Goal: Task Accomplishment & Management: Manage account settings

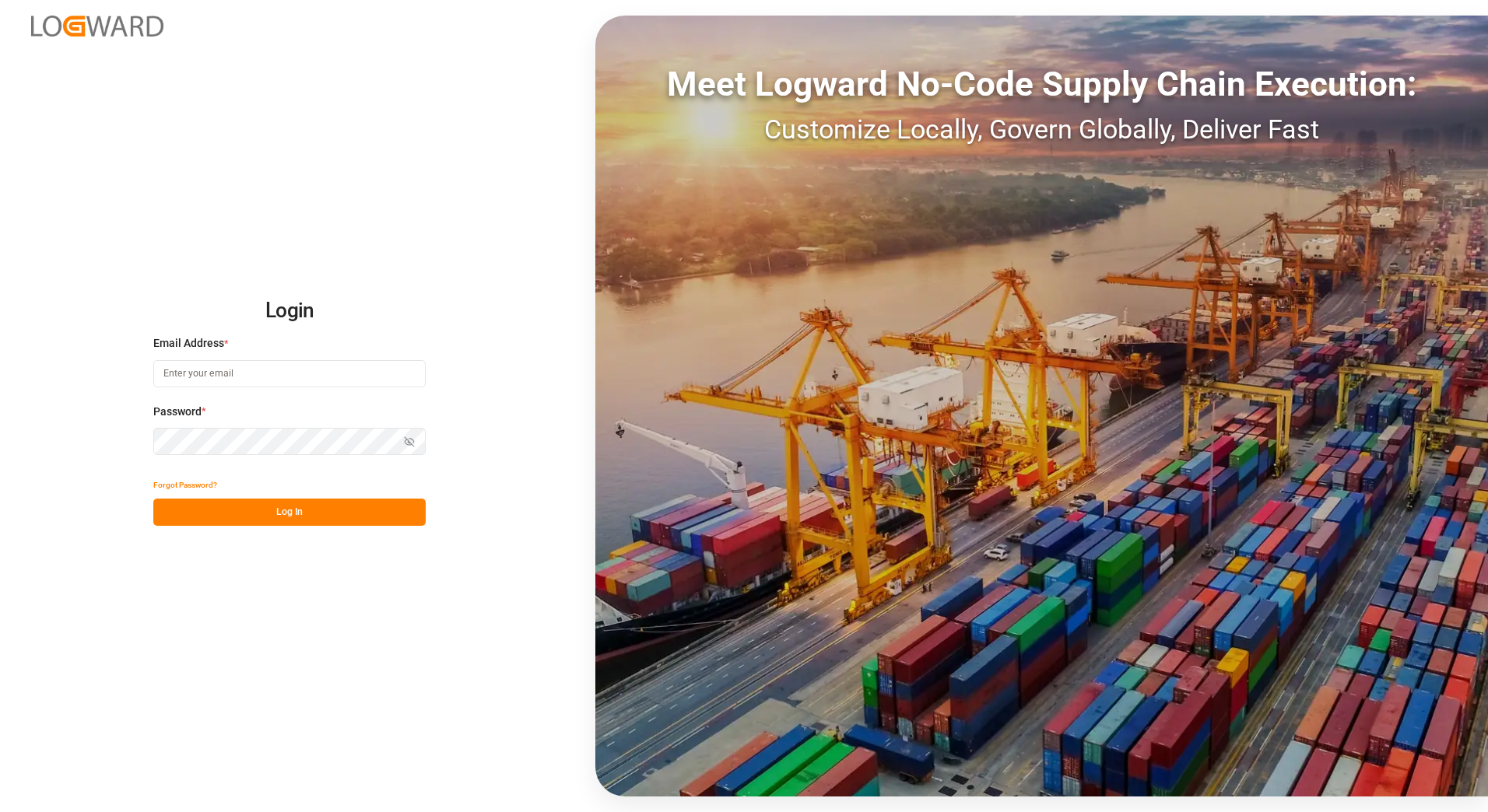
click at [219, 374] on input at bounding box center [289, 373] width 273 height 27
type input "[PERSON_NAME][EMAIL_ADDRESS][PERSON_NAME][DOMAIN_NAME]"
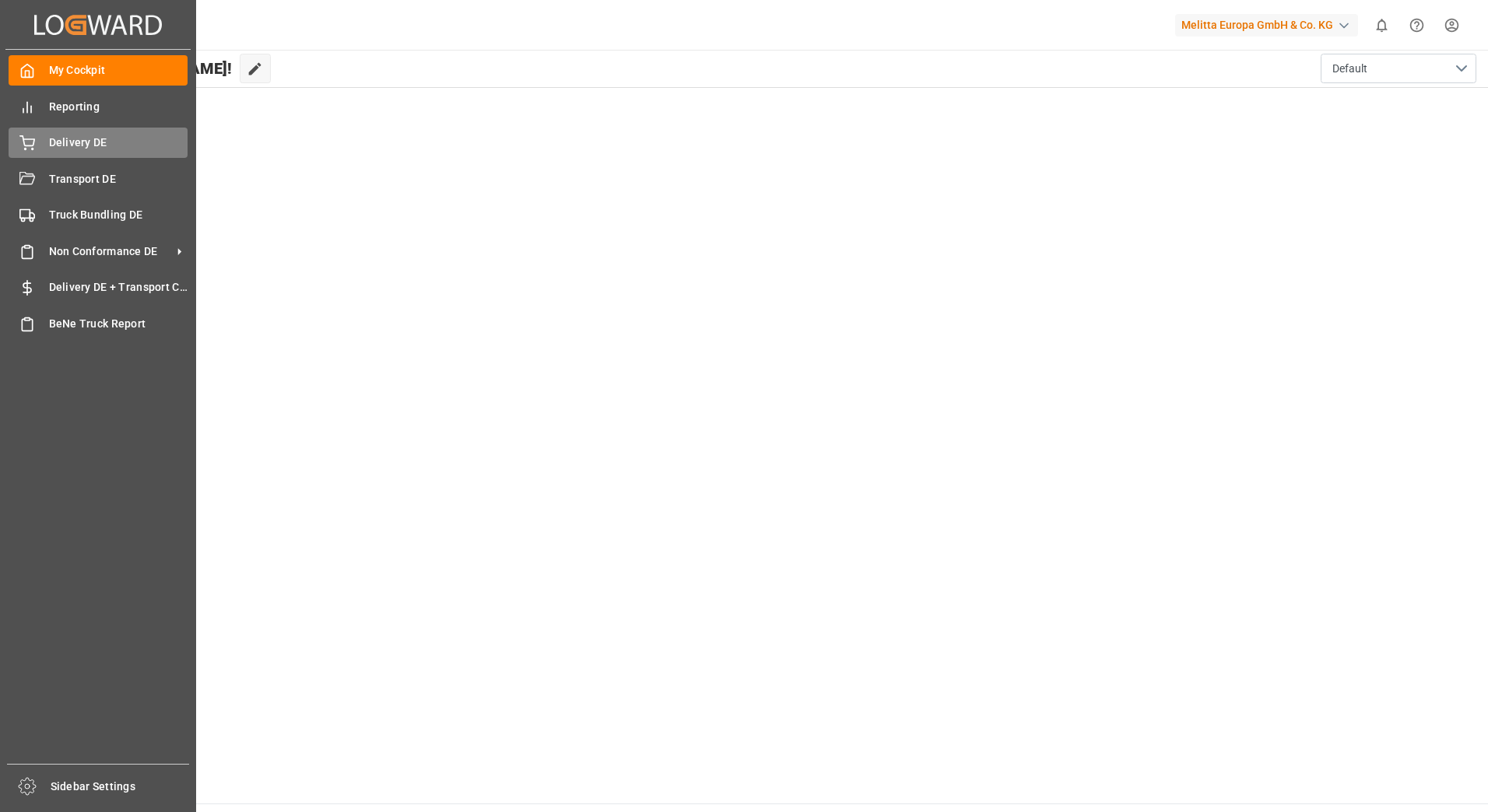
click at [42, 150] on div "Delivery DE Delivery DE" at bounding box center [98, 142] width 179 height 30
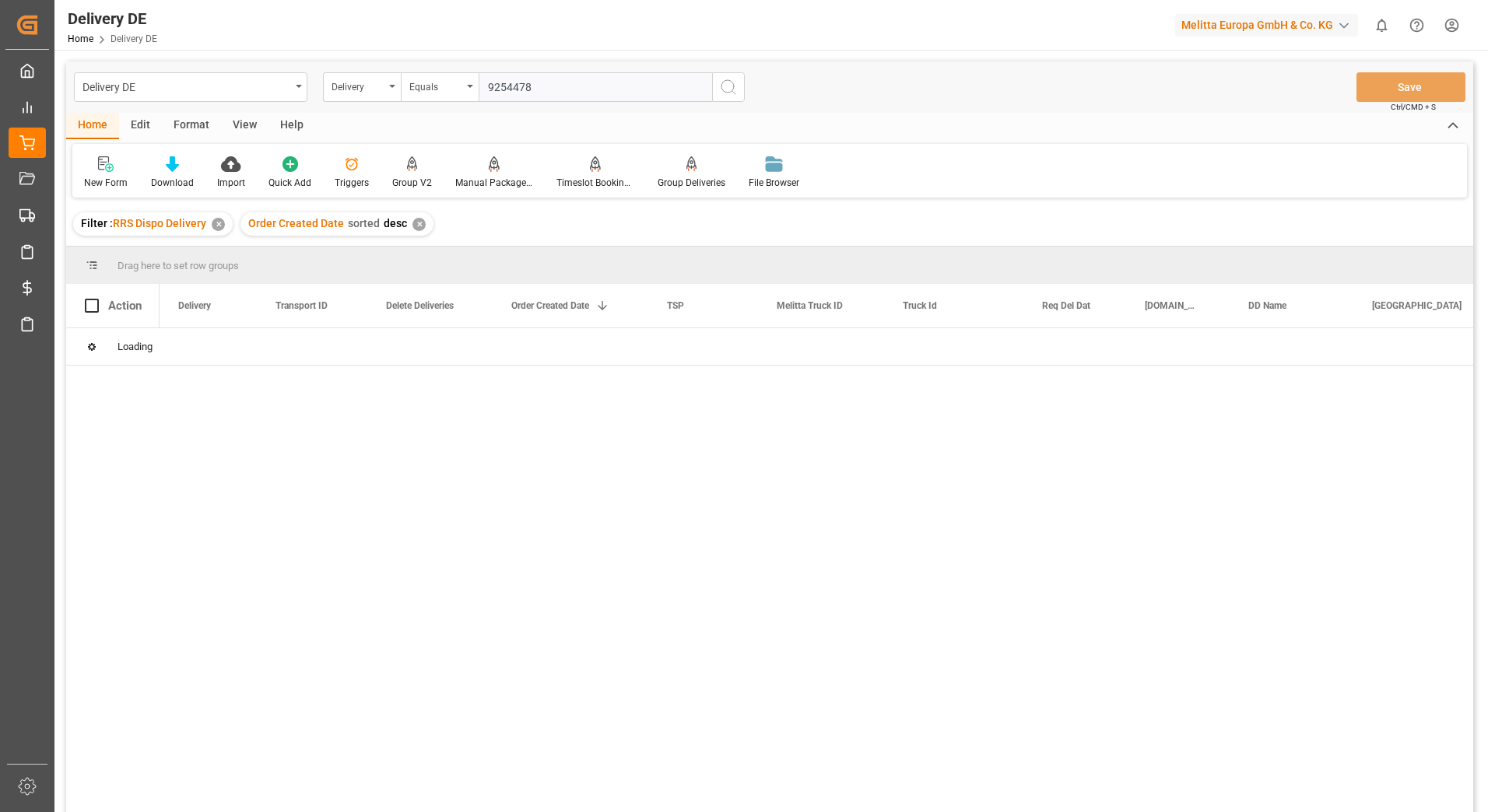
type input "92544781"
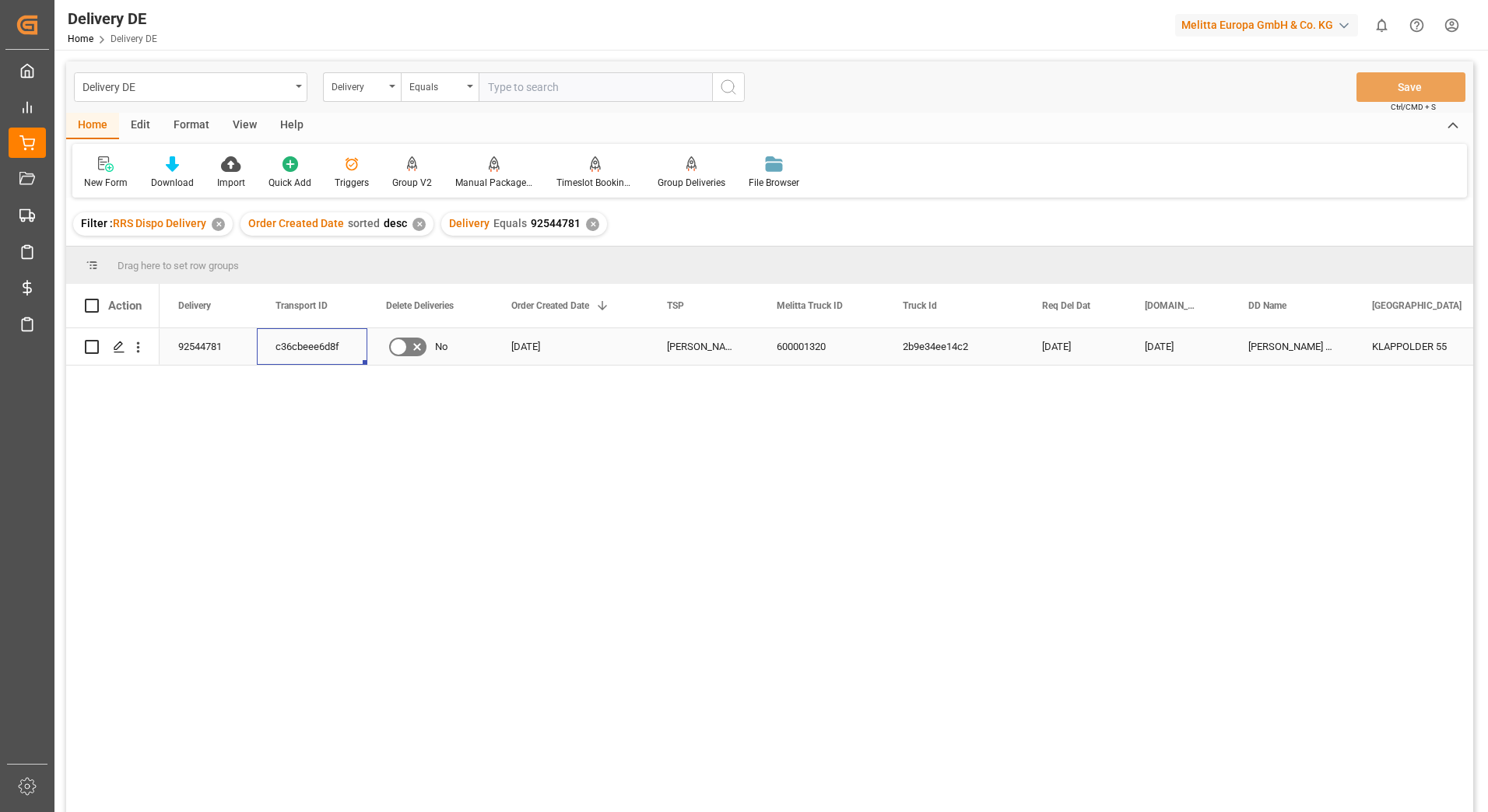
click at [315, 351] on div "c36cbeee6d8f" at bounding box center [312, 347] width 111 height 36
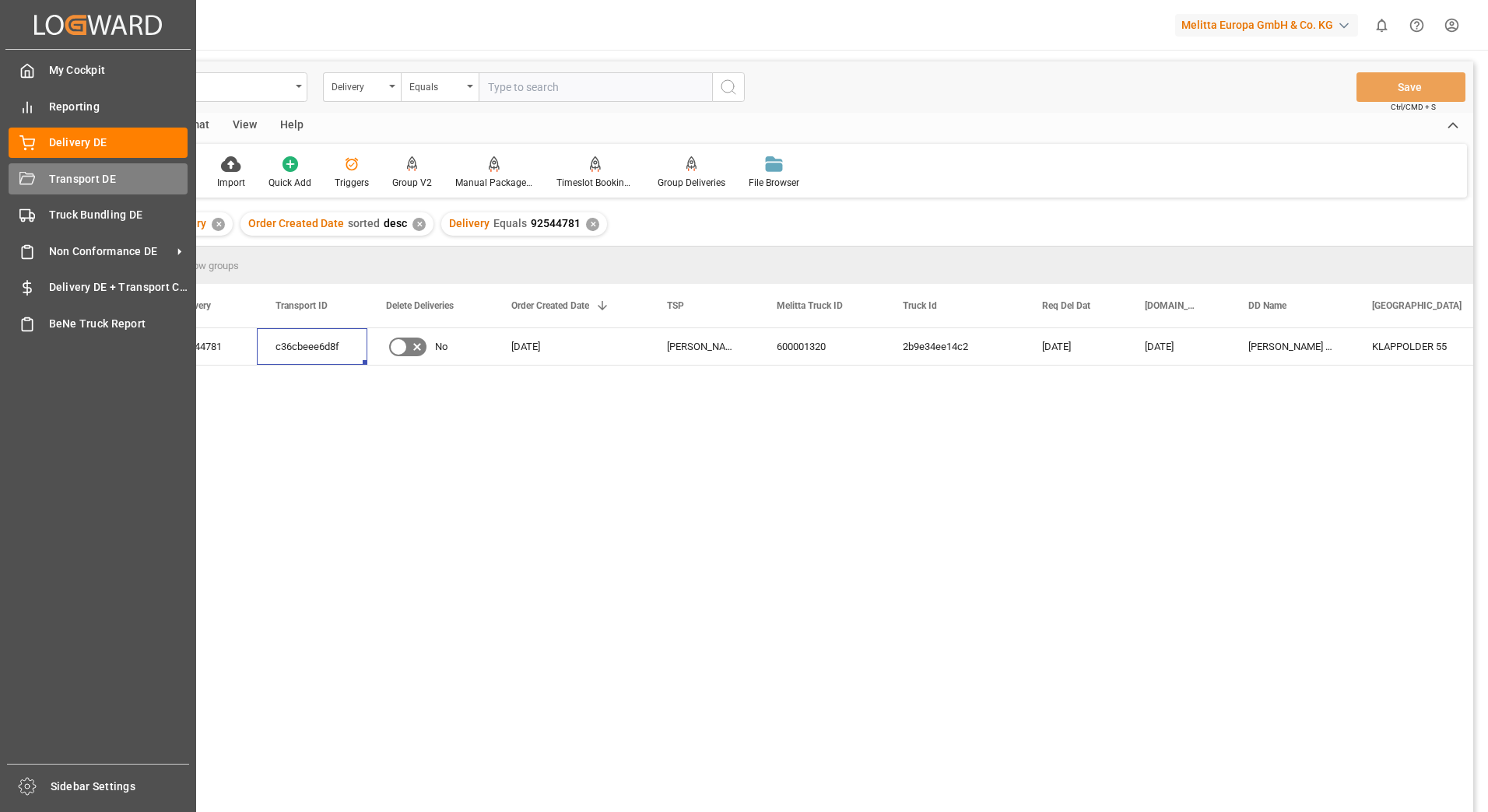
click at [69, 176] on span "Transport DE" at bounding box center [119, 179] width 139 height 16
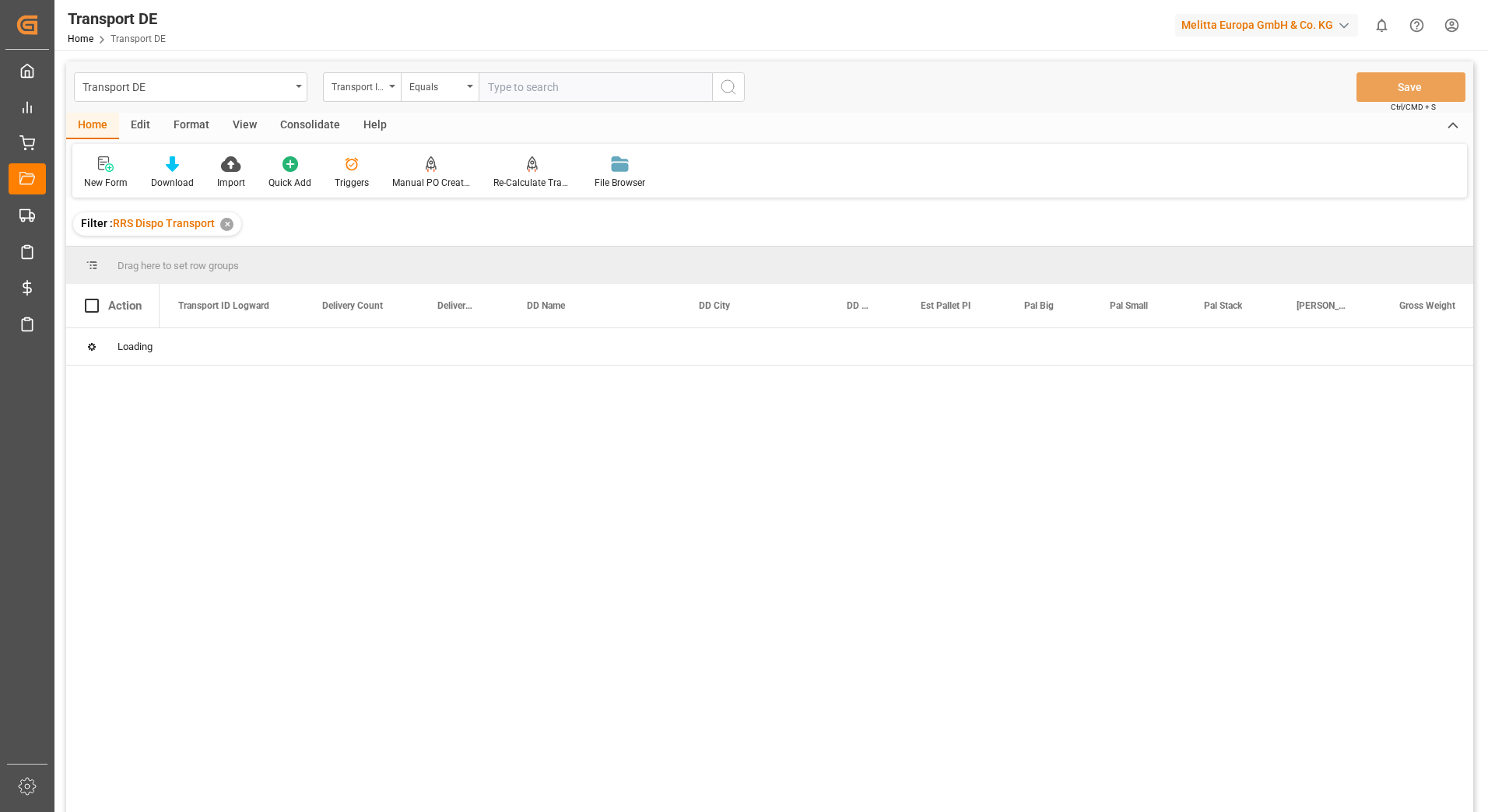
click at [507, 87] on input "text" at bounding box center [595, 87] width 234 height 29
paste input "c36cbeee6d8f"
type input "vc36cbeee6d8f"
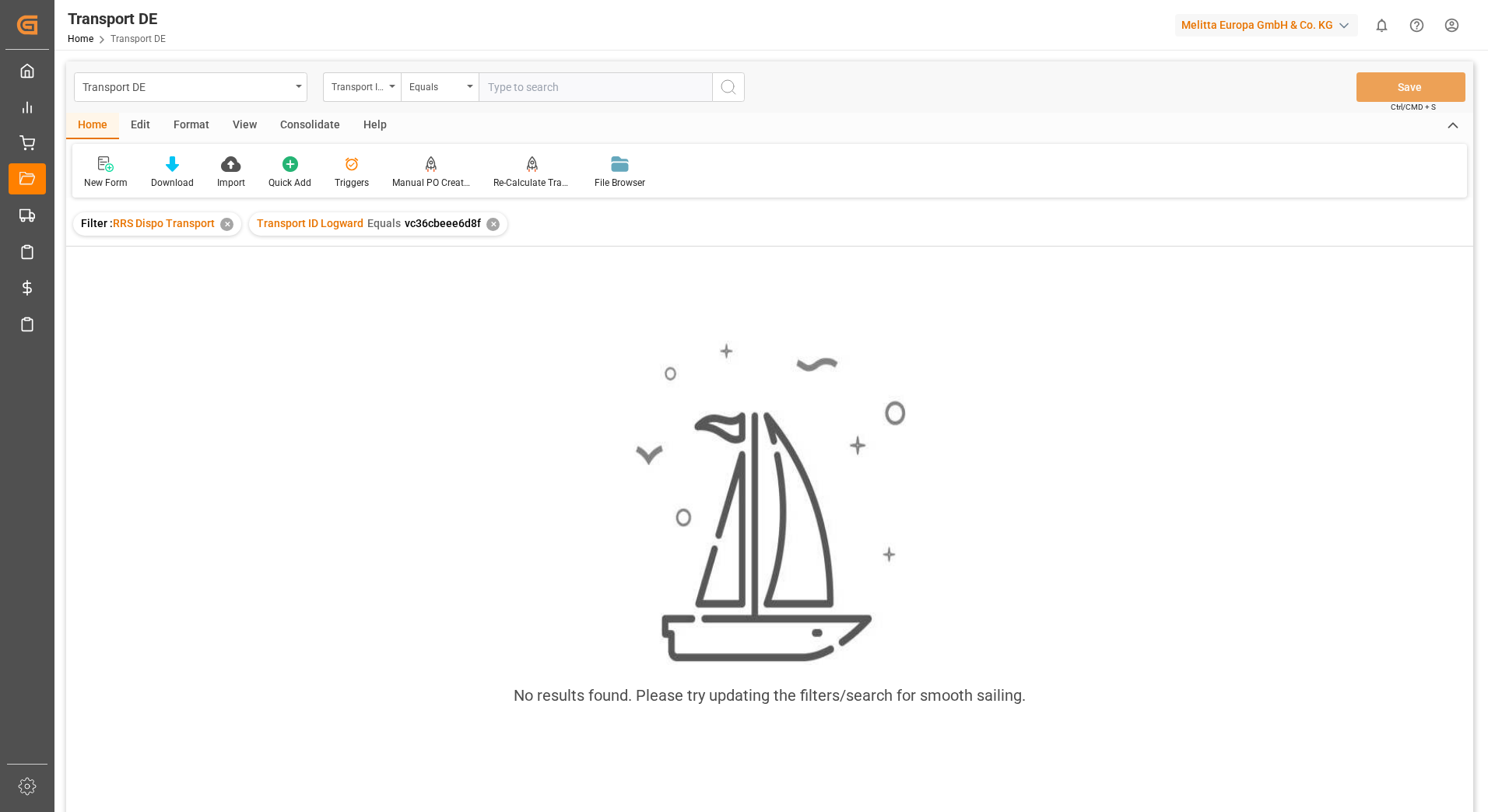
type input "c36cbeee6d8f"
click at [491, 227] on div "✕" at bounding box center [492, 224] width 13 height 13
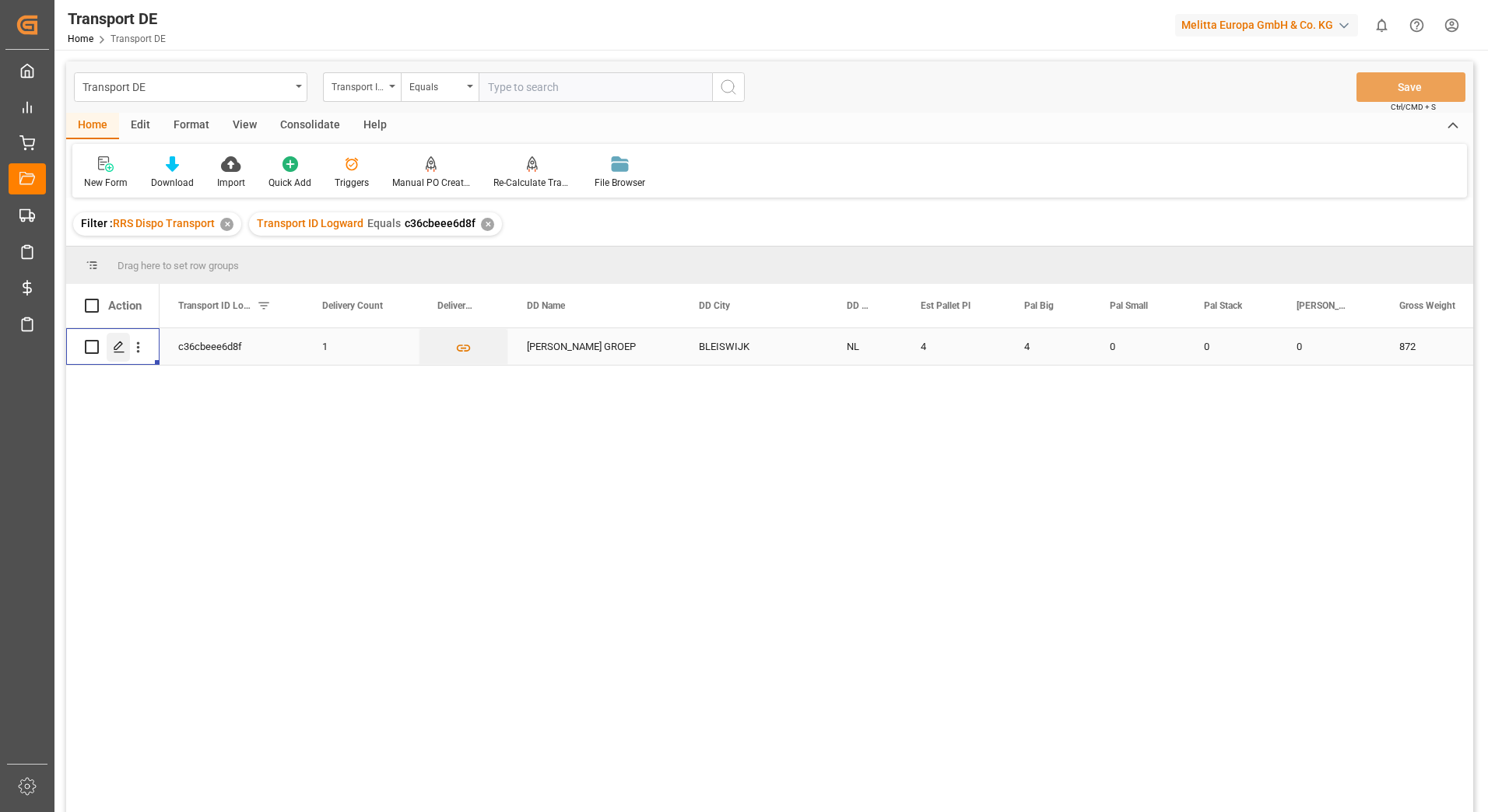
click at [122, 346] on icon "Press SPACE to select this row." at bounding box center [119, 347] width 12 height 12
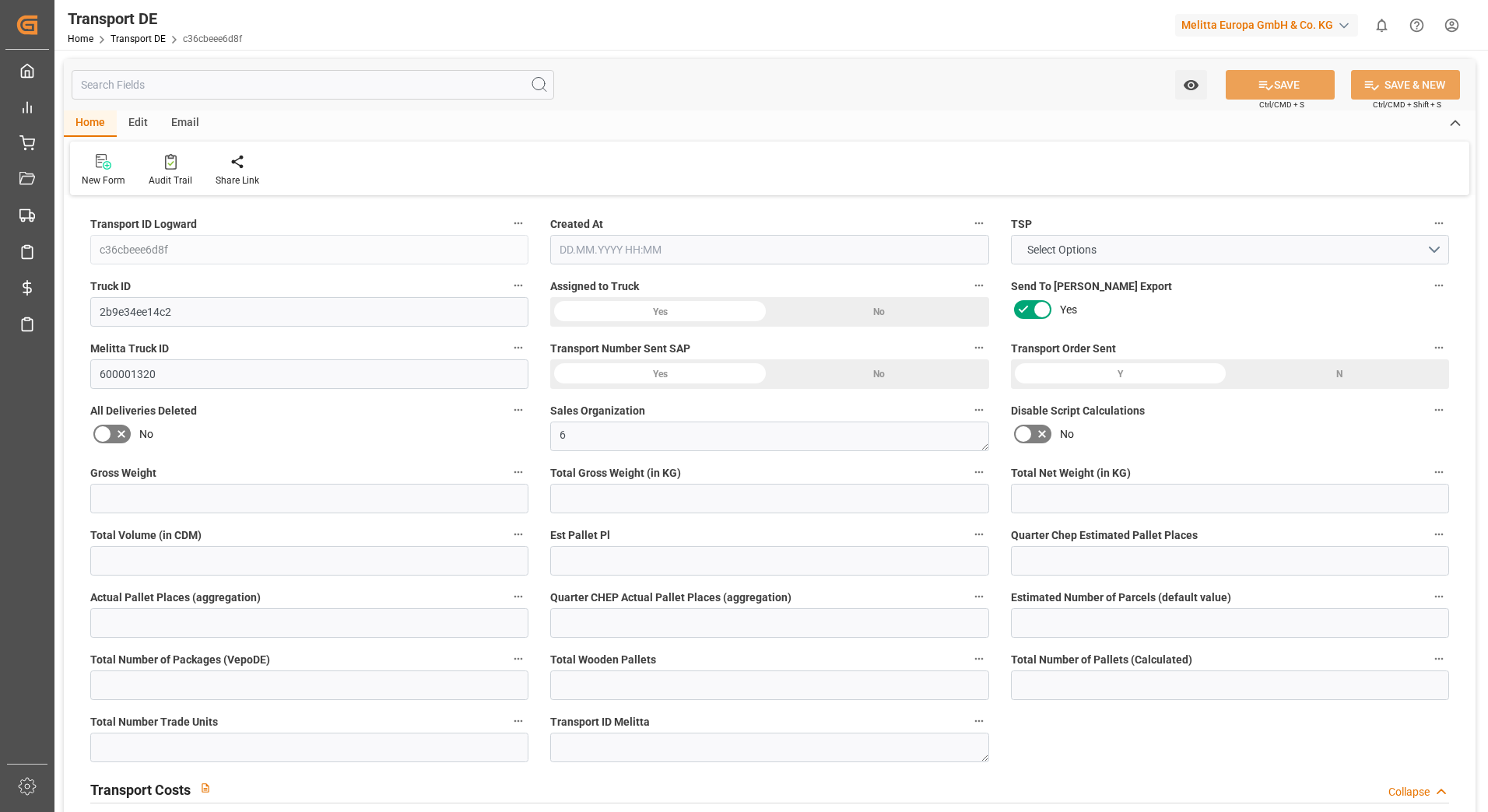
type input "872"
type input "773.184"
type input "728.064"
type input "5775.36"
type input "4"
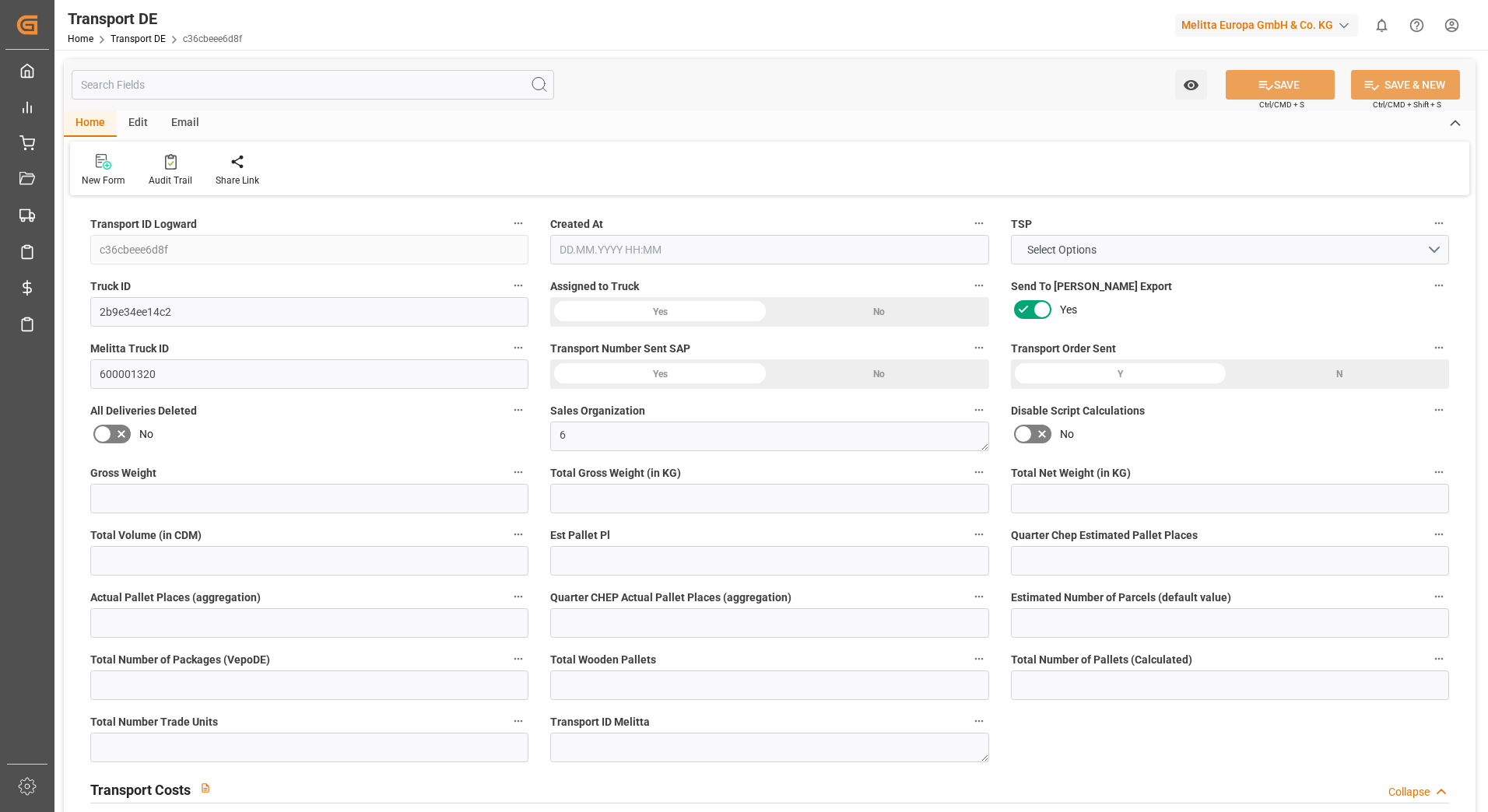
type input "0"
type input "2.75"
type input "0"
type input "1"
type input "4"
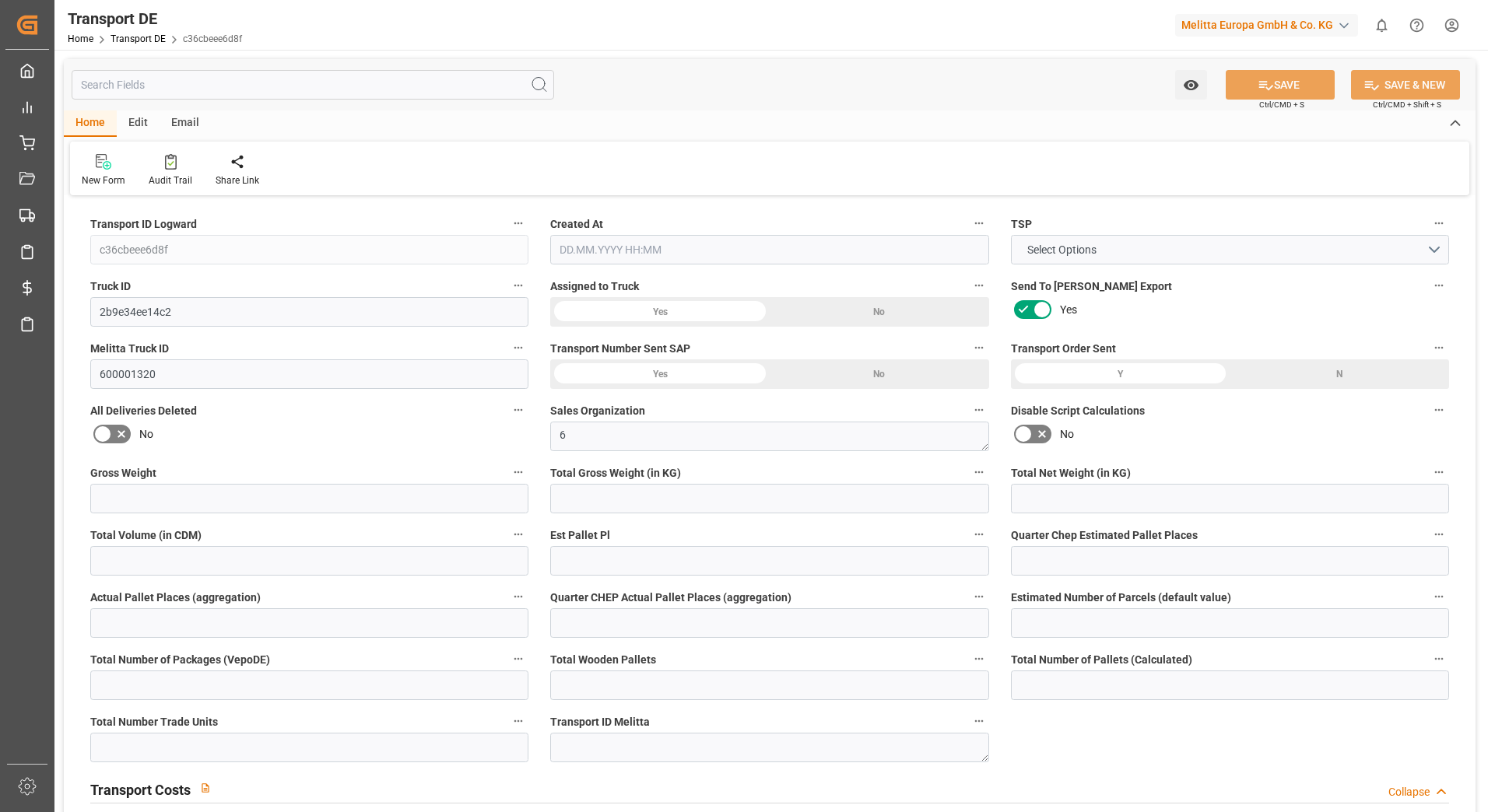
type input "4"
type input "0"
type input "192"
type input "0"
type input "200.95"
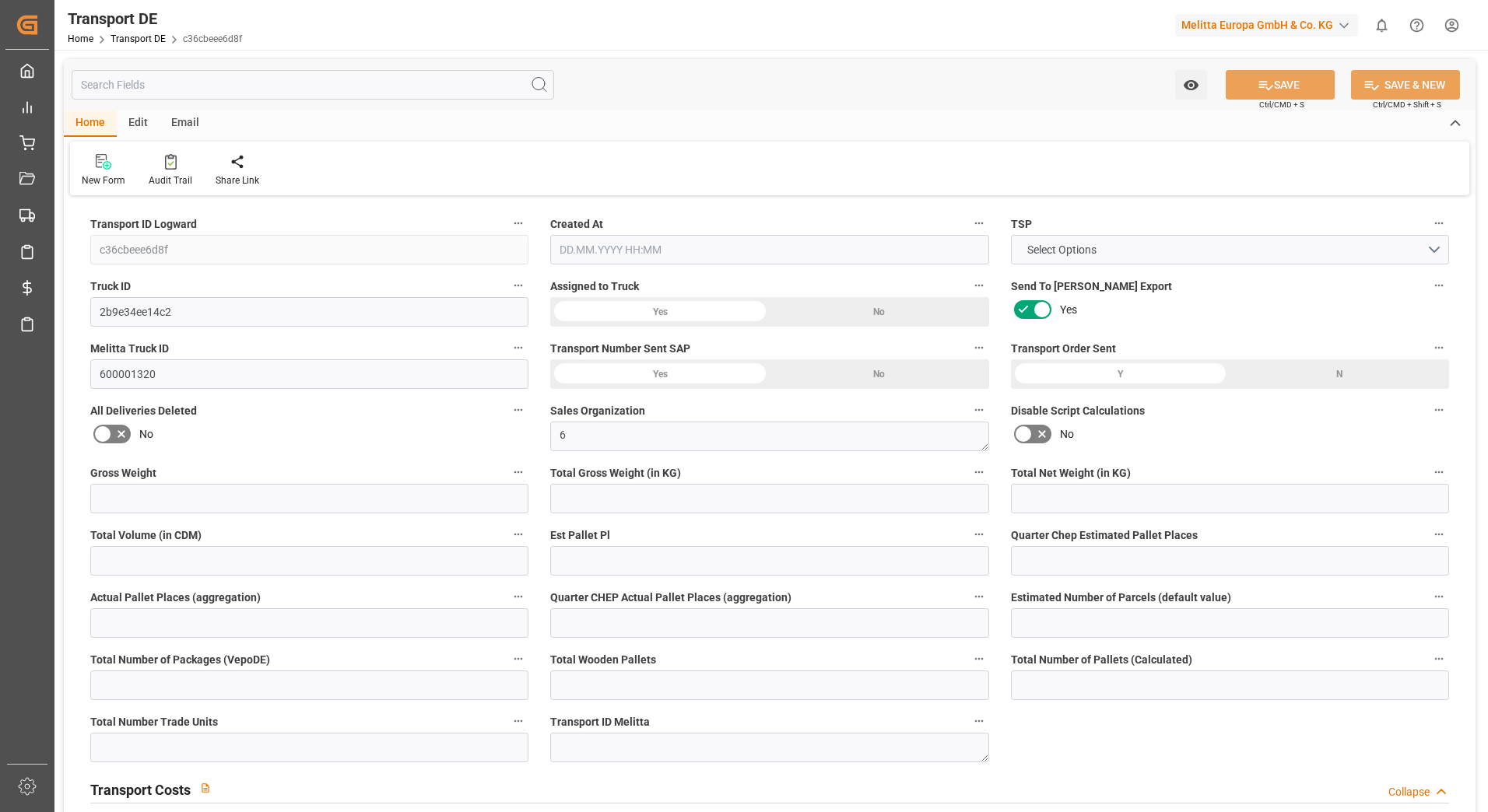
type input "3.039"
type input "200.95"
type input "199.1816"
type input "26"
type input "0"
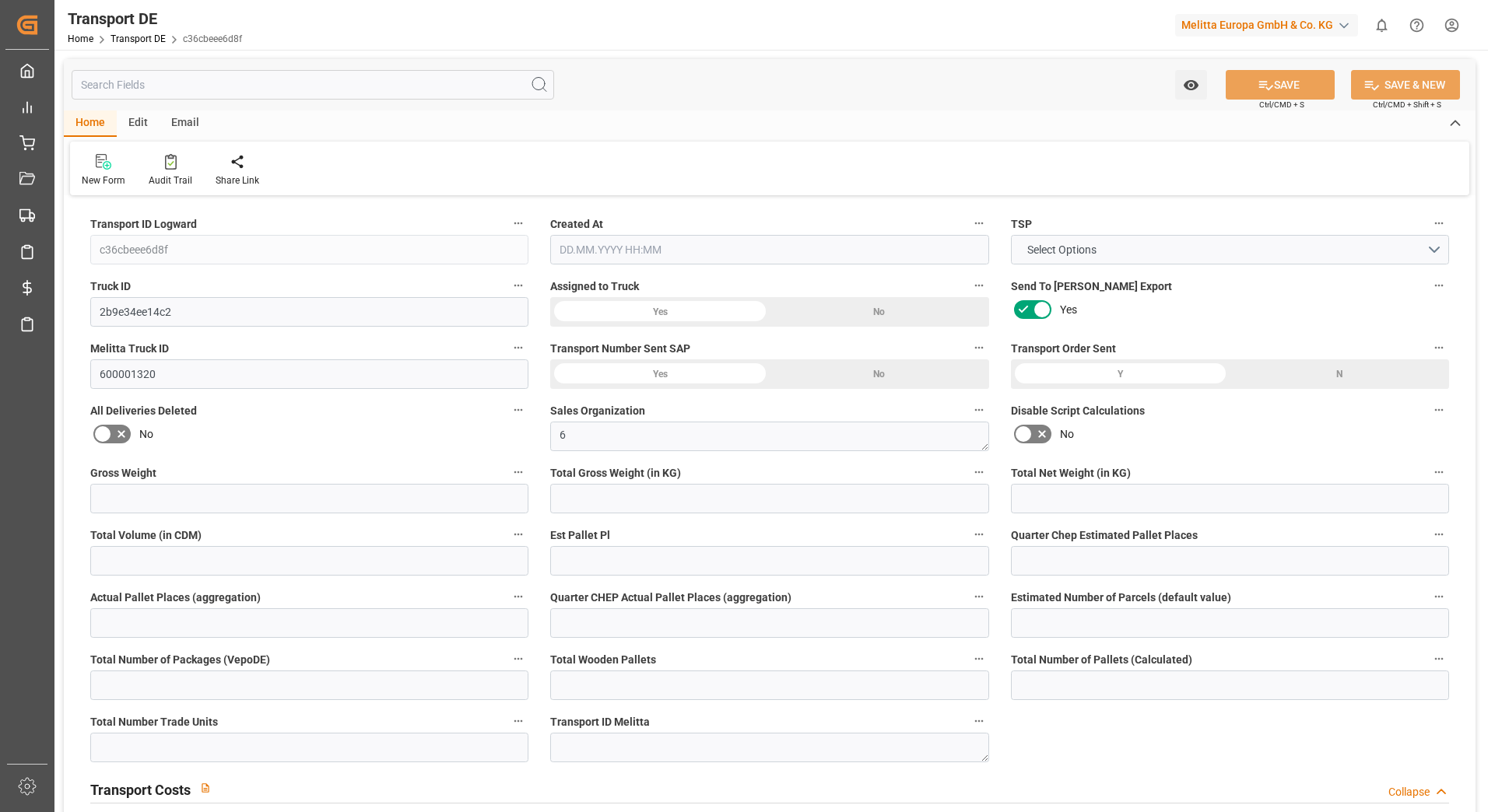
type input "0"
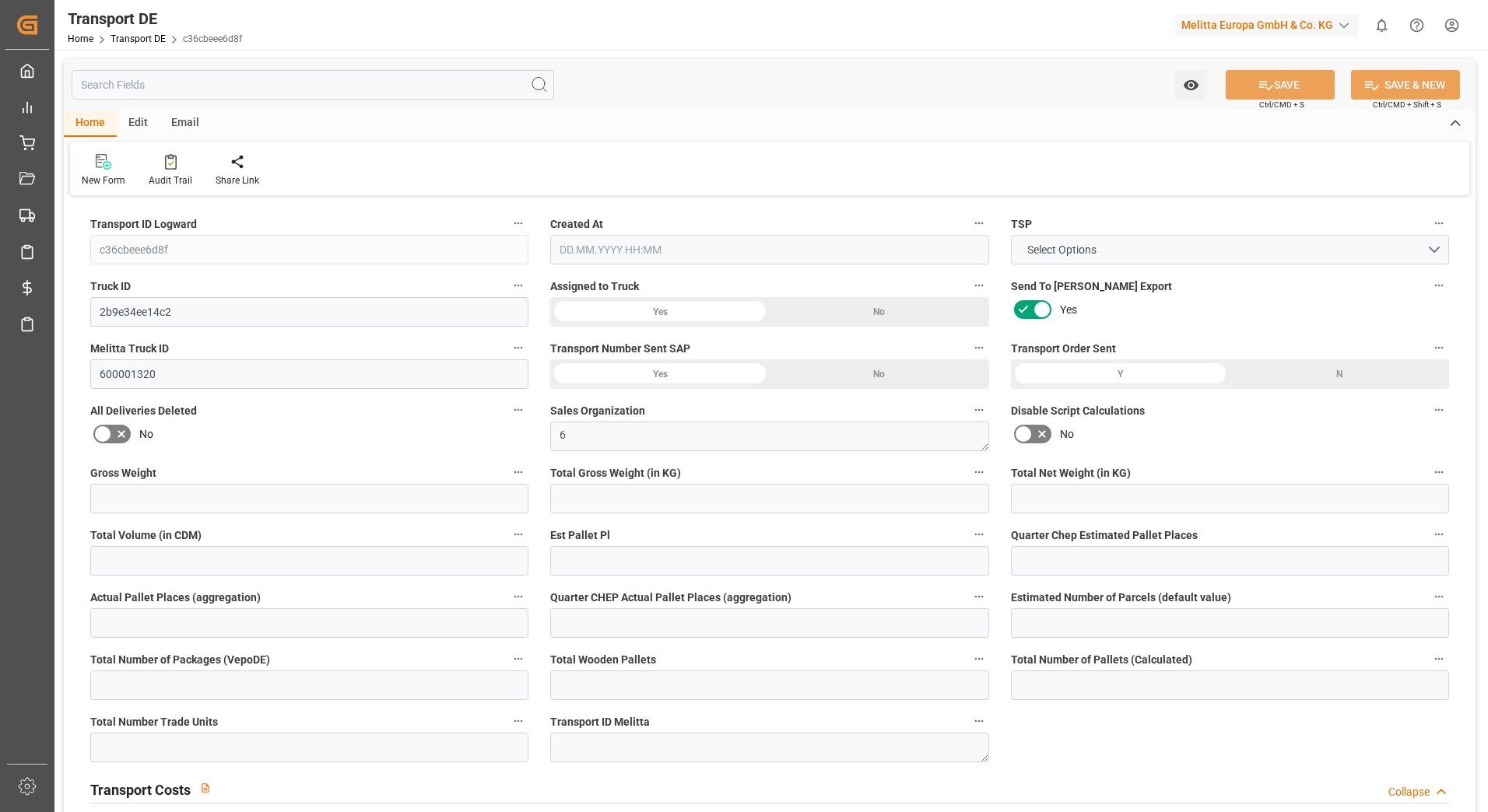
type input "0"
type input "-1.7684"
type input "0"
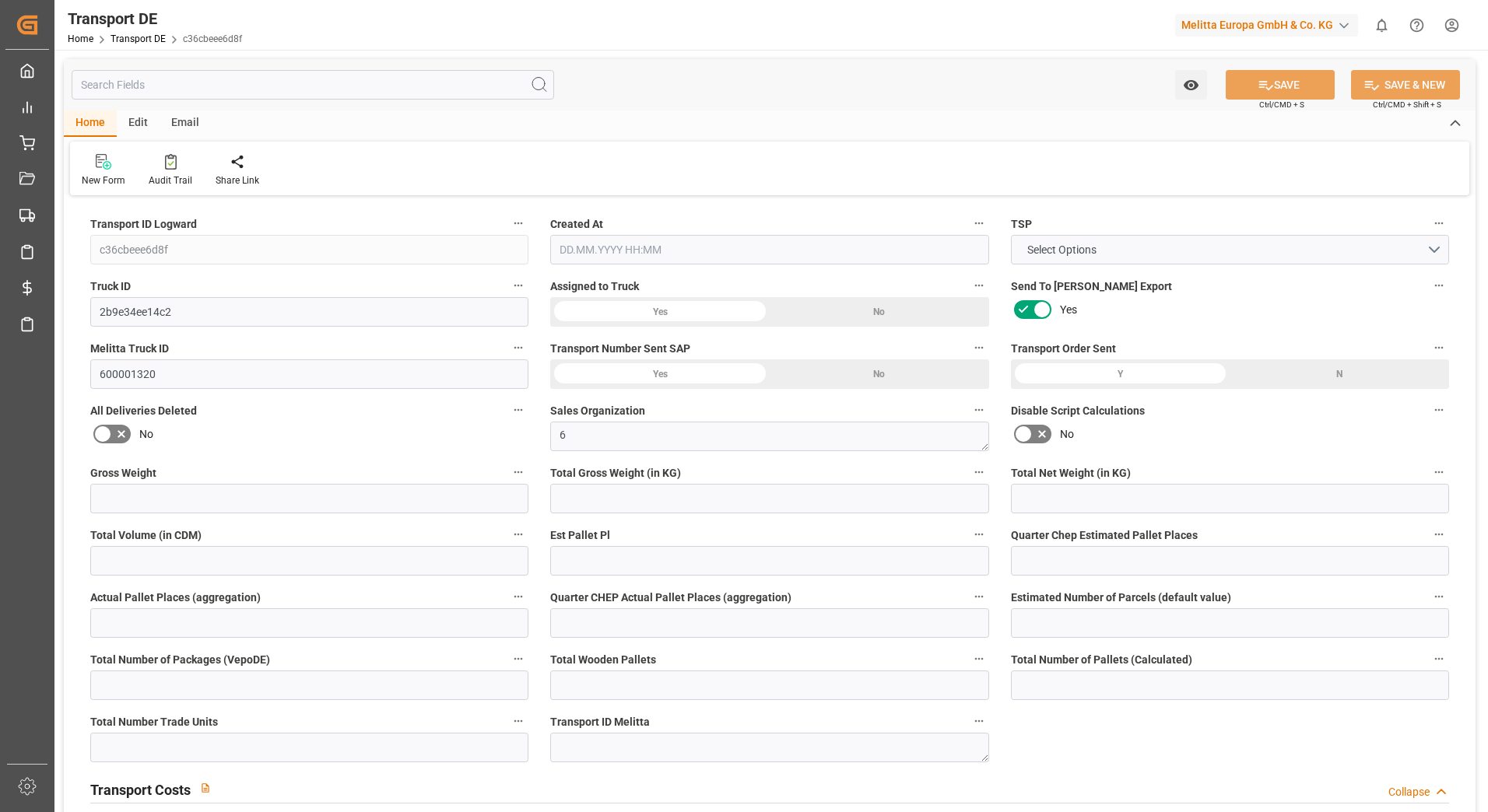
type input "0"
type input "773.184"
type input "4710.8598"
type input "21"
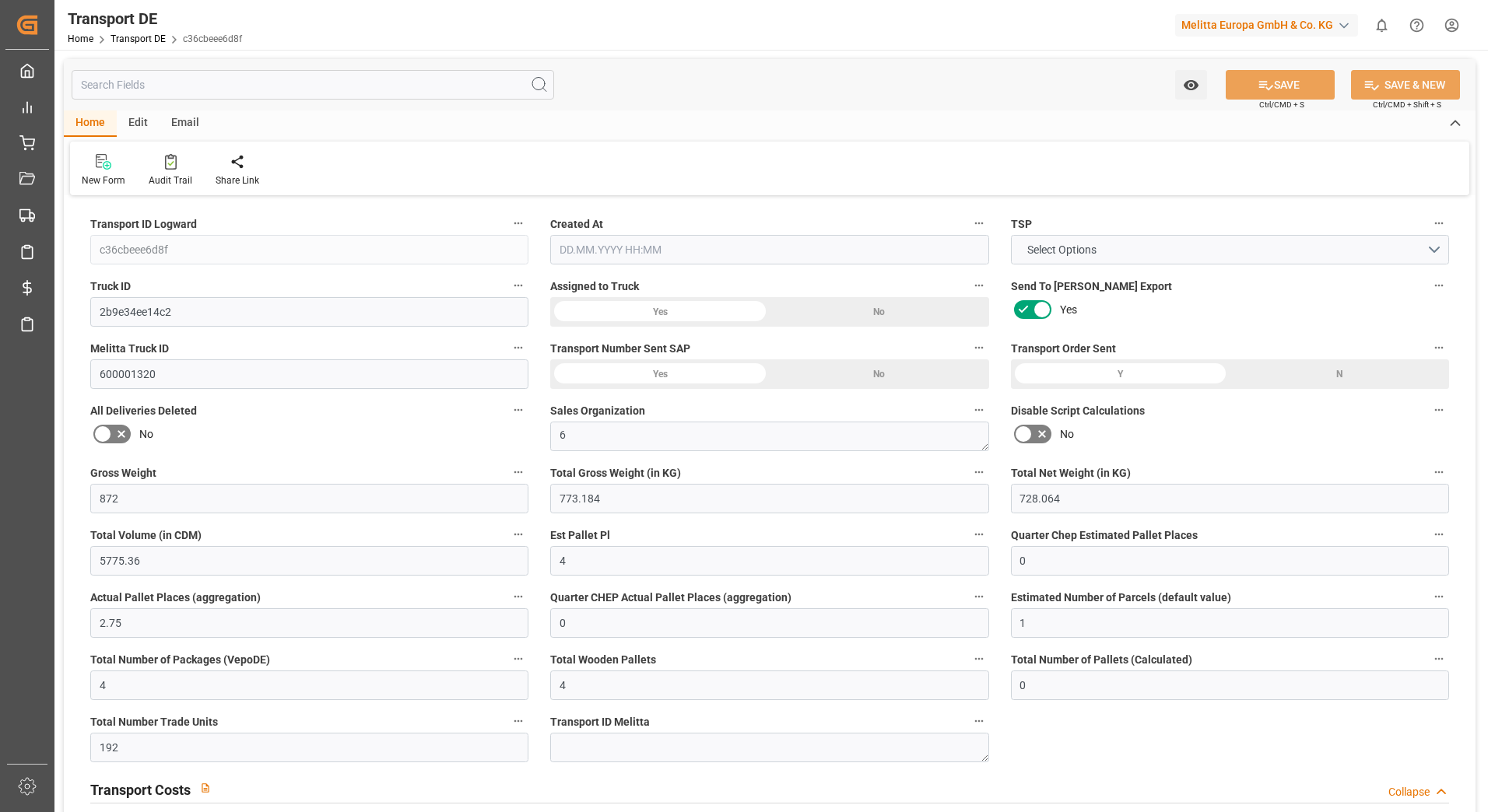
type input "35"
type input "4"
type input "0"
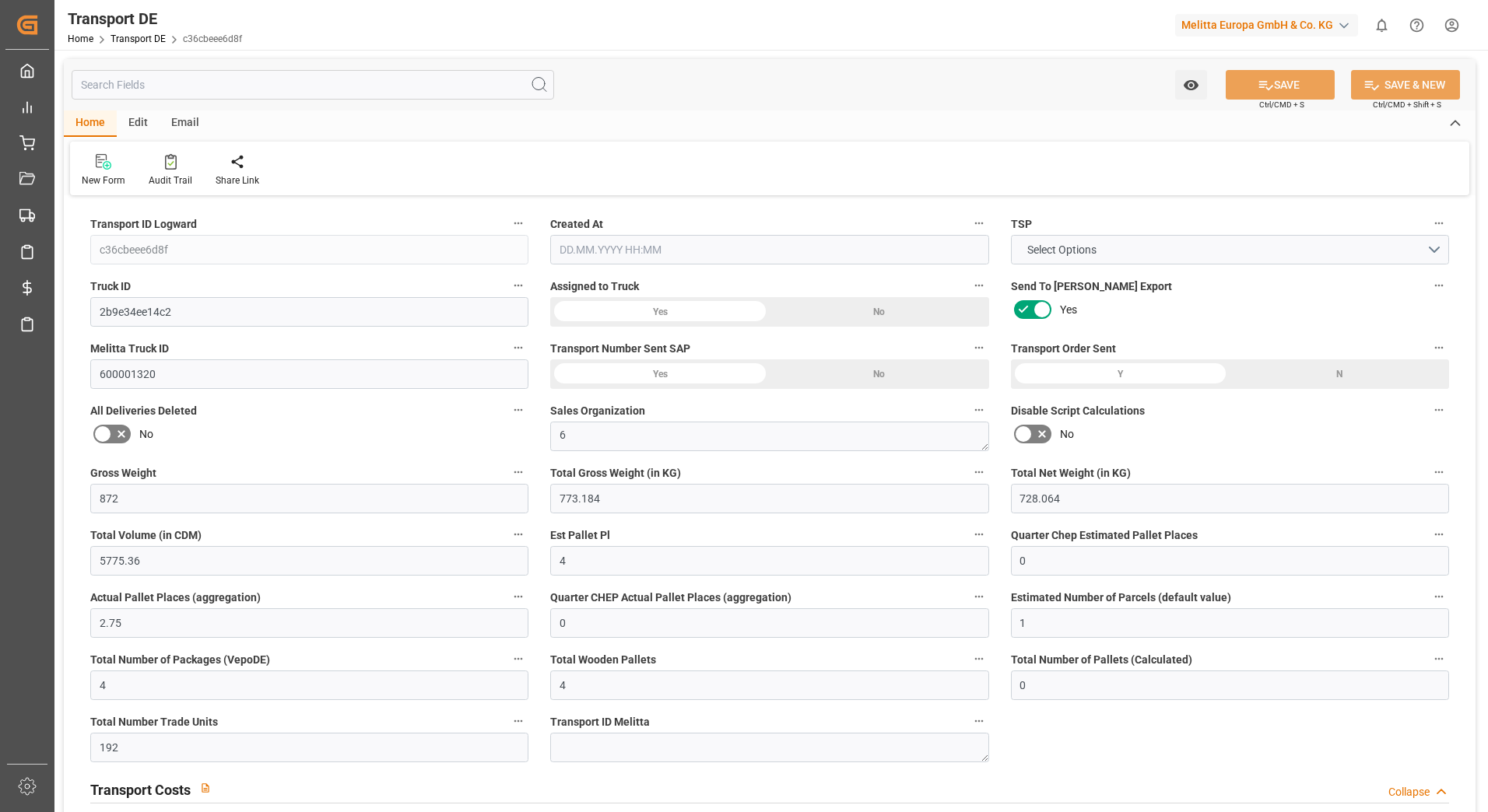
type input "0"
type input "1"
type input "0"
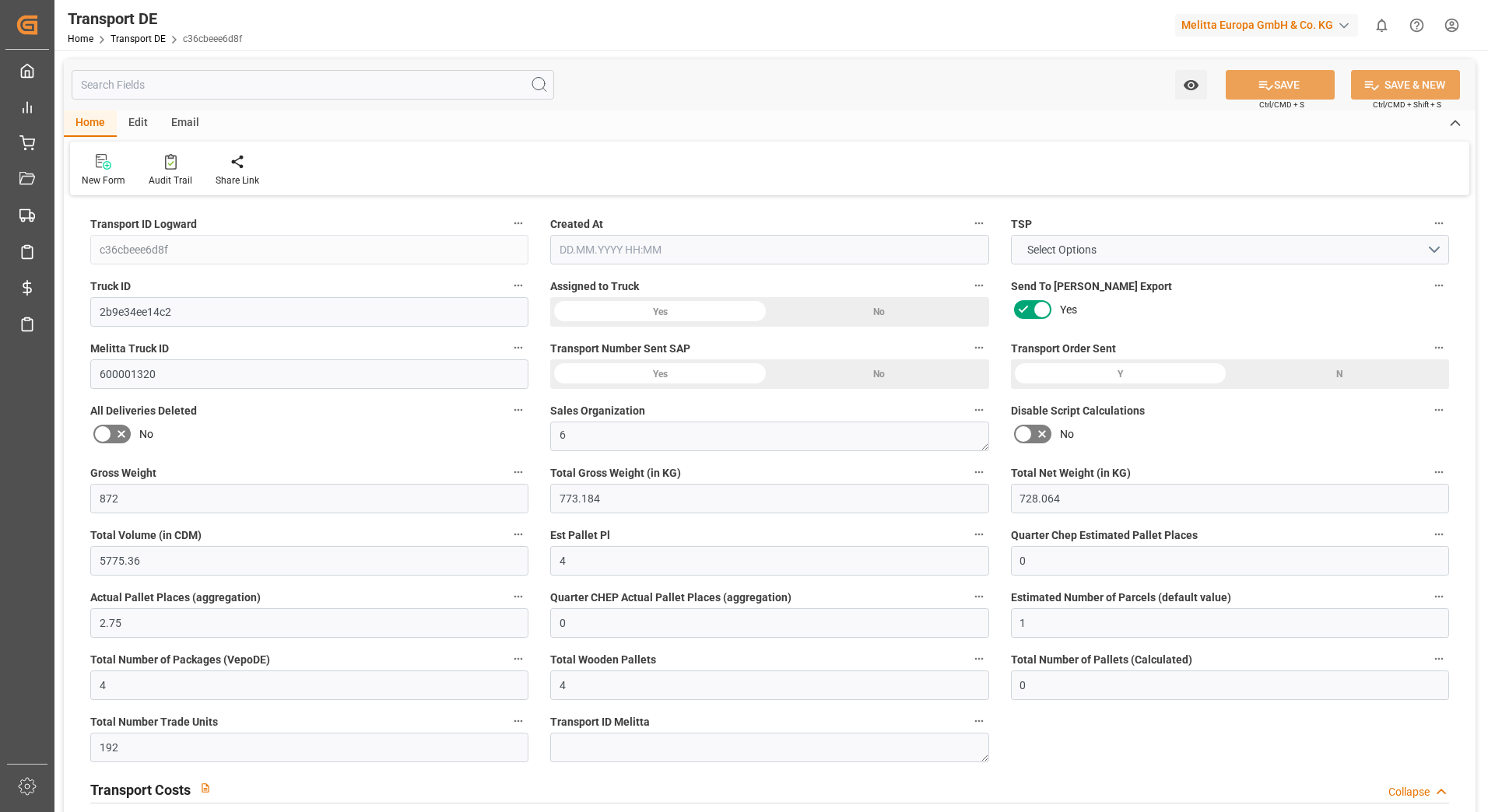
type input "192"
type input "202.2206"
type input "199.1816"
type input "[DATE] 13:36"
type input "[DATE]"
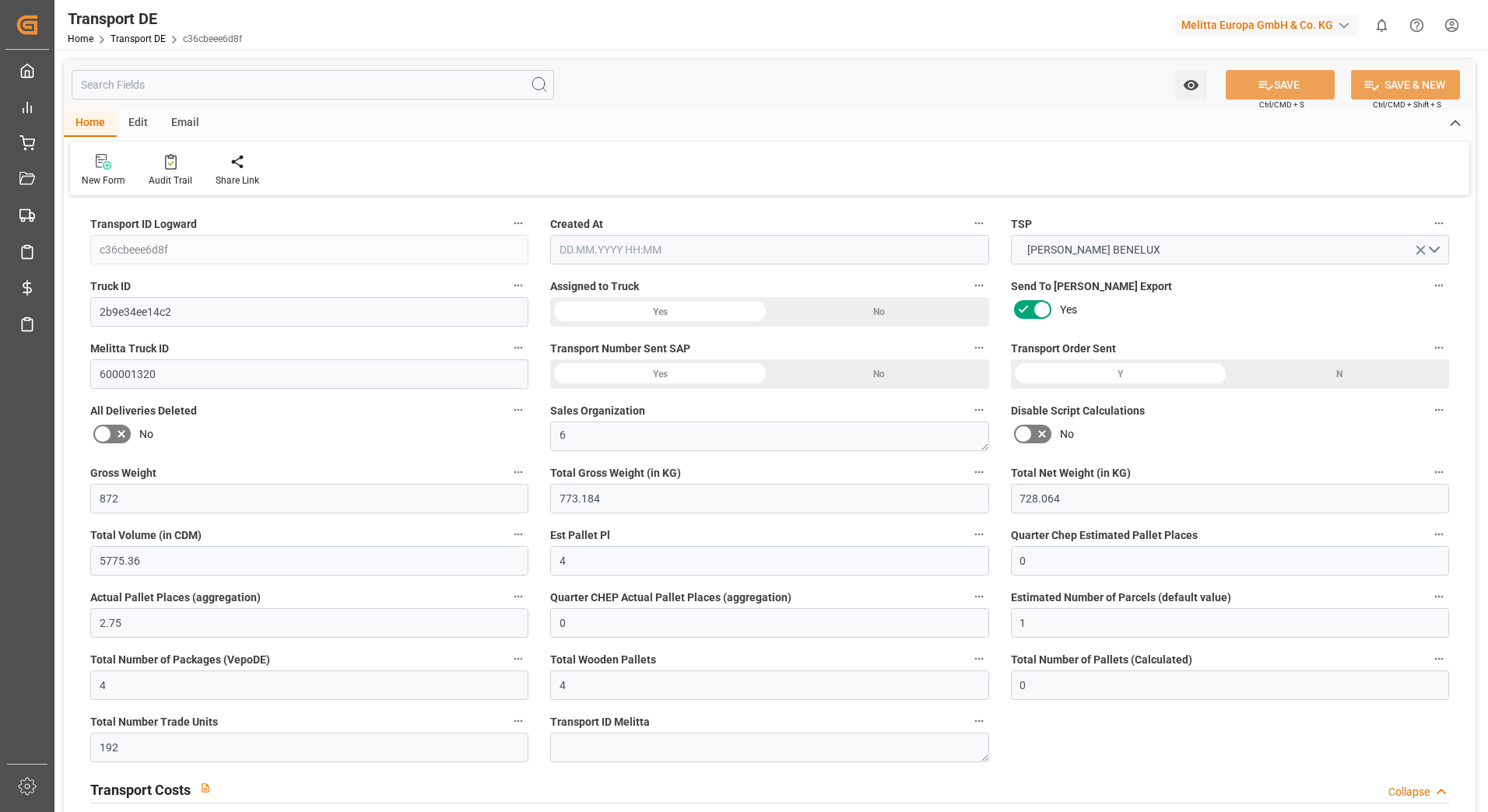
type input "[DATE]"
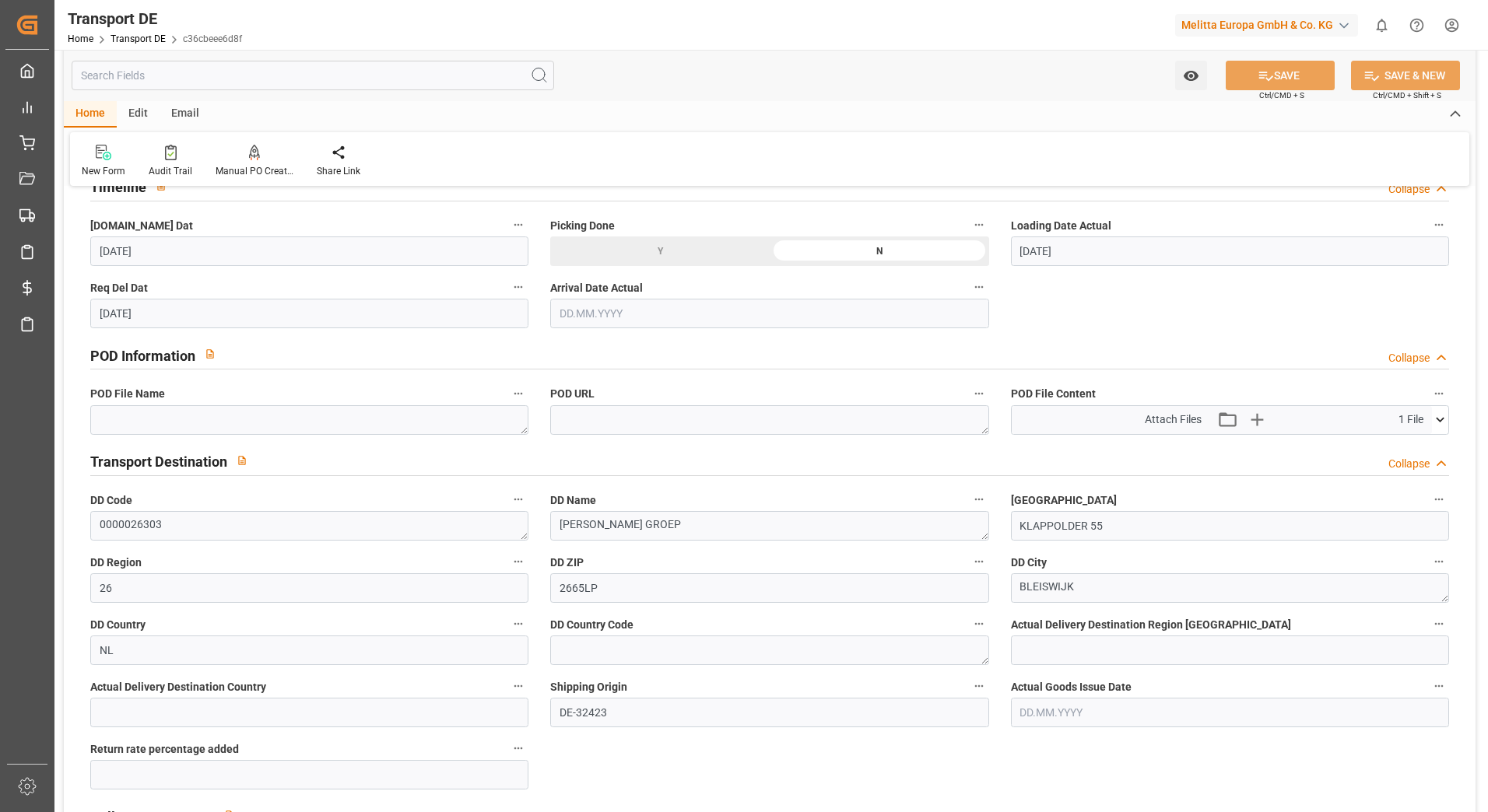
scroll to position [855, 0]
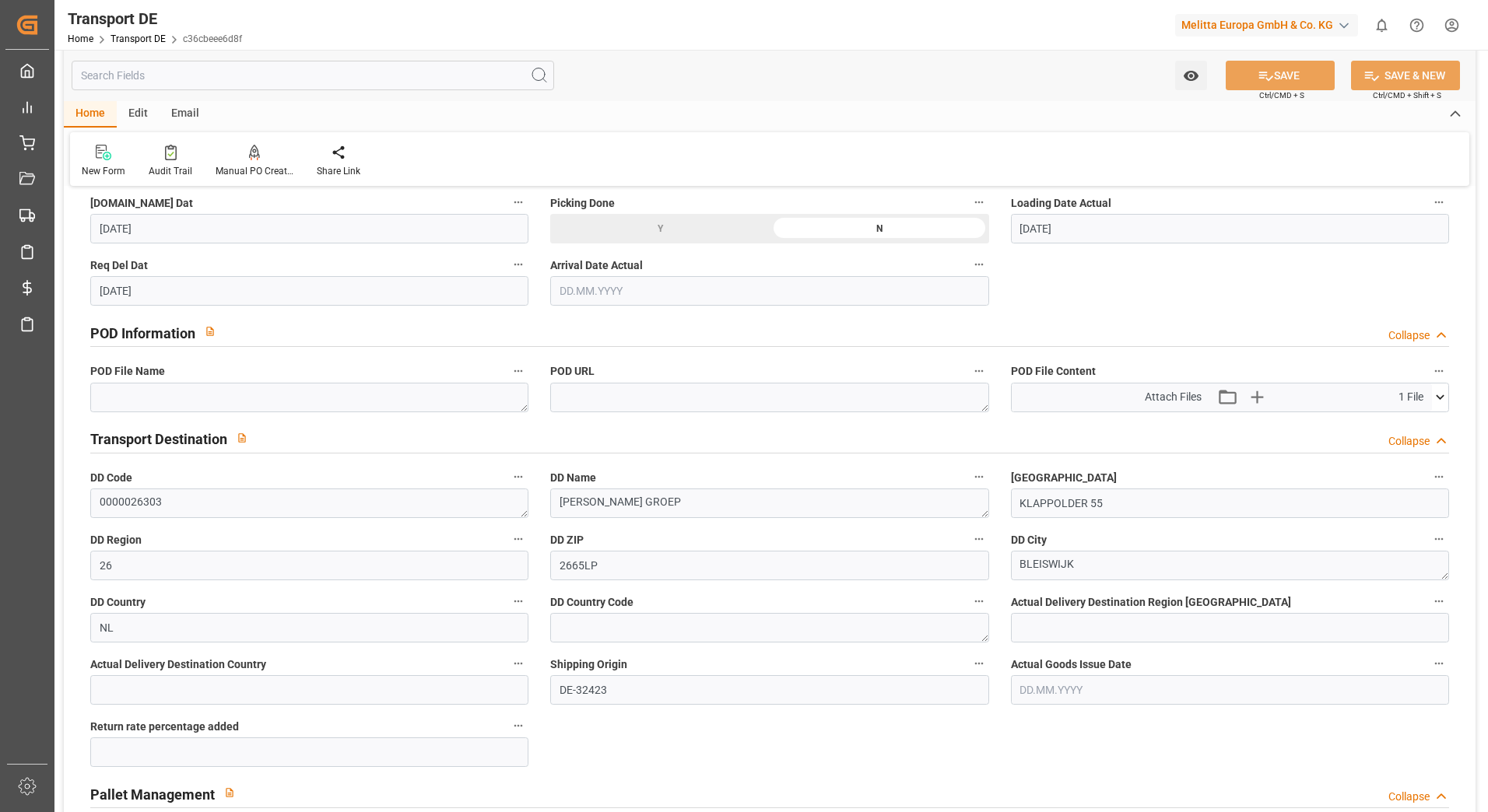
click at [1442, 393] on icon at bounding box center [1440, 397] width 16 height 16
click at [1399, 423] on icon at bounding box center [1399, 426] width 12 height 12
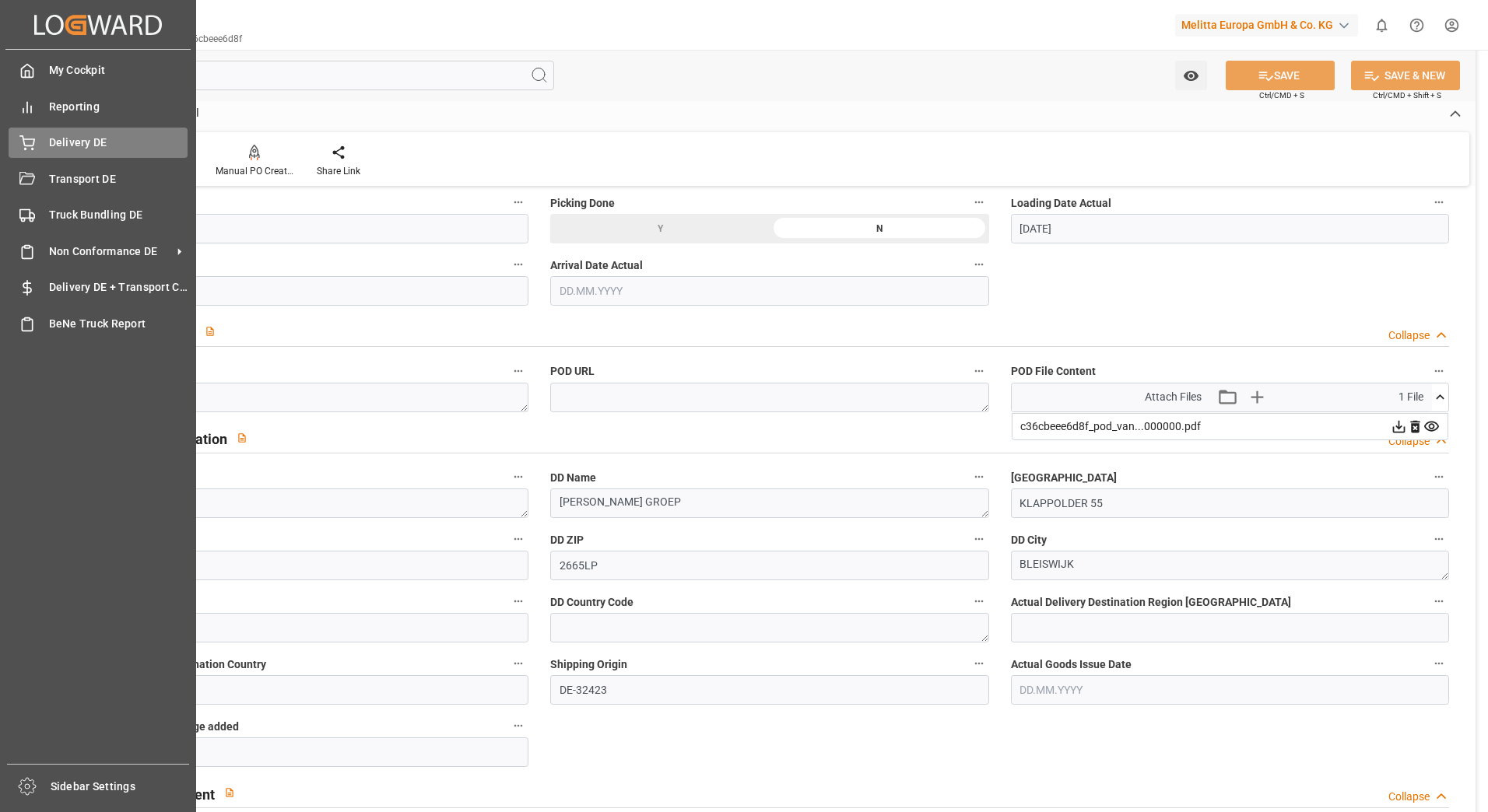
click at [46, 144] on div "Delivery DE Delivery DE" at bounding box center [98, 142] width 179 height 30
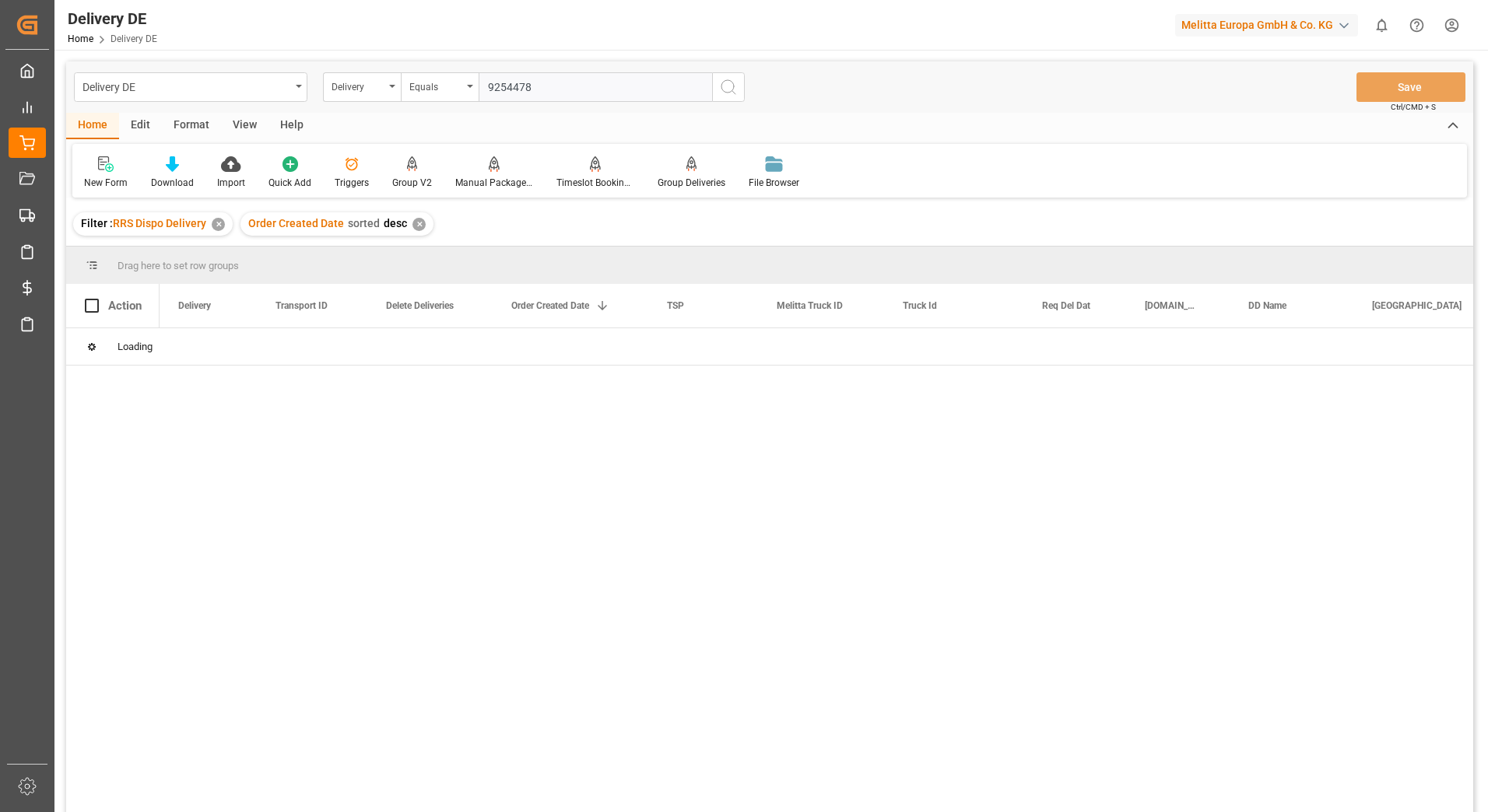
type input "92544780"
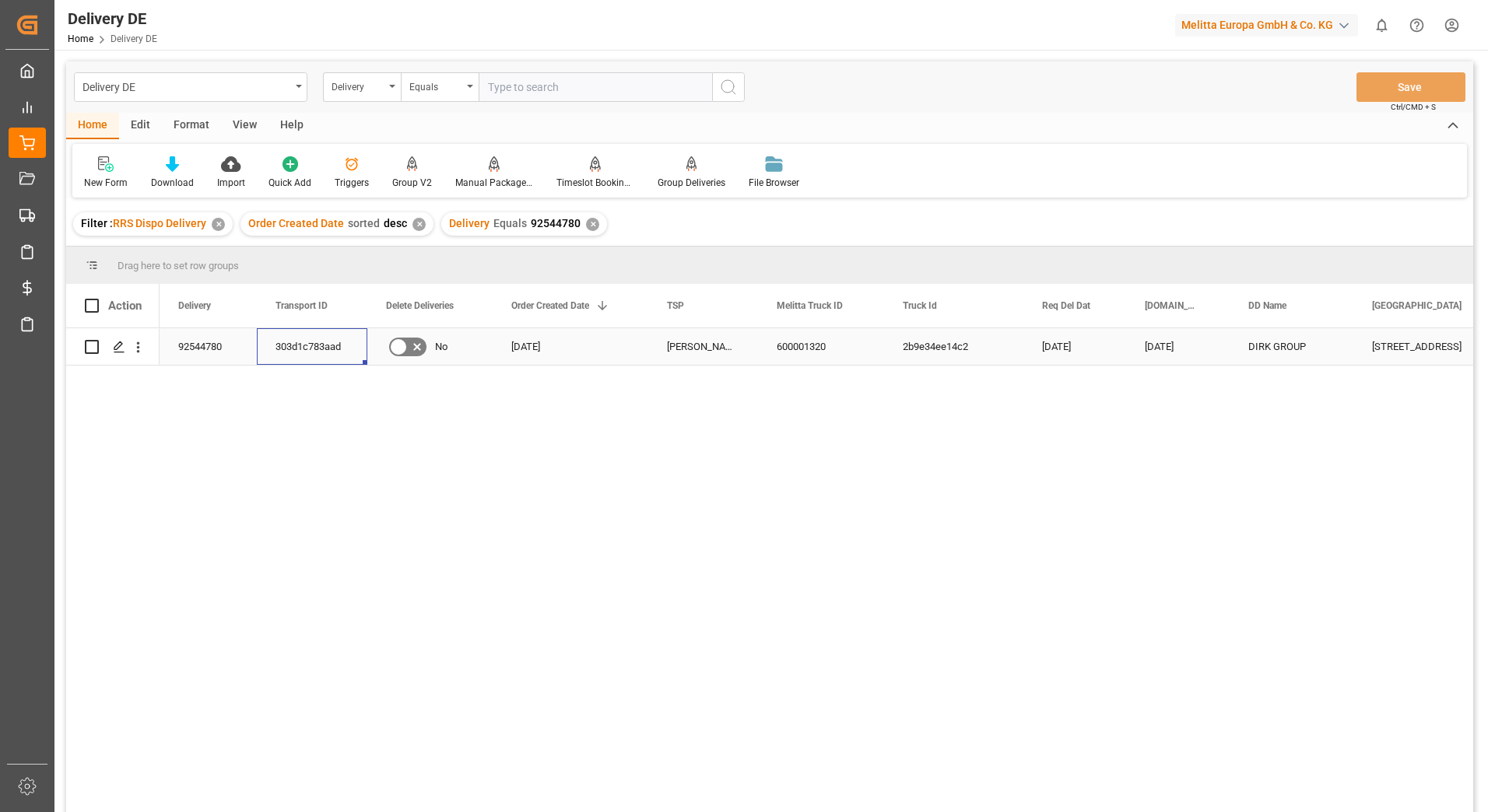
click at [306, 329] on div "303d1c783aad" at bounding box center [312, 347] width 111 height 36
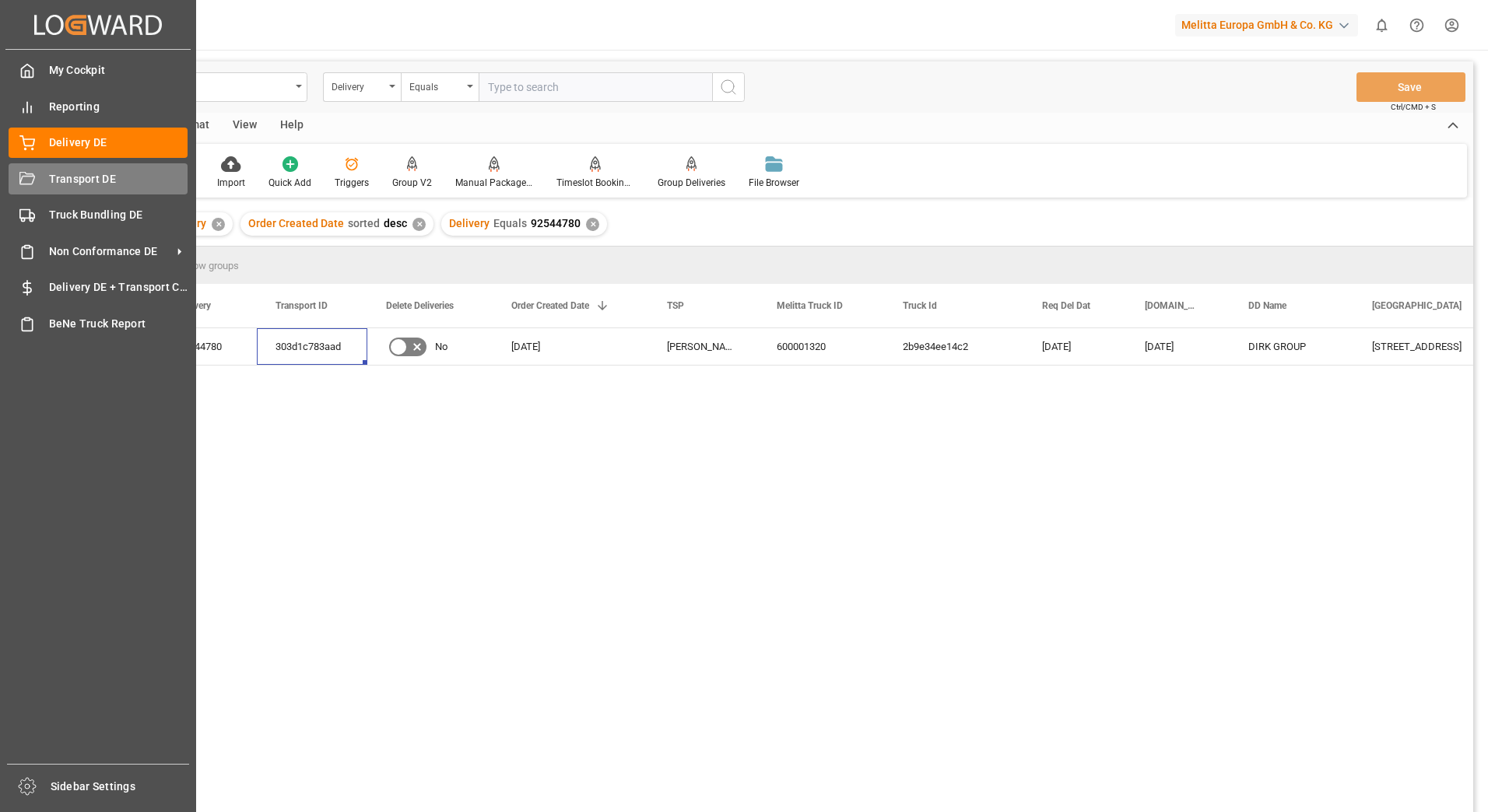
click at [28, 183] on icon at bounding box center [27, 178] width 16 height 12
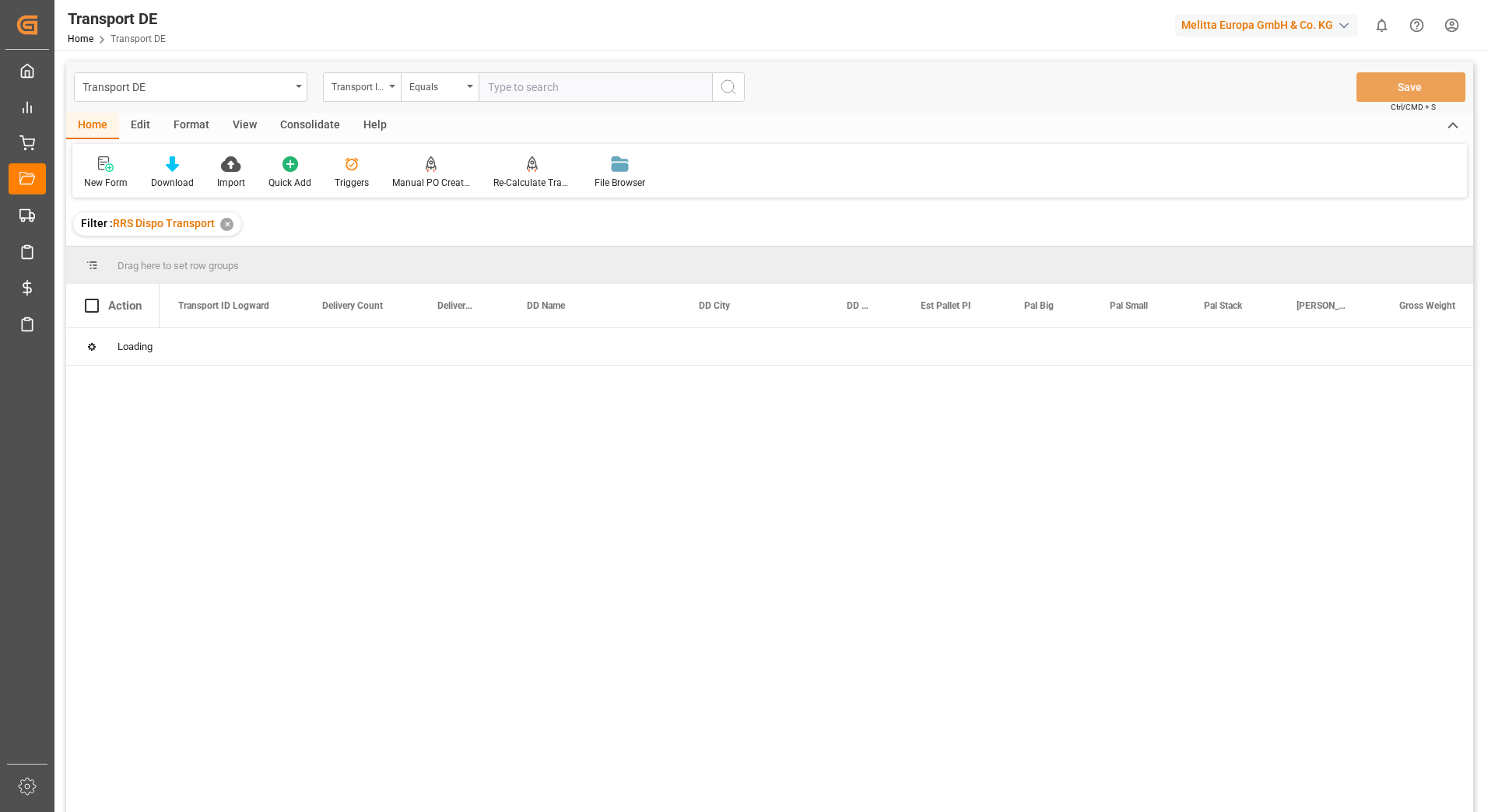
click at [512, 92] on input "text" at bounding box center [595, 87] width 234 height 29
paste input "303d1c783aad"
type input "303d1c783aad"
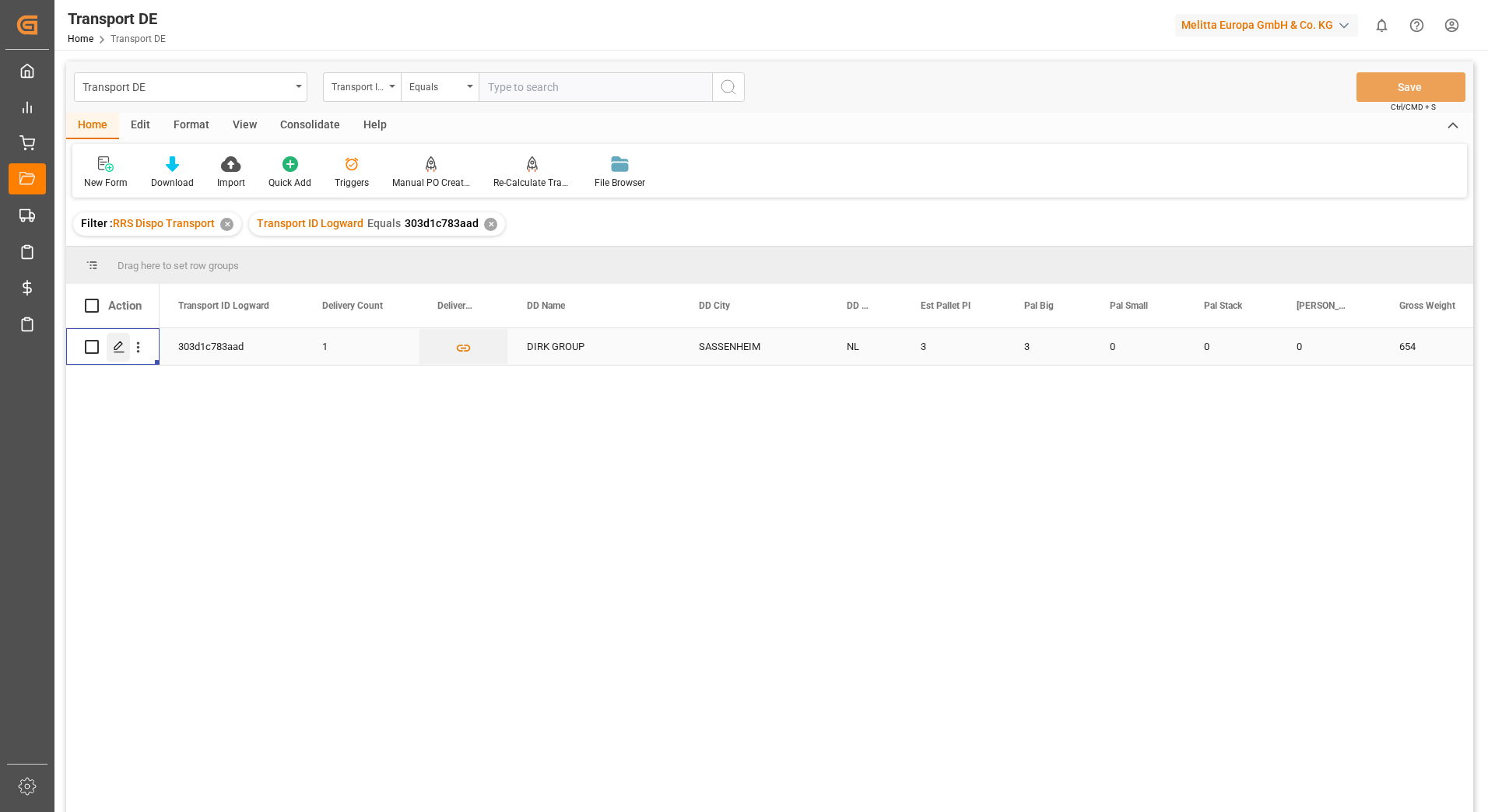
click at [112, 343] on div "Press SPACE to select this row." at bounding box center [118, 347] width 23 height 29
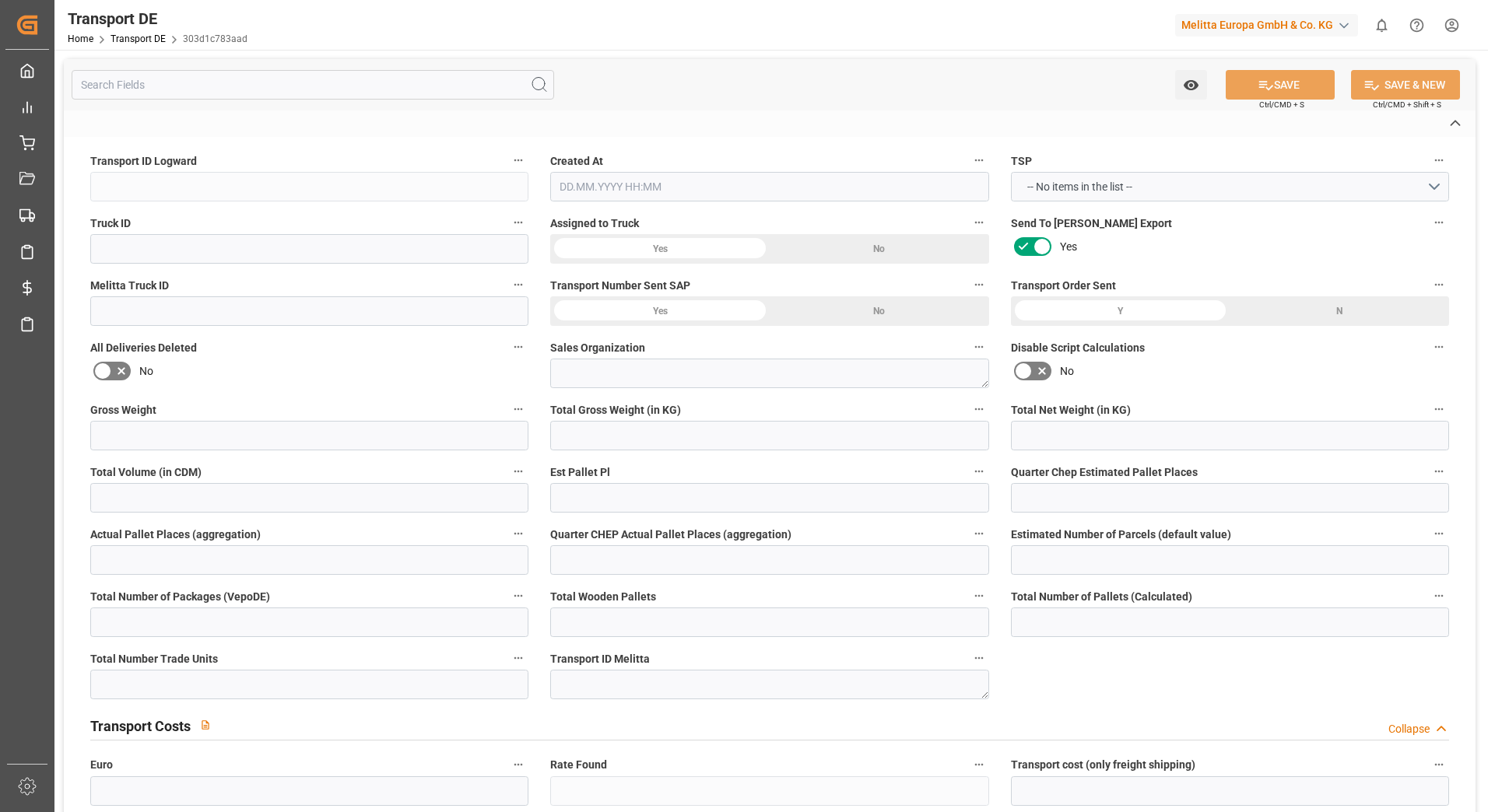
type input "303d1c783aad"
type input "2b9e34ee14c2"
type input "600001320"
type textarea "6"
type input "Yes"
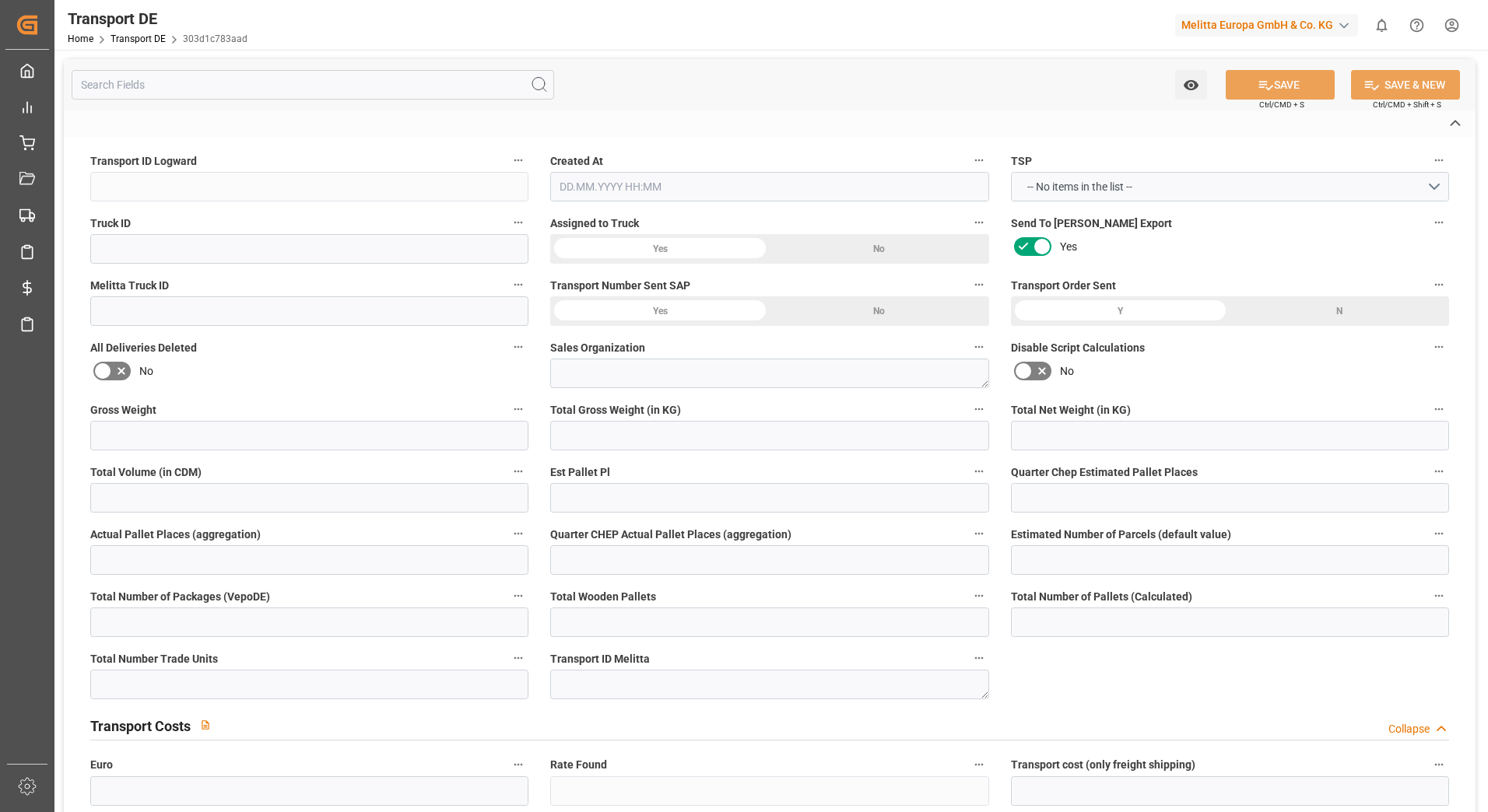
type input "157.735584"
type textarea "0000914433"
type textarea "DIRK GROUP"
type input "[STREET_ADDRESS]"
type input "2171TV"
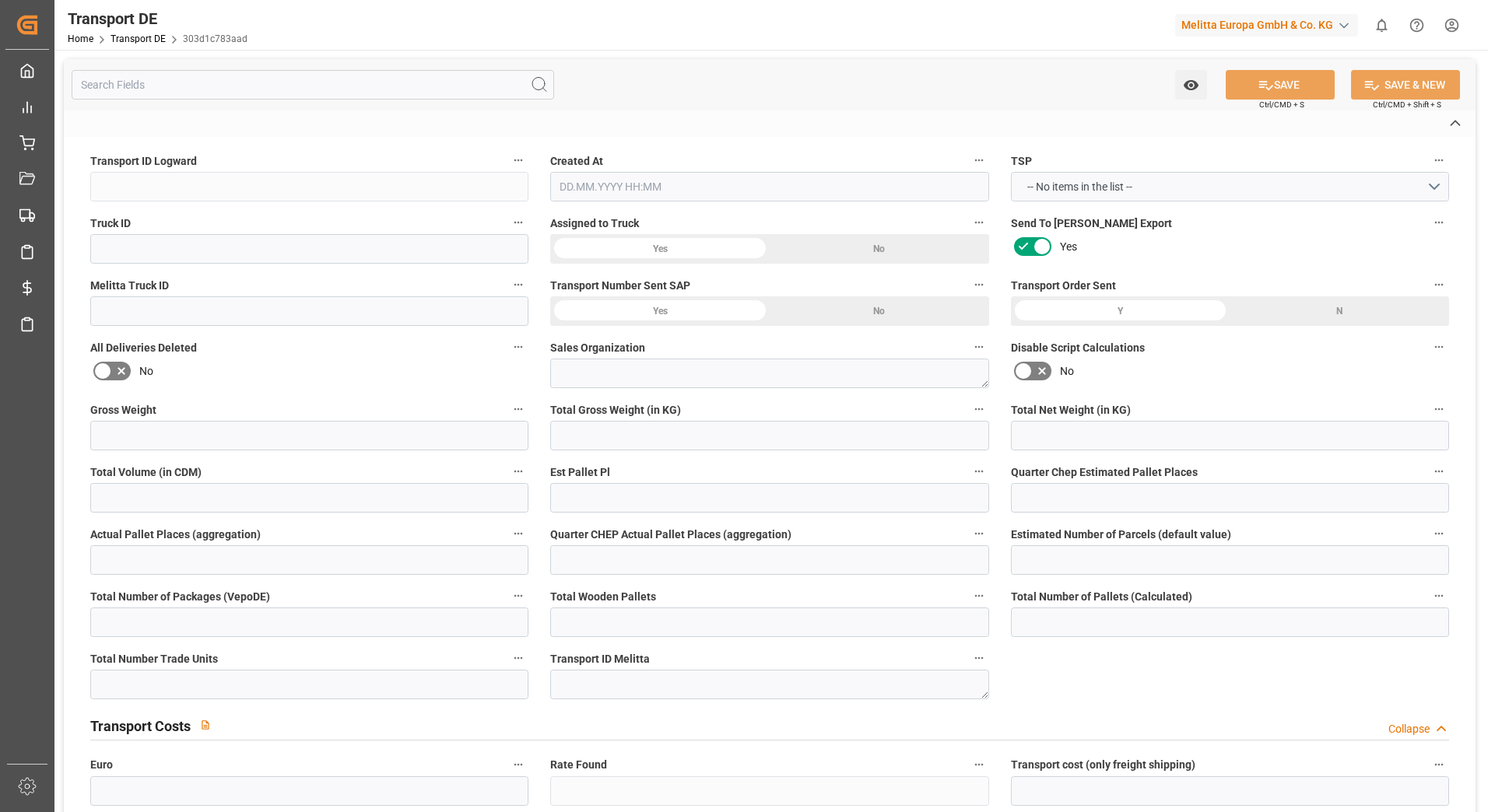
type textarea "SASSENHEIM"
type input "NL"
type input "DE-32423"
type input "Rhenus Retail Services GmbH"
type input "[PERSON_NAME][STREET_ADDRESS]"
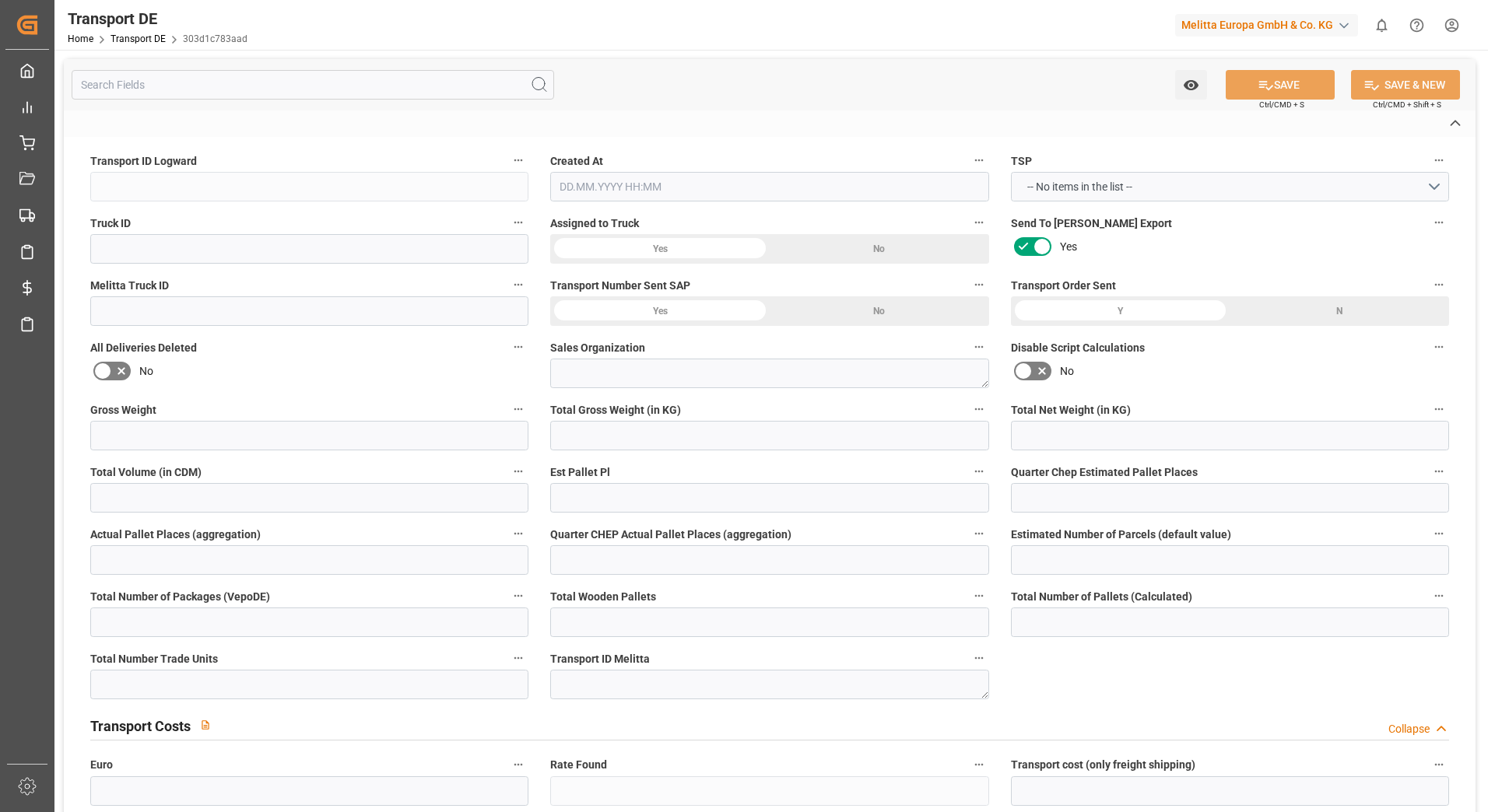
type input "32423"
type input "Minden"
type input "DE"
type input "Rhenus Retail Services GmbH"
type input "[PERSON_NAME][STREET_ADDRESS]"
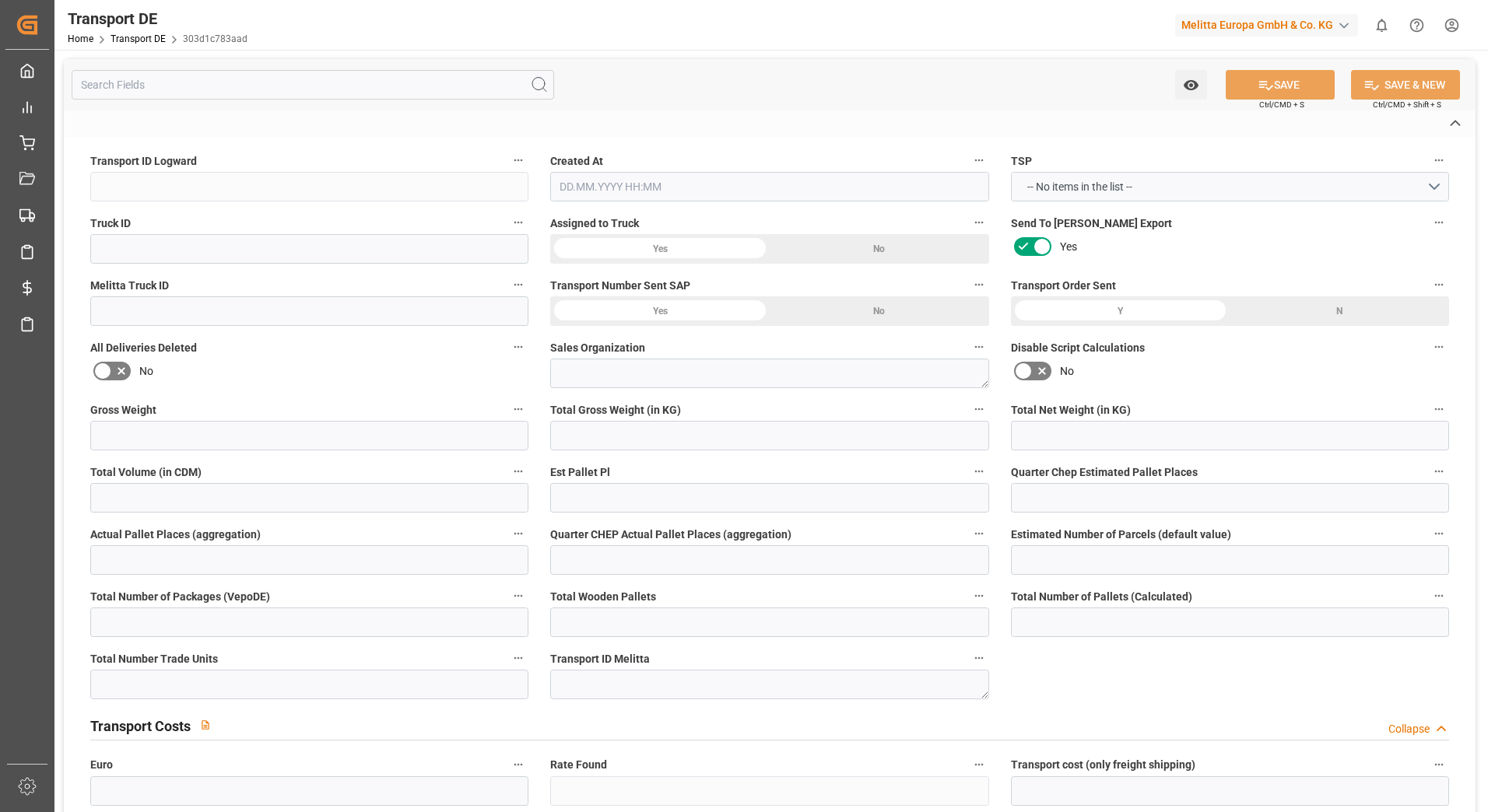
type input "32423"
type input "Minden"
type input "DE"
type textarea "27d3c0ea42a5"
type input "Road"
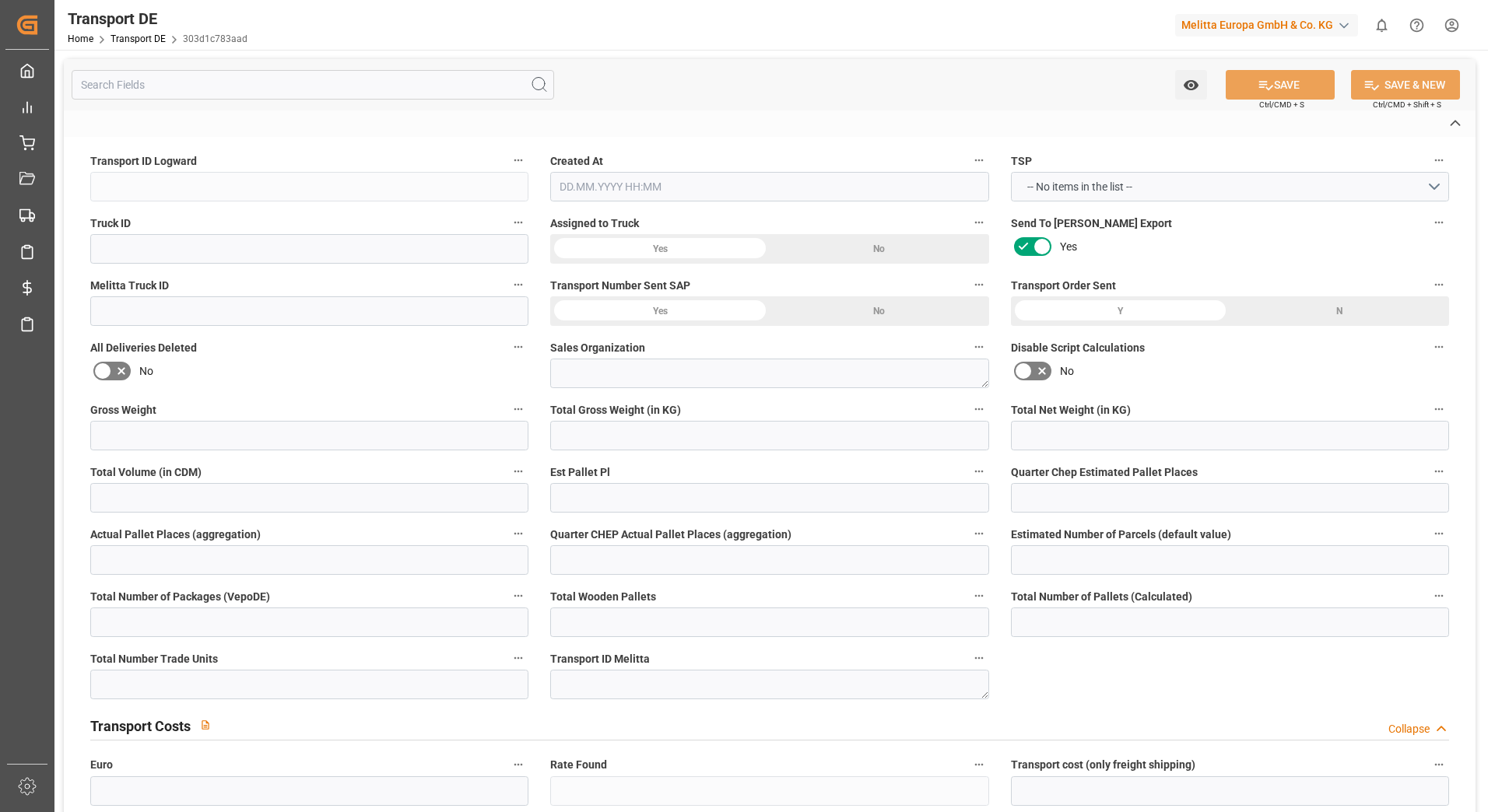
type input "DE"
type input "32423"
type input "NL"
type input "2171TV"
type input "Groupage"
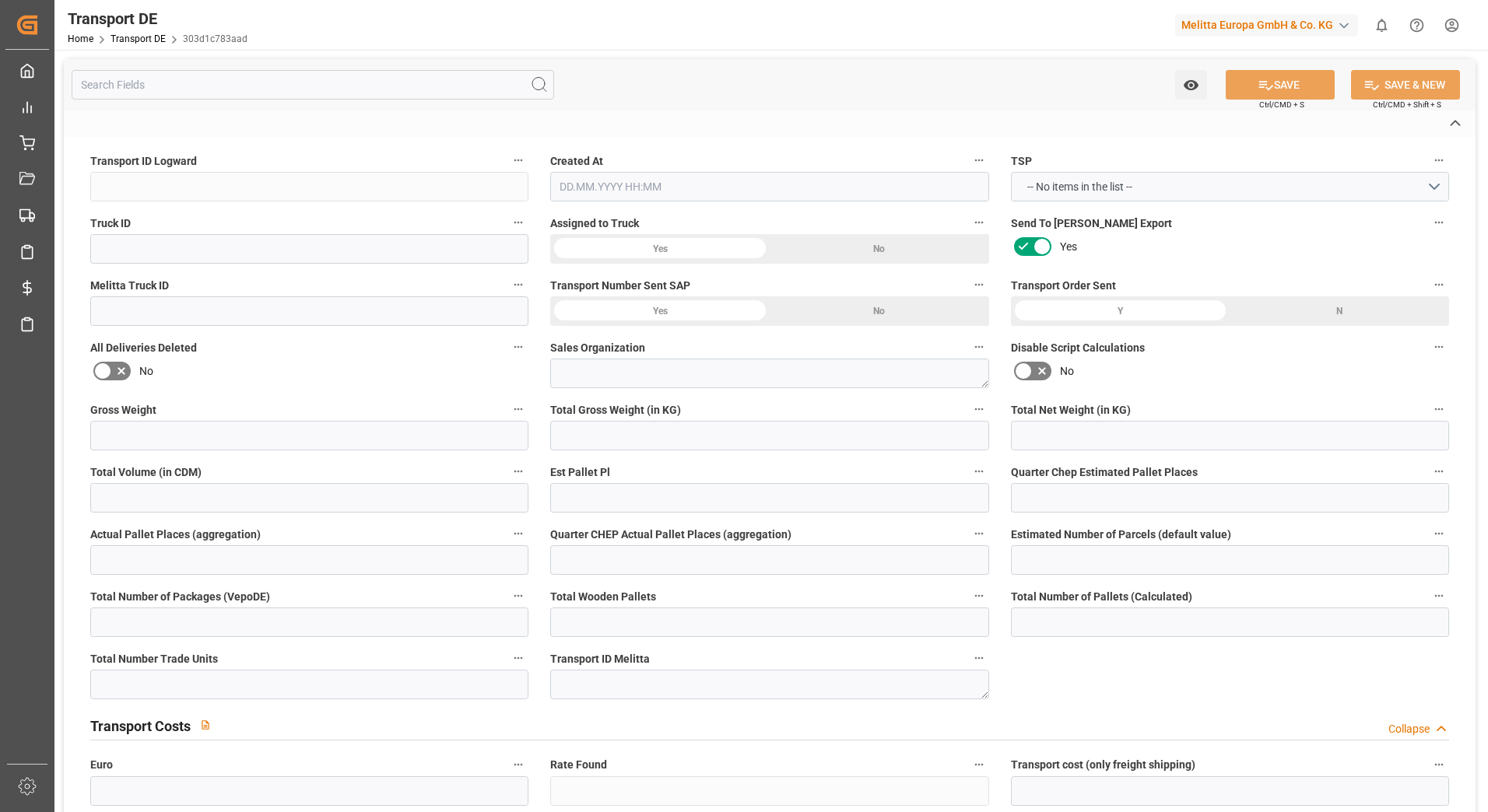
type input "26-40 t"
type input "EURO 6"
type input "Diesel"
type input "NLB10"
type input "DAP"
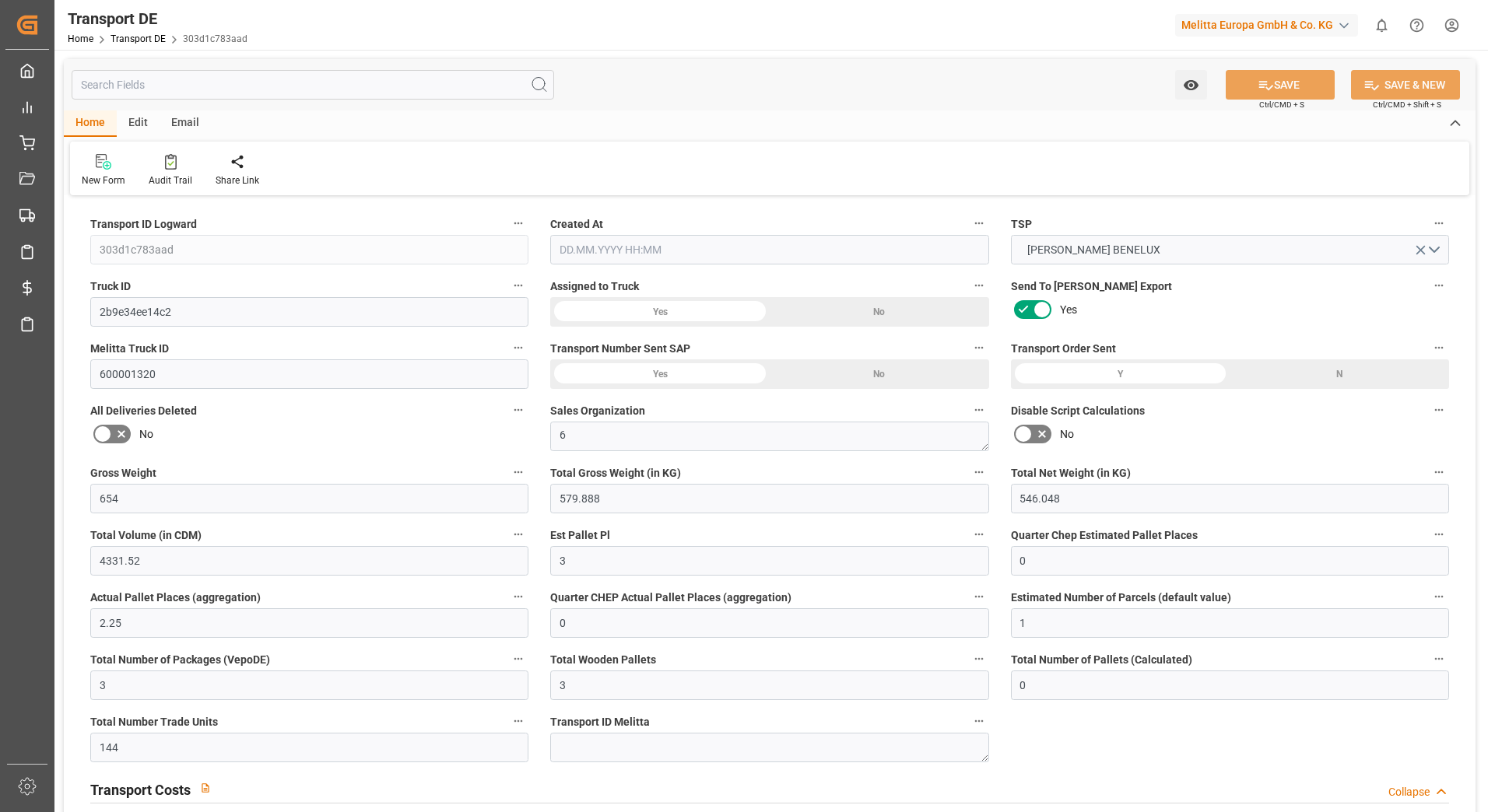
type input "654"
type input "579.888"
type input "546.048"
type input "4331.52"
type input "3"
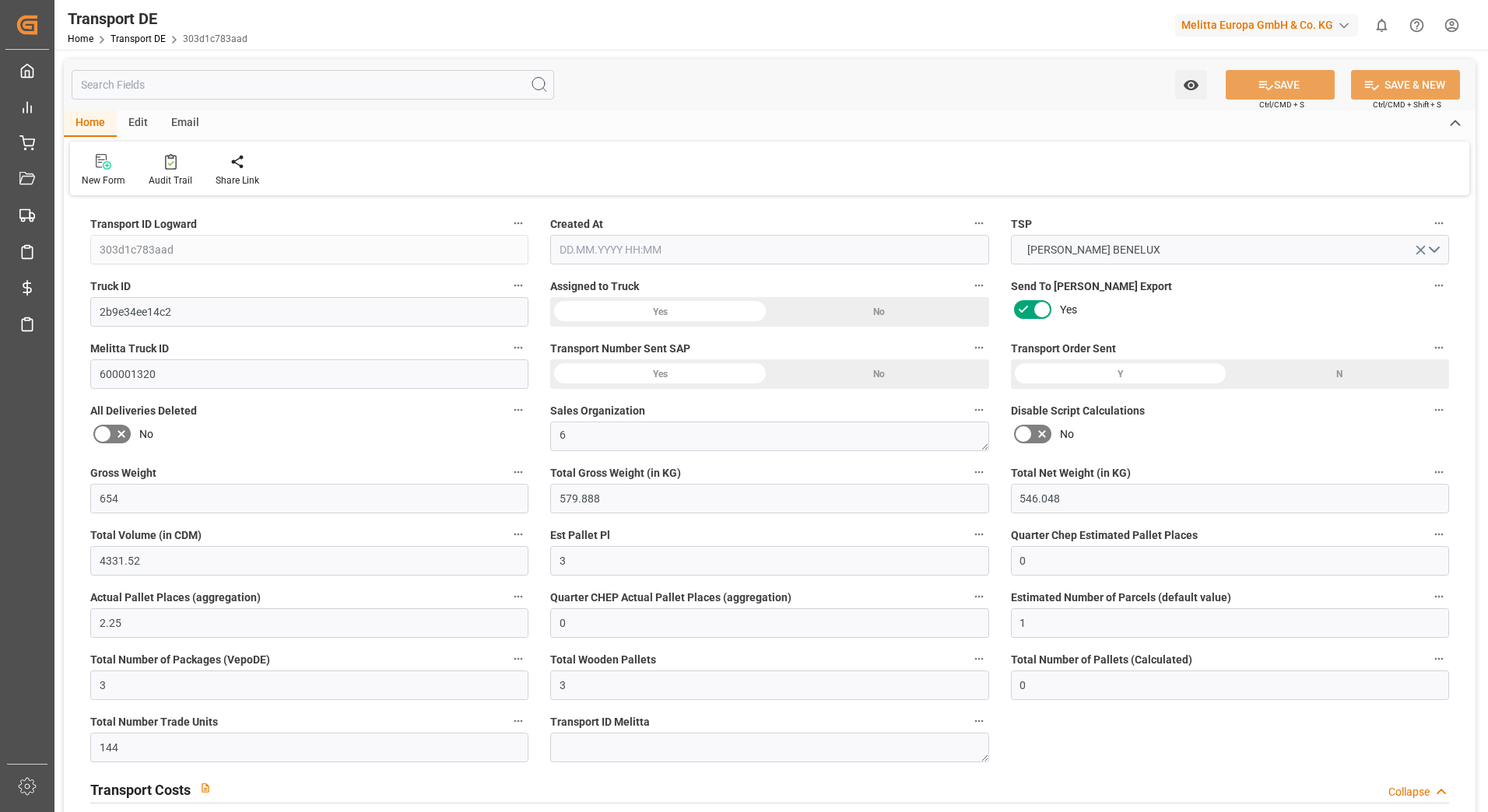
type input "0"
type input "2.25"
type input "0"
type input "1"
type input "3"
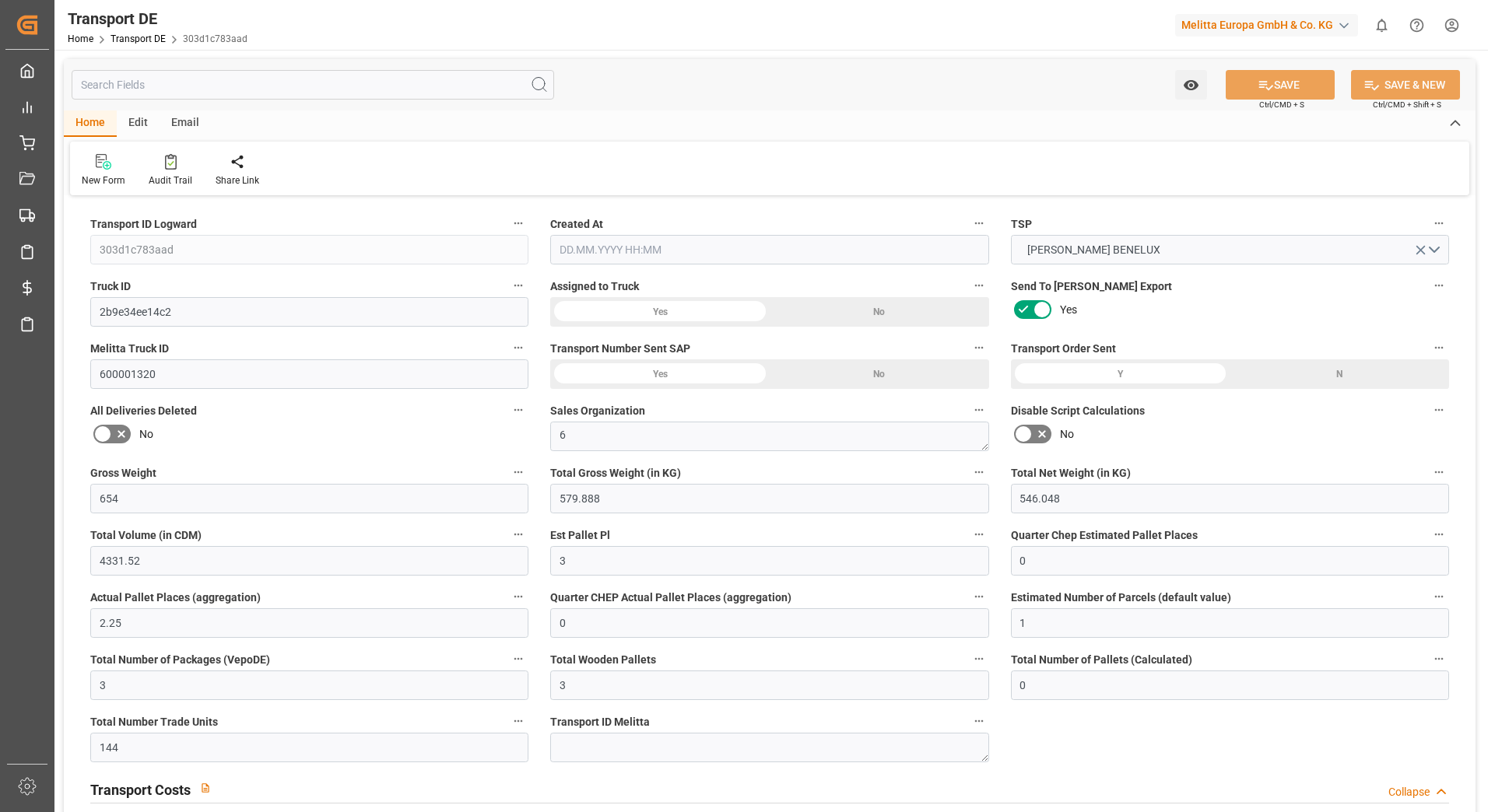
type input "3"
type input "0"
type input "144"
type input "0"
type input "156.07"
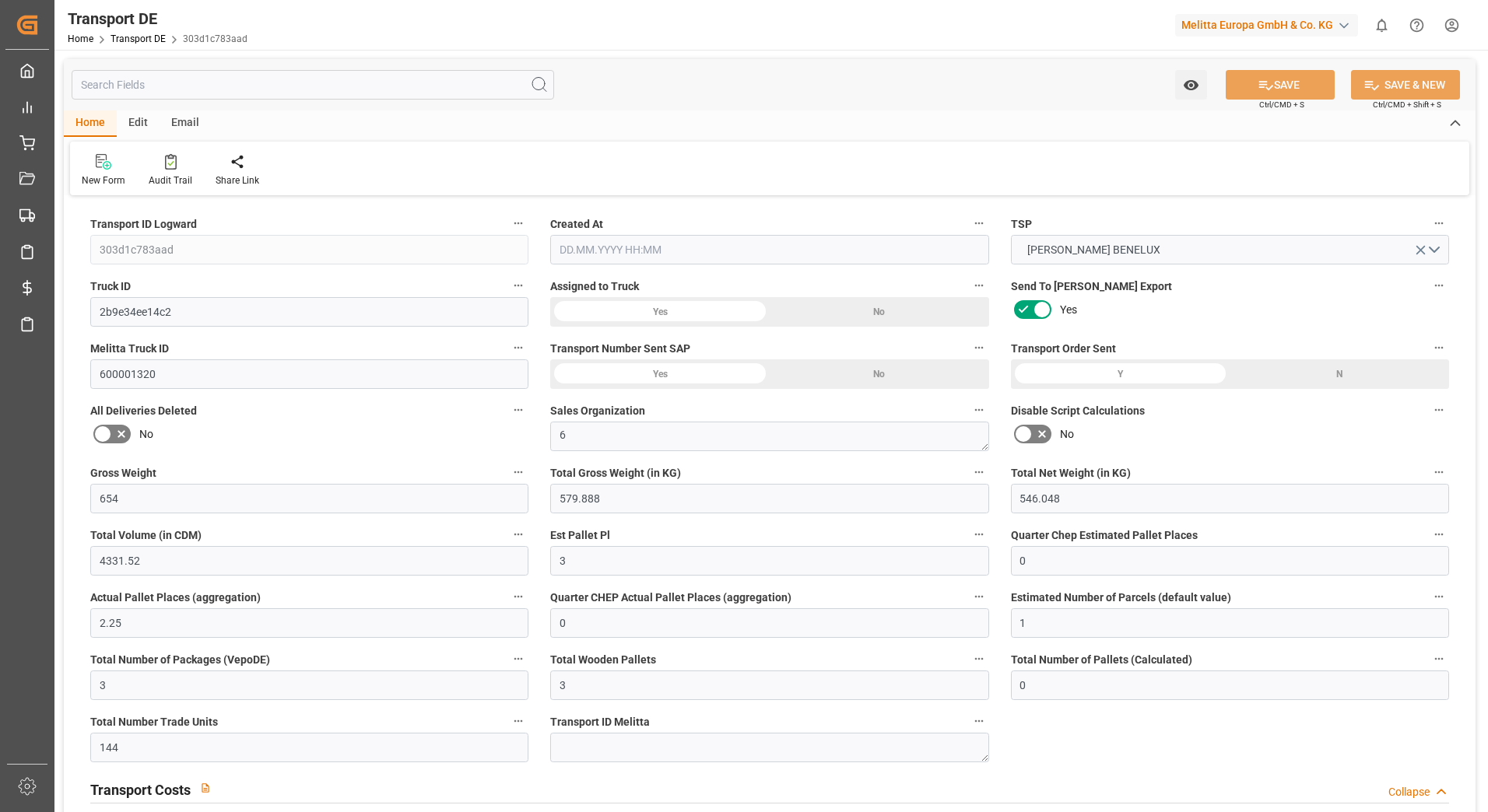
type input "3.039"
type input "156.07"
type input "154.6966"
type input "21"
type input "0"
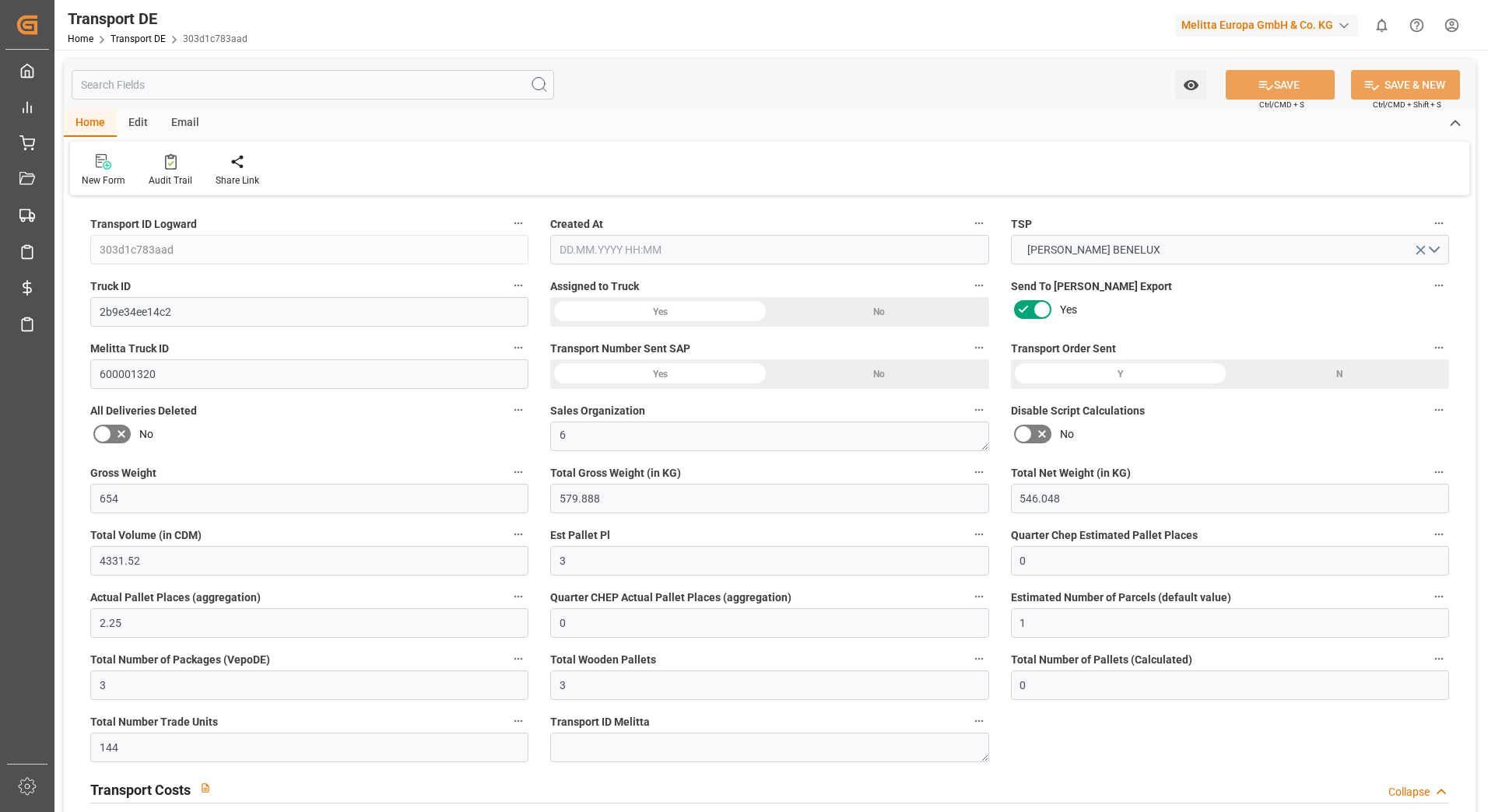
type input "0"
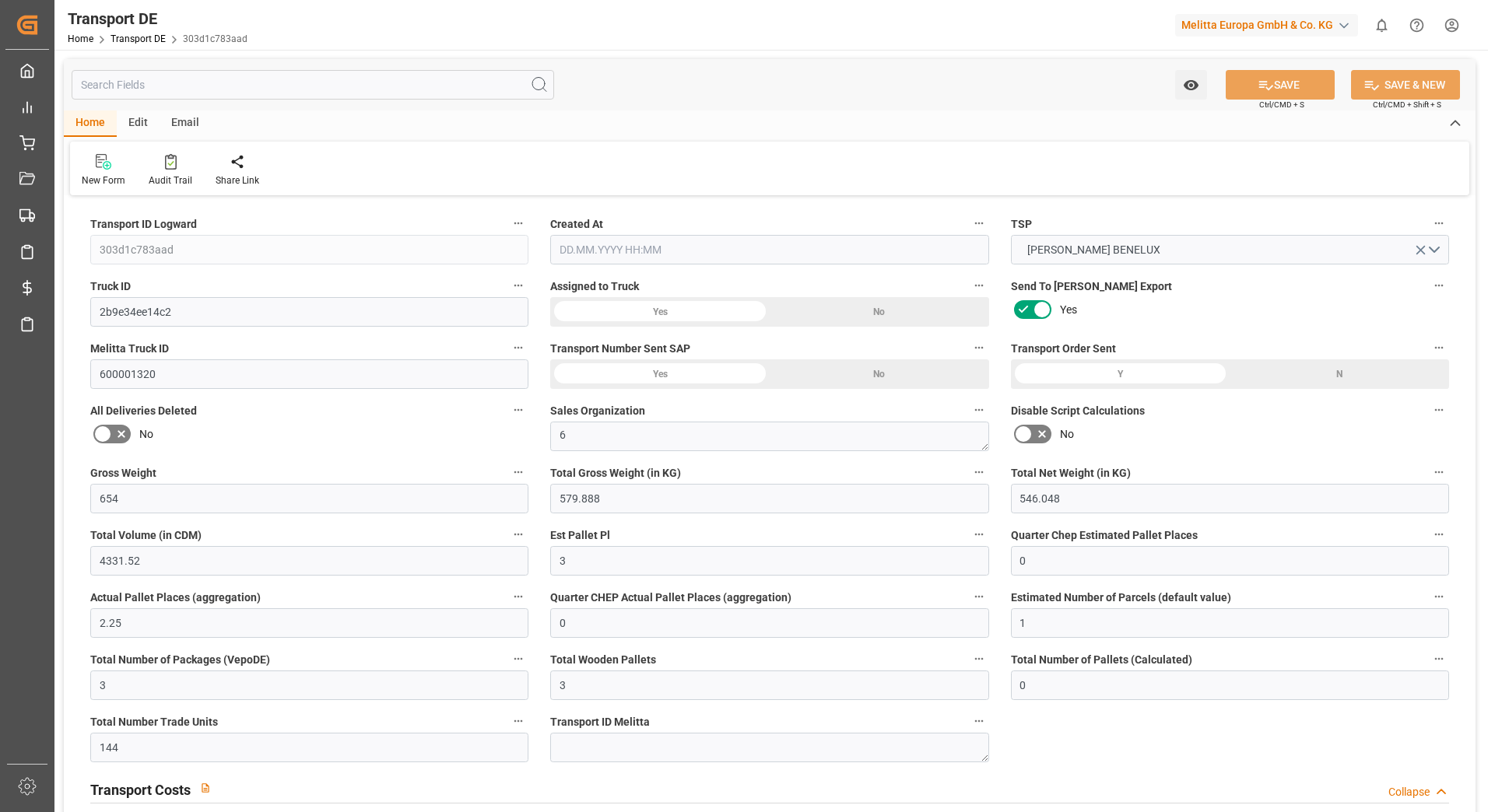
type input "0"
type input "-1.3734"
type input "0"
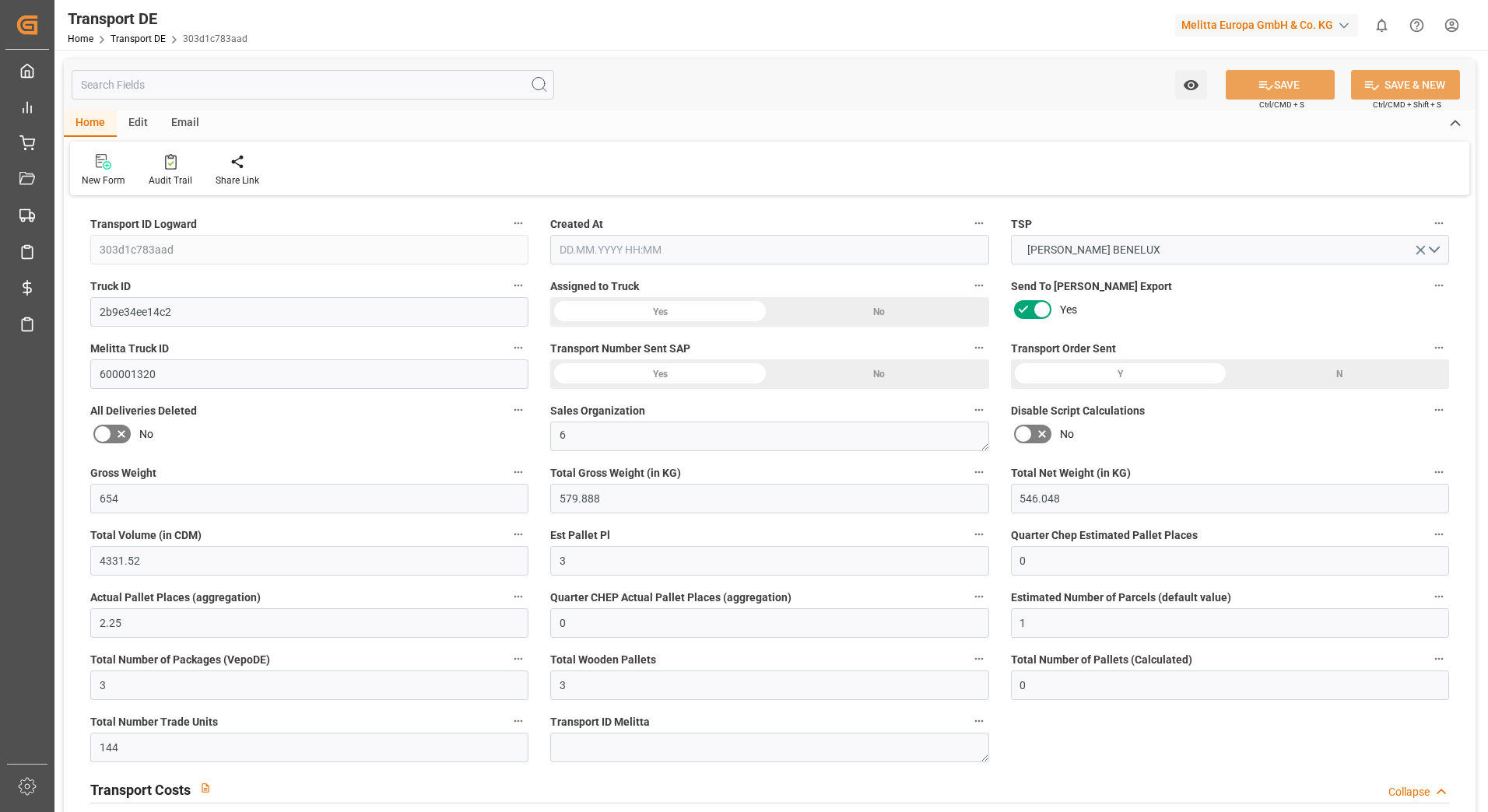
type input "0"
type input "579.888"
type input "4710.8598"
type input "21"
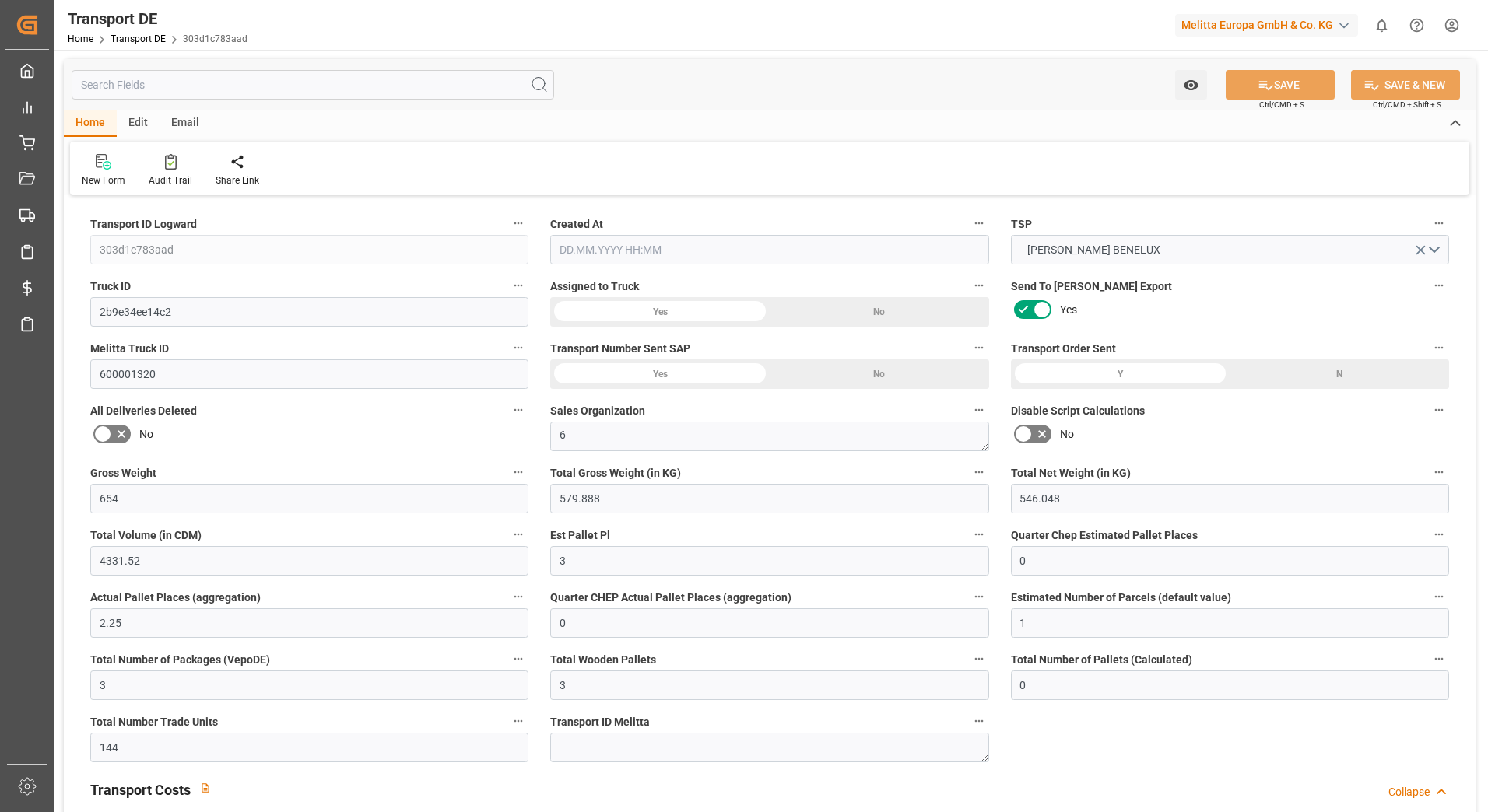
type input "35"
type input "3"
type input "0"
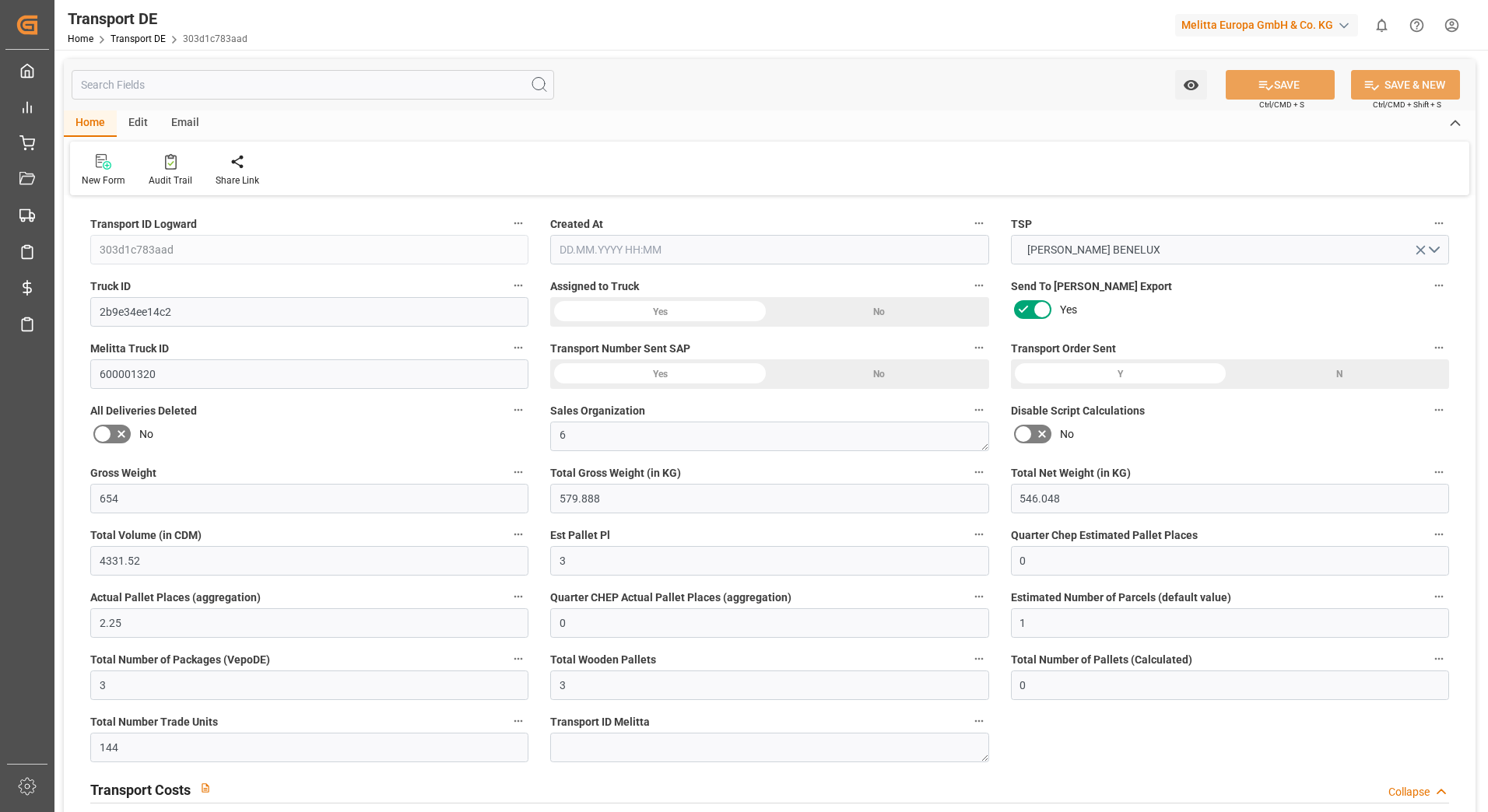
type input "0"
type input "1"
type input "0"
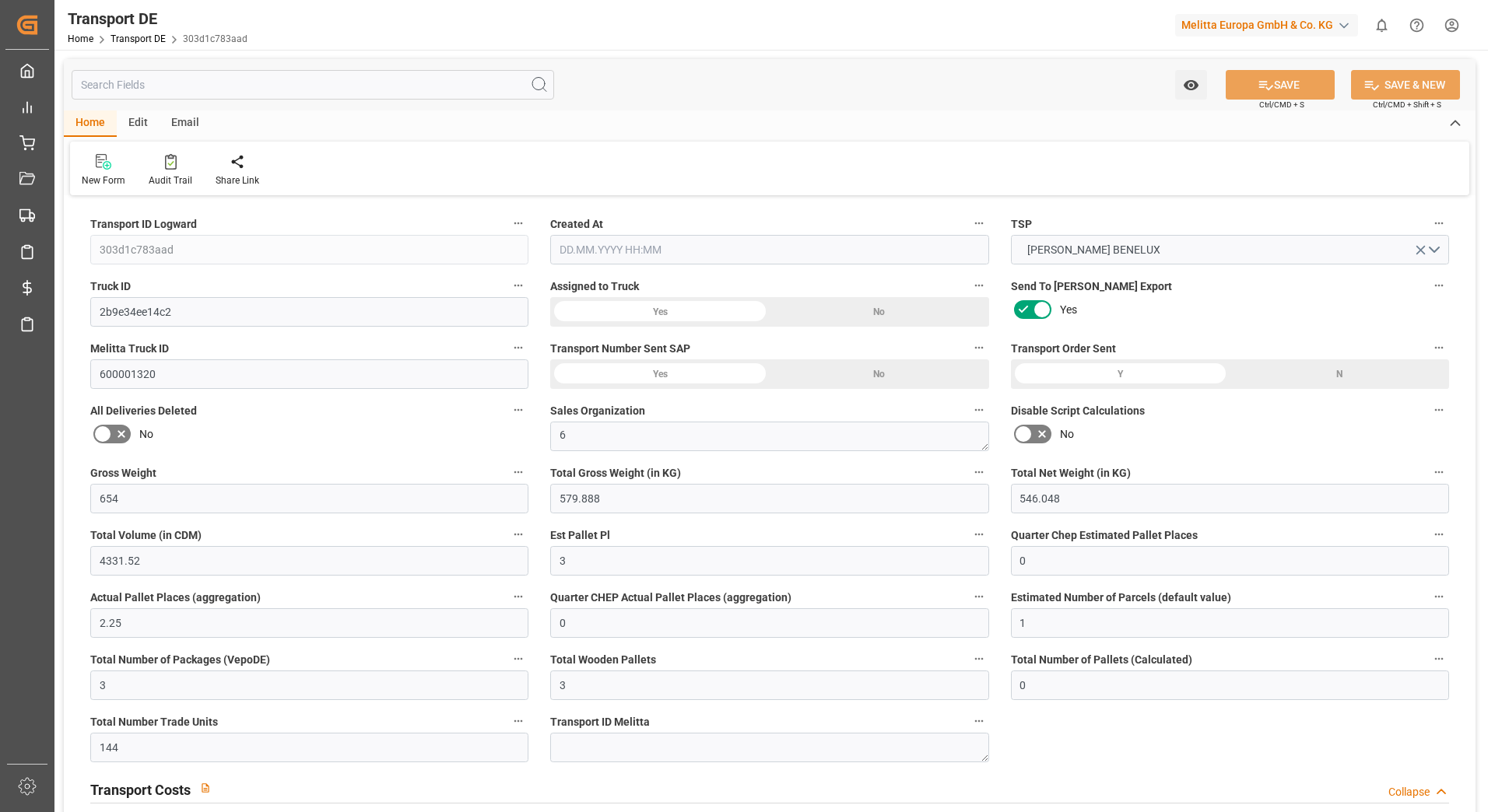
type input "144"
type input "157.7356"
type input "154.6966"
type input "[DATE] 13:36"
type input "[DATE]"
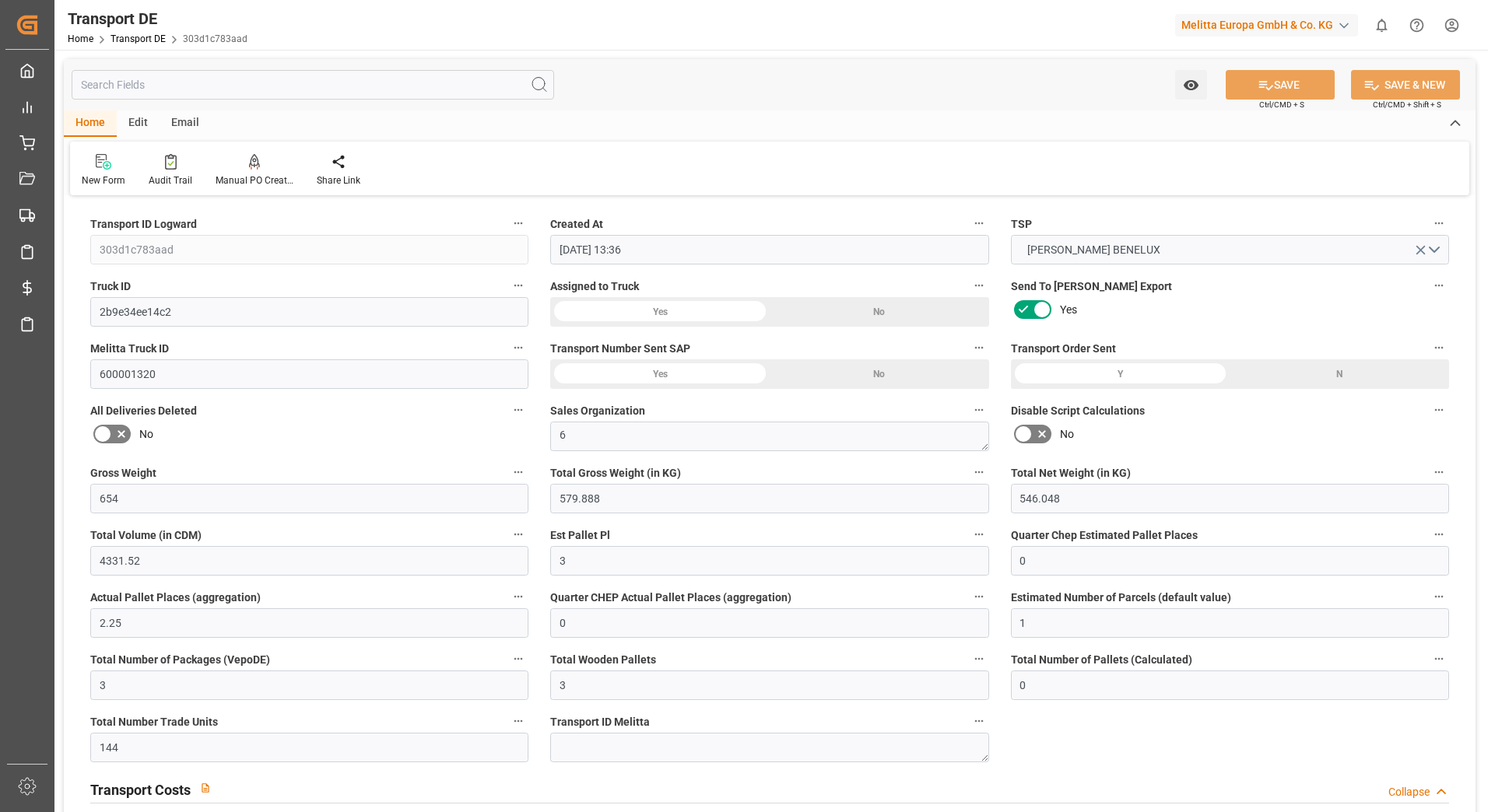
type input "[DATE]"
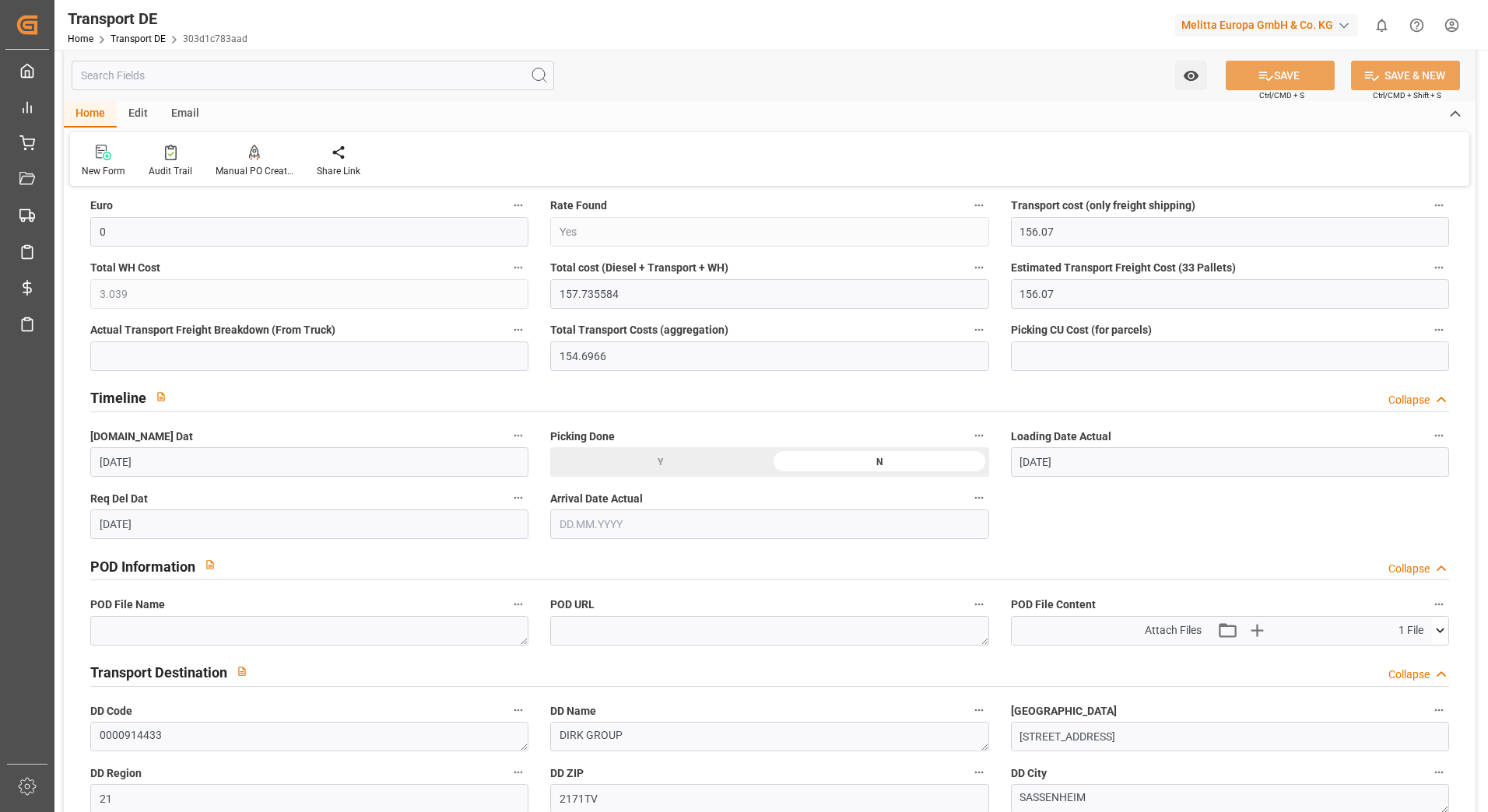
scroll to position [777, 0]
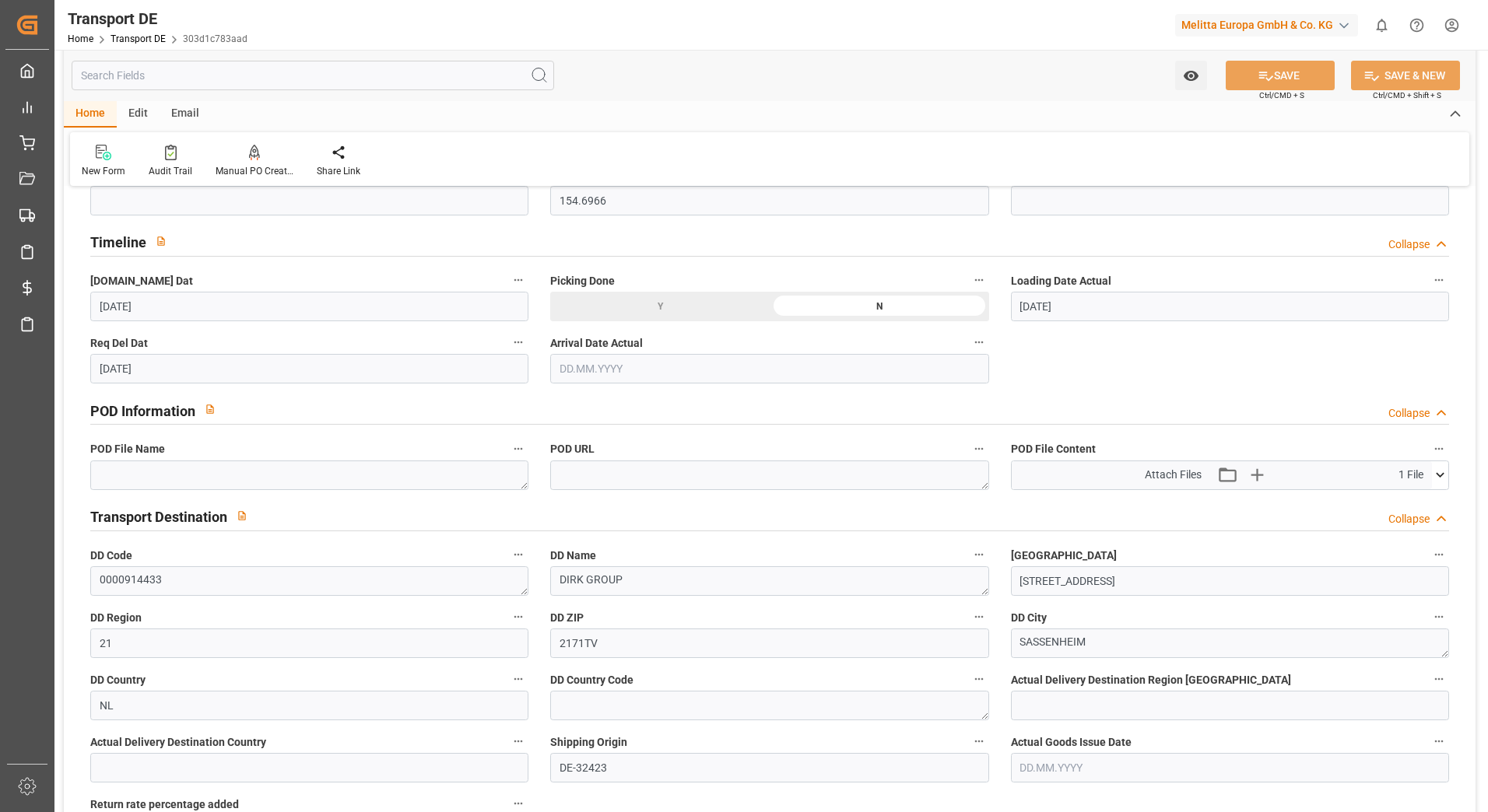
click at [1440, 476] on icon at bounding box center [1440, 475] width 9 height 4
click at [1393, 501] on icon at bounding box center [1398, 504] width 16 height 16
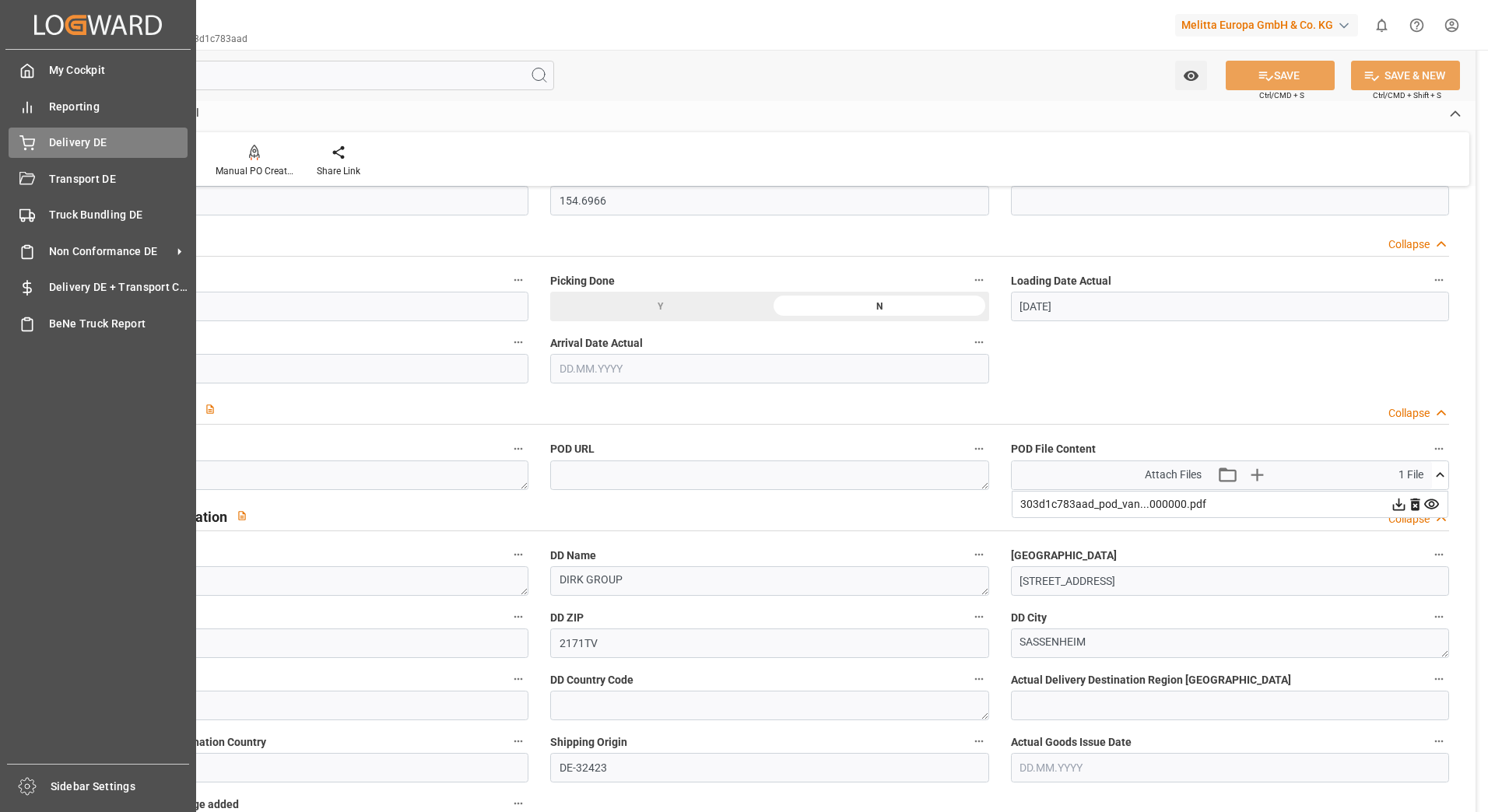
click at [25, 138] on icon at bounding box center [27, 143] width 16 height 16
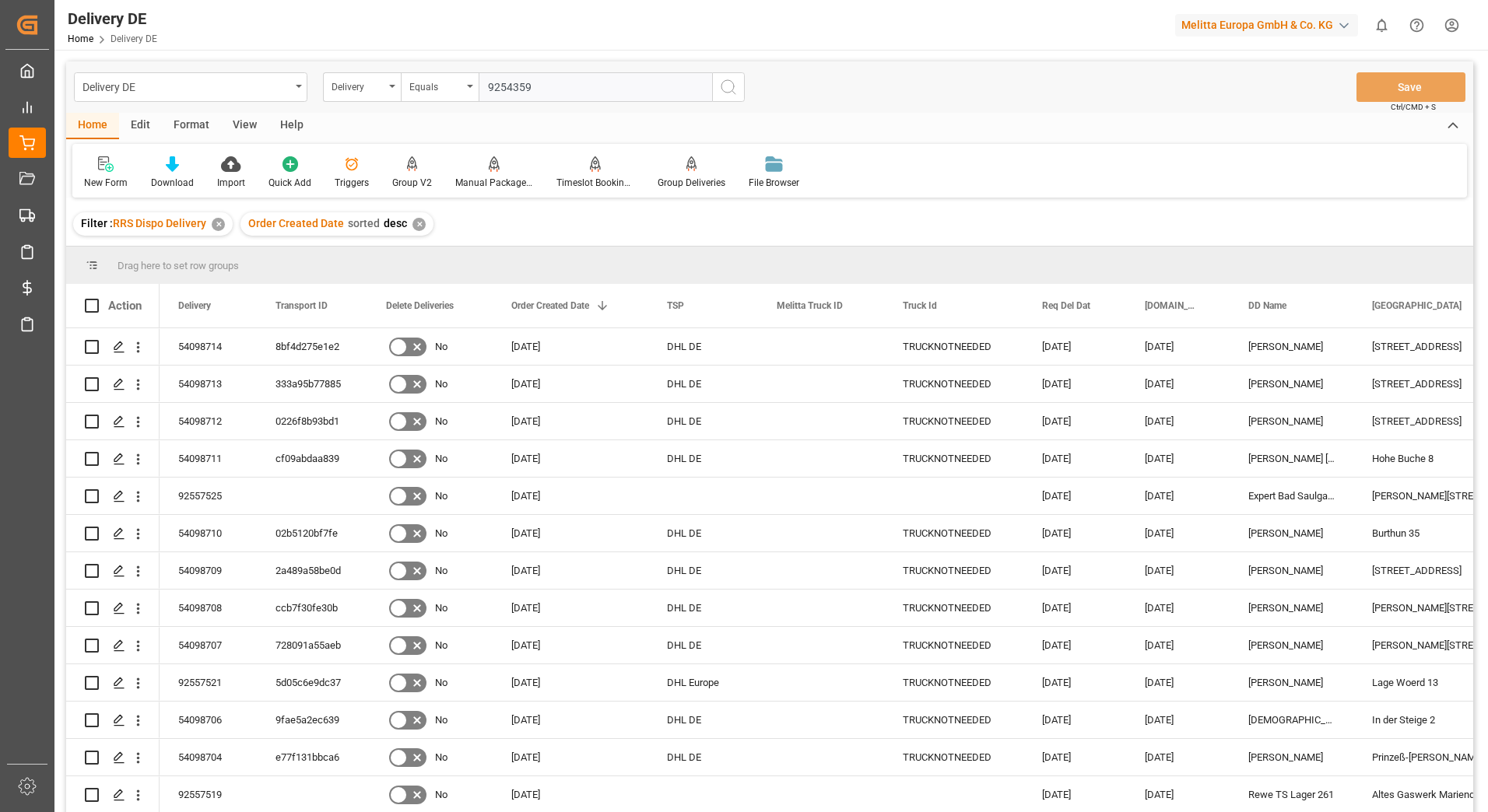
type input "92543597"
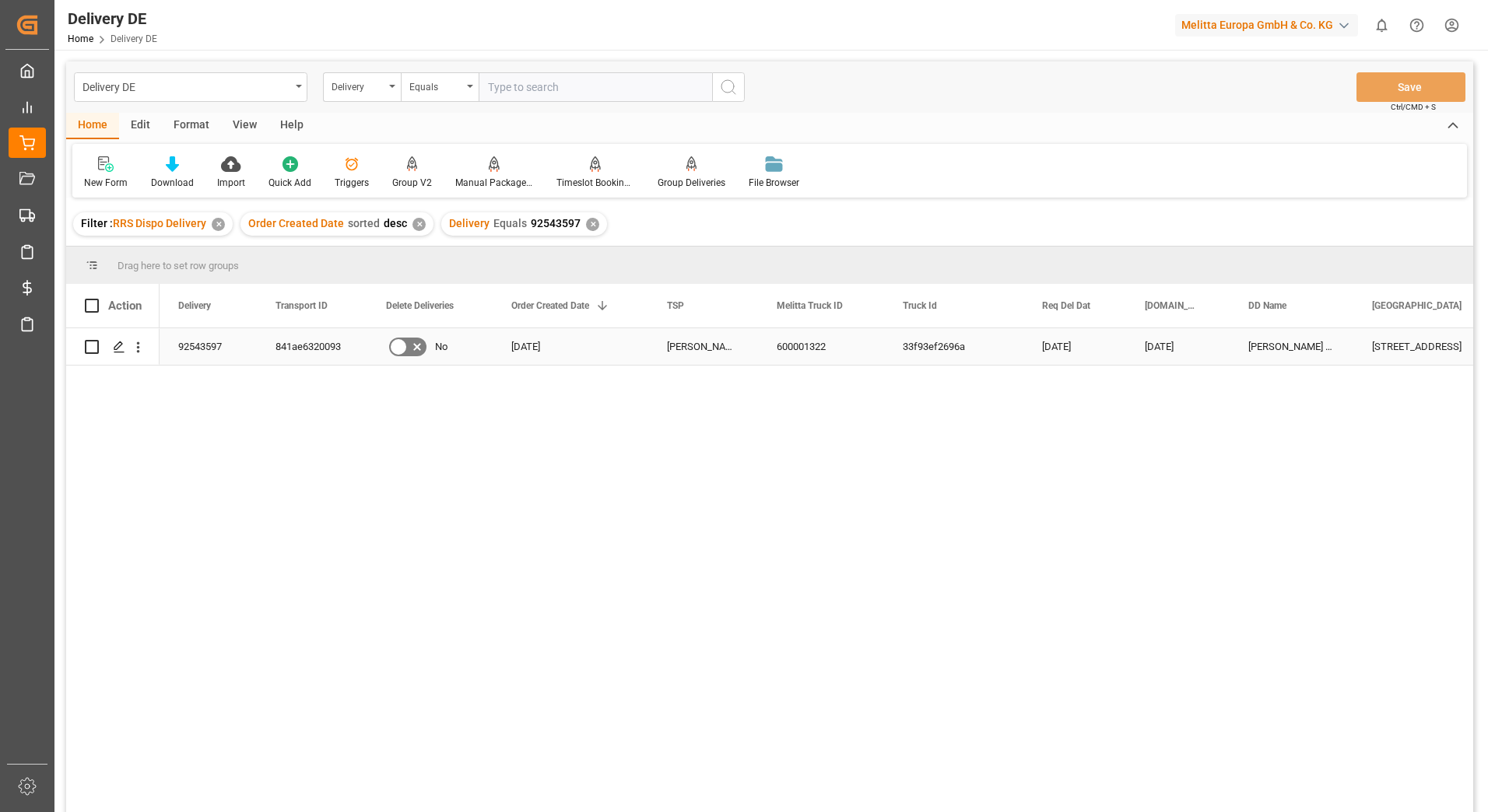
click at [300, 347] on div "841ae6320093" at bounding box center [312, 347] width 111 height 36
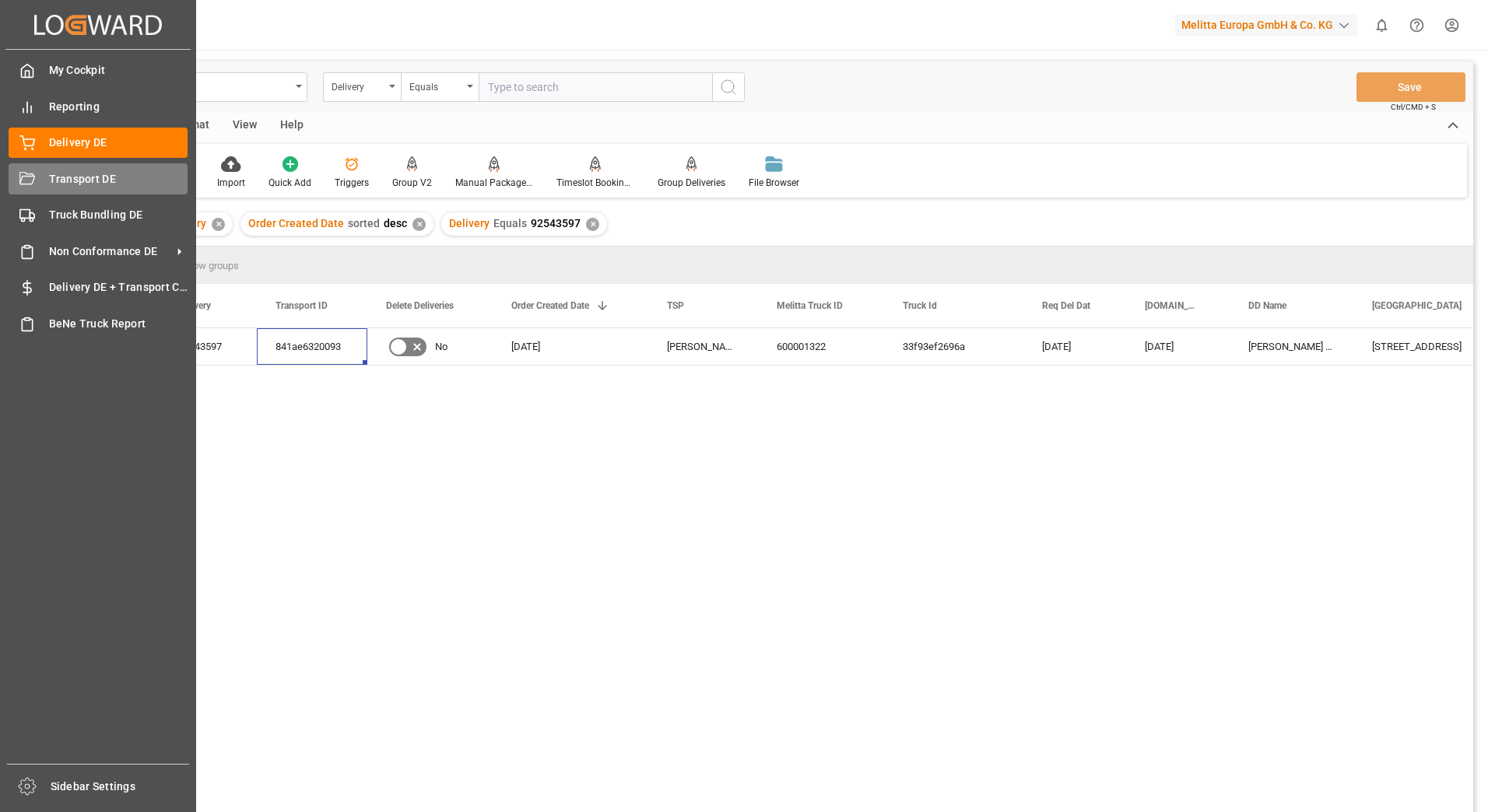
click at [34, 179] on icon at bounding box center [27, 178] width 16 height 12
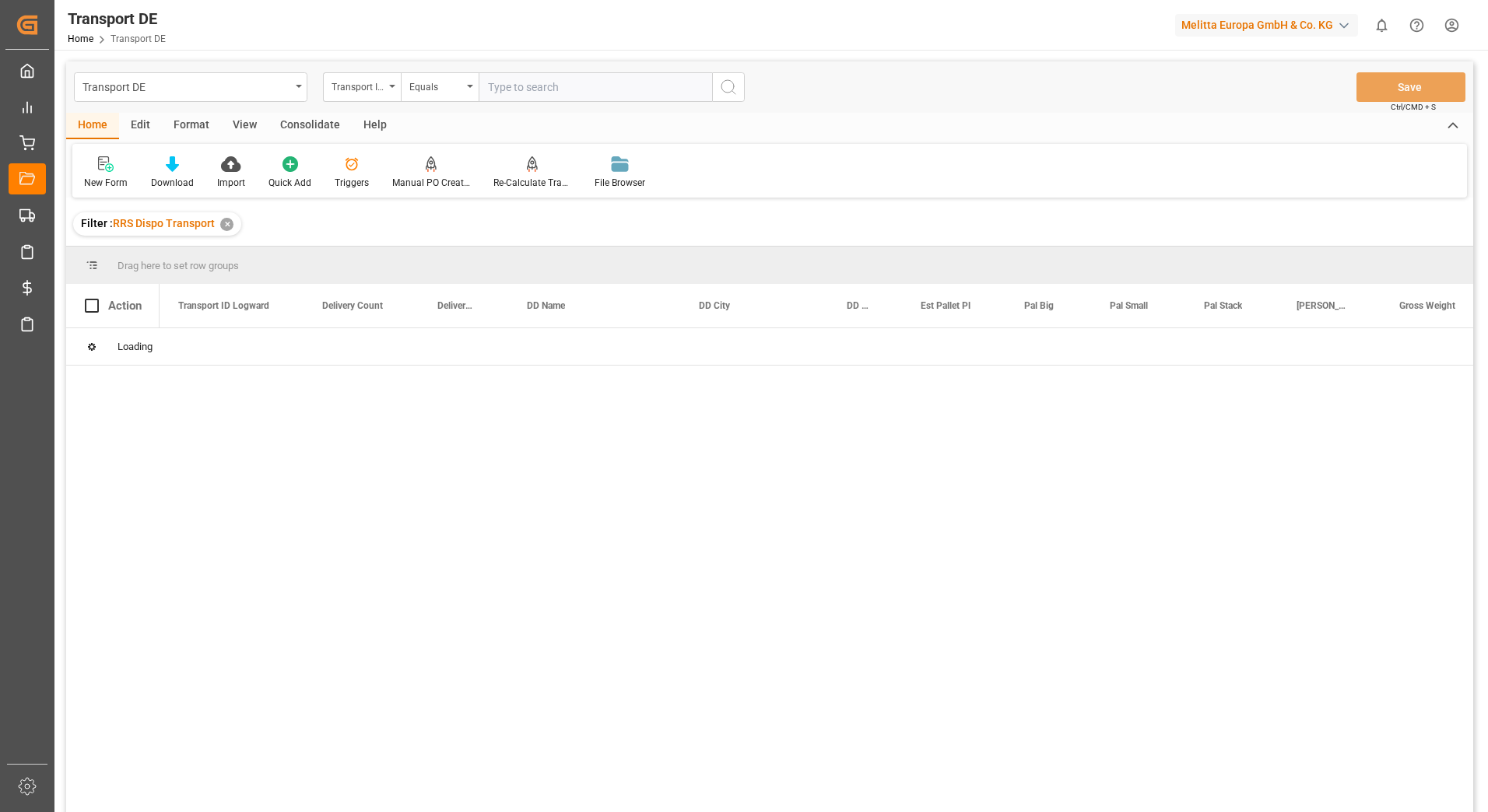
click at [515, 93] on input "text" at bounding box center [595, 87] width 234 height 29
paste input "841ae6320093"
type input "841ae6320093"
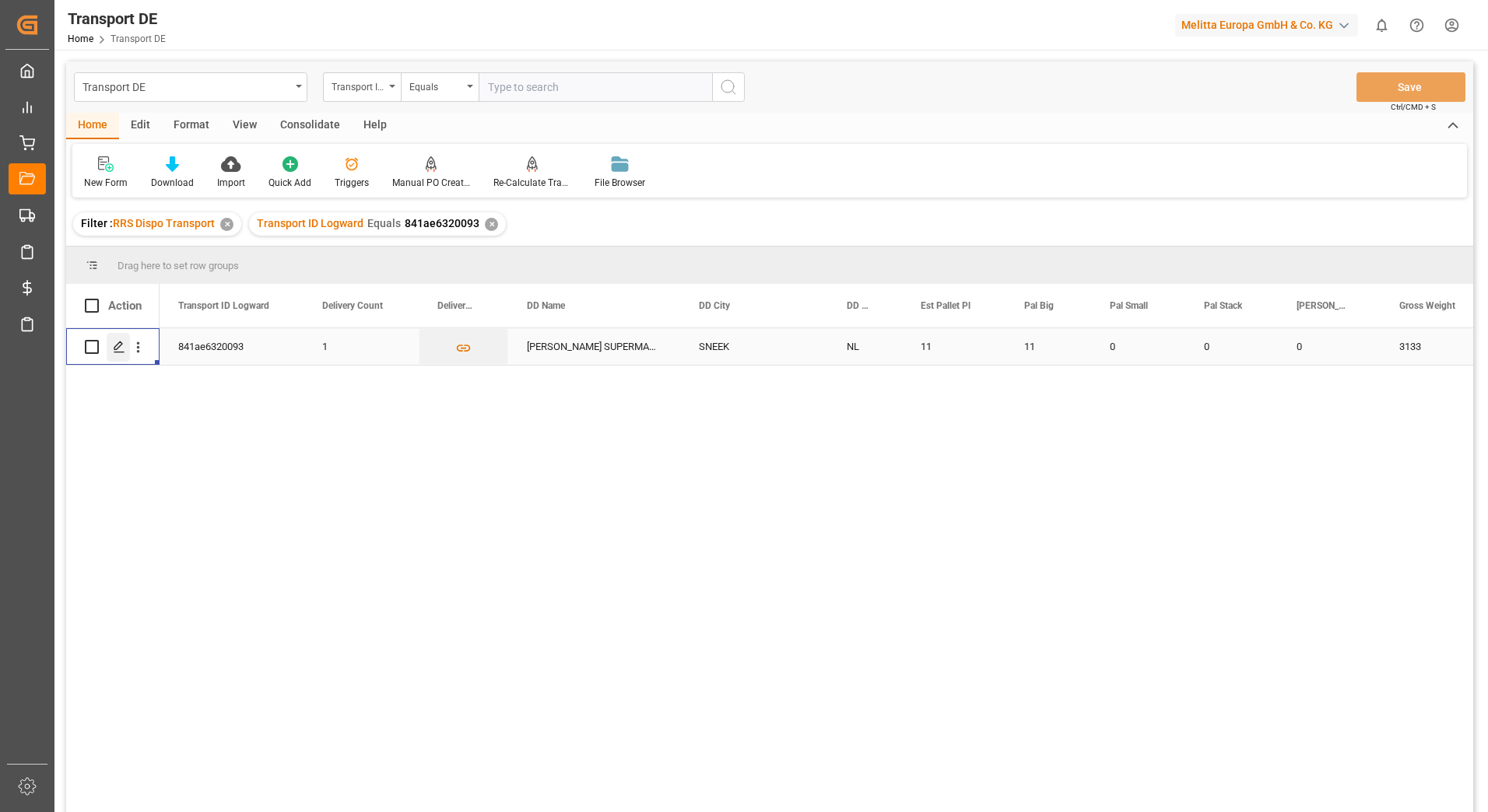
click at [124, 348] on icon "Press SPACE to select this row." at bounding box center [119, 347] width 12 height 12
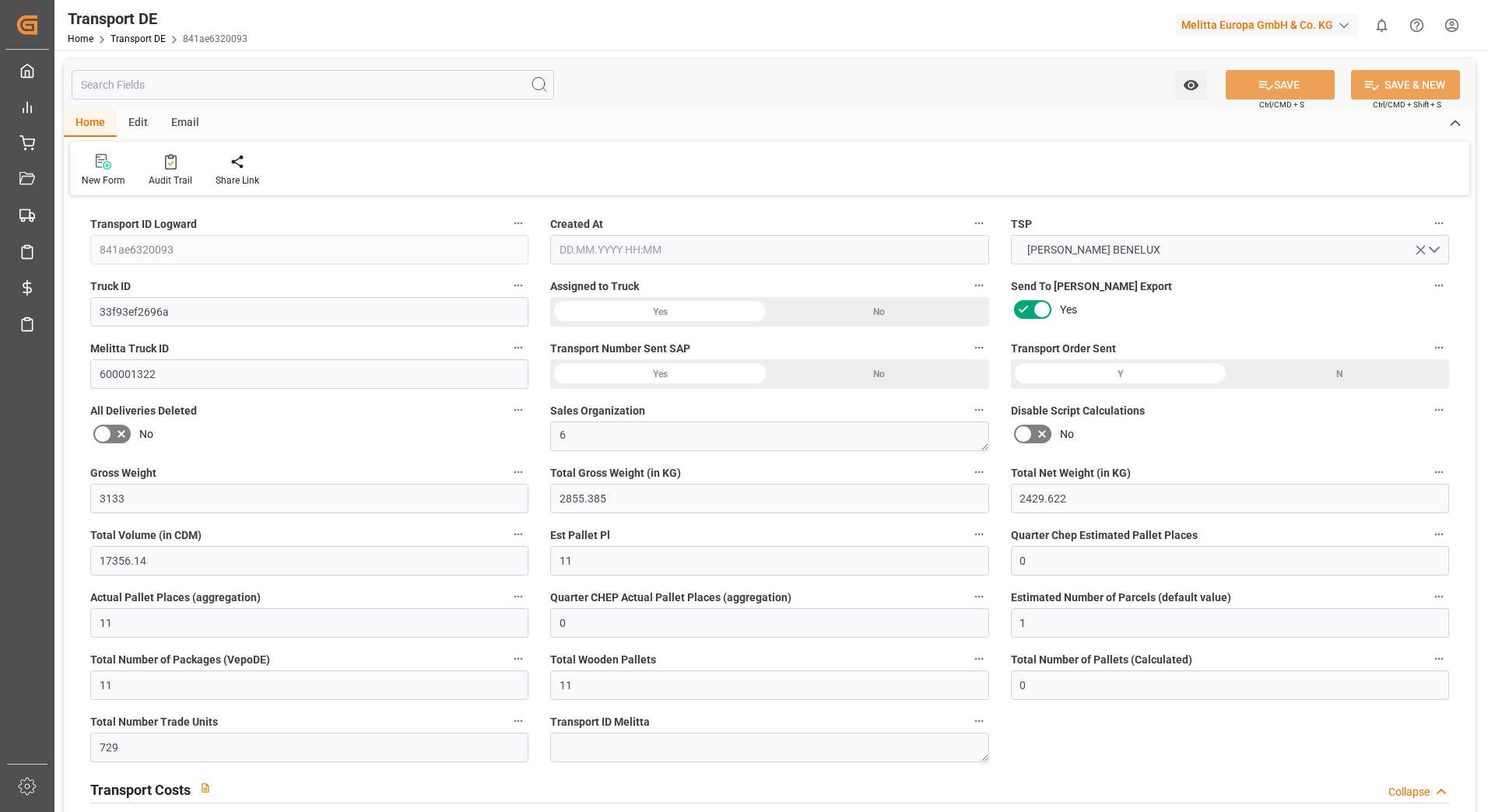
type input "3133"
type input "2855.385"
type input "2429.622"
type input "17356.14"
type input "11"
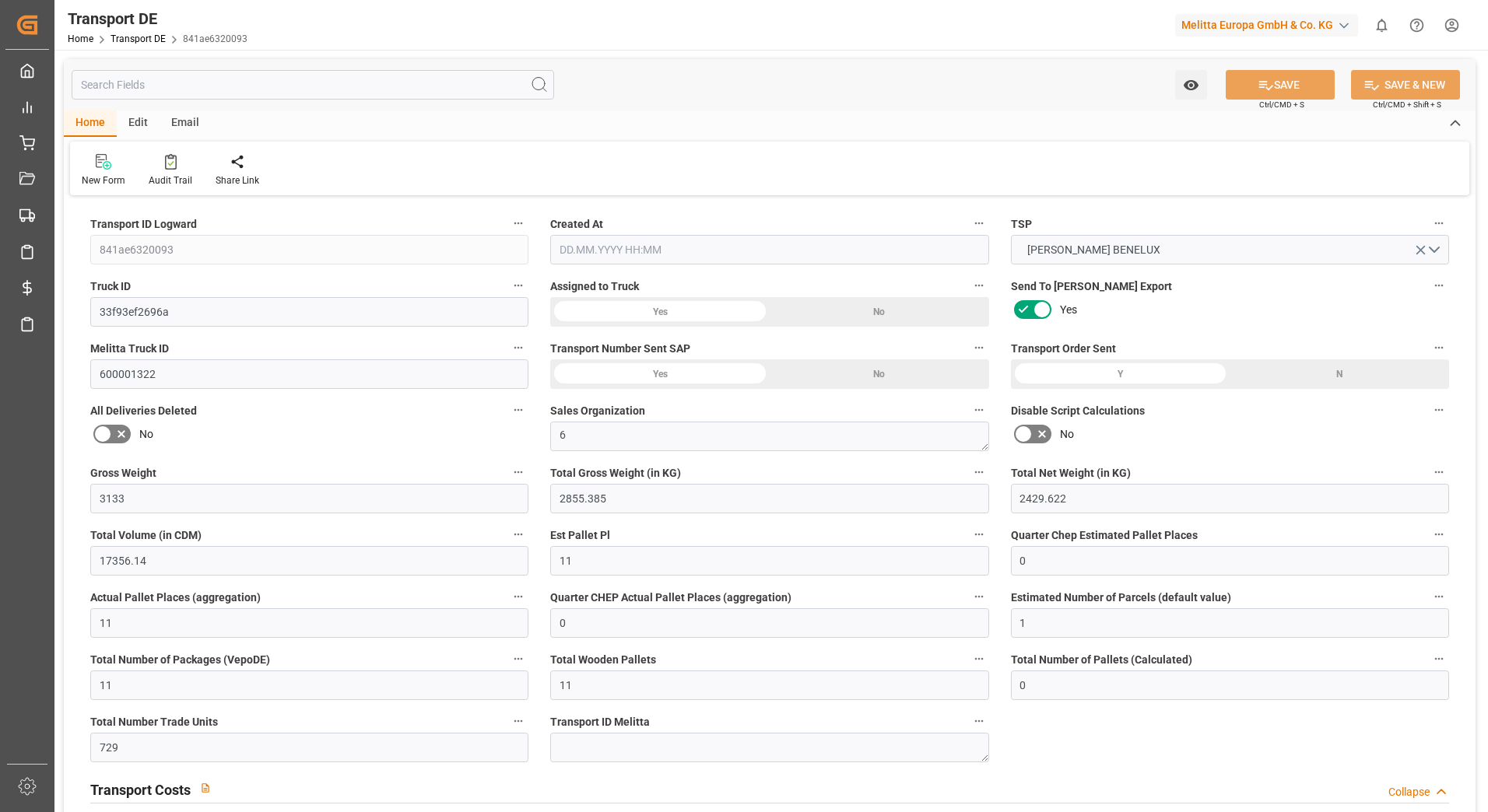
type input "0"
type input "11"
type input "0"
type input "1"
type input "11"
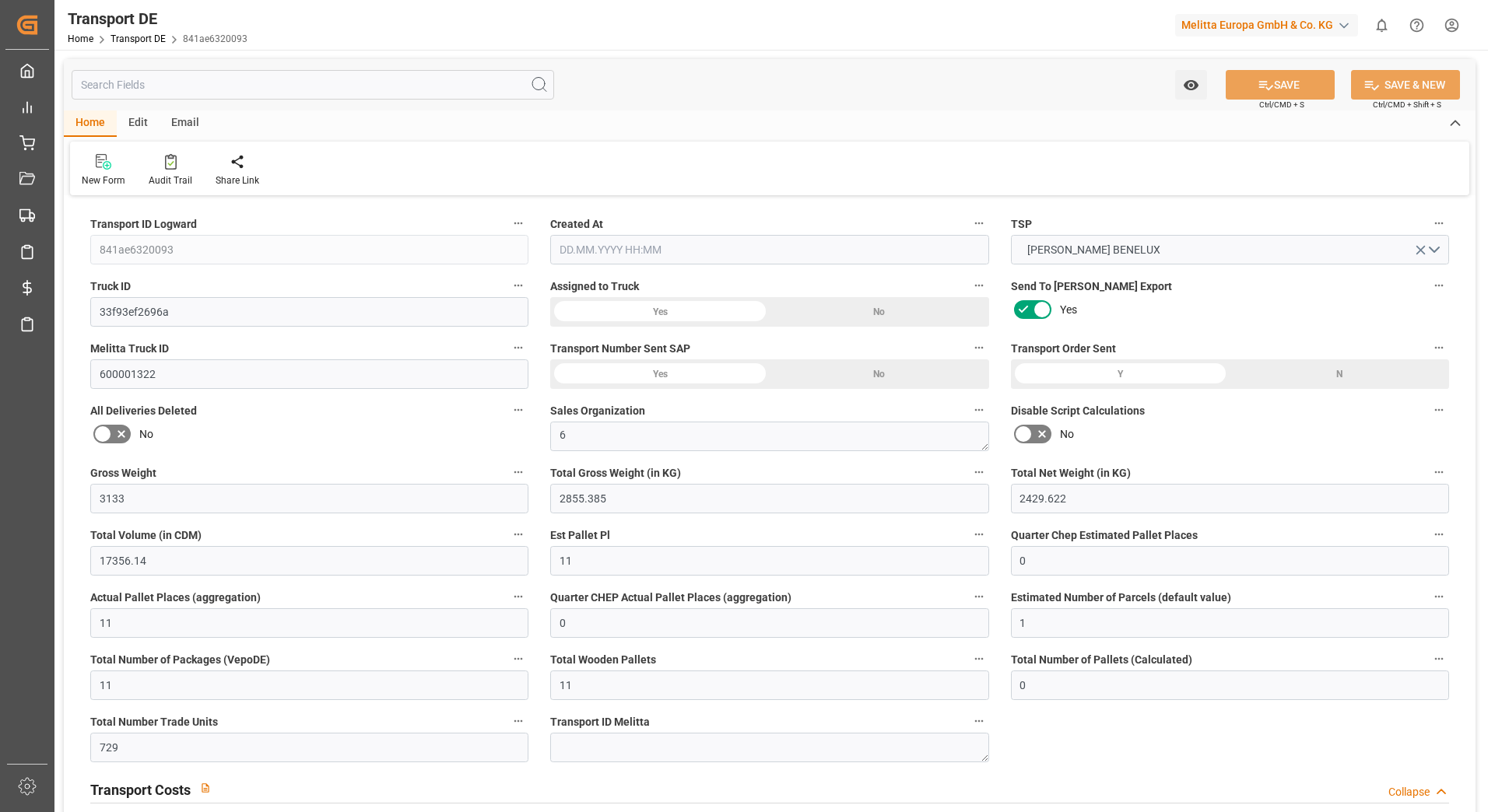
type input "11"
type input "0"
type input "729"
type input "0"
type input "483.24"
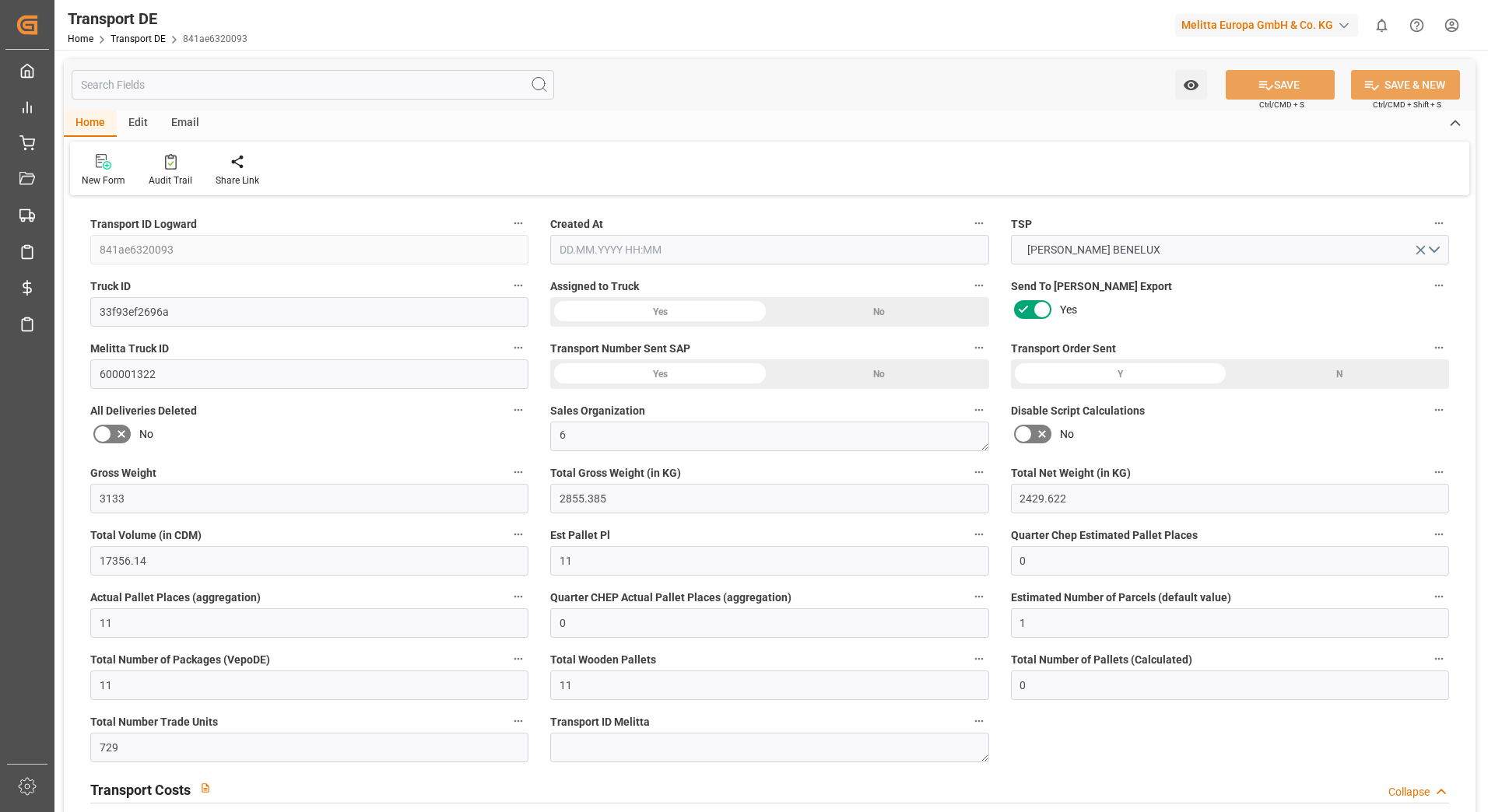
type input "3.039"
type input "483.24"
type input "478.9875"
type input "86"
type input "0"
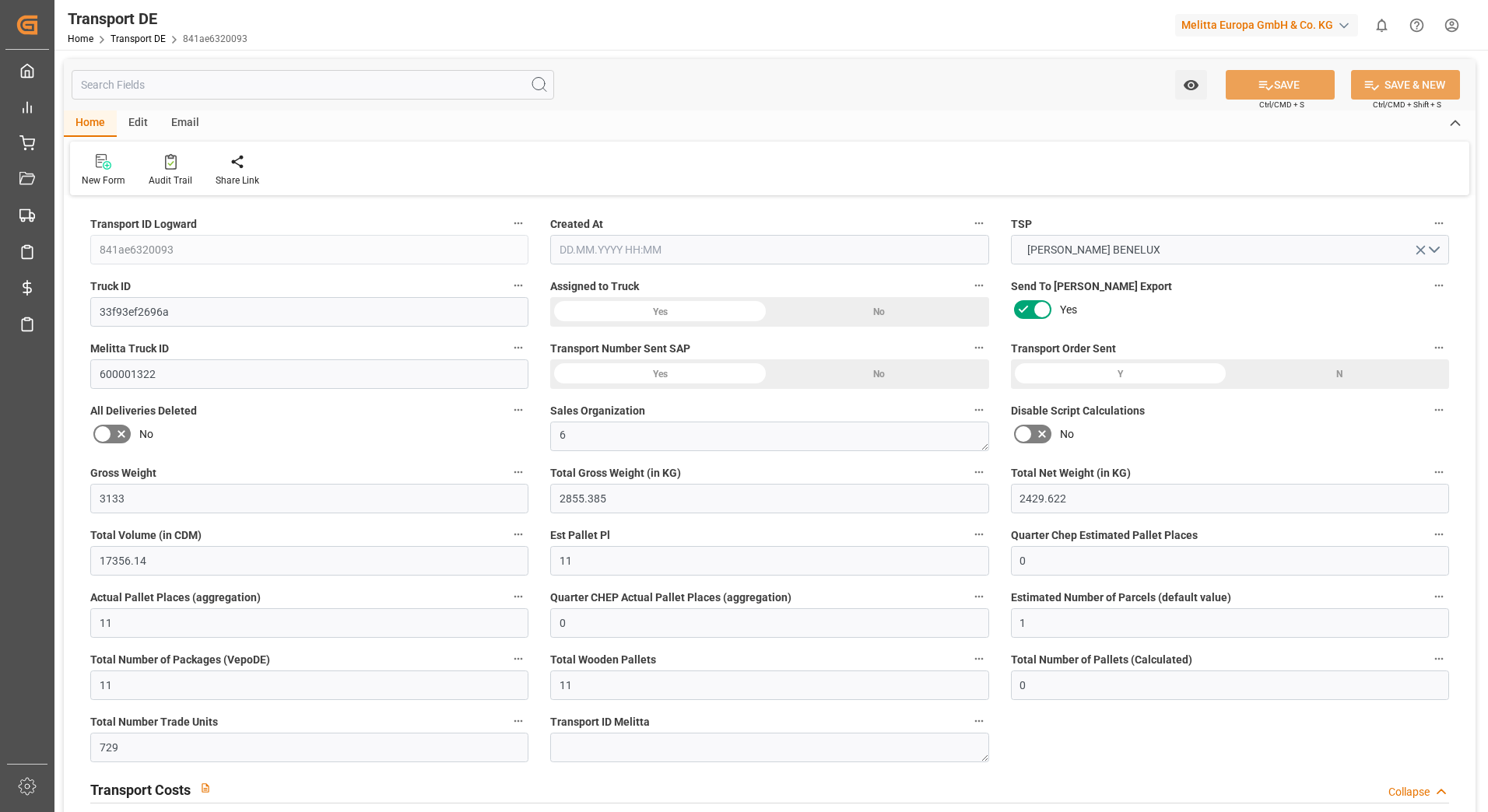
type input "0"
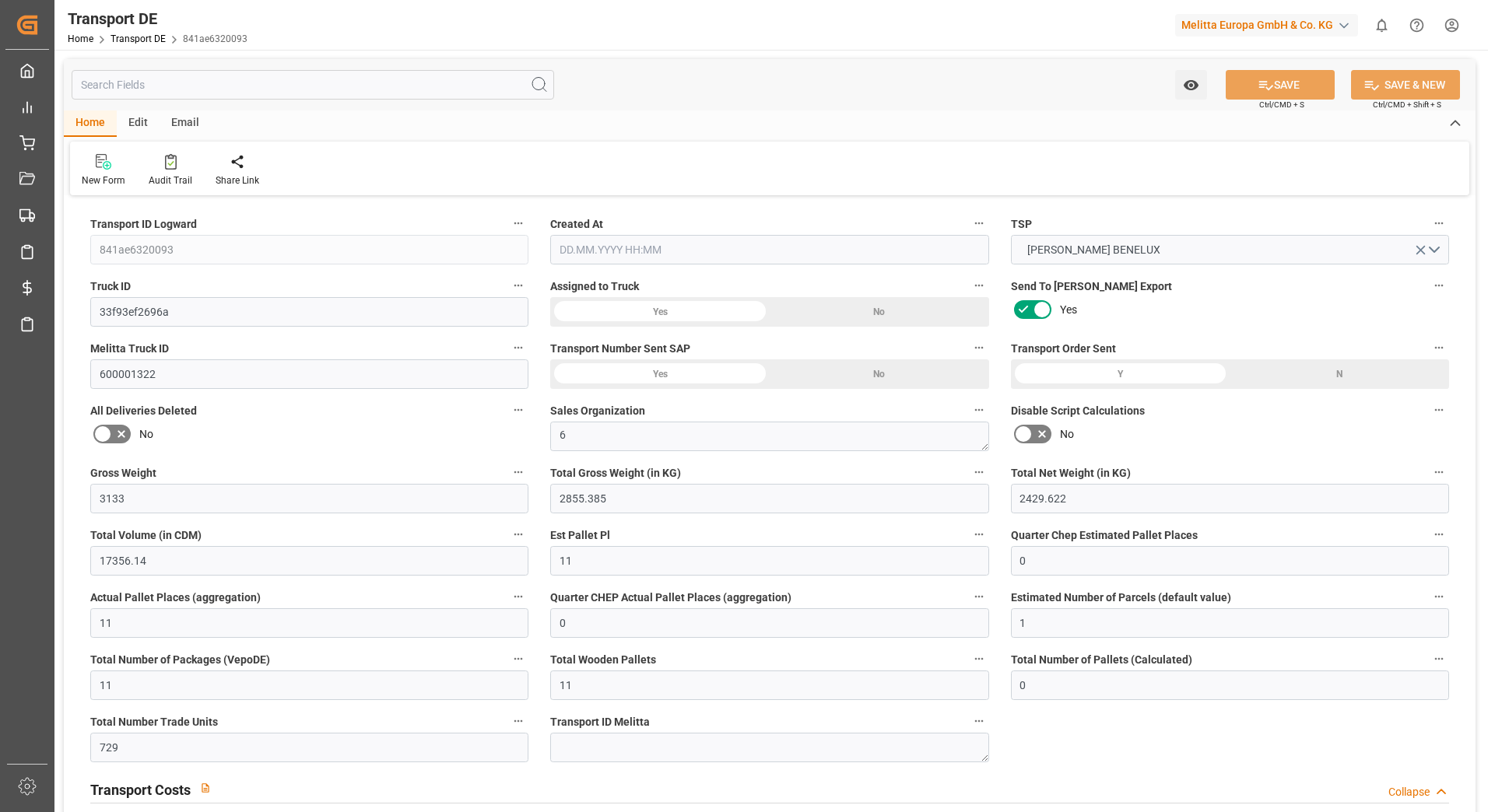
type input "0"
type input "-4.2525"
type input "0"
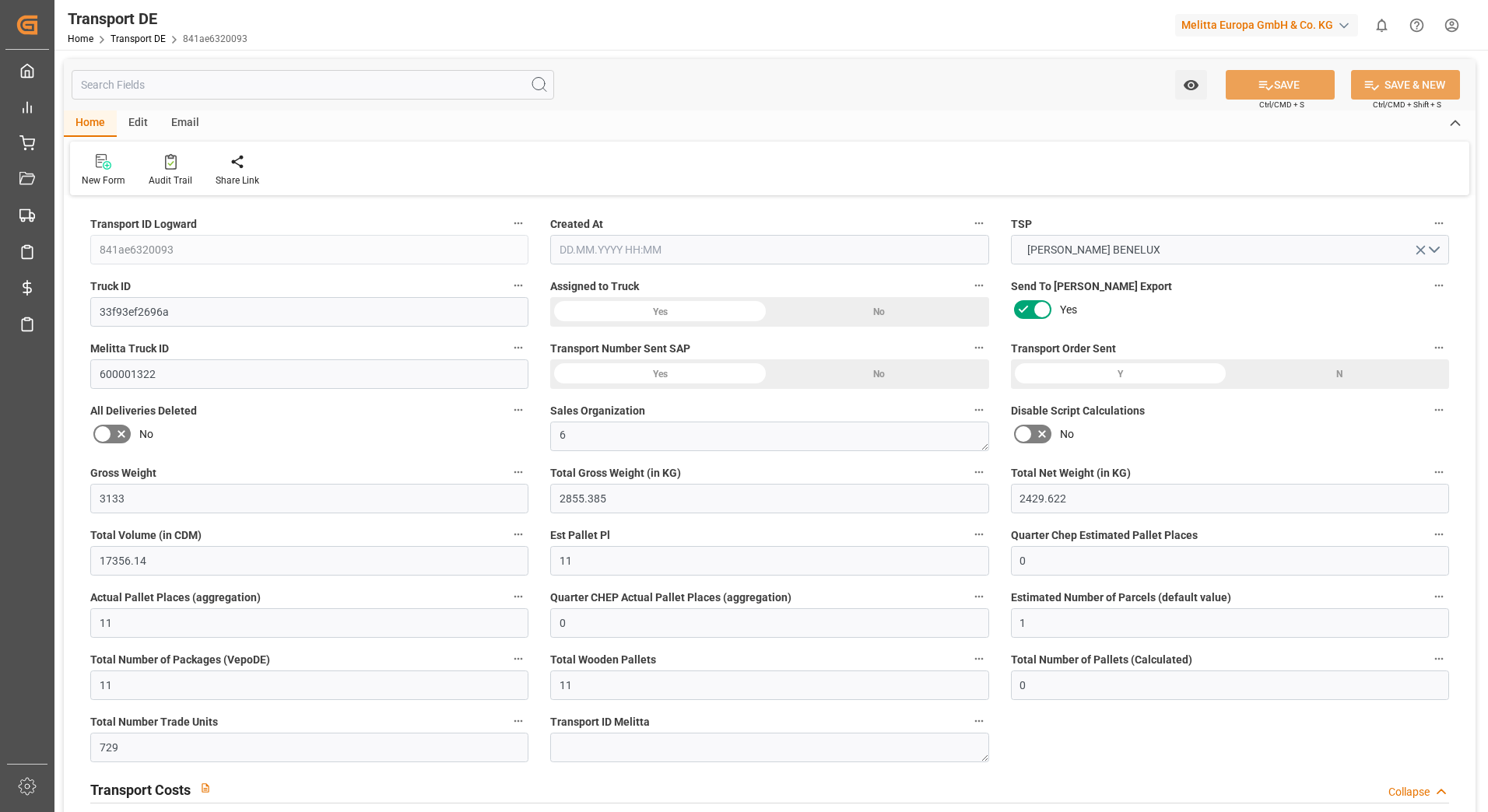
type input "0"
type input "2855.385"
type input "10767.6795"
type input "21"
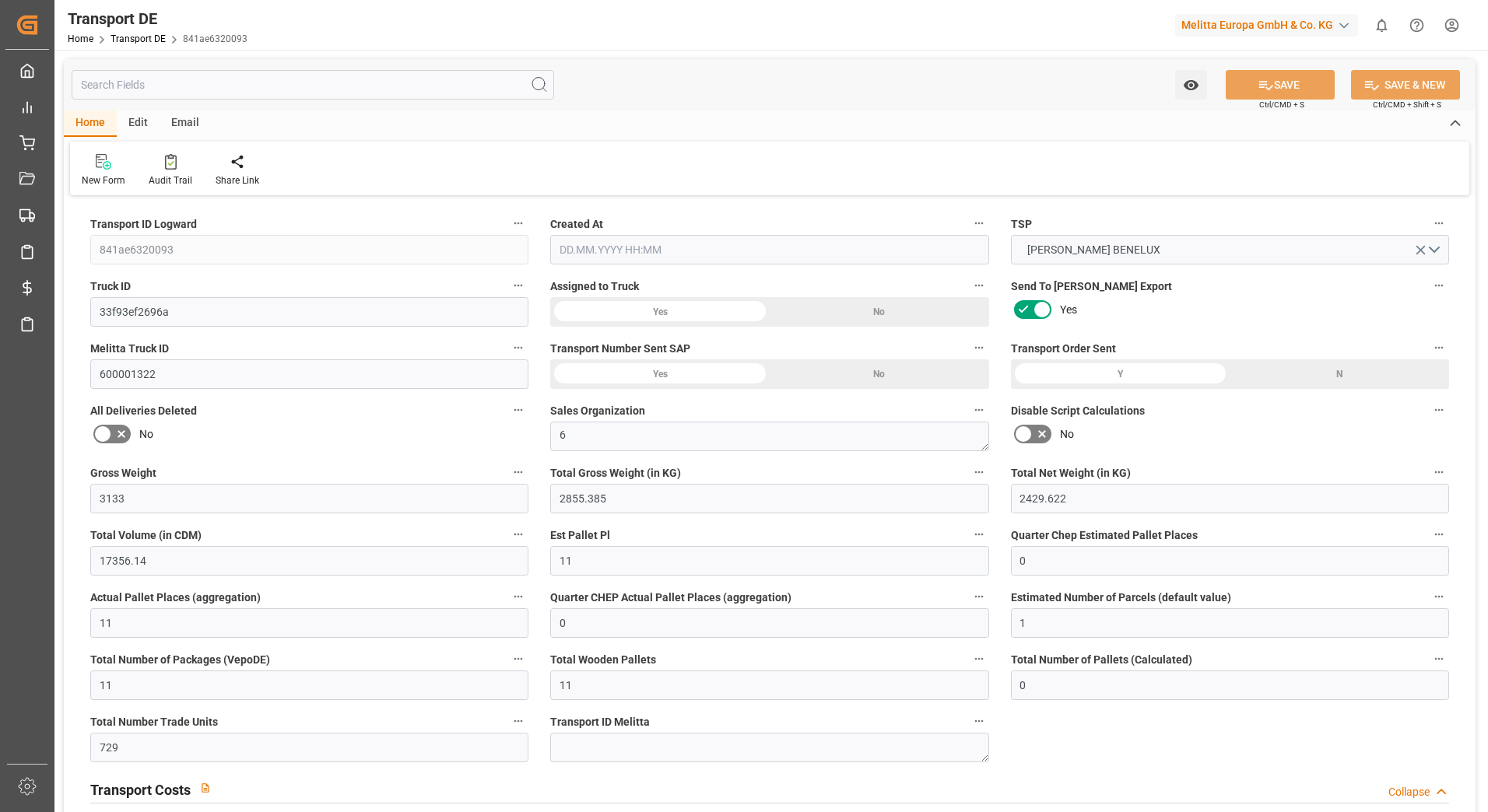
type input "80"
type input "11"
type input "0"
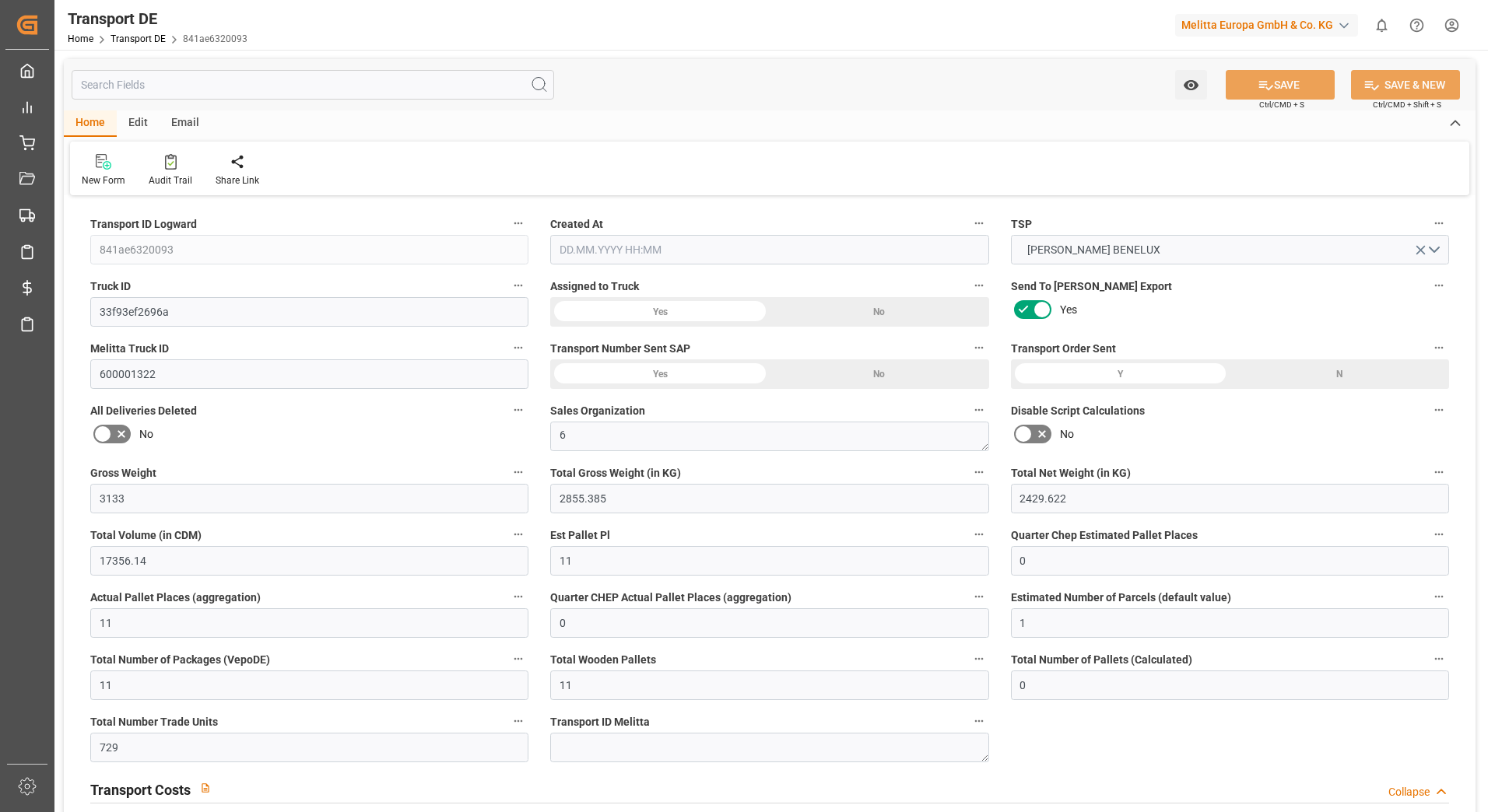
type input "0"
type input "1"
type input "0"
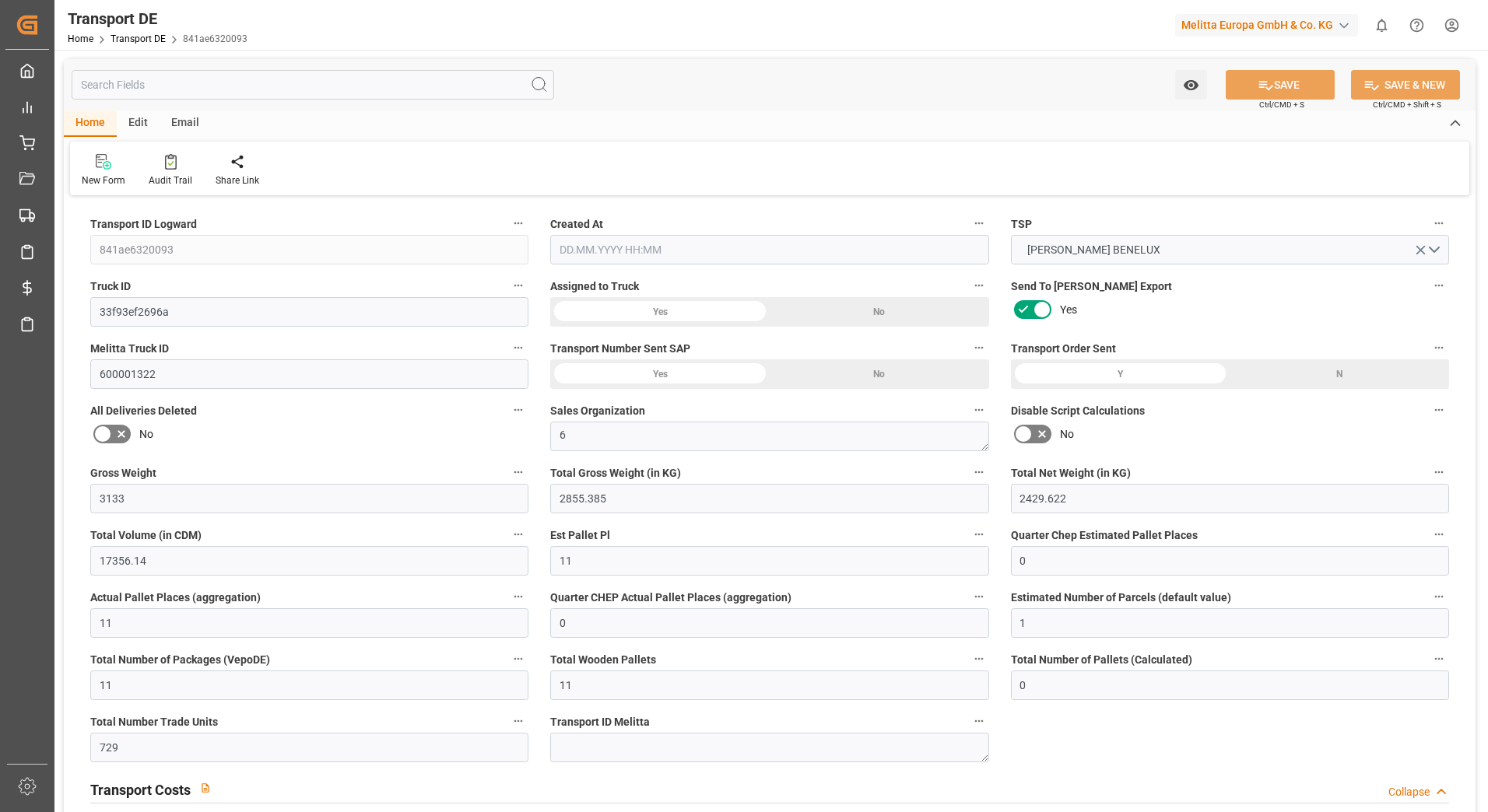
type input "729"
type input "482.0265"
type input "478.9875"
type input "[DATE] 12:50"
type input "[DATE]"
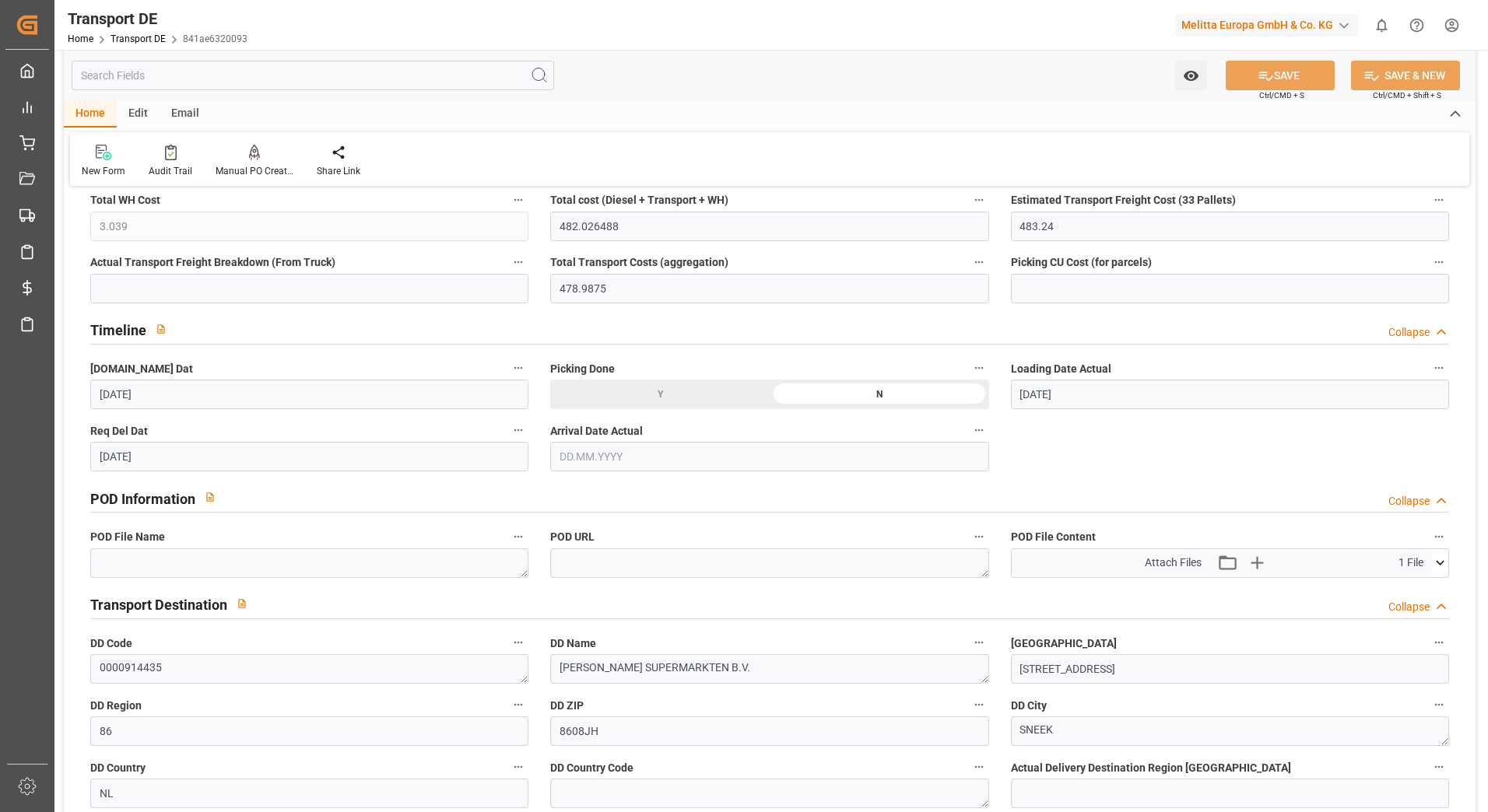
scroll to position [855, 0]
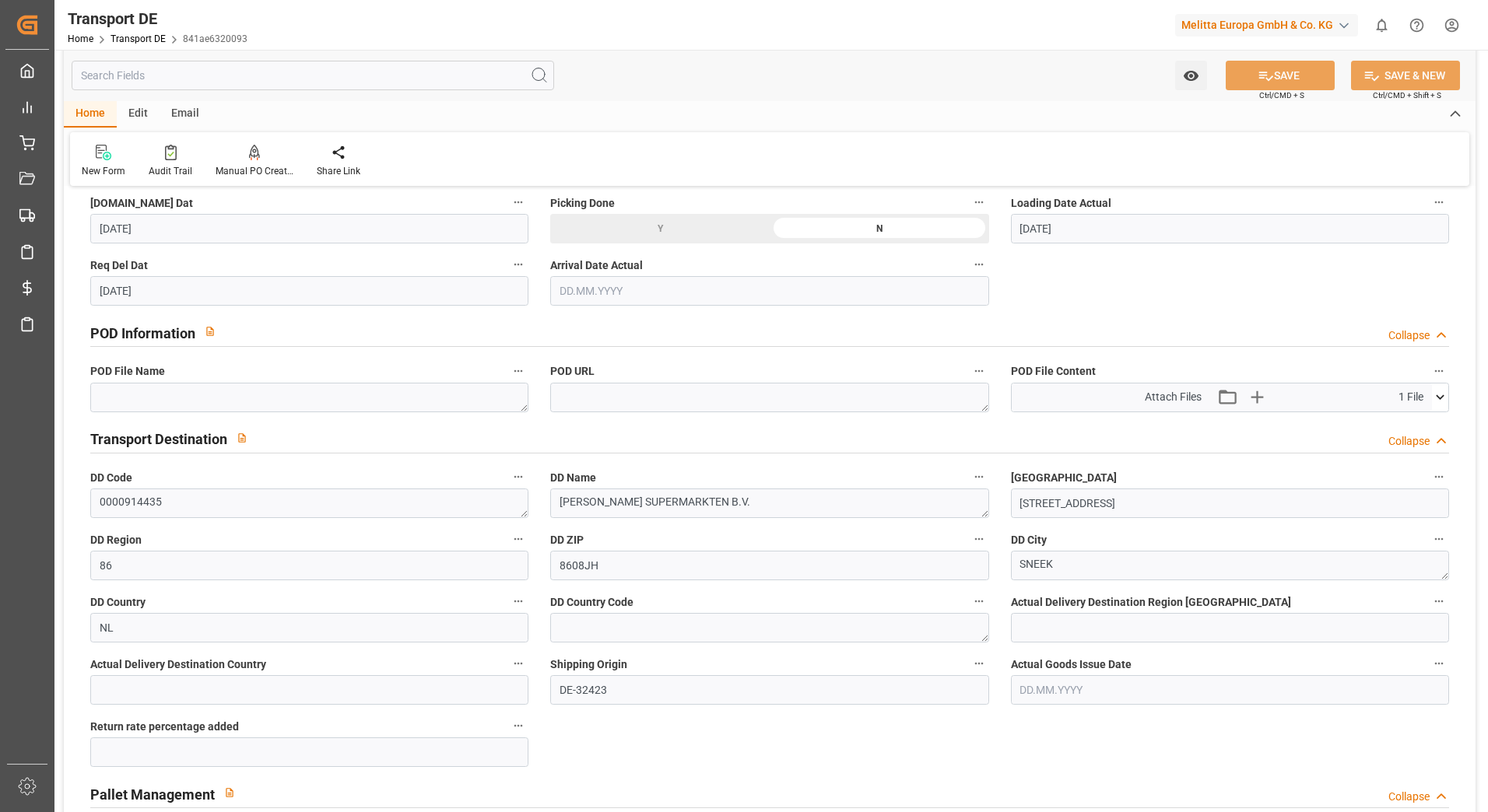
click at [1437, 397] on icon at bounding box center [1440, 397] width 9 height 4
click at [1395, 421] on icon at bounding box center [1398, 426] width 16 height 16
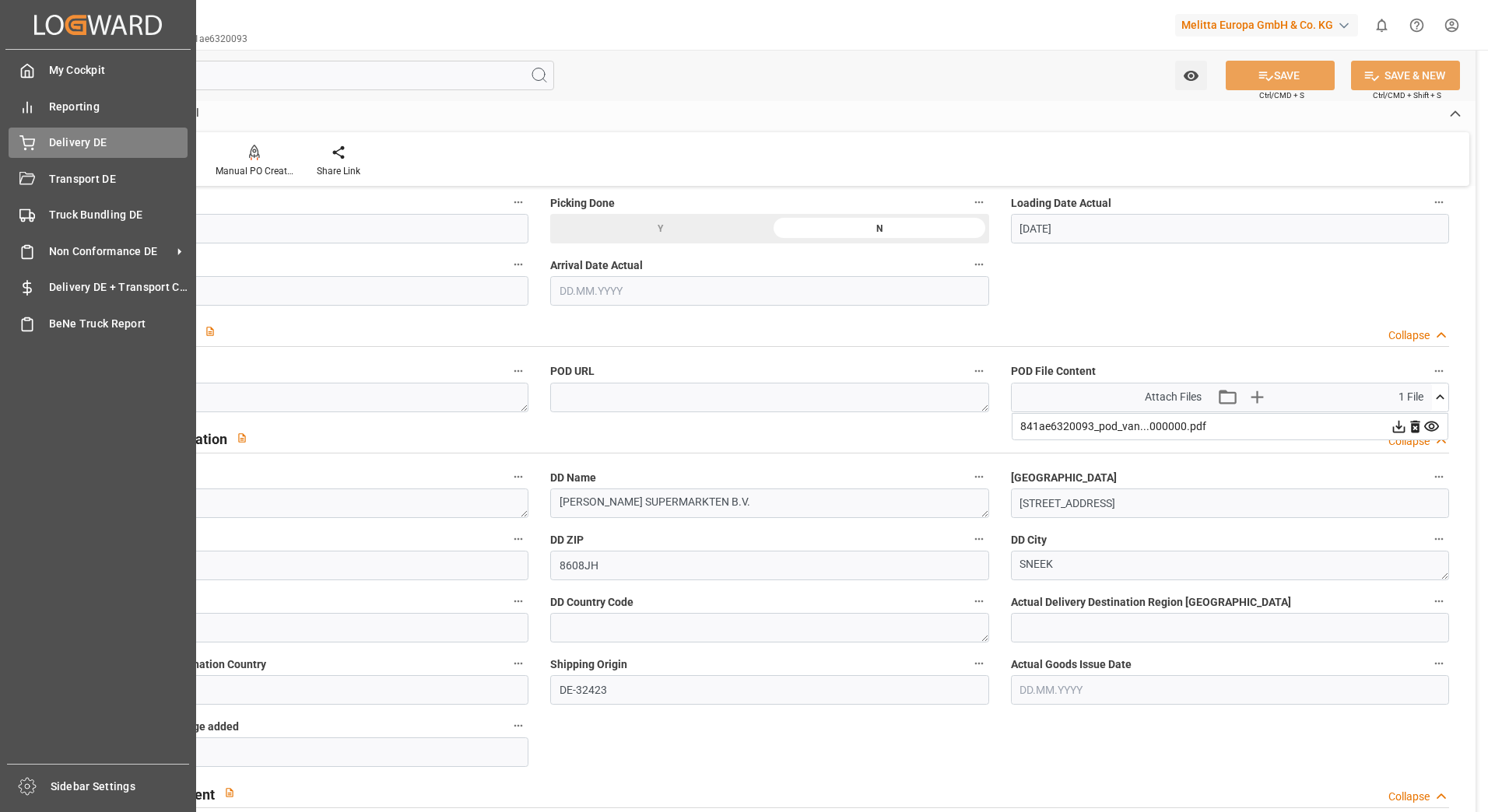
click at [61, 150] on span "Delivery DE" at bounding box center [119, 143] width 139 height 16
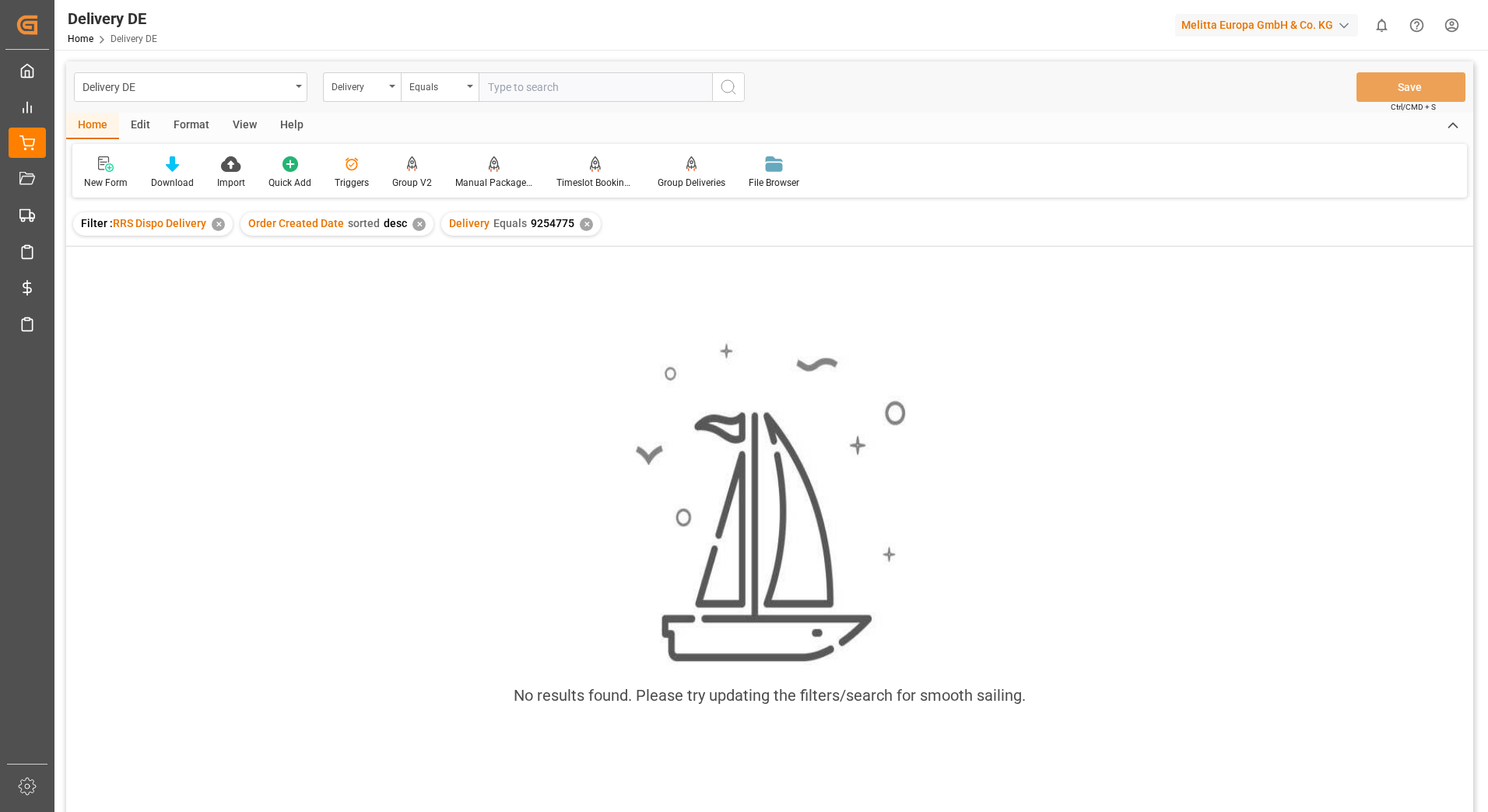
click at [510, 86] on input "text" at bounding box center [595, 87] width 234 height 29
click at [580, 221] on div "✕" at bounding box center [586, 224] width 13 height 13
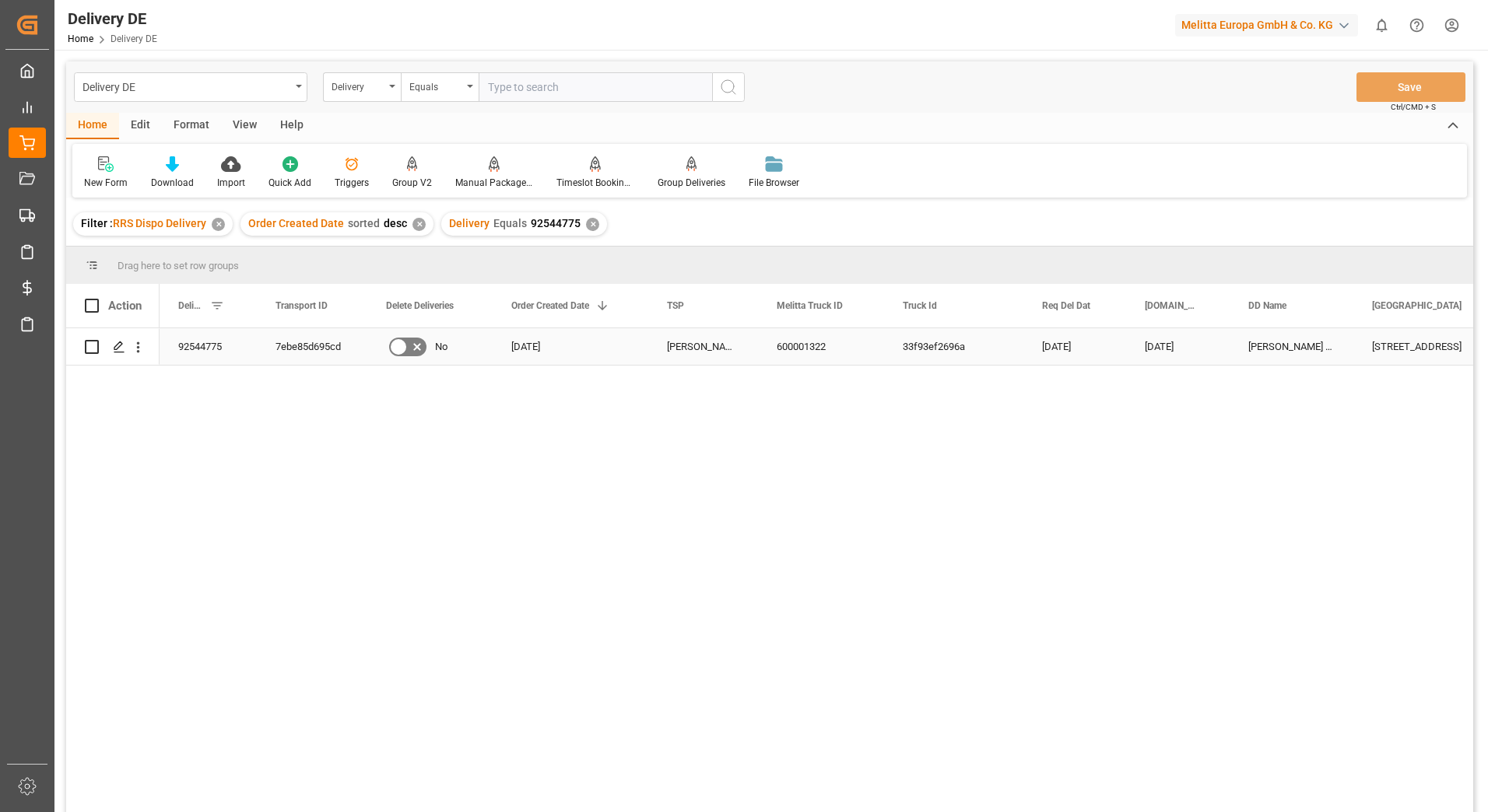
click at [286, 342] on div "7ebe85d695cd" at bounding box center [312, 347] width 111 height 36
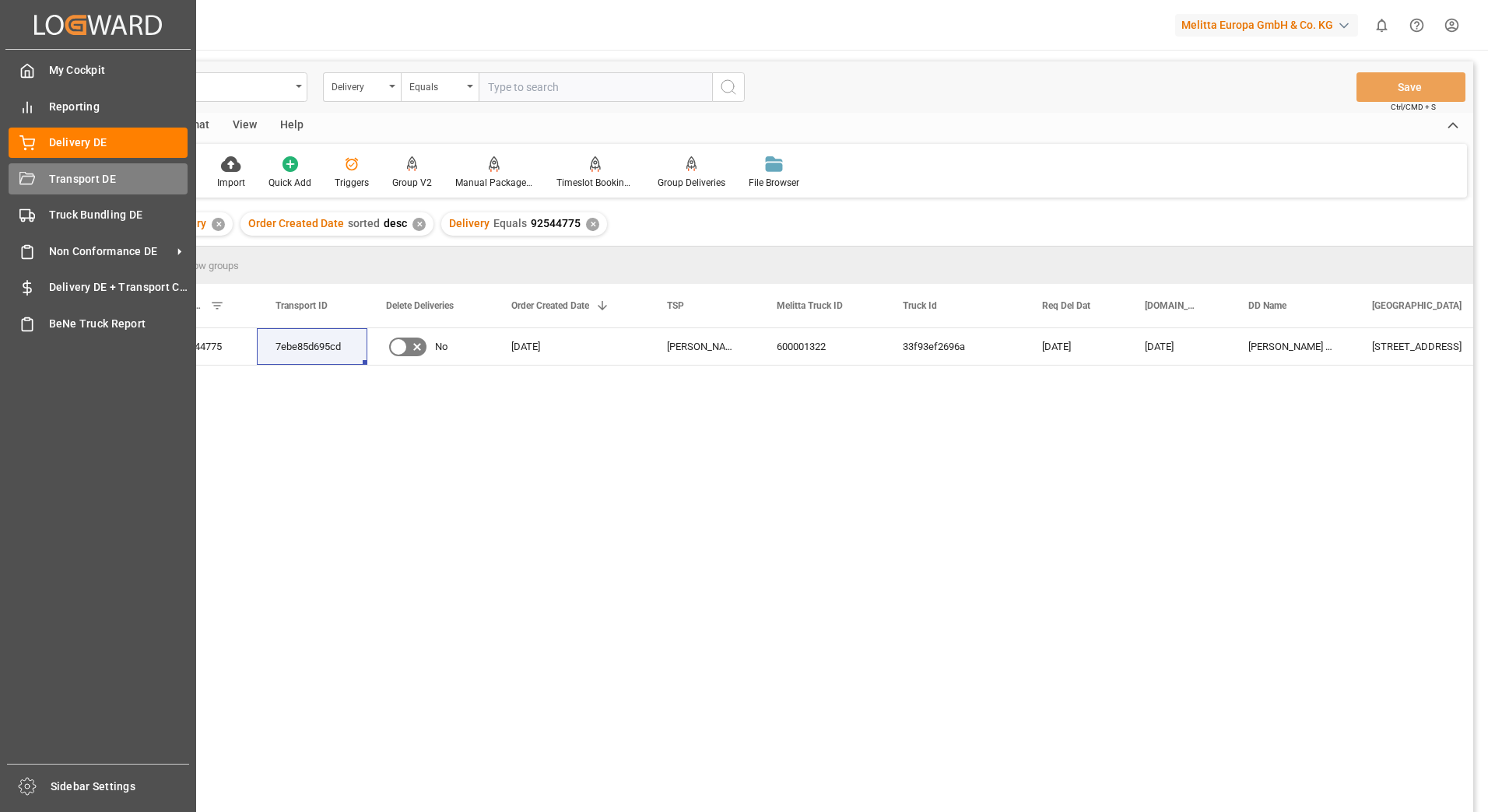
click at [69, 171] on span "Transport DE" at bounding box center [119, 179] width 139 height 16
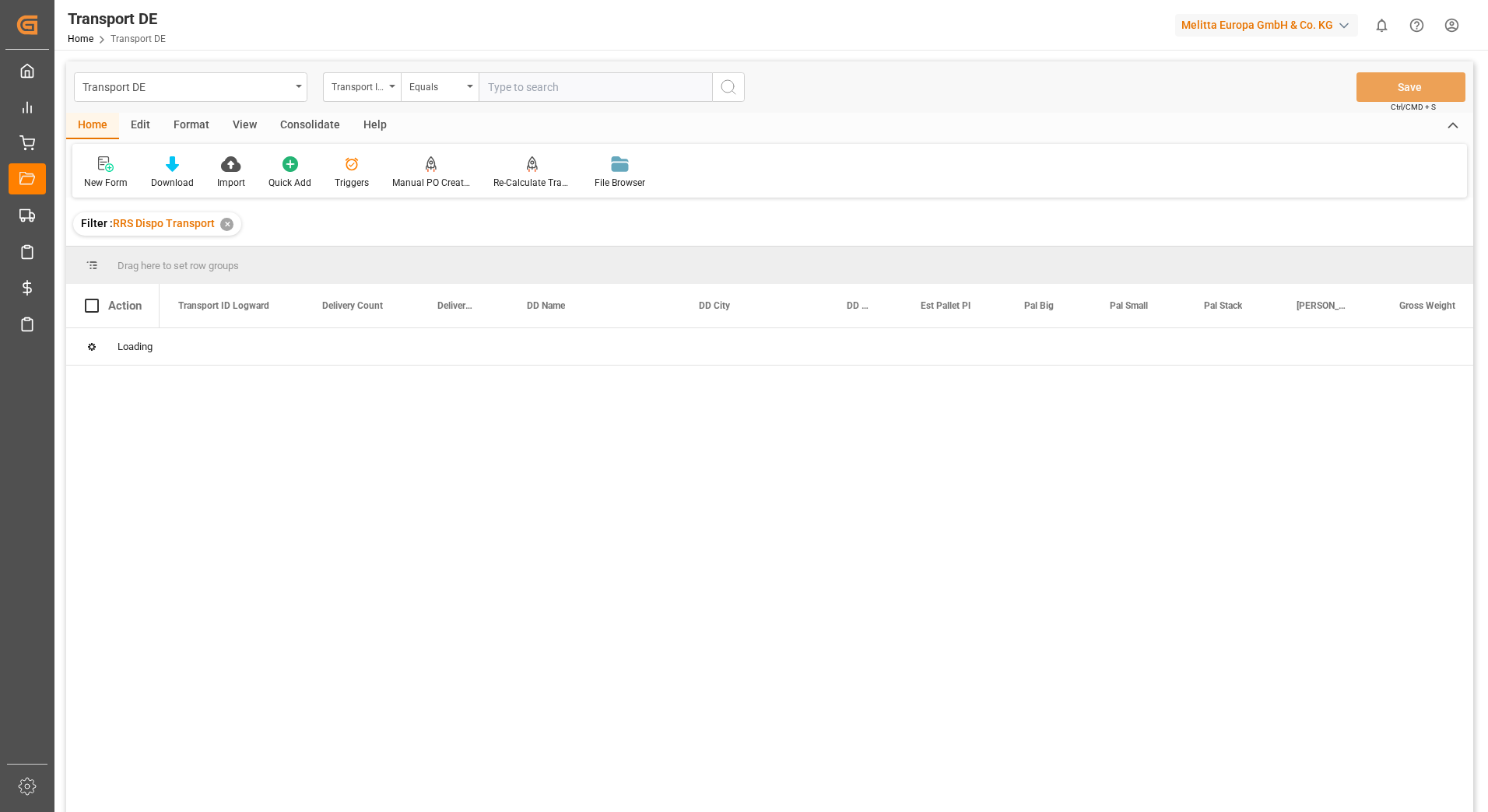
click at [506, 86] on input "text" at bounding box center [595, 87] width 234 height 29
paste input "7ebe85d695cd"
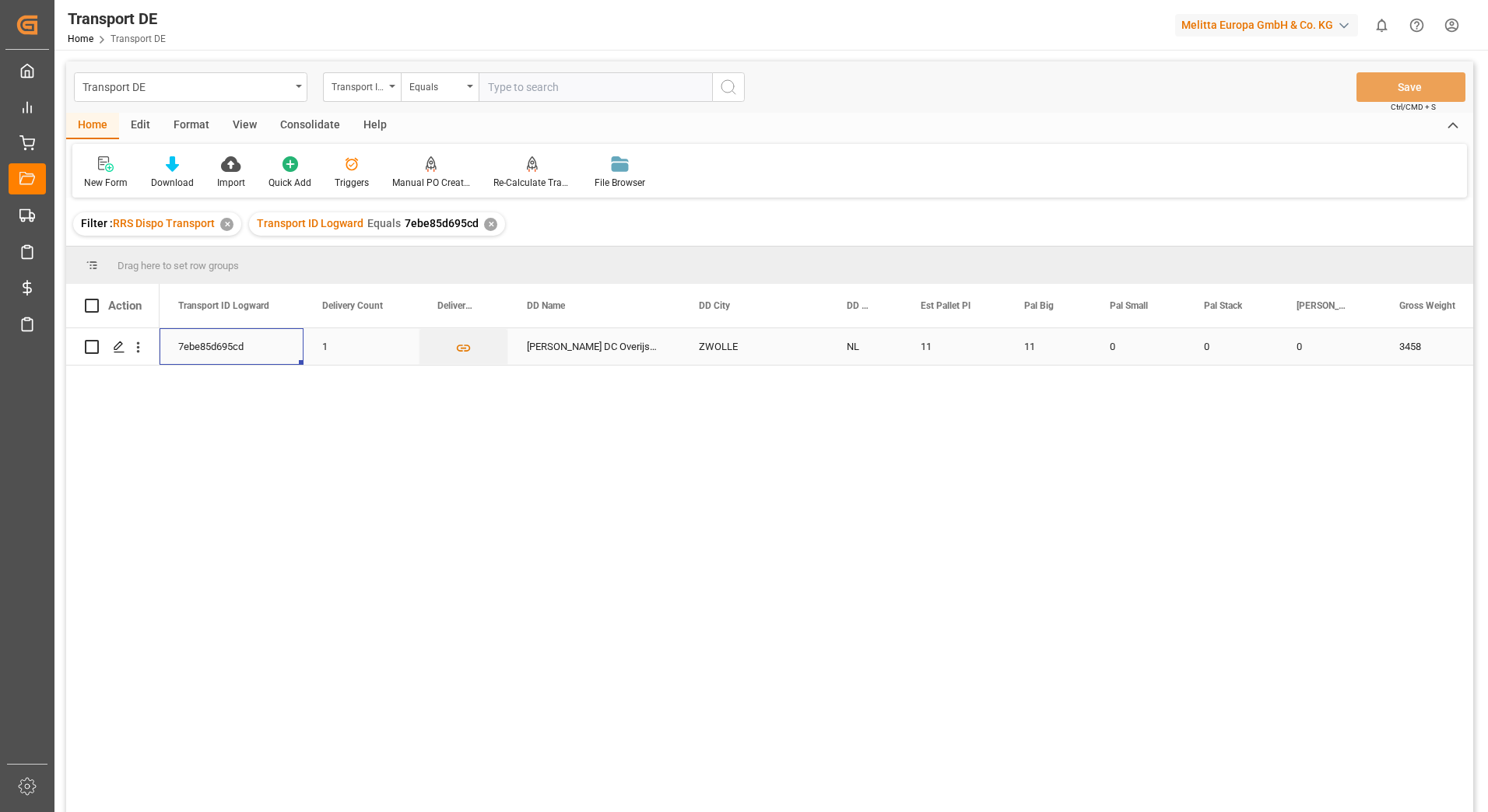
click at [199, 351] on div "7ebe85d695cd" at bounding box center [231, 347] width 144 height 36
click at [124, 350] on icon "Press SPACE to select this row." at bounding box center [119, 347] width 12 height 12
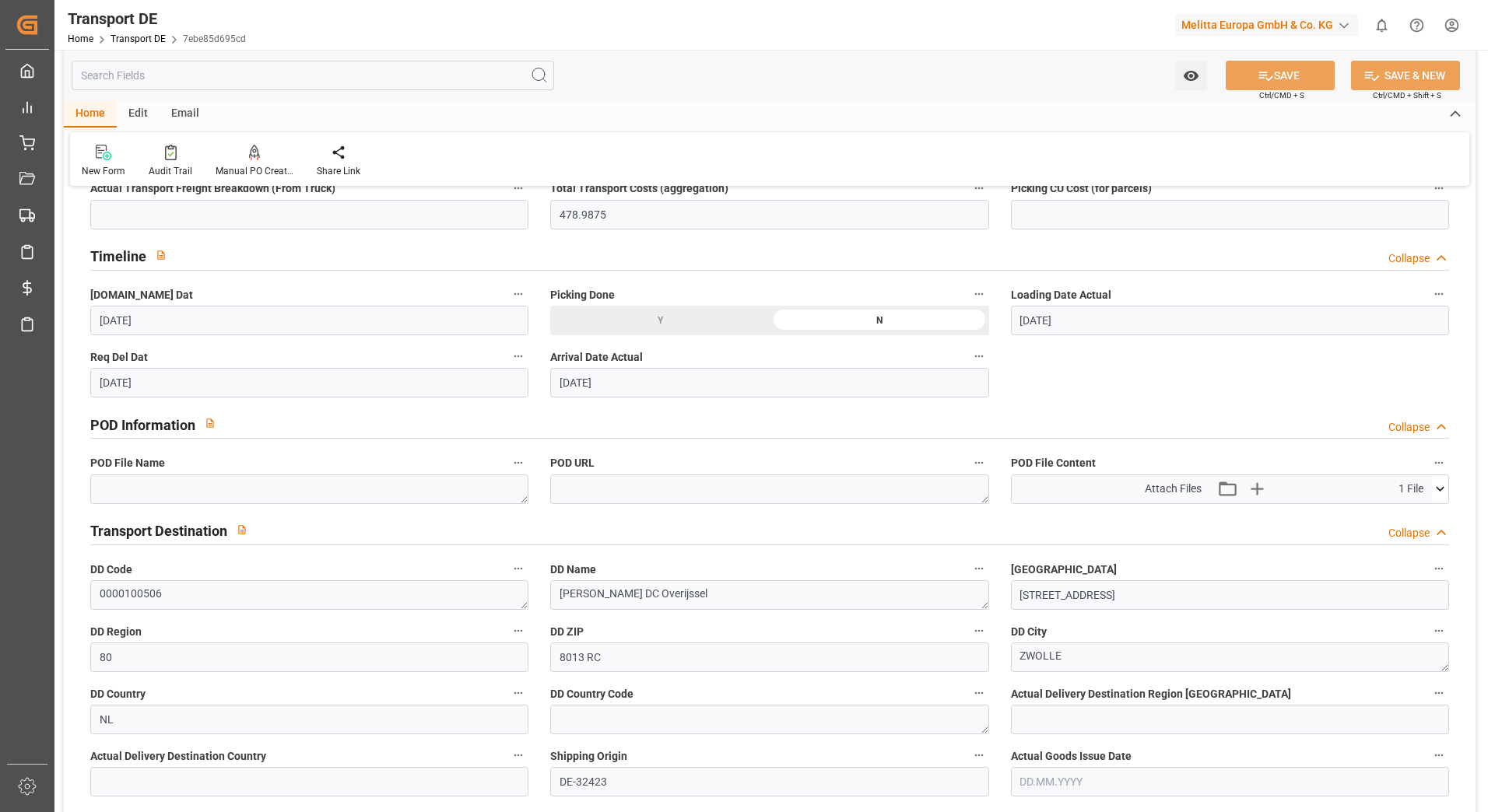
scroll to position [933, 0]
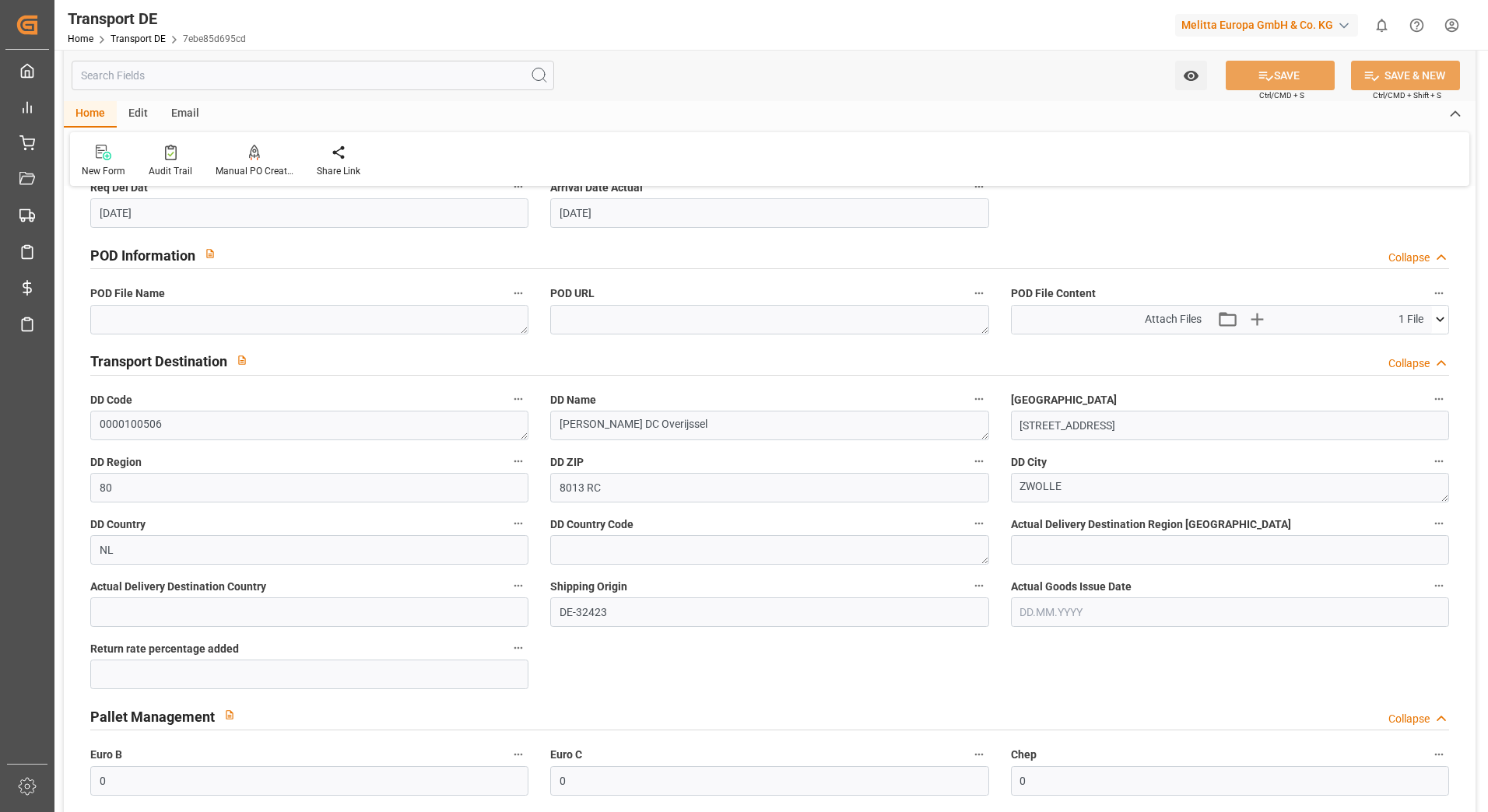
click at [1434, 317] on icon at bounding box center [1440, 319] width 16 height 16
click at [1399, 342] on icon at bounding box center [1398, 348] width 16 height 16
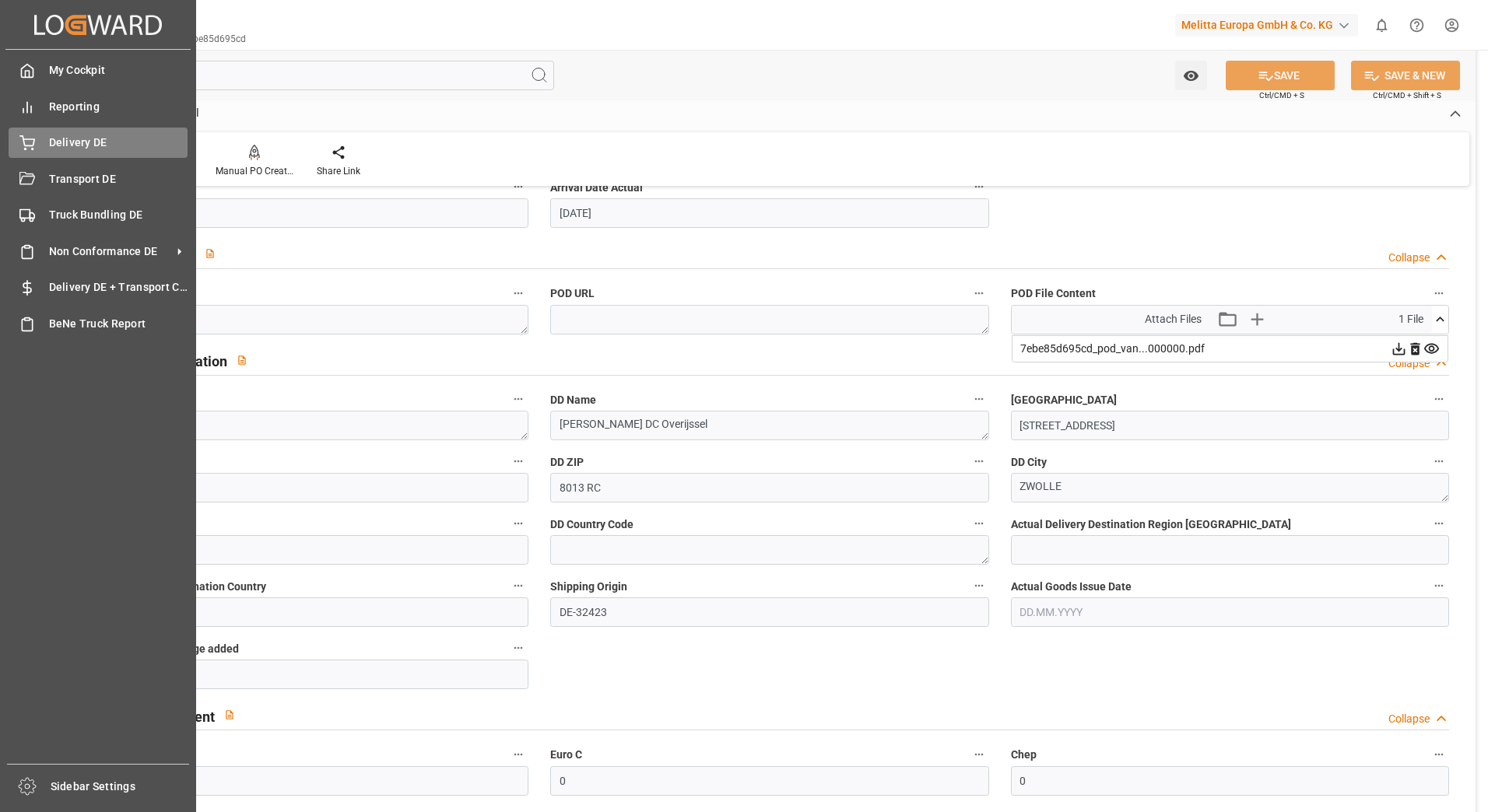
click at [66, 153] on div "Delivery DE Delivery DE" at bounding box center [98, 142] width 179 height 30
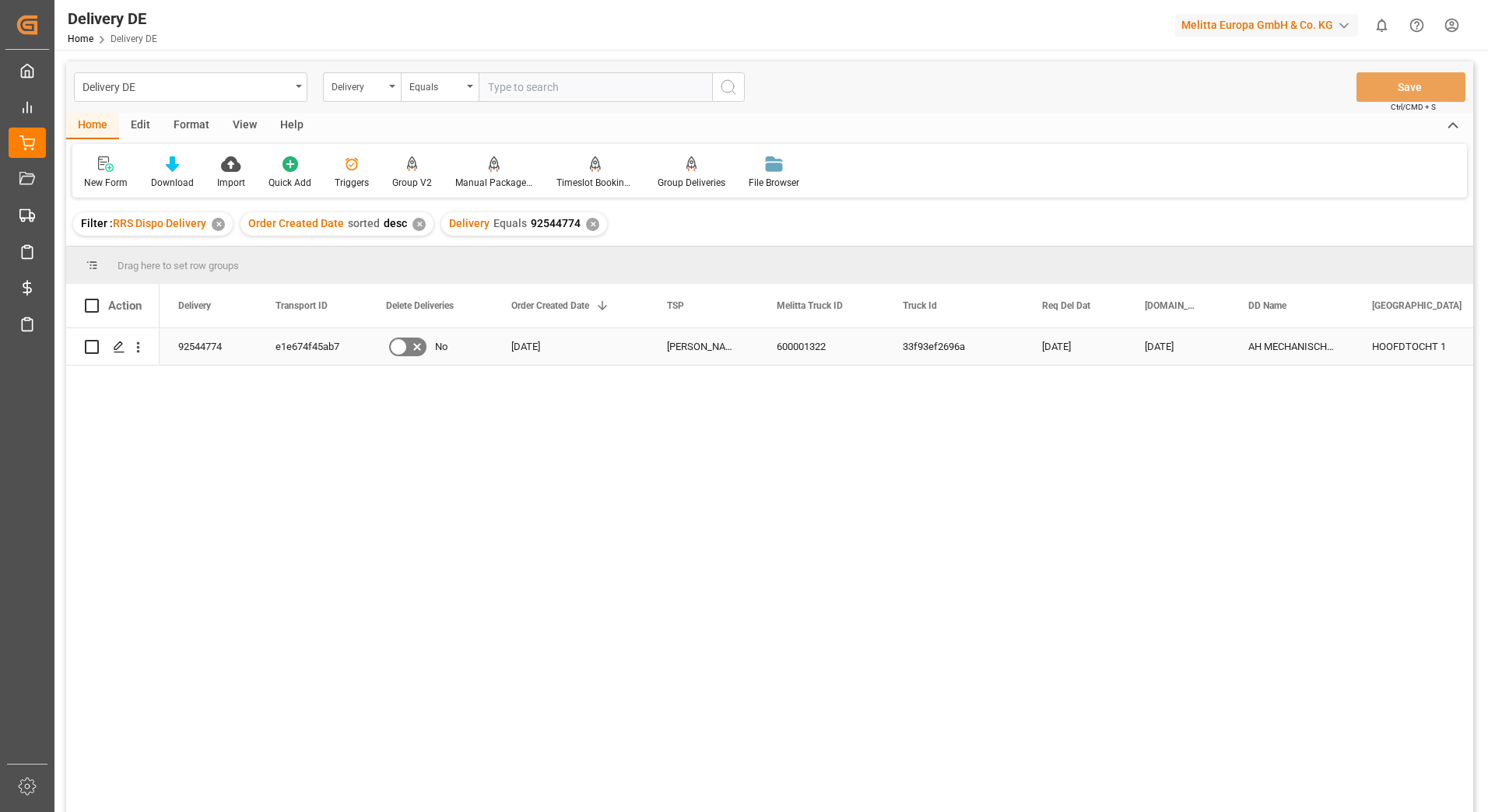
click at [305, 343] on div "e1e674f45ab7" at bounding box center [312, 347] width 111 height 36
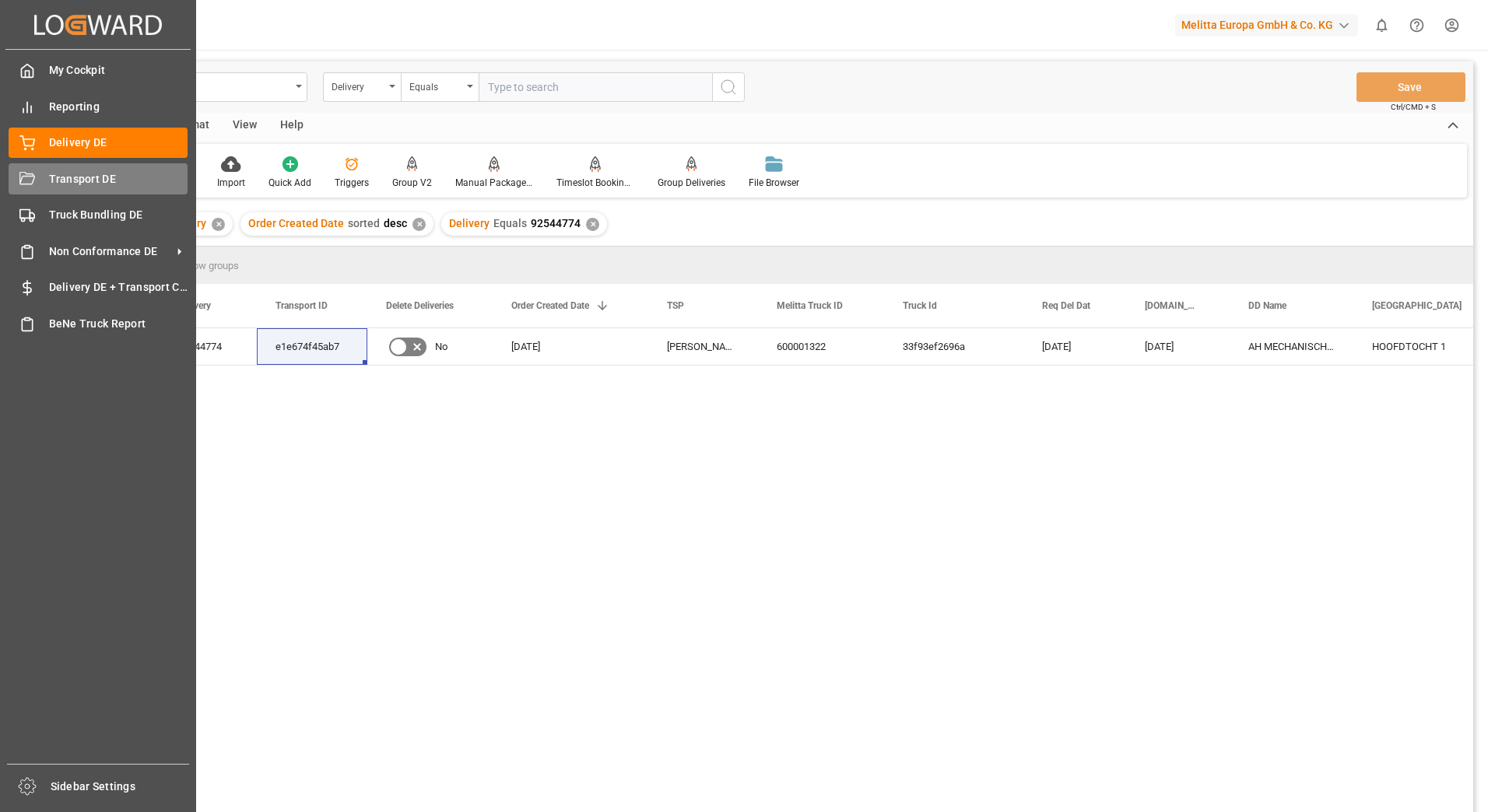
click at [39, 187] on div "Transport DE Transport DE" at bounding box center [98, 178] width 179 height 30
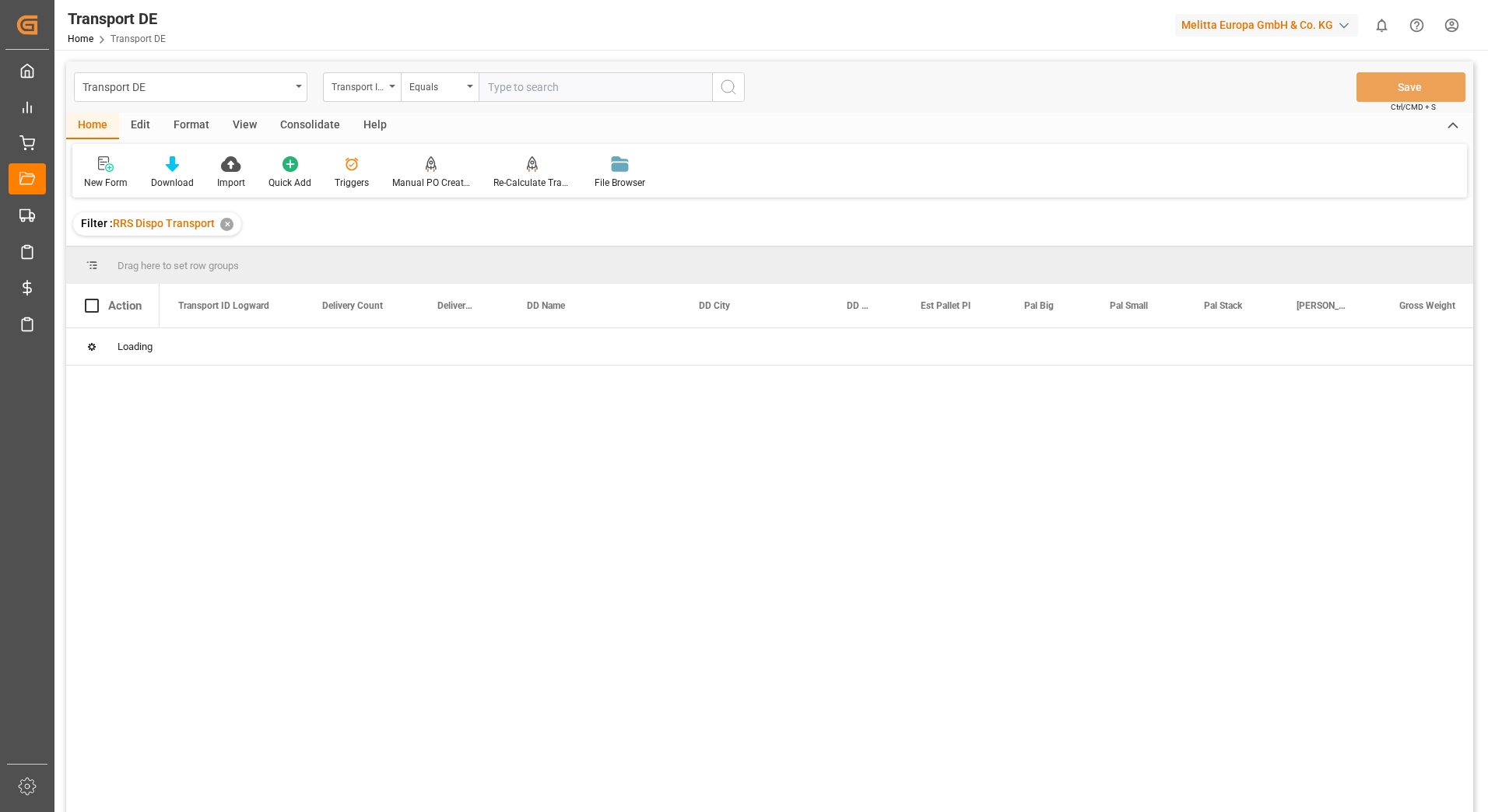
click at [514, 90] on input "text" at bounding box center [595, 87] width 234 height 29
paste input "e1e674f45ab7"
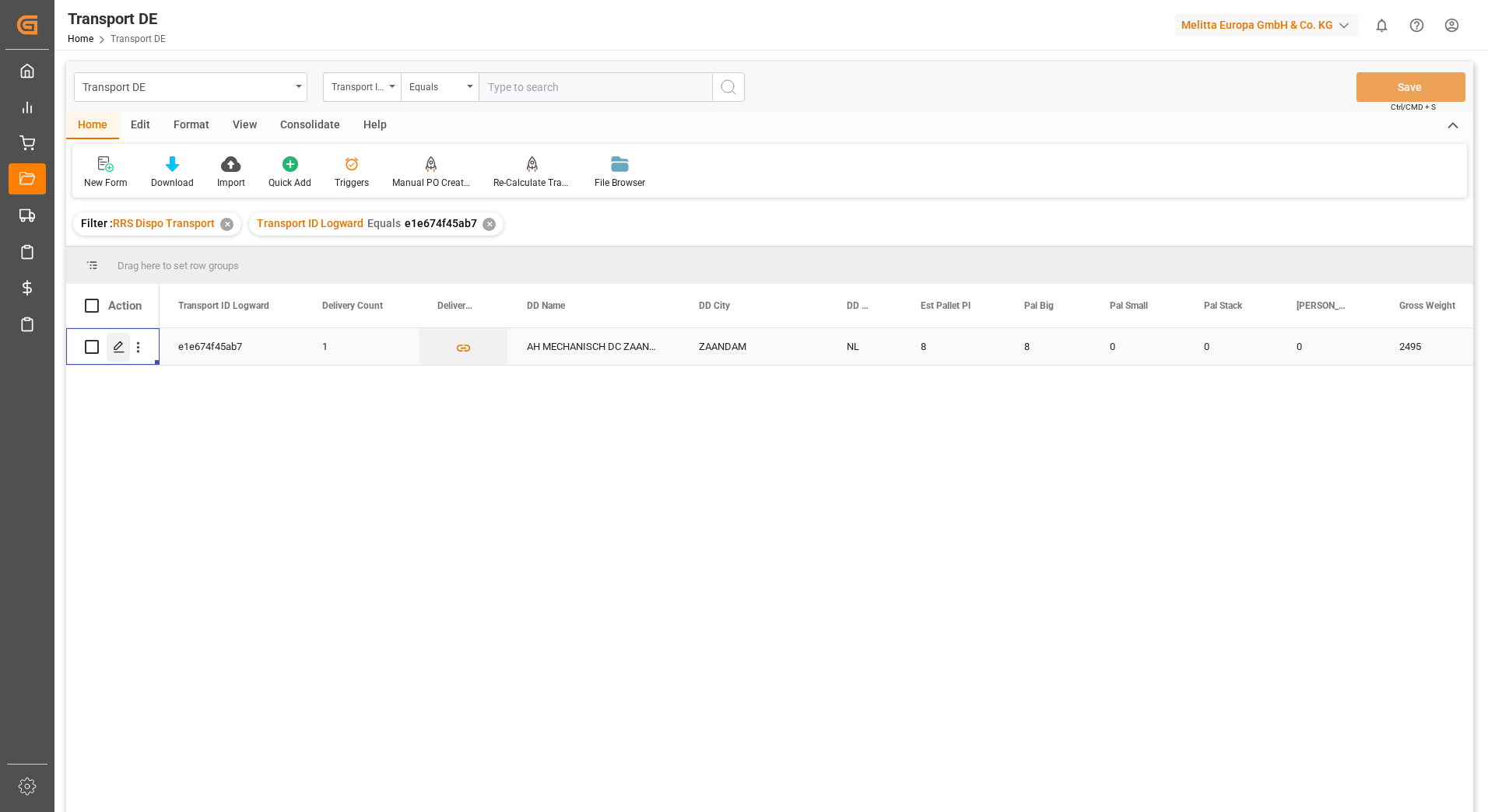
click at [118, 339] on div "Press SPACE to select this row." at bounding box center [118, 347] width 23 height 29
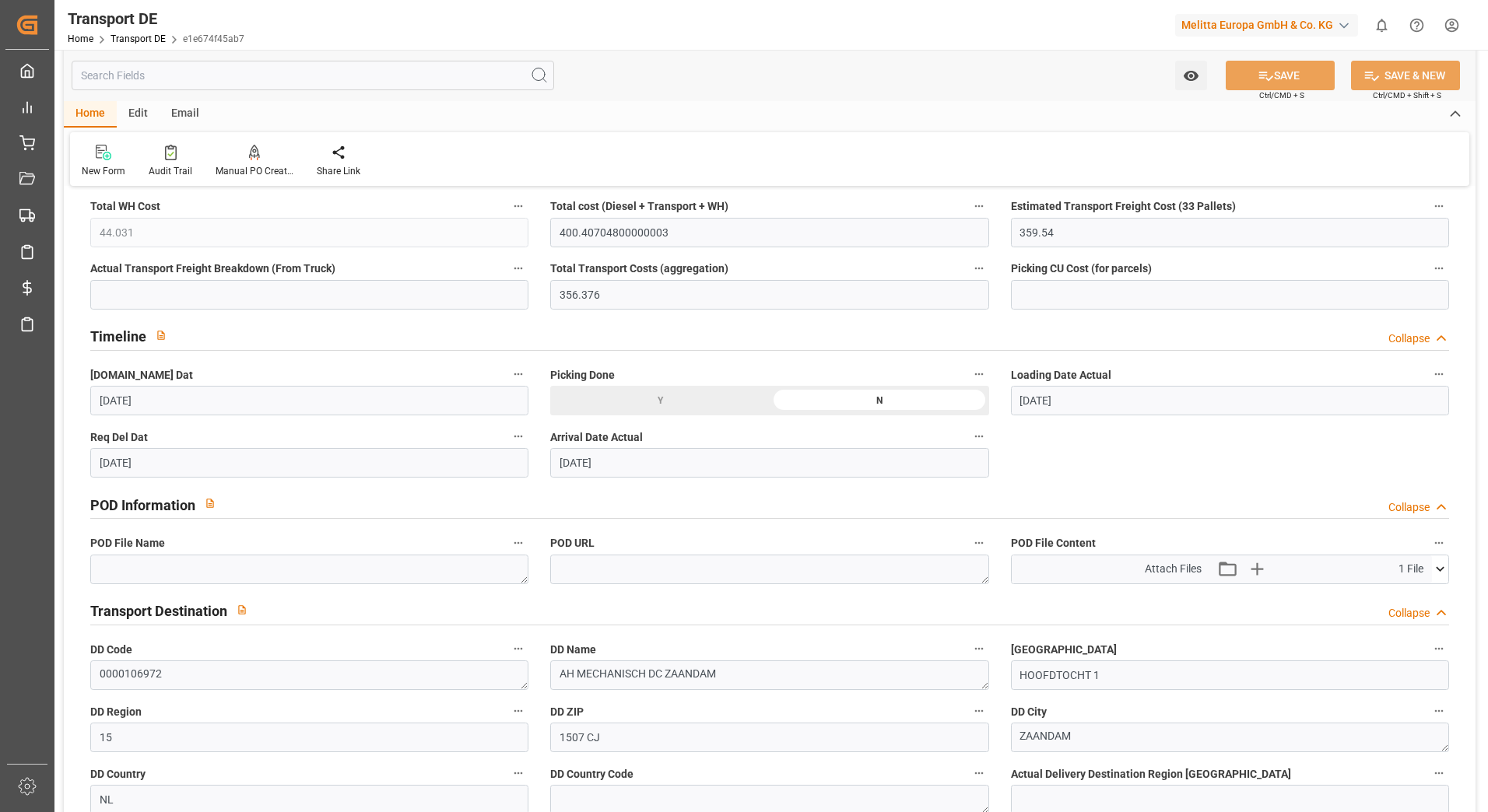
scroll to position [777, 0]
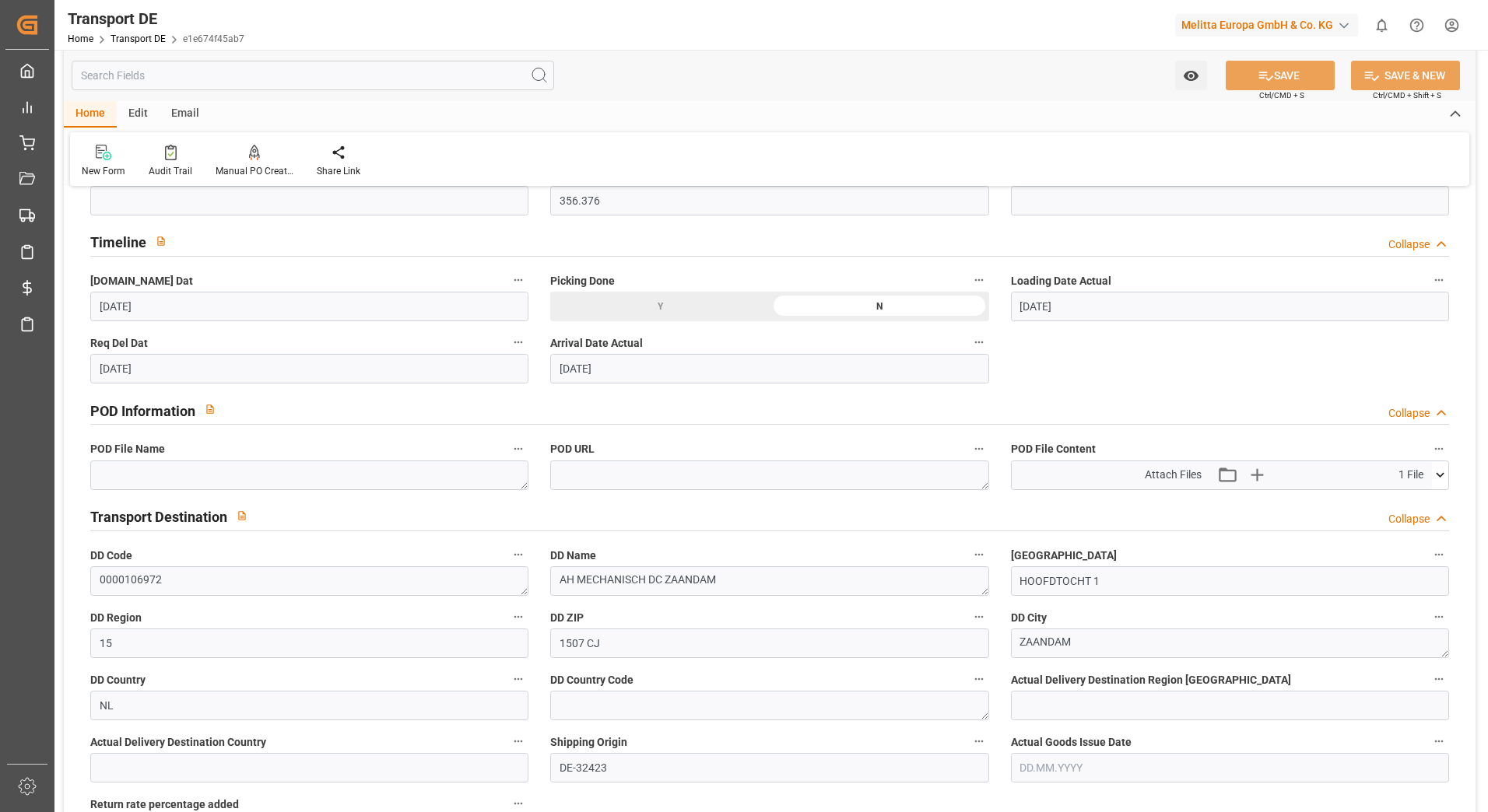
click at [1436, 473] on icon at bounding box center [1440, 475] width 16 height 16
click at [1396, 500] on icon at bounding box center [1398, 504] width 16 height 16
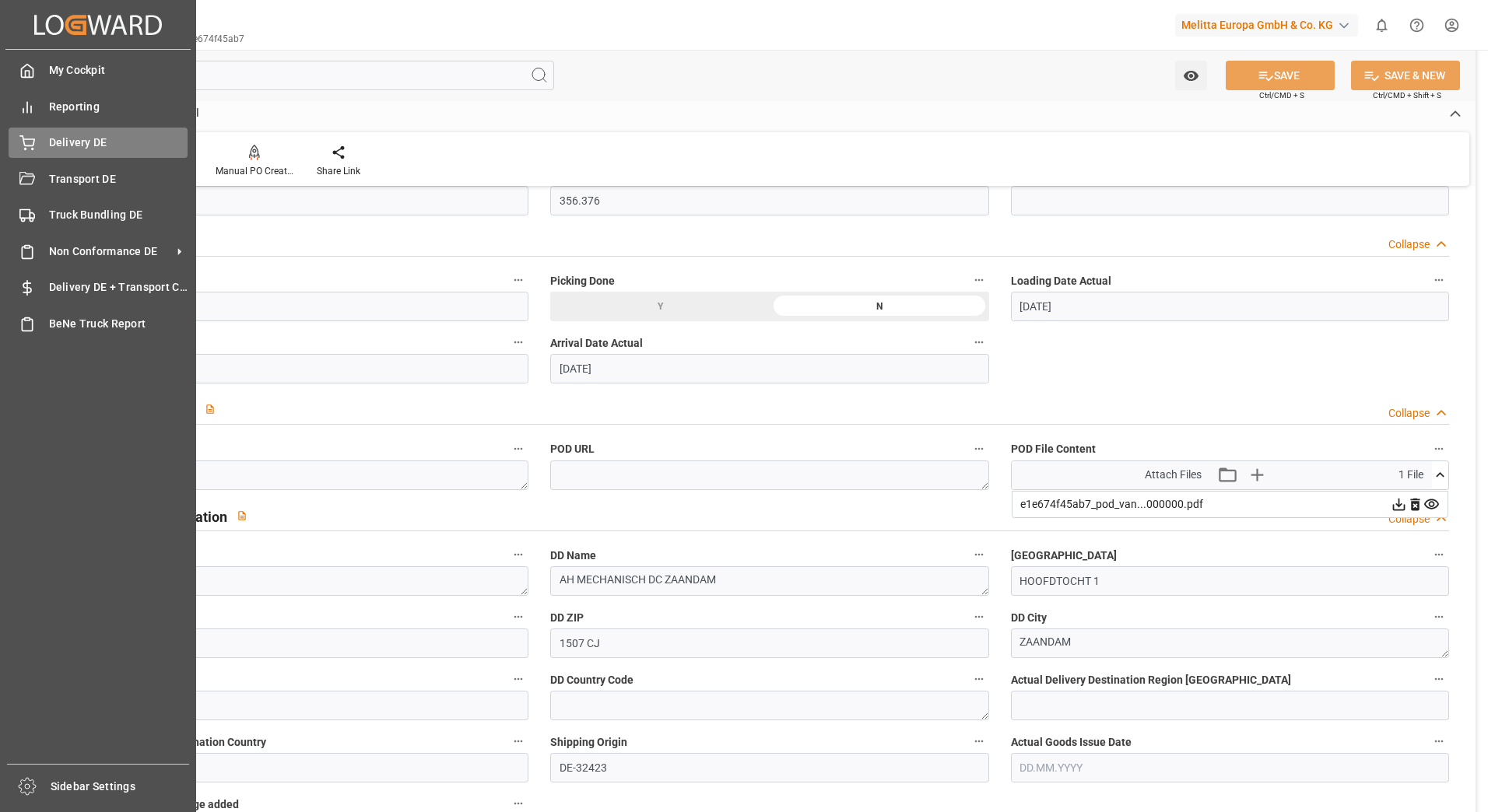
click at [35, 144] on div "Delivery DE Delivery DE" at bounding box center [98, 142] width 179 height 30
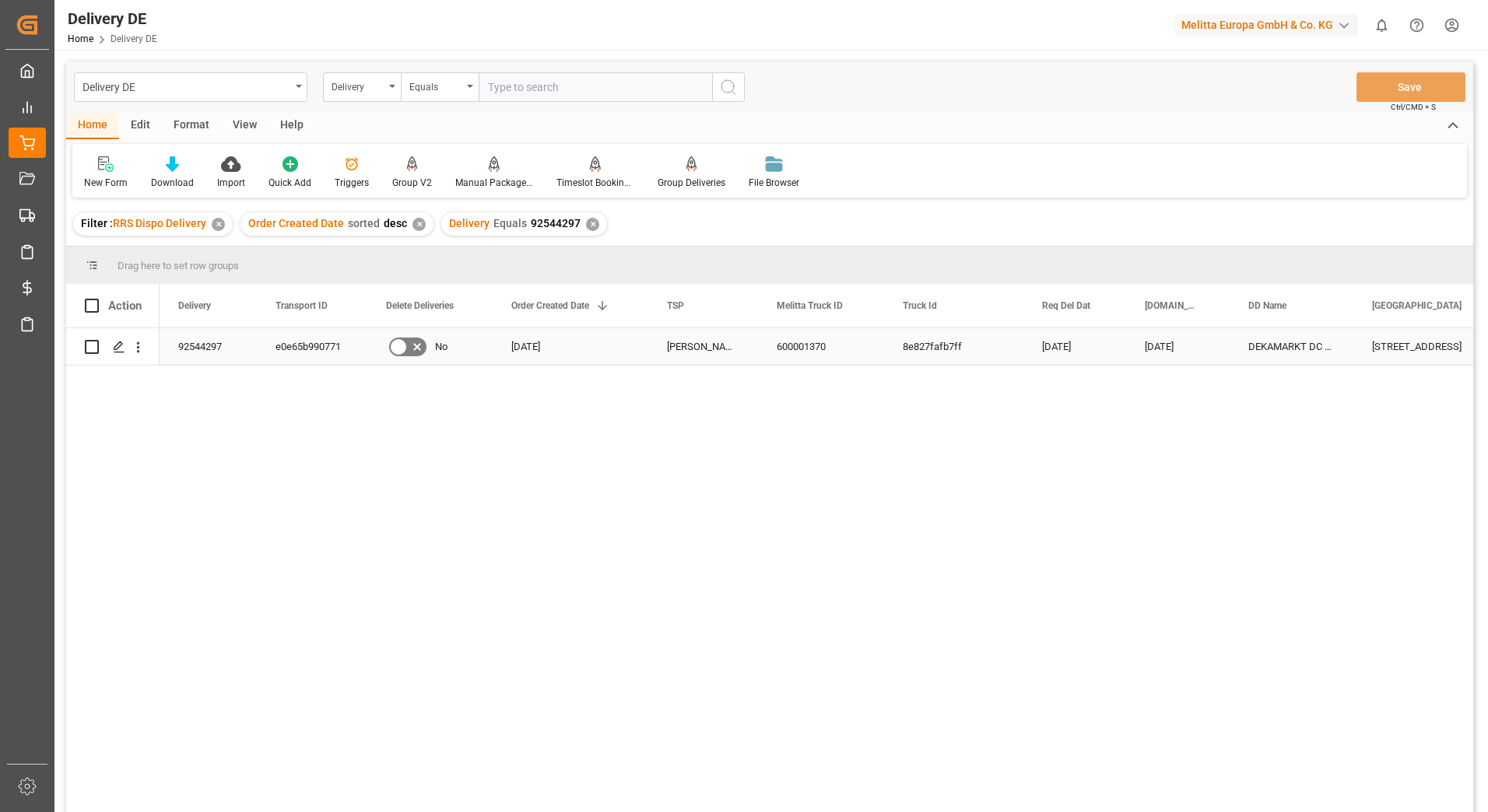
click at [306, 346] on div "e0e65b990771" at bounding box center [312, 347] width 111 height 36
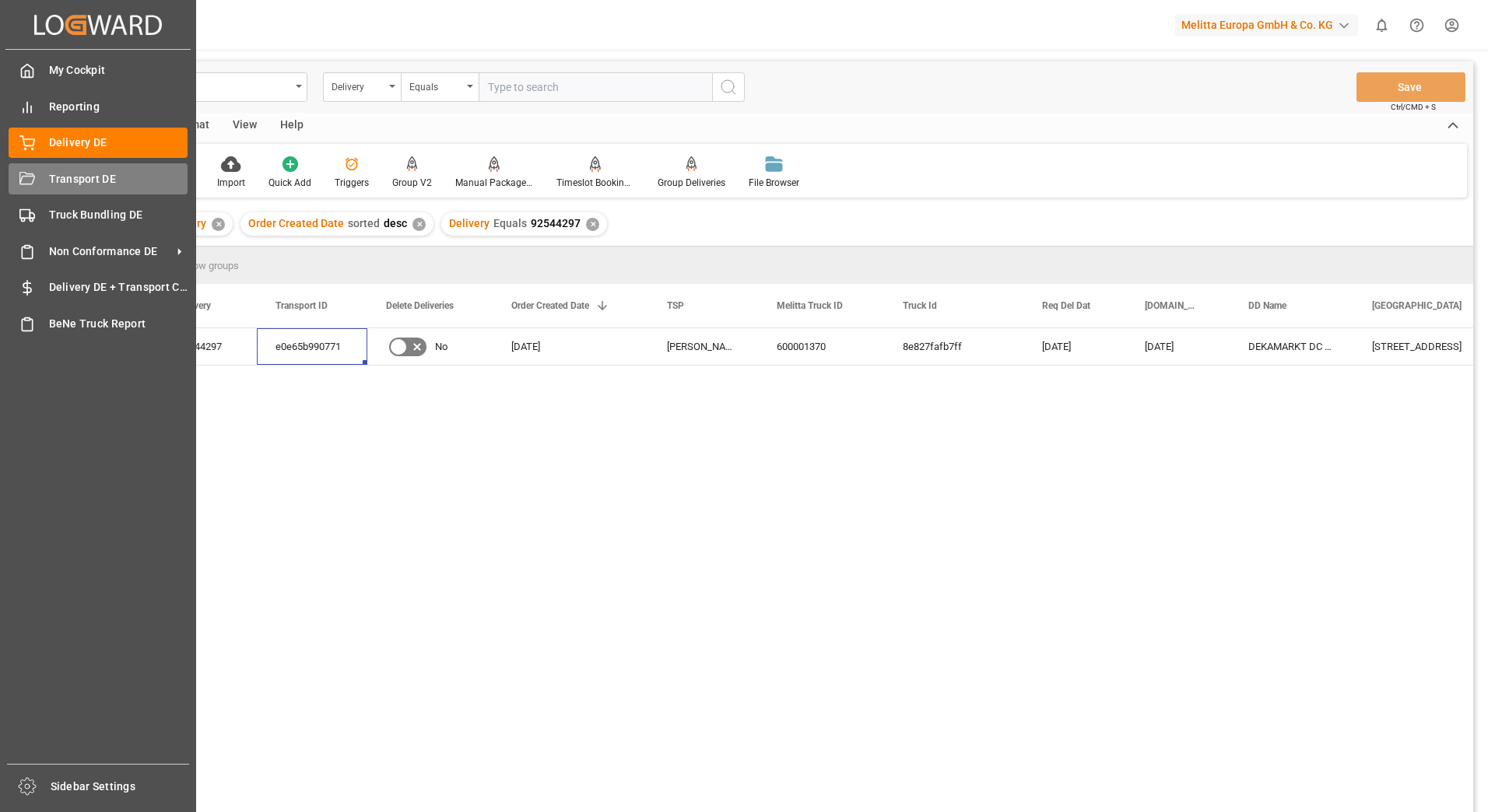
click at [35, 184] on div "Transport DE Transport DE" at bounding box center [98, 178] width 179 height 30
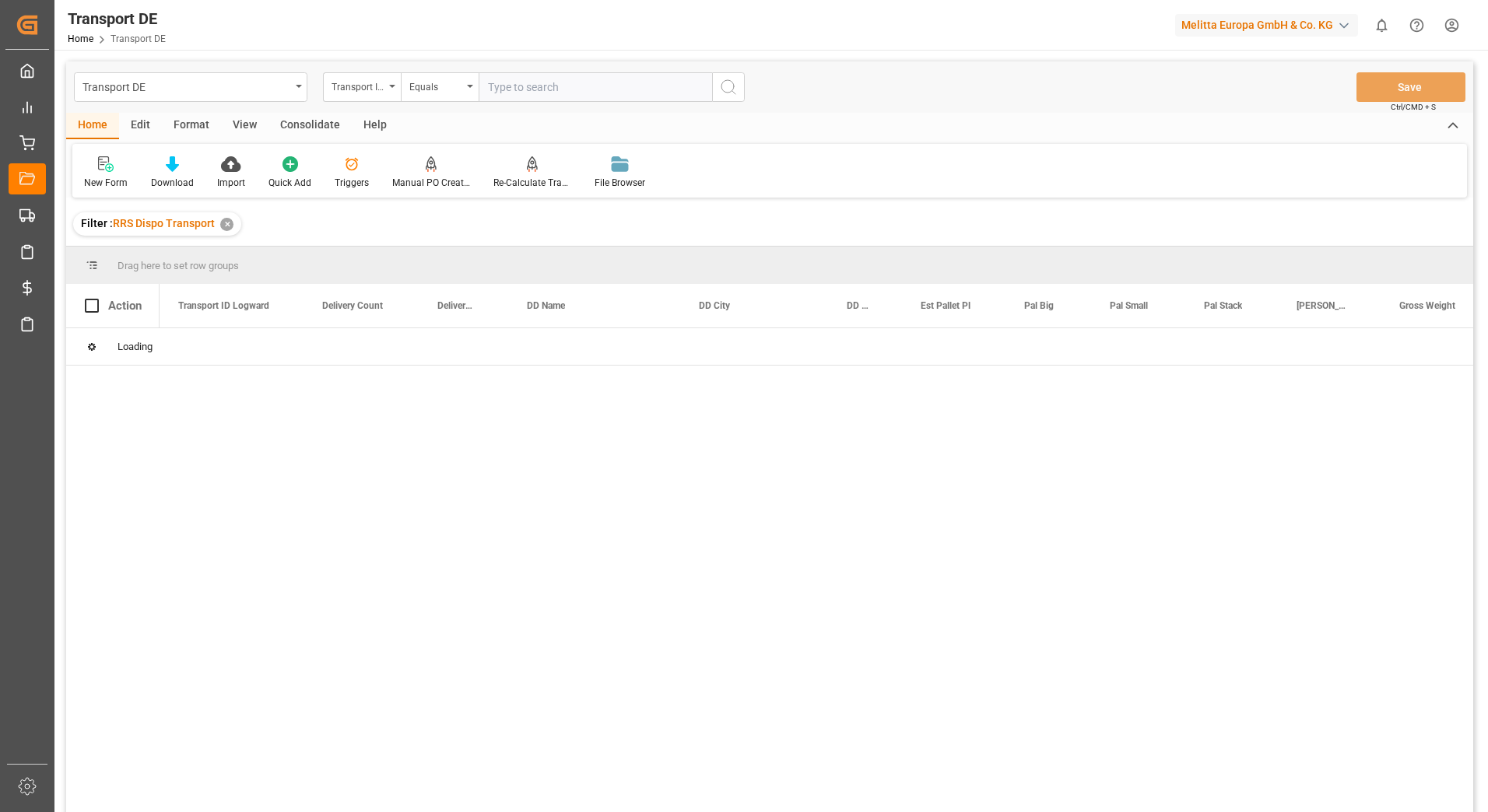
click at [491, 99] on input "text" at bounding box center [595, 87] width 234 height 29
paste input "e0e65b990771"
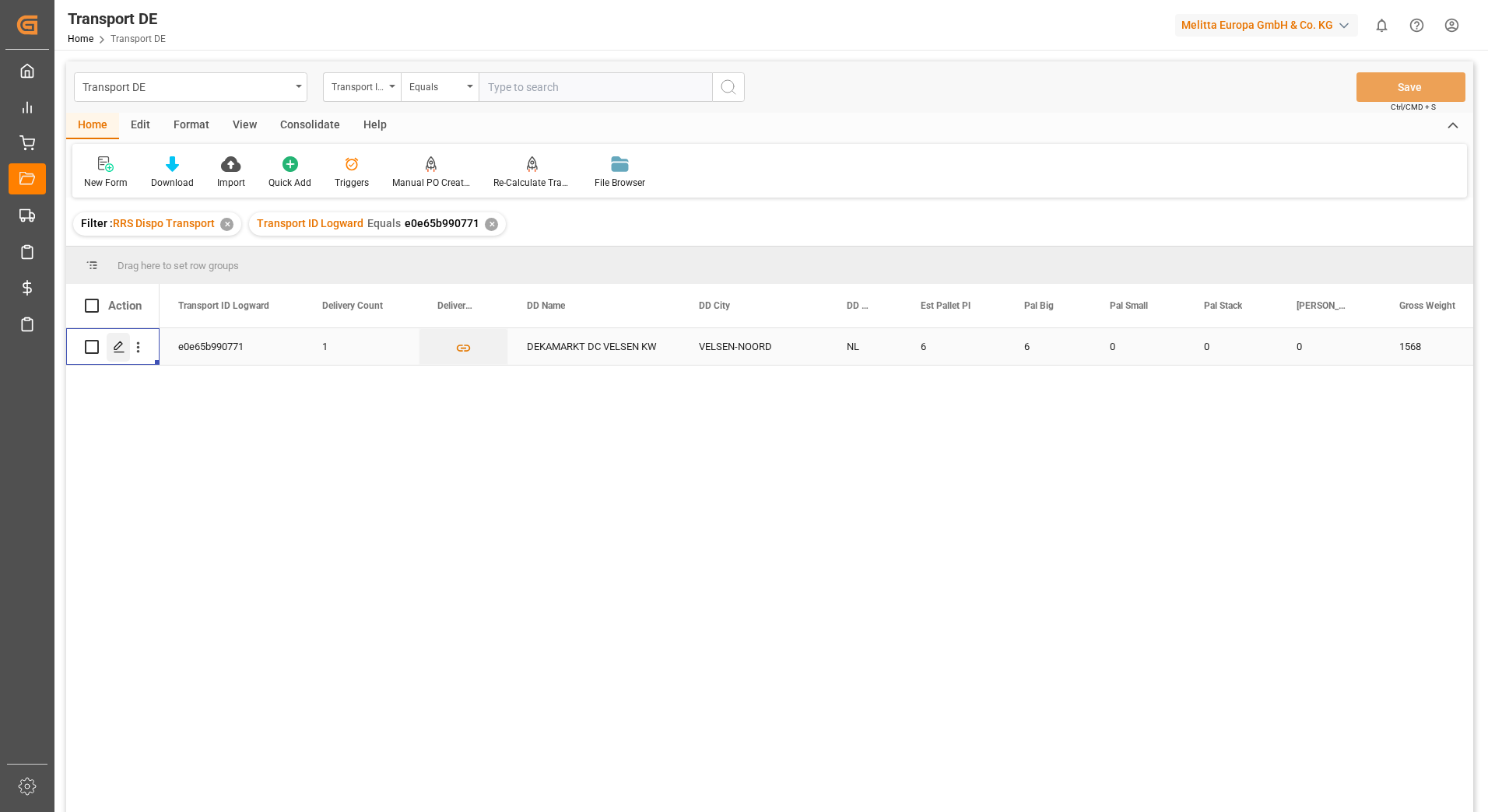
click at [119, 354] on div "Press SPACE to select this row." at bounding box center [118, 347] width 23 height 29
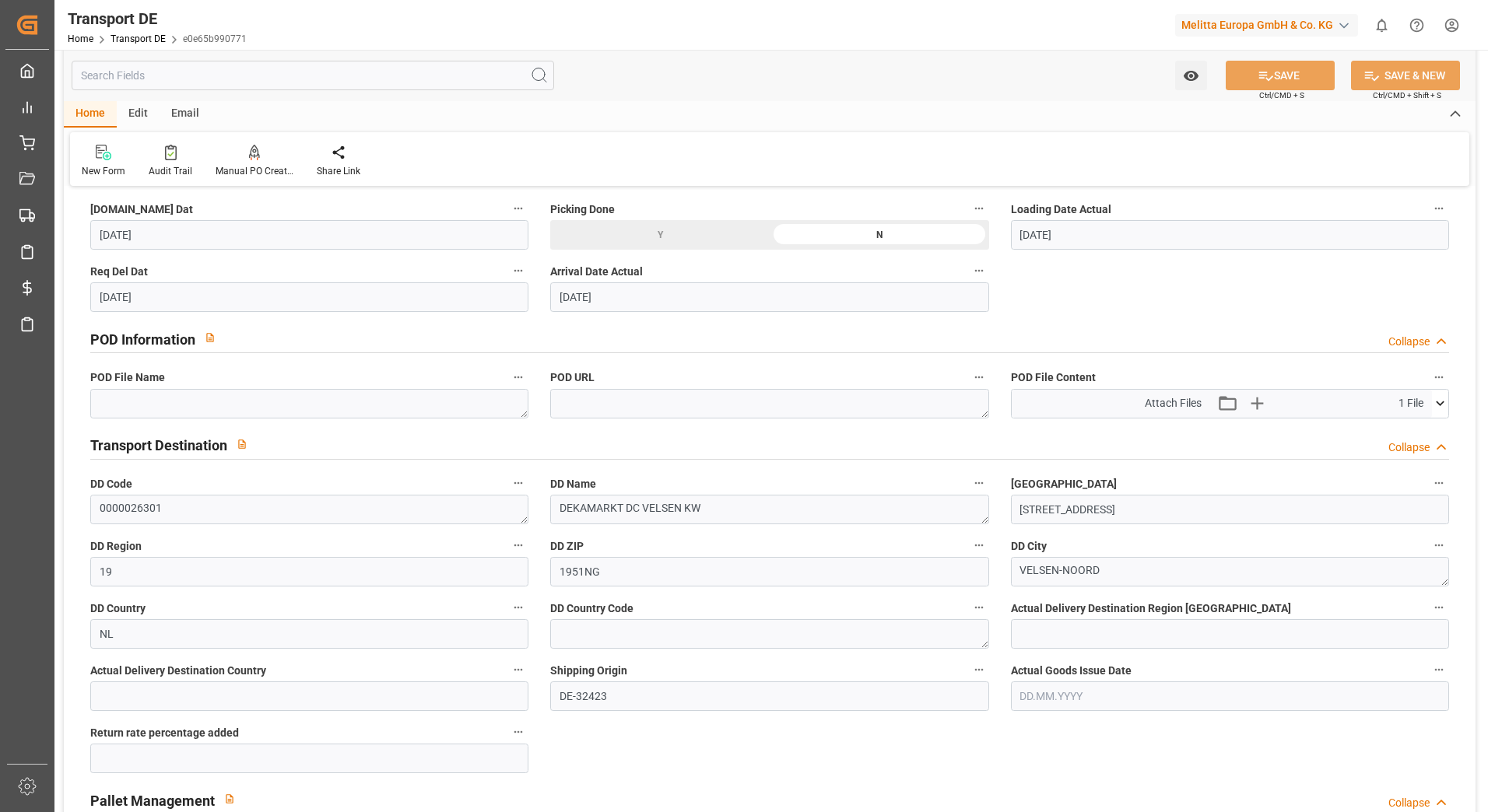
scroll to position [855, 0]
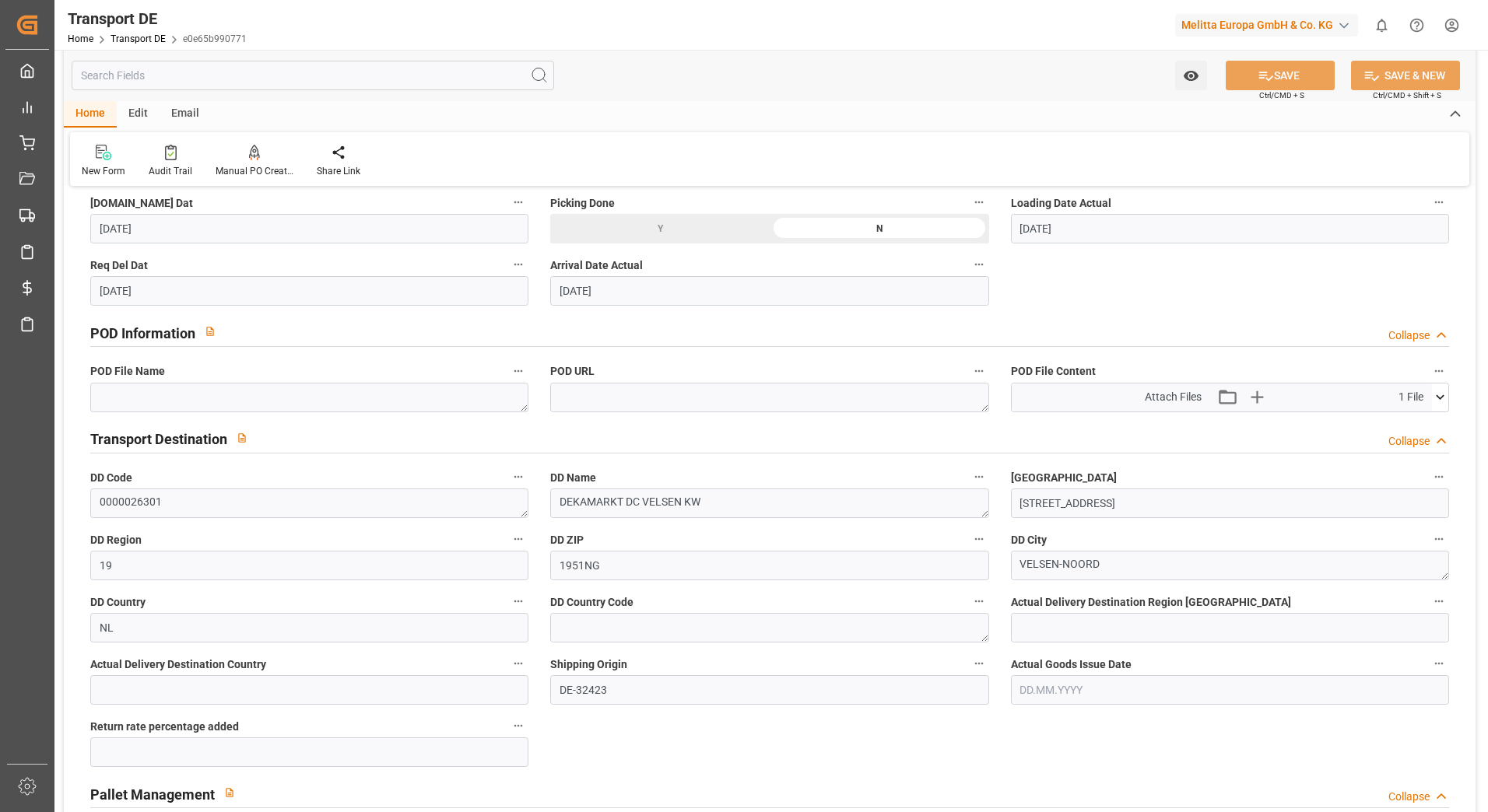
click at [1435, 398] on icon at bounding box center [1440, 397] width 16 height 16
click at [1394, 424] on icon at bounding box center [1398, 426] width 16 height 16
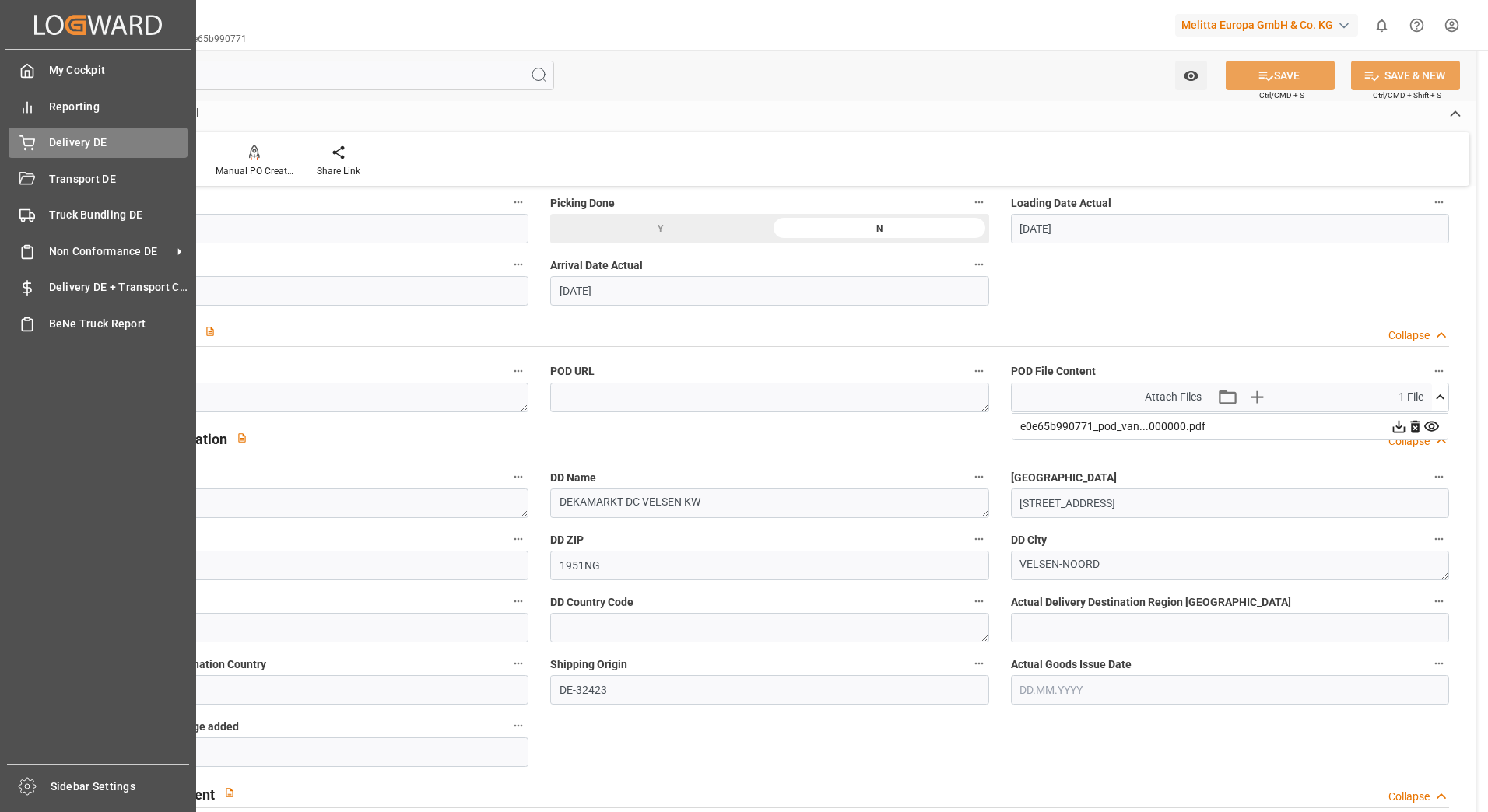
click at [40, 145] on div "Delivery DE Delivery DE" at bounding box center [98, 142] width 179 height 30
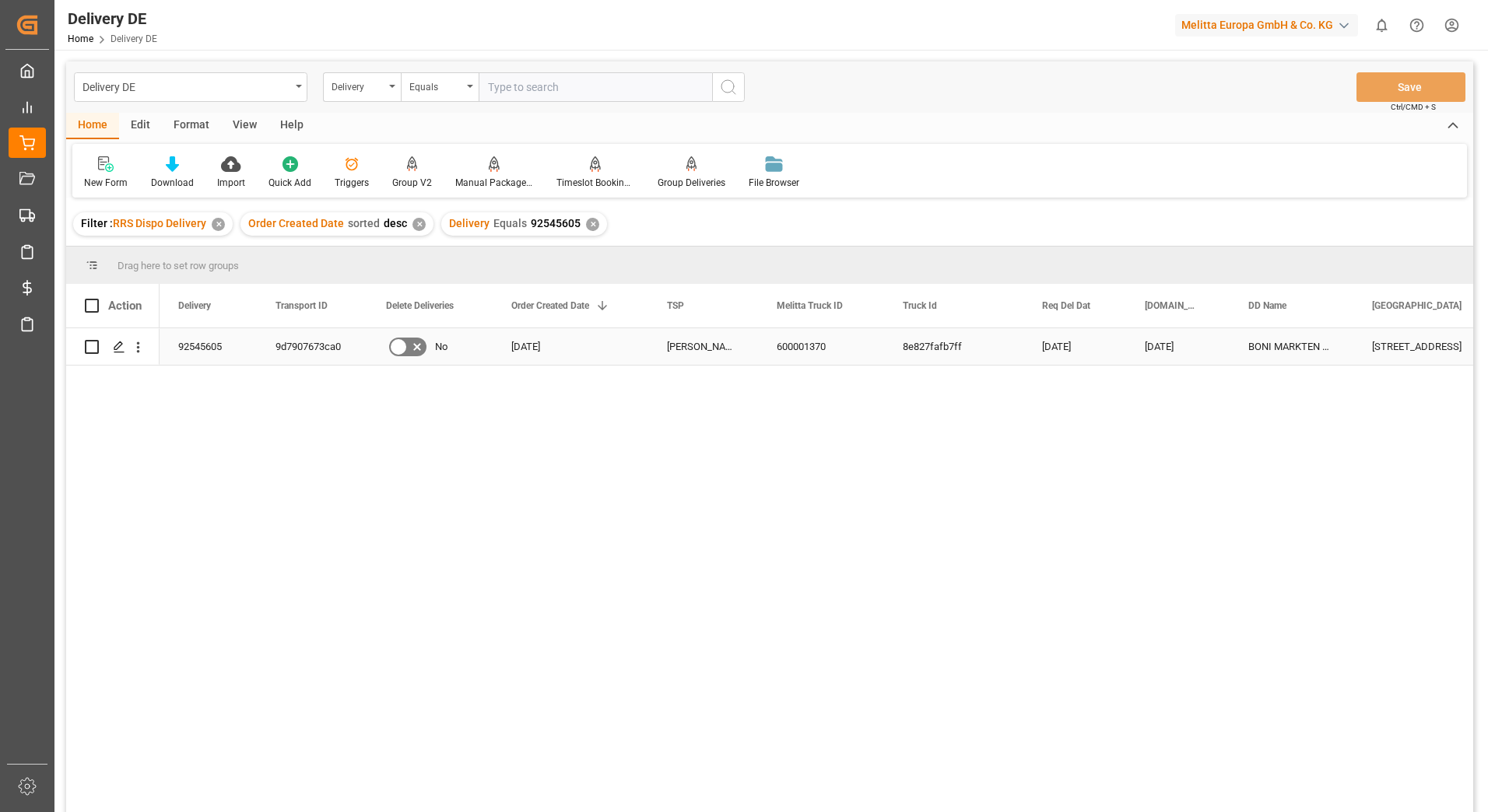
click at [308, 358] on div "9d7907673ca0" at bounding box center [312, 347] width 111 height 36
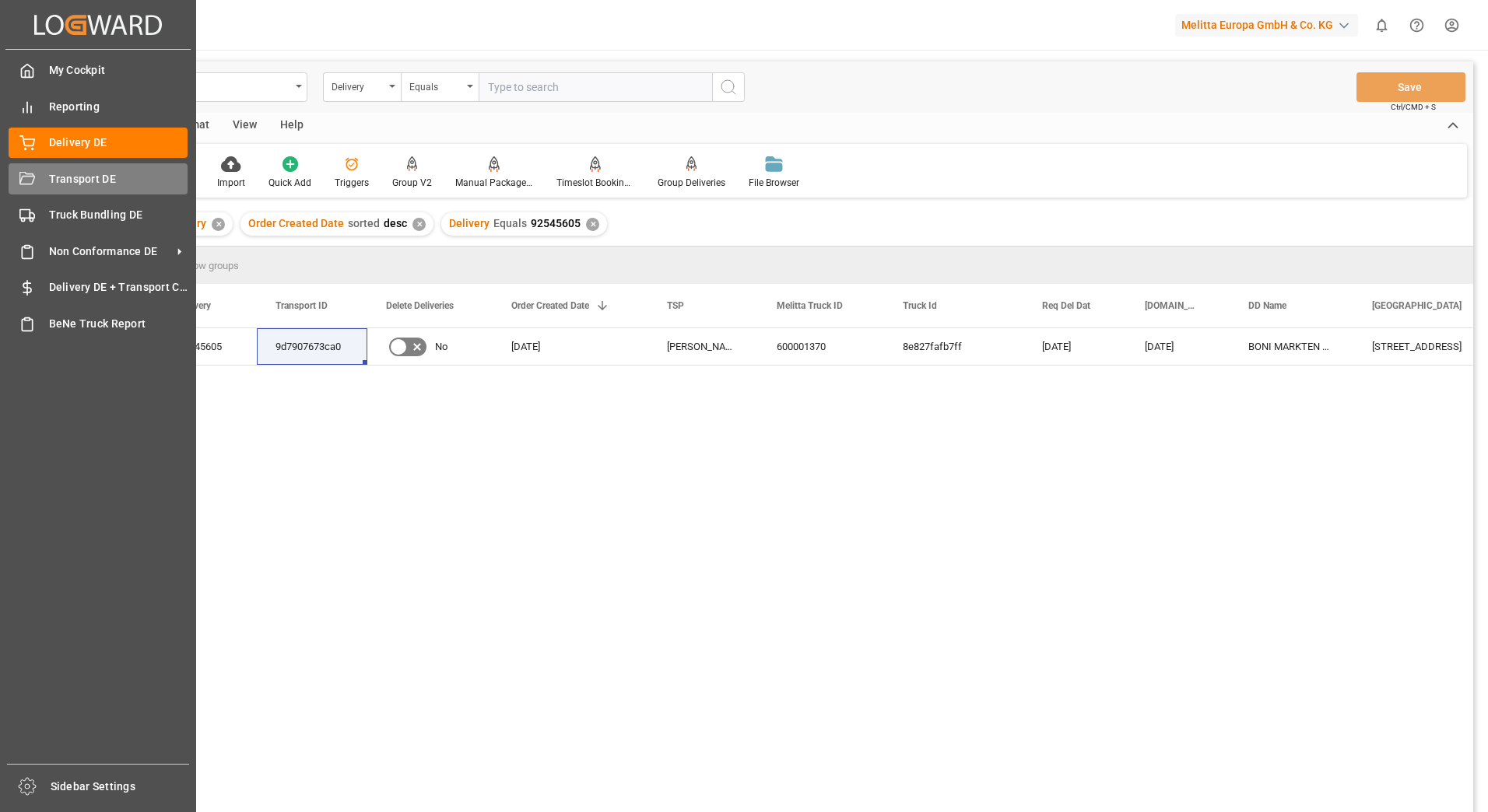
click at [61, 190] on div "Transport DE Transport DE" at bounding box center [98, 178] width 179 height 30
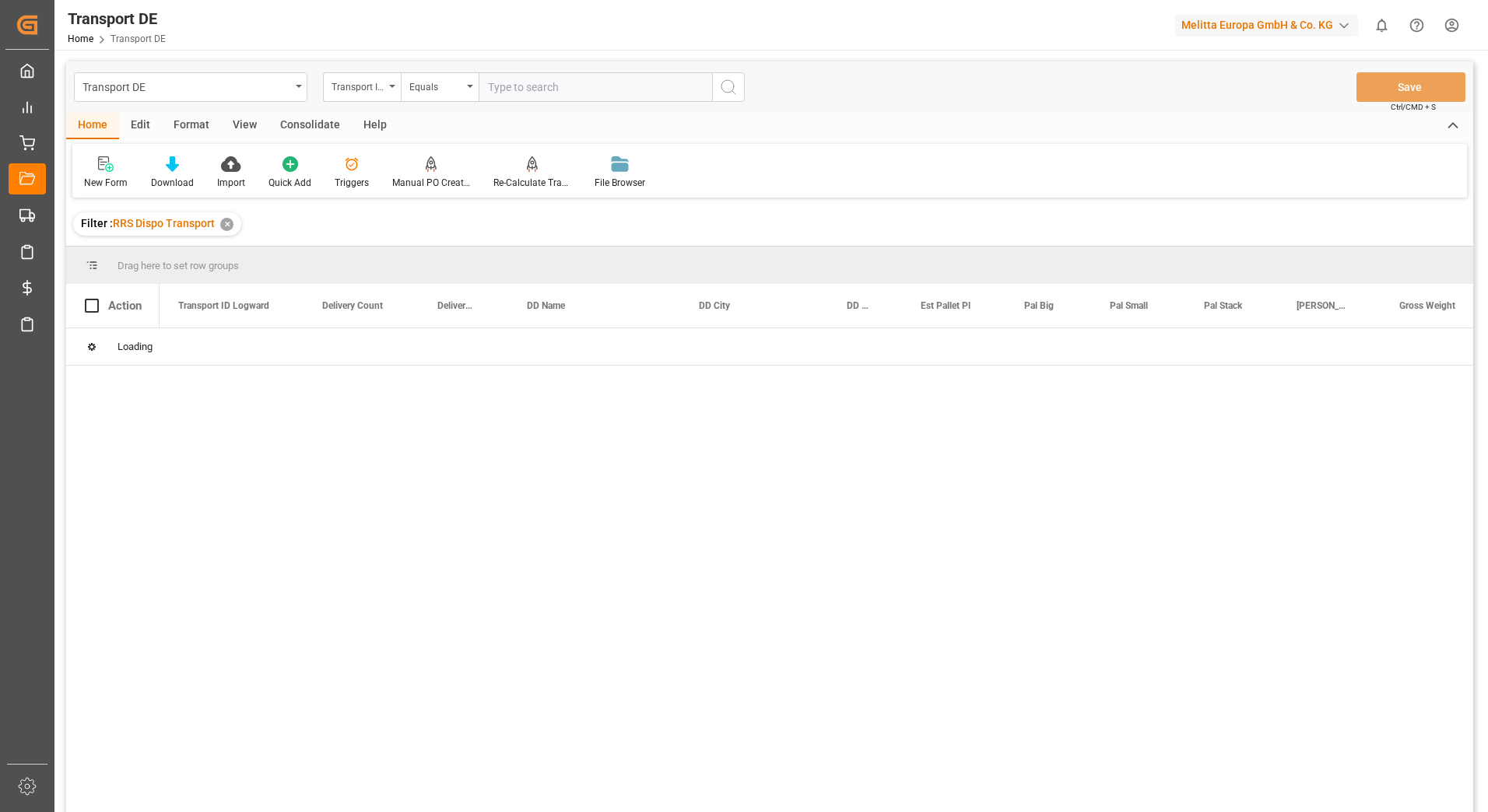
click at [522, 87] on input "text" at bounding box center [595, 87] width 234 height 29
paste input "9d7907673ca0"
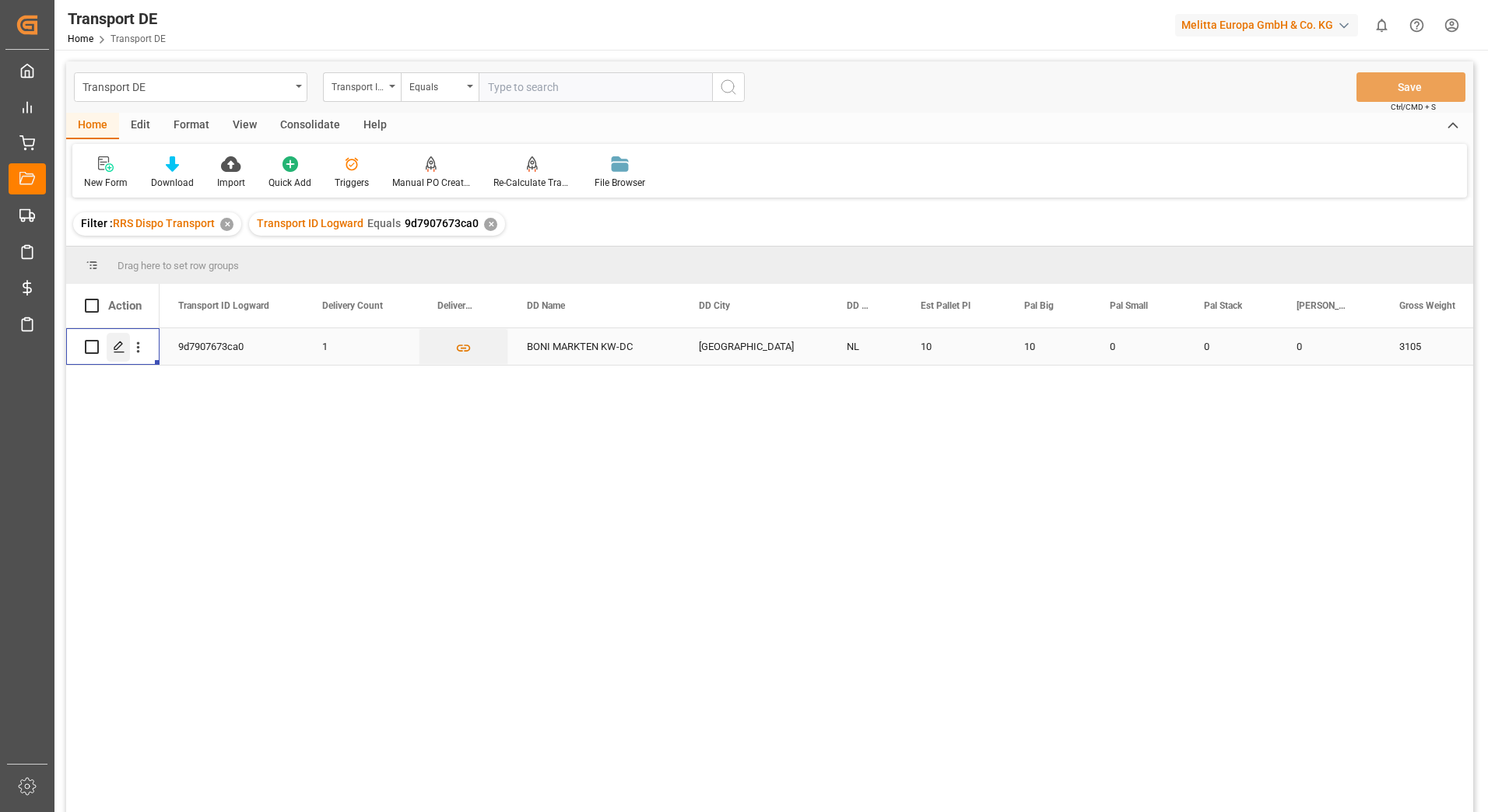
click at [119, 346] on icon "Press SPACE to select this row." at bounding box center [119, 347] width 12 height 12
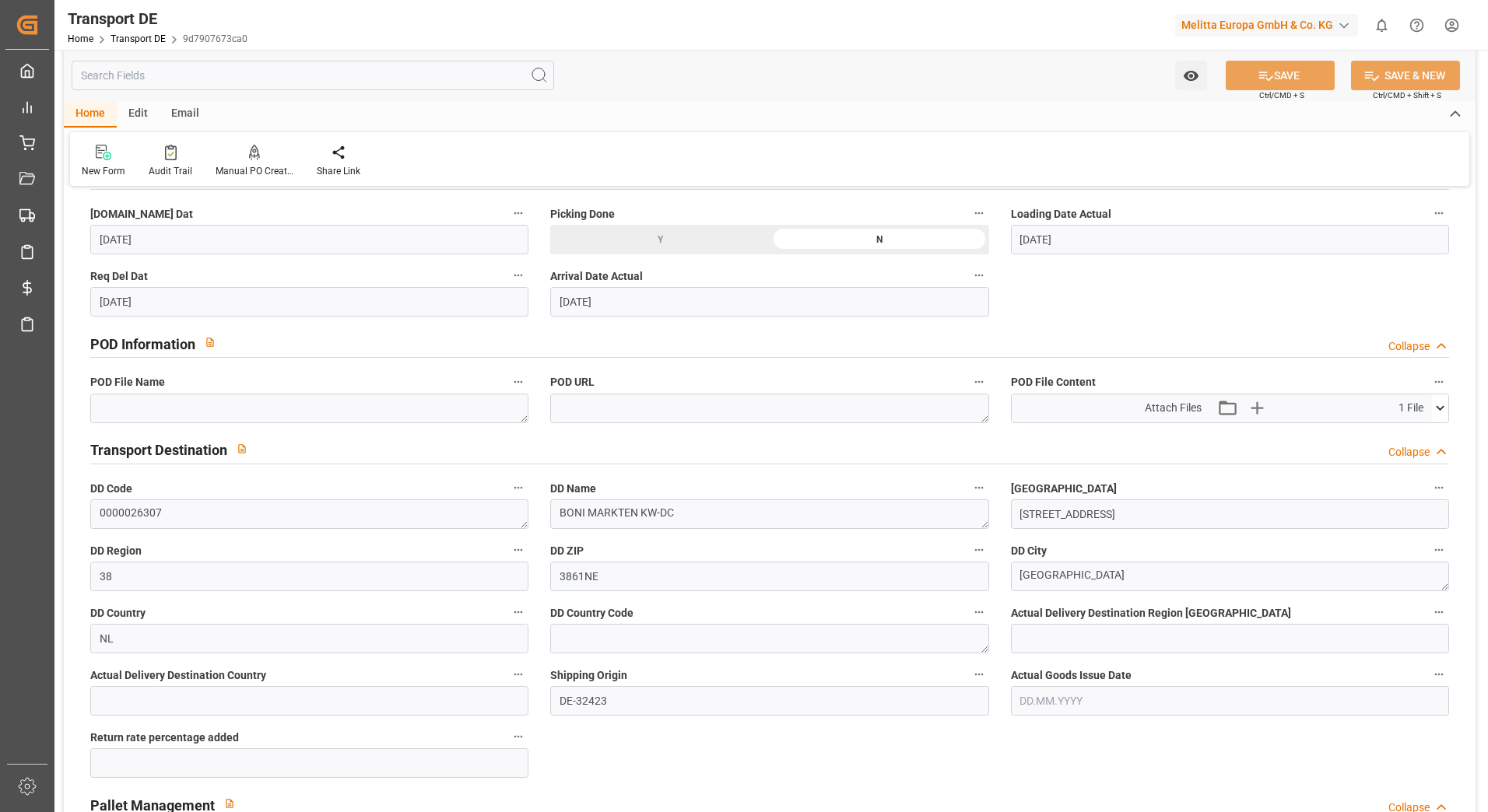
scroll to position [855, 0]
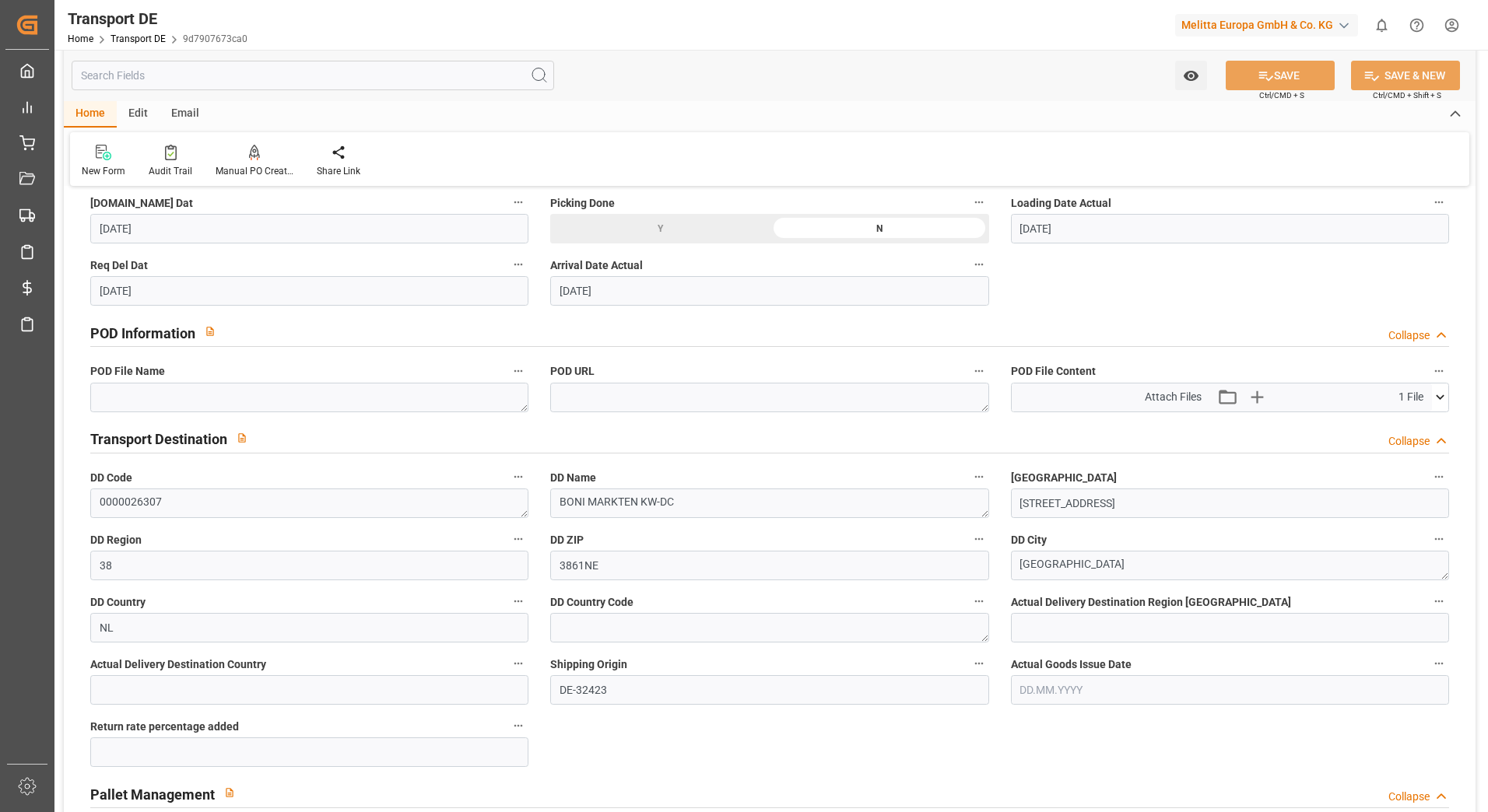
click at [1436, 399] on icon at bounding box center [1440, 397] width 16 height 16
click at [1399, 425] on icon at bounding box center [1399, 426] width 12 height 12
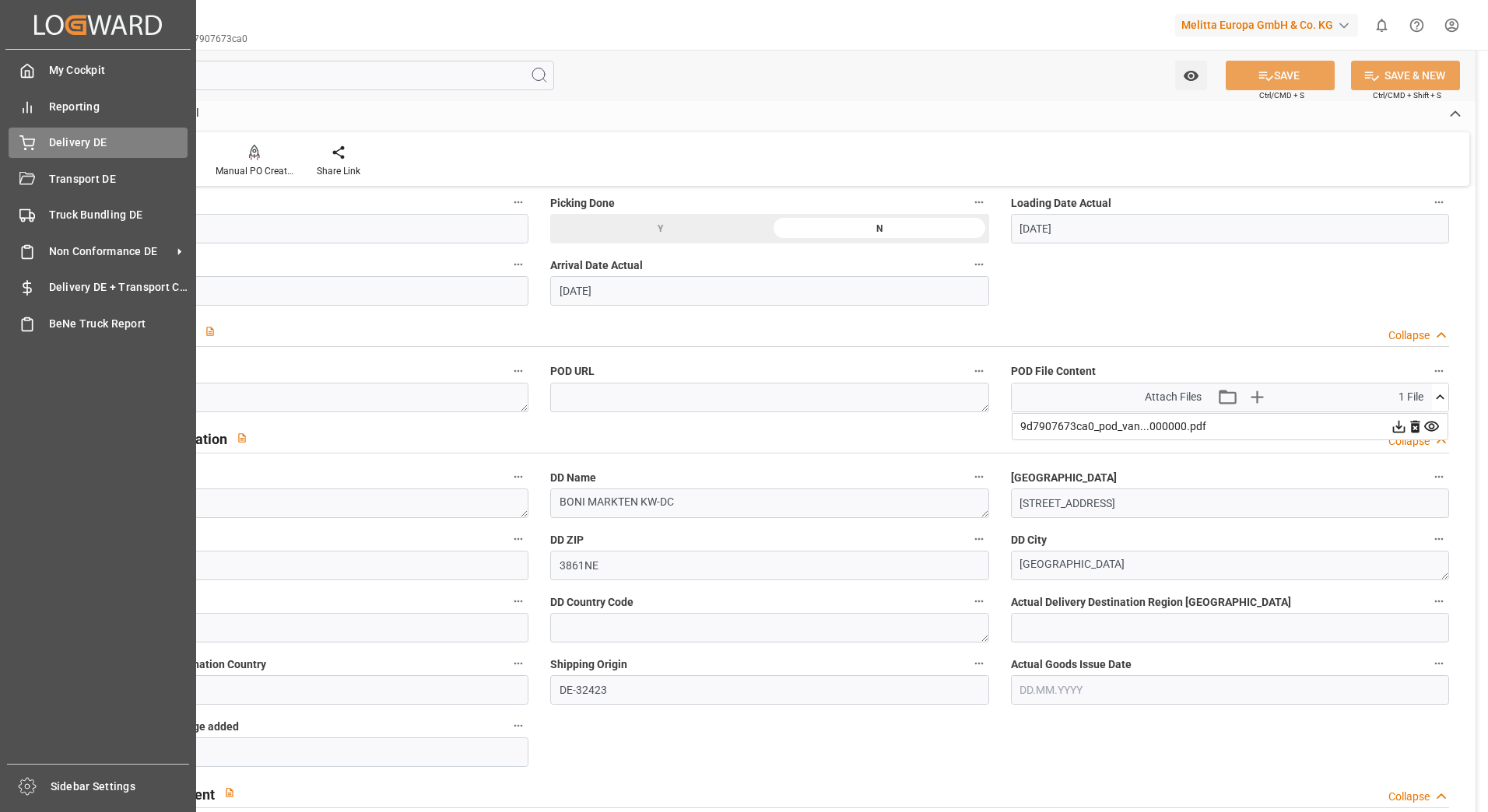
click at [35, 151] on div "Delivery DE Delivery DE" at bounding box center [98, 142] width 179 height 30
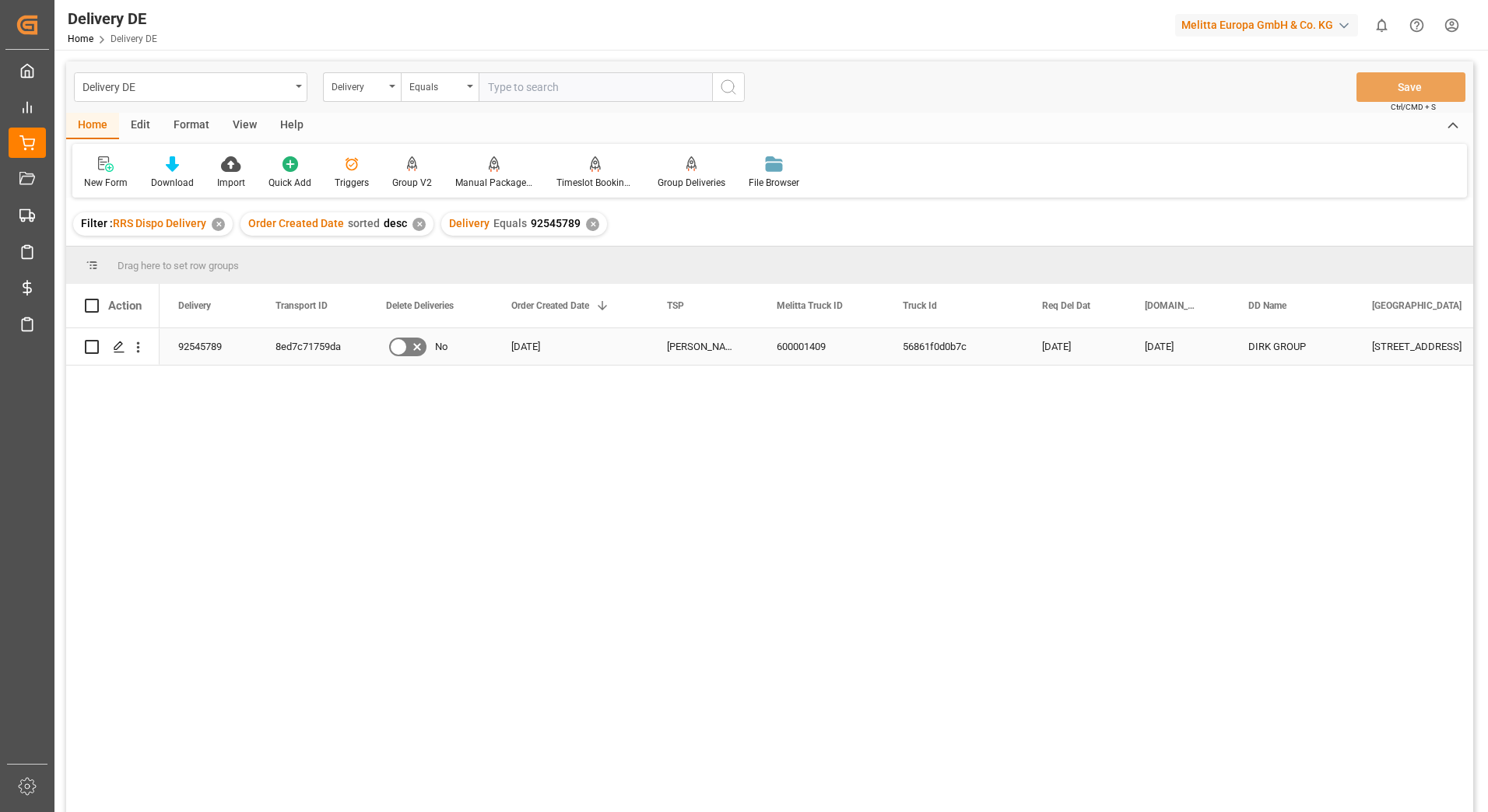
click at [301, 348] on div "8ed7c71759da" at bounding box center [312, 347] width 111 height 36
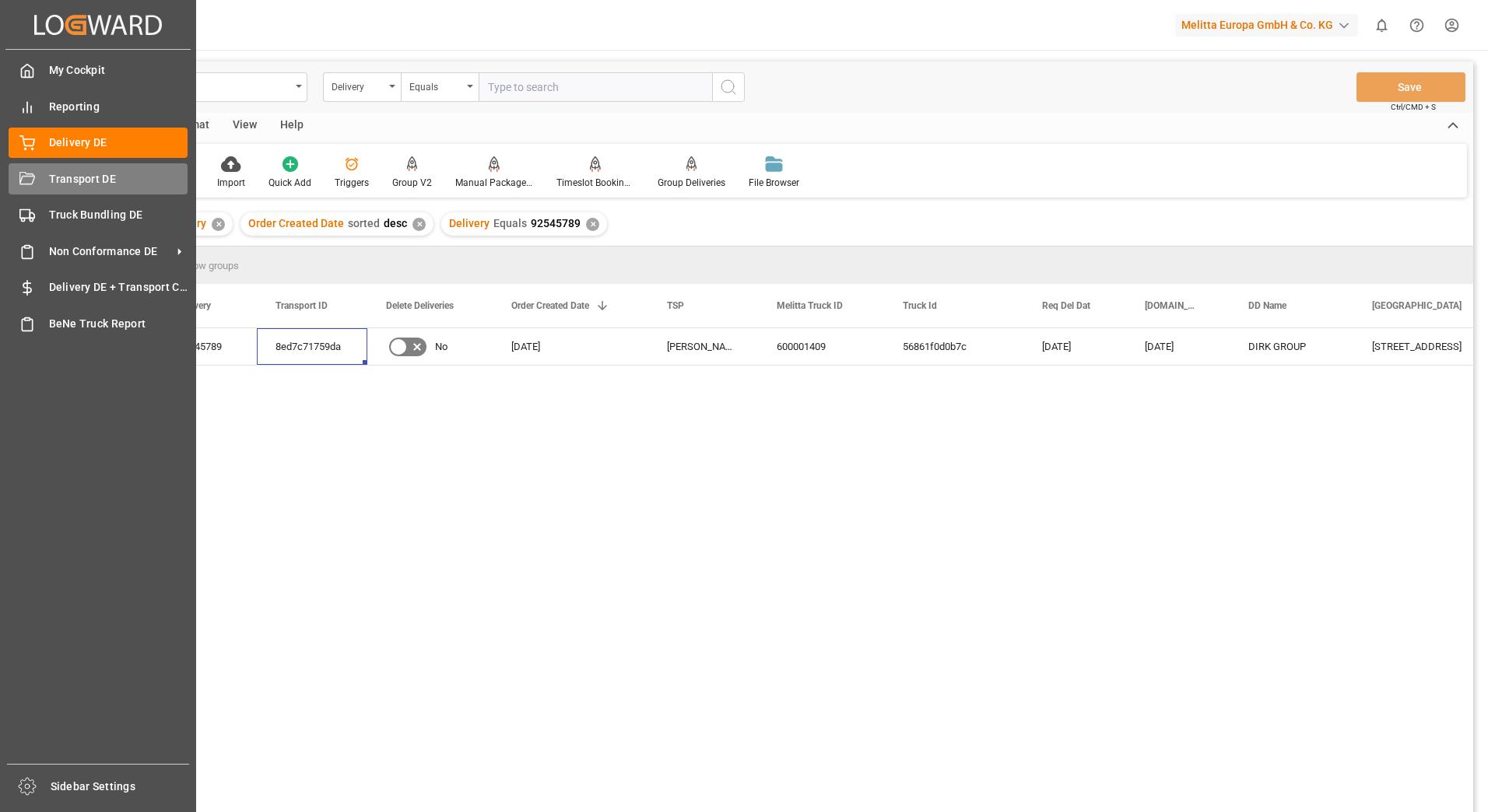
click at [34, 180] on icon at bounding box center [27, 180] width 16 height 16
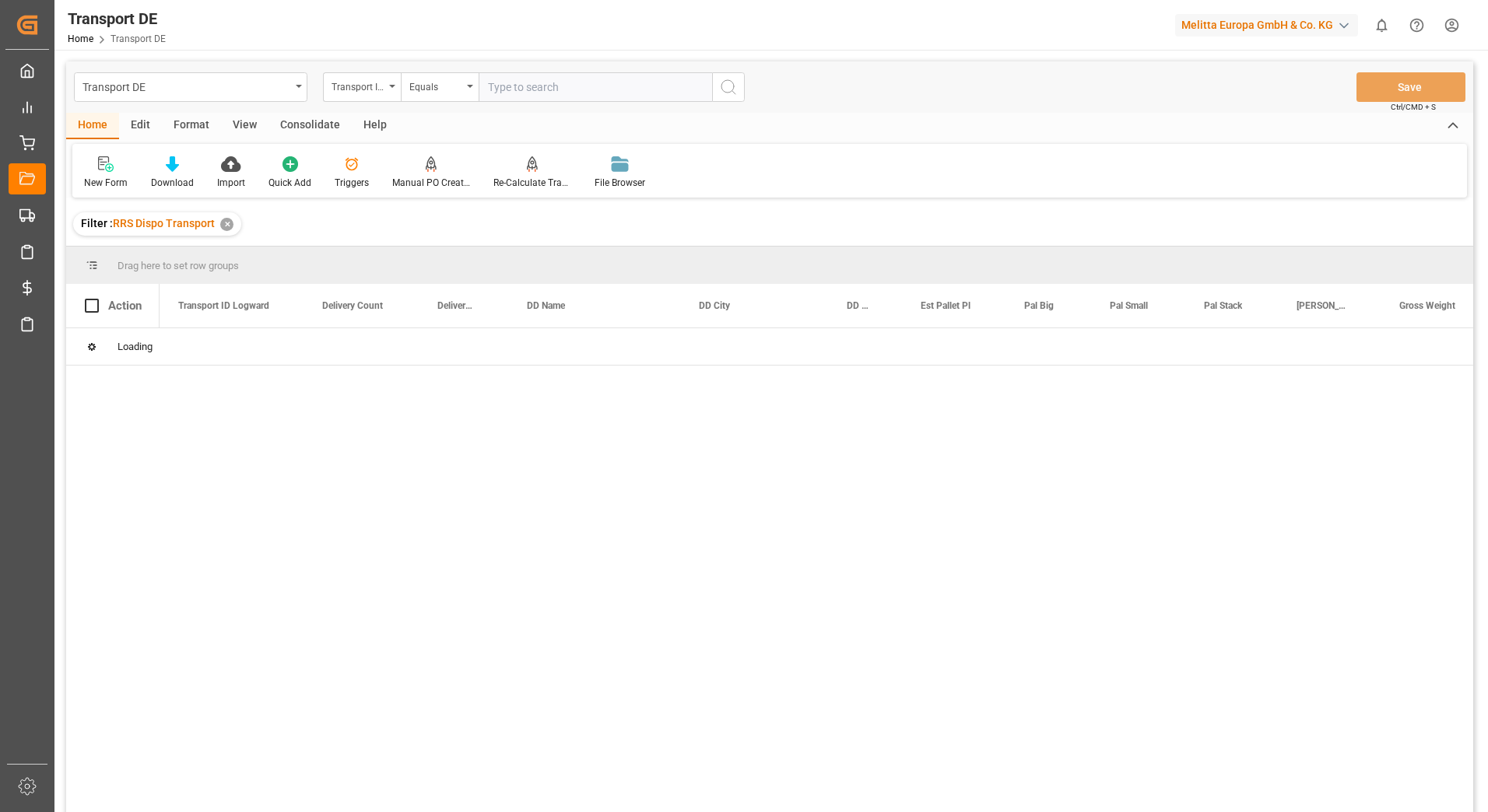
click at [517, 86] on input "text" at bounding box center [595, 87] width 234 height 29
paste input "8ed7c71759da"
click at [727, 87] on icon "search button" at bounding box center [728, 87] width 19 height 19
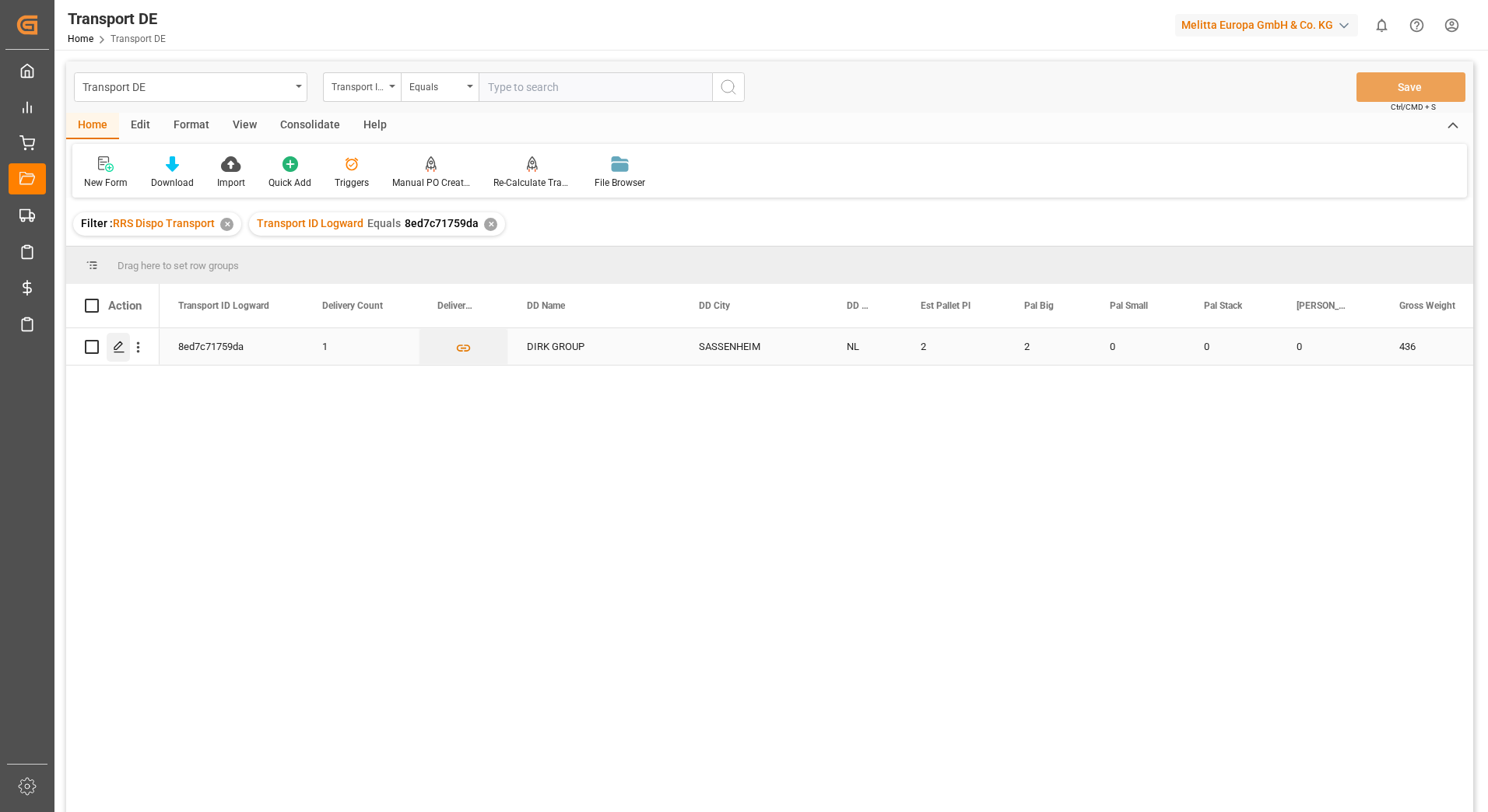
click at [122, 355] on div "Press SPACE to select this row." at bounding box center [118, 347] width 23 height 29
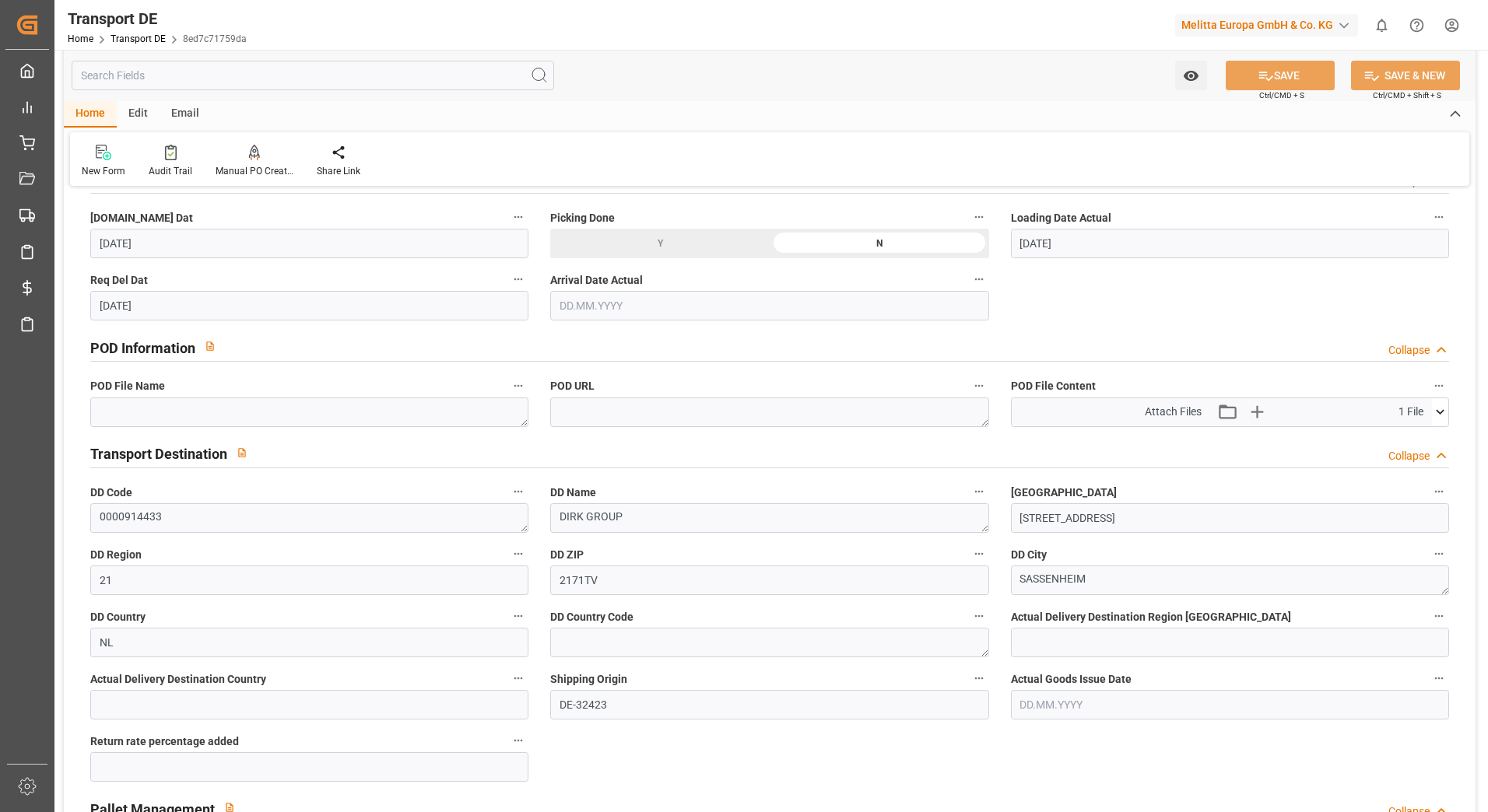
scroll to position [855, 0]
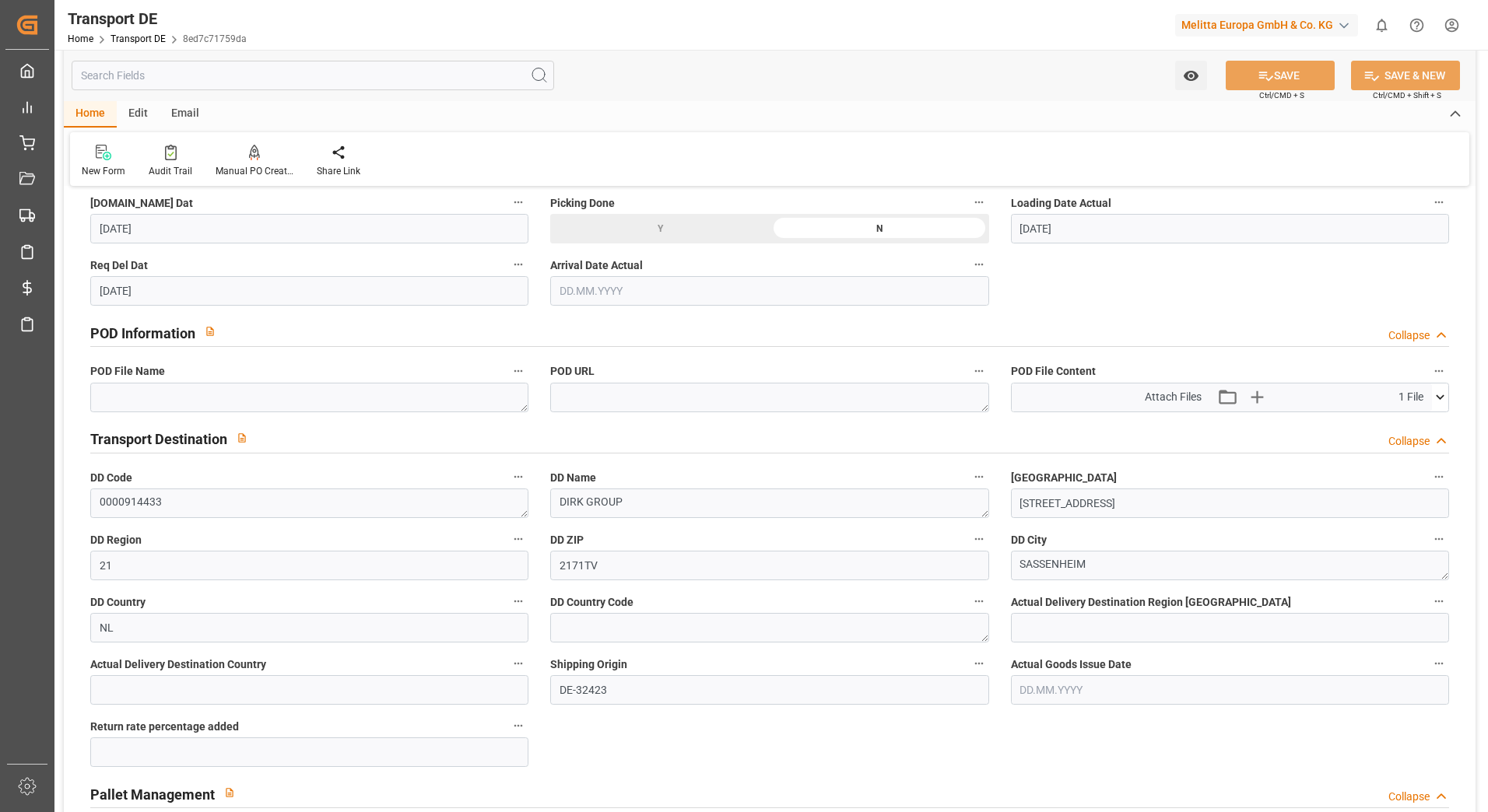
click at [1440, 394] on icon at bounding box center [1440, 397] width 16 height 16
click at [1395, 425] on icon at bounding box center [1399, 426] width 12 height 12
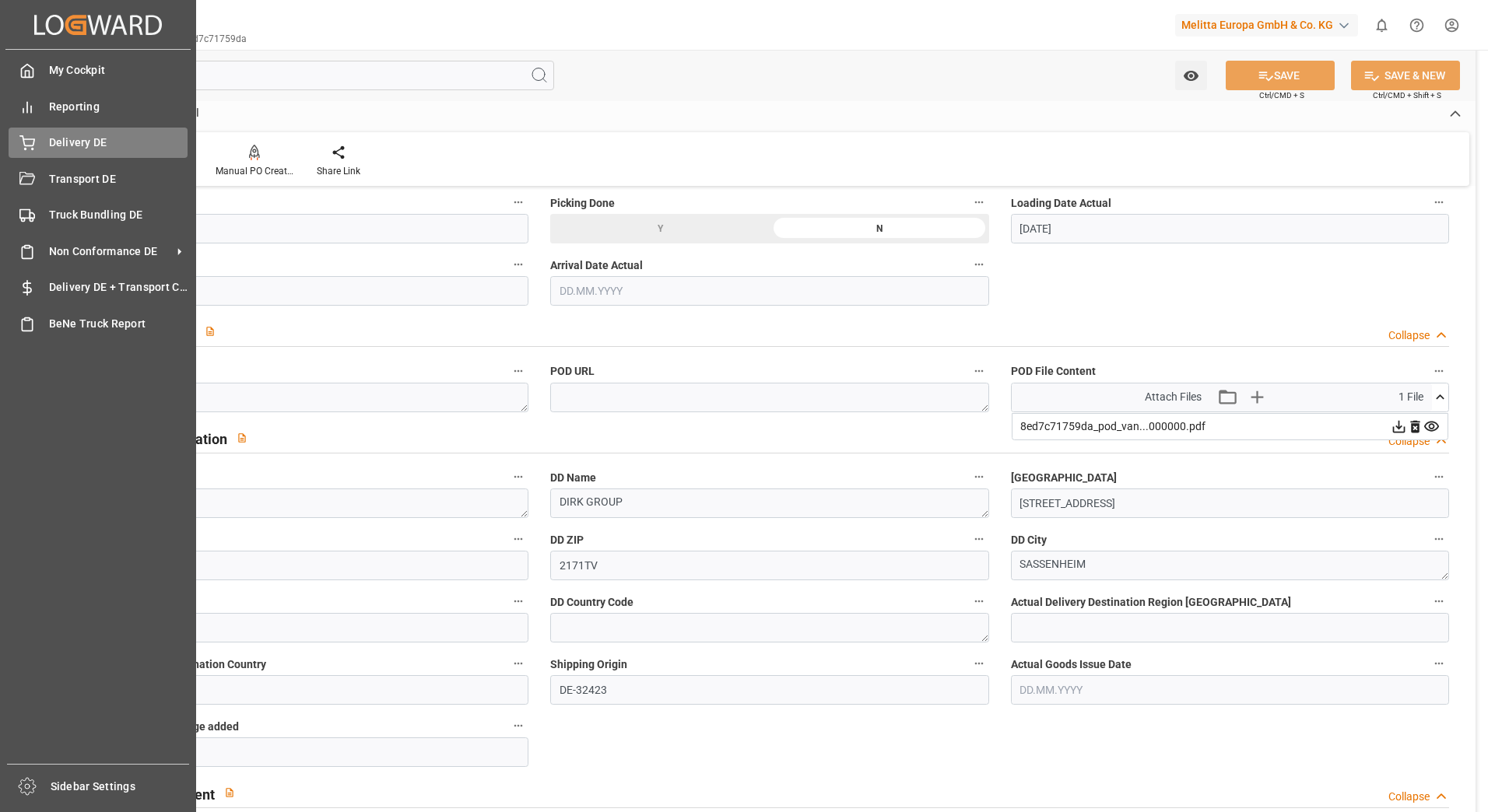
click at [34, 149] on circle at bounding box center [33, 150] width 2 height 2
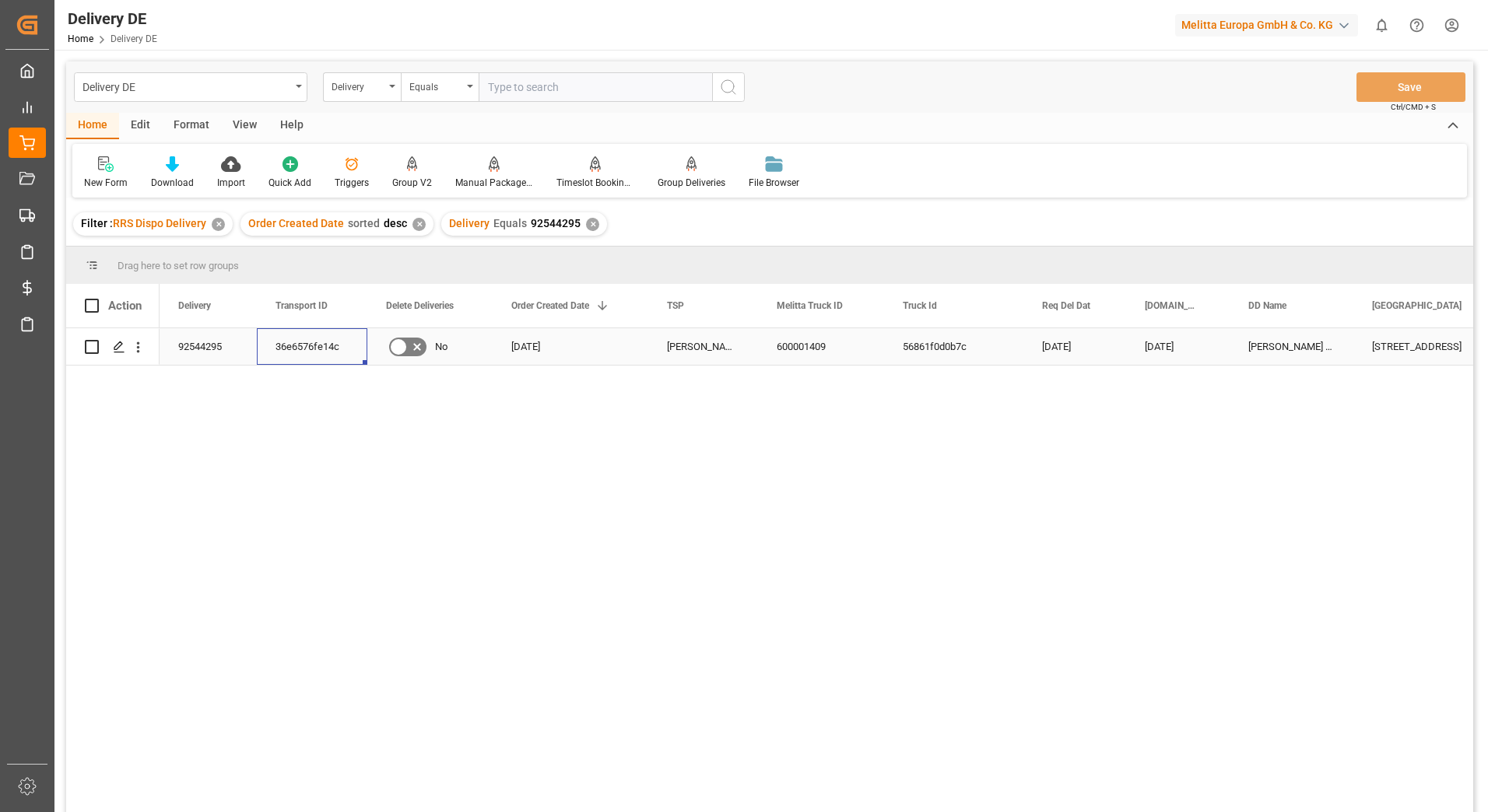
click at [324, 343] on div "36e6576fe14c" at bounding box center [312, 347] width 111 height 36
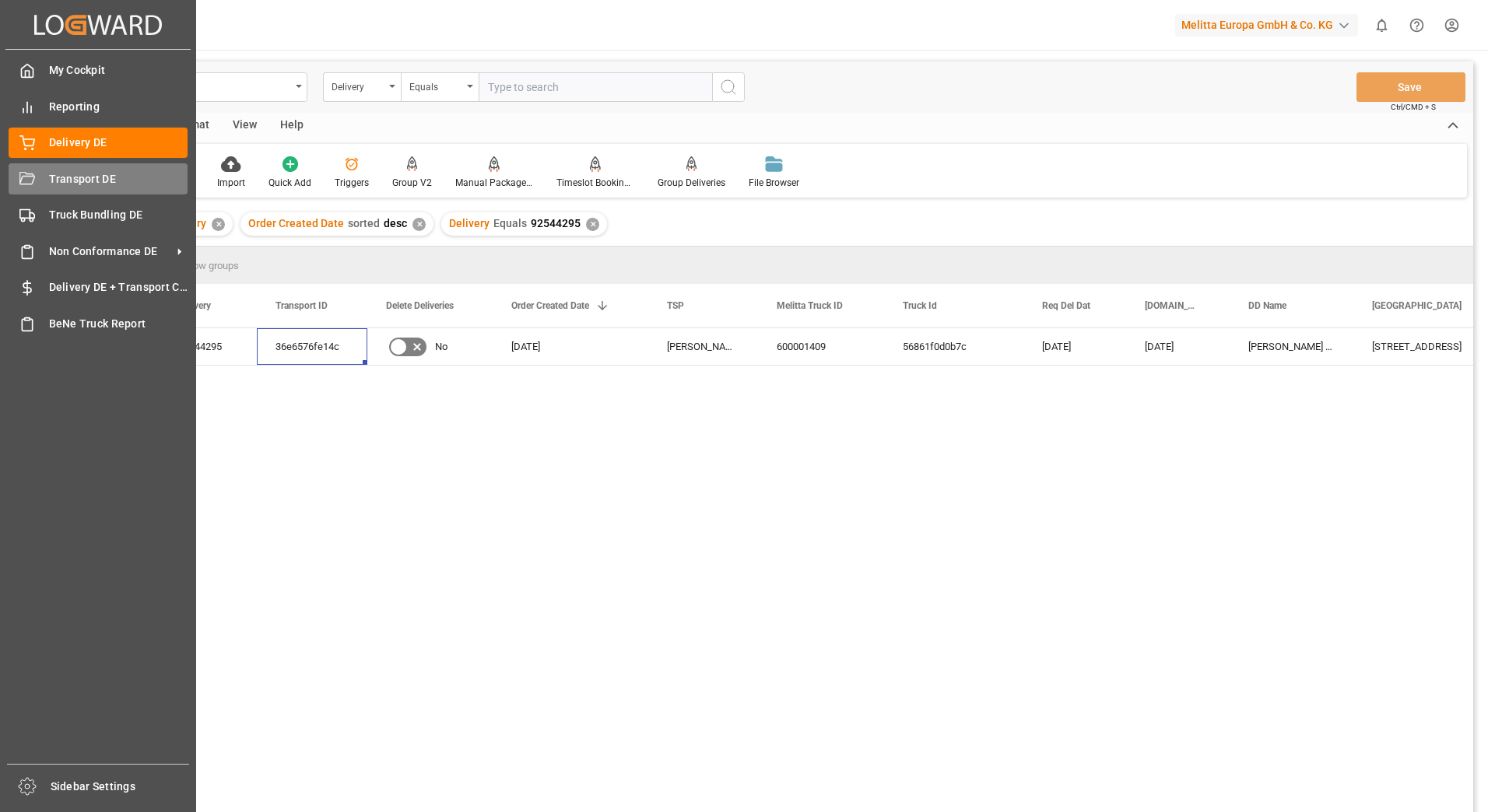
click at [38, 180] on div "Transport DE Transport DE" at bounding box center [98, 178] width 179 height 30
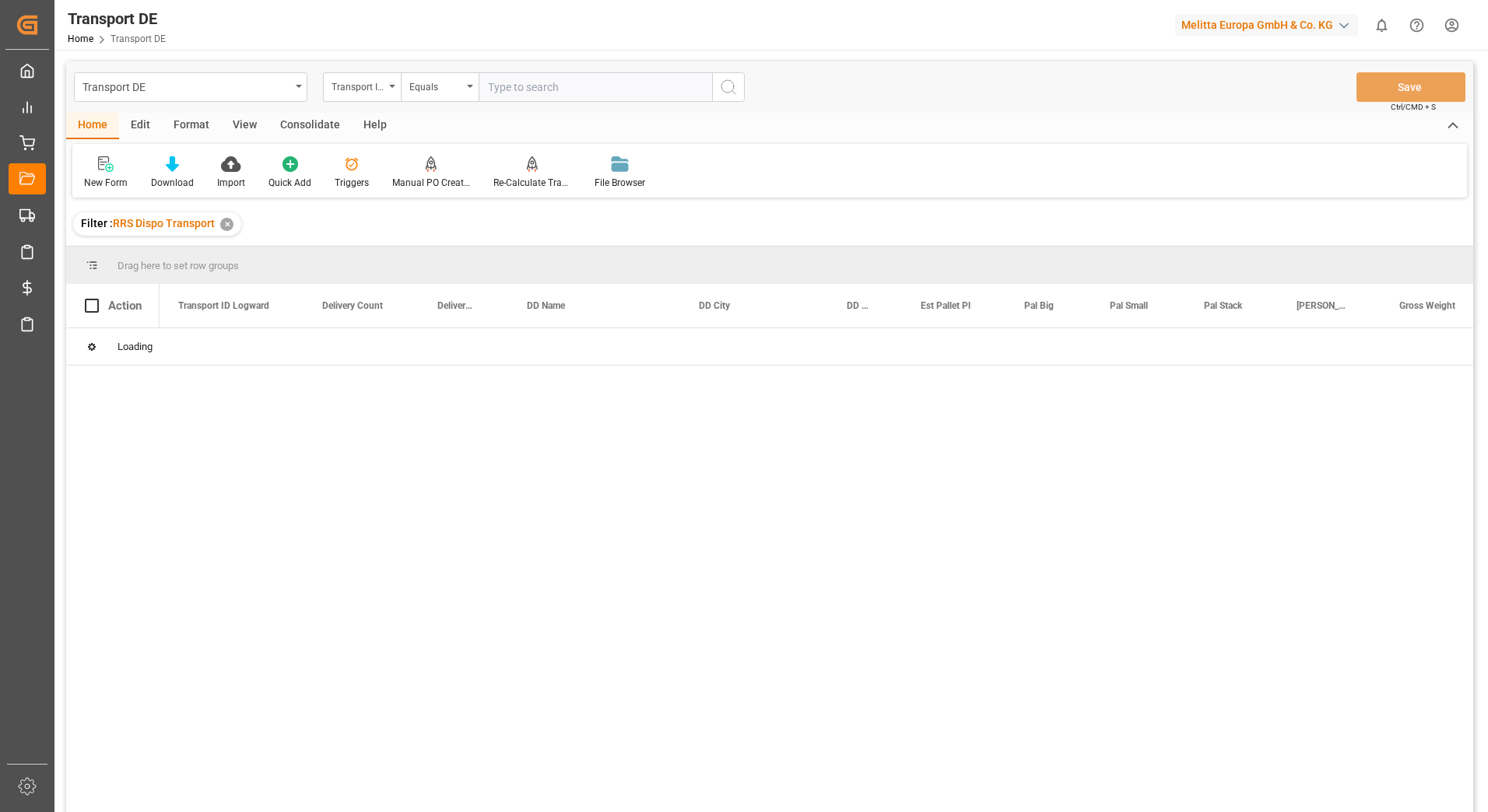
click at [506, 90] on input "text" at bounding box center [595, 87] width 234 height 29
paste input "36e6576fe14c"
click at [730, 77] on button "search button" at bounding box center [728, 87] width 33 height 29
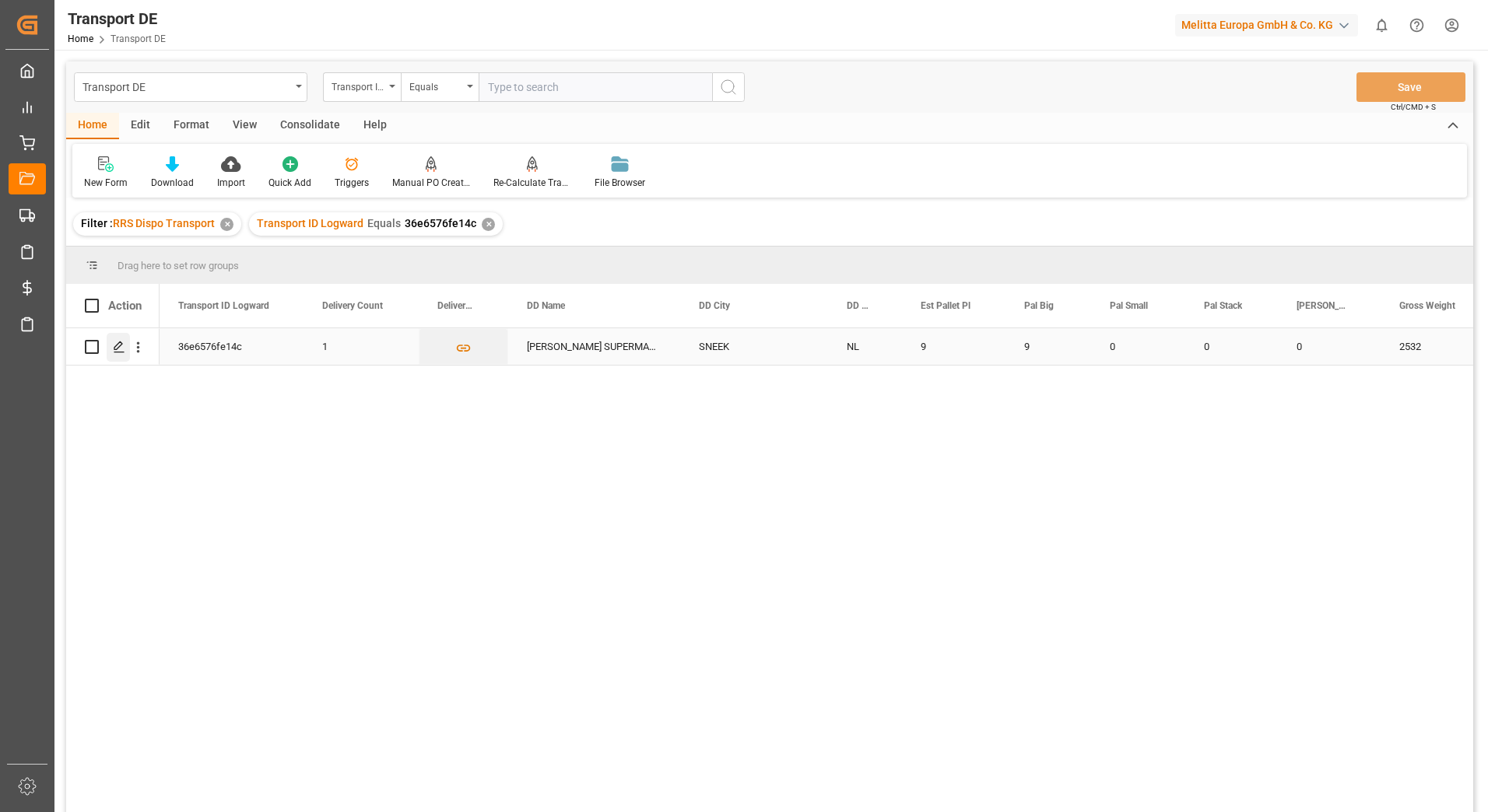
click at [119, 348] on icon "Press SPACE to select this row." at bounding box center [119, 347] width 12 height 12
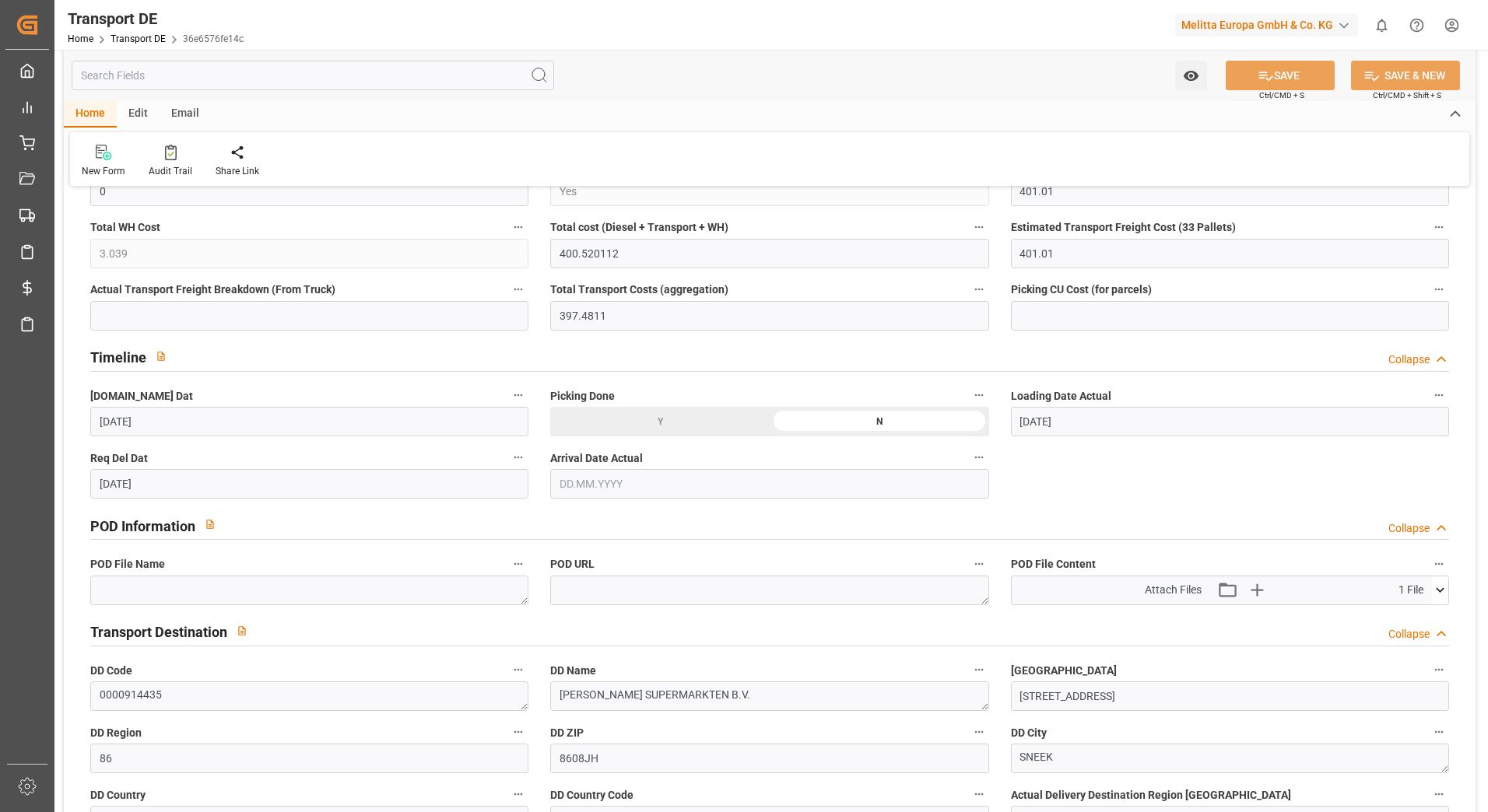
scroll to position [700, 0]
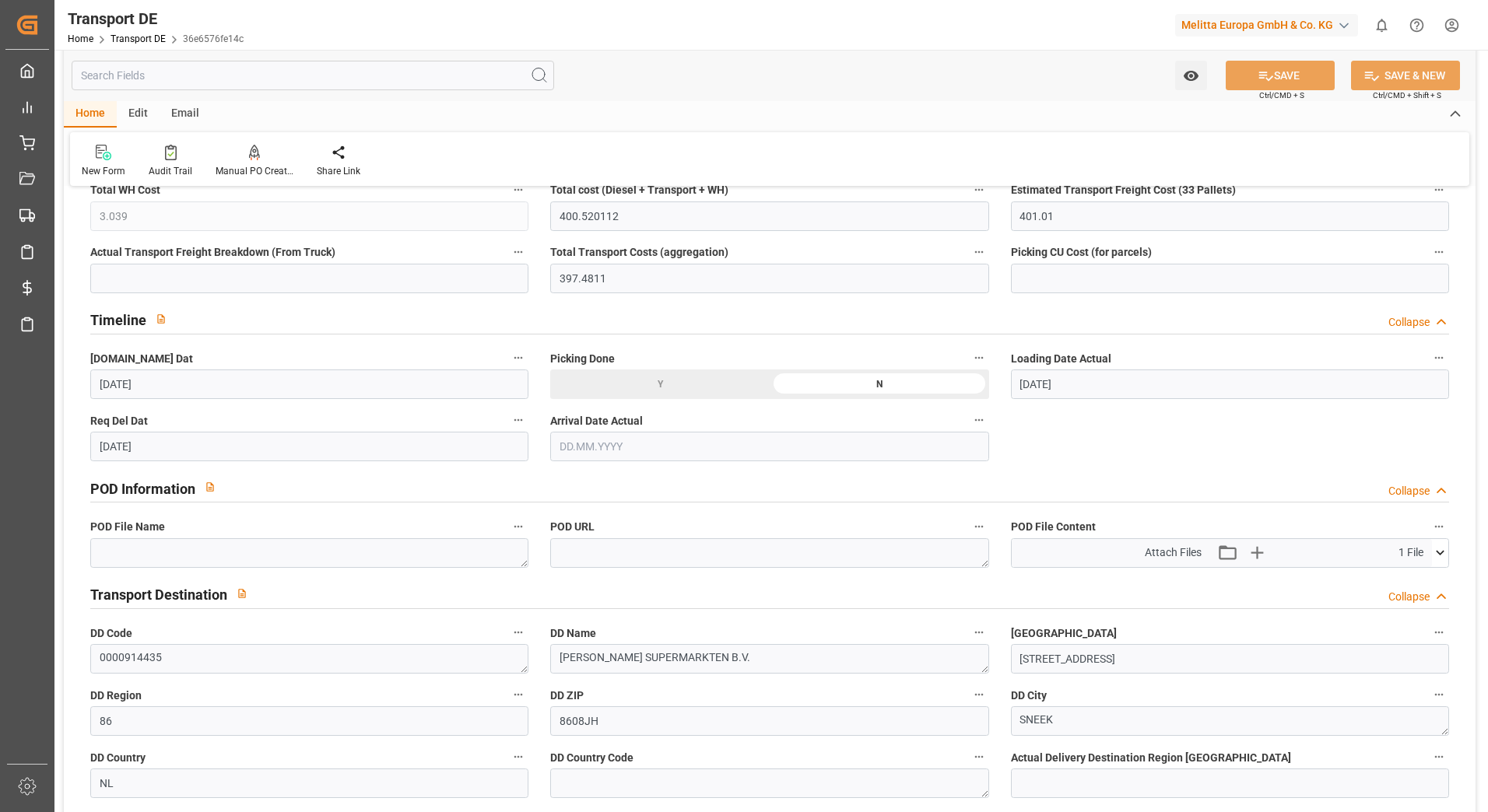
click at [1434, 551] on icon at bounding box center [1440, 553] width 16 height 16
click at [1396, 580] on icon at bounding box center [1398, 582] width 16 height 16
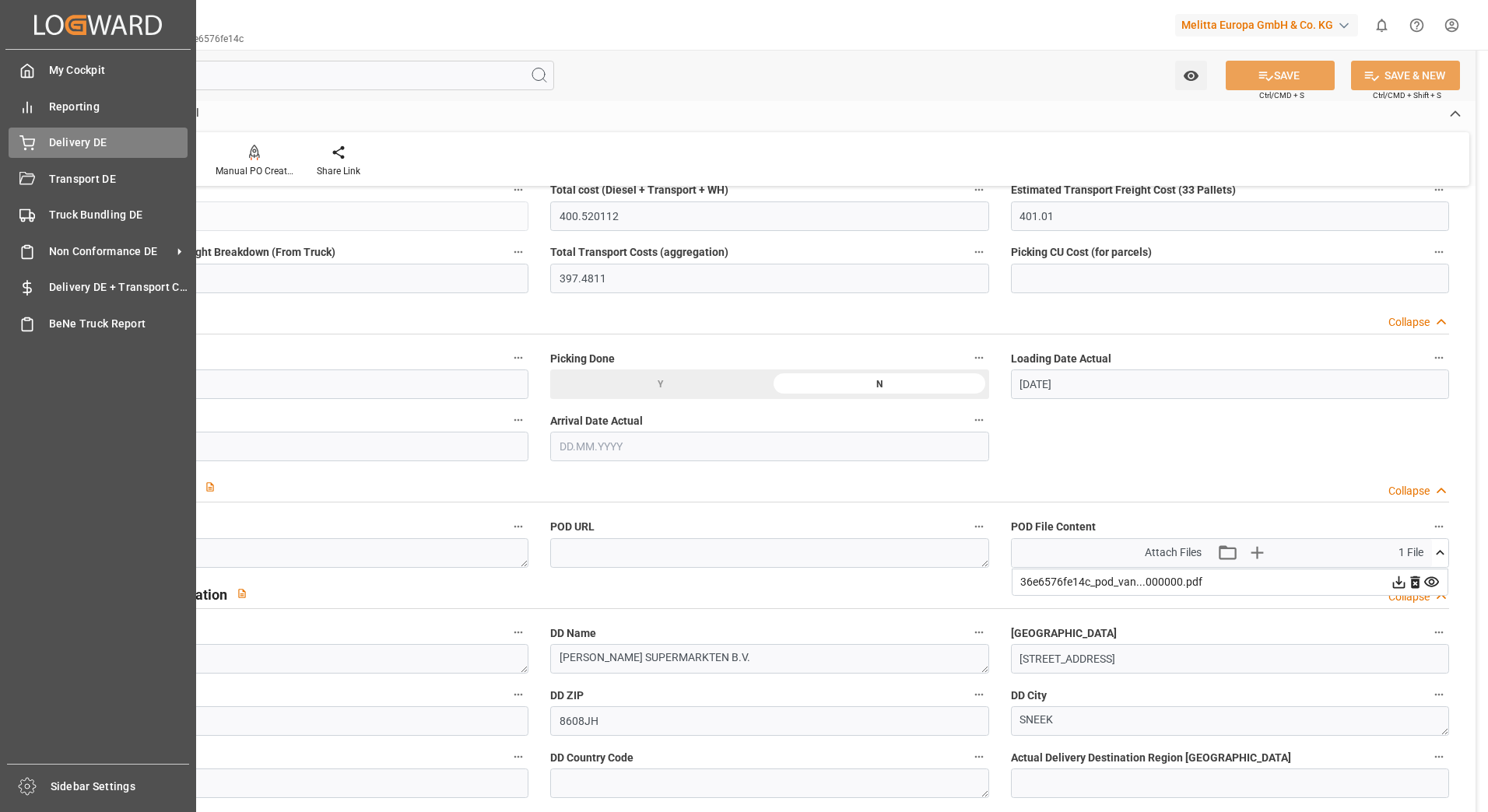
click at [88, 141] on span "Delivery DE" at bounding box center [119, 143] width 139 height 16
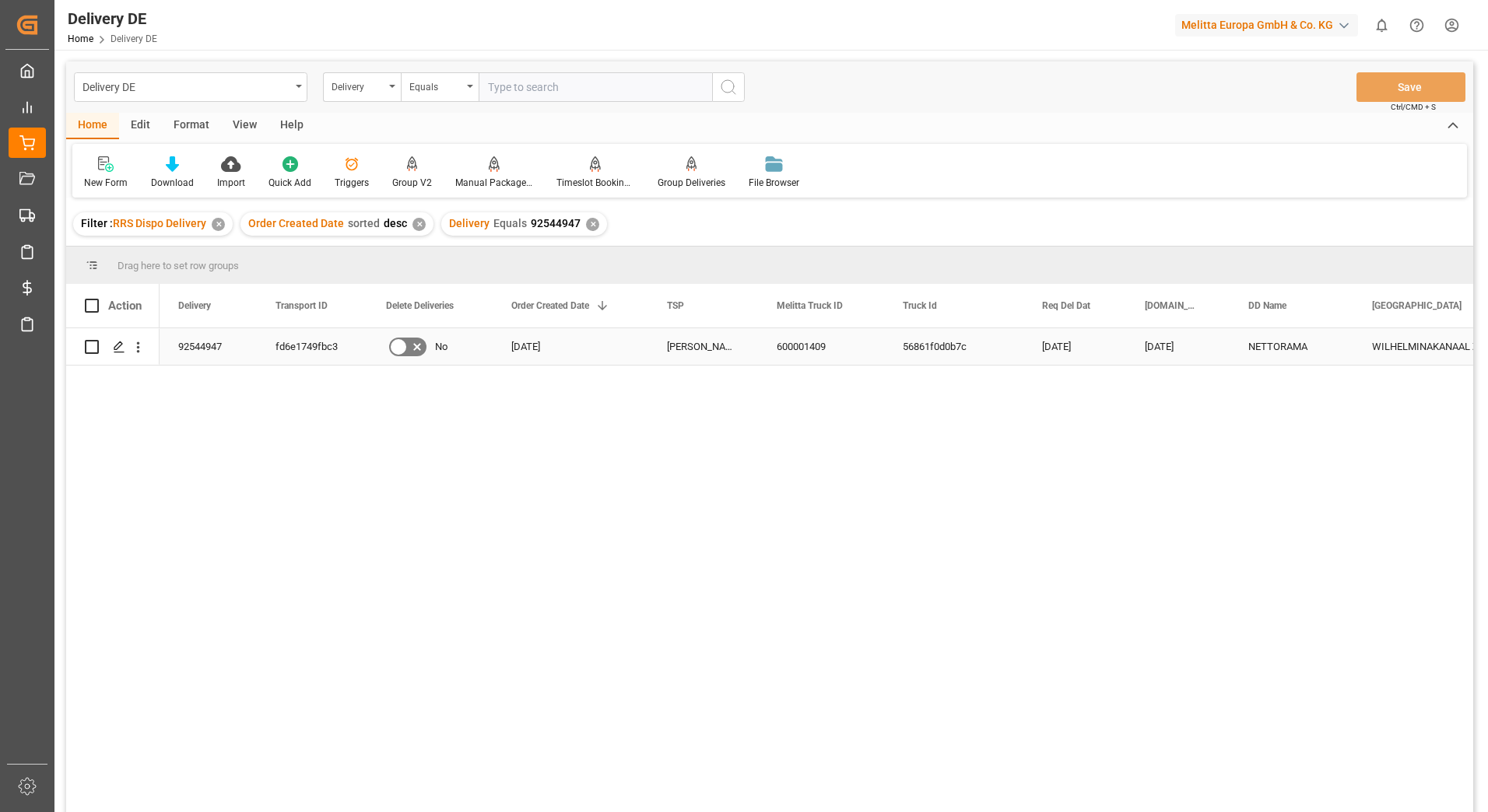
click at [319, 354] on div "fd6e1749fbc3" at bounding box center [312, 347] width 111 height 36
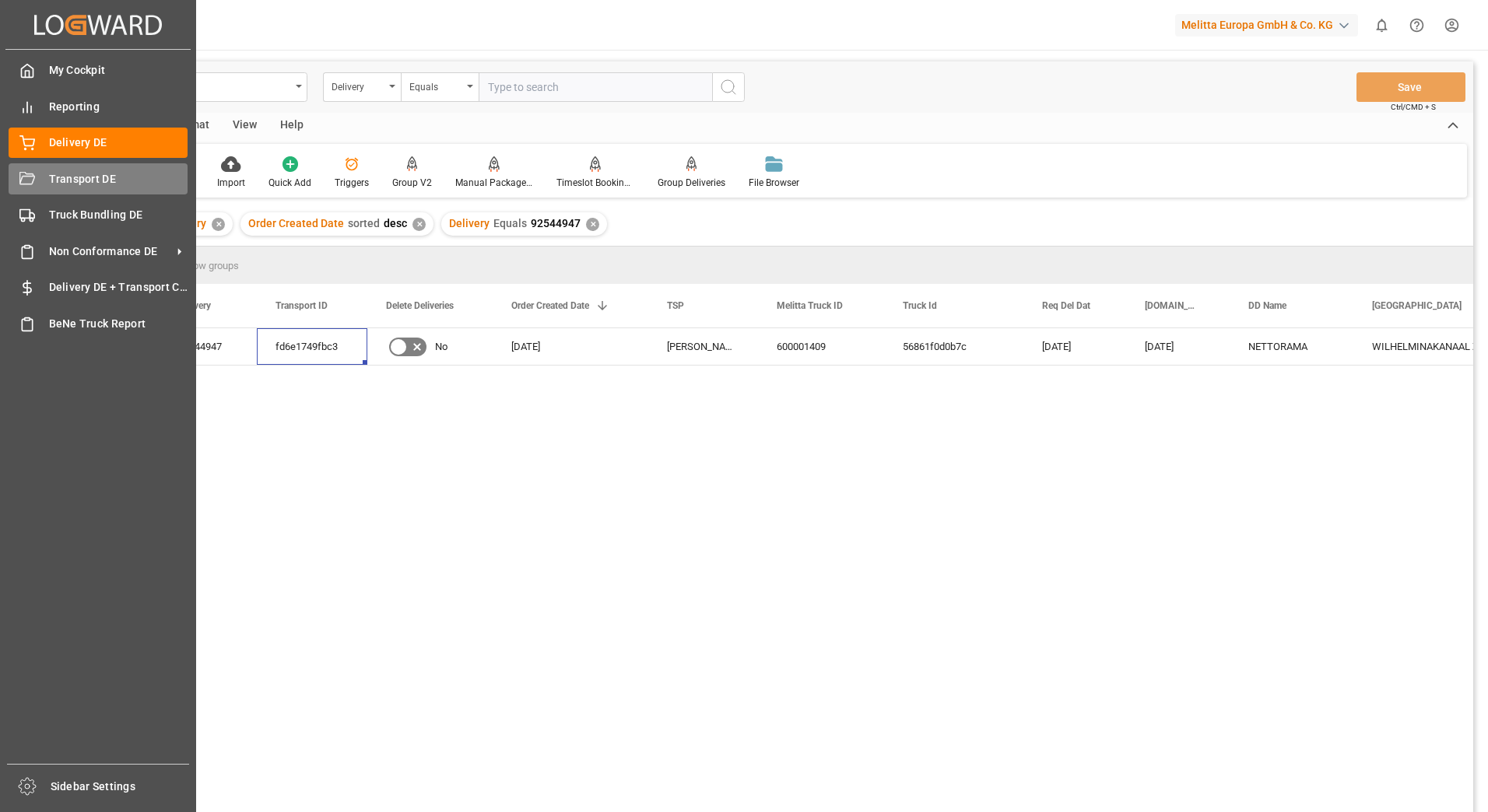
click at [58, 186] on span "Transport DE" at bounding box center [119, 179] width 139 height 16
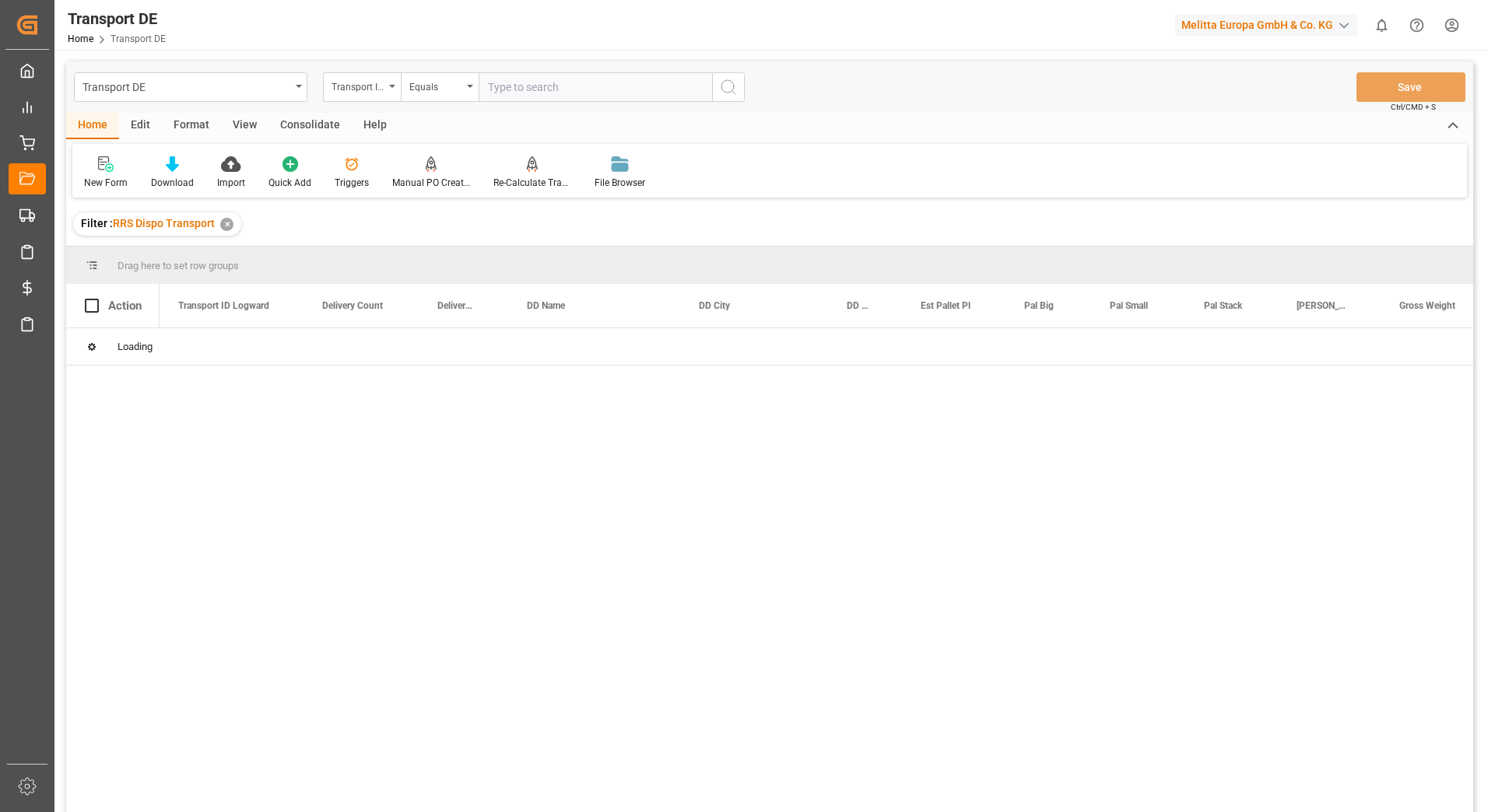
click at [522, 86] on input "text" at bounding box center [595, 87] width 234 height 29
paste input "fd6e1749fbc3"
click at [722, 82] on circle "search button" at bounding box center [728, 86] width 12 height 12
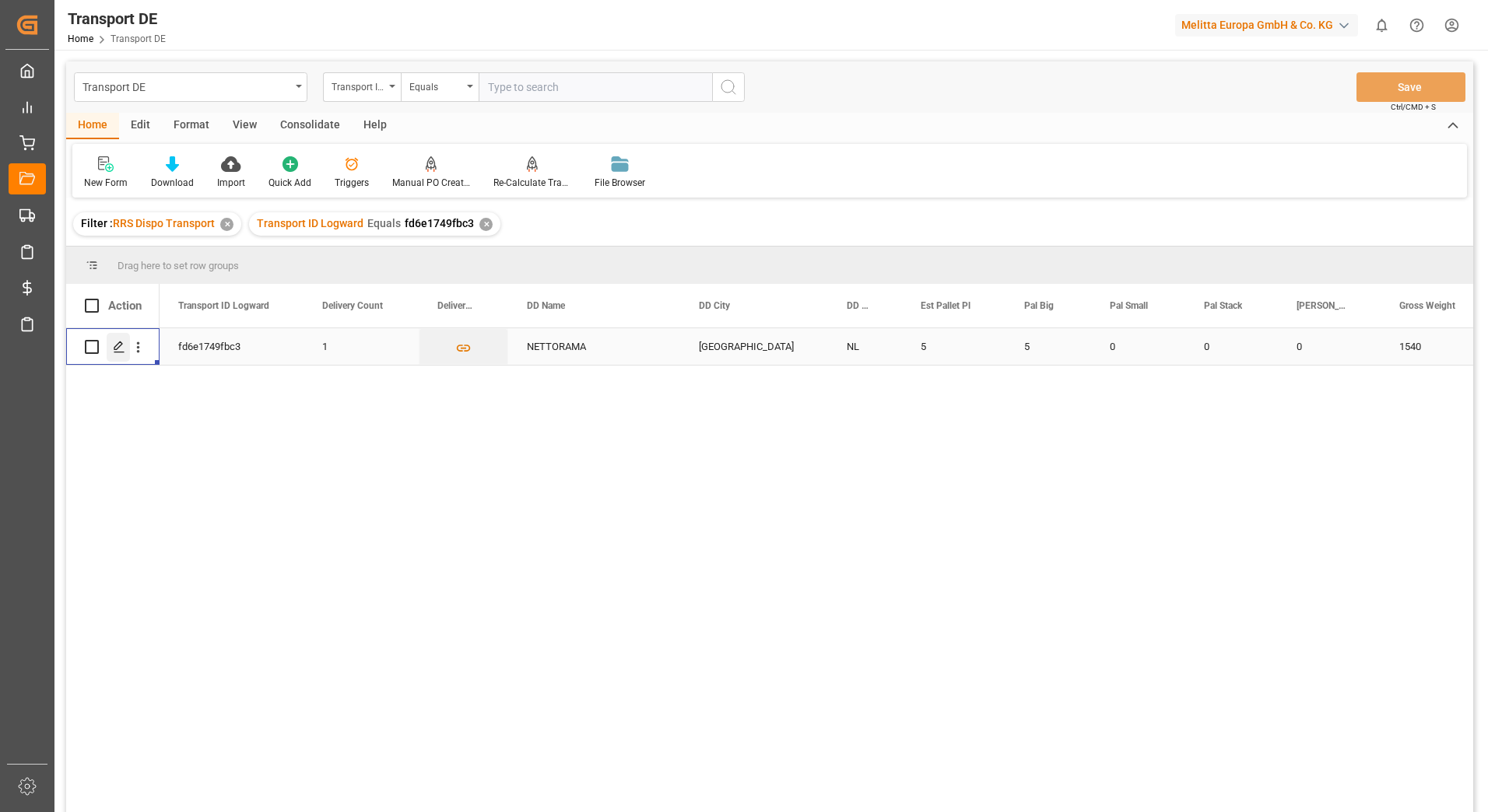
click at [122, 351] on icon "Press SPACE to select this row." at bounding box center [119, 347] width 12 height 12
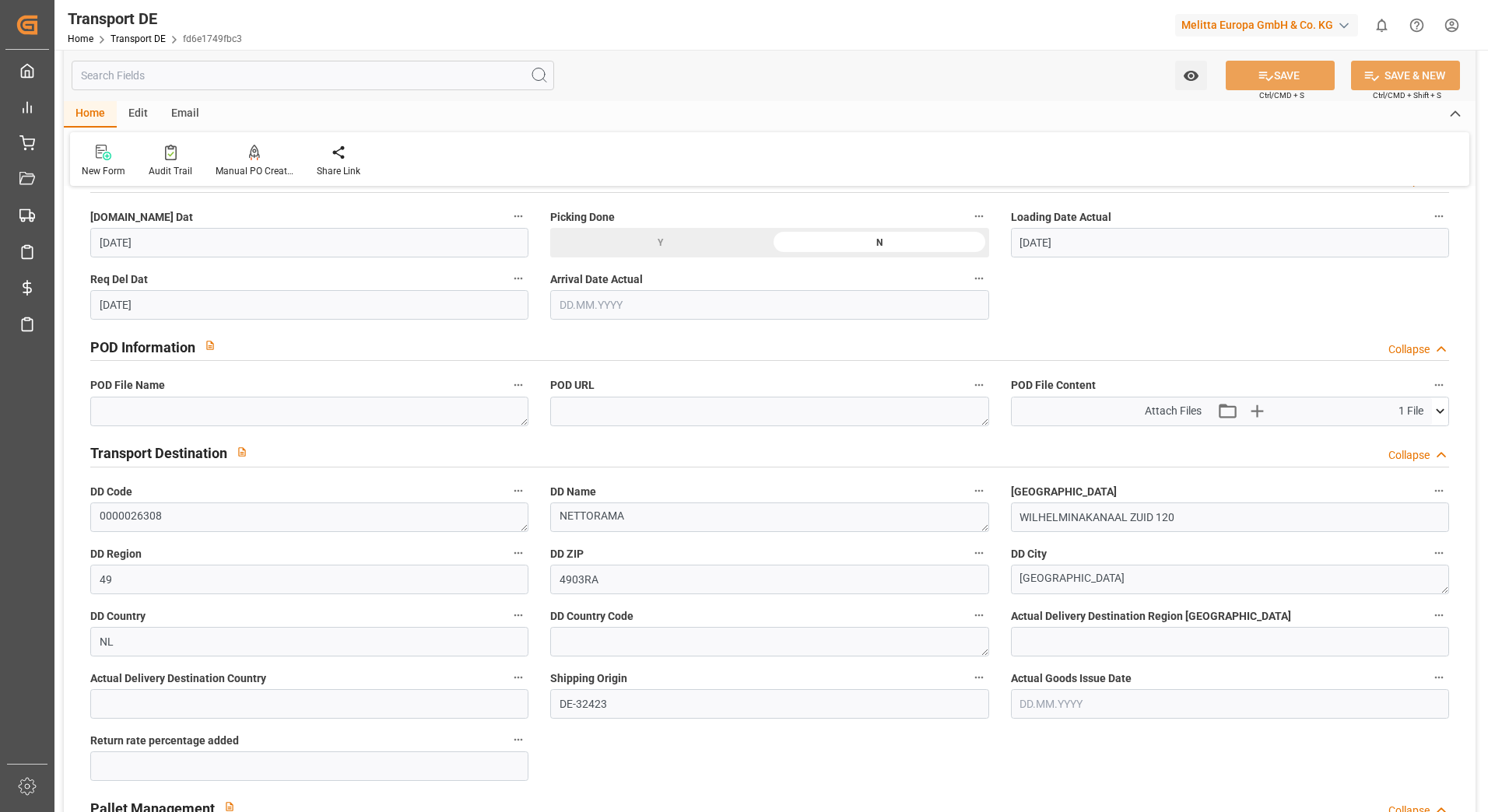
scroll to position [855, 0]
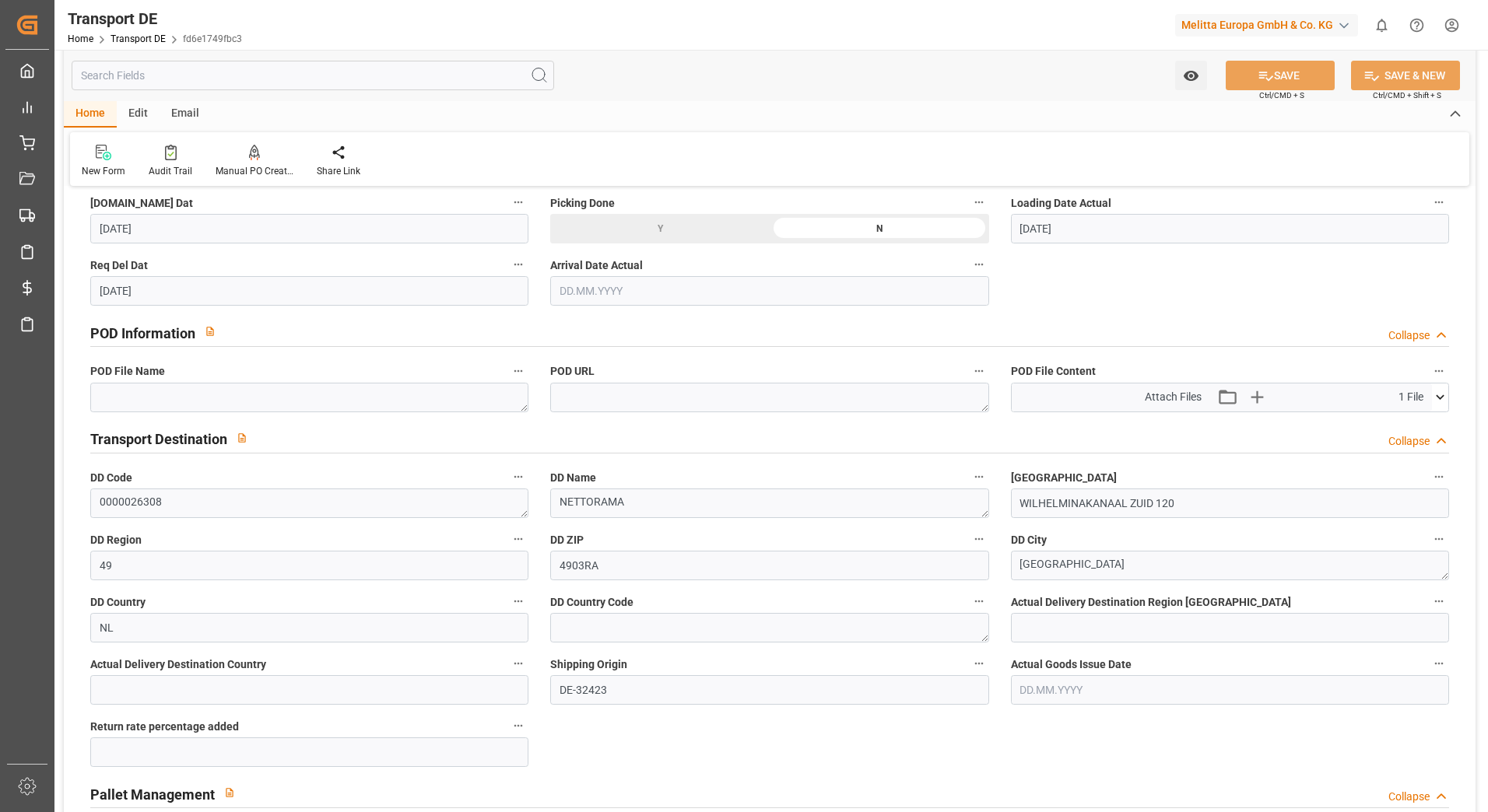
click at [1439, 398] on icon at bounding box center [1440, 397] width 9 height 4
click at [1395, 425] on icon at bounding box center [1398, 426] width 16 height 16
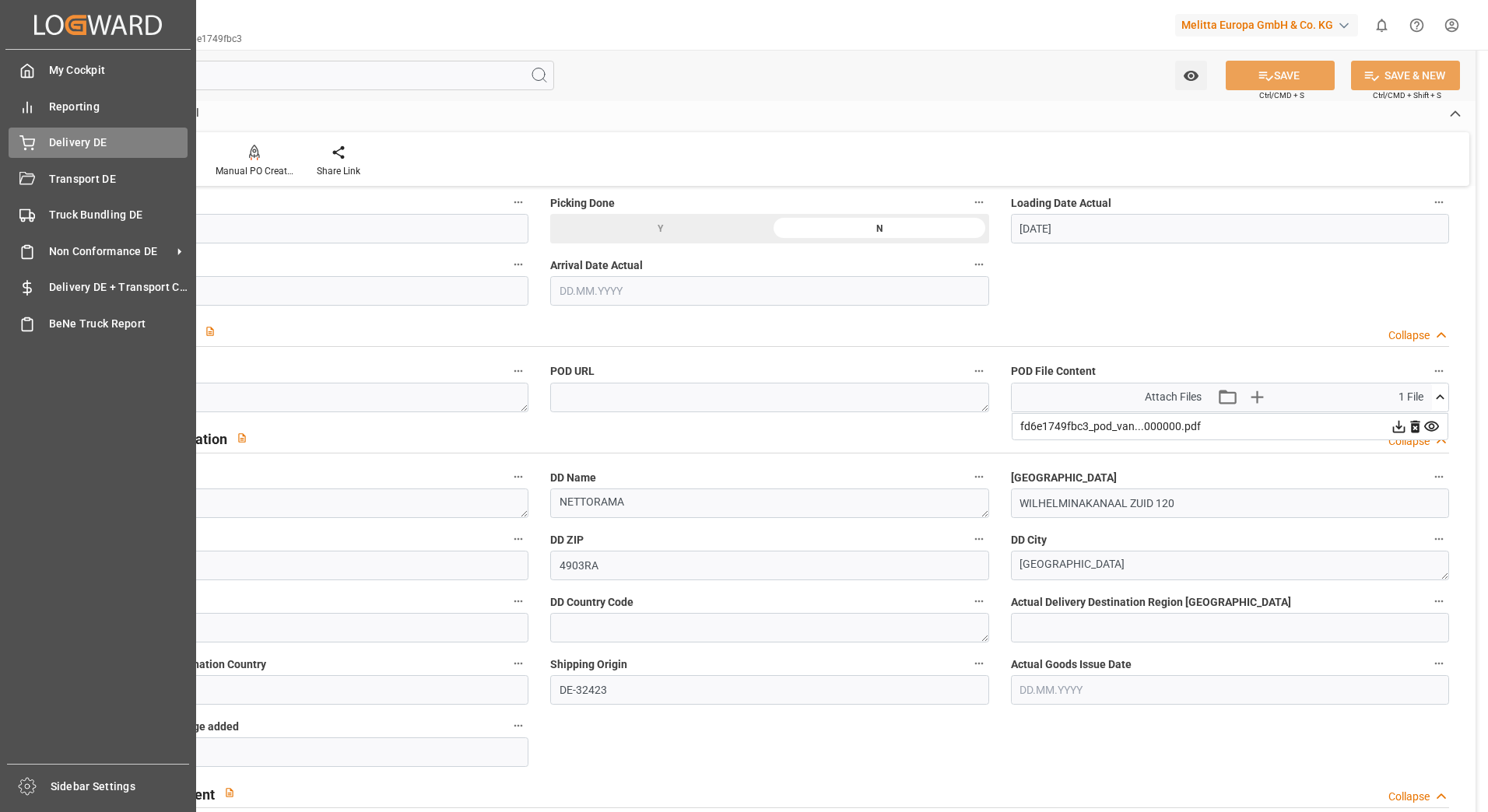
click at [33, 129] on div "Delivery DE Delivery DE" at bounding box center [98, 142] width 179 height 30
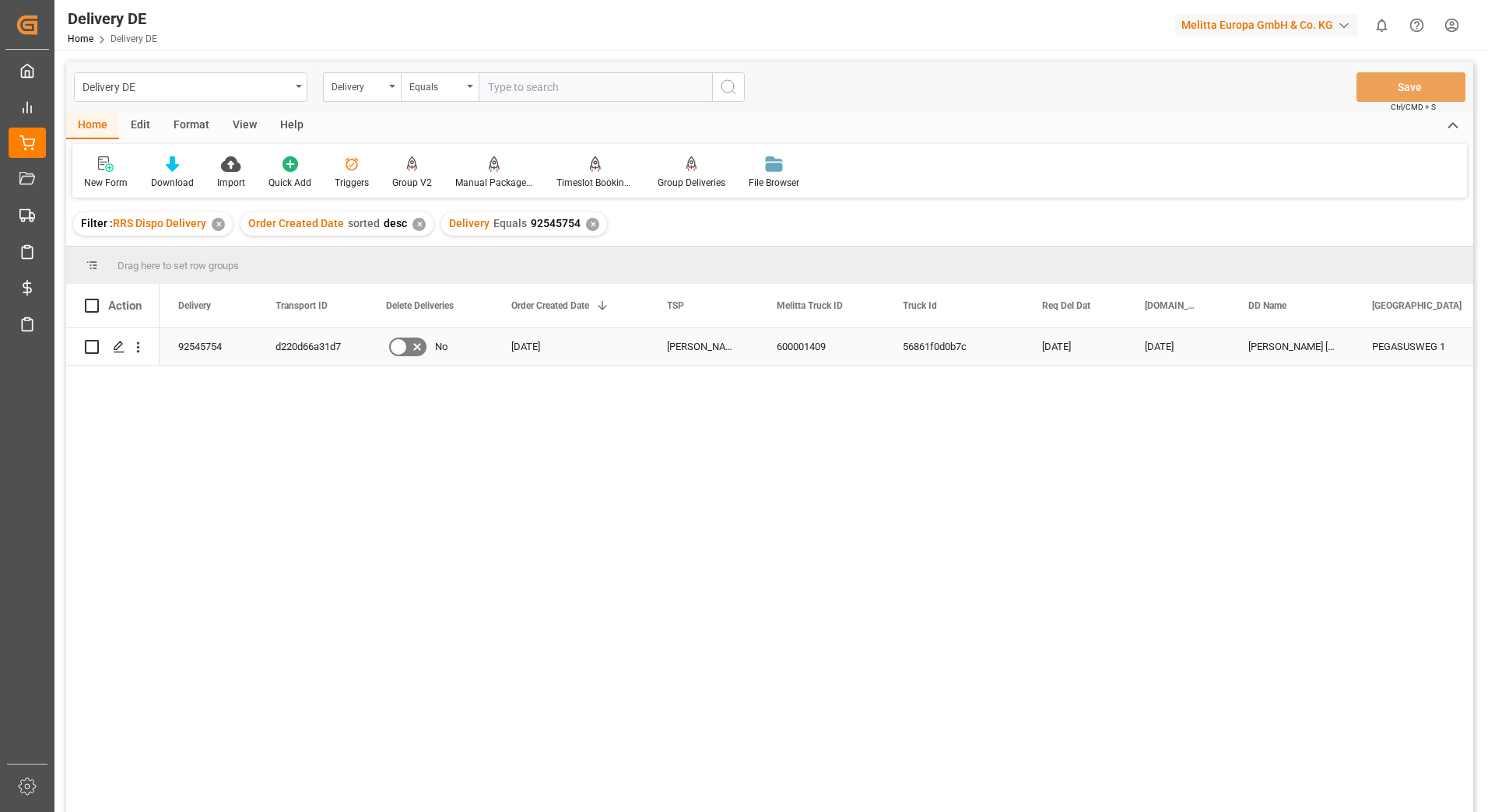
click at [287, 351] on div "d220d66a31d7" at bounding box center [312, 347] width 111 height 36
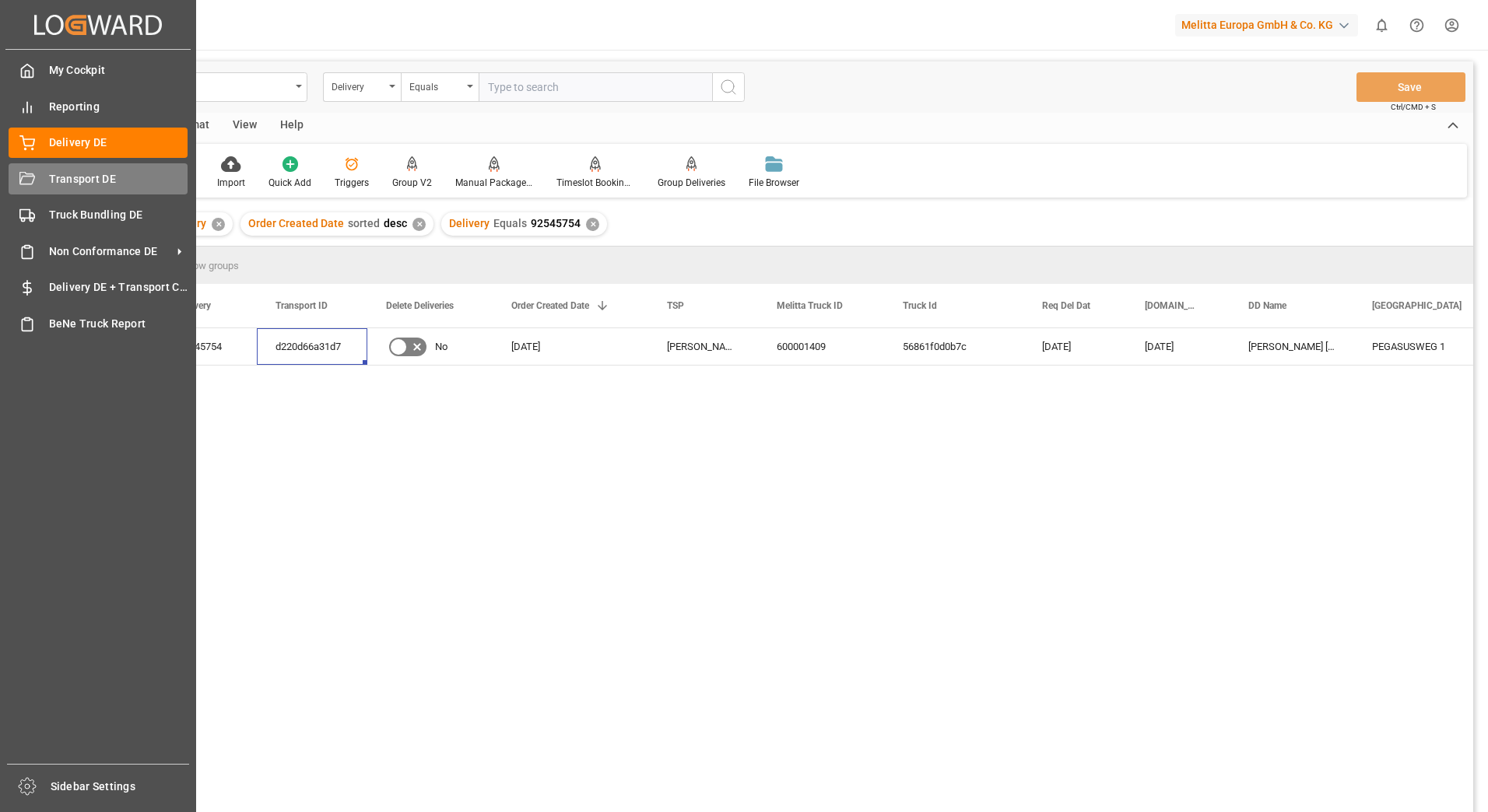
click at [38, 175] on div "Transport DE Transport DE" at bounding box center [98, 178] width 179 height 30
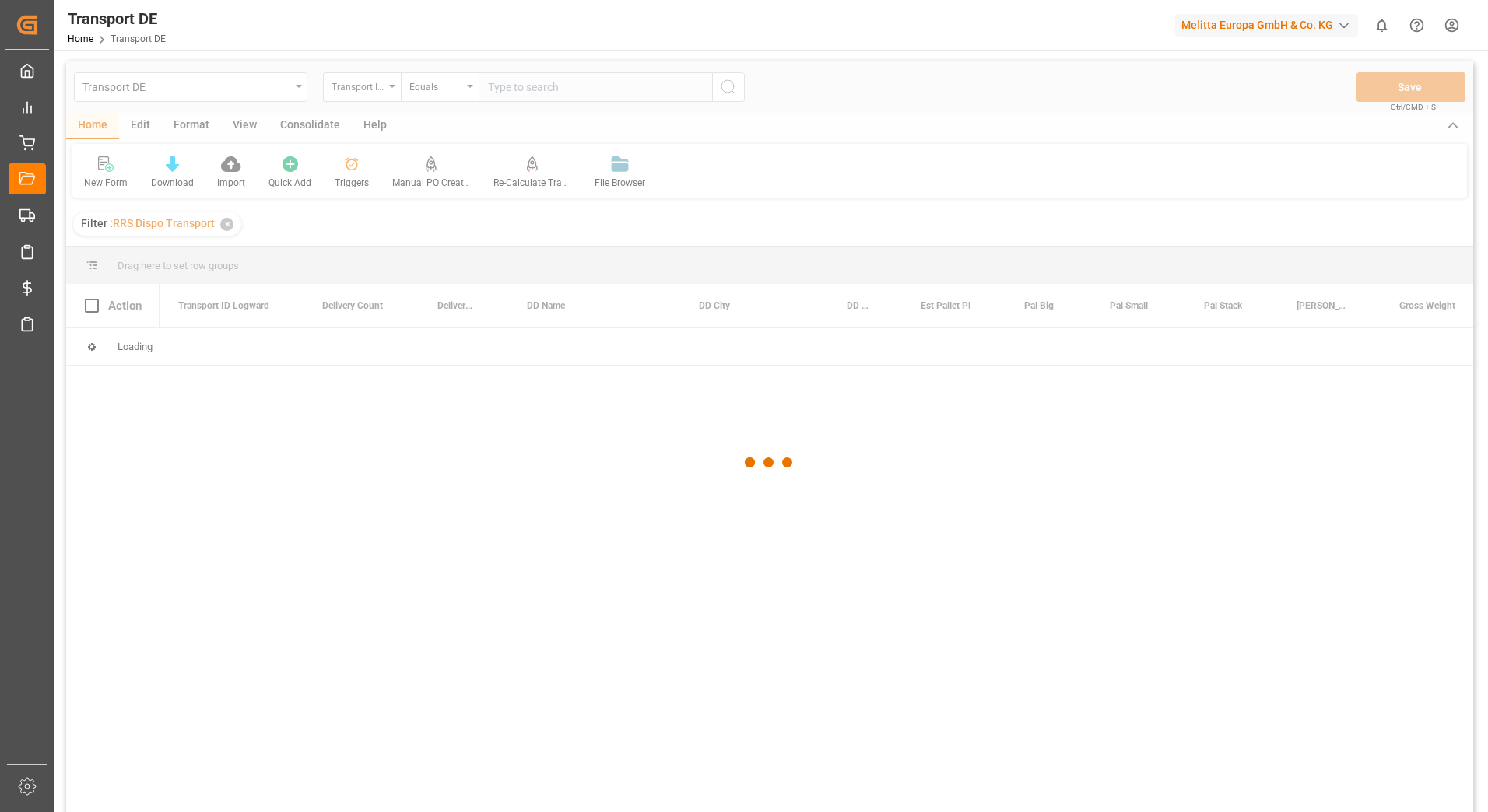
click at [524, 93] on div at bounding box center [769, 463] width 1407 height 802
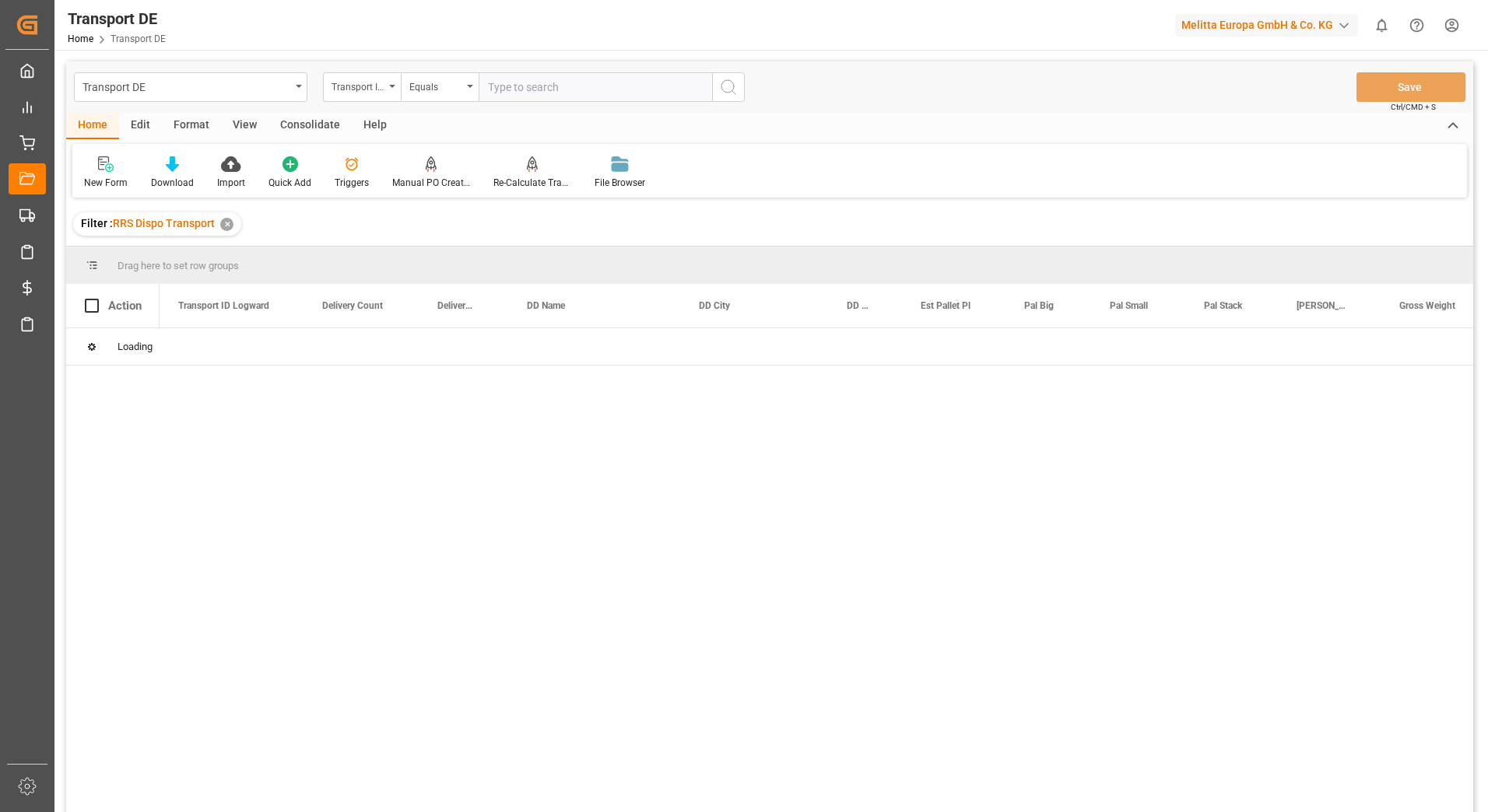
click at [523, 91] on input "text" at bounding box center [595, 87] width 234 height 29
paste input "d220d66a31d7"
click at [733, 84] on icon "search button" at bounding box center [728, 87] width 19 height 19
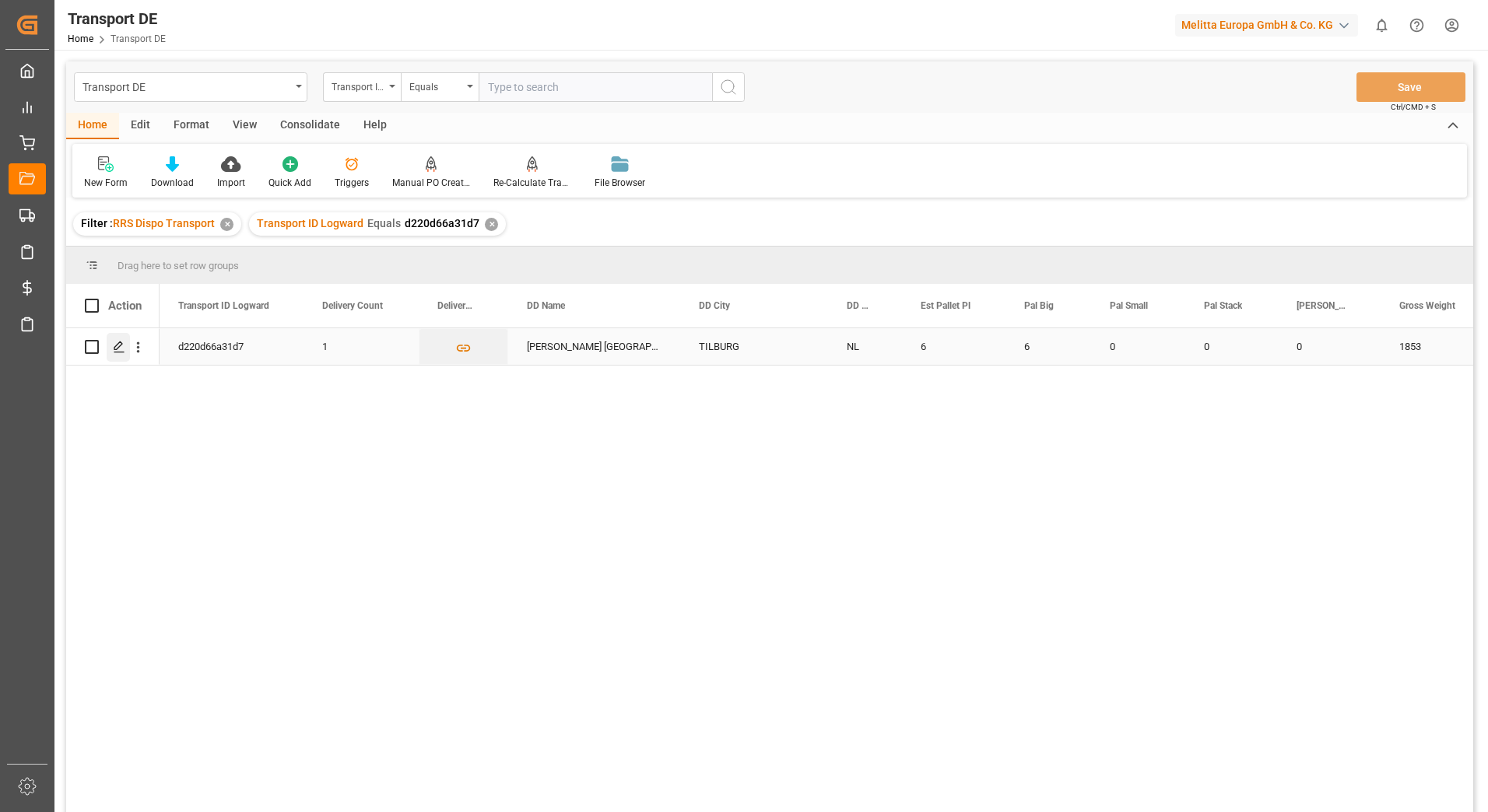
click at [119, 347] on polygon "Press SPACE to select this row." at bounding box center [118, 346] width 8 height 8
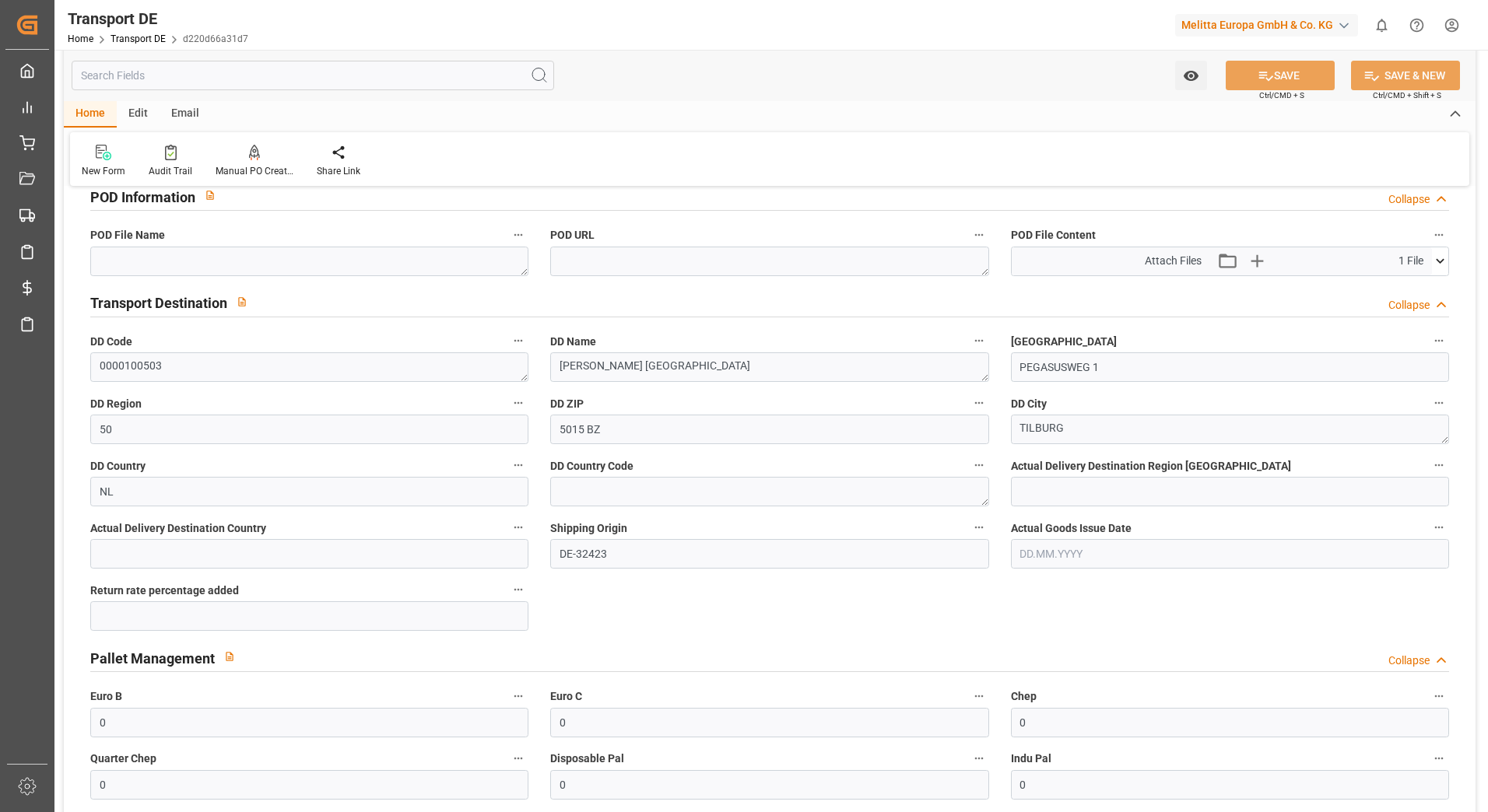
scroll to position [1011, 0]
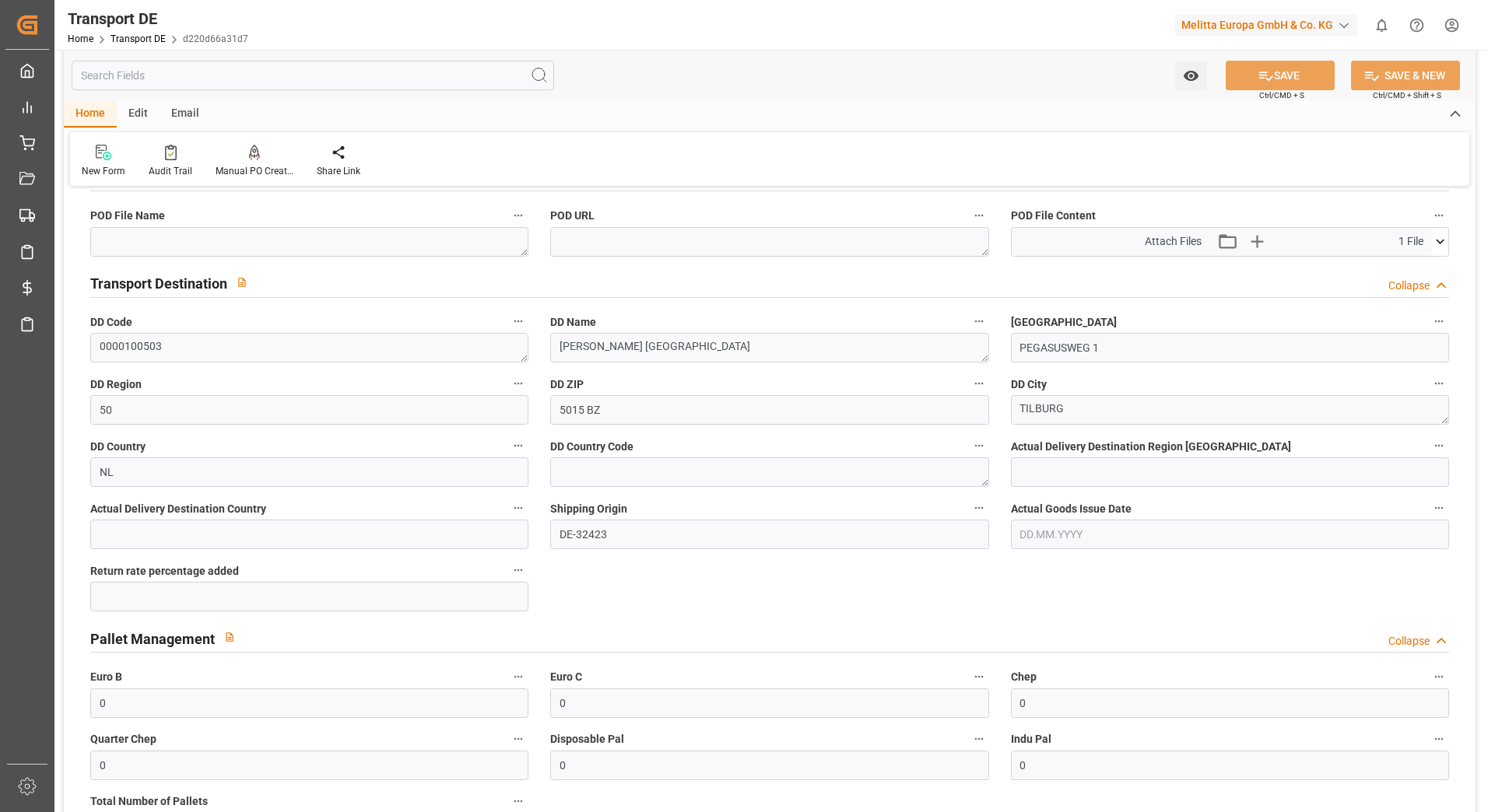
click at [1437, 237] on icon at bounding box center [1440, 241] width 16 height 16
click at [1395, 268] on icon at bounding box center [1398, 271] width 16 height 16
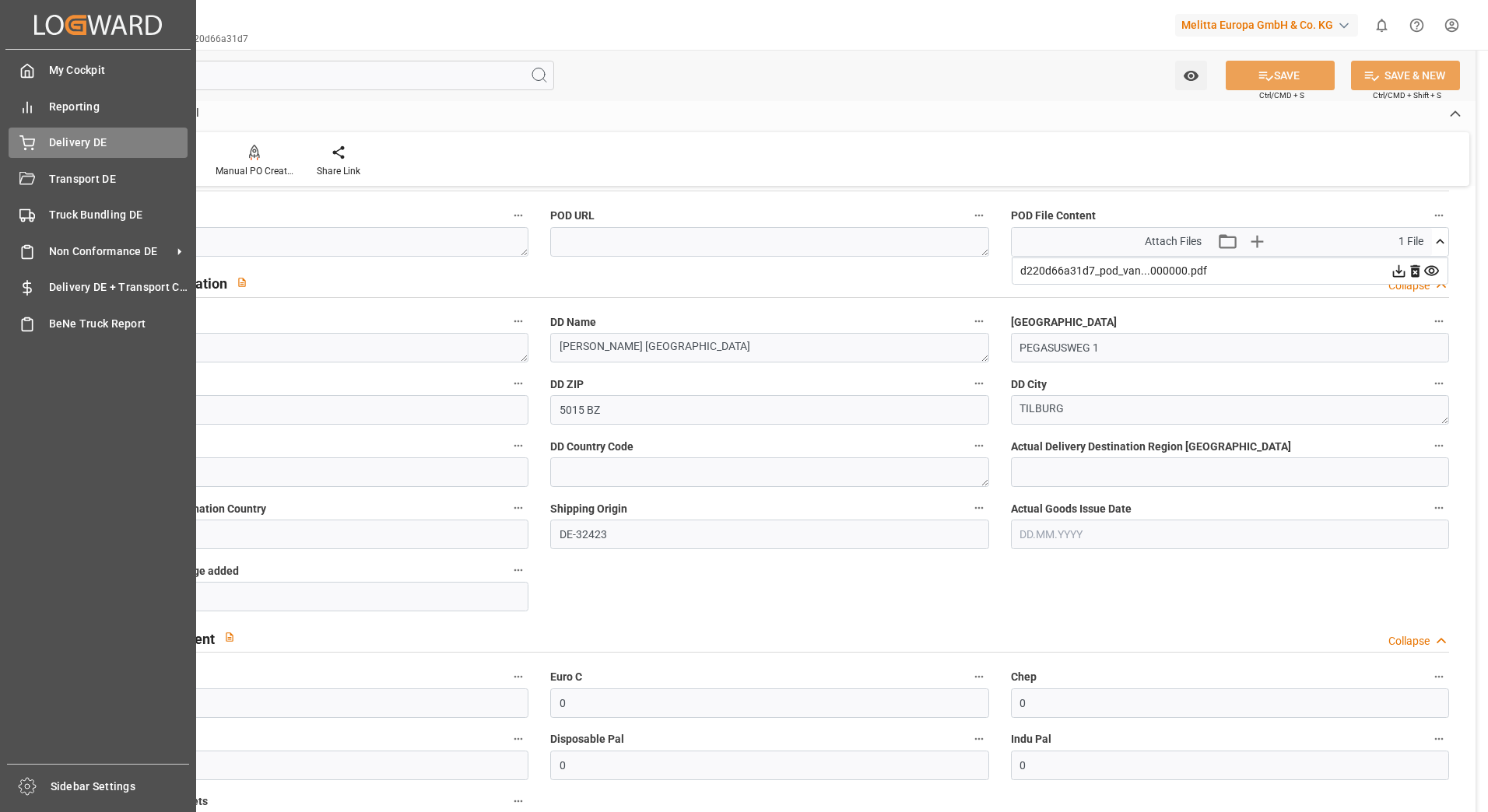
click at [27, 138] on icon at bounding box center [27, 143] width 16 height 16
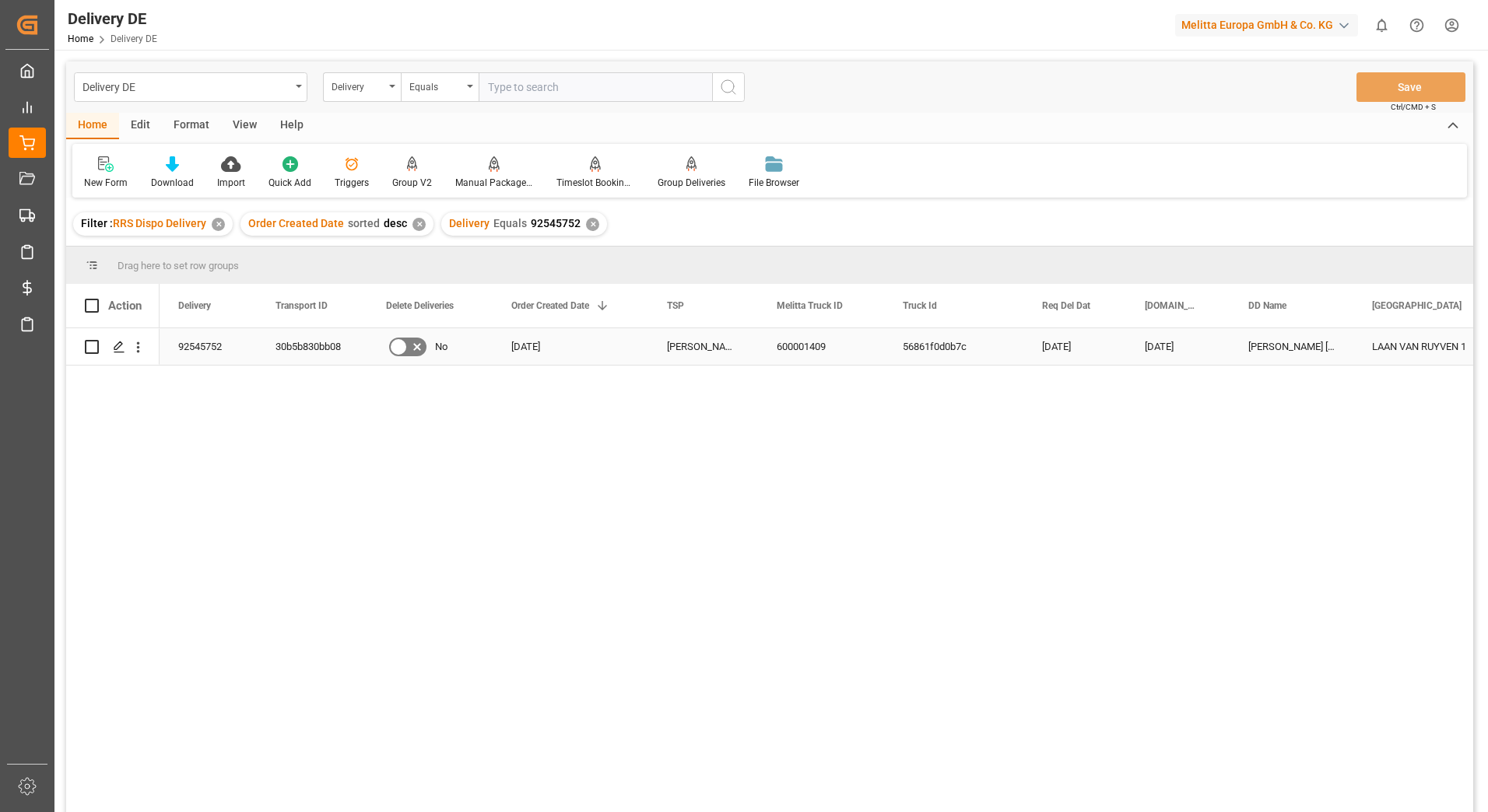
click at [324, 348] on div "30b5b830bb08" at bounding box center [312, 347] width 111 height 36
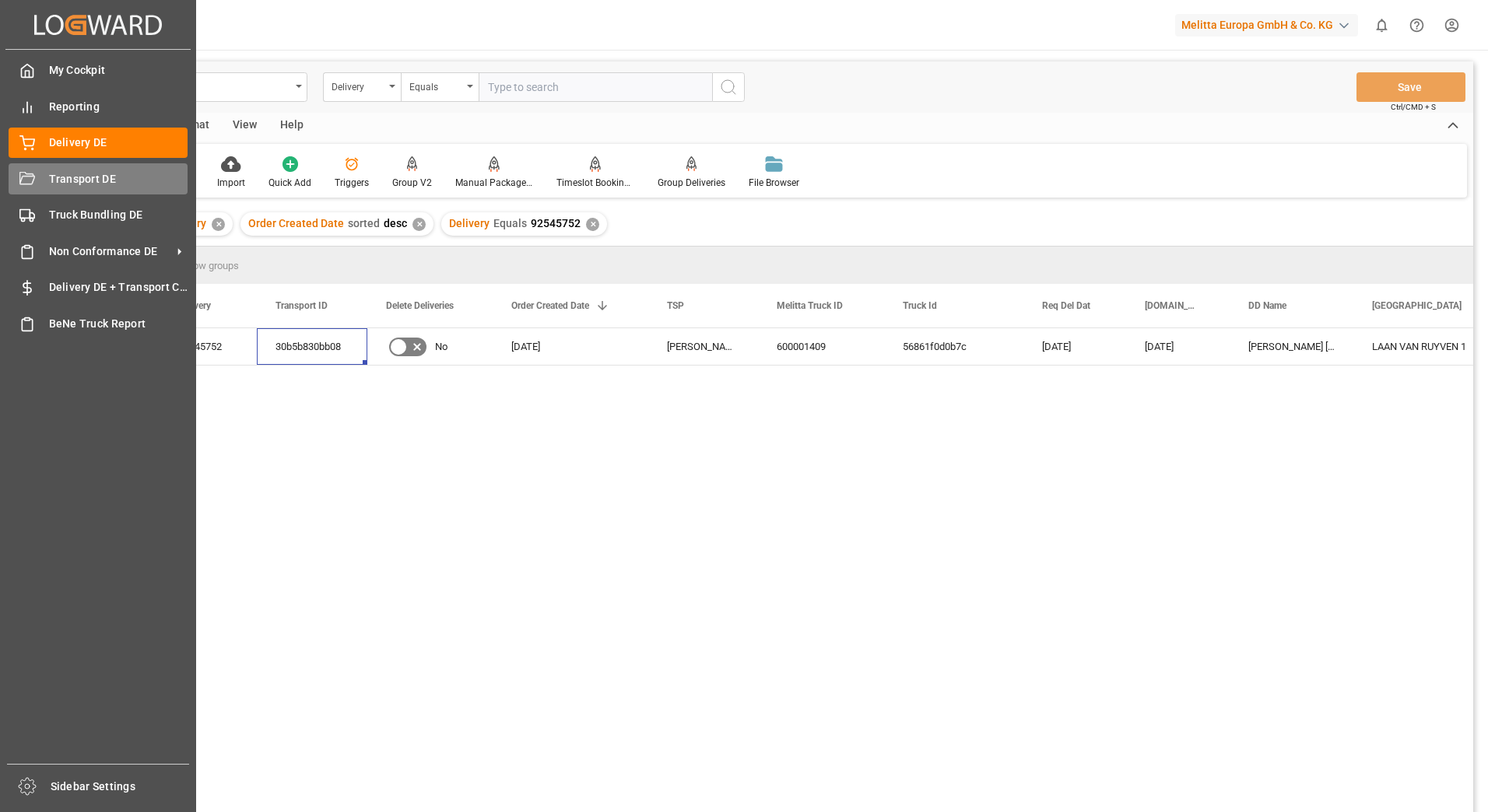
click at [43, 181] on div "Transport DE Transport DE" at bounding box center [98, 178] width 179 height 30
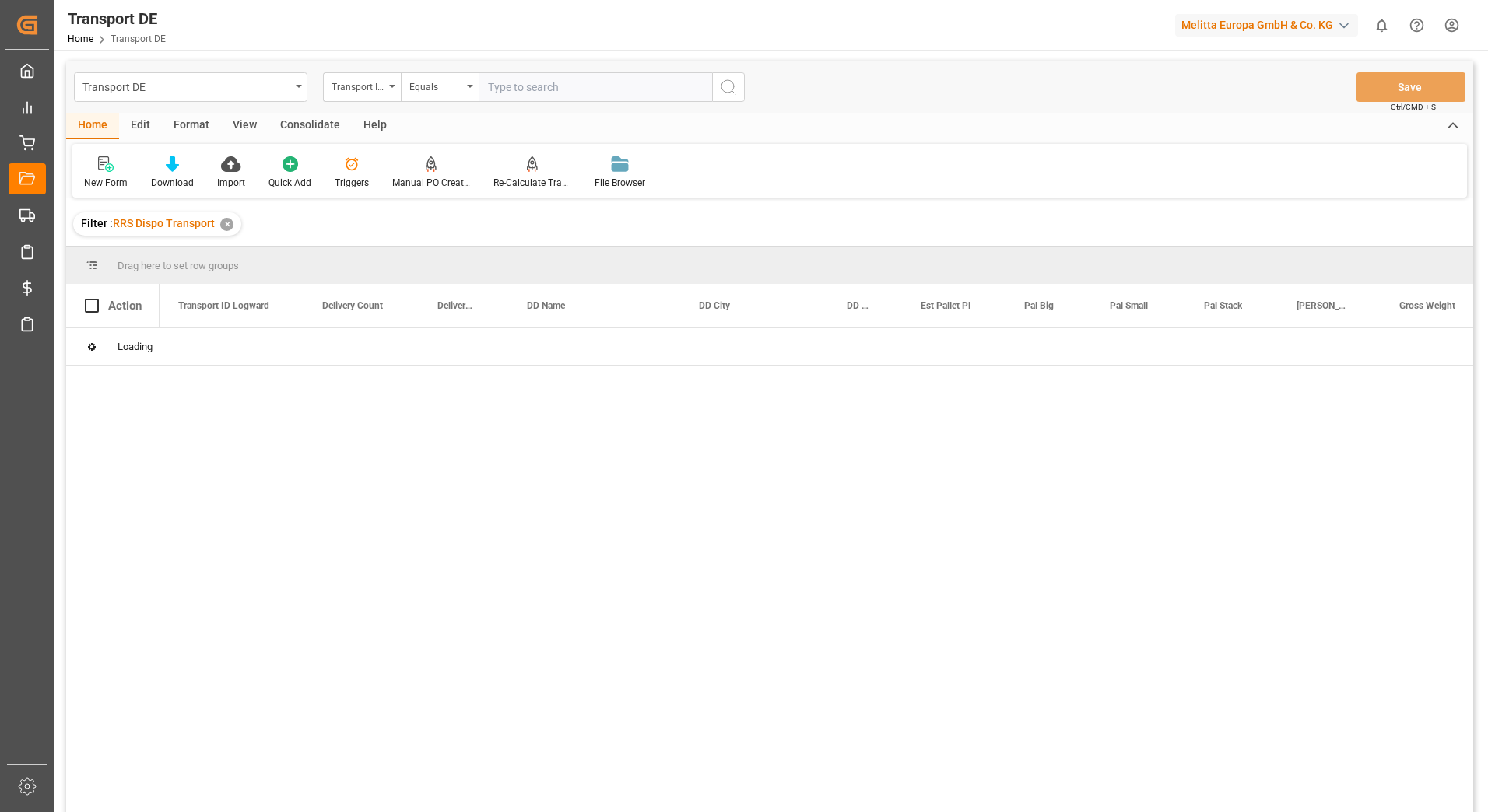
click at [513, 89] on input "text" at bounding box center [595, 87] width 234 height 29
paste input "30b5b830bb08"
click at [739, 90] on button "search button" at bounding box center [728, 87] width 33 height 29
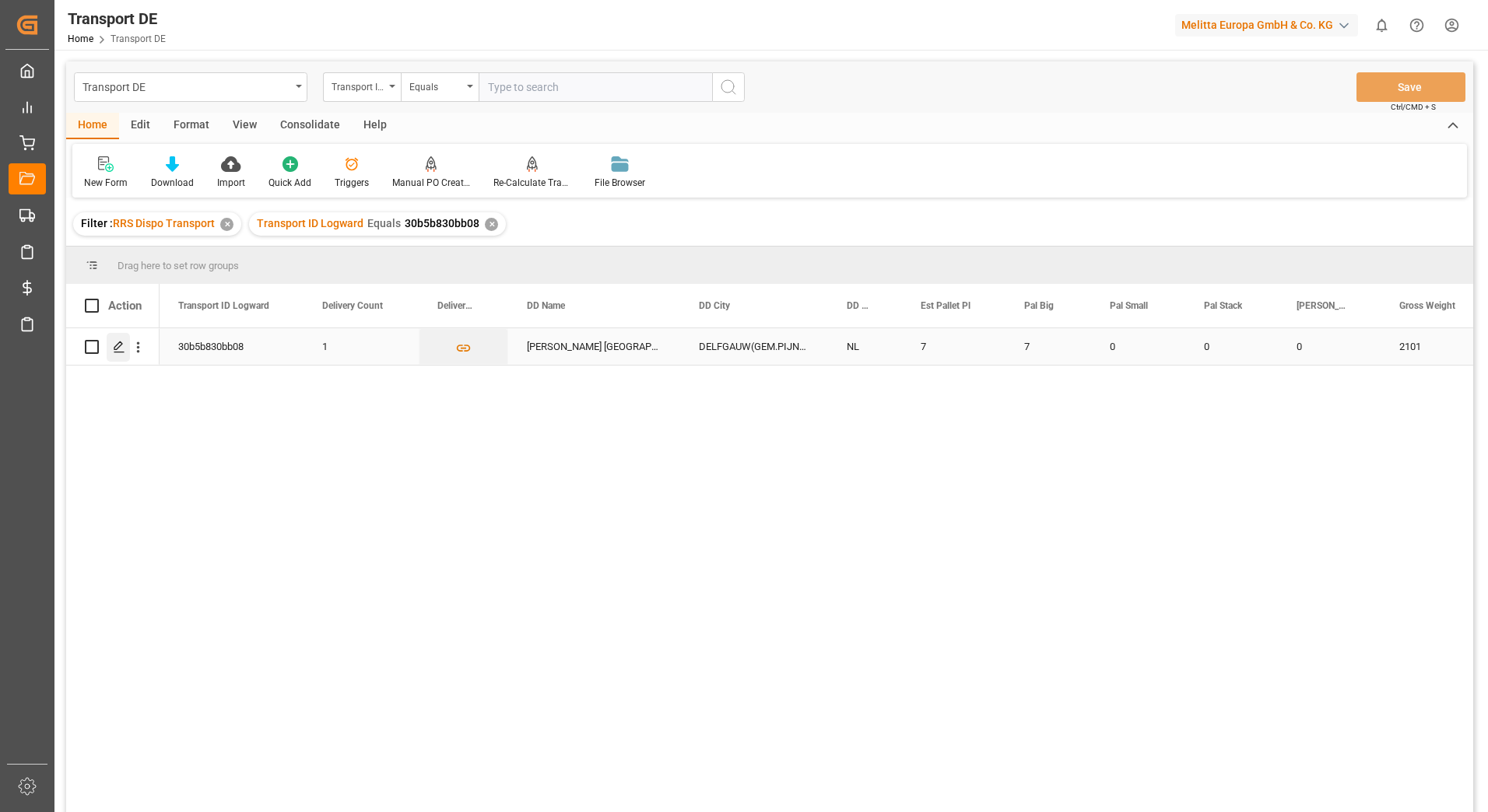
click at [119, 350] on icon "Press SPACE to select this row." at bounding box center [119, 347] width 12 height 12
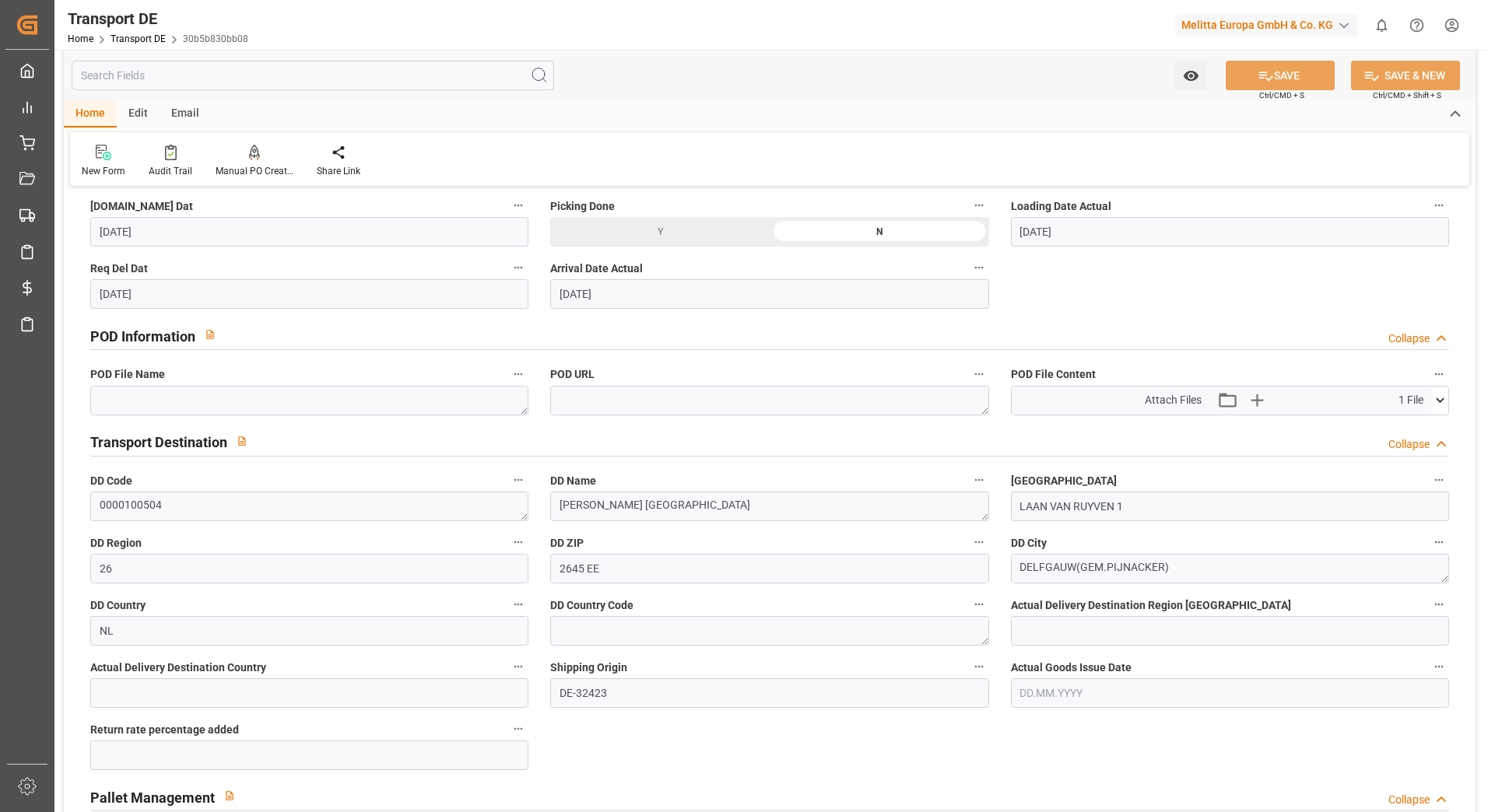
scroll to position [855, 0]
click at [1441, 400] on icon at bounding box center [1440, 397] width 16 height 16
click at [1398, 422] on icon at bounding box center [1399, 426] width 12 height 12
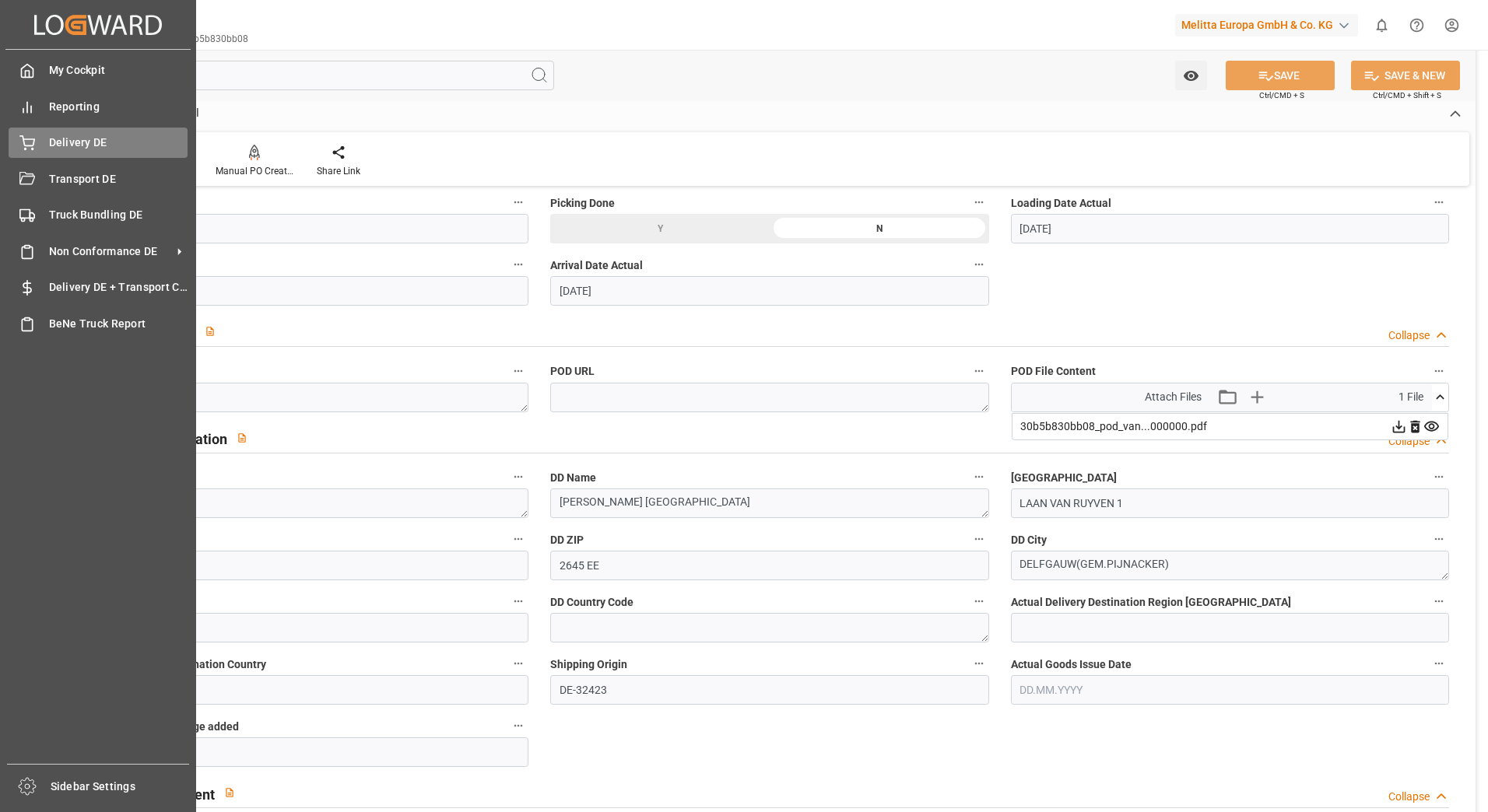
click at [64, 156] on div "Delivery DE Delivery DE" at bounding box center [98, 142] width 179 height 30
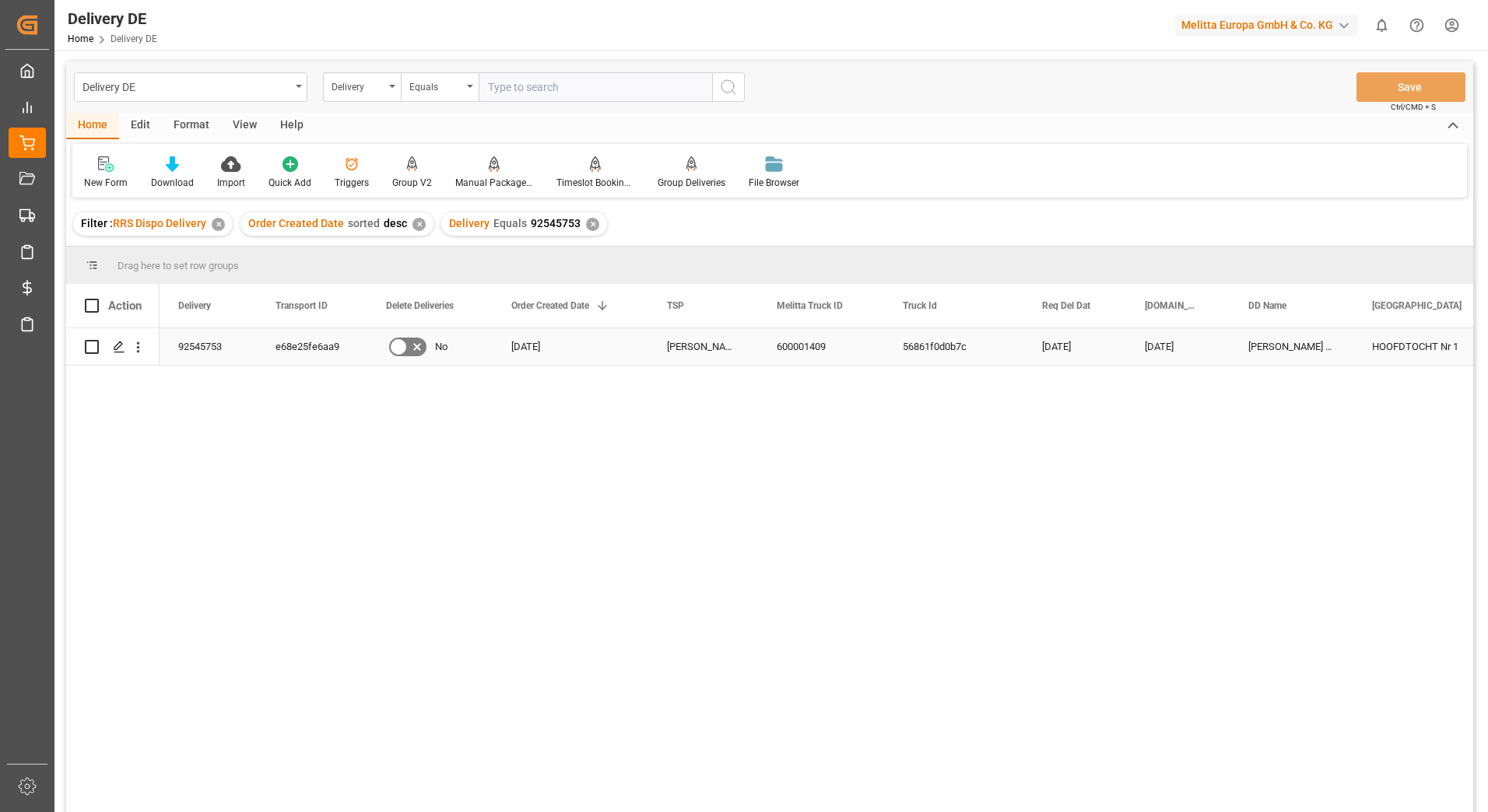
click at [308, 344] on div "e68e25fe6aa9" at bounding box center [312, 347] width 111 height 36
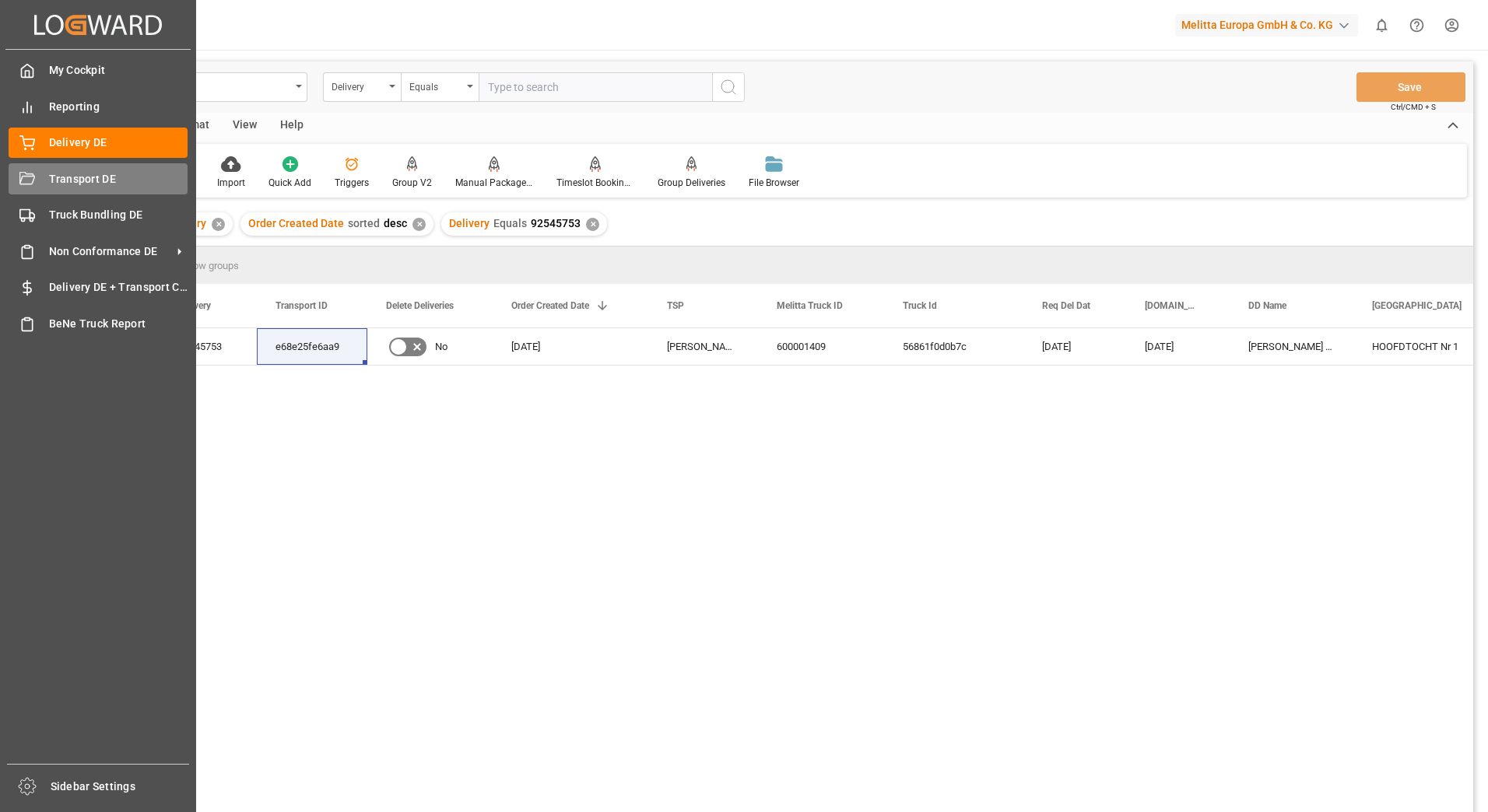
click at [49, 183] on span "Transport DE" at bounding box center [119, 179] width 139 height 16
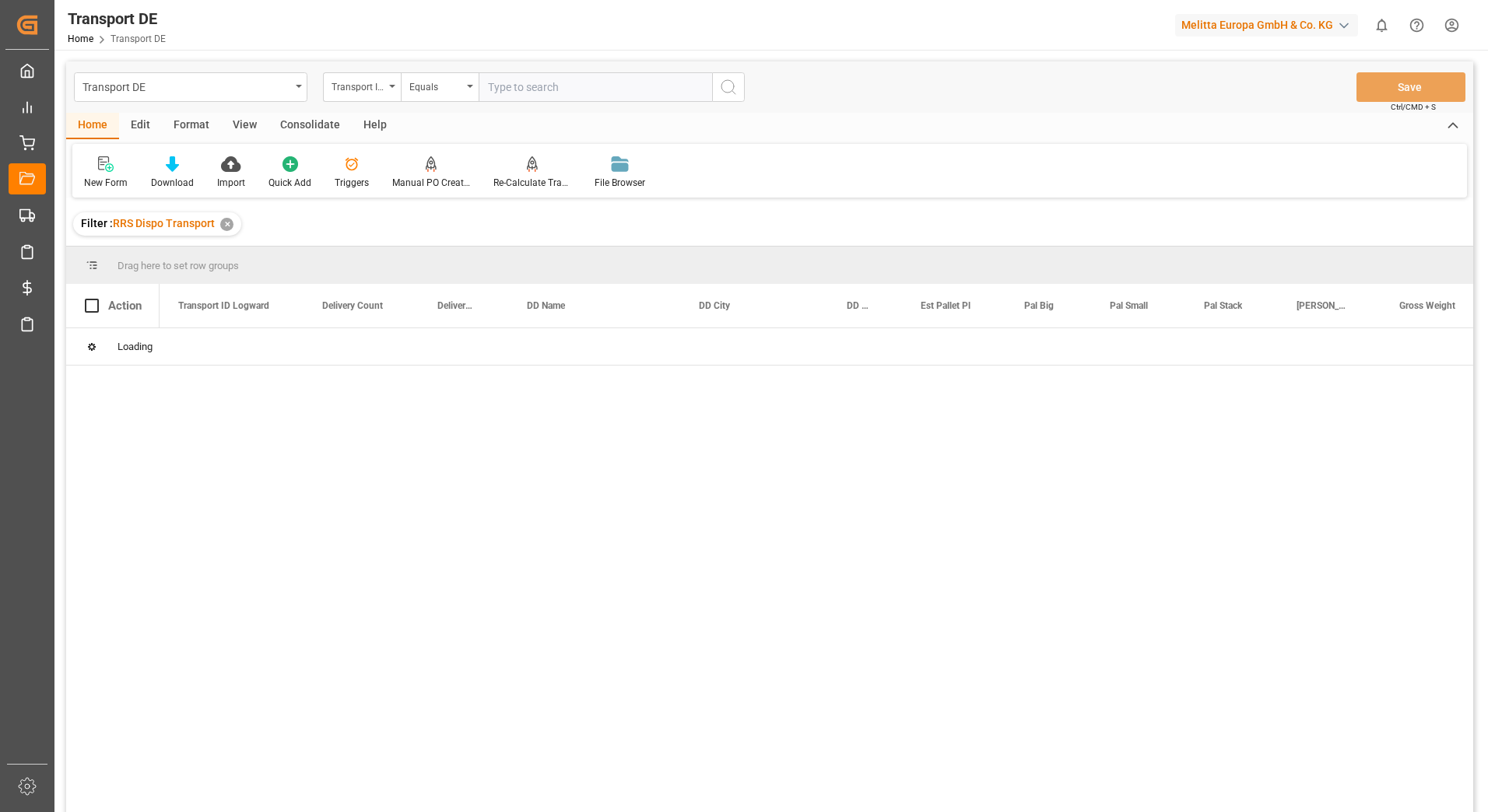
click at [533, 89] on input "text" at bounding box center [595, 87] width 234 height 29
paste input "e68e25fe6aa9"
click at [729, 85] on icon "search button" at bounding box center [728, 87] width 19 height 19
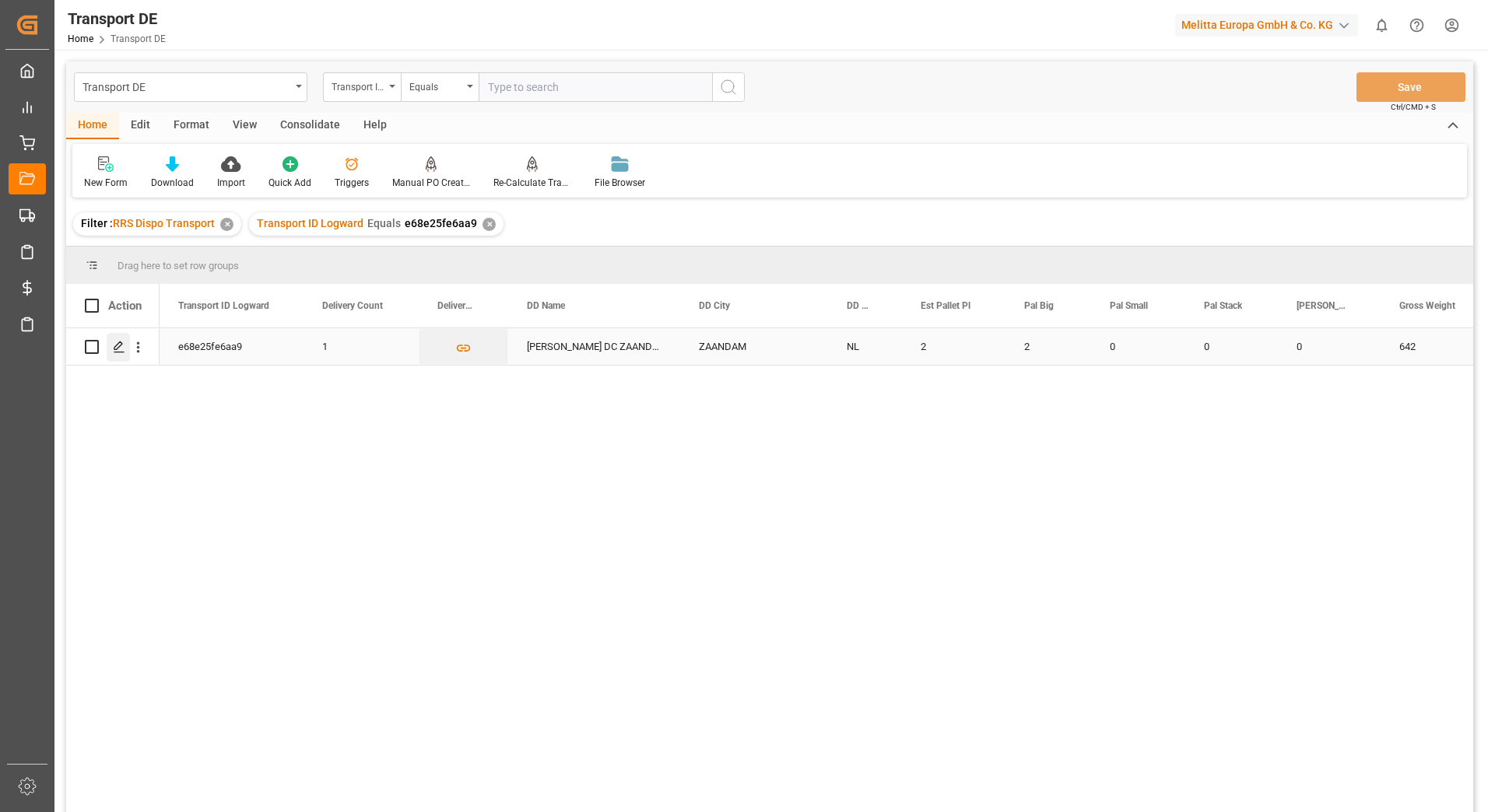
click at [119, 349] on icon "Press SPACE to select this row." at bounding box center [119, 347] width 12 height 12
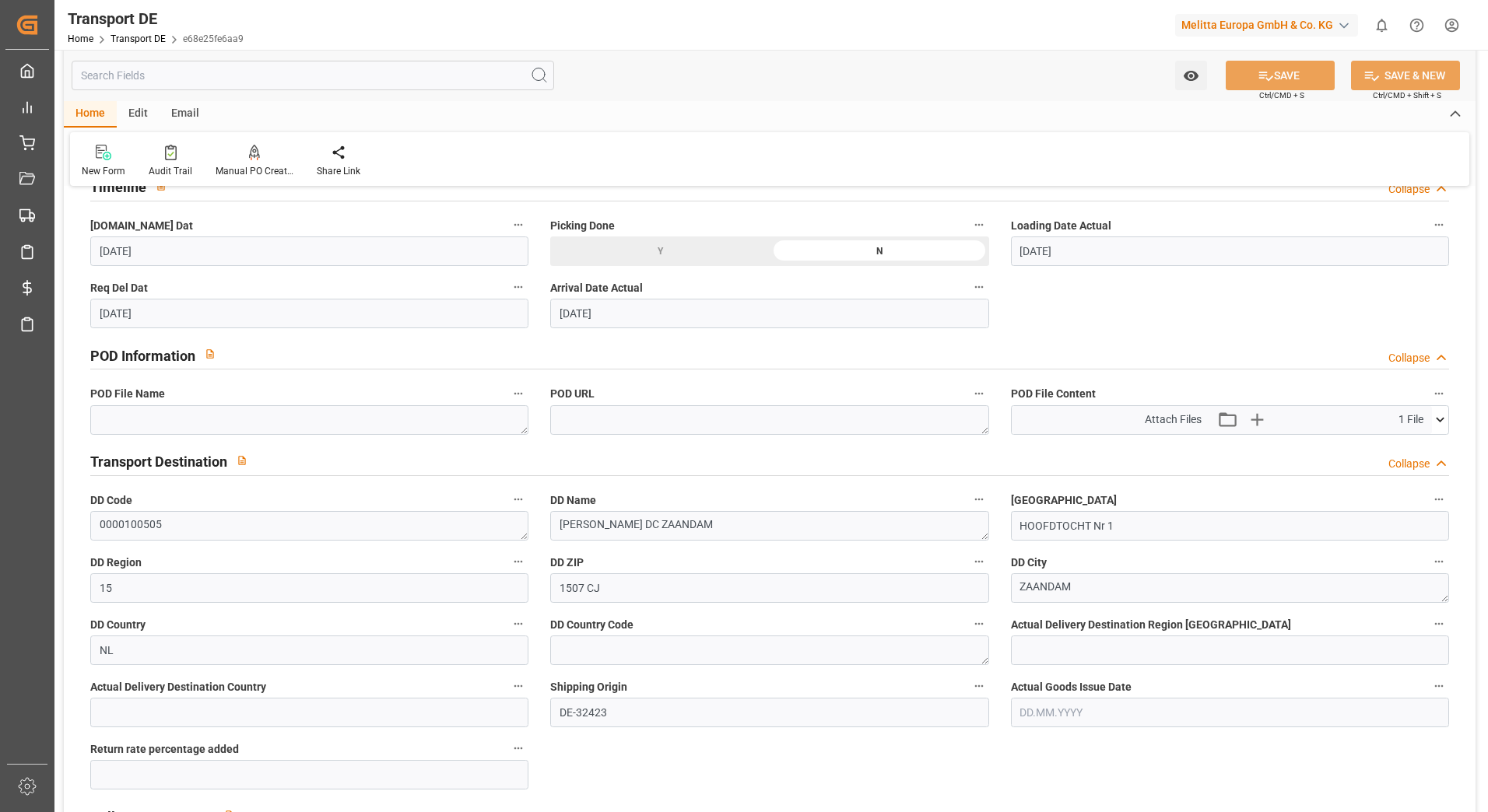
scroll to position [855, 0]
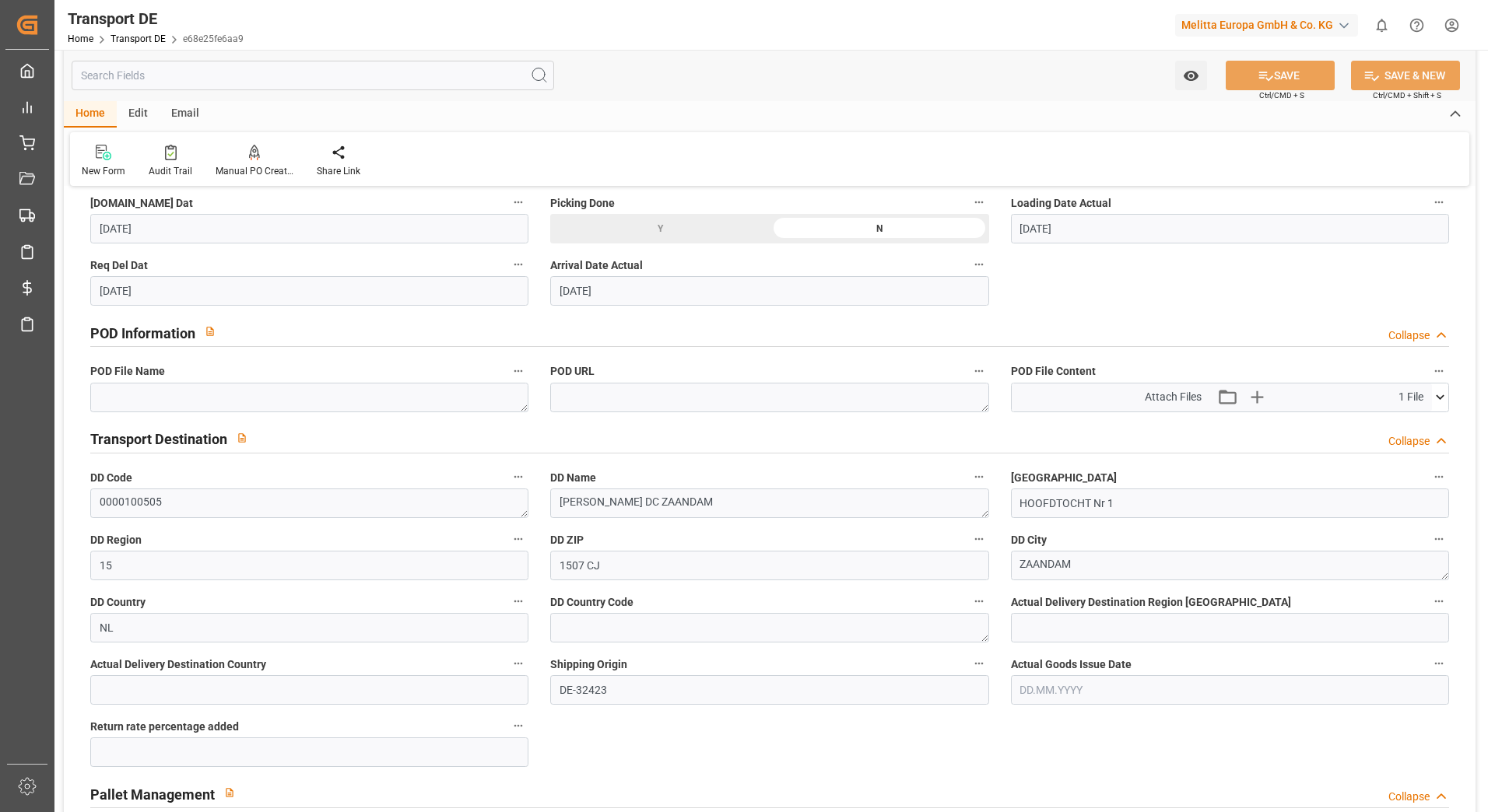
click at [1438, 389] on icon at bounding box center [1440, 397] width 16 height 16
click at [1396, 421] on icon at bounding box center [1398, 426] width 16 height 16
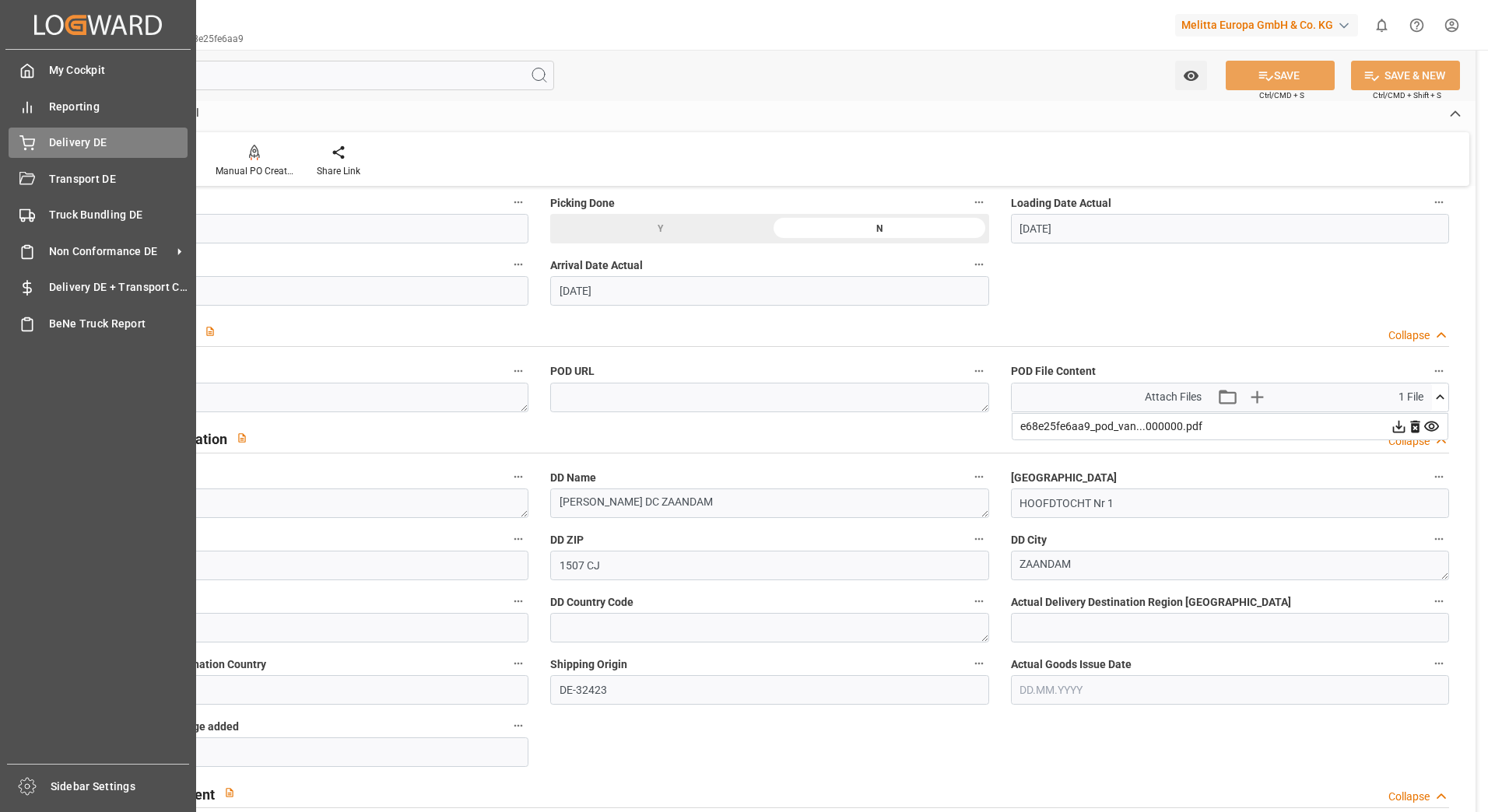
click at [50, 137] on span "Delivery DE" at bounding box center [119, 143] width 139 height 16
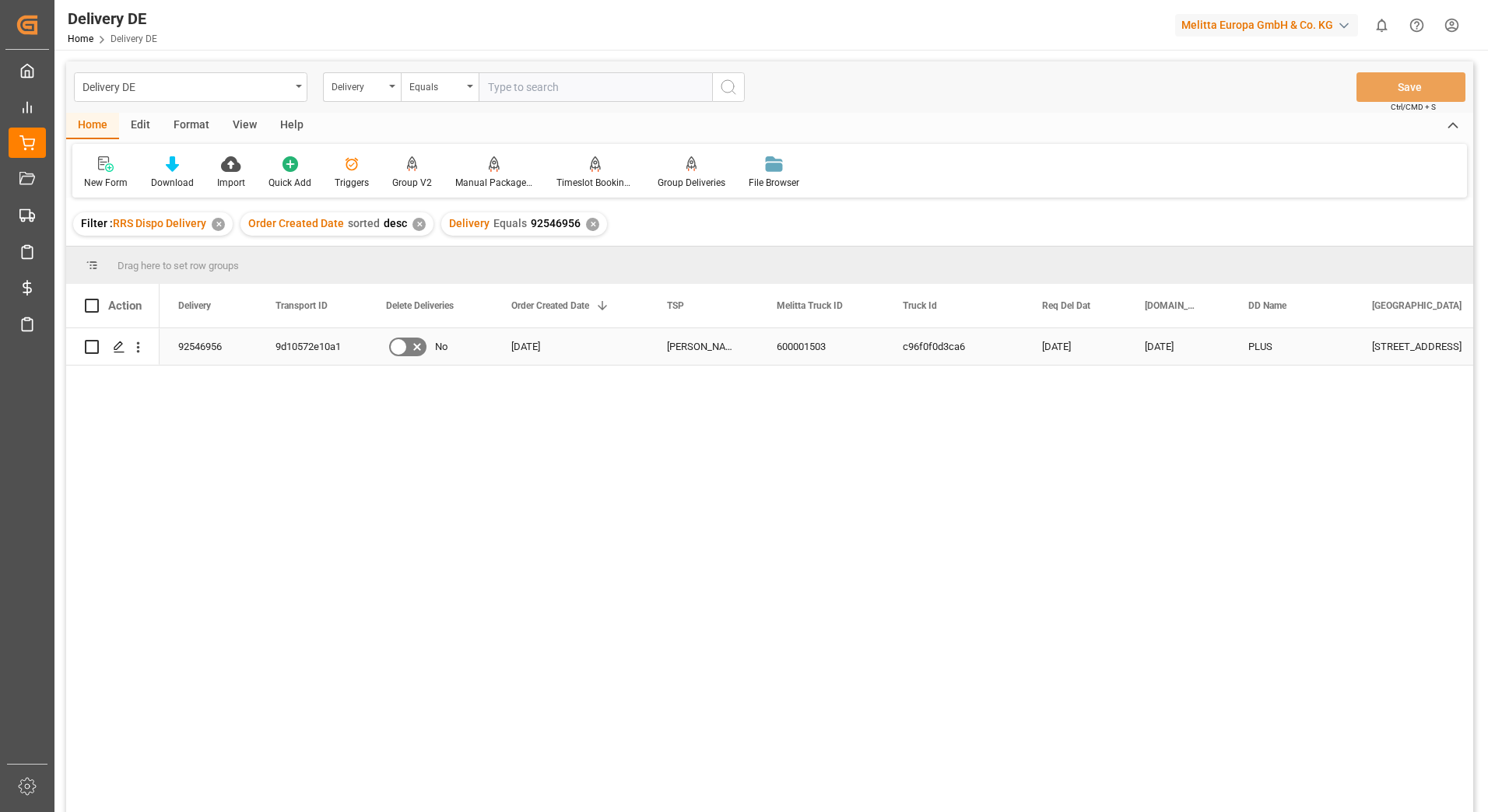
click at [315, 344] on div "9d10572e10a1" at bounding box center [312, 347] width 111 height 36
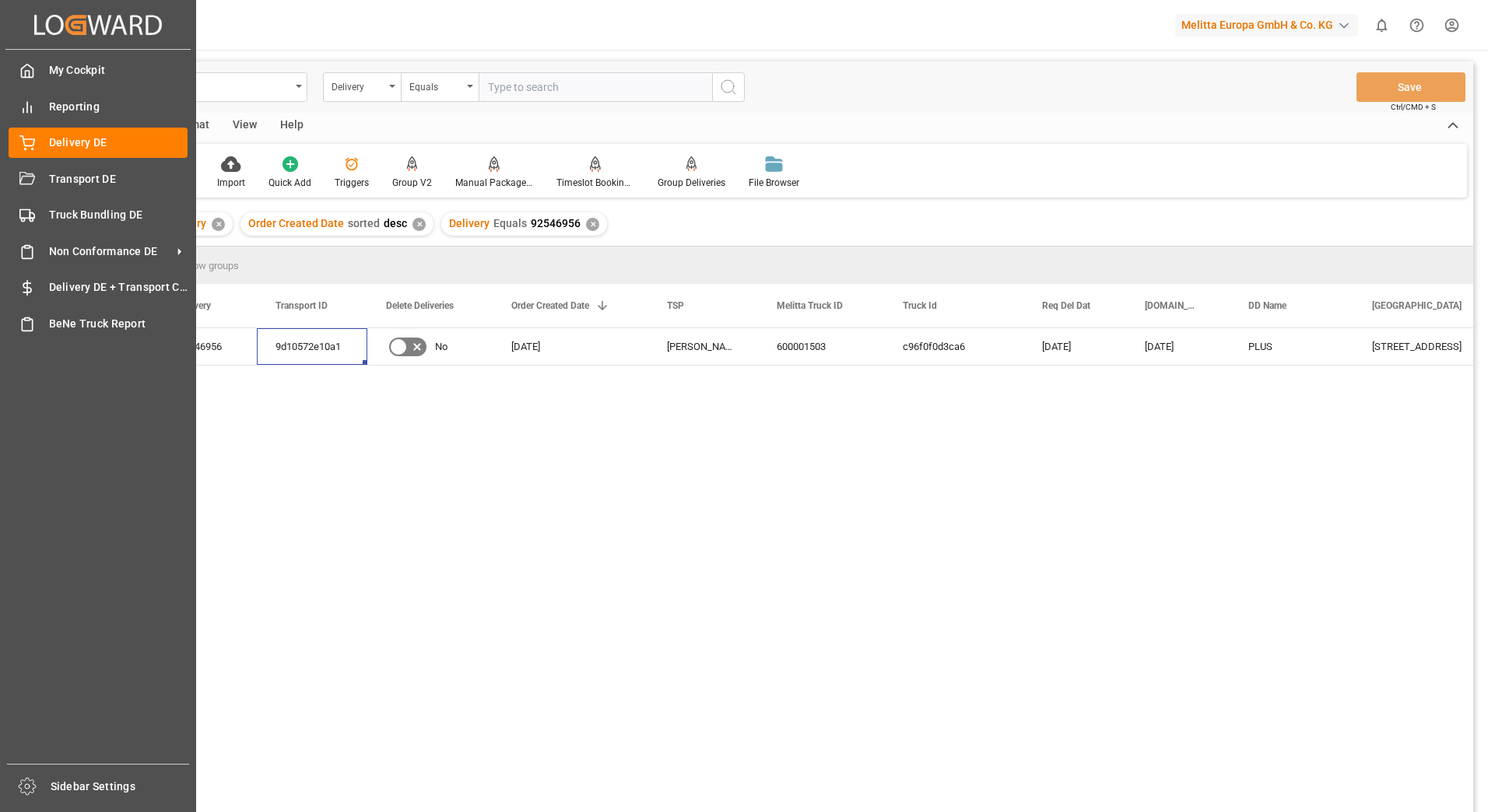
drag, startPoint x: 34, startPoint y: 185, endPoint x: 49, endPoint y: 196, distance: 18.6
click at [34, 186] on icon at bounding box center [27, 180] width 16 height 16
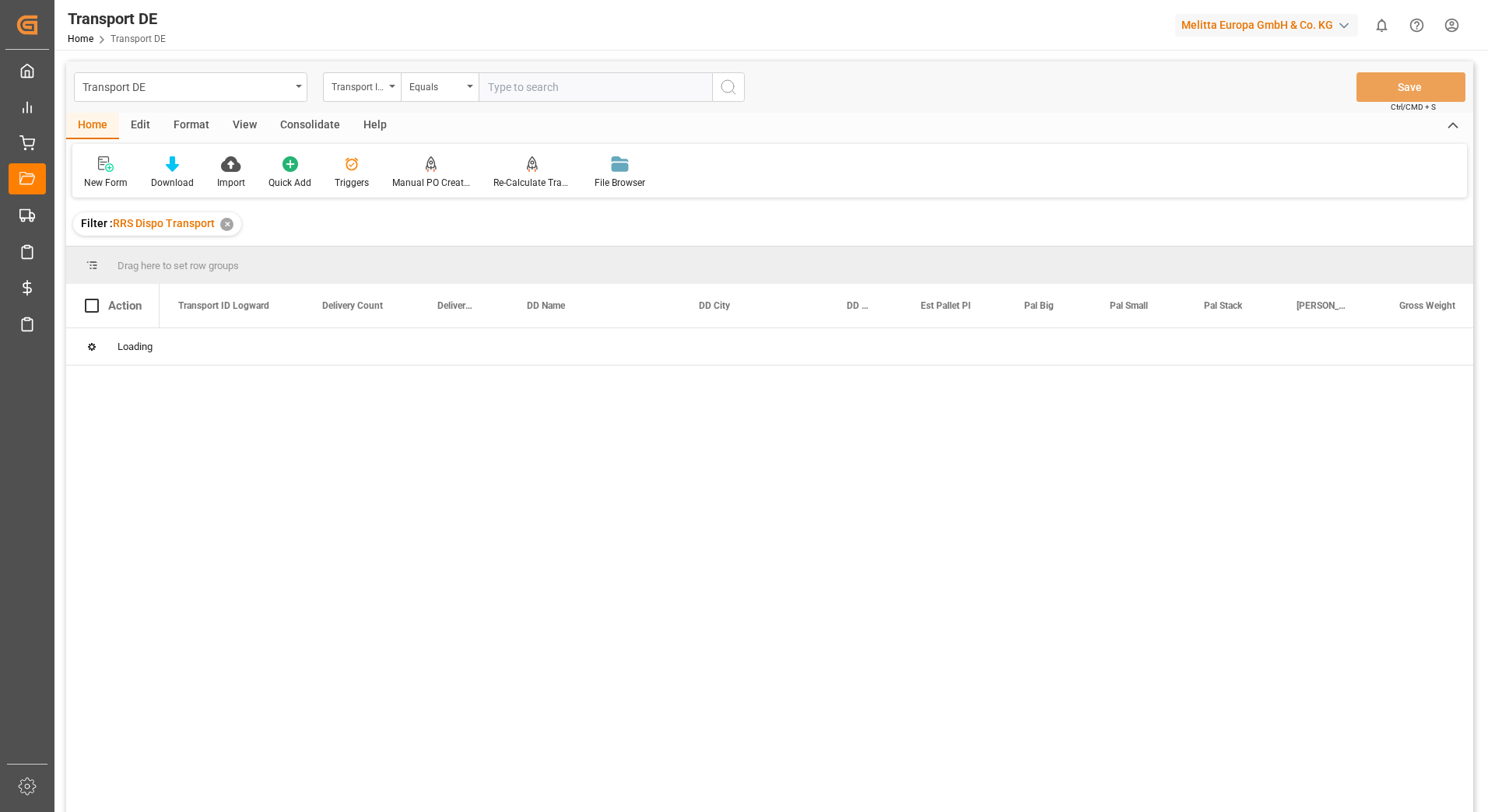
click at [513, 92] on input "text" at bounding box center [595, 87] width 234 height 29
paste input "9d10572e10a1"
click at [729, 84] on icon "search button" at bounding box center [728, 87] width 19 height 19
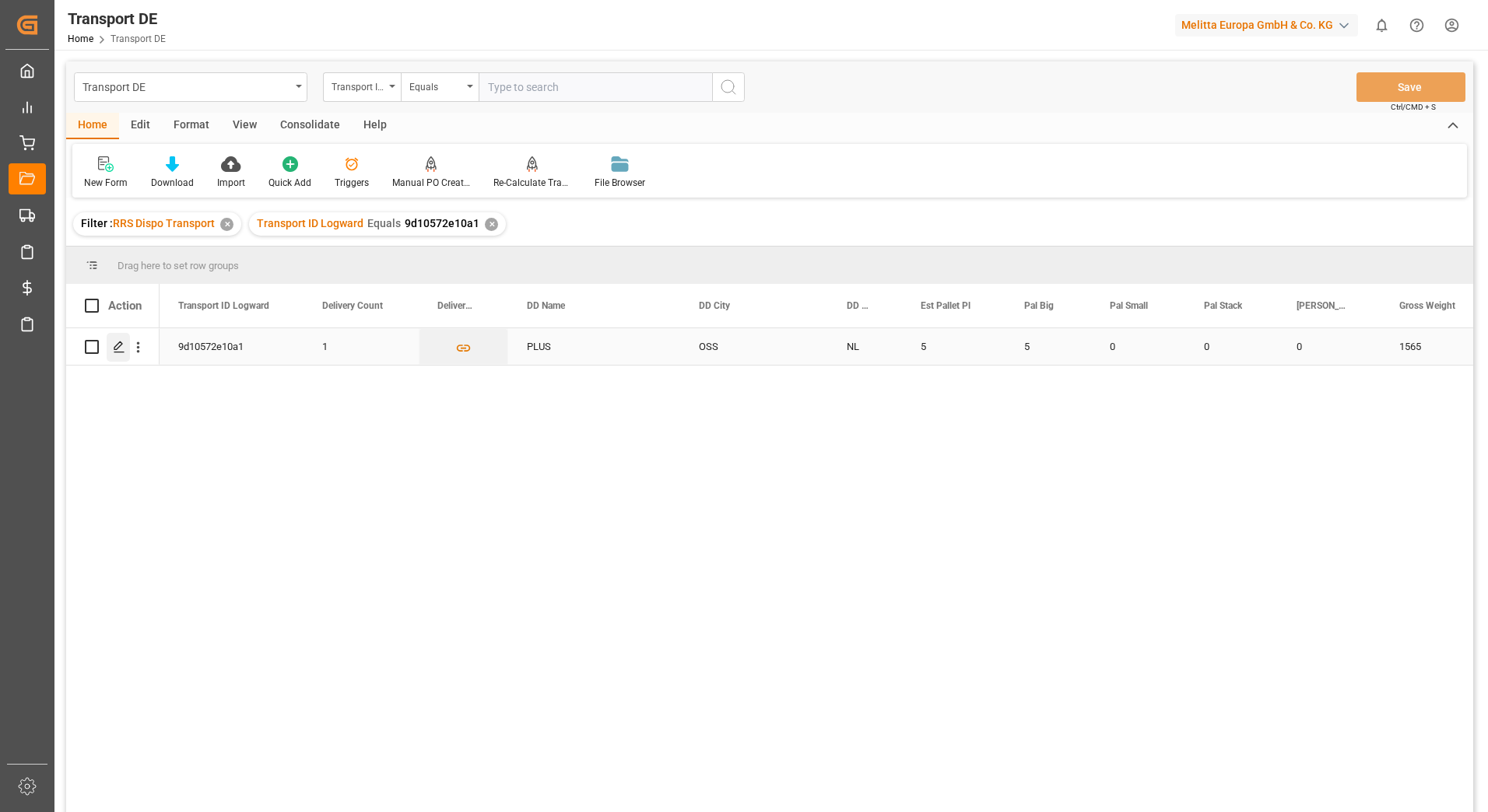
click at [118, 355] on div "Press SPACE to select this row." at bounding box center [118, 347] width 23 height 29
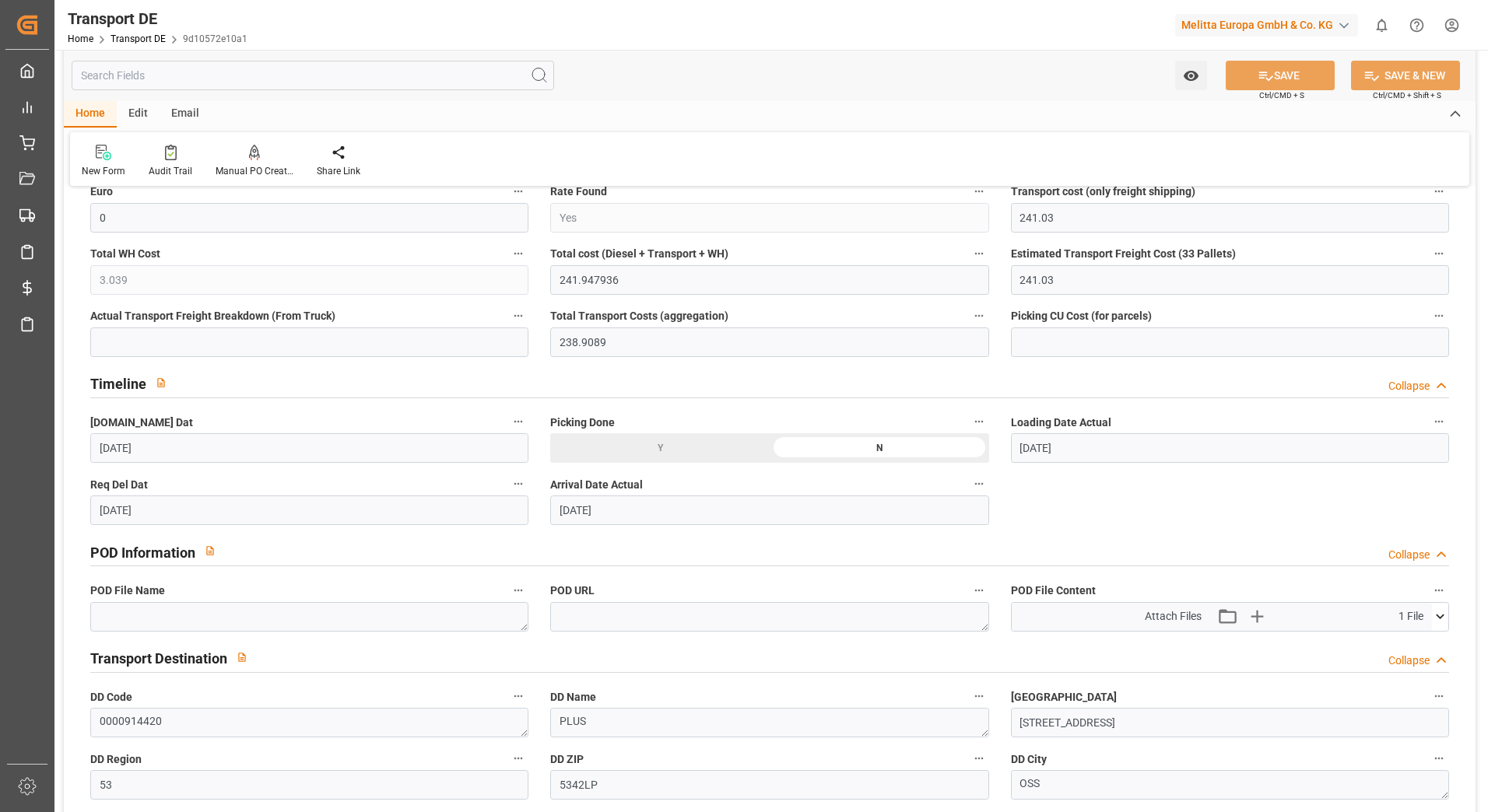
scroll to position [763, 0]
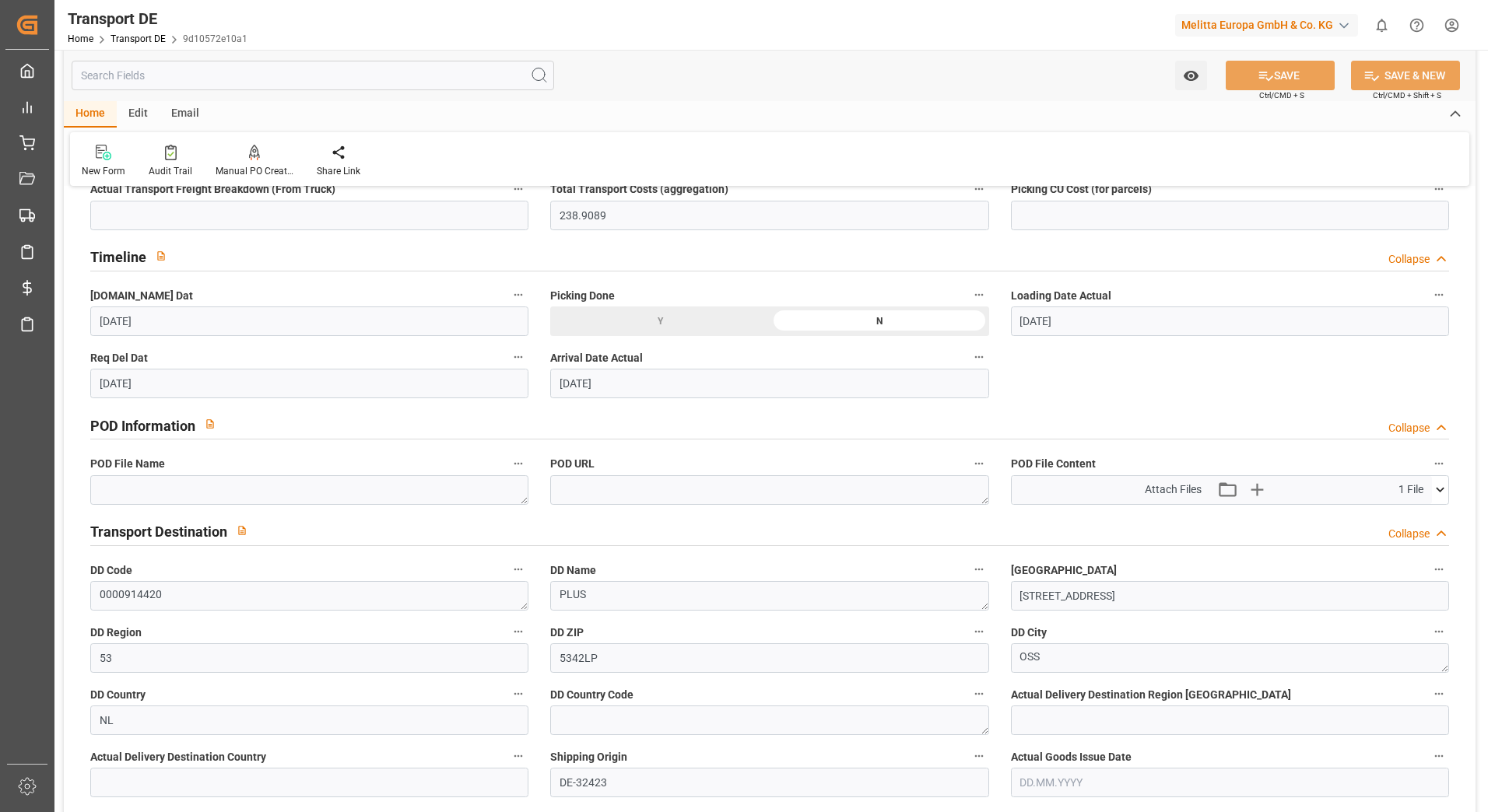
click at [1436, 490] on icon at bounding box center [1440, 489] width 16 height 16
click at [1397, 519] on icon at bounding box center [1398, 519] width 16 height 16
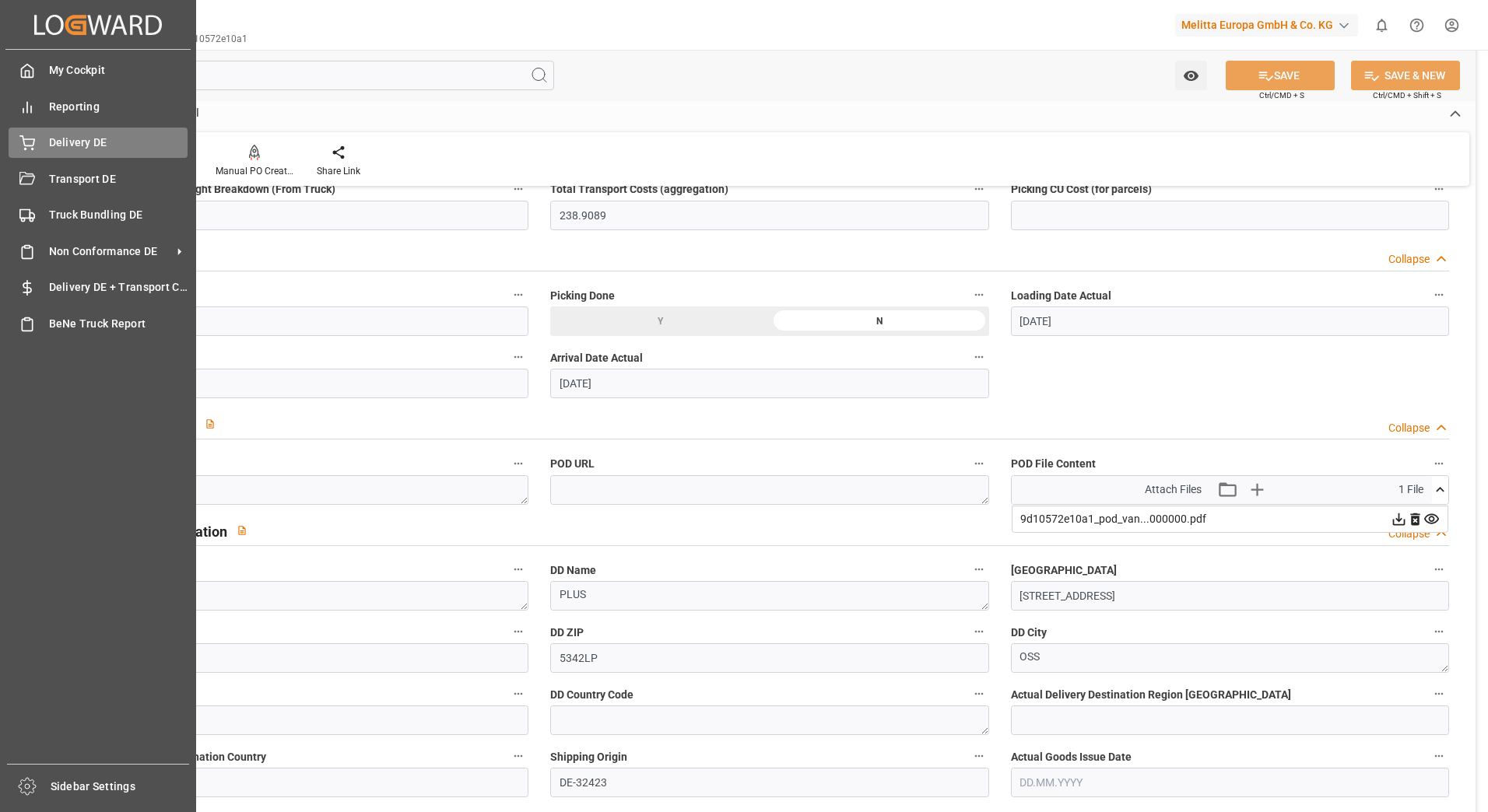
click at [76, 147] on span "Delivery DE" at bounding box center [119, 143] width 139 height 16
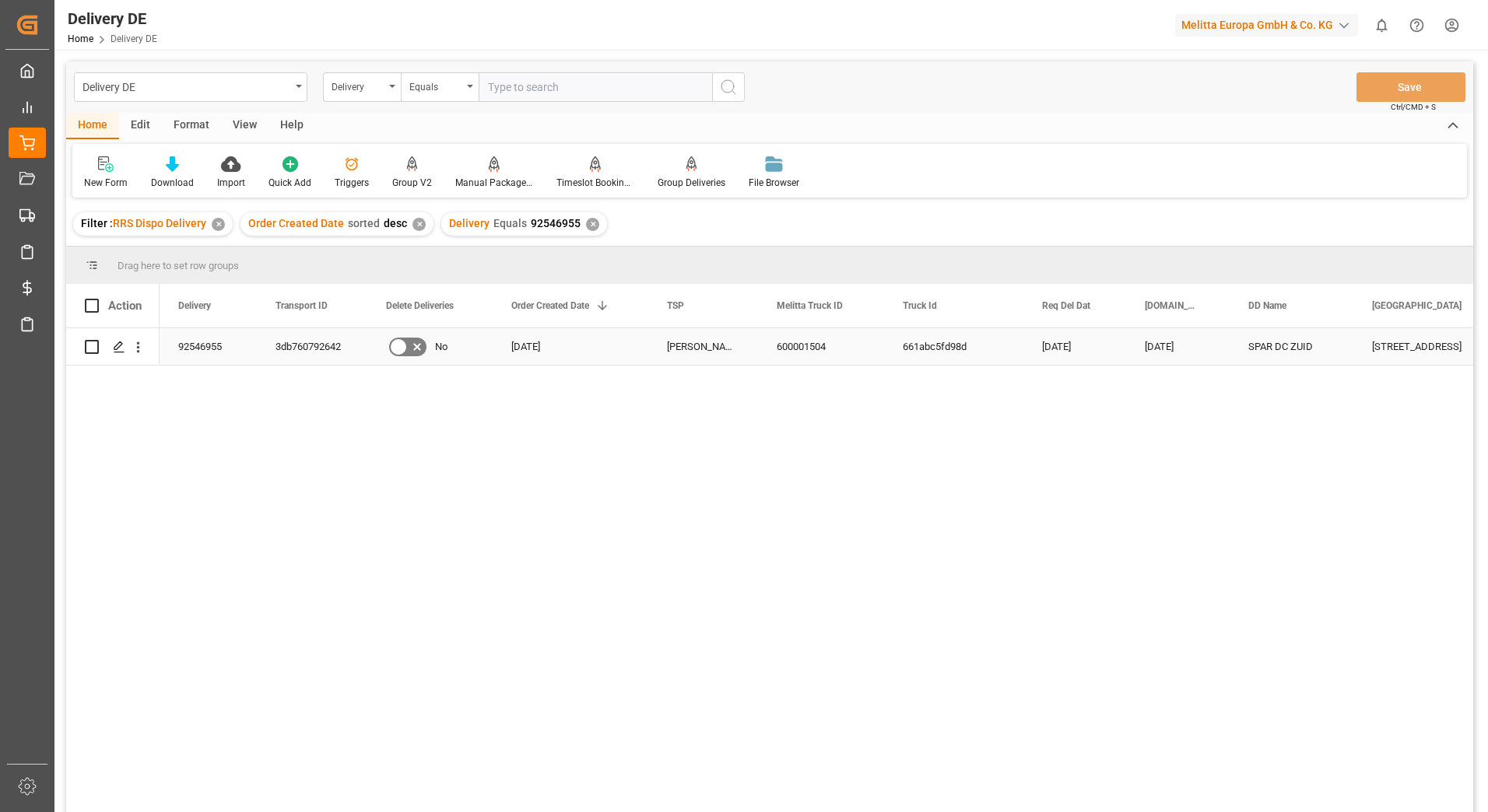
click at [309, 343] on div "3db760792642" at bounding box center [312, 347] width 111 height 36
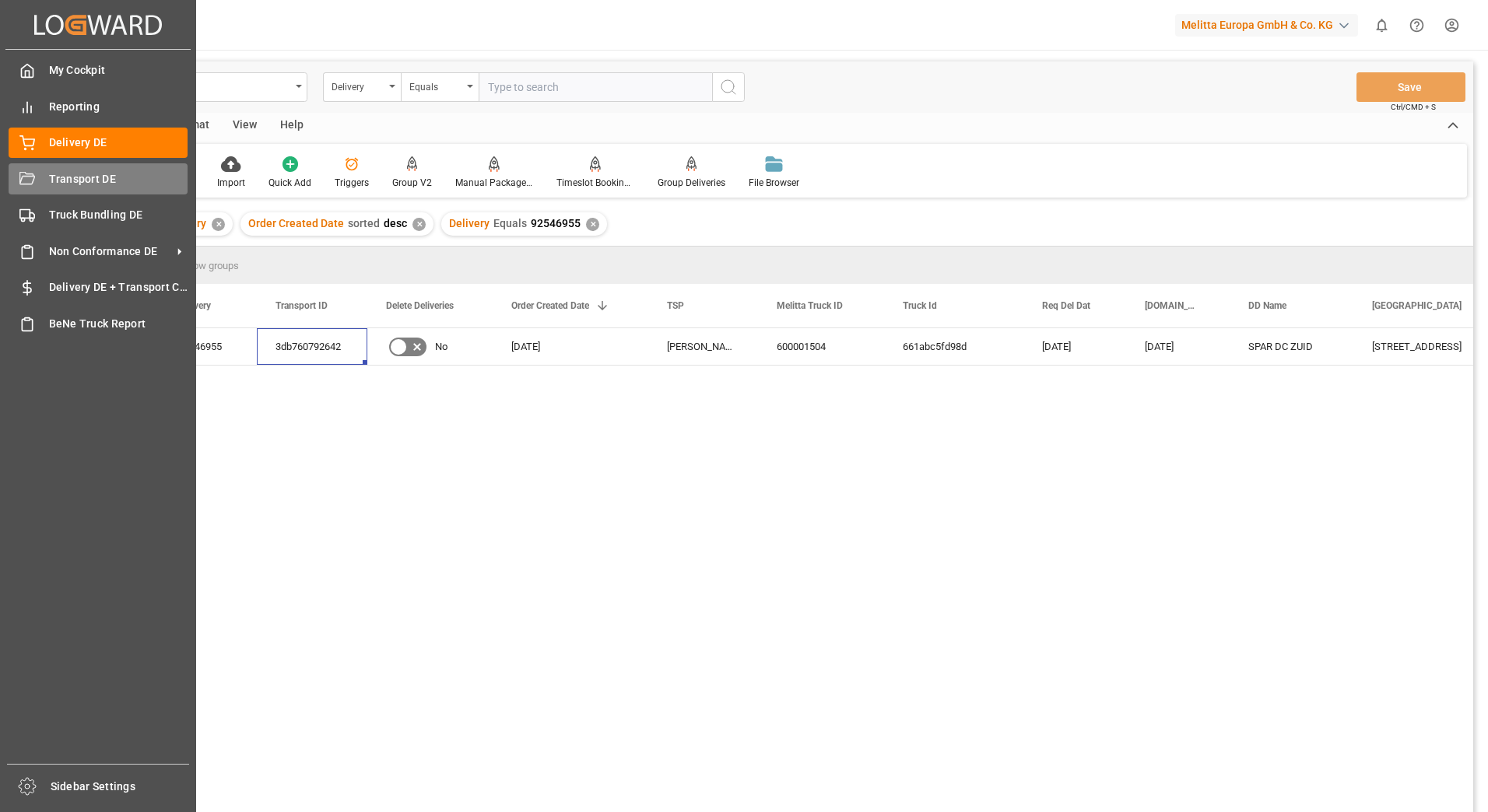
click at [25, 185] on icon at bounding box center [27, 180] width 16 height 16
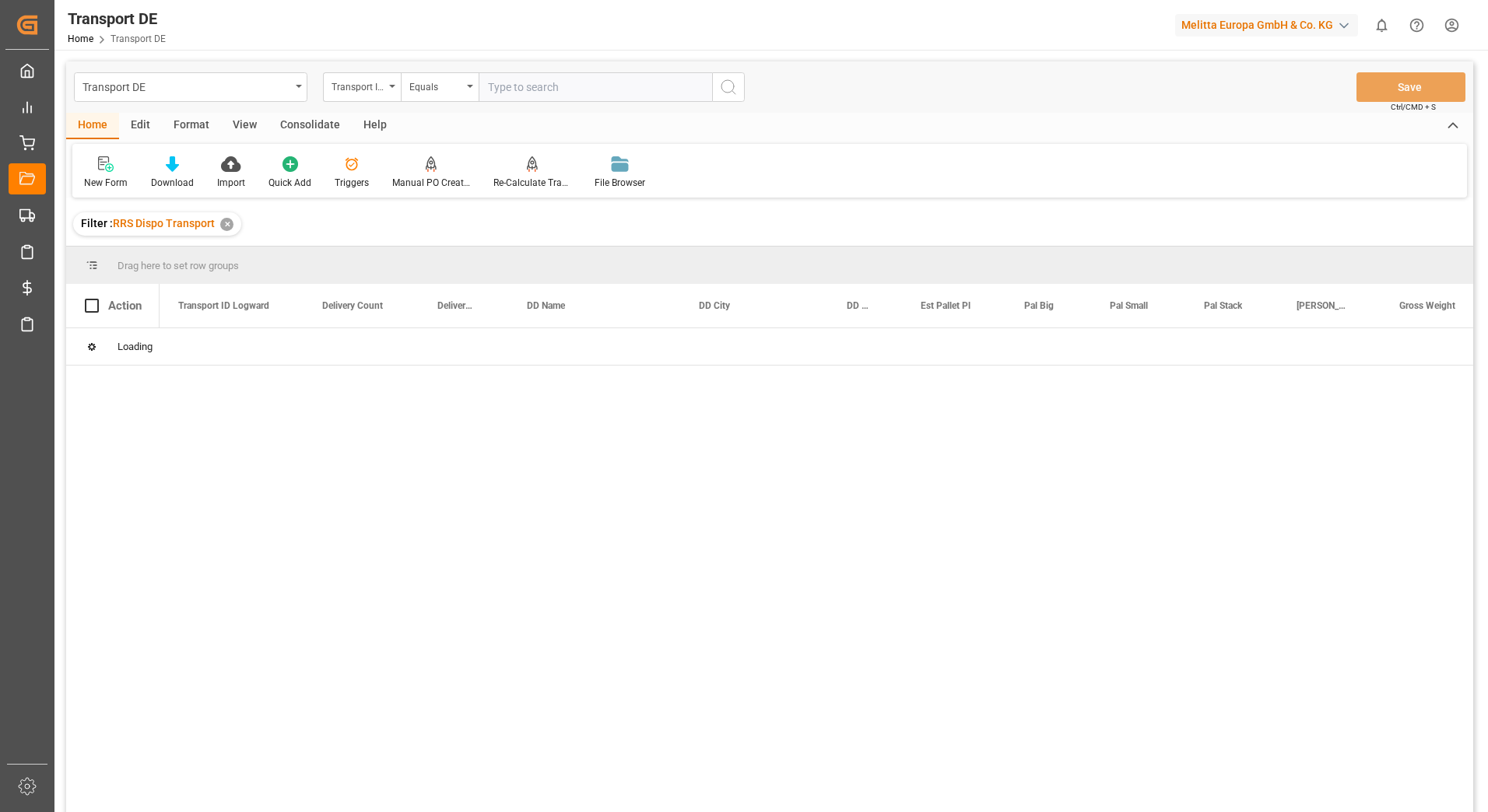
click at [523, 91] on input "text" at bounding box center [595, 87] width 234 height 29
paste input "3db760792642"
click at [732, 90] on circle "search button" at bounding box center [728, 86] width 12 height 12
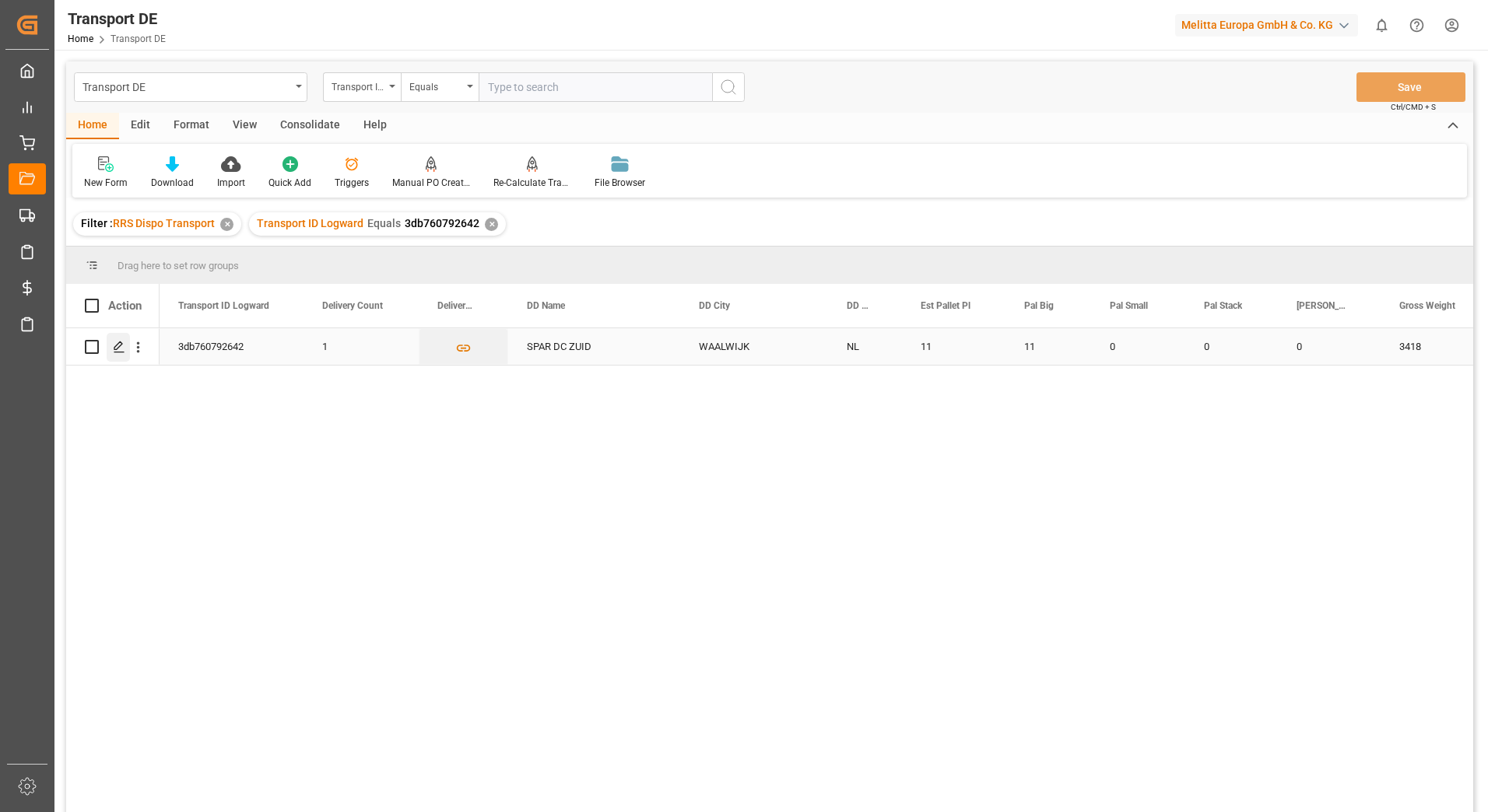
click at [123, 350] on icon "Press SPACE to select this row." at bounding box center [119, 347] width 12 height 12
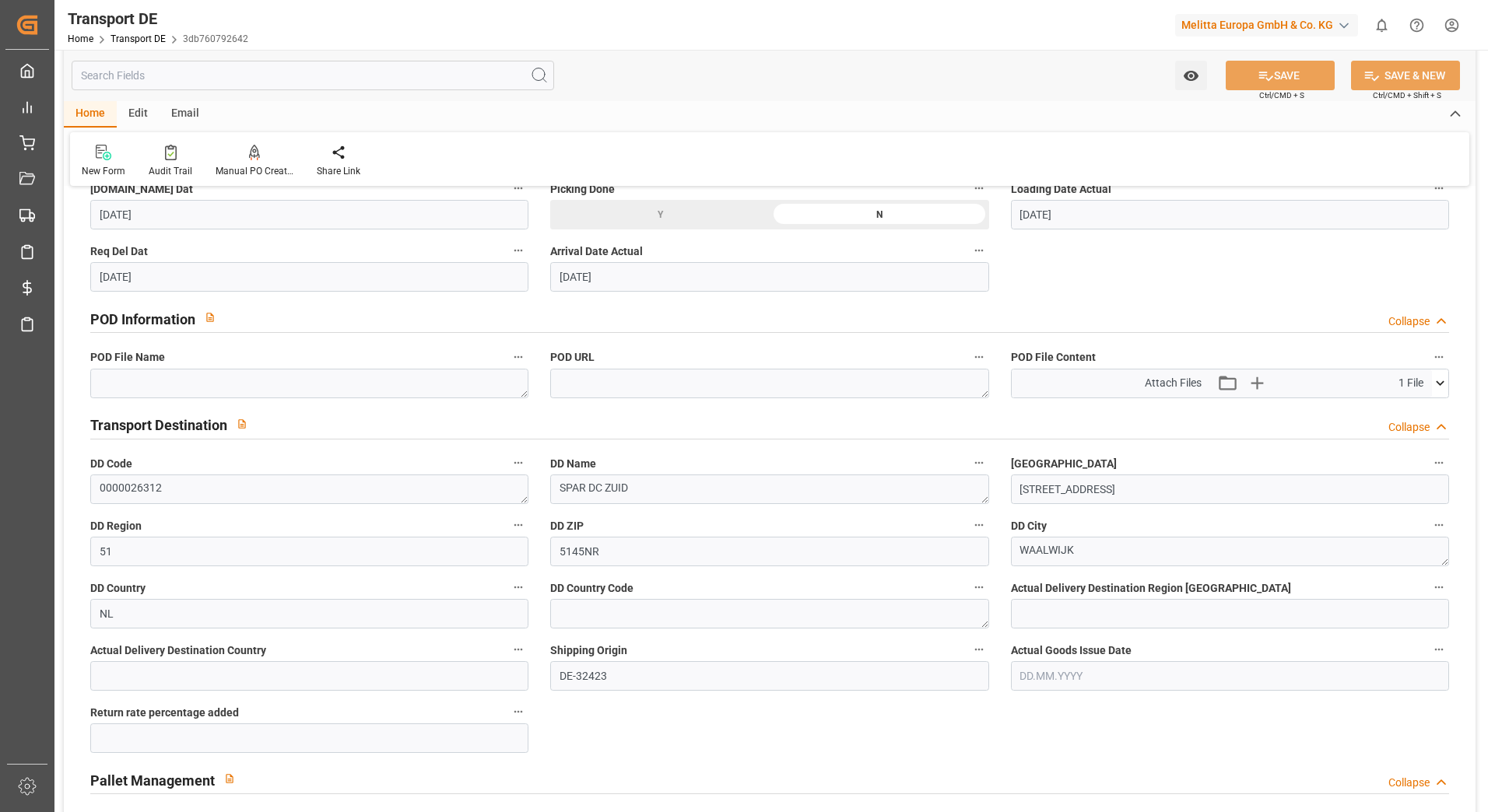
scroll to position [1011, 0]
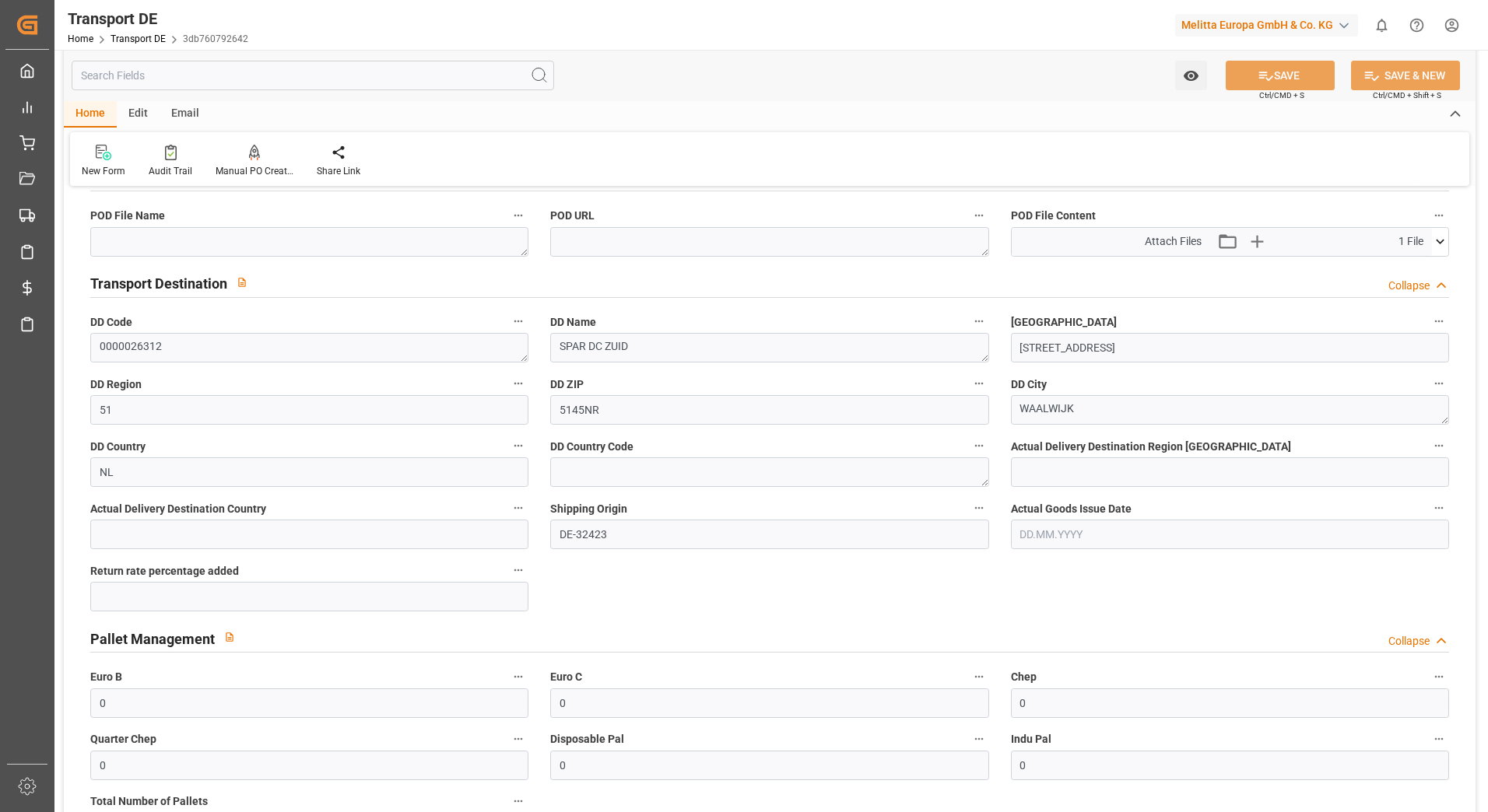
click at [1434, 240] on icon at bounding box center [1440, 241] width 16 height 16
click at [1396, 265] on icon at bounding box center [1398, 271] width 16 height 16
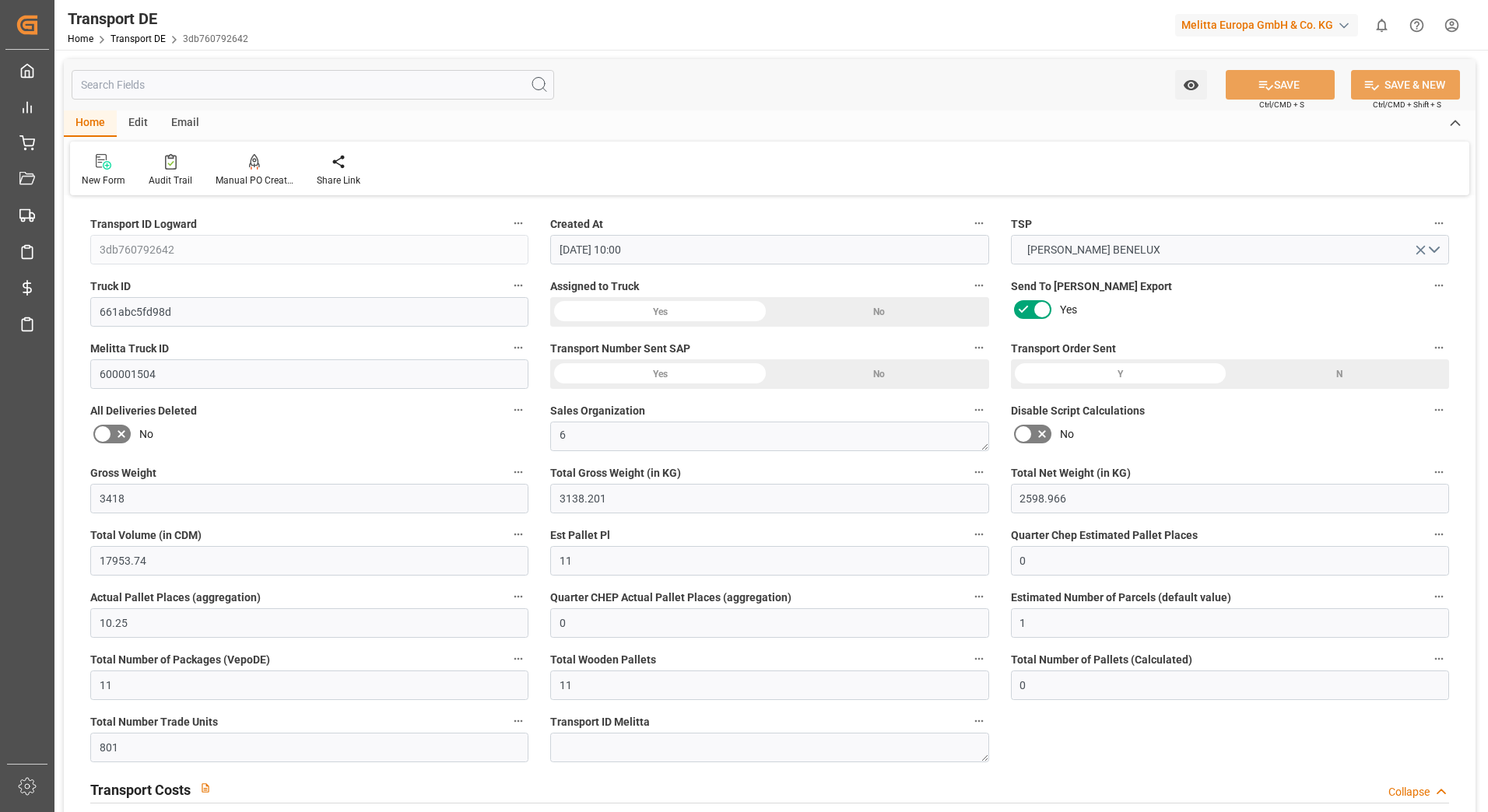
scroll to position [1011, 0]
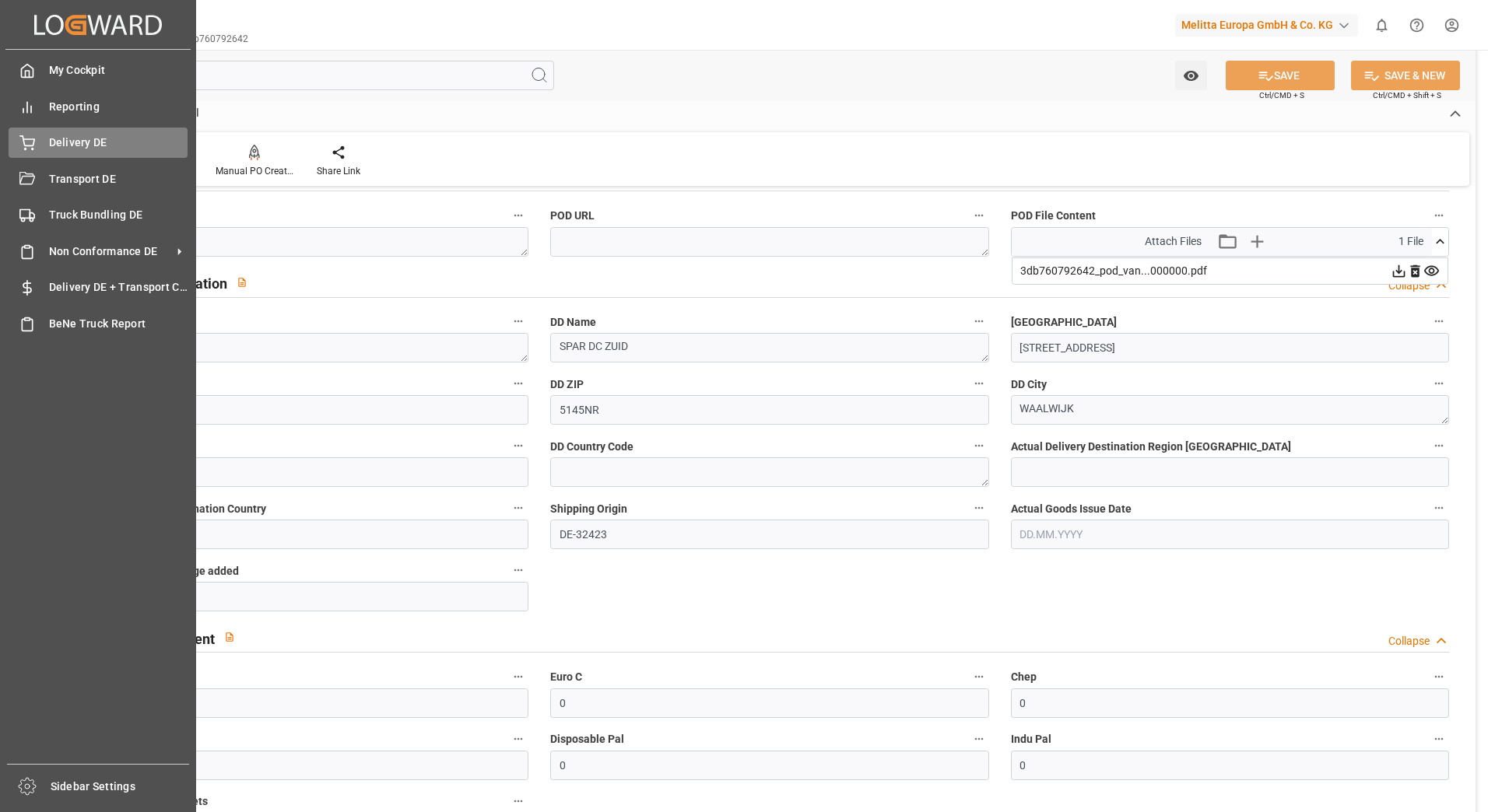
click at [61, 140] on span "Delivery DE" at bounding box center [119, 143] width 139 height 16
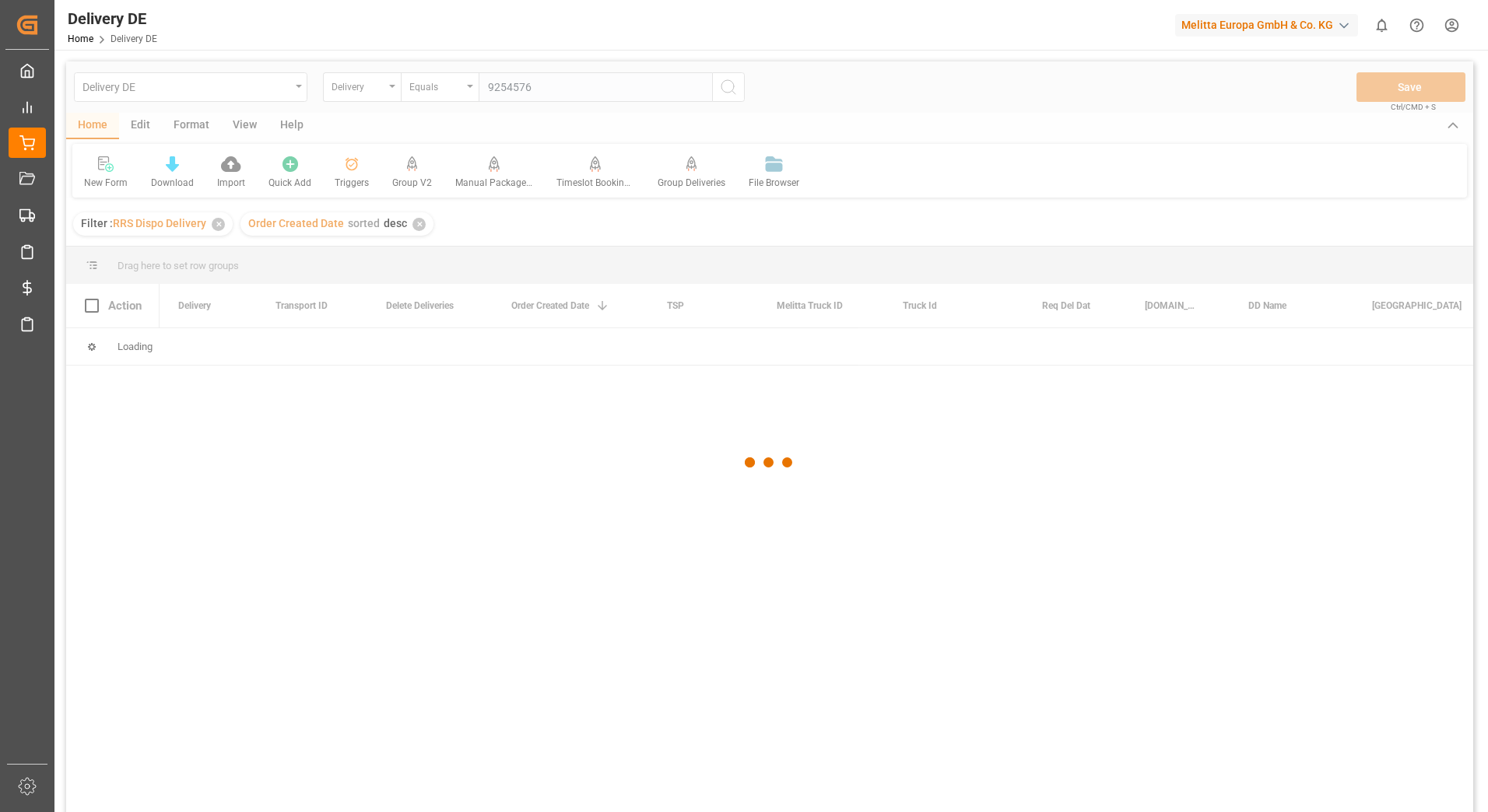
type input "92545767"
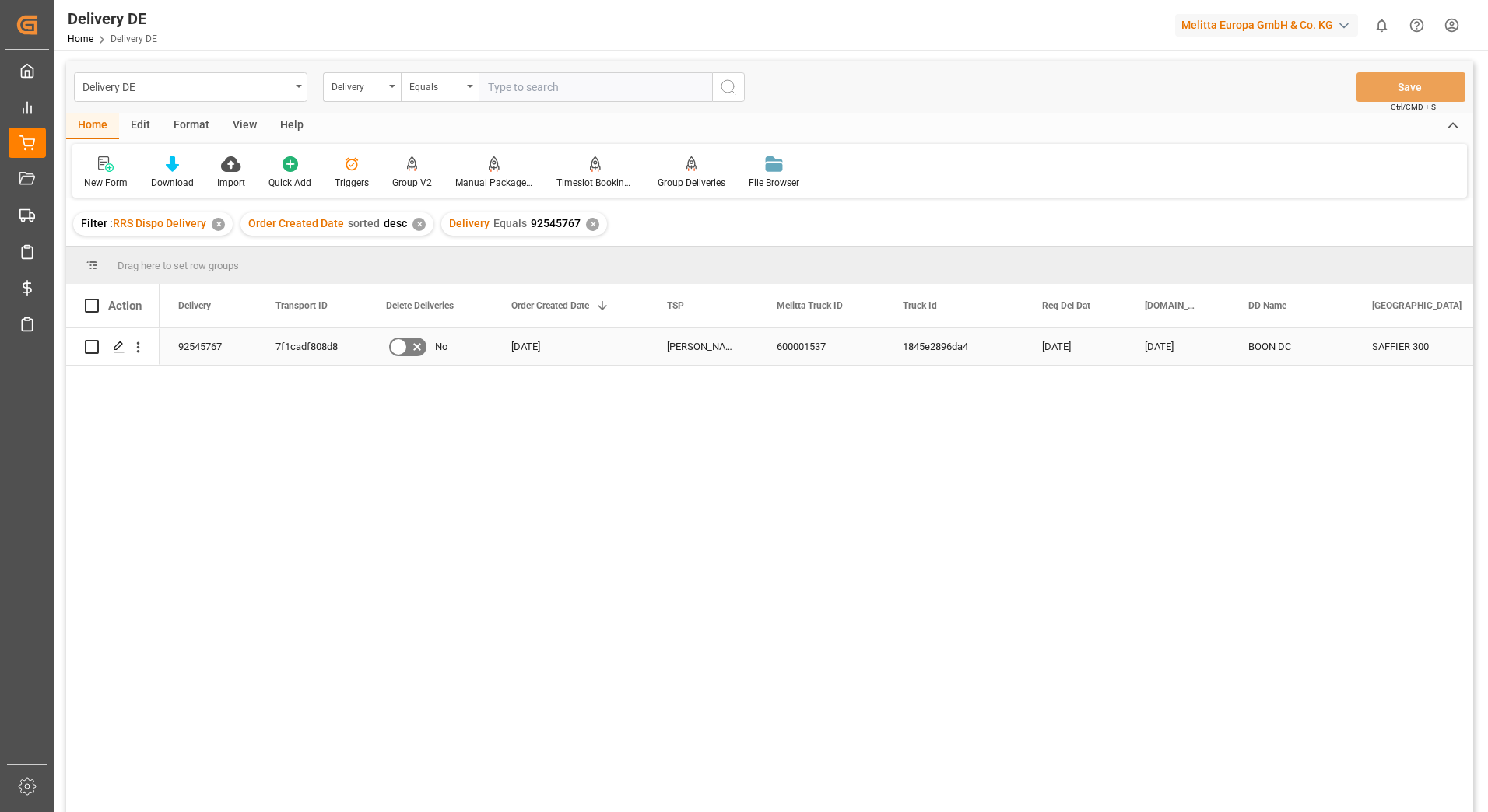
click at [299, 343] on div "7f1cadf808d8" at bounding box center [312, 347] width 111 height 36
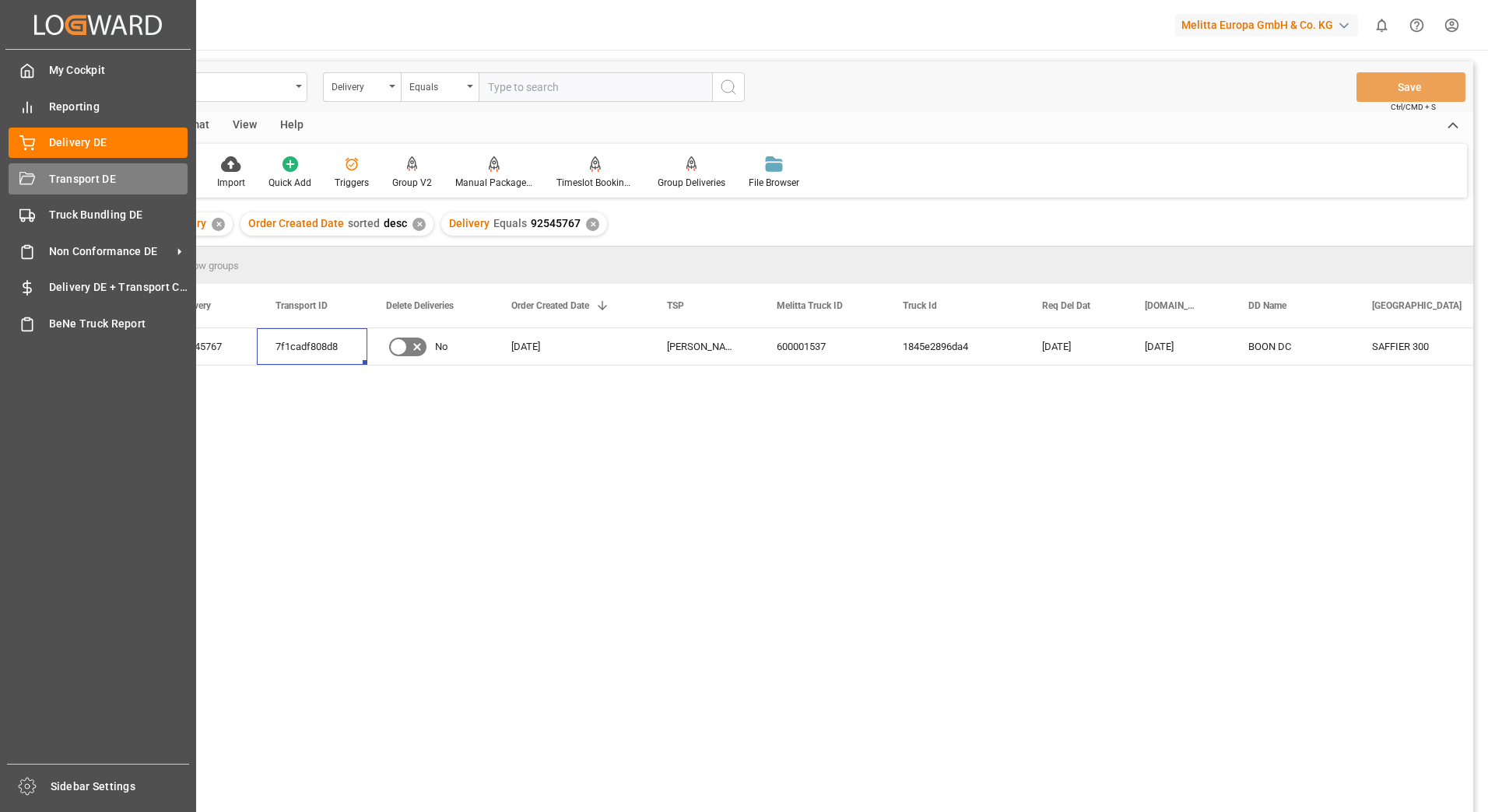
click at [42, 192] on div "Transport DE Transport DE" at bounding box center [98, 178] width 179 height 30
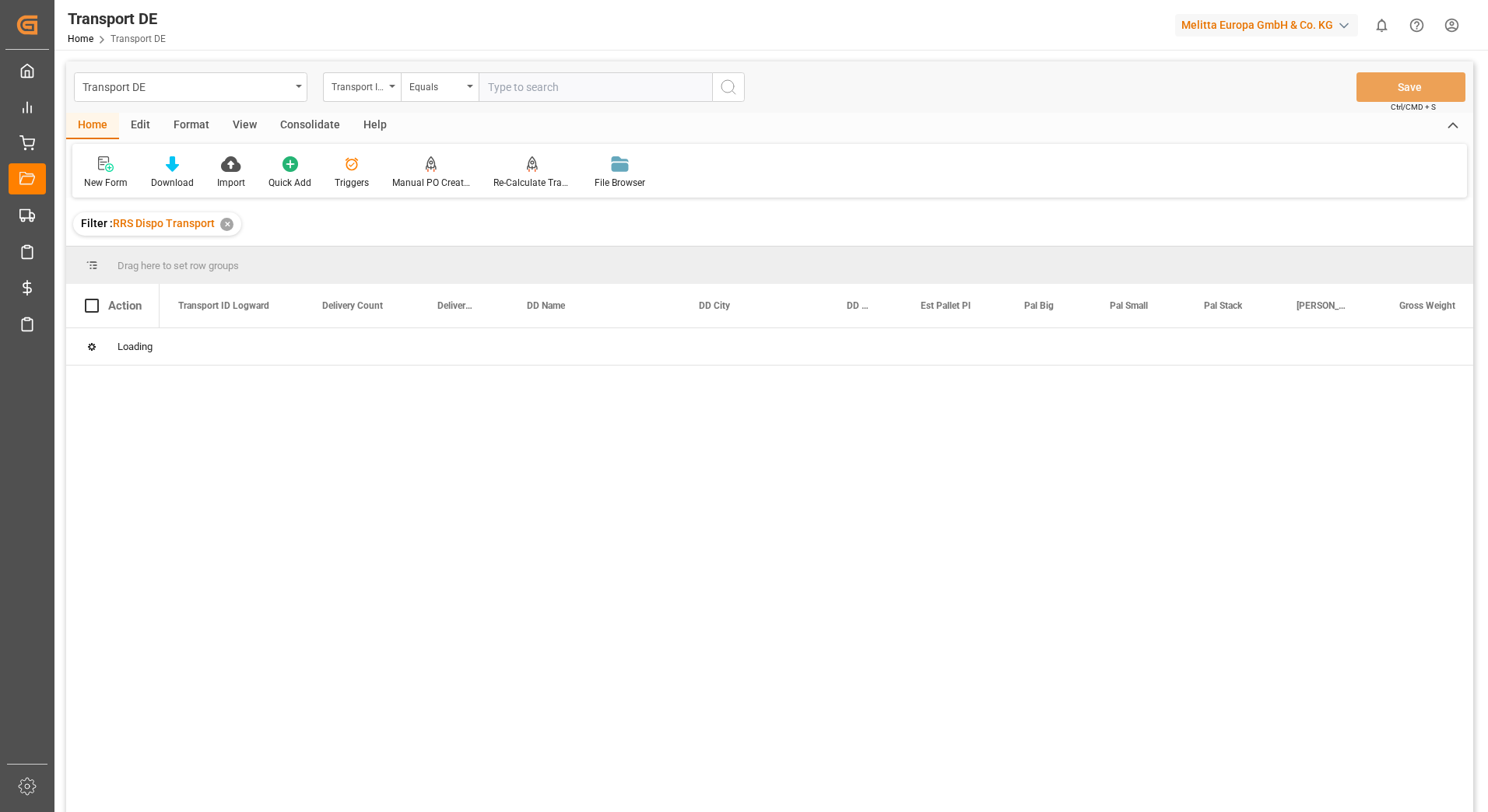
click at [500, 89] on input "text" at bounding box center [595, 87] width 234 height 29
paste input "7f1cadf808d8"
type input "7f1cadf808d8"
click at [734, 89] on icon "search button" at bounding box center [728, 87] width 19 height 19
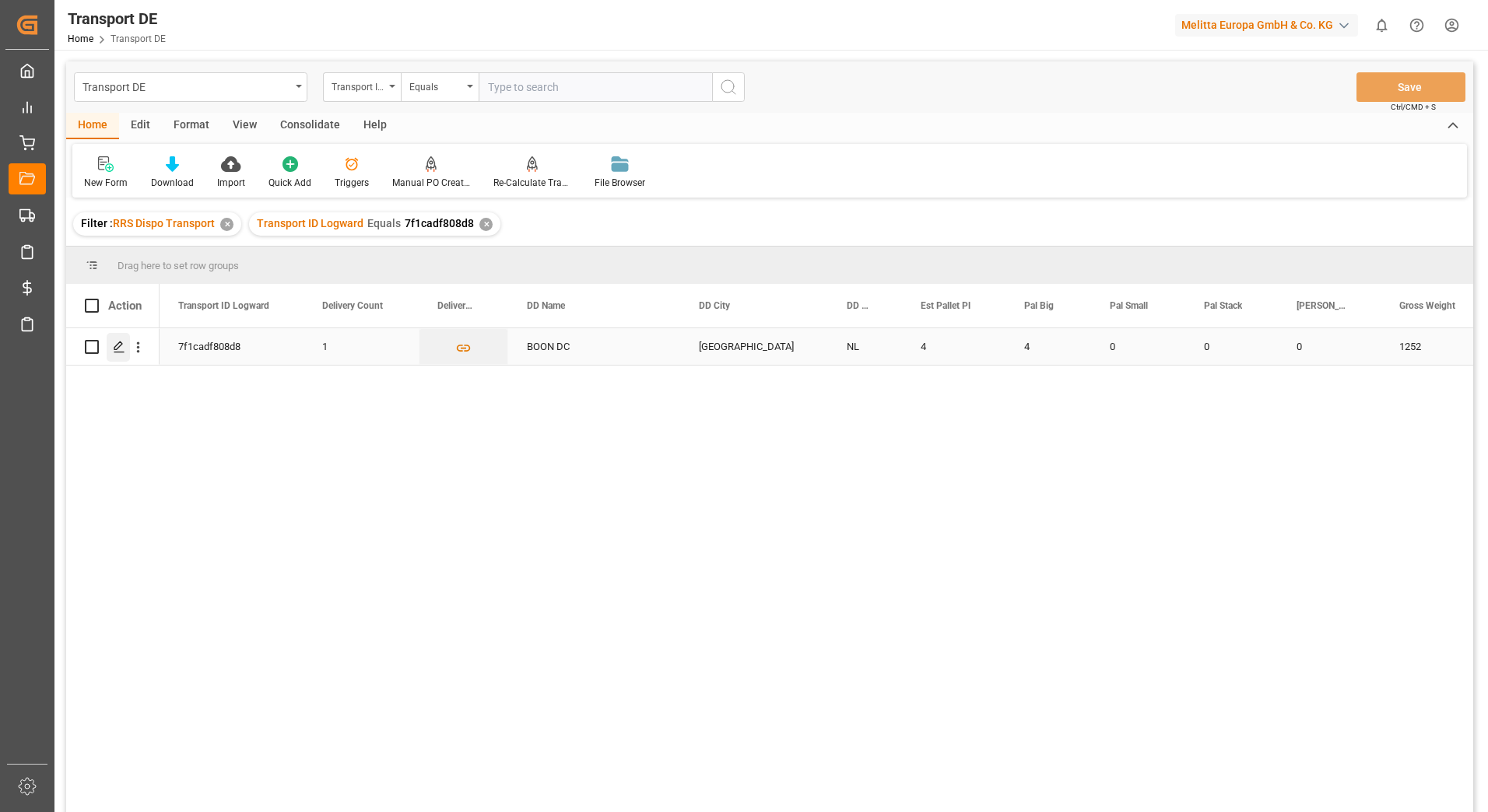
click at [114, 347] on icon "Press SPACE to select this row." at bounding box center [119, 347] width 12 height 12
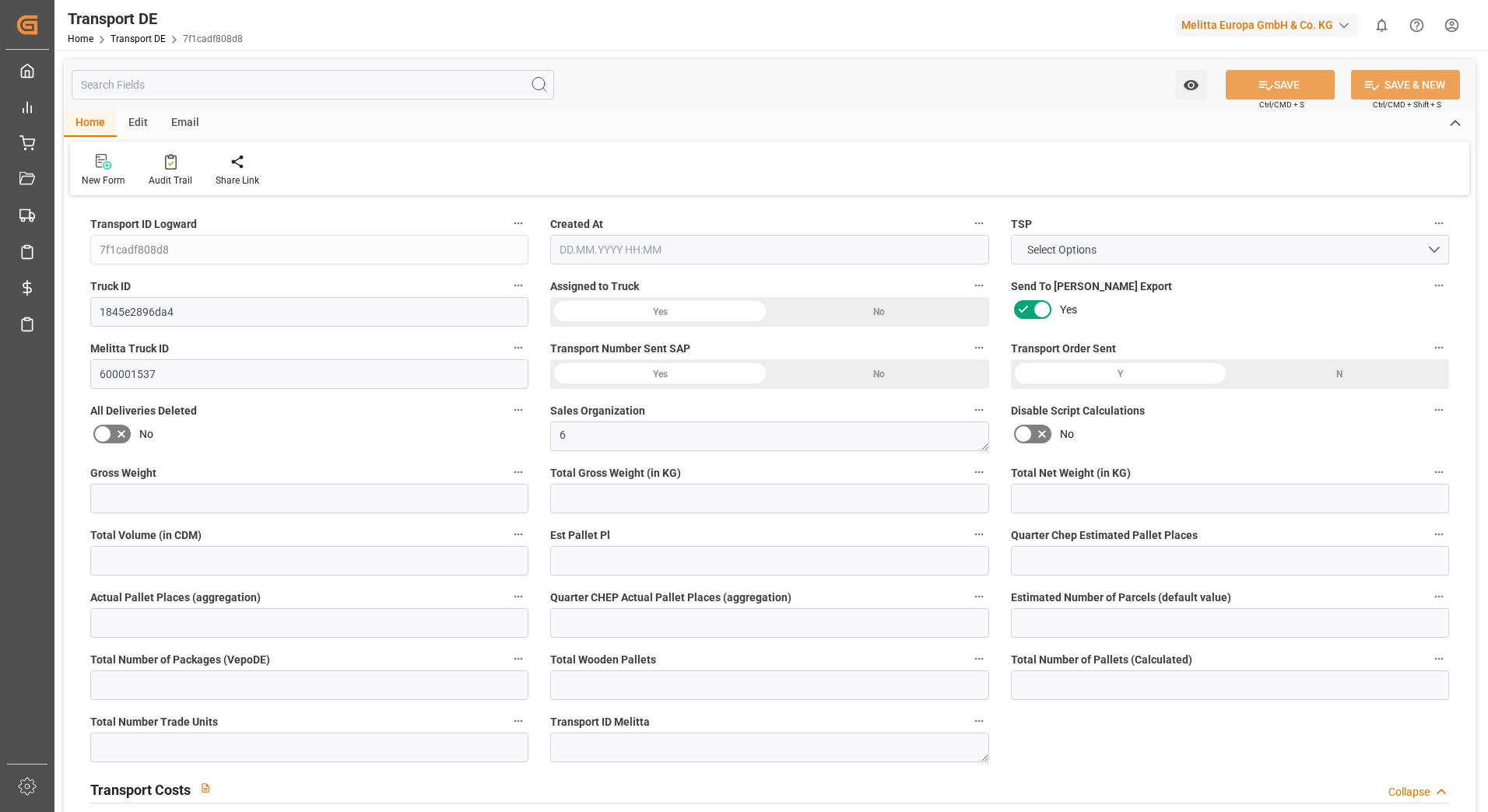
type input "1252"
type input "1150.272"
type input "953.856"
type input "6572.16"
type input "4"
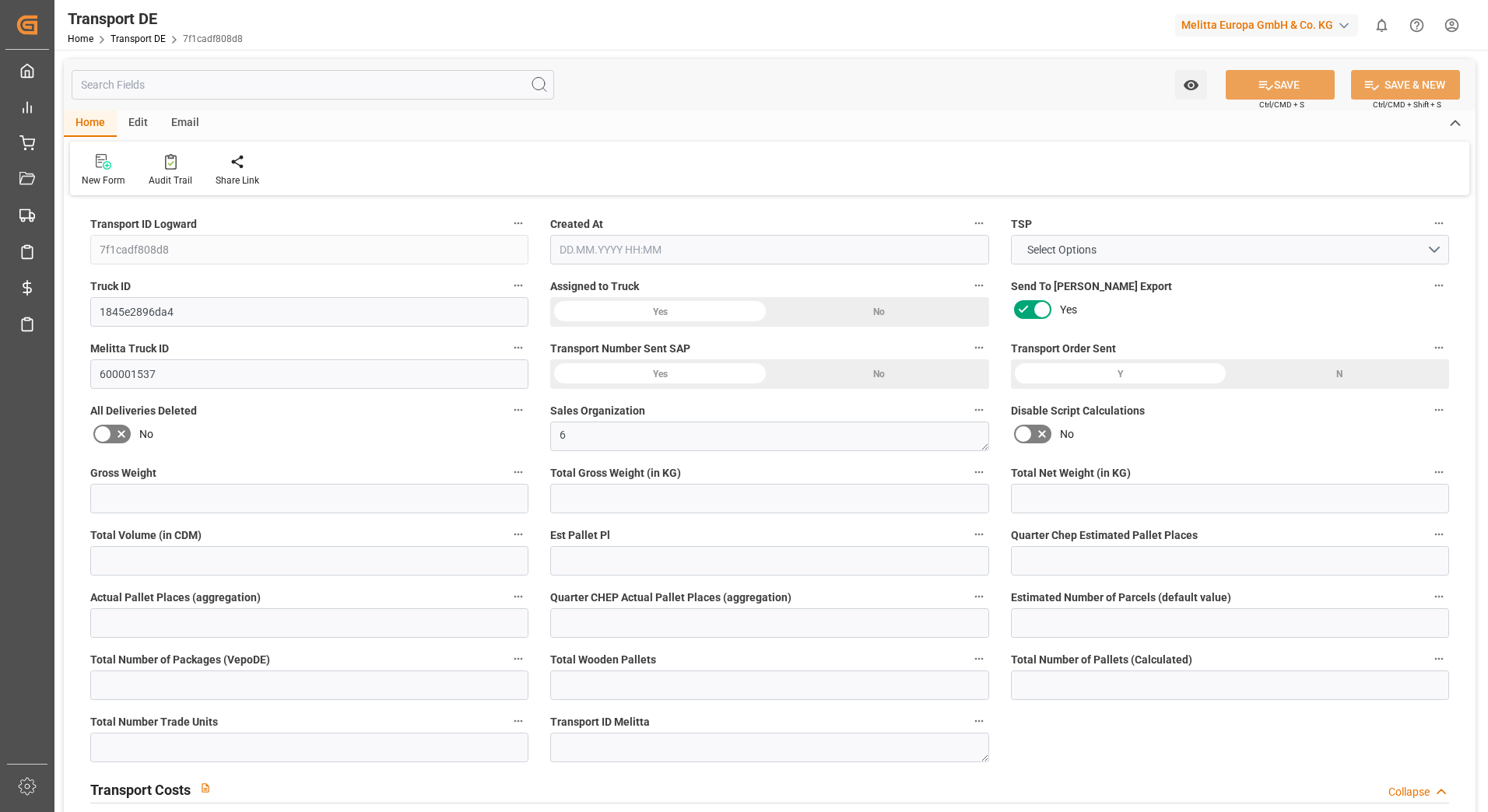
type input "0"
type input "4"
type input "0"
type input "1"
type input "4"
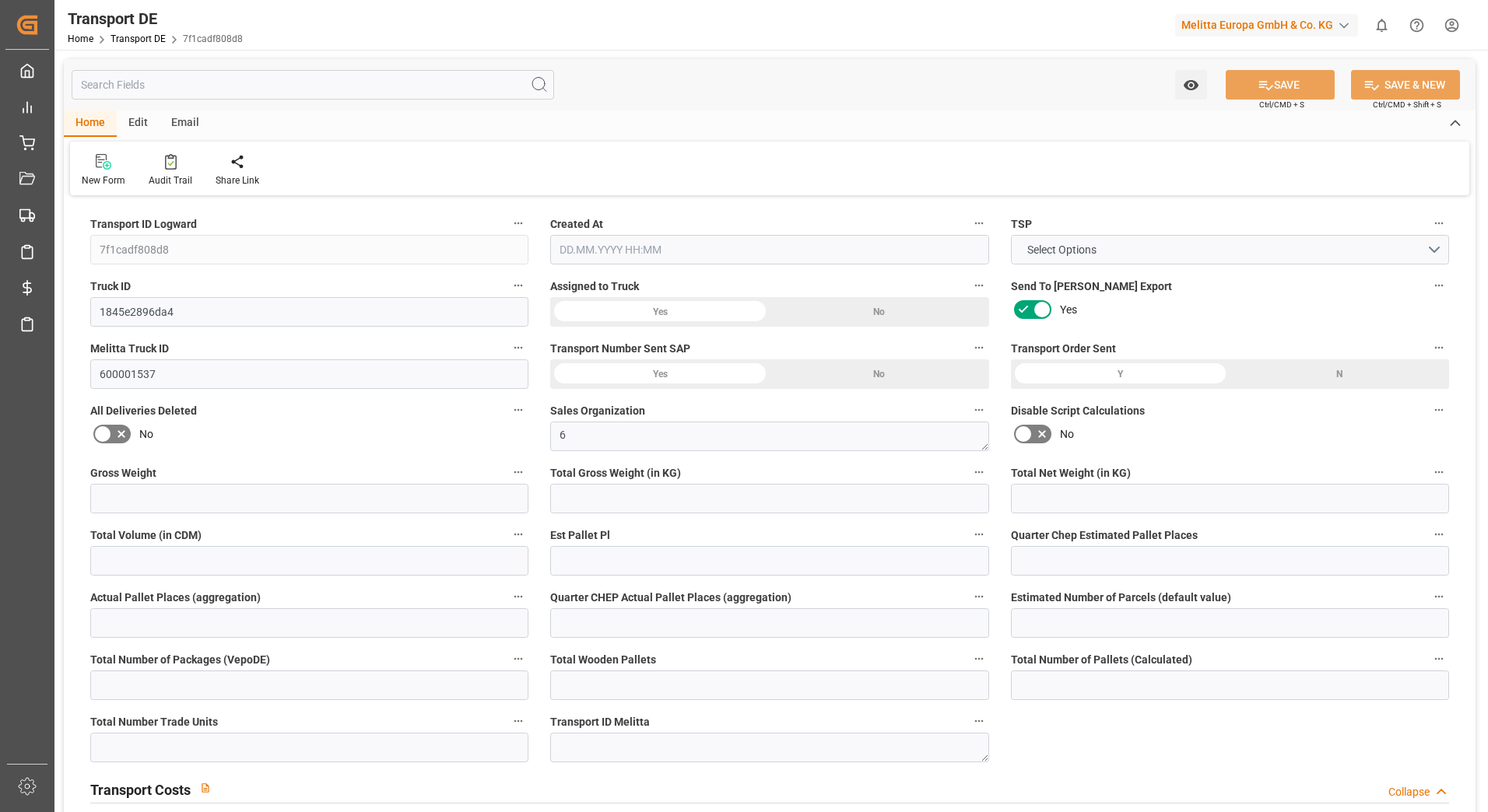
type input "4"
type input "0"
type input "288"
type input "0"
type input "200.95"
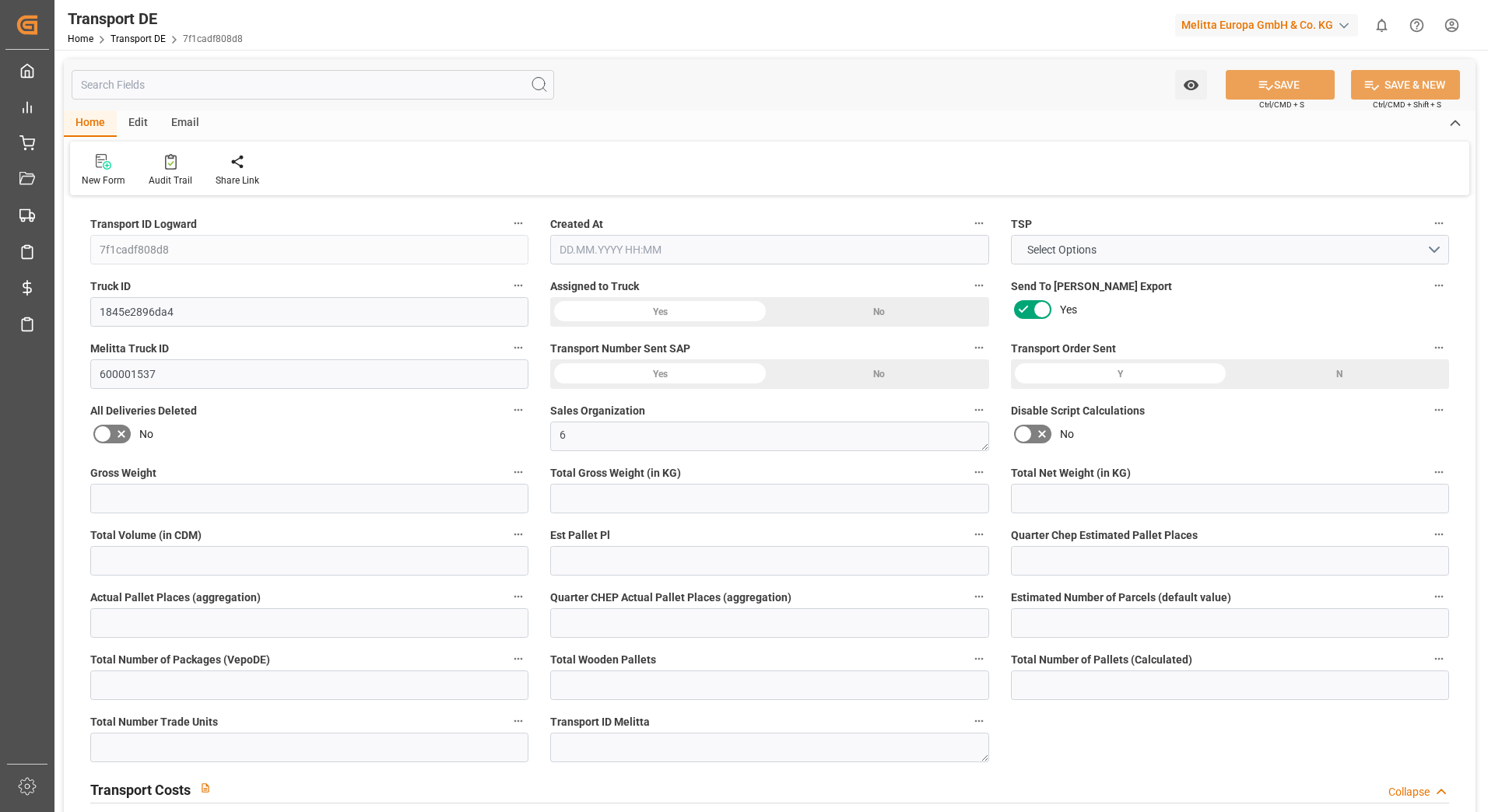
type input "3.039"
type input "200.95"
type input "199.1816"
type input "33"
type input "0"
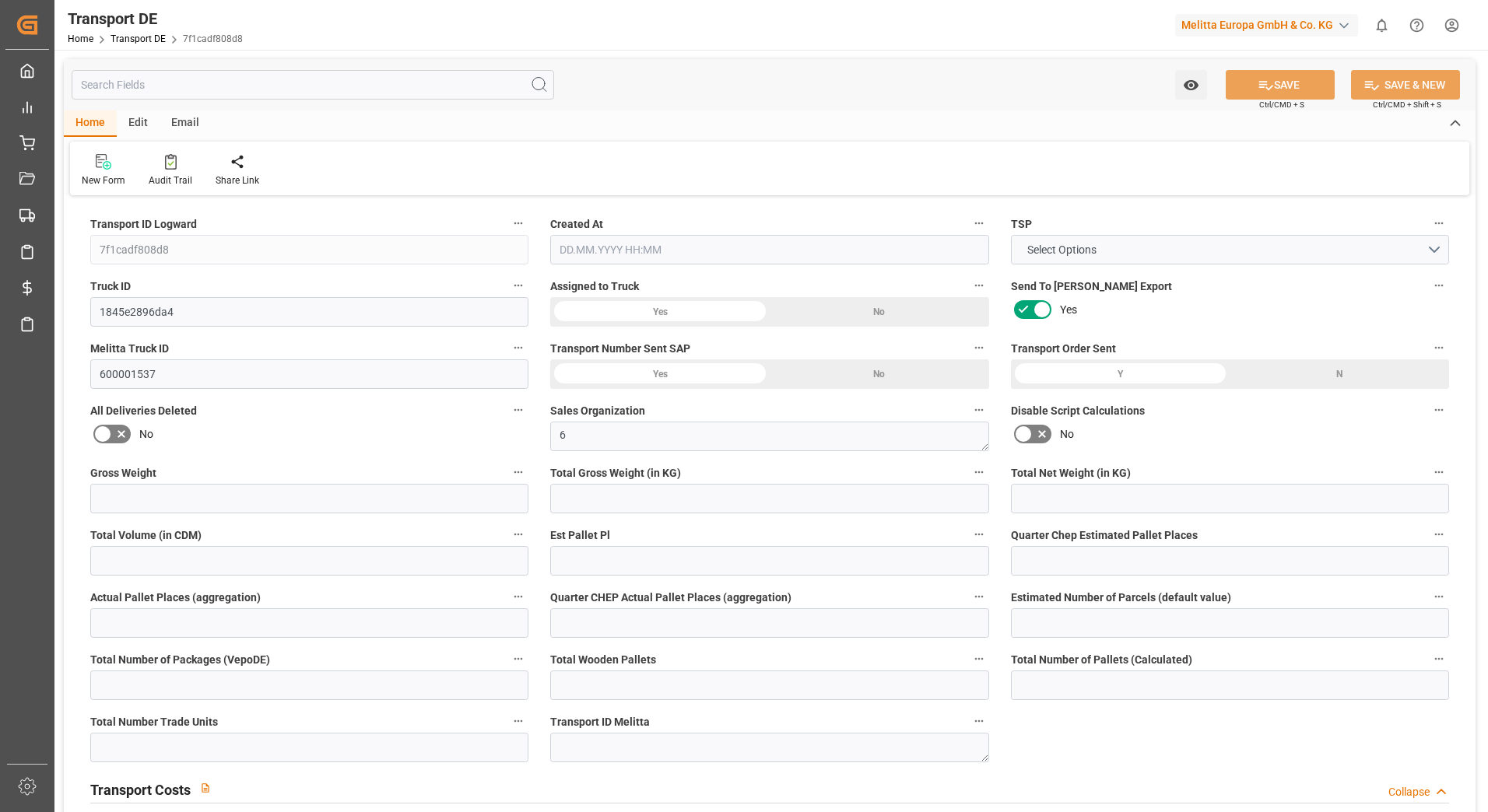
type input "0"
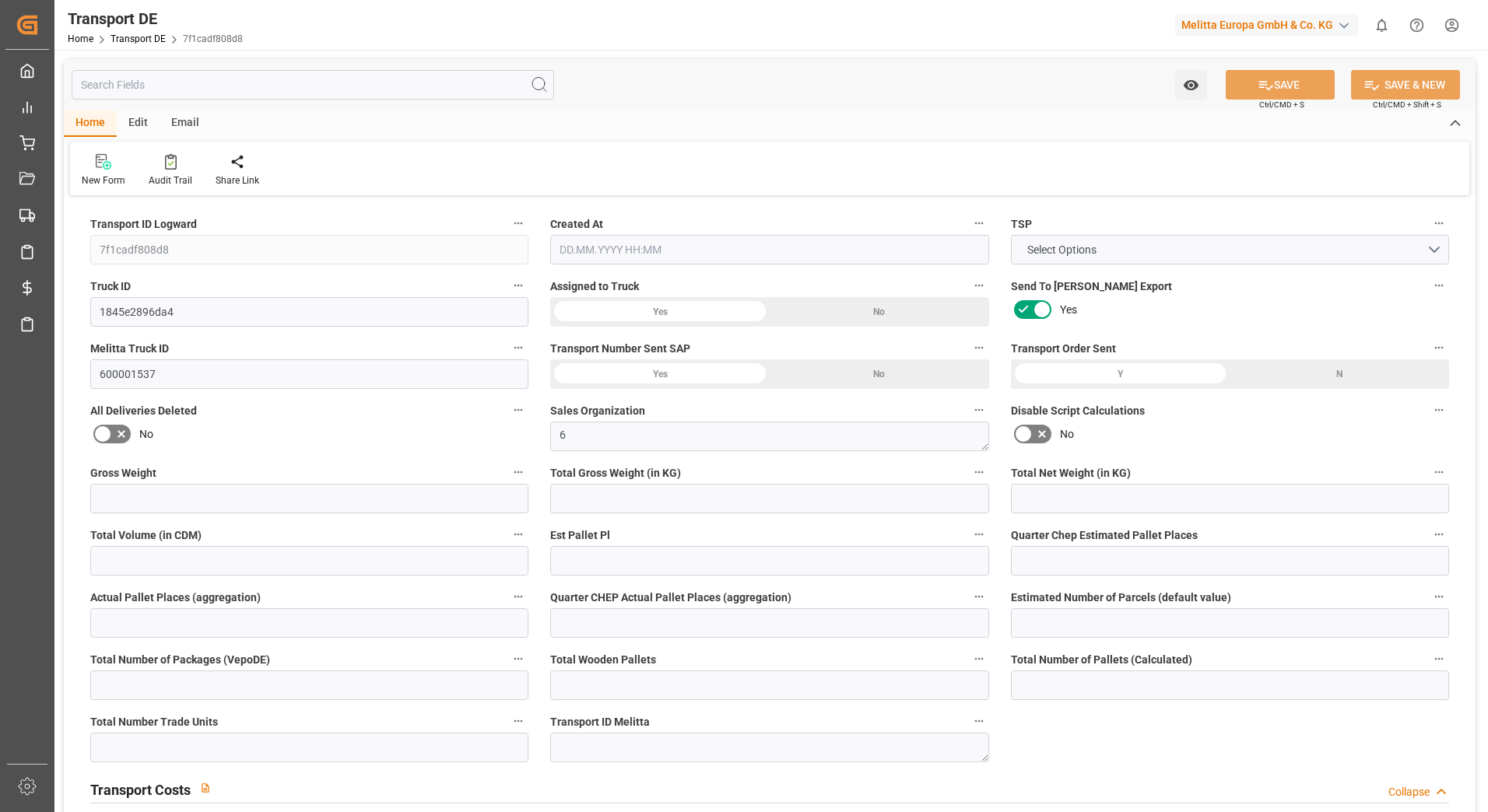
type input "0"
type input "-1.7684"
type input "0"
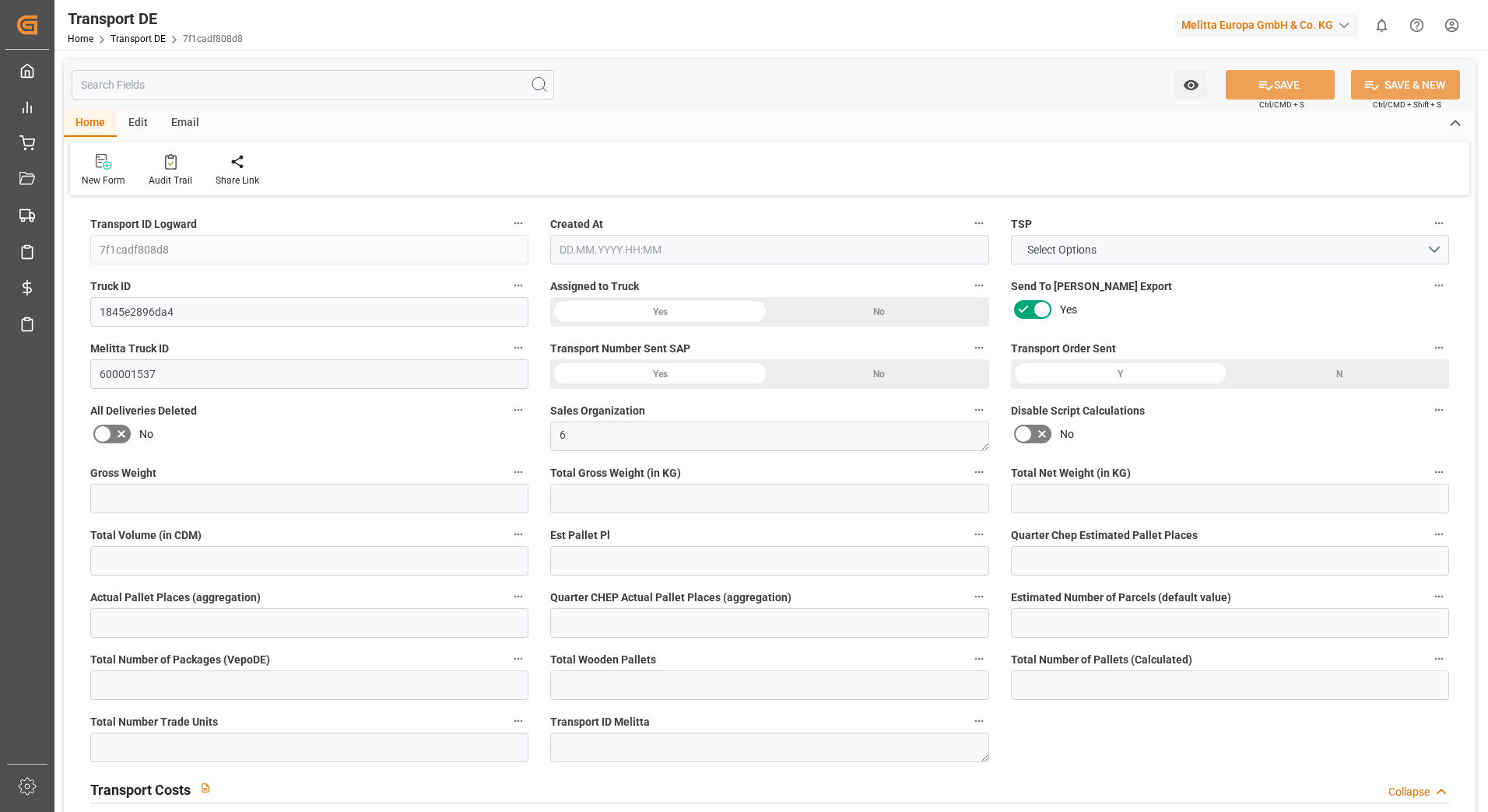
type input "0"
type input "1150.272"
type input "4710.8598"
type input "21"
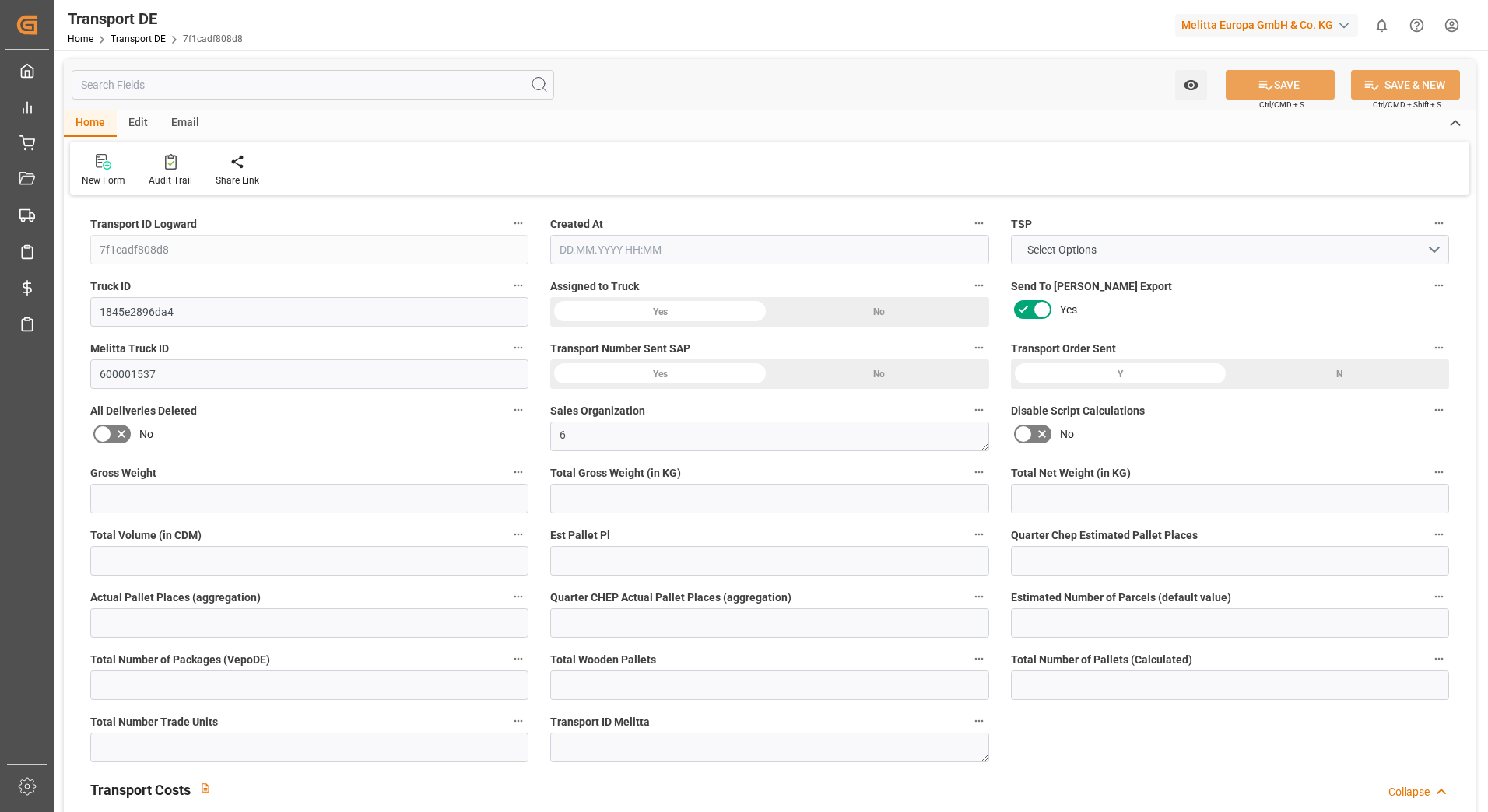
type input "35"
type input "4"
type input "0"
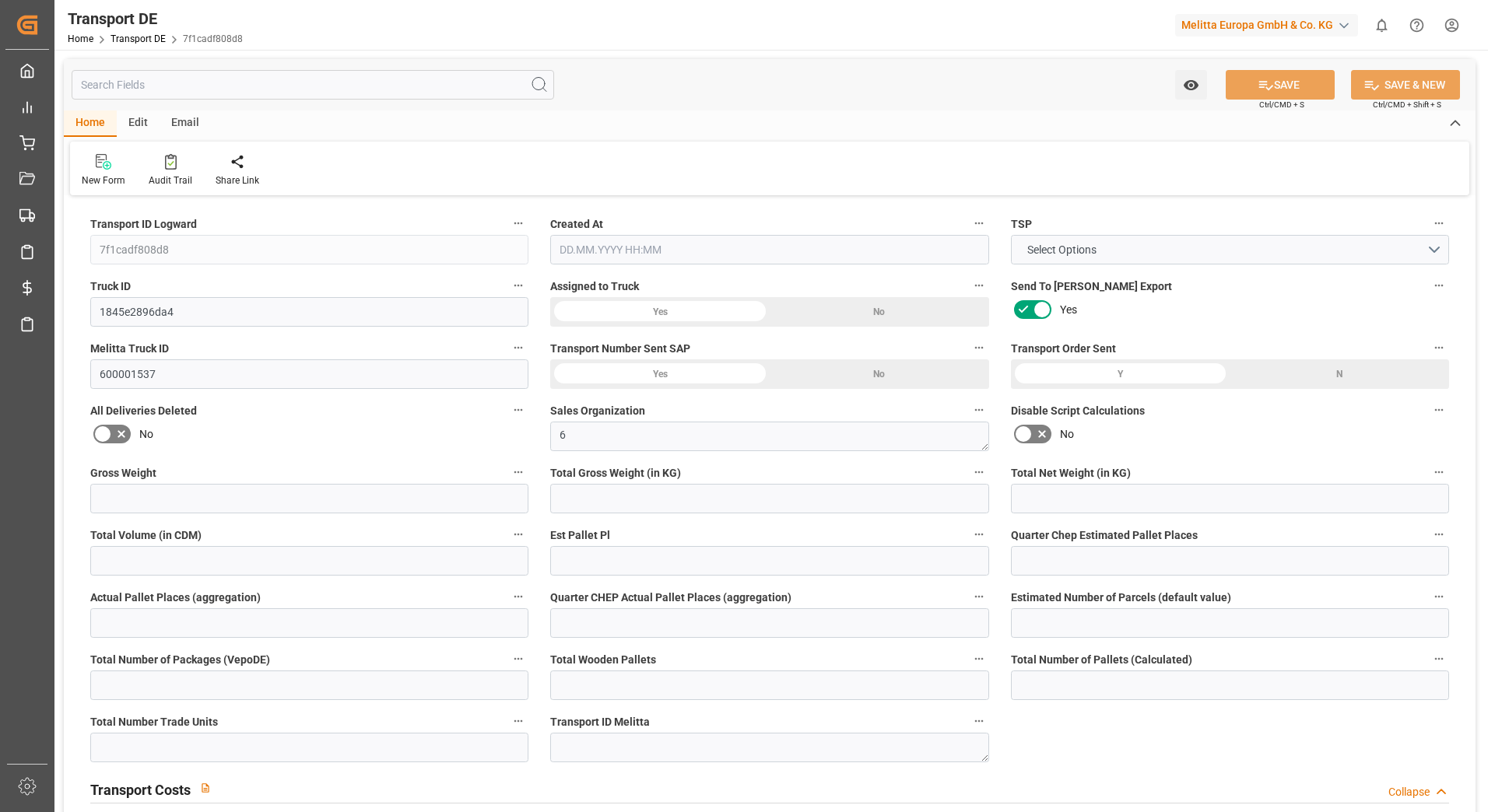
type input "0"
type input "1"
type input "0"
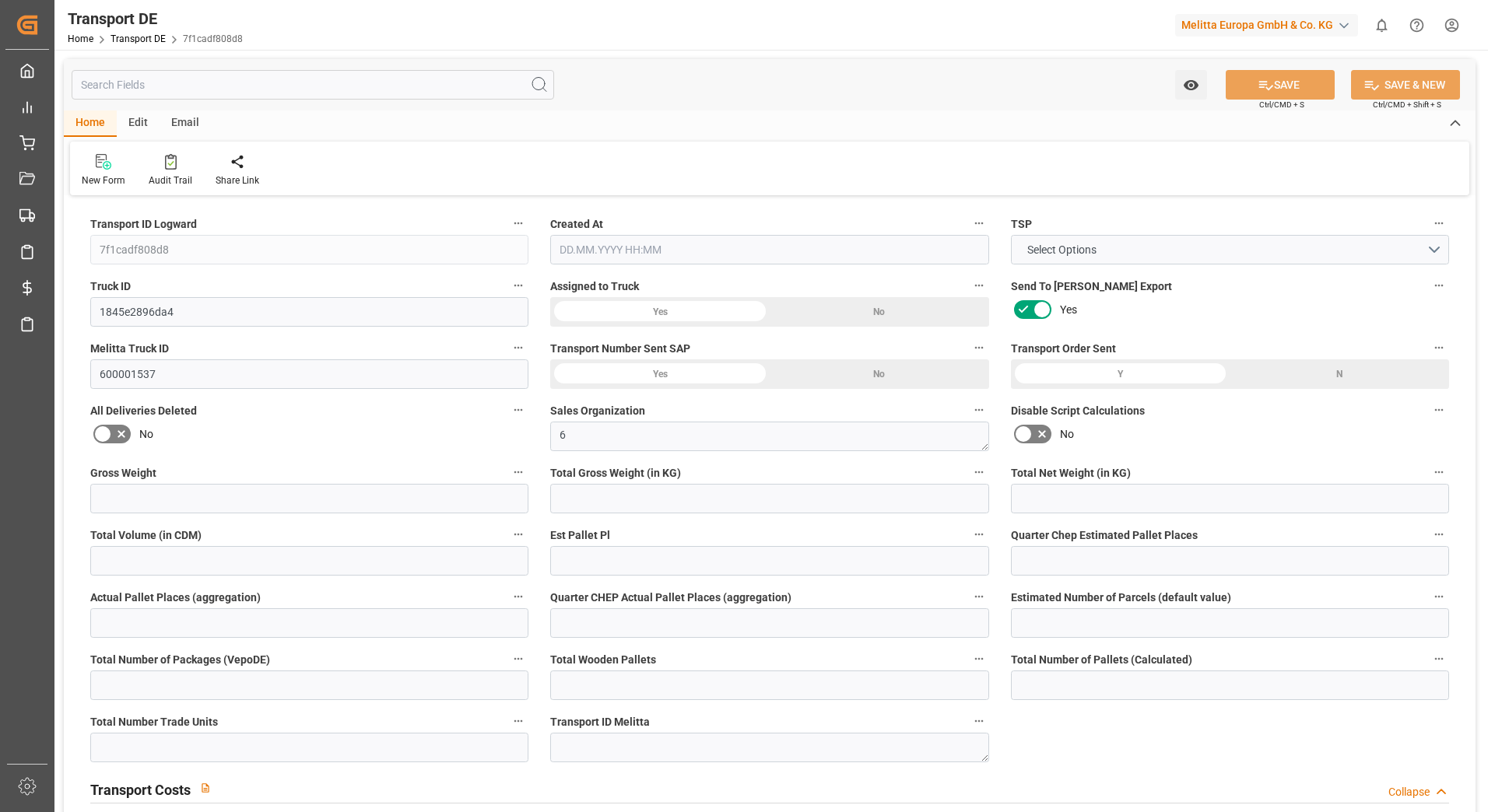
type input "288"
type input "202.2206"
type input "199.1816"
type input "04.08.2025 10:51"
type input "[DATE]"
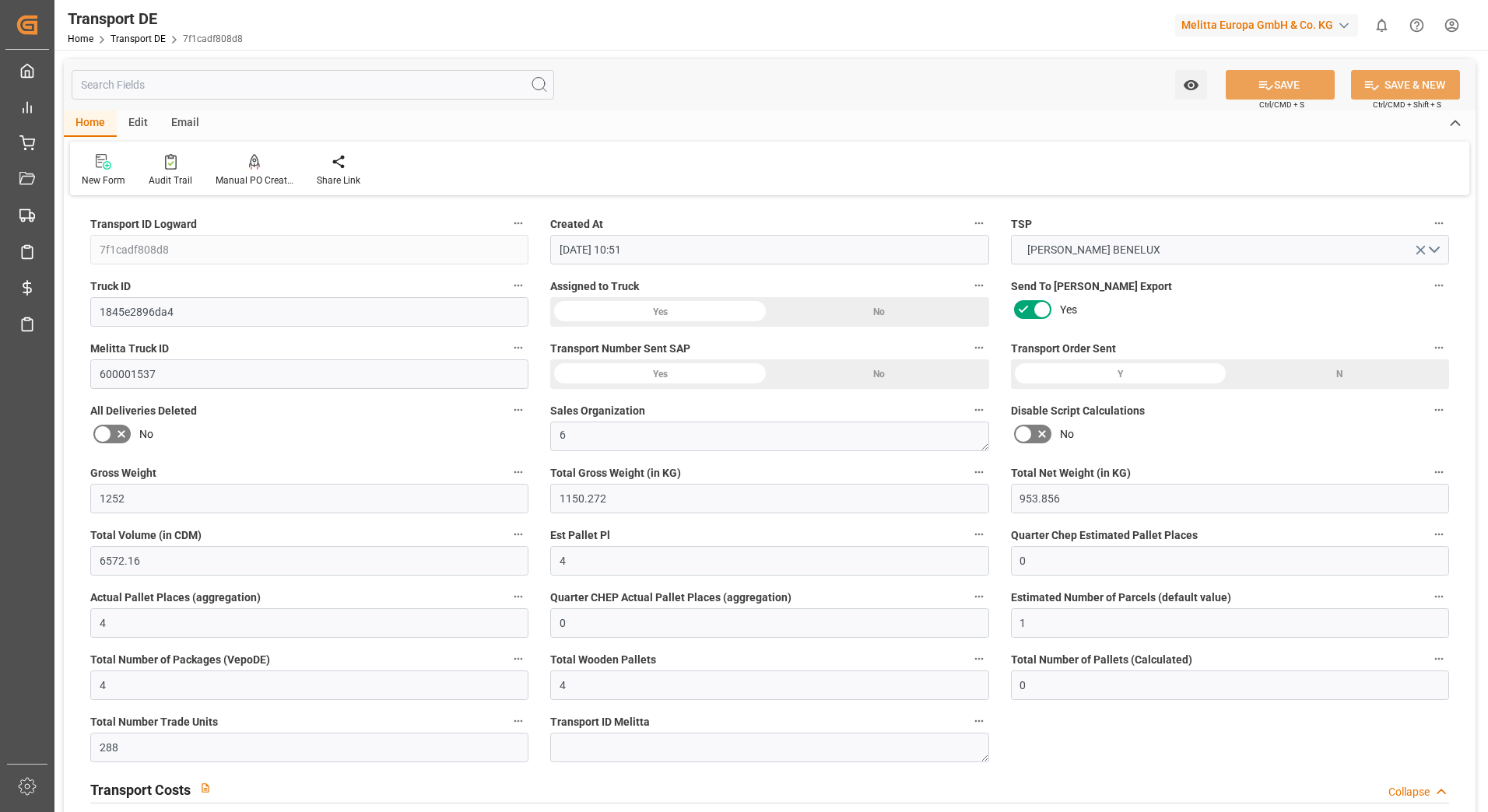
type input "[DATE]"
type input "12.08.2025"
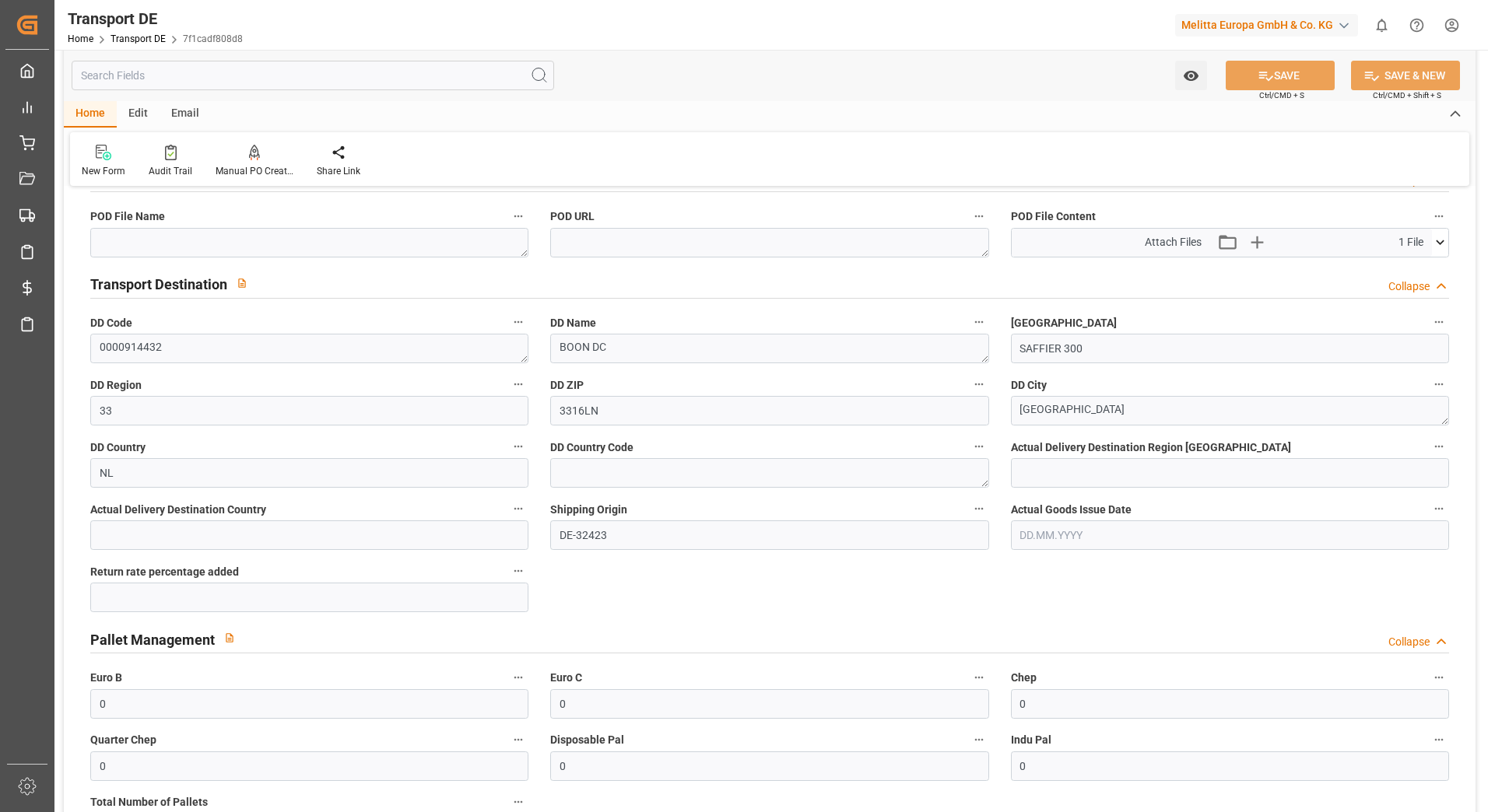
scroll to position [1011, 0]
click at [1440, 239] on icon at bounding box center [1440, 241] width 16 height 16
click at [1396, 265] on icon at bounding box center [1398, 271] width 16 height 16
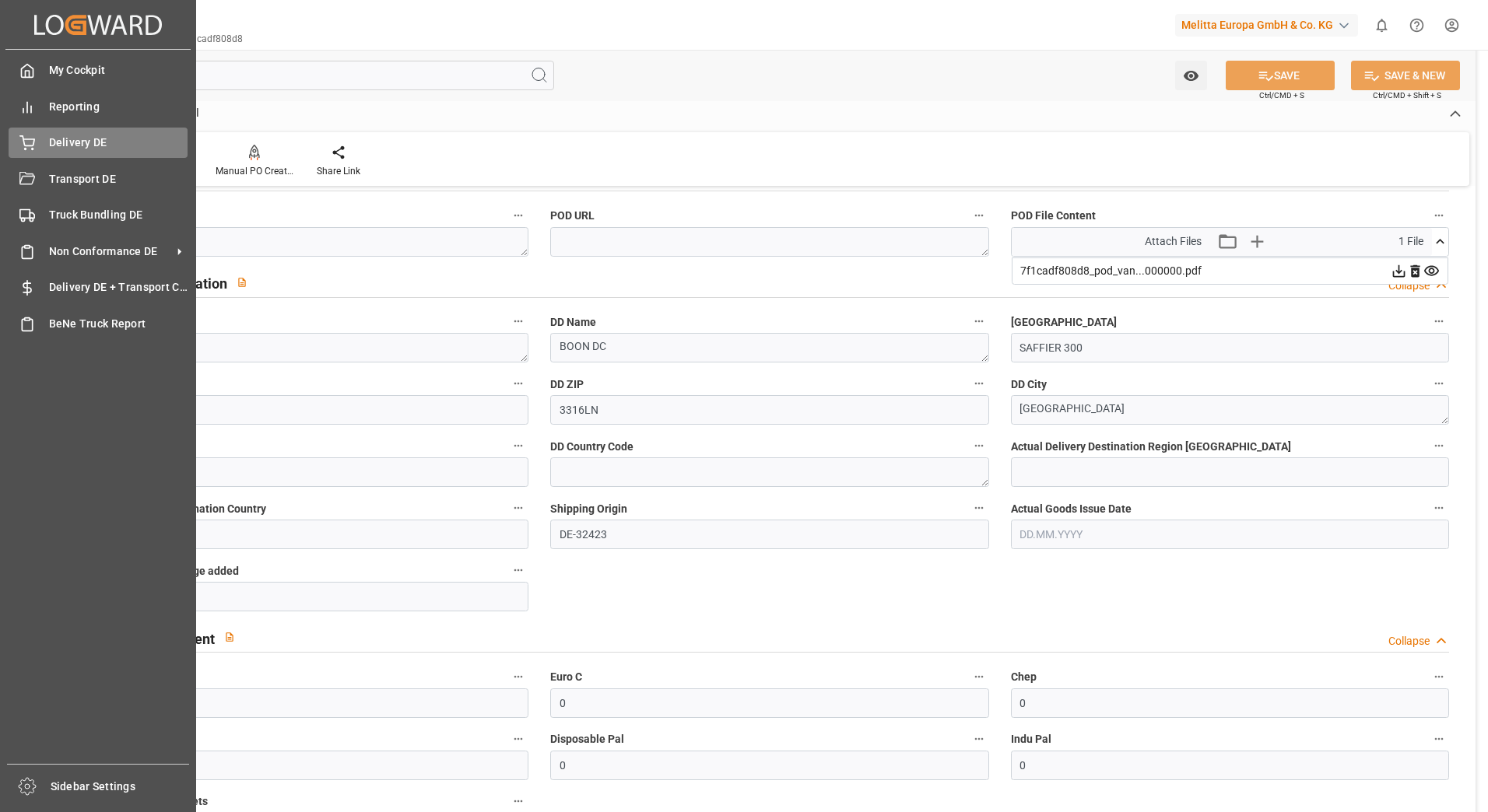
click at [50, 145] on span "Delivery DE" at bounding box center [119, 143] width 139 height 16
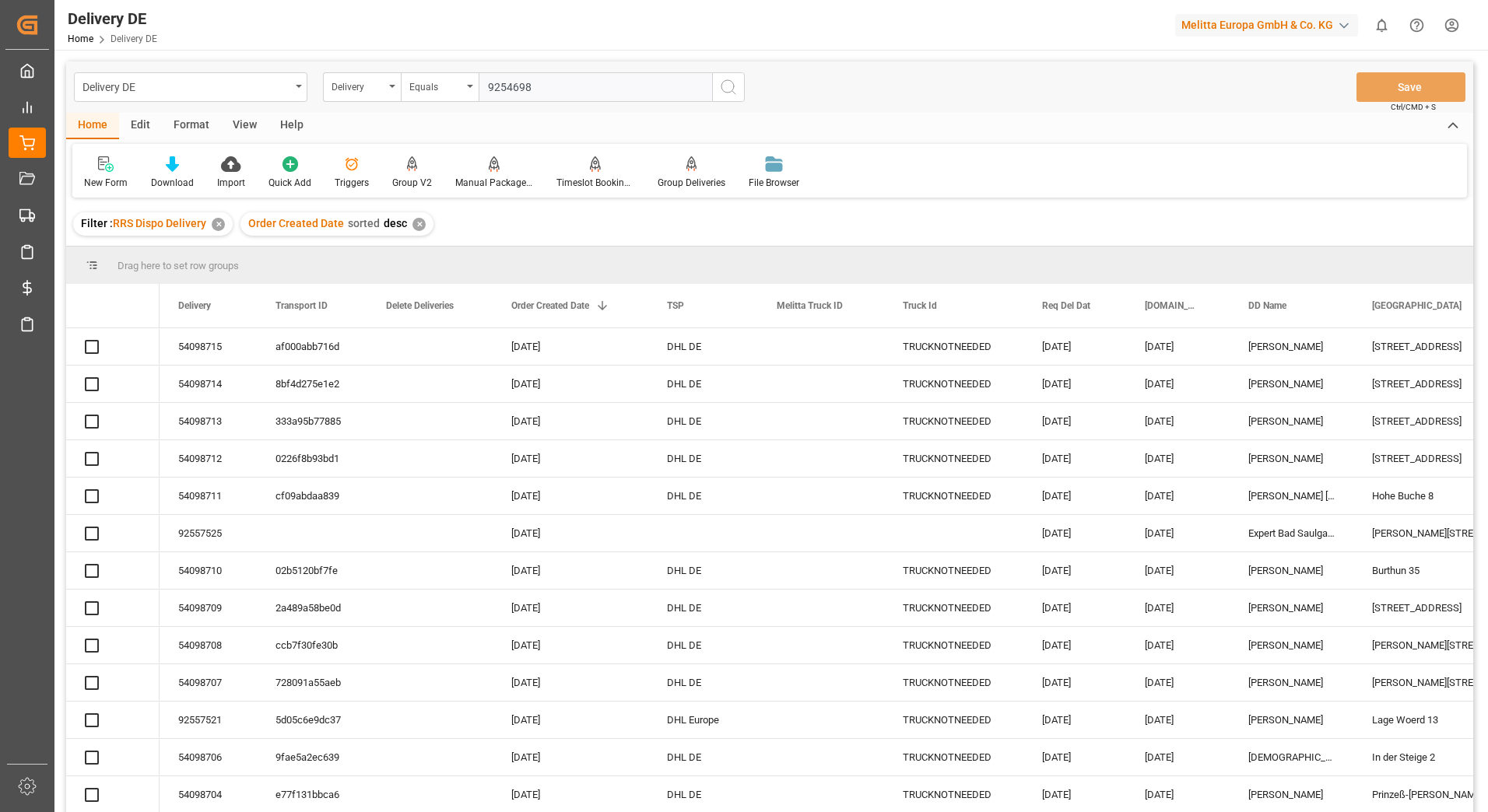
type input "92546988"
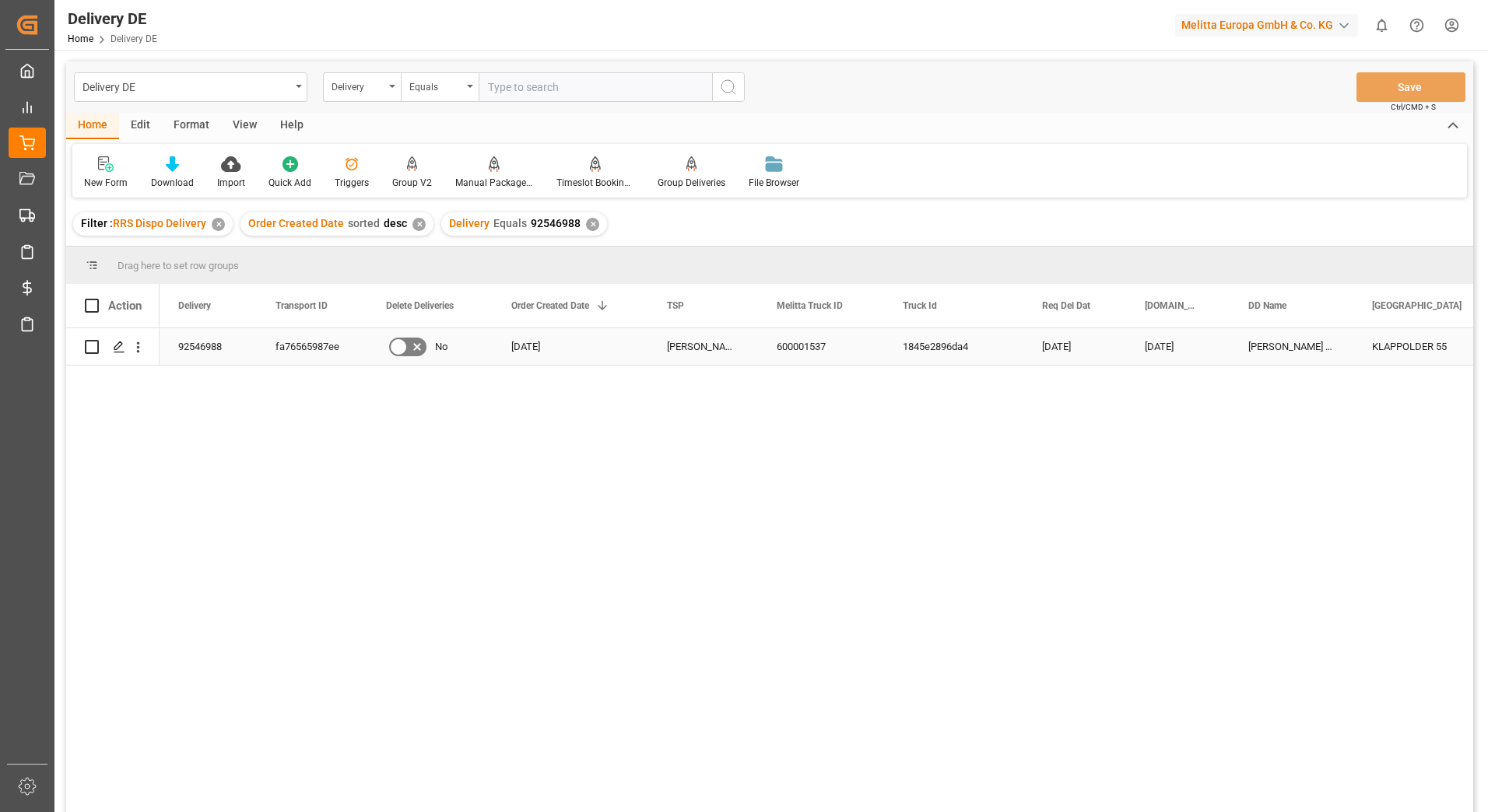
click at [294, 348] on div "fa76565987ee" at bounding box center [312, 347] width 111 height 36
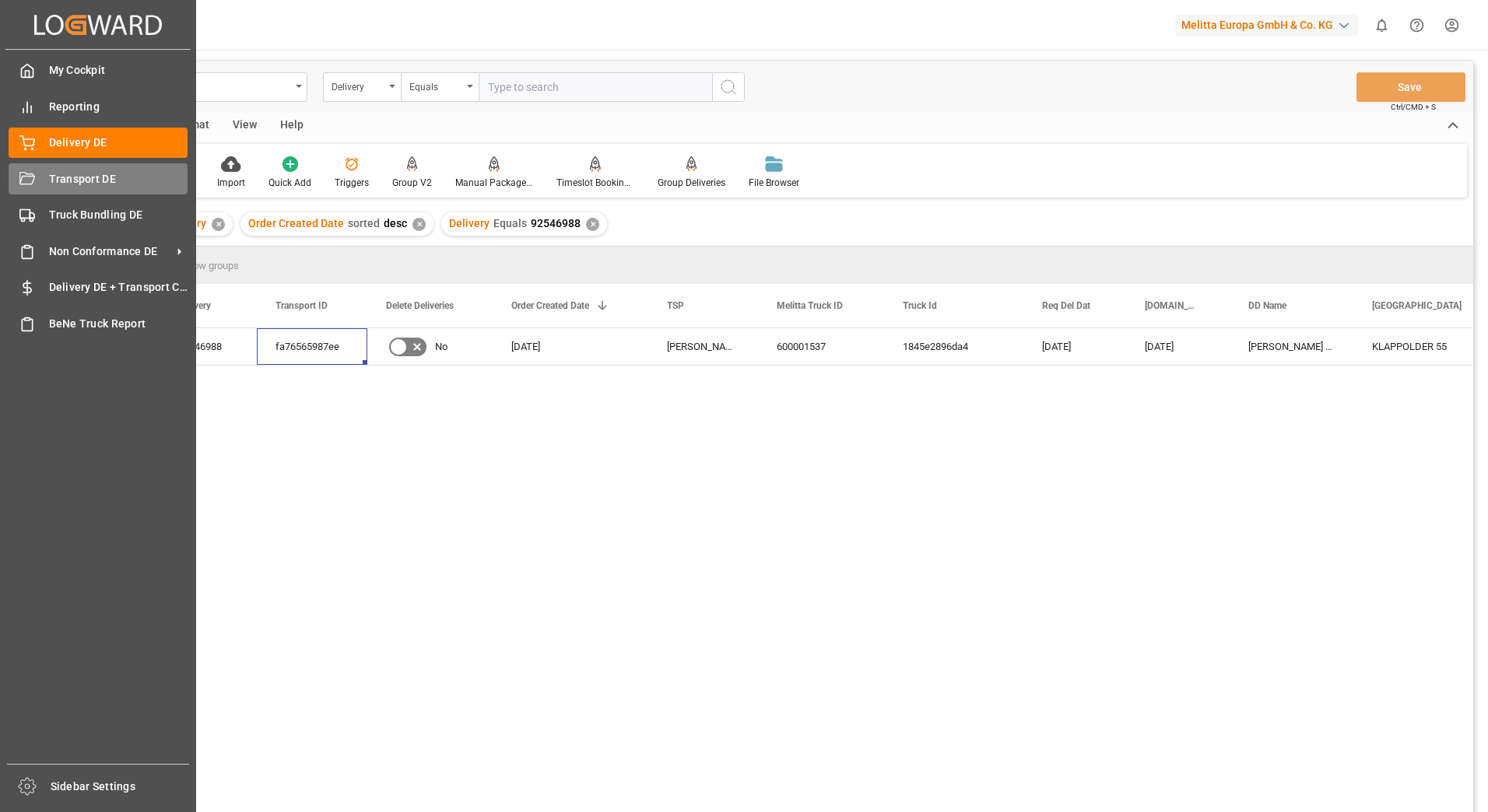
click at [22, 176] on icon at bounding box center [27, 180] width 16 height 16
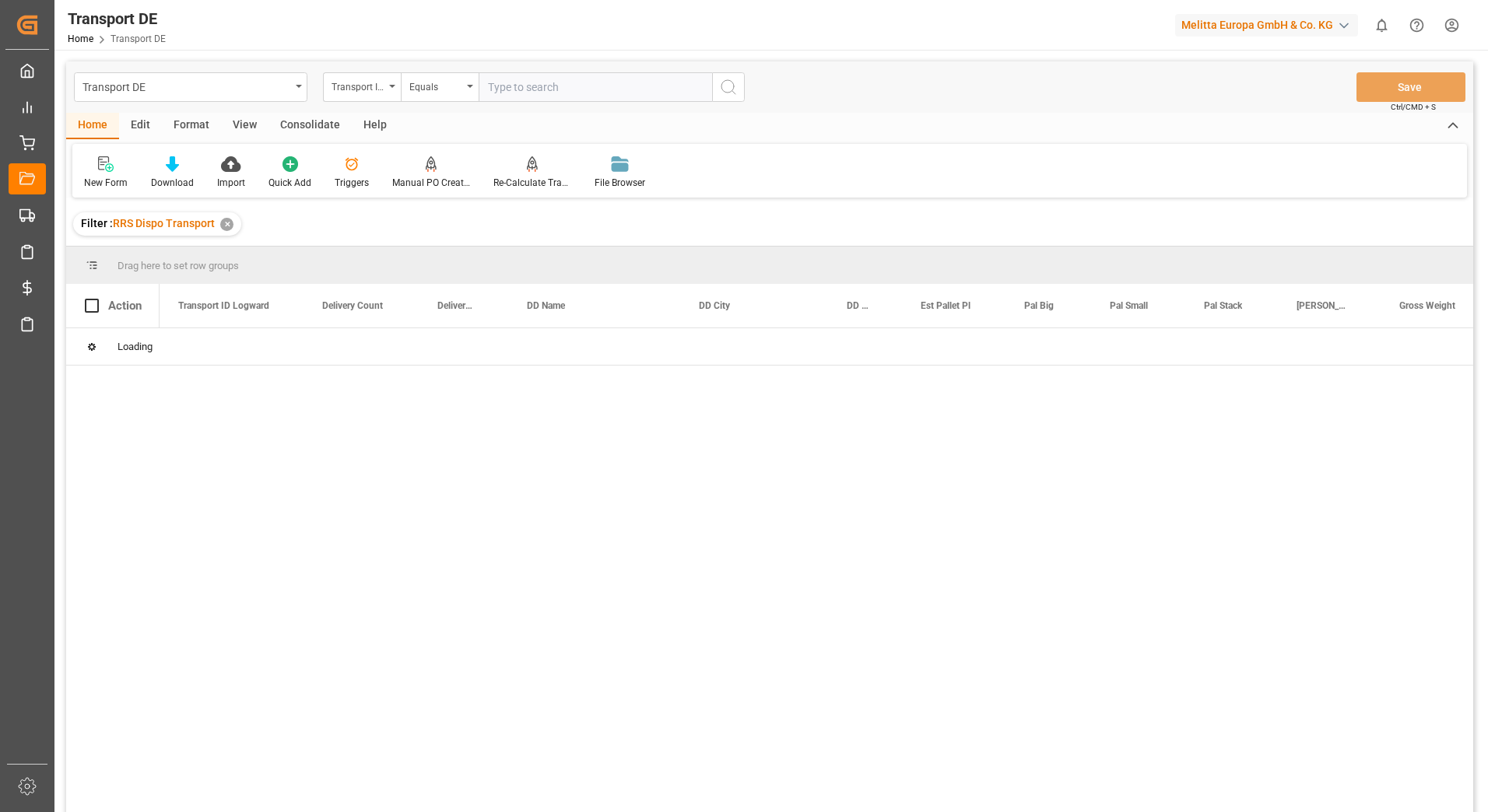
click at [514, 87] on input "text" at bounding box center [595, 87] width 234 height 29
paste input "fa76565987ee"
type input "fa76565987ee"
click at [733, 91] on icon "search button" at bounding box center [728, 87] width 19 height 19
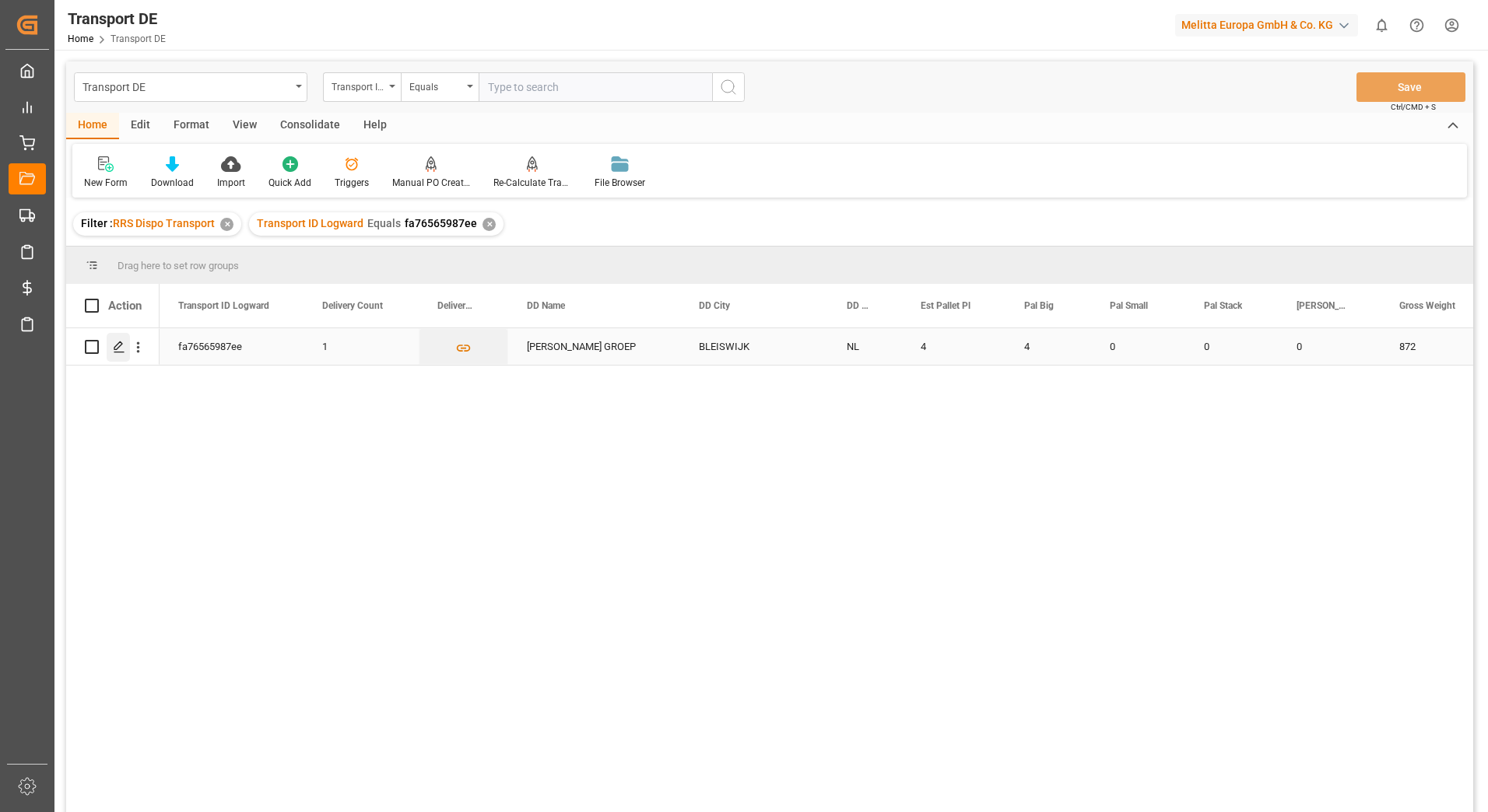
click at [121, 344] on polygon "Press SPACE to select this row." at bounding box center [118, 346] width 8 height 8
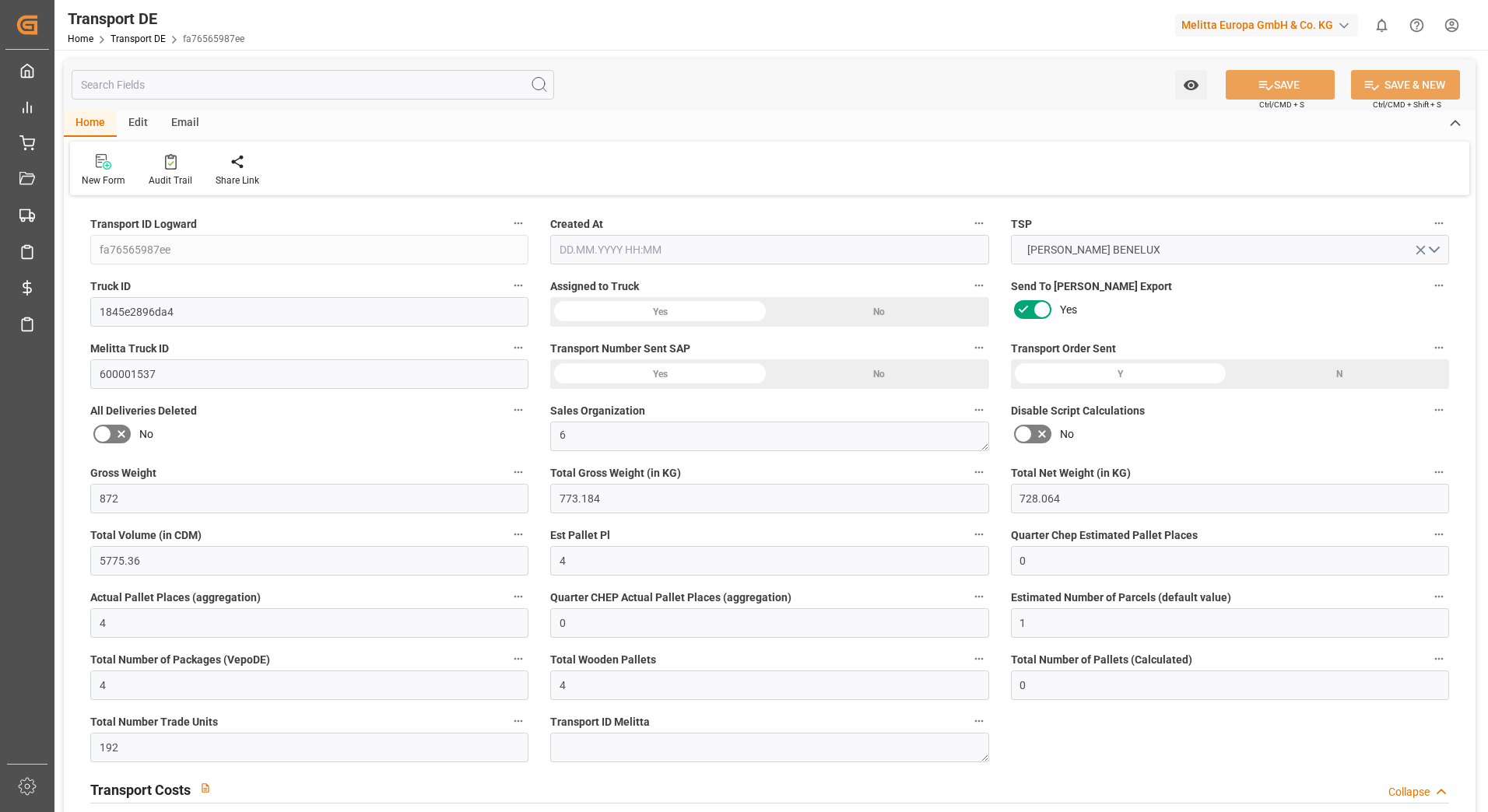
type input "872"
type input "773.184"
type input "728.064"
type input "5775.36"
type input "4"
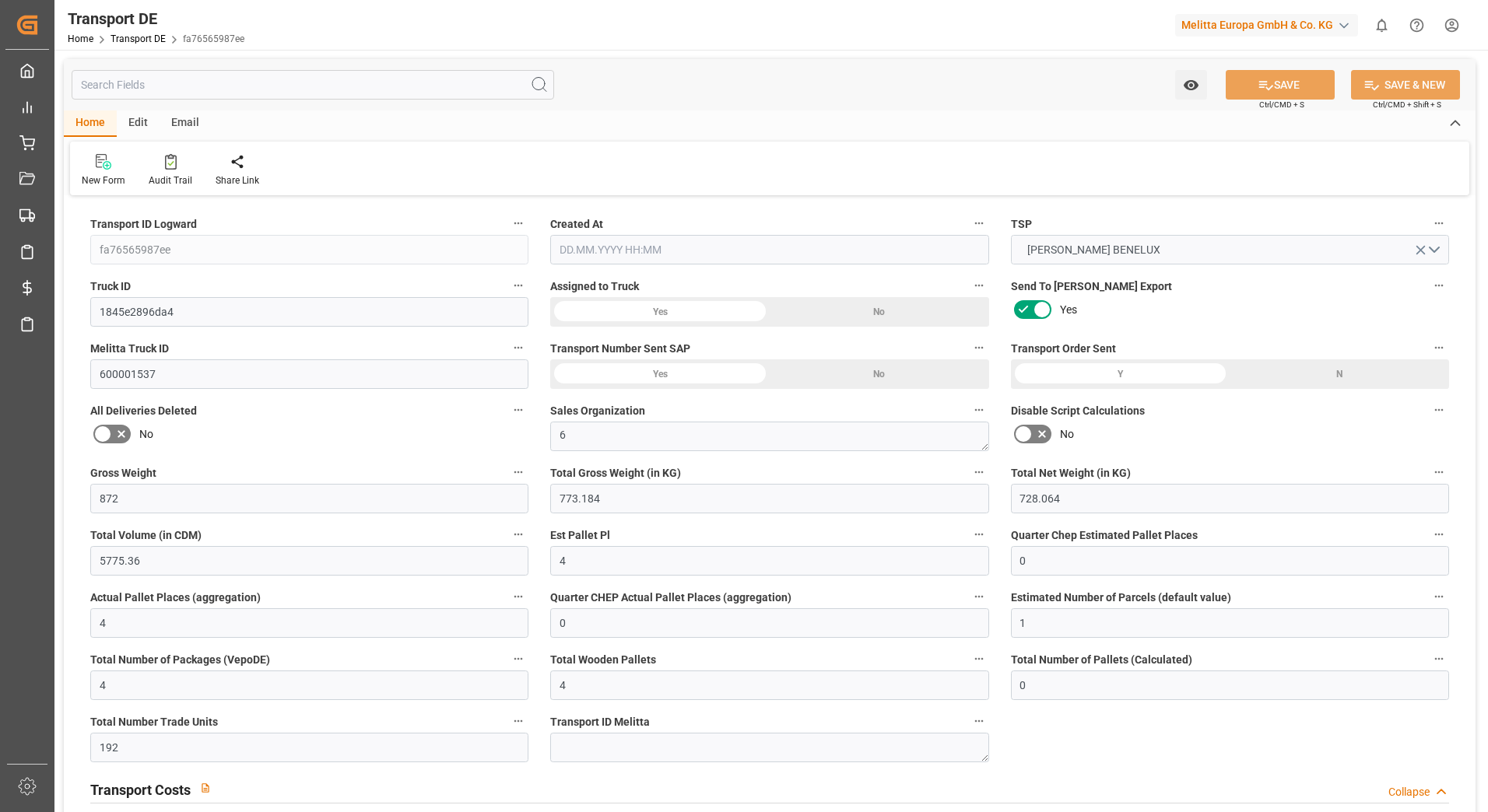
type input "0"
type input "4"
type input "0"
type input "1"
type input "4"
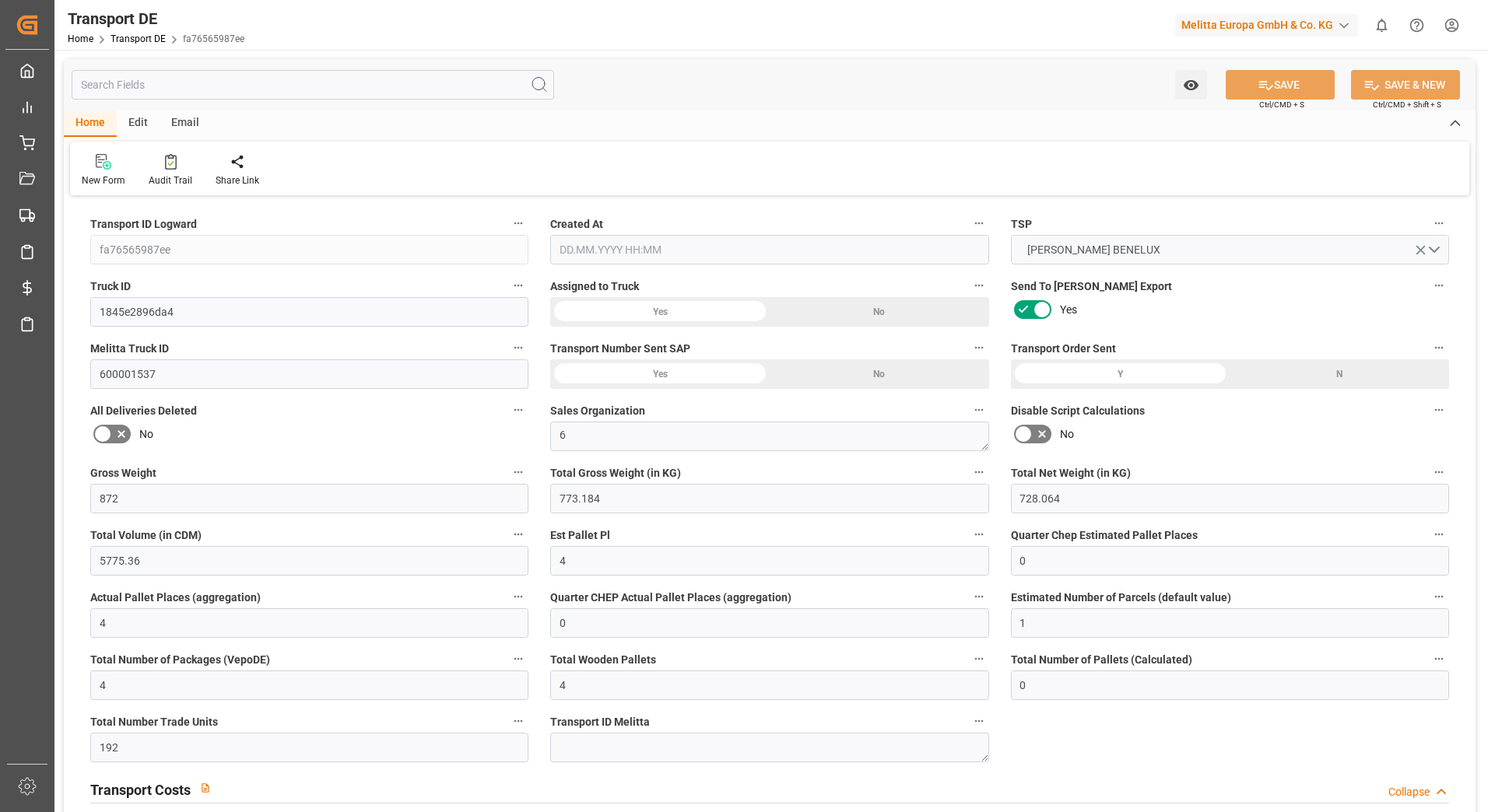
type input "4"
type input "0"
type input "192"
type input "0"
type input "200.95"
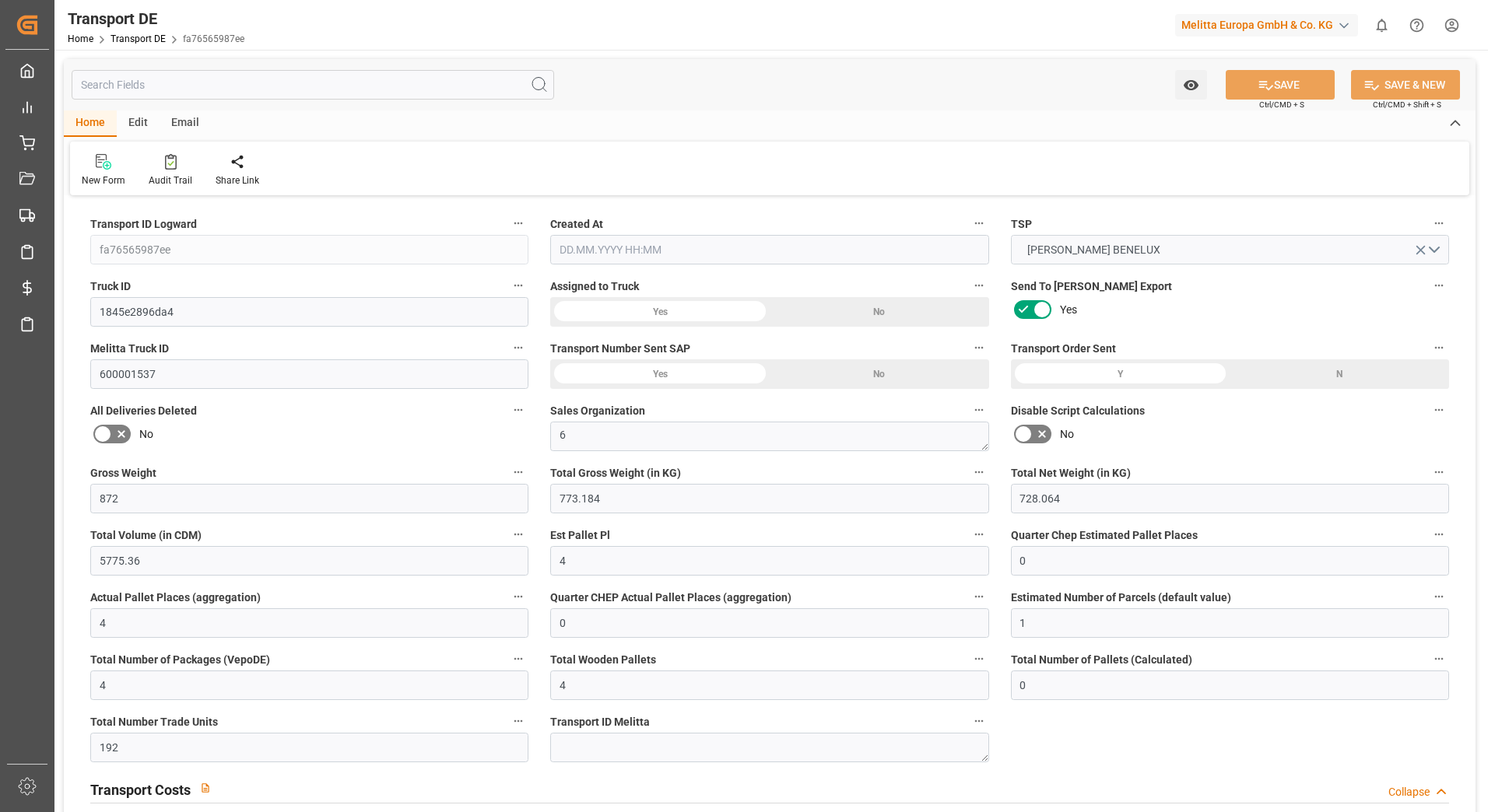
type input "3.039"
type input "200.95"
type input "199.1816"
type input "26"
type input "0"
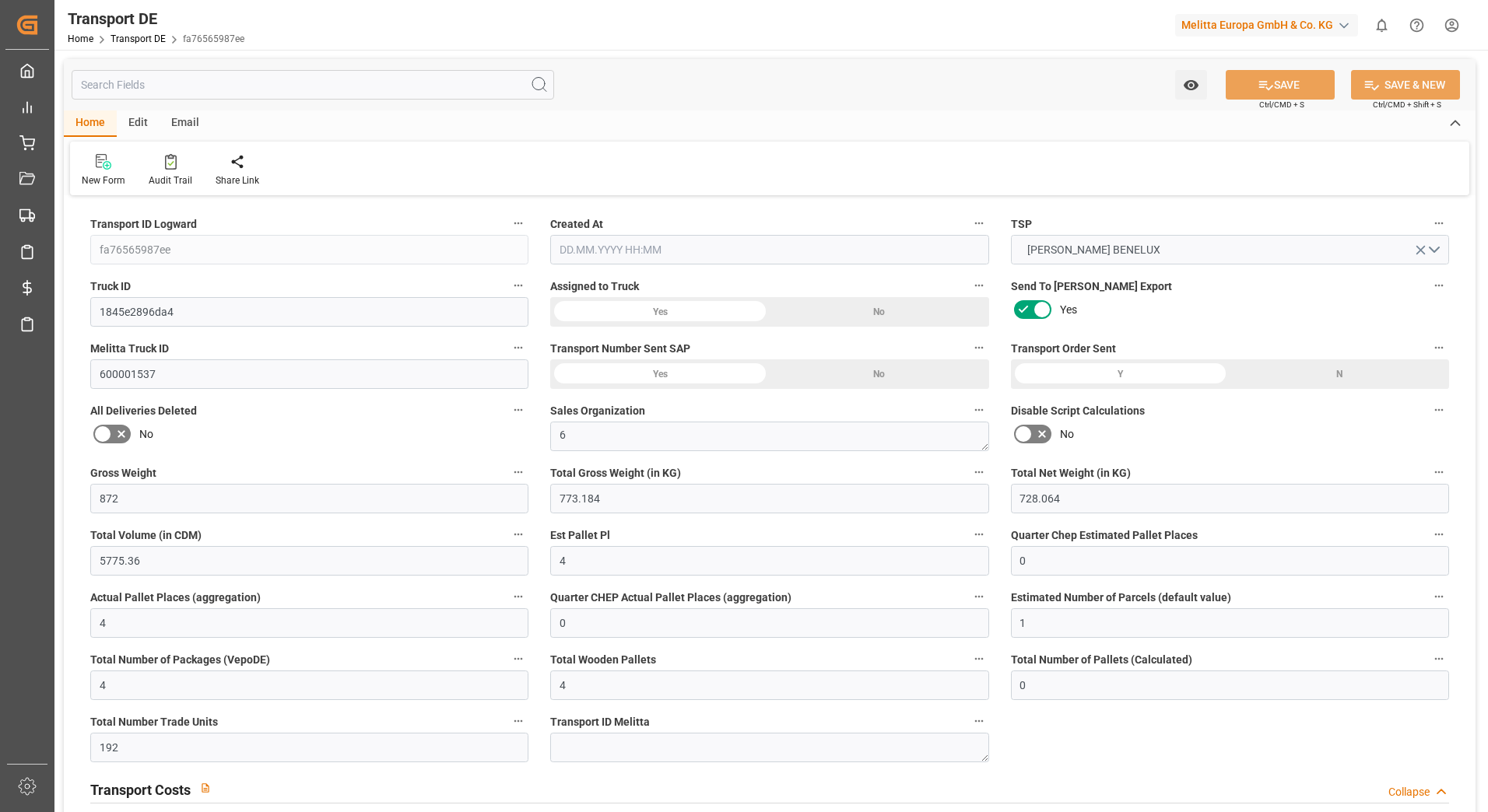
type input "0"
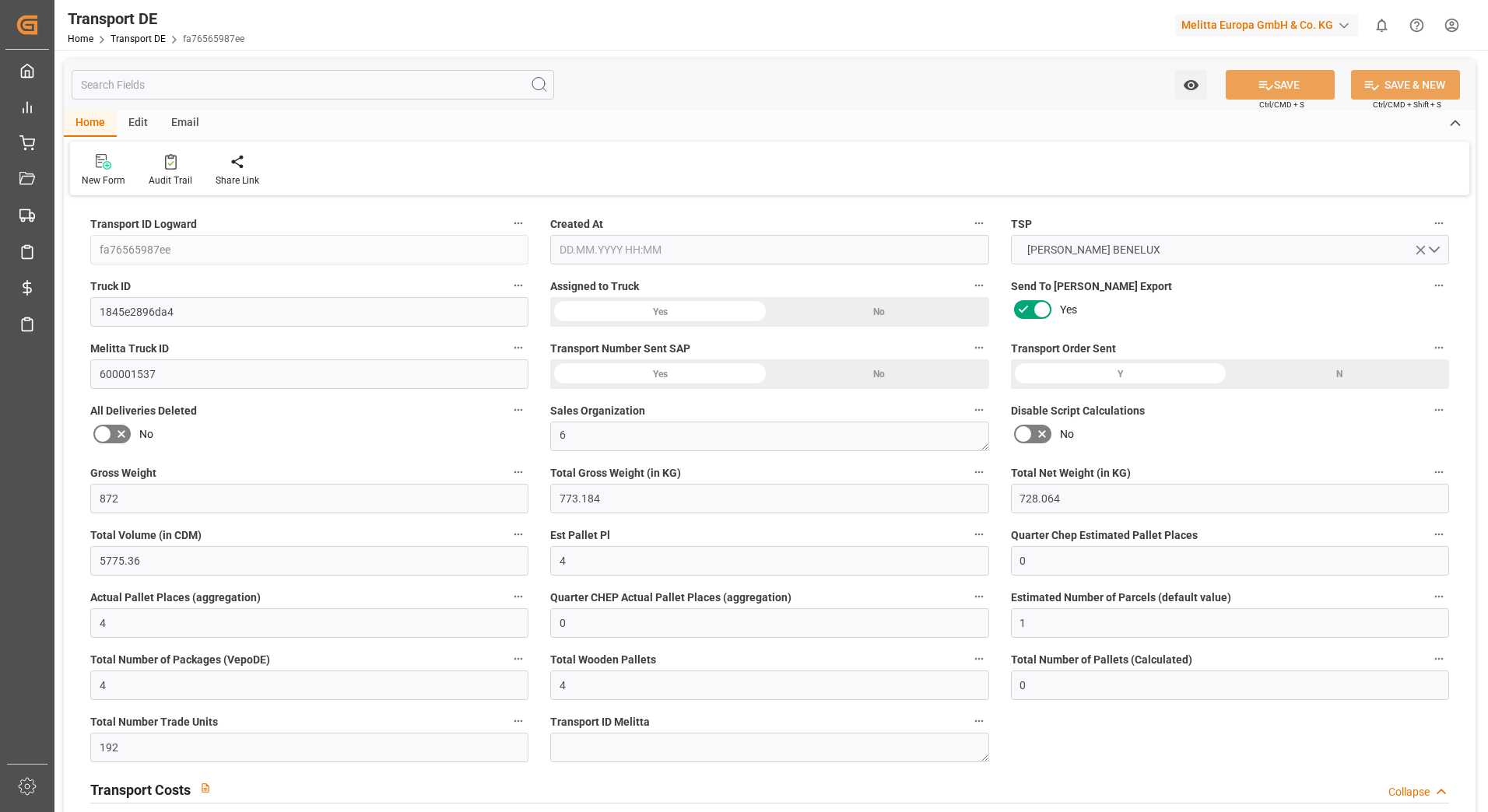
type input "0"
type input "-1.7684"
type input "0"
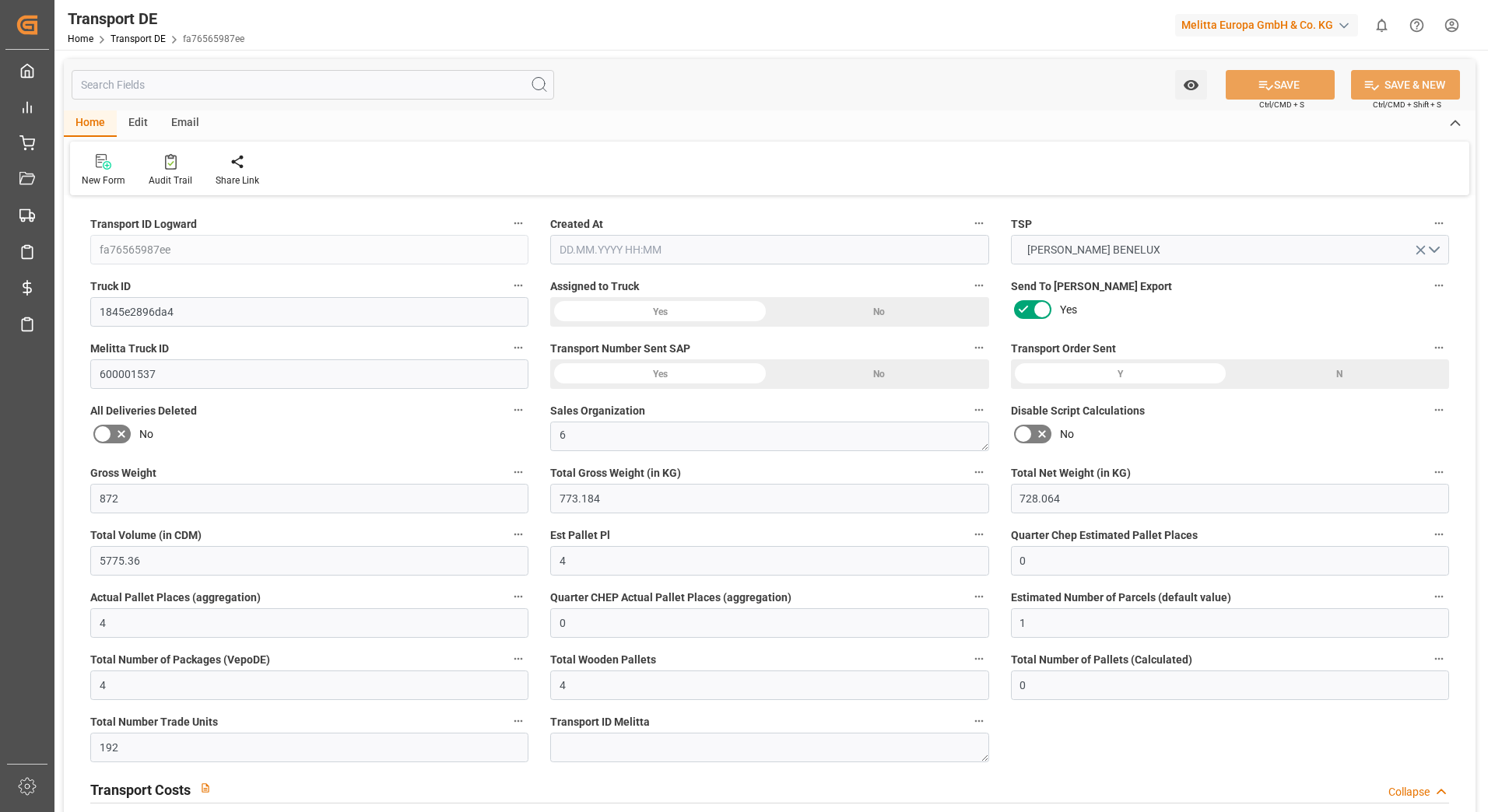
type input "0"
type input "773.184"
type input "4710.8598"
type input "21"
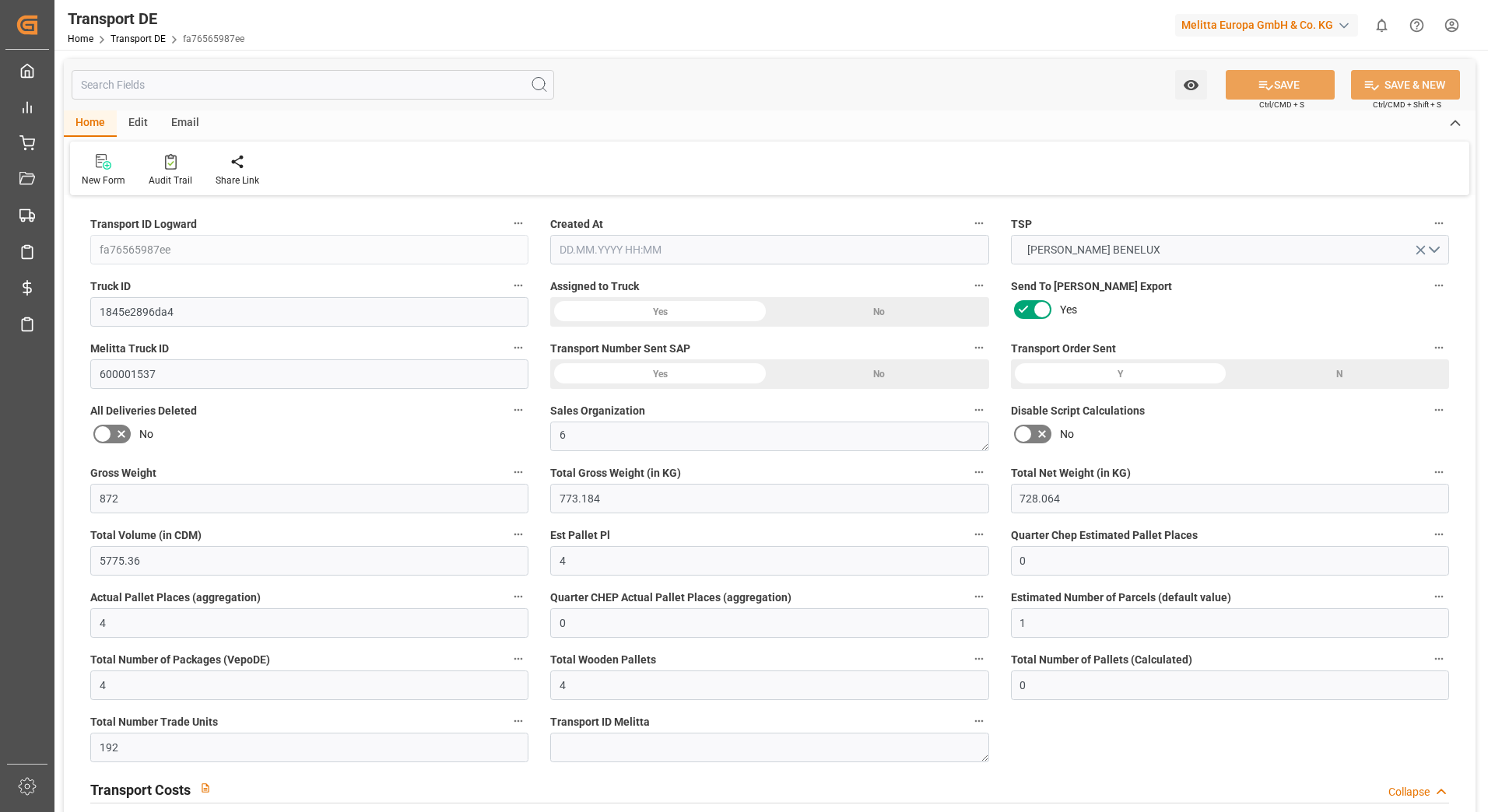
type input "35"
type input "4"
type input "0"
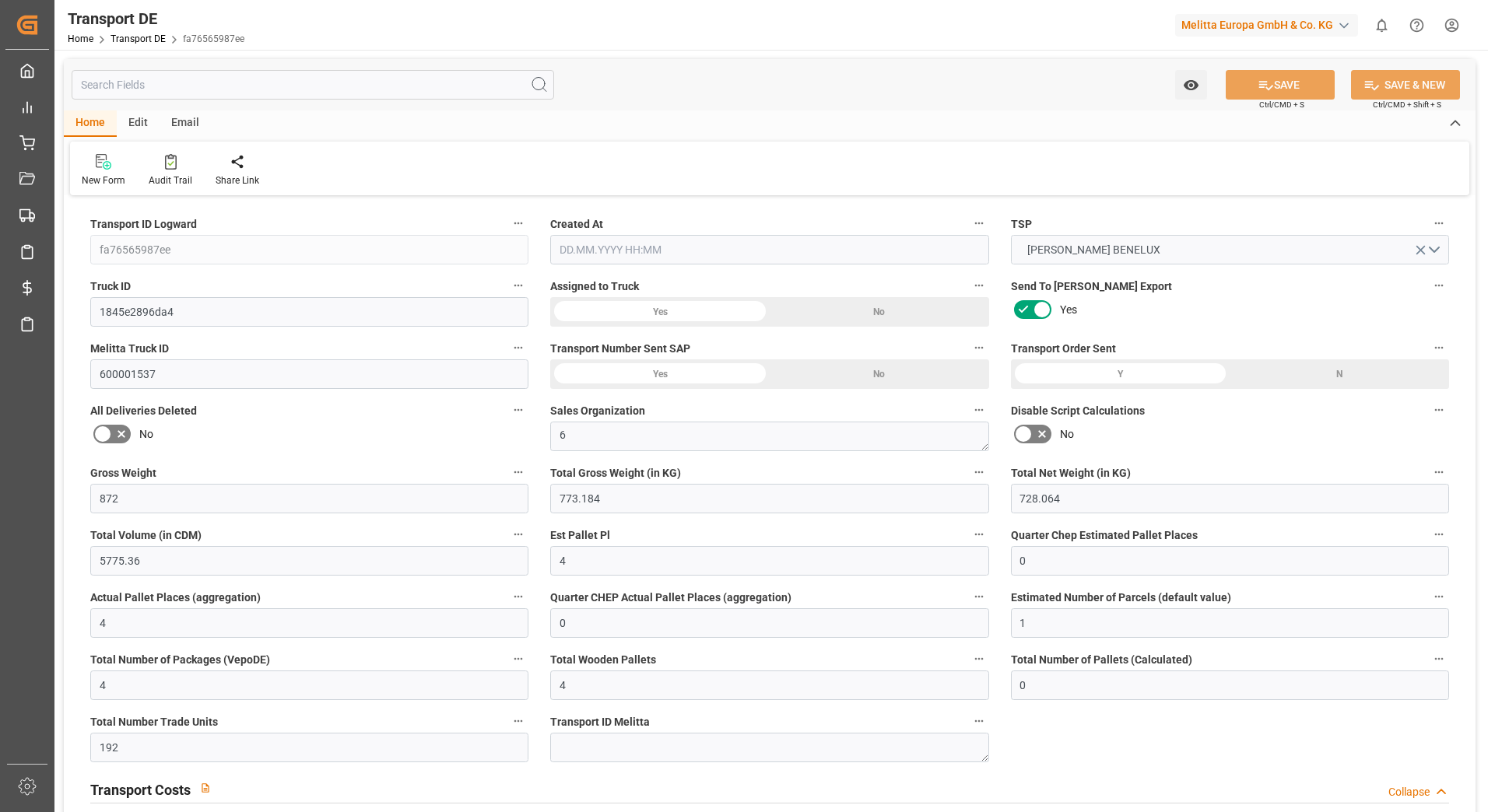
type input "0"
type input "1"
type input "0"
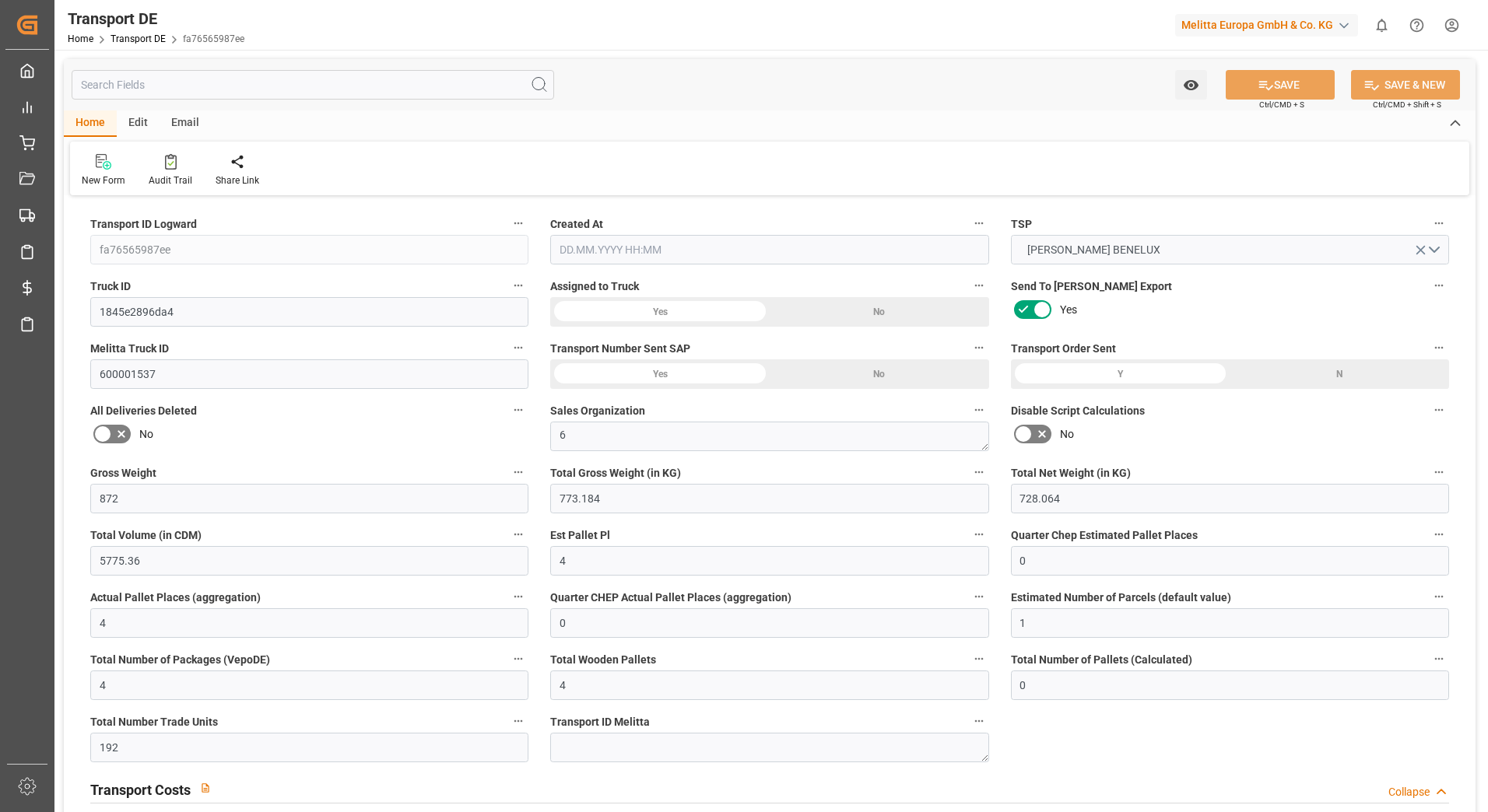
type input "192"
type input "202.2206"
type input "199.1816"
type input "07.08.2025 11:27"
type input "[DATE]"
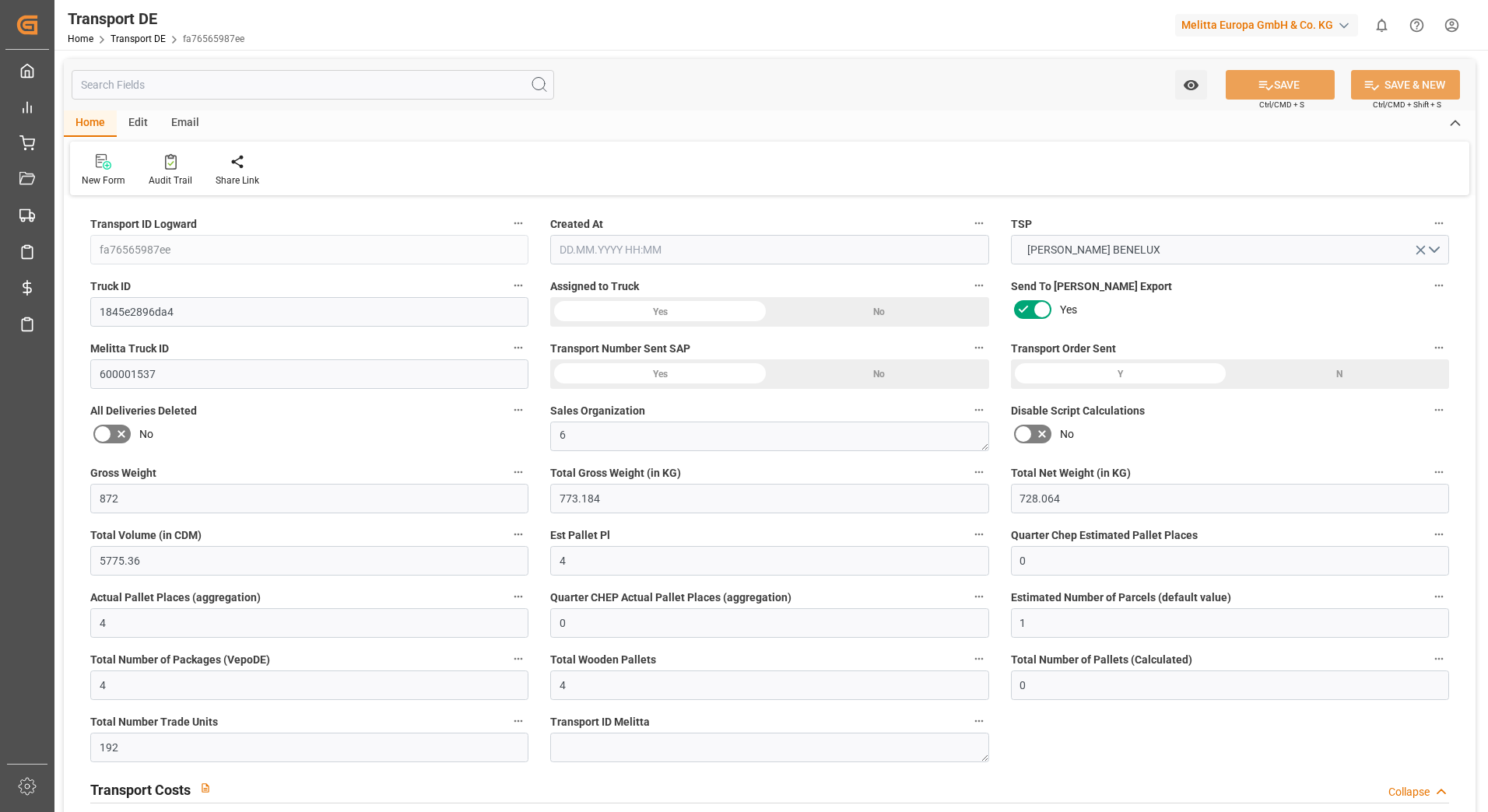
type input "[DATE]"
type input "12.08.2025"
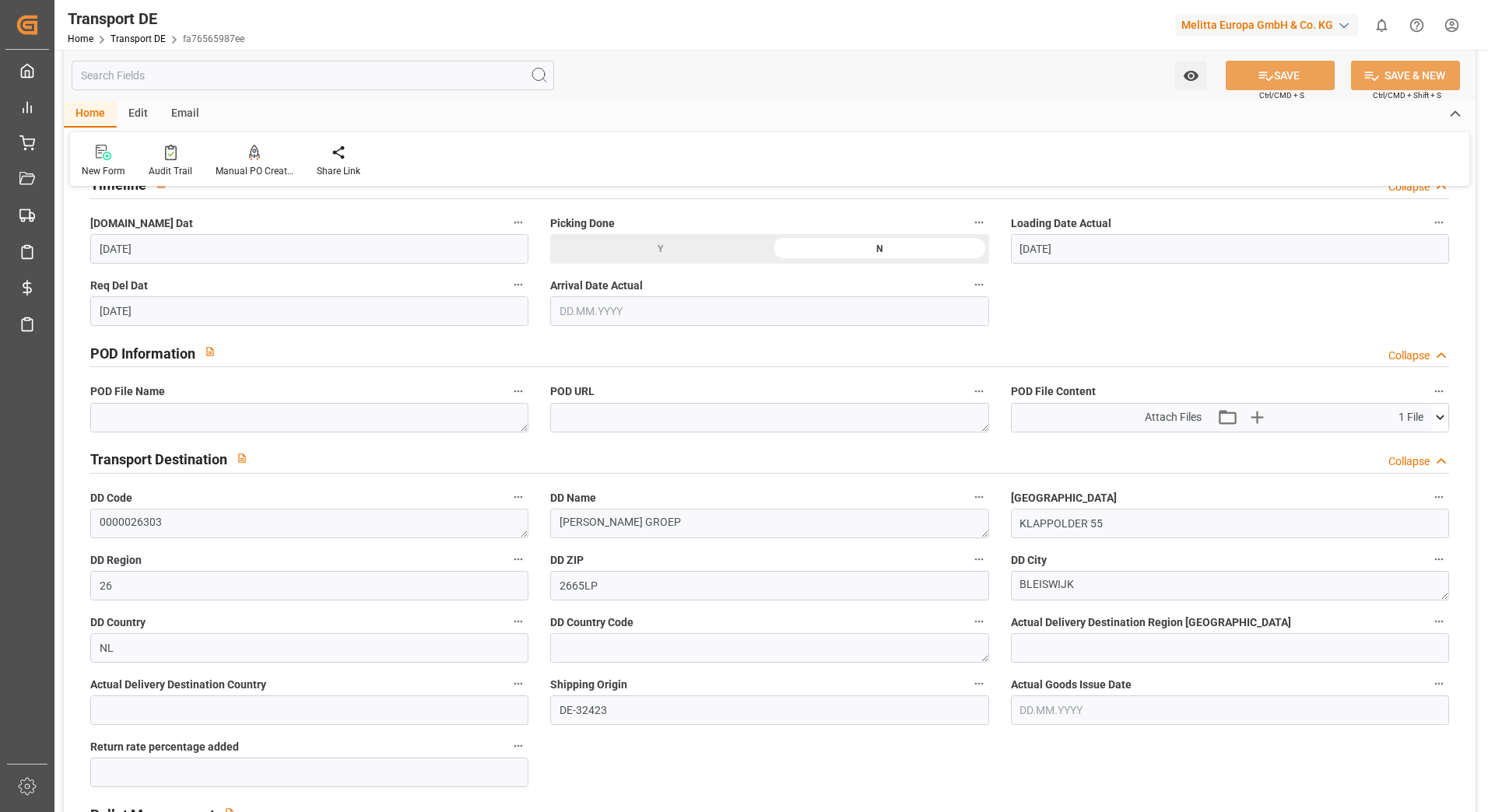
scroll to position [855, 0]
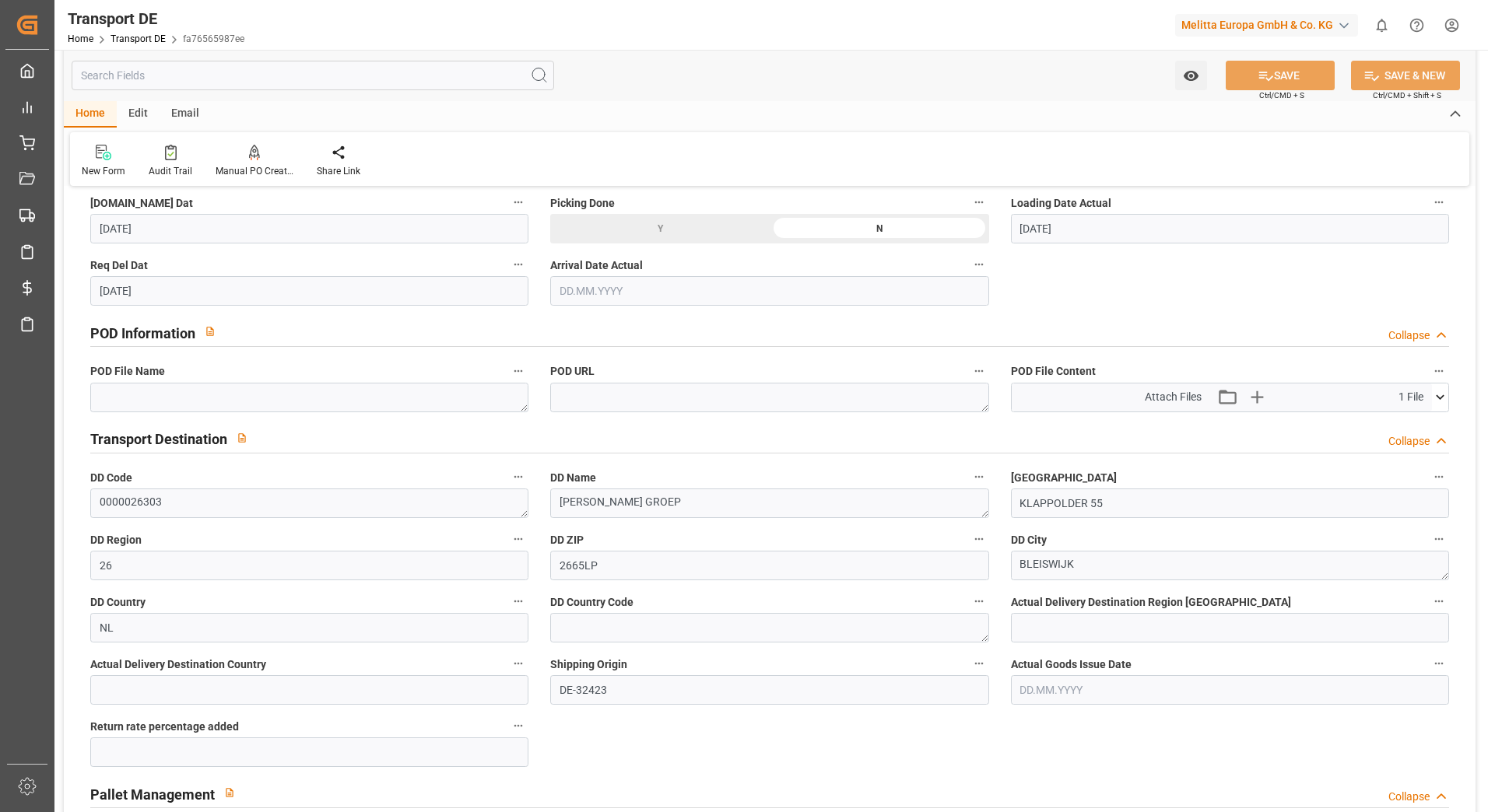
click at [1441, 398] on icon at bounding box center [1440, 397] width 9 height 4
click at [1401, 425] on icon at bounding box center [1398, 426] width 16 height 16
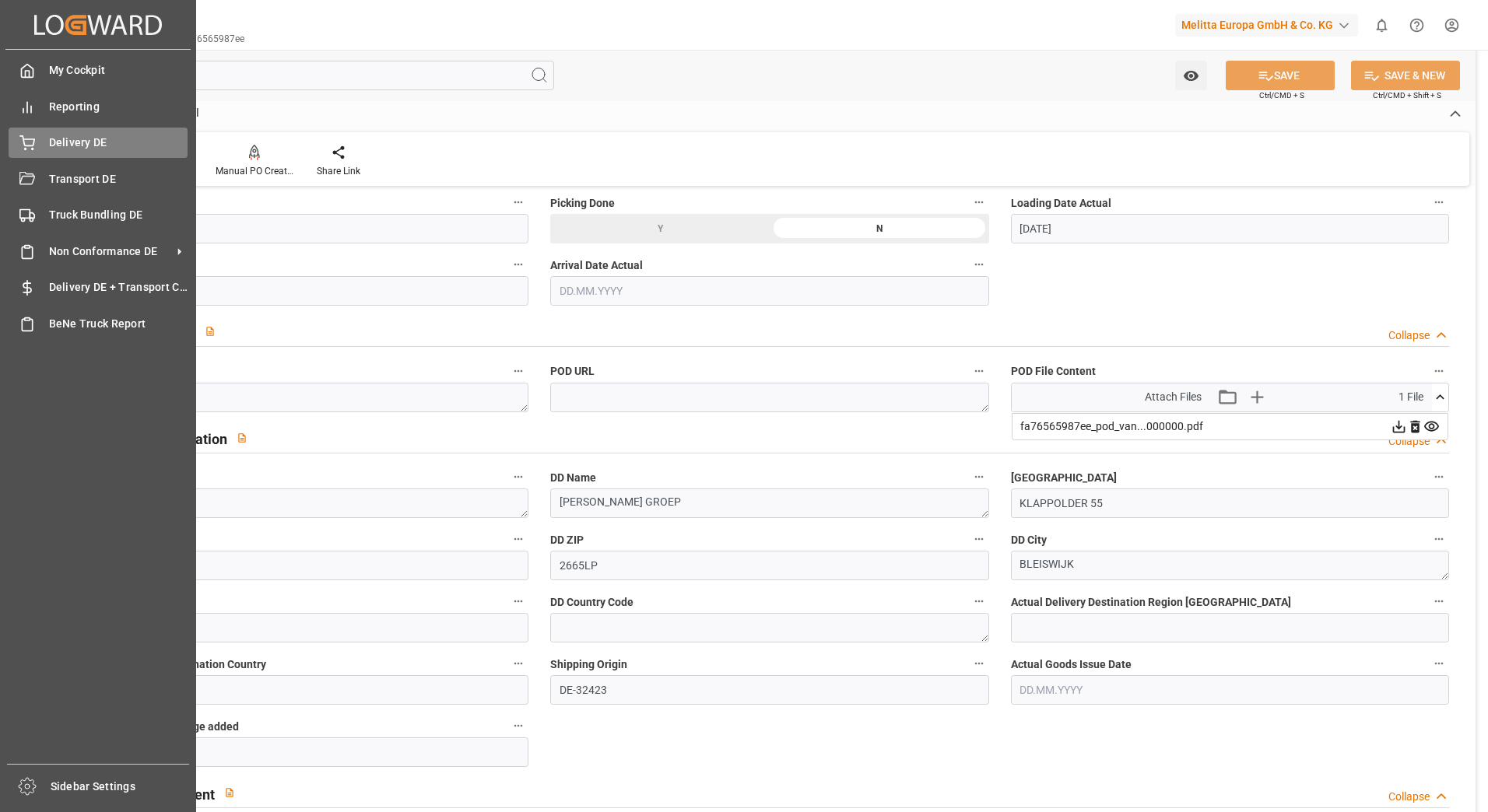
click at [59, 144] on span "Delivery DE" at bounding box center [119, 143] width 139 height 16
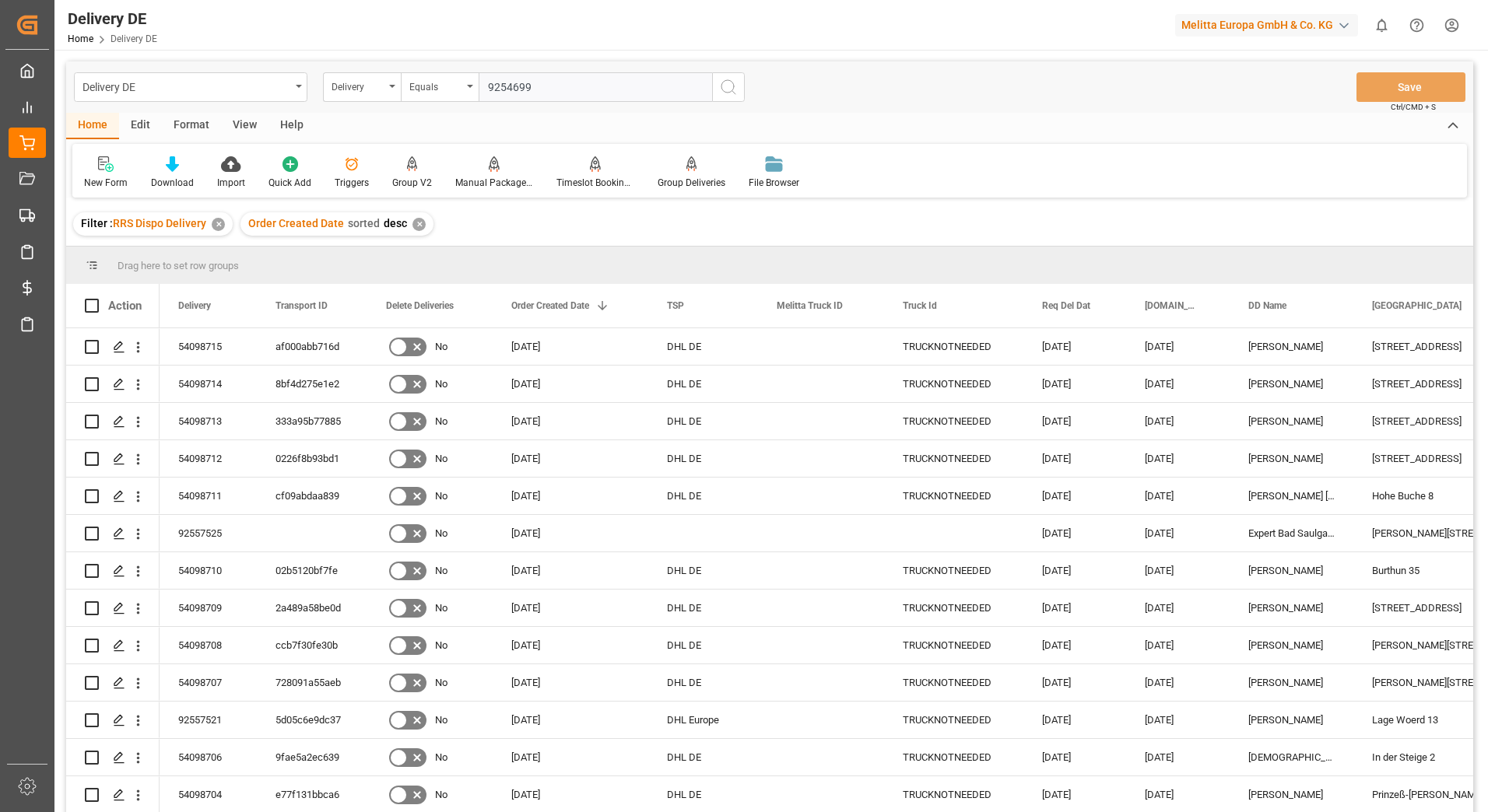
type input "92546992"
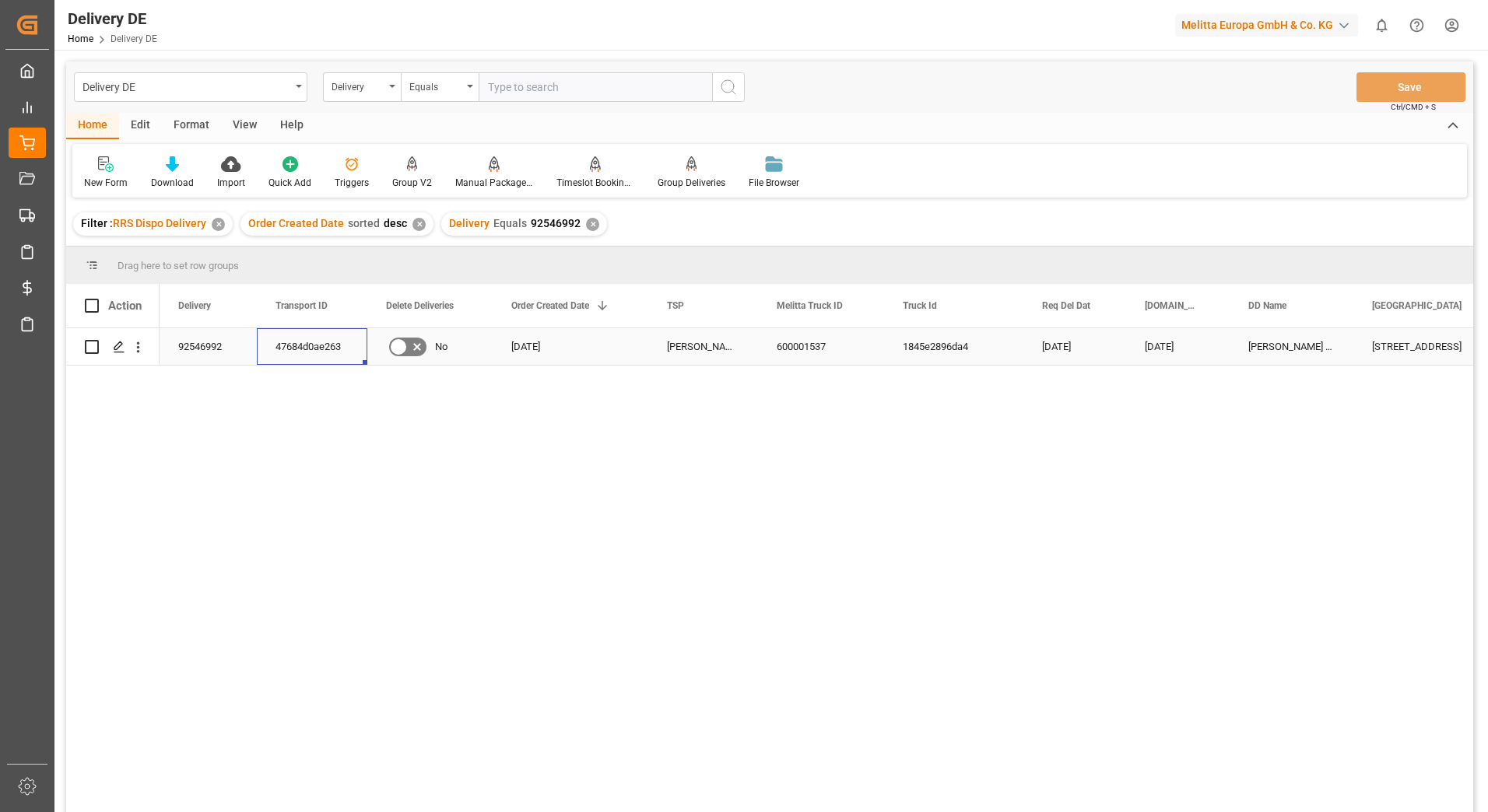
click at [336, 349] on div "47684d0ae263" at bounding box center [312, 347] width 111 height 36
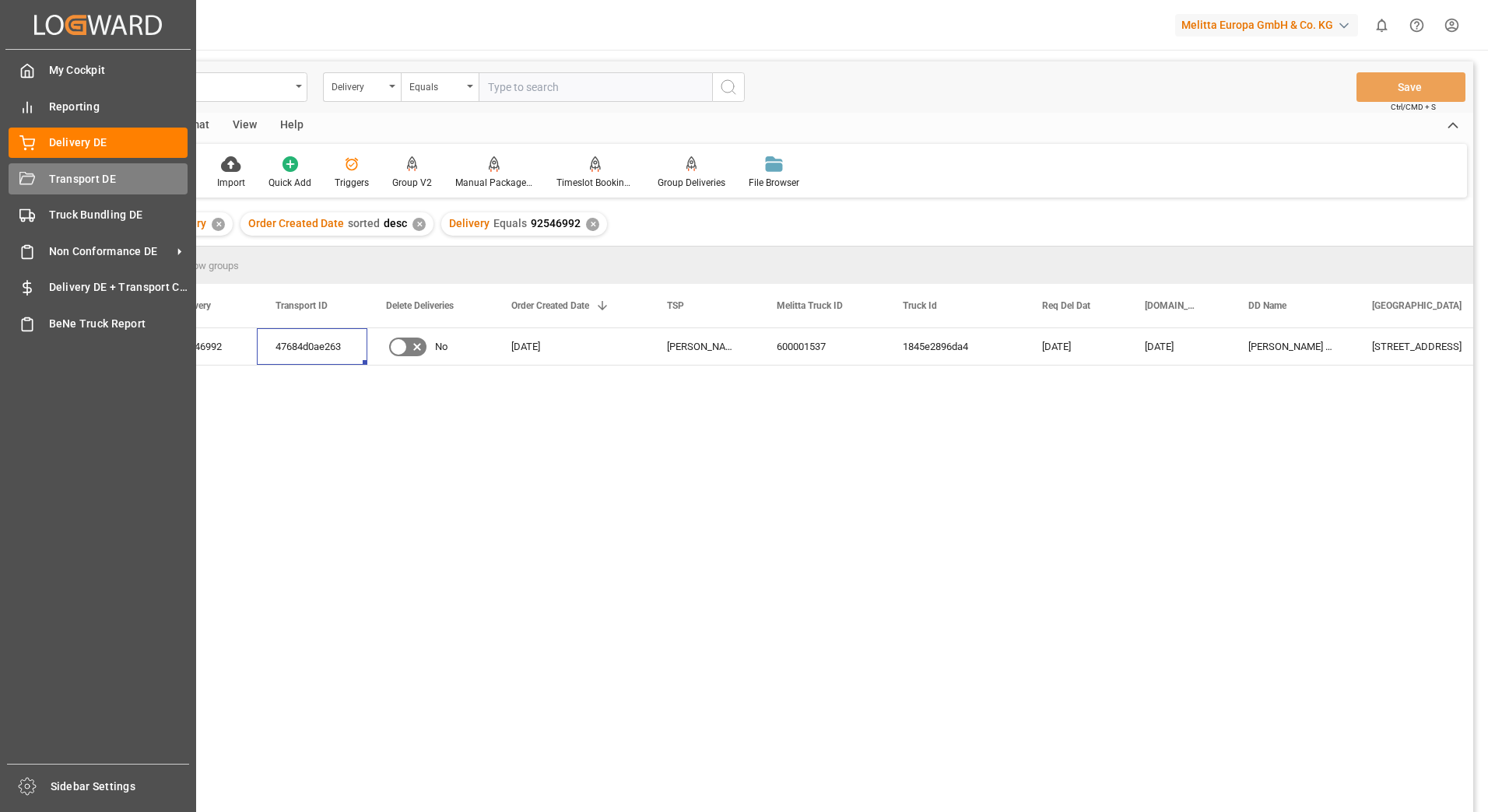
click at [43, 180] on div "Transport DE Transport DE" at bounding box center [98, 178] width 179 height 30
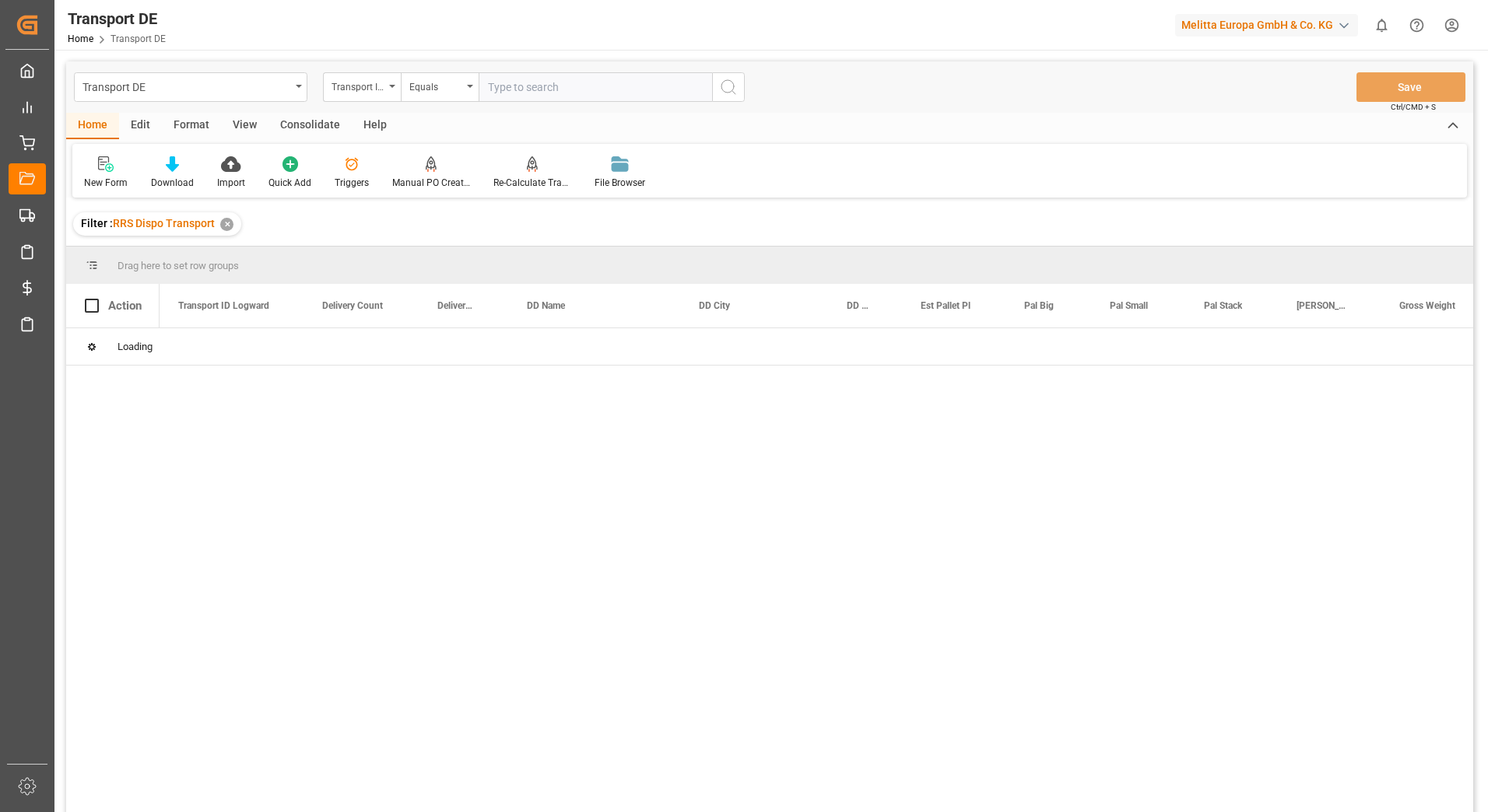
click at [509, 84] on input "text" at bounding box center [595, 87] width 234 height 29
type input "v"
paste input "47684d0ae263"
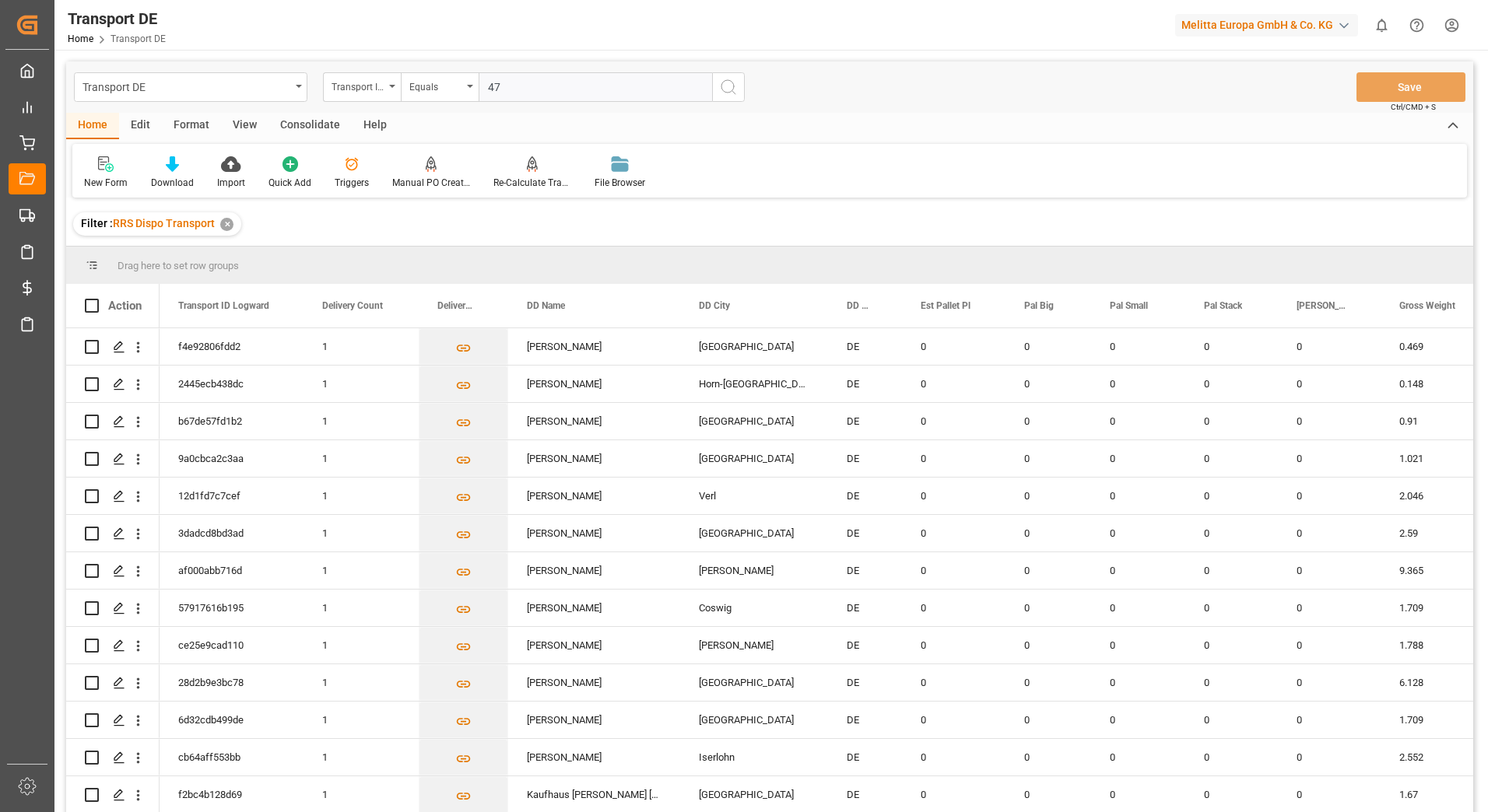
type input "4"
paste input "47684d0ae263"
type input "47684d0ae263"
click at [734, 86] on circle "search button" at bounding box center [728, 86] width 12 height 12
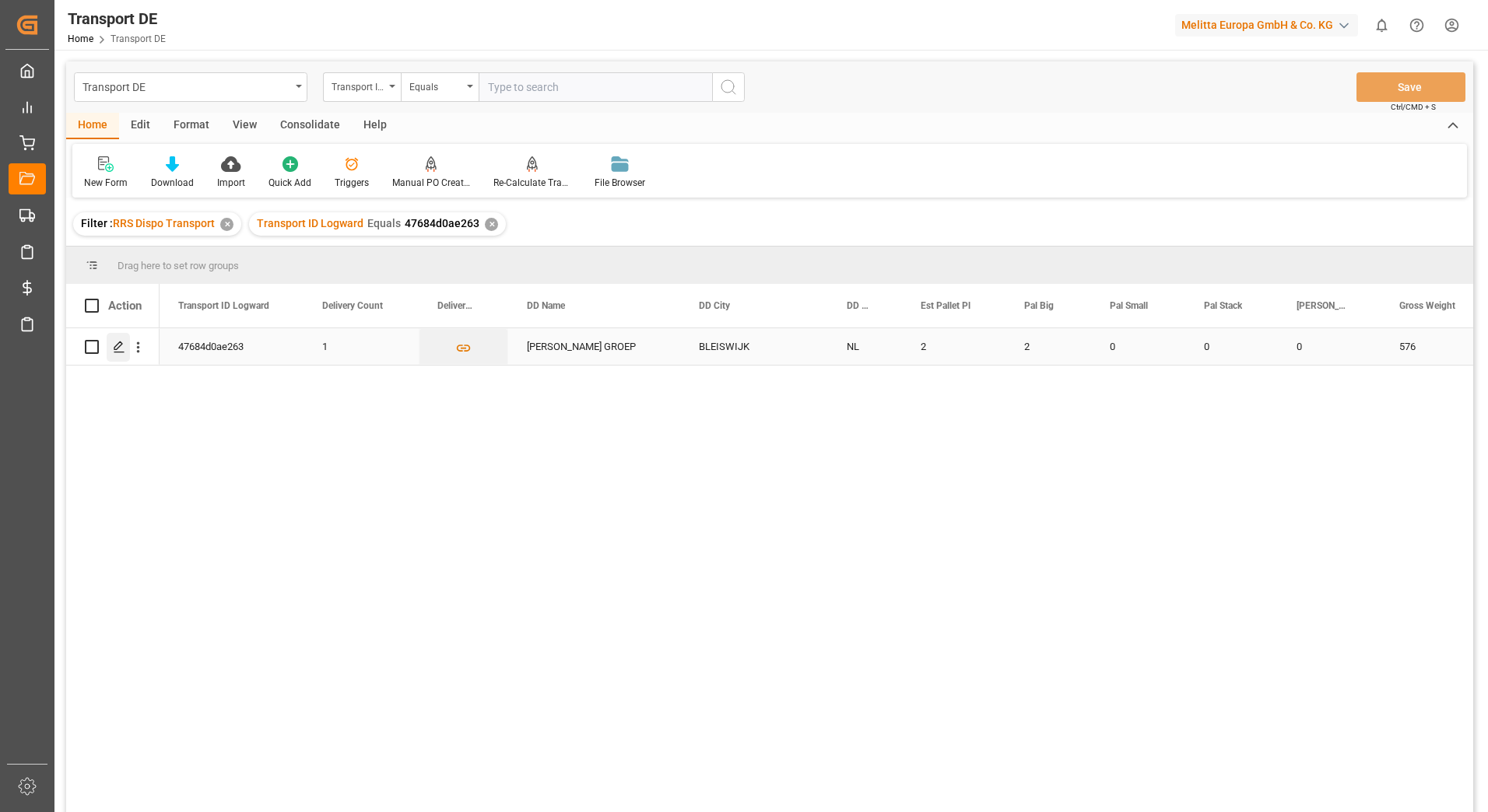
click at [121, 346] on icon "Press SPACE to select this row." at bounding box center [119, 347] width 12 height 12
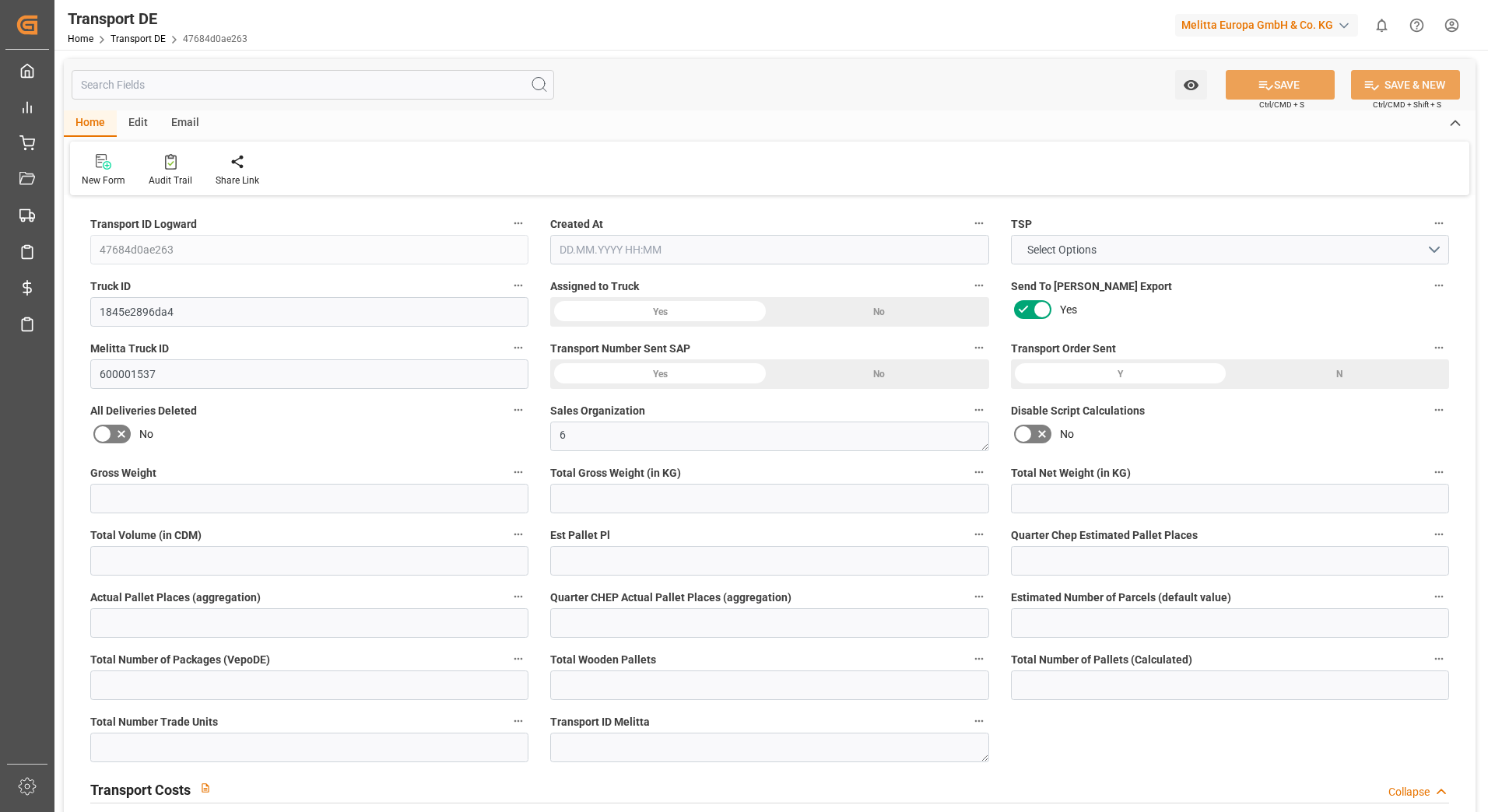
type input "576"
type input "525.042"
type input "428.652"
type input "3046.68"
type input "2"
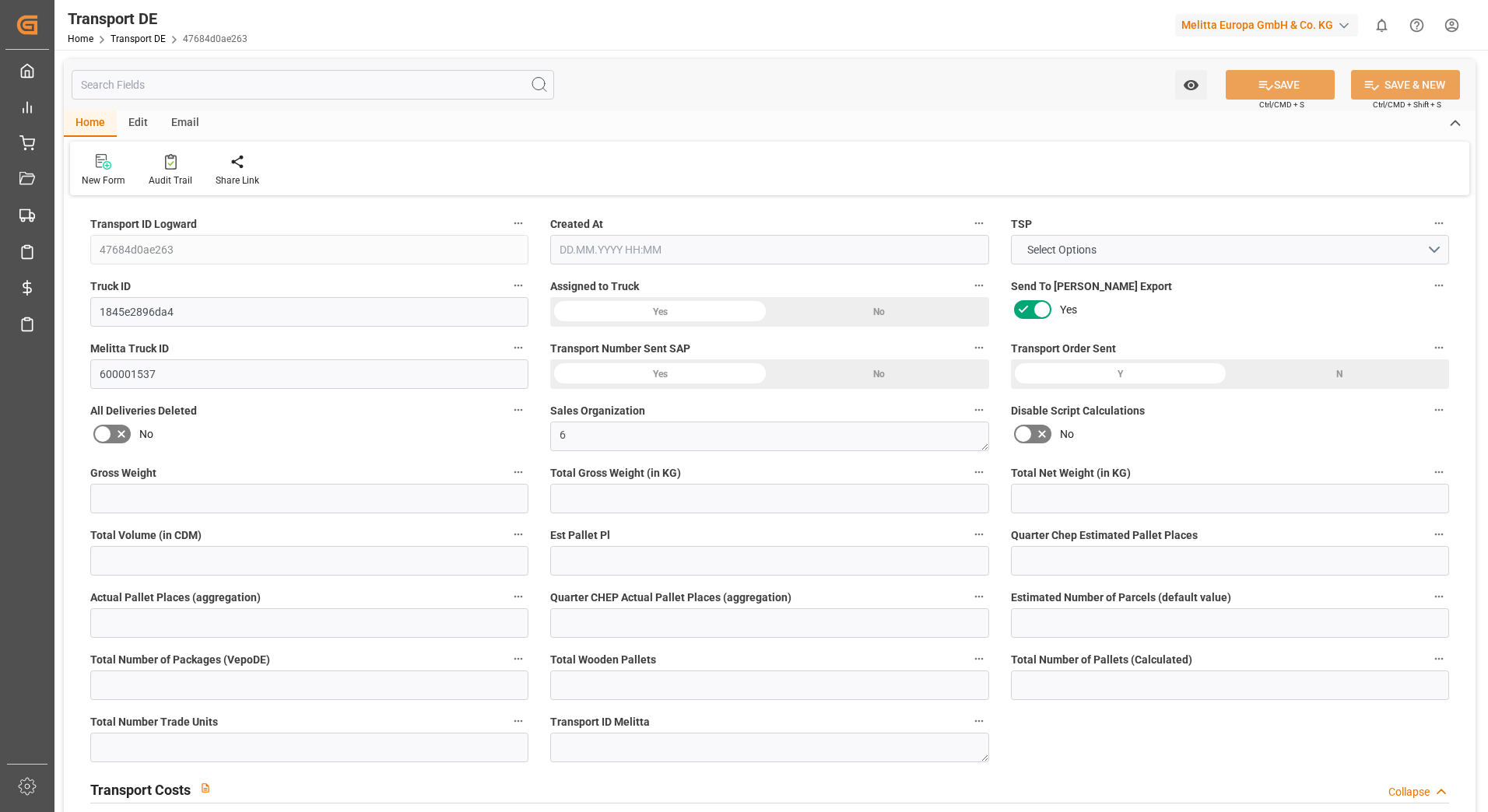
type input "0"
type input "2"
type input "0"
type input "1"
type input "2"
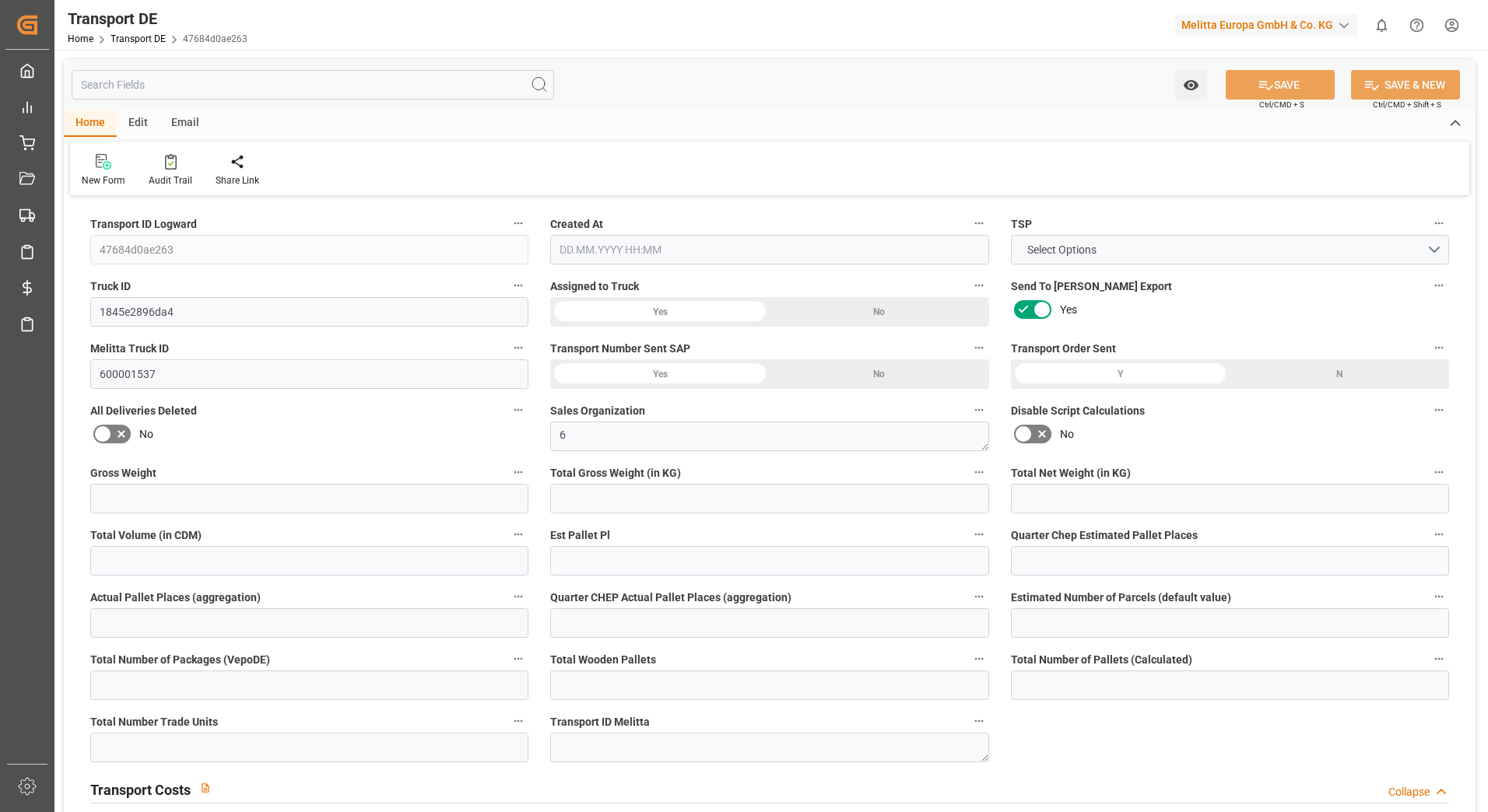
type input "2"
type input "0"
type input "162"
type input "0"
type input "111.44"
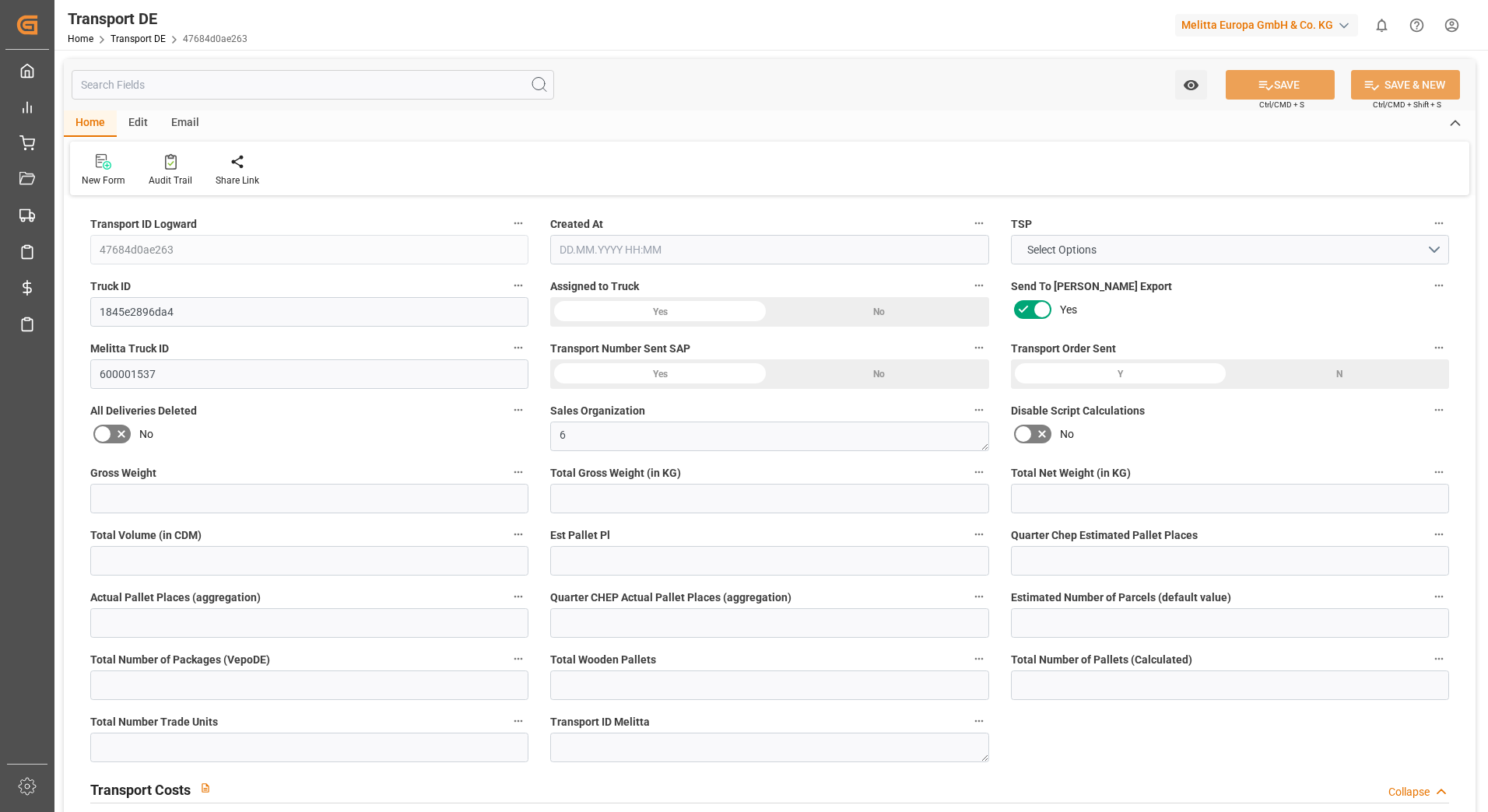
type input "3.039"
type input "111.44"
type input "110.4593"
type input "26"
type input "0"
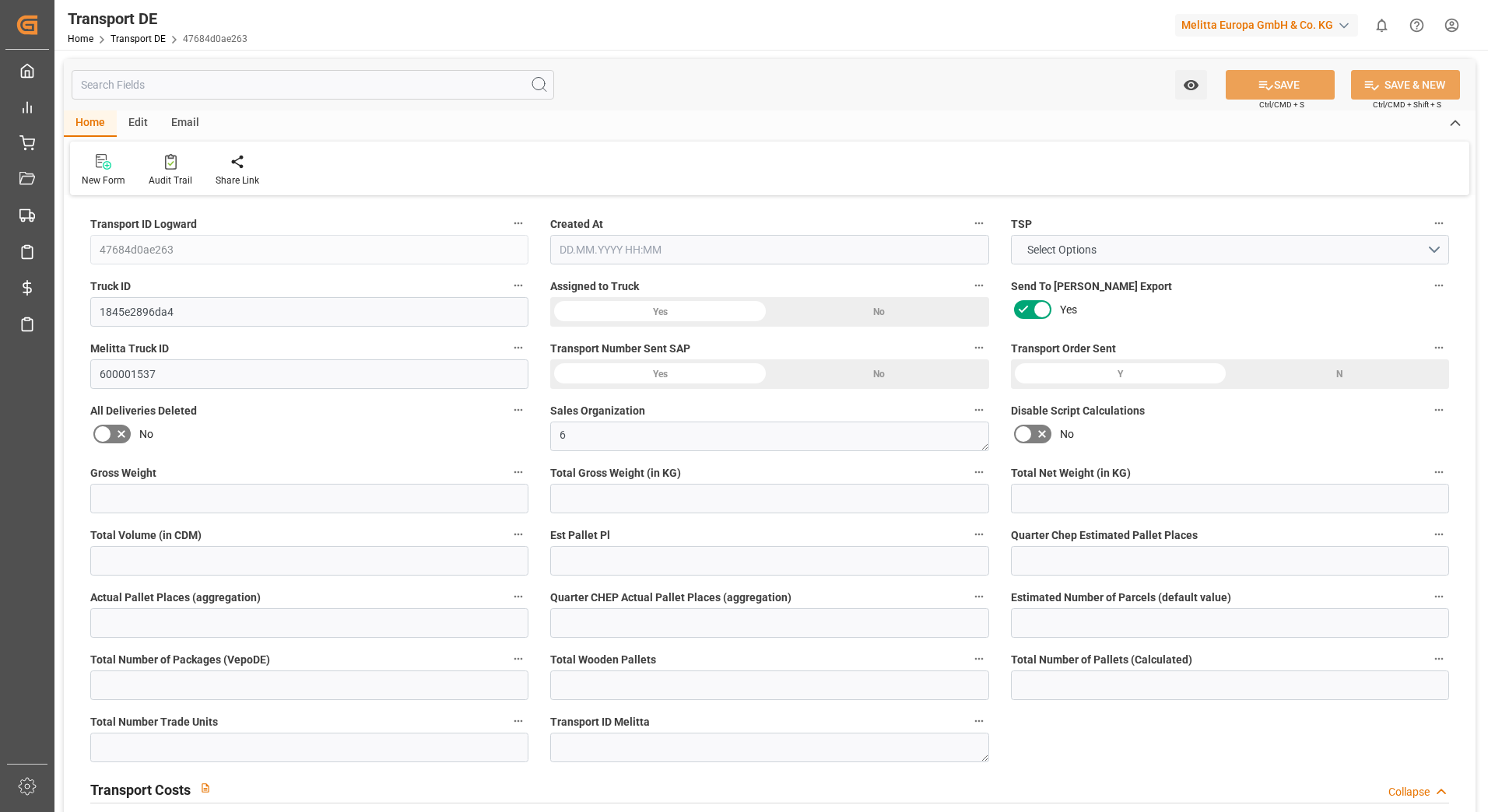
type input "0"
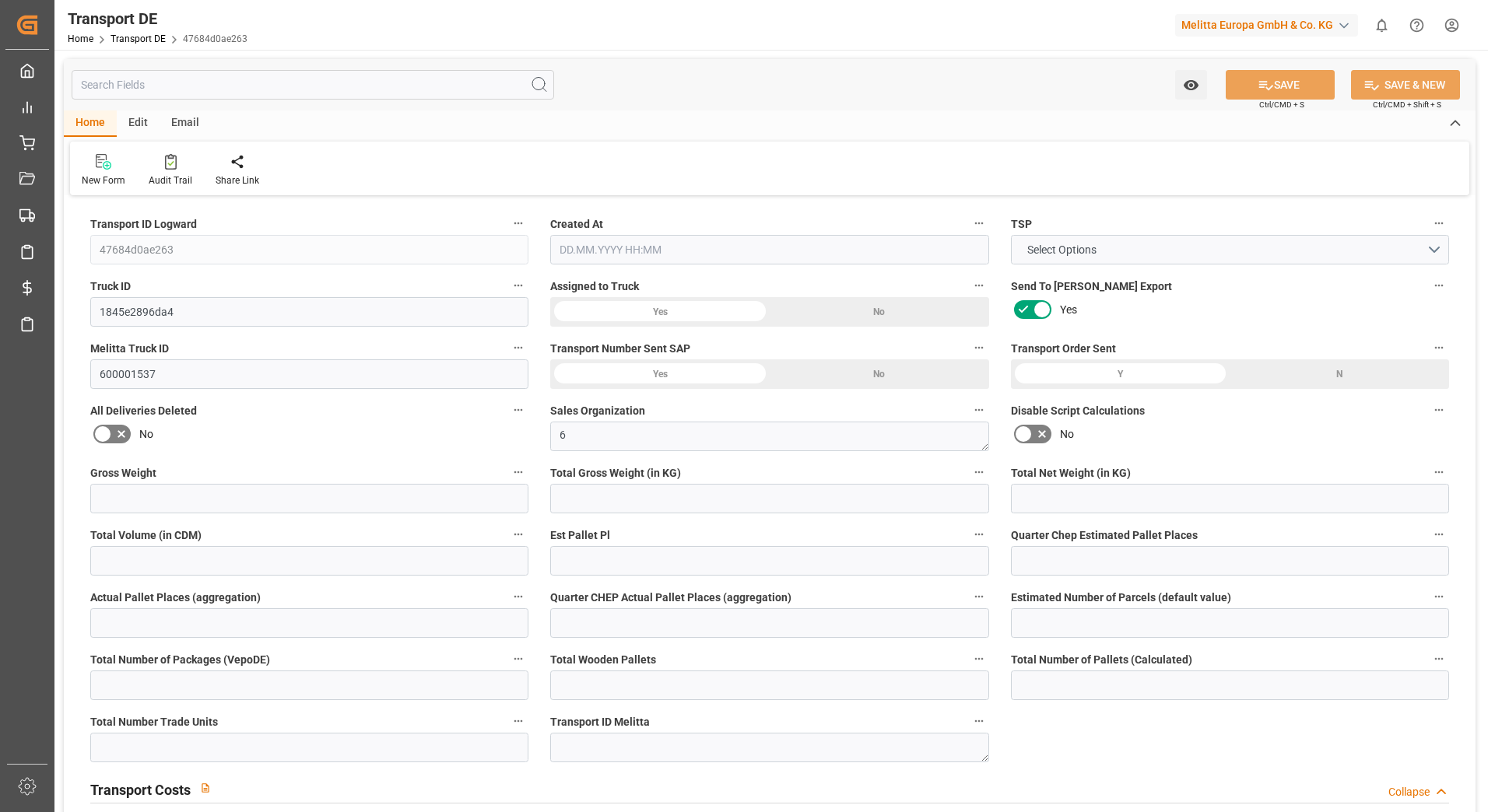
type input "0"
type input "-0.9807"
type input "0"
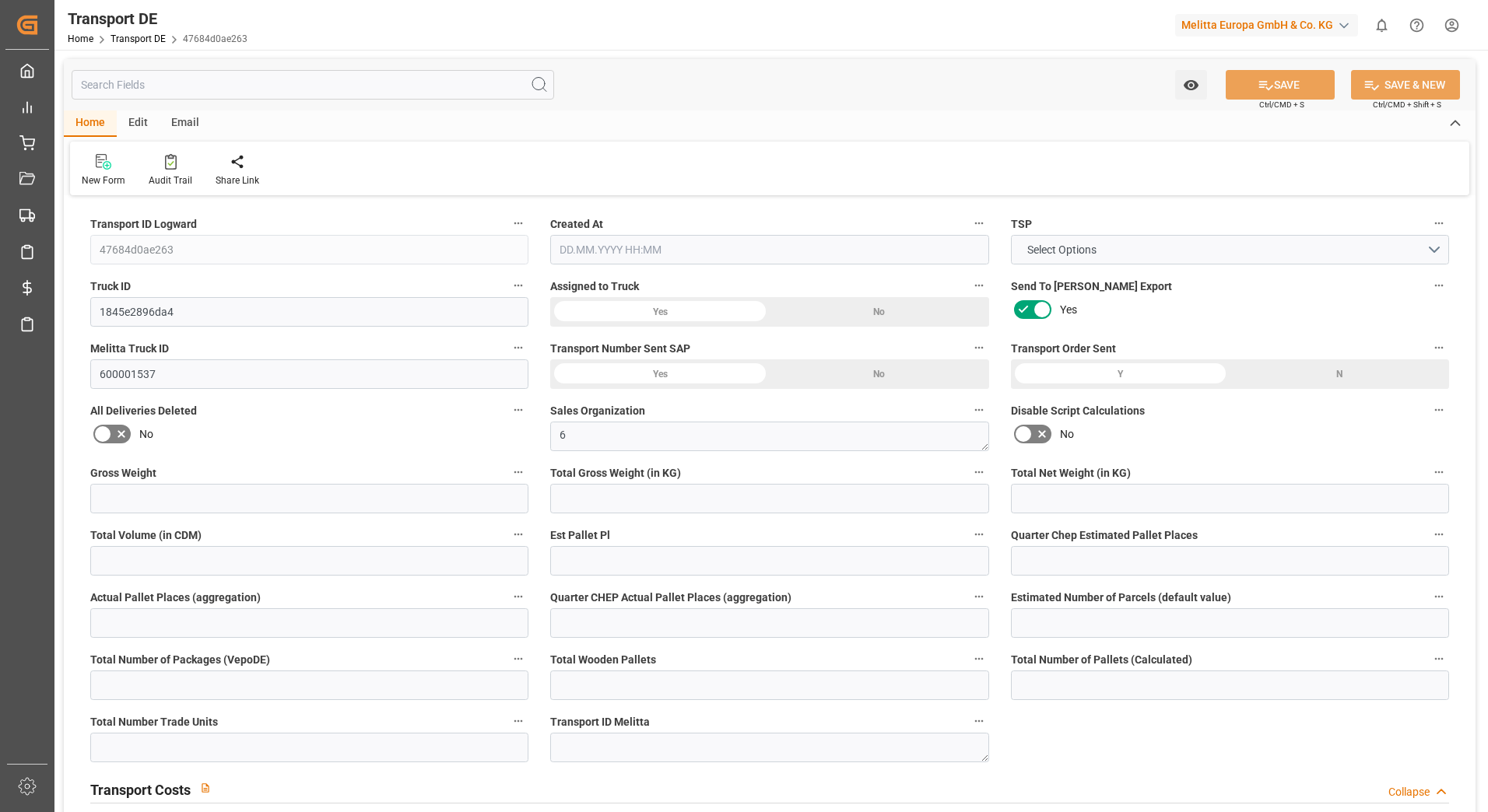
type input "0"
type input "525.042"
type input "4710.8598"
type input "21"
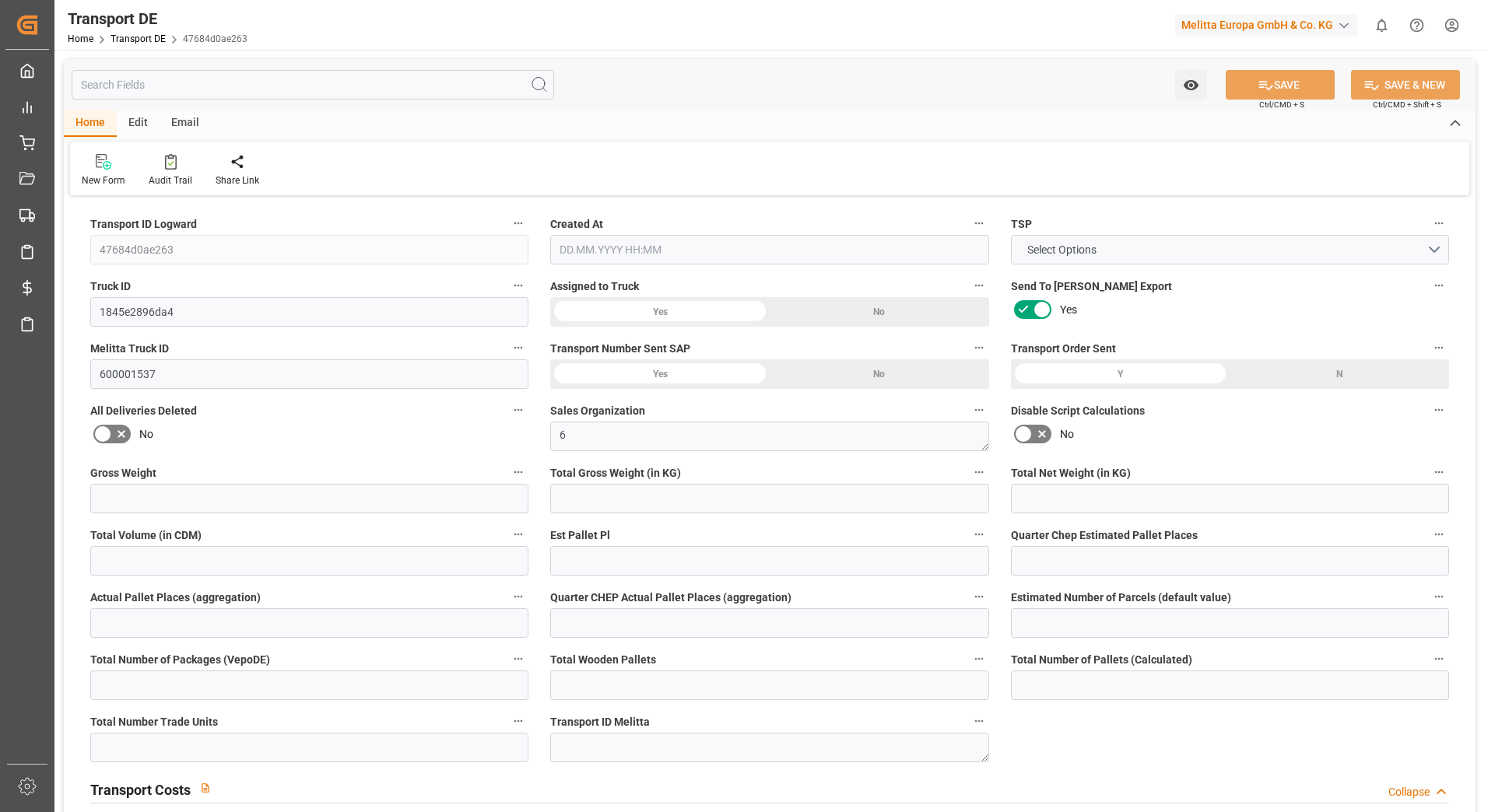
type input "35"
type input "2"
type input "0"
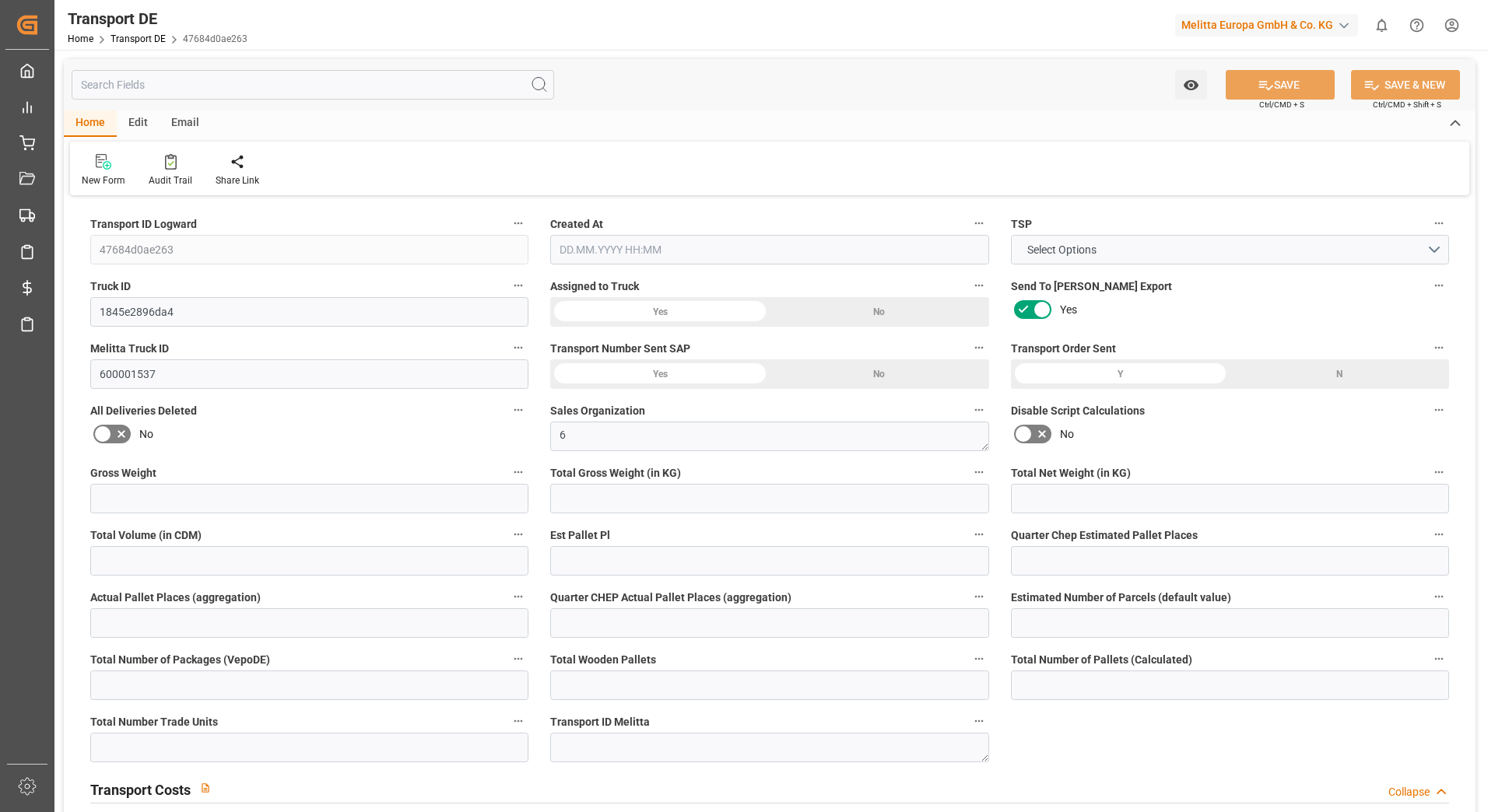
type input "0"
type input "1"
type input "0"
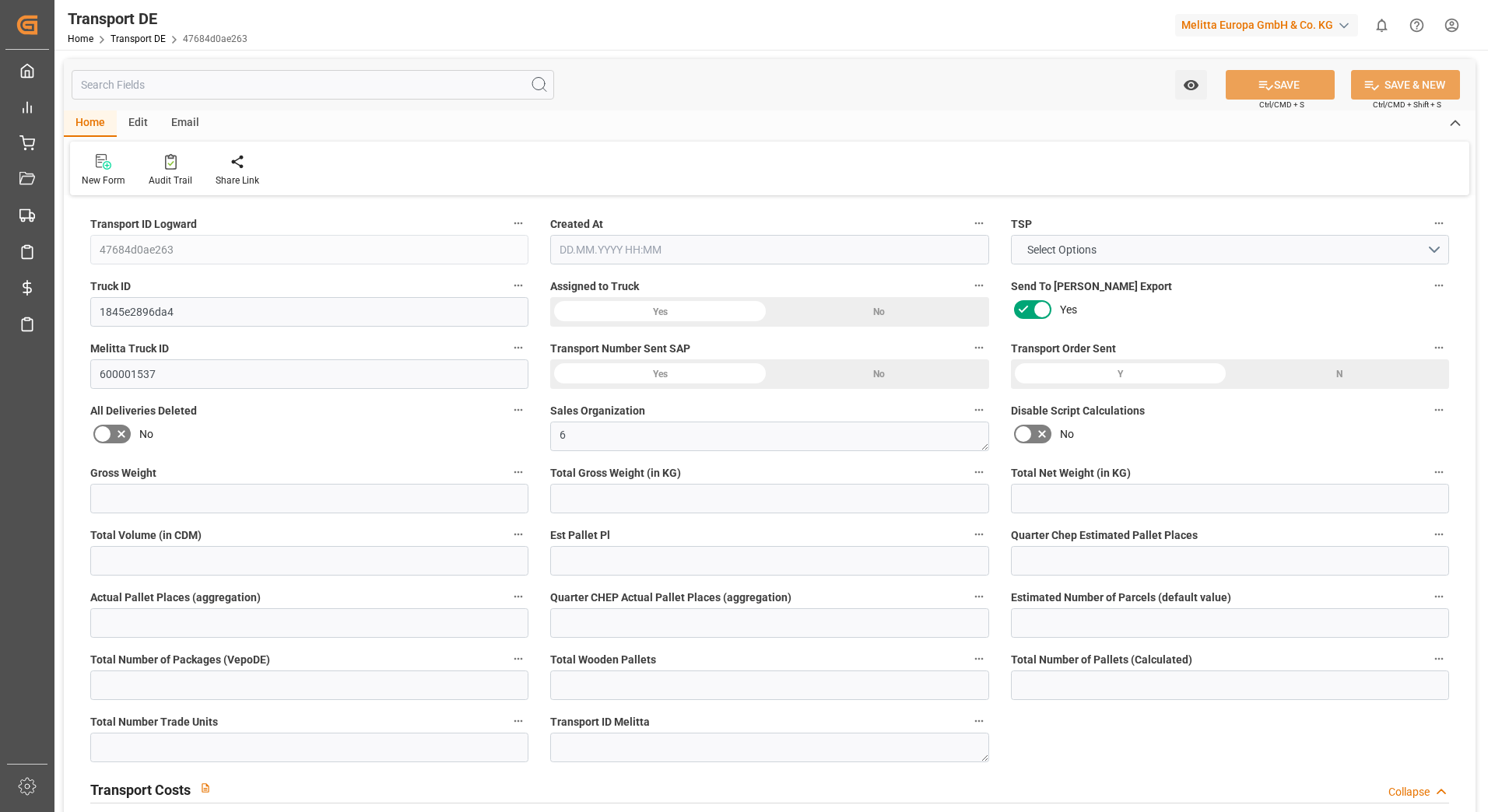
type input "162"
type input "113.4983"
type input "110.4593"
type input "07.08.2025 11:33"
type input "[DATE]"
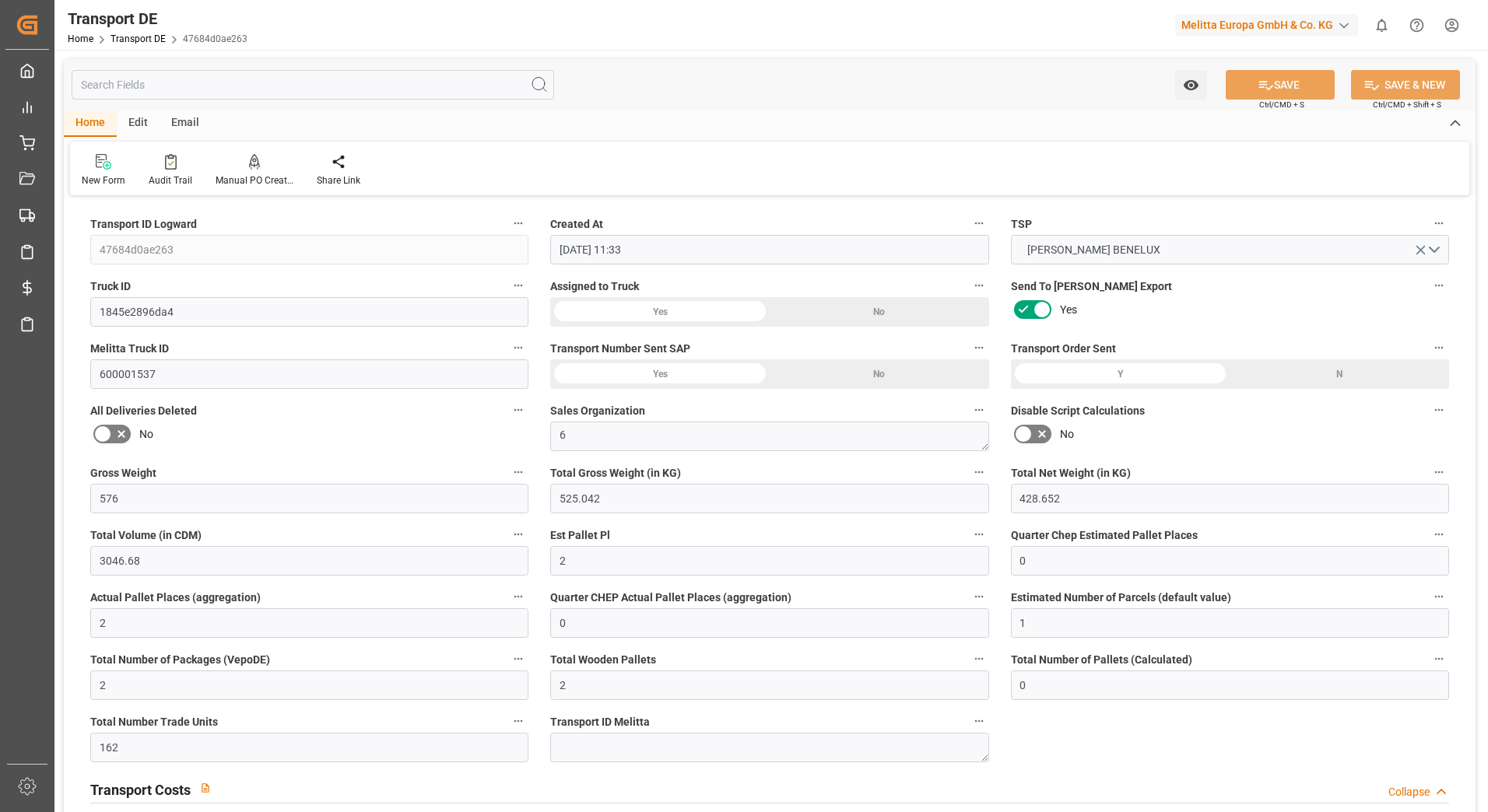
type input "[DATE]"
type input "12.08.2025"
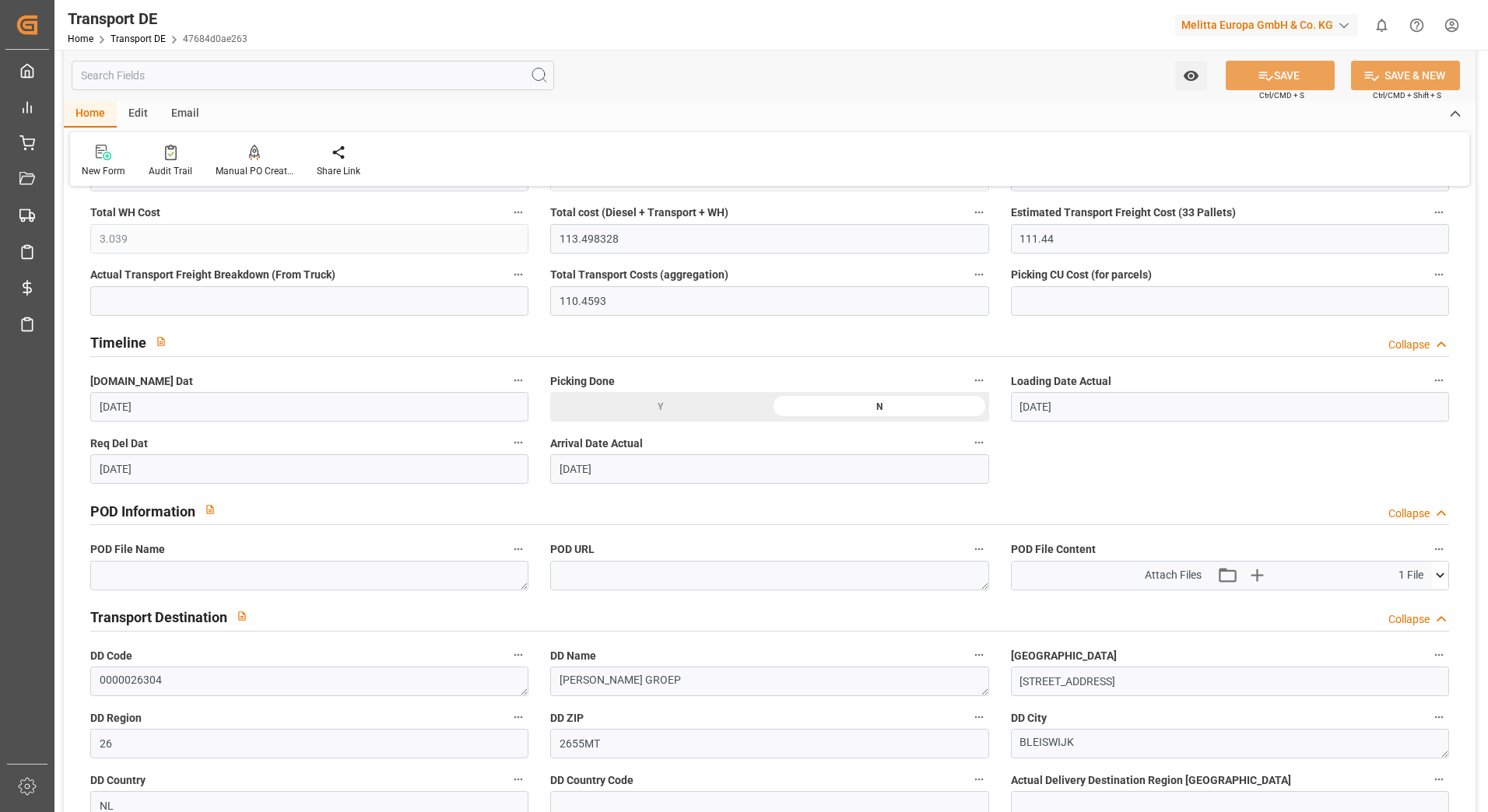
scroll to position [700, 0]
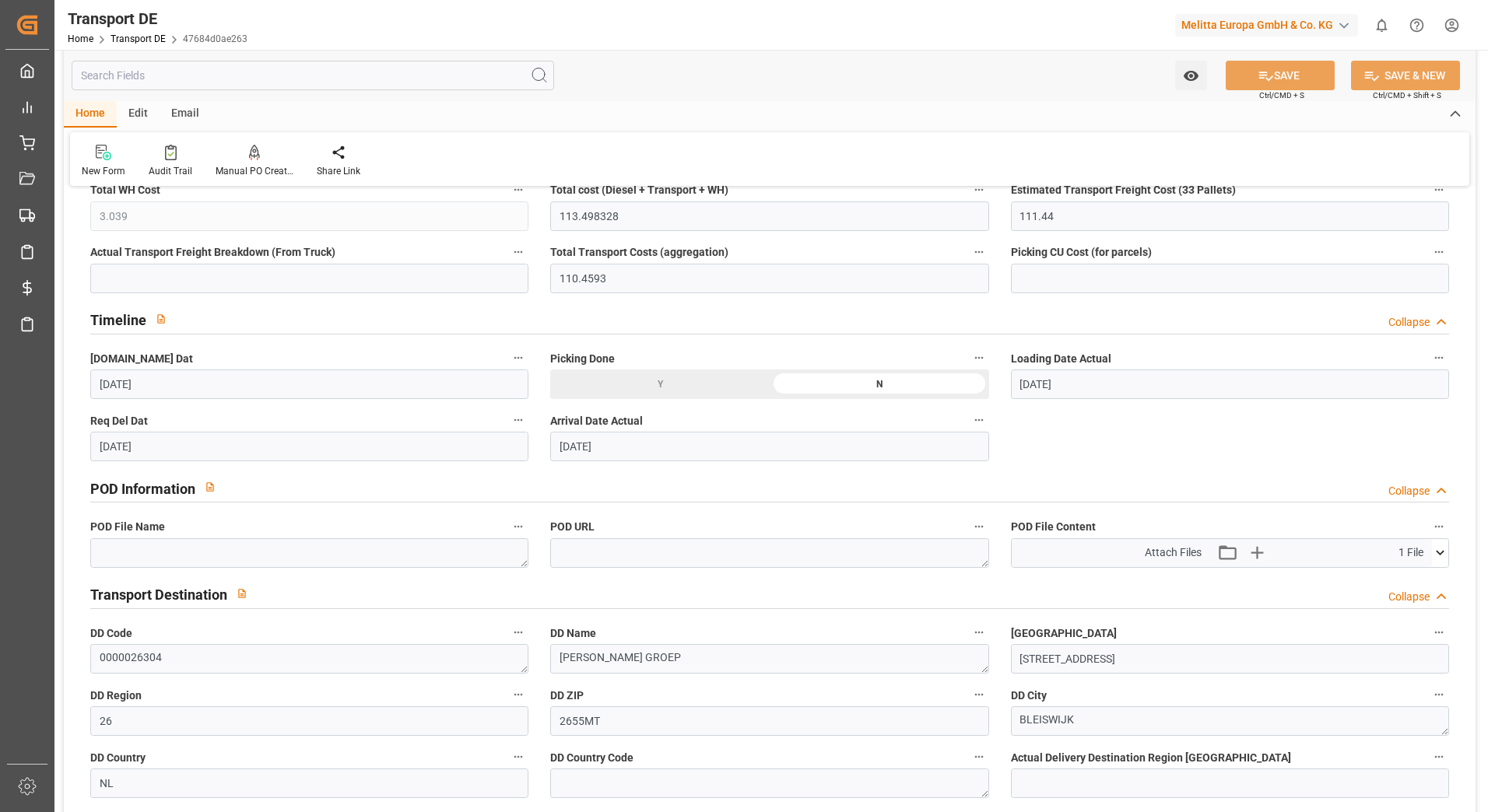
click at [1439, 552] on icon at bounding box center [1440, 553] width 16 height 16
click at [1395, 579] on icon at bounding box center [1398, 582] width 16 height 16
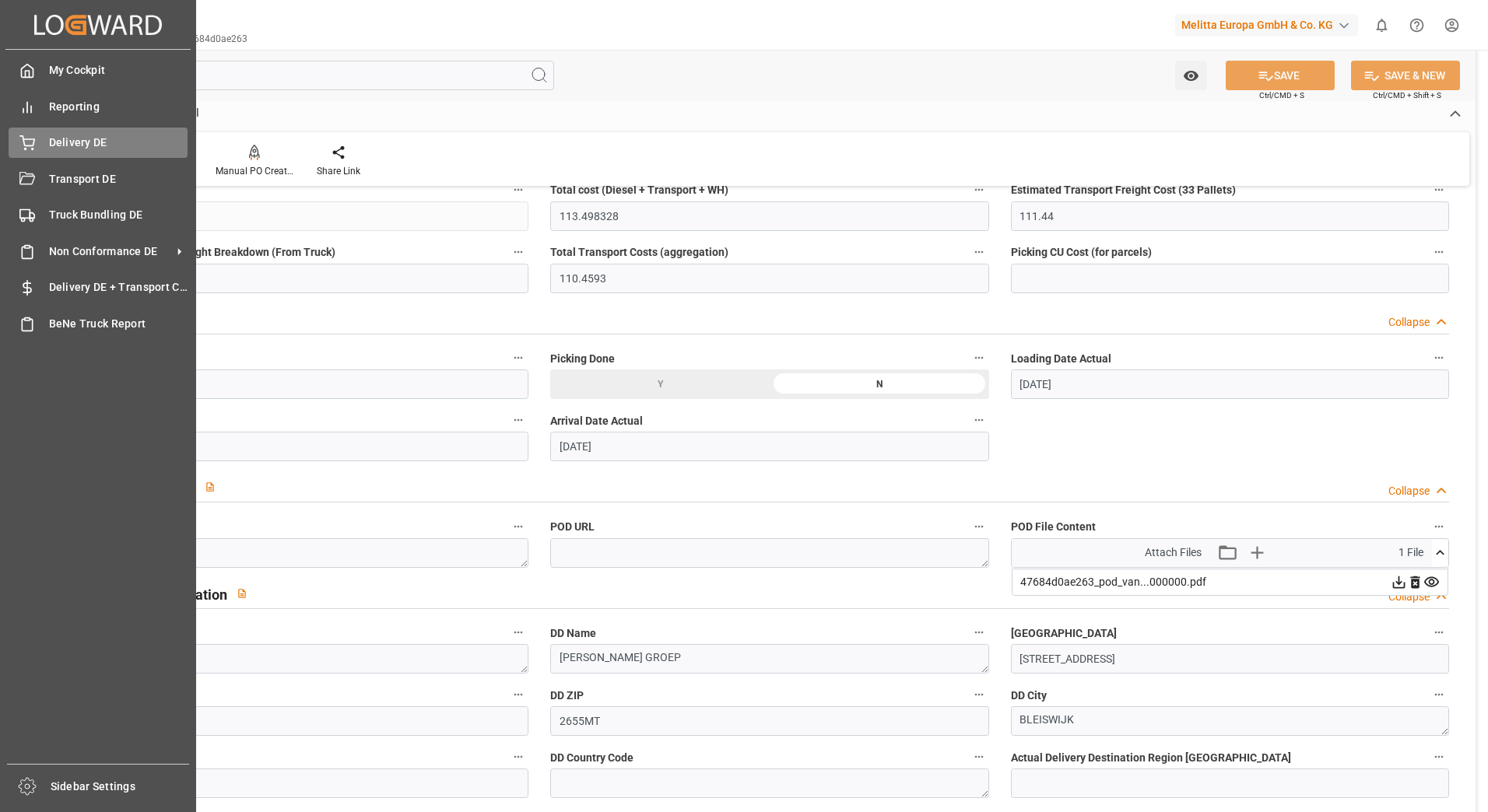
click at [66, 140] on span "Delivery DE" at bounding box center [119, 143] width 139 height 16
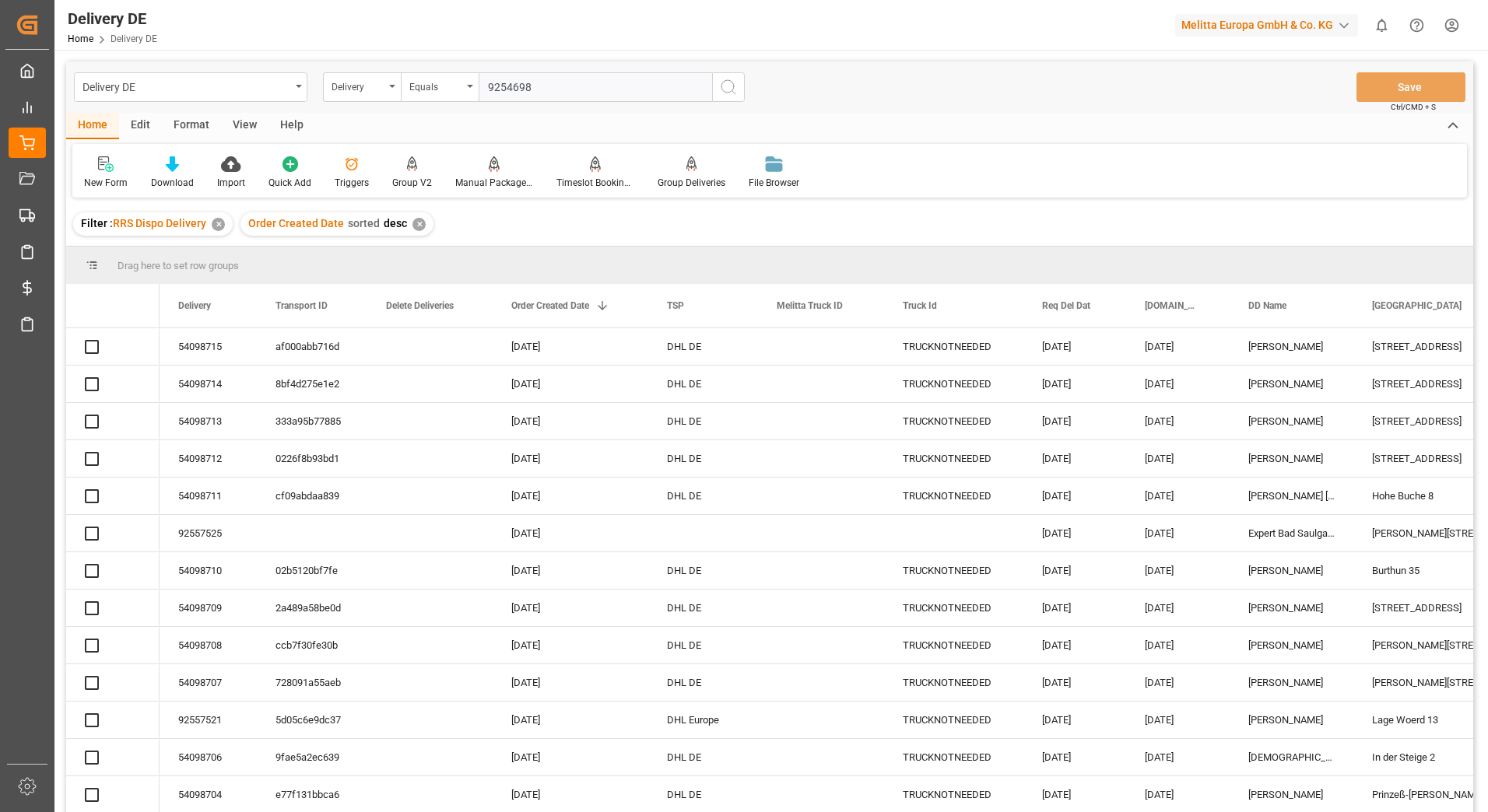
type input "92546986"
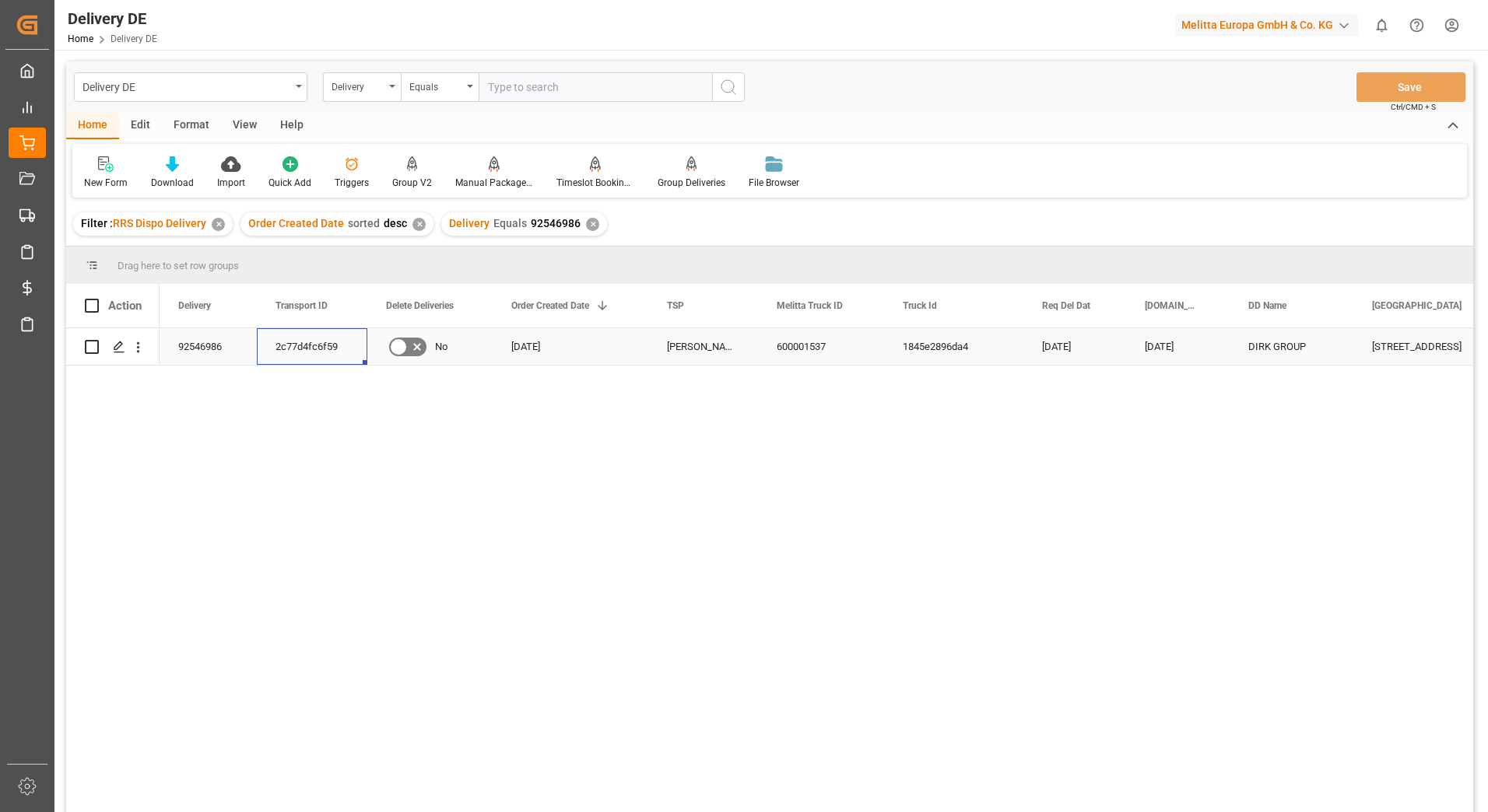
click at [322, 345] on div "2c77d4fc6f59" at bounding box center [312, 347] width 111 height 36
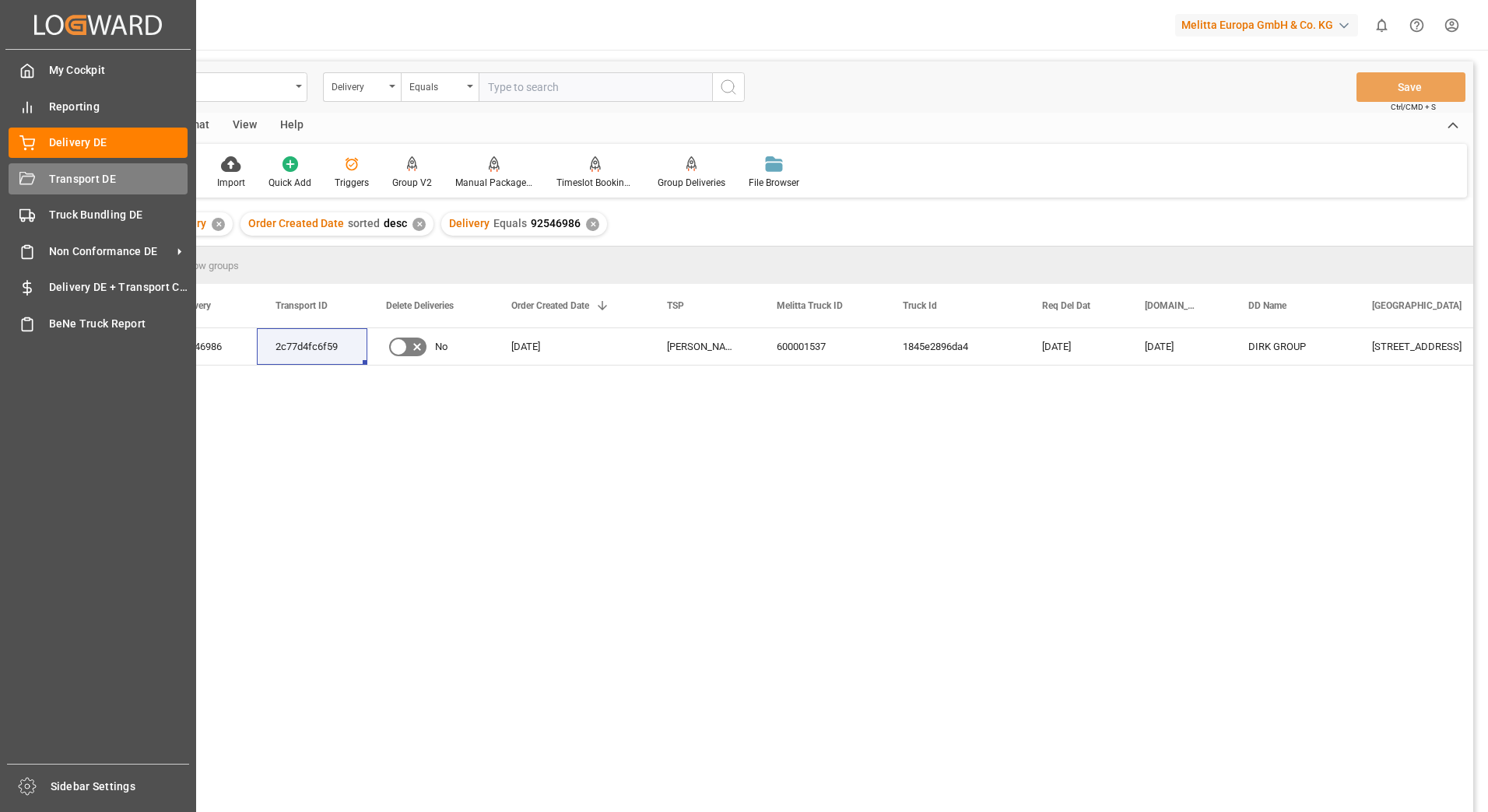
click at [48, 177] on div "Transport DE Transport DE" at bounding box center [98, 178] width 179 height 30
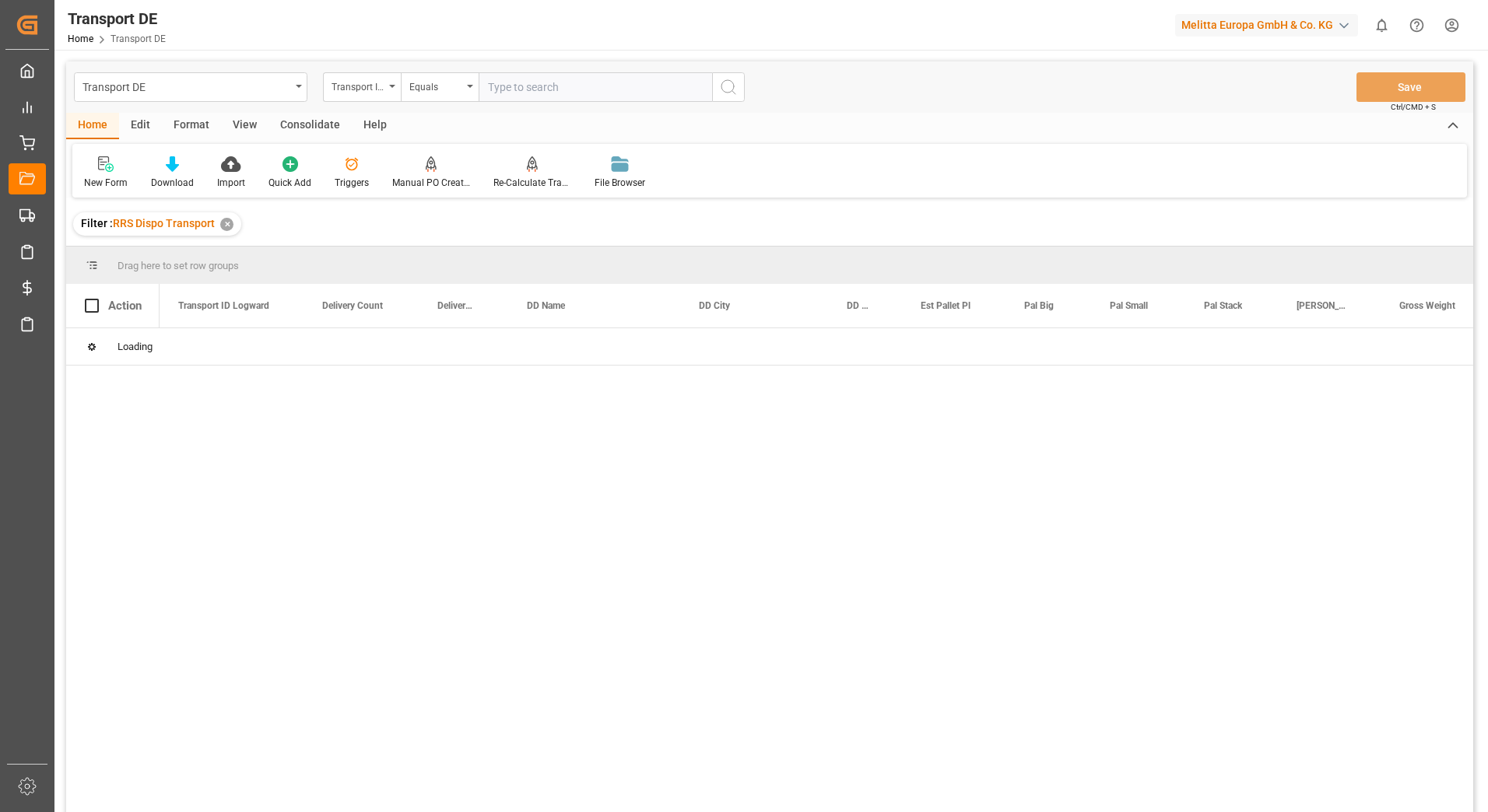
click at [522, 93] on input "text" at bounding box center [595, 87] width 234 height 29
paste input "2c77d4fc6f59"
type input "2c77d4fc6f59"
click at [733, 89] on circle "search button" at bounding box center [728, 86] width 12 height 12
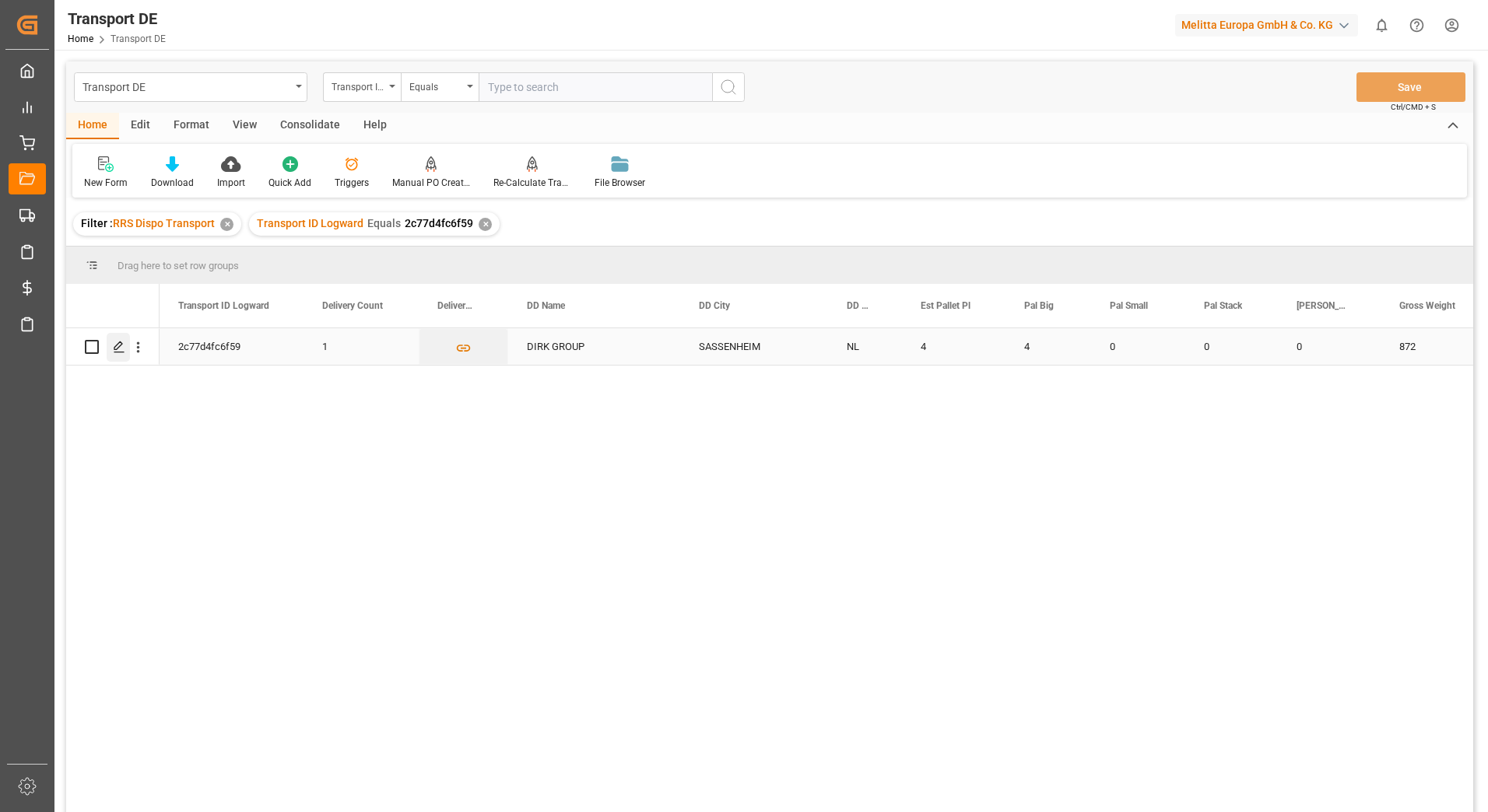
click at [119, 349] on icon "Press SPACE to select this row." at bounding box center [119, 347] width 12 height 12
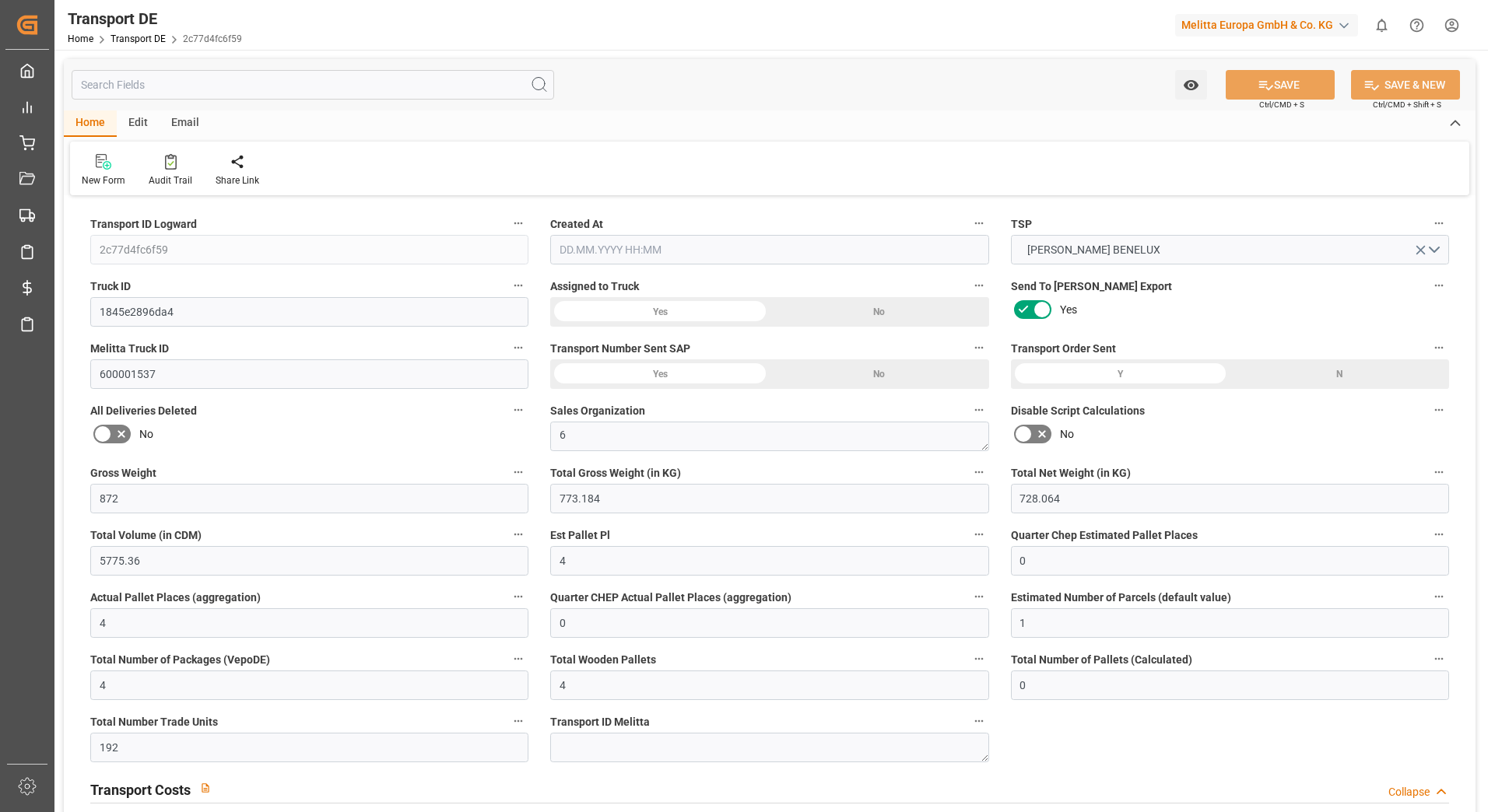
type input "872"
type input "773.184"
type input "728.064"
type input "5775.36"
type input "4"
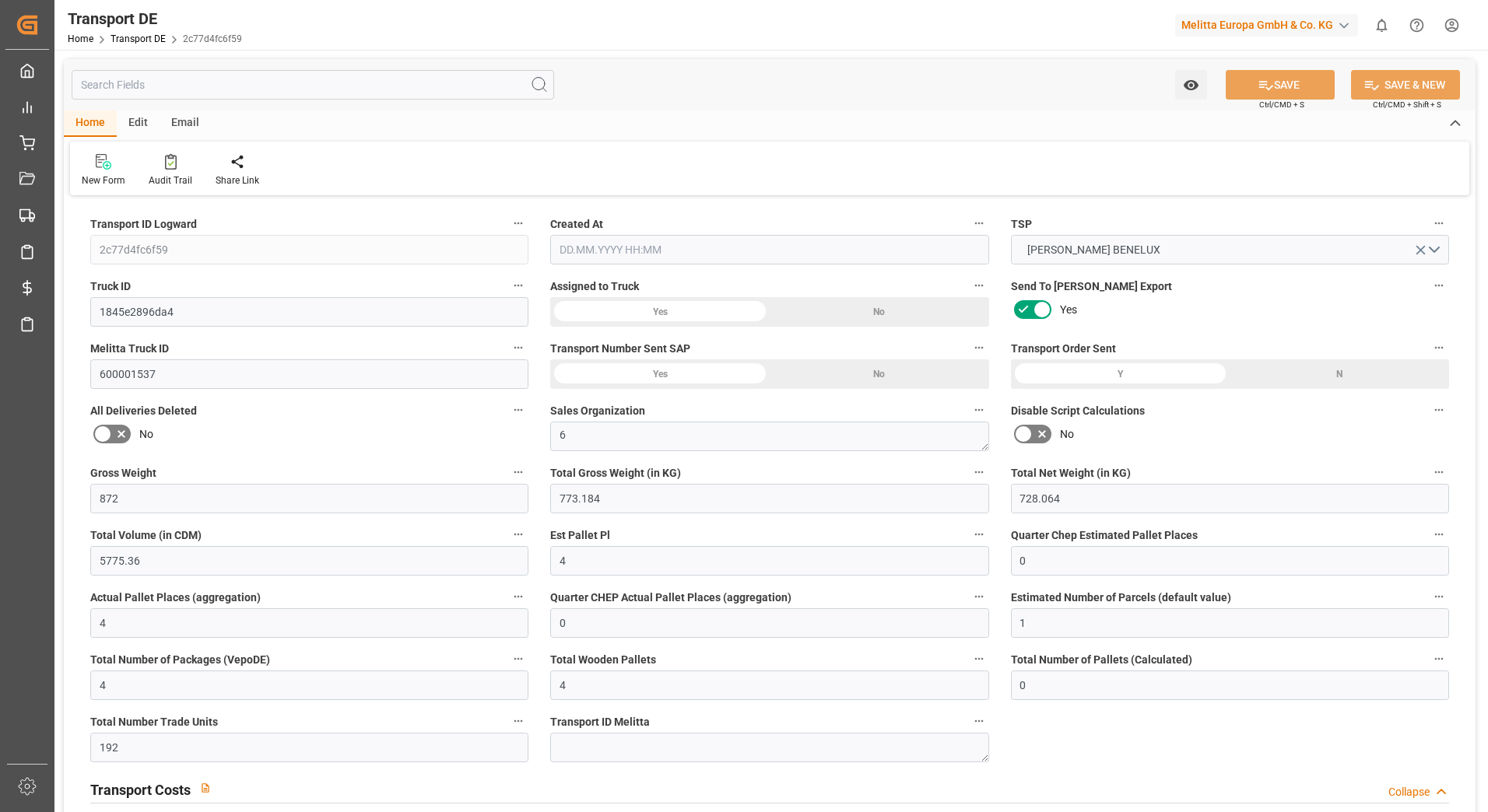
type input "0"
type input "4"
type input "0"
type input "1"
type input "4"
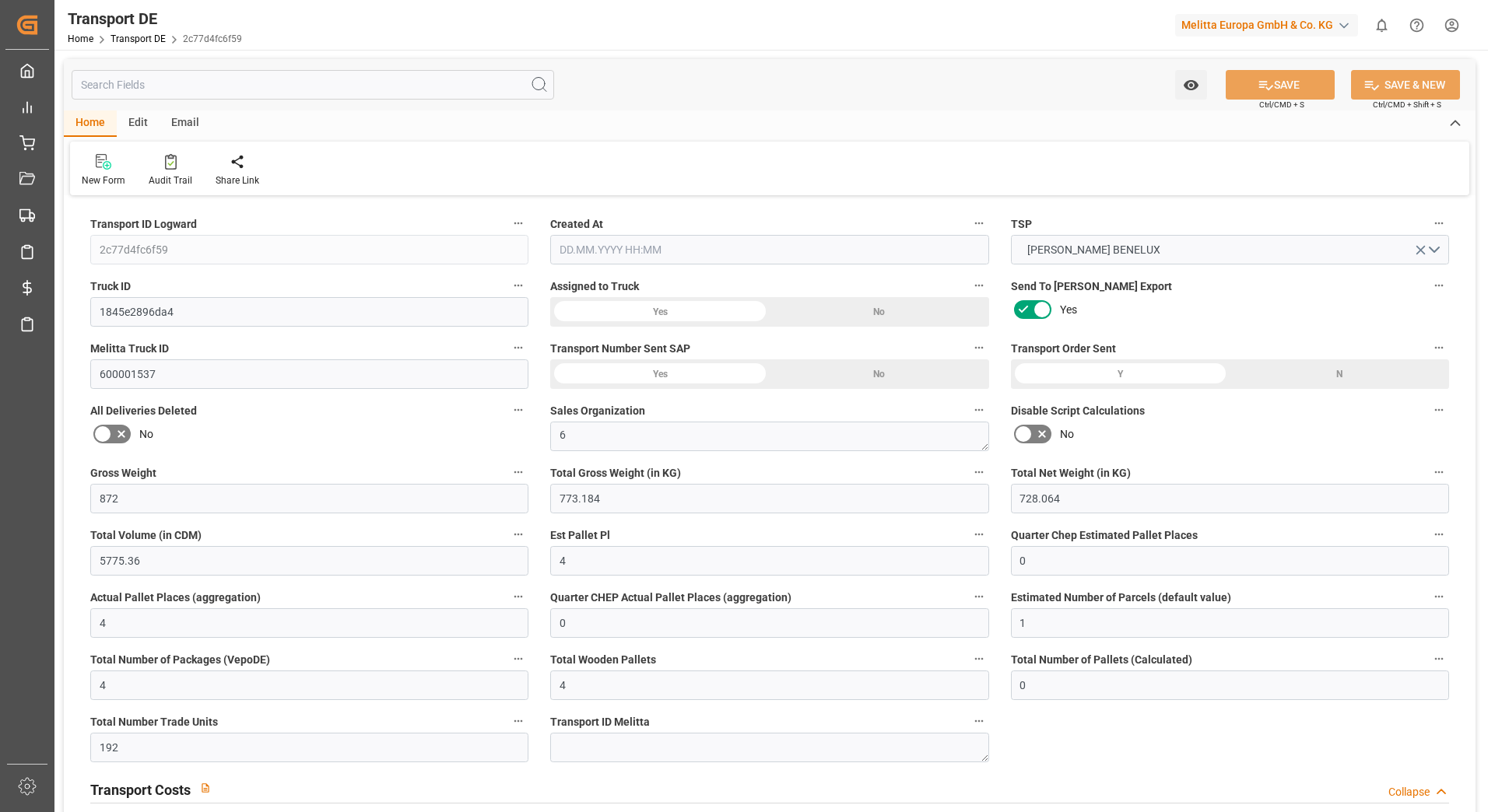
type input "4"
type input "0"
type input "192"
type input "0"
type input "200.95"
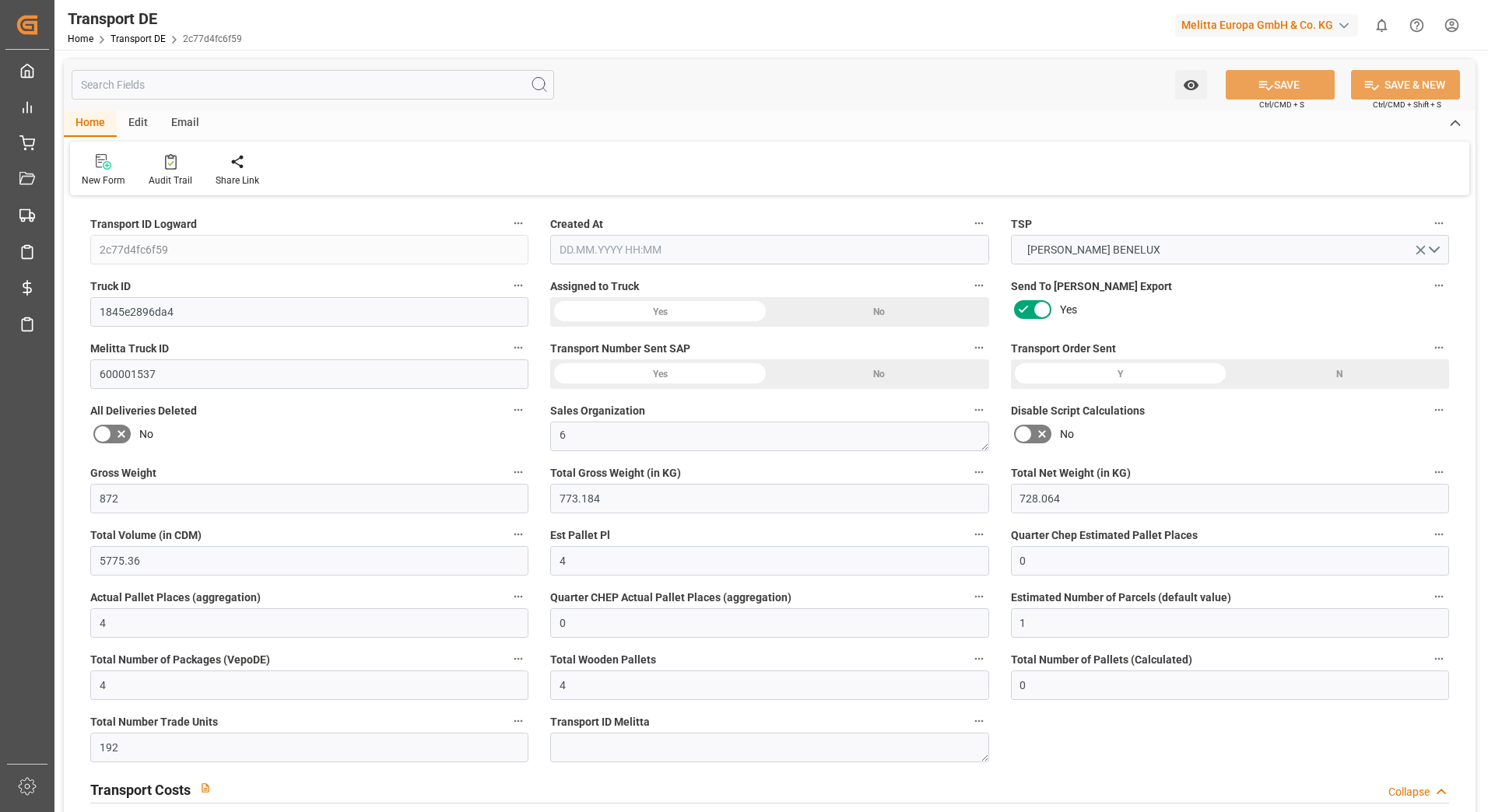
type input "3.039"
type input "200.95"
type input "199.1816"
type input "21"
type input "0"
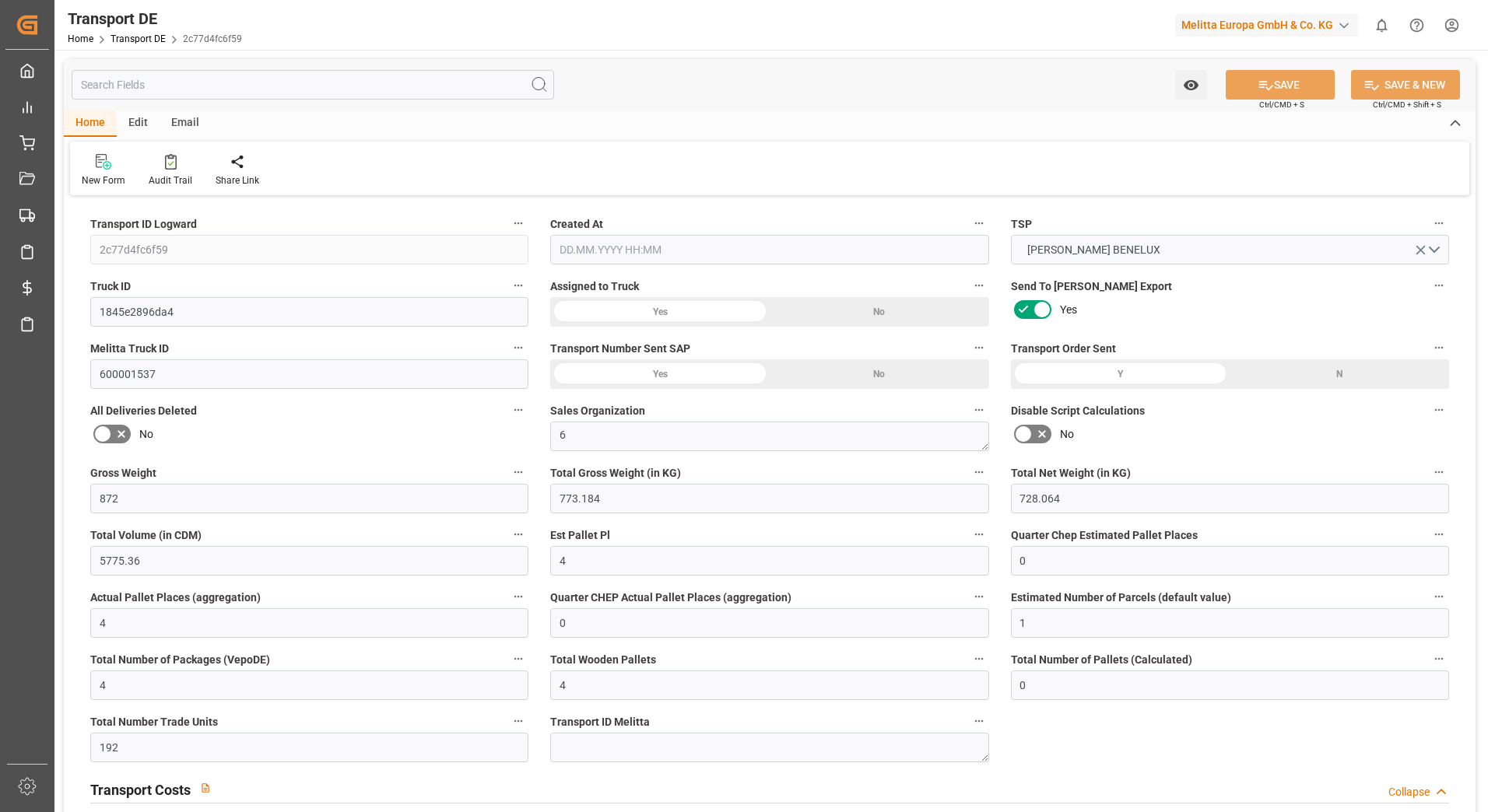
type input "0"
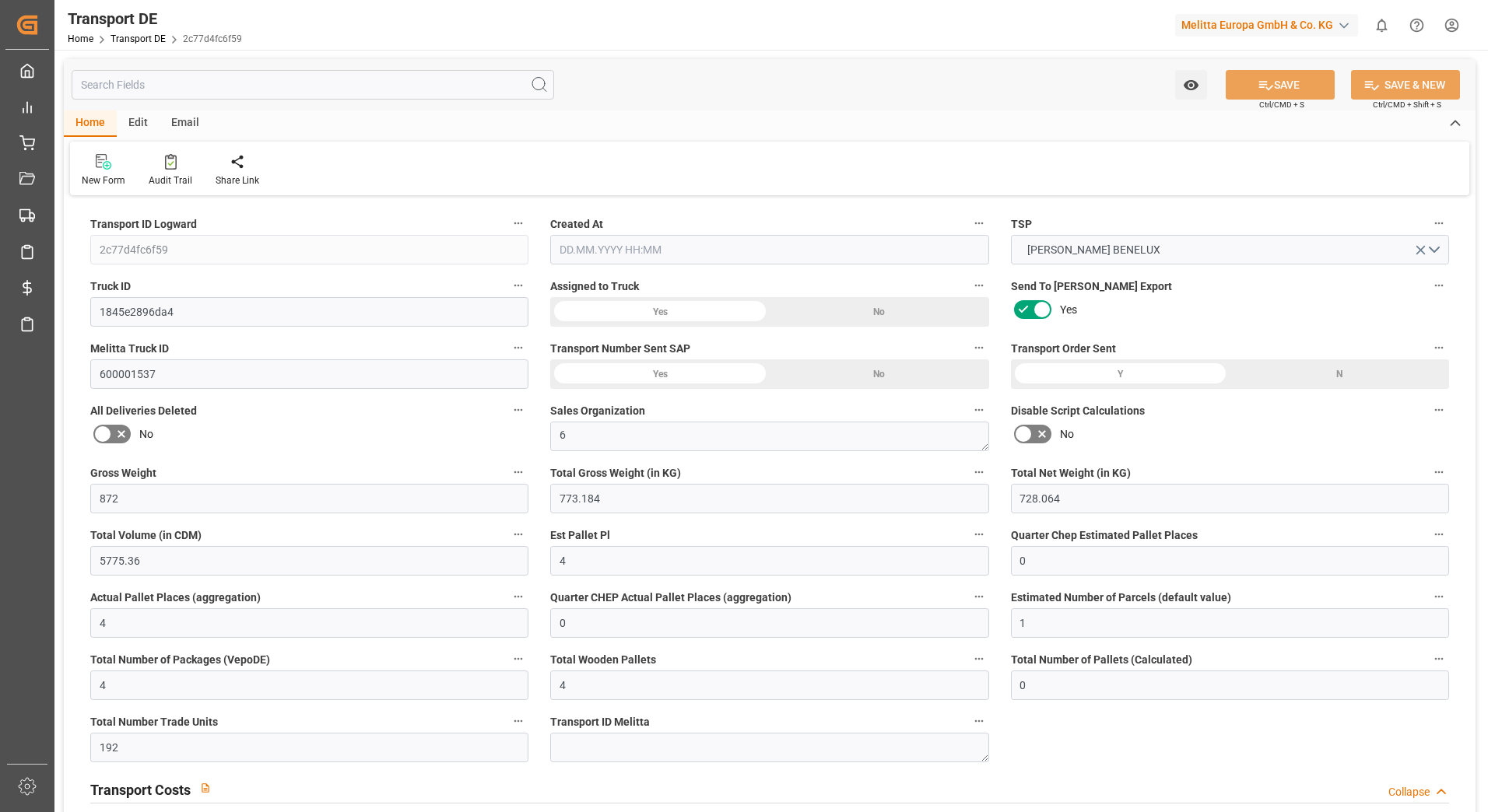
type input "0"
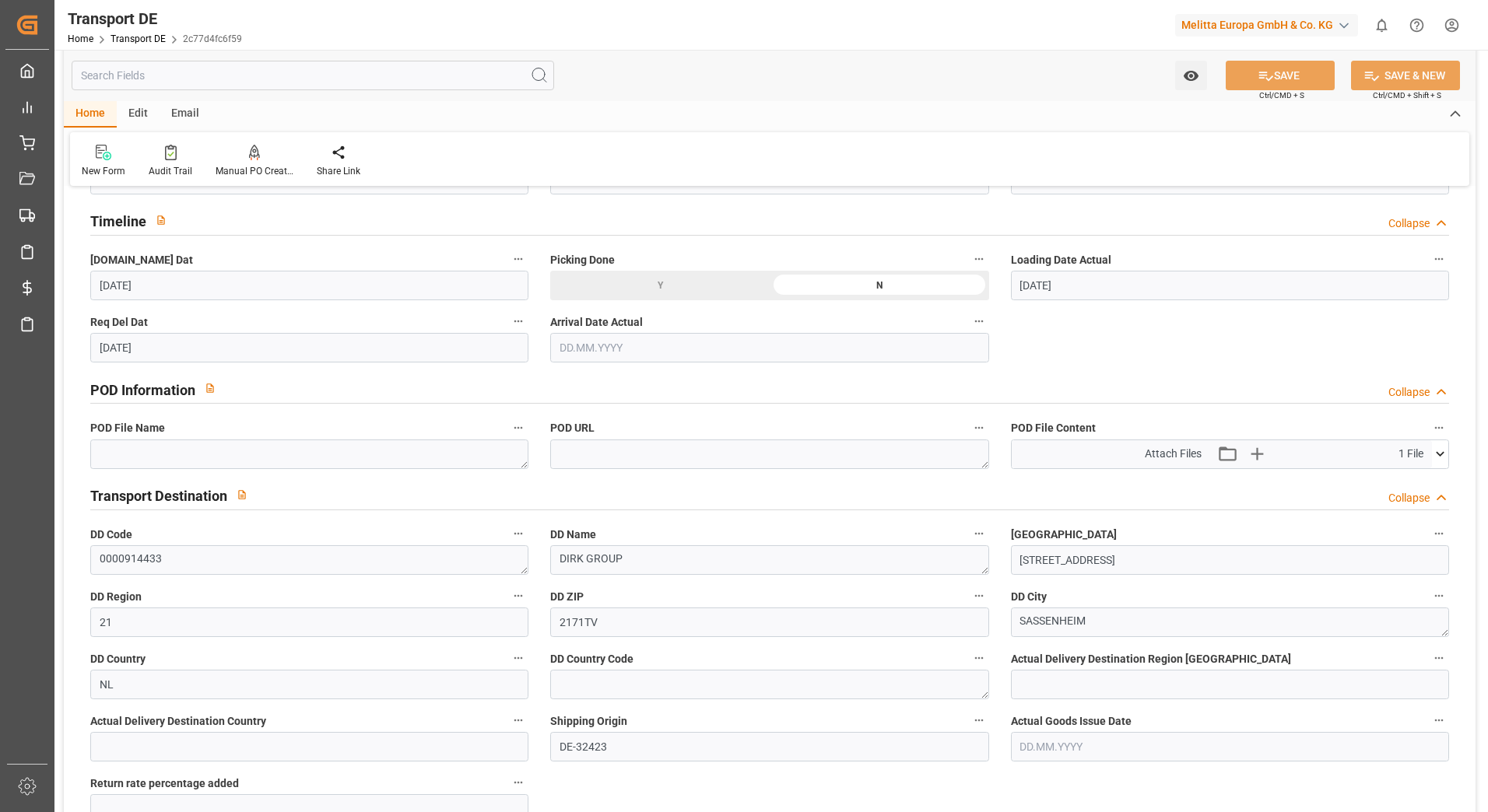
scroll to position [855, 0]
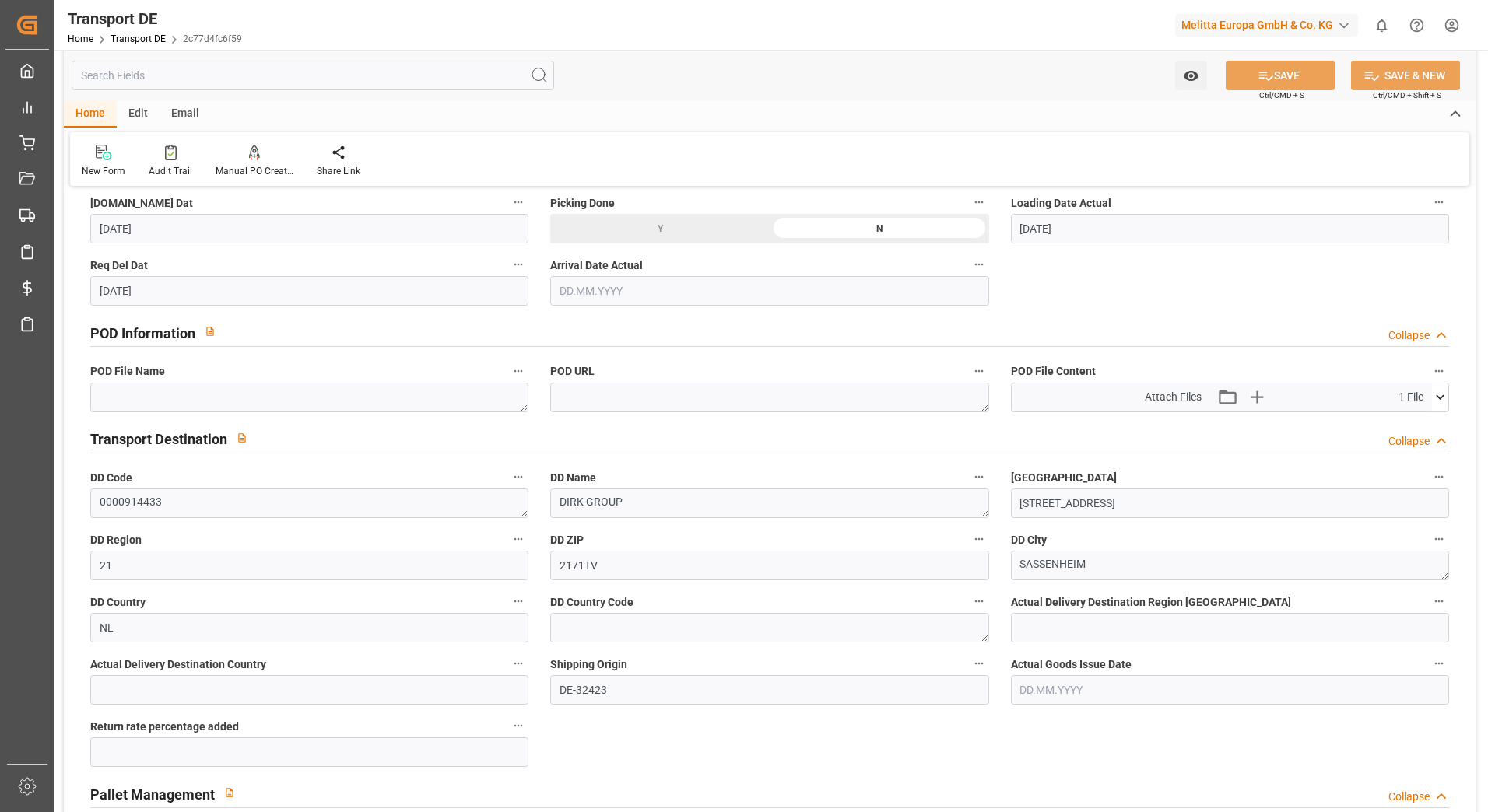
click at [1436, 398] on icon at bounding box center [1440, 397] width 16 height 16
click at [1399, 421] on icon at bounding box center [1399, 426] width 12 height 12
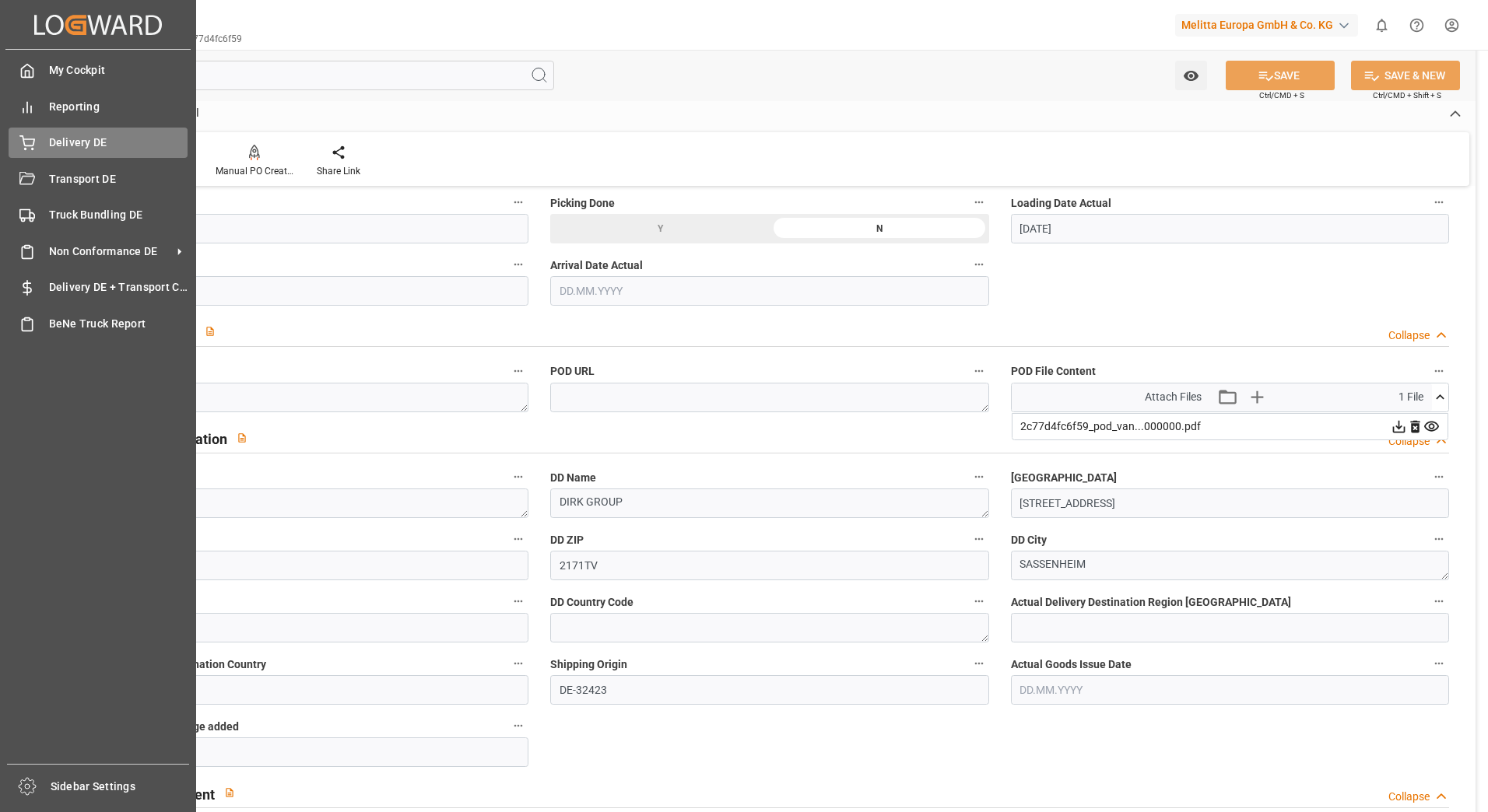
click at [49, 135] on span "Delivery DE" at bounding box center [119, 143] width 139 height 16
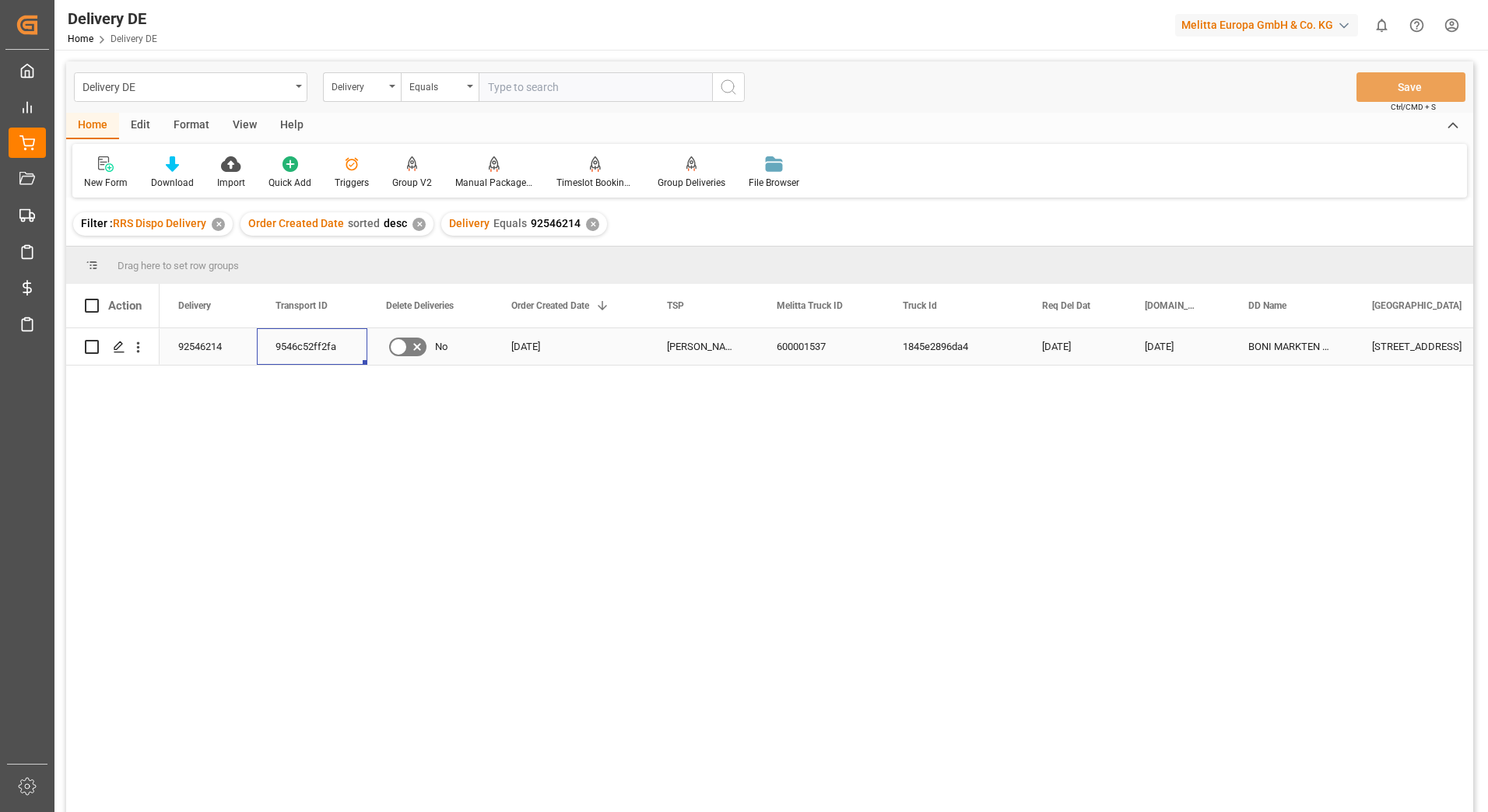
click at [313, 353] on div "9546c52ff2fa" at bounding box center [312, 347] width 111 height 36
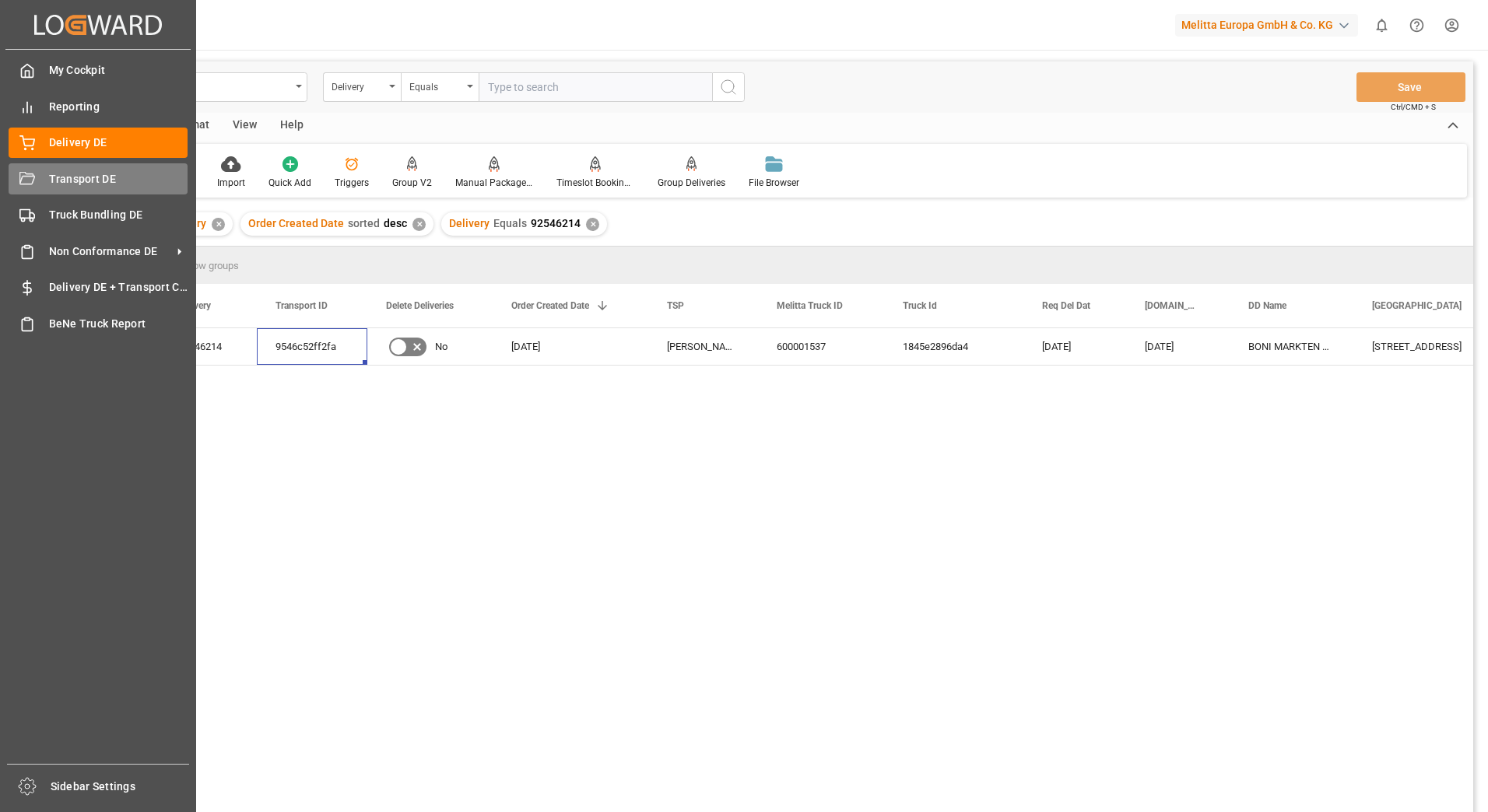
click at [45, 165] on div "Transport DE Transport DE" at bounding box center [98, 178] width 179 height 30
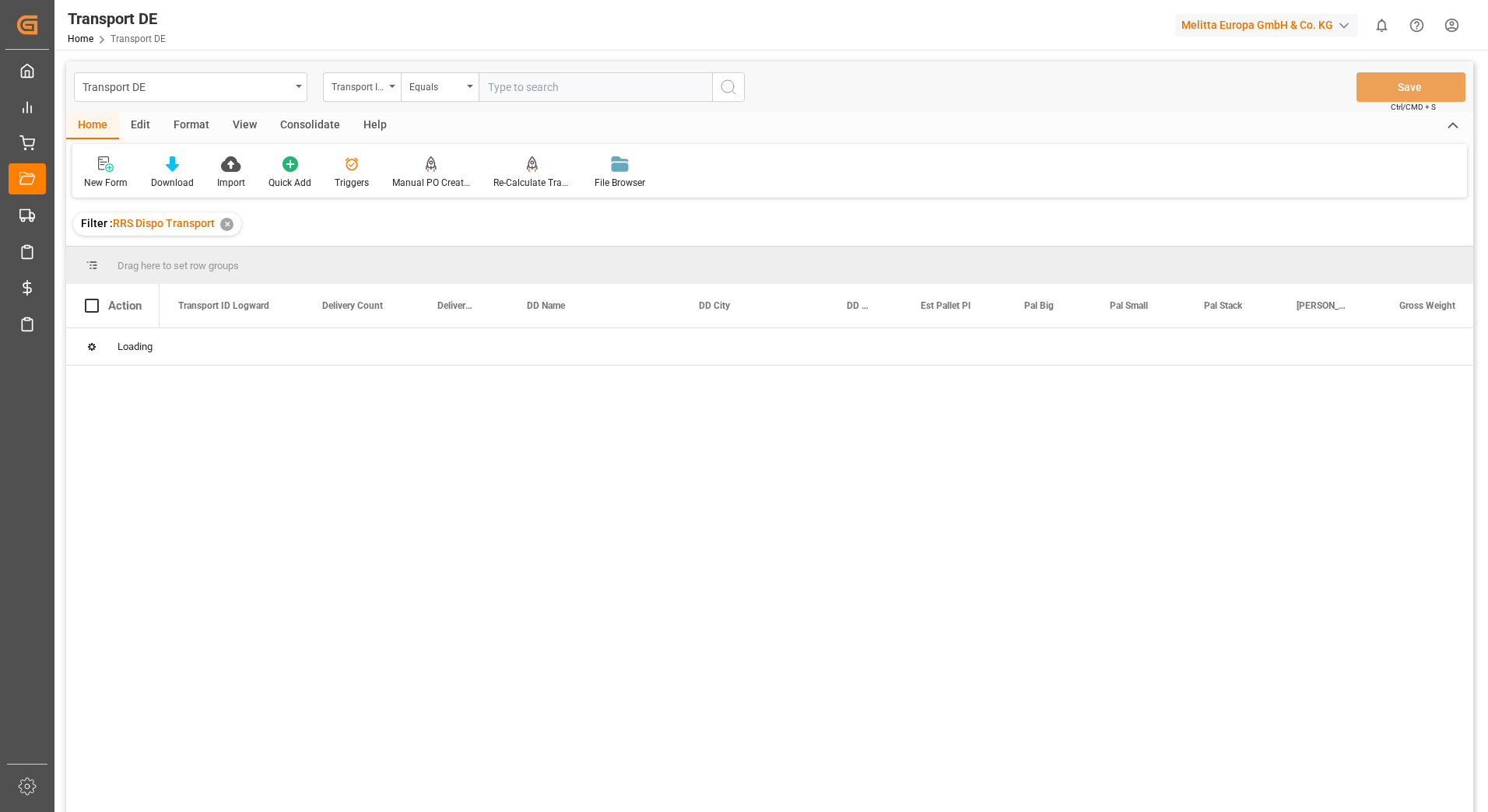
click at [523, 90] on input "text" at bounding box center [595, 87] width 234 height 29
paste input "9546c52ff2fa"
click at [723, 85] on icon "search button" at bounding box center [728, 87] width 19 height 19
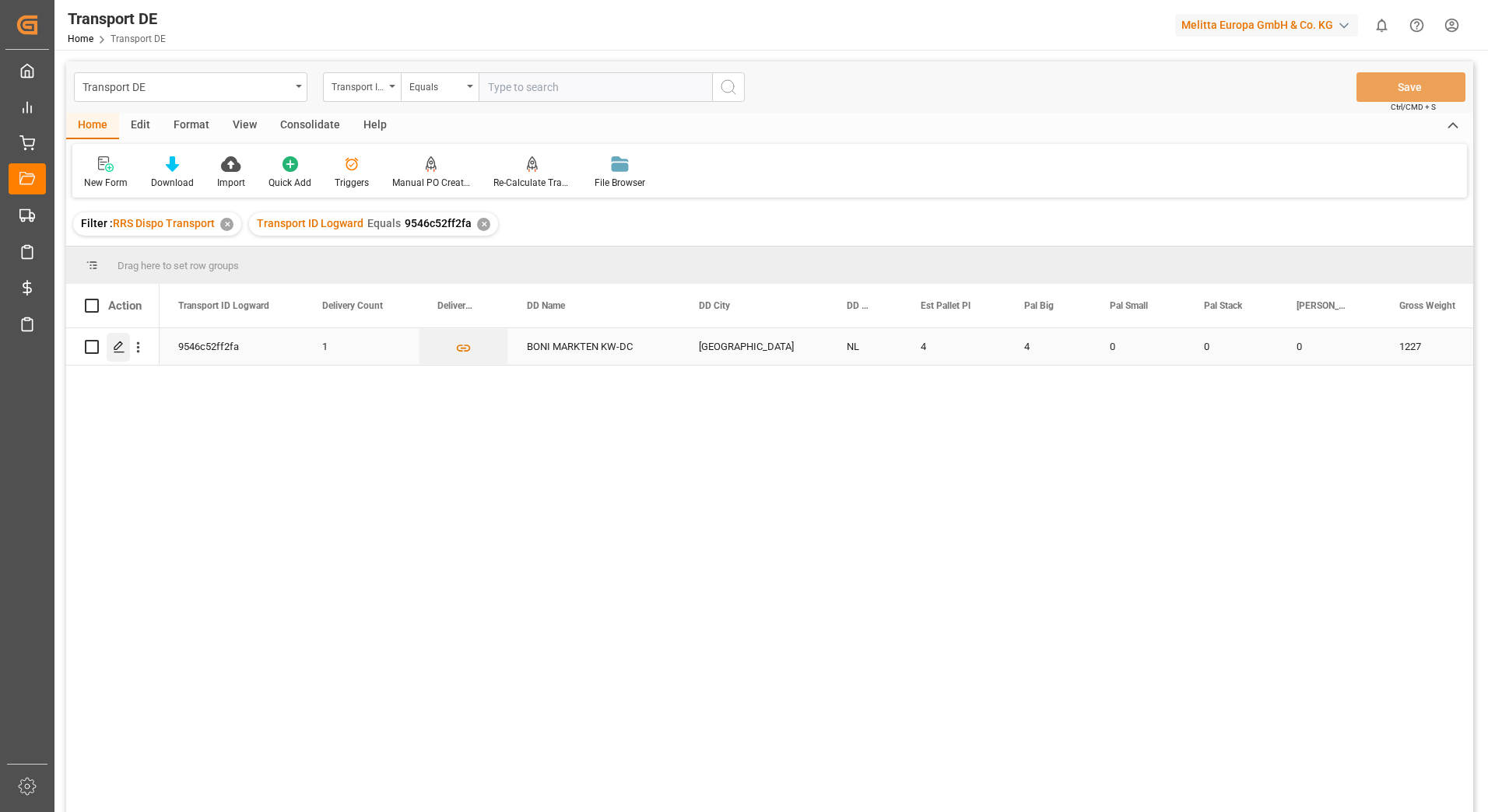
click at [117, 348] on icon "Press SPACE to select this row." at bounding box center [119, 347] width 12 height 12
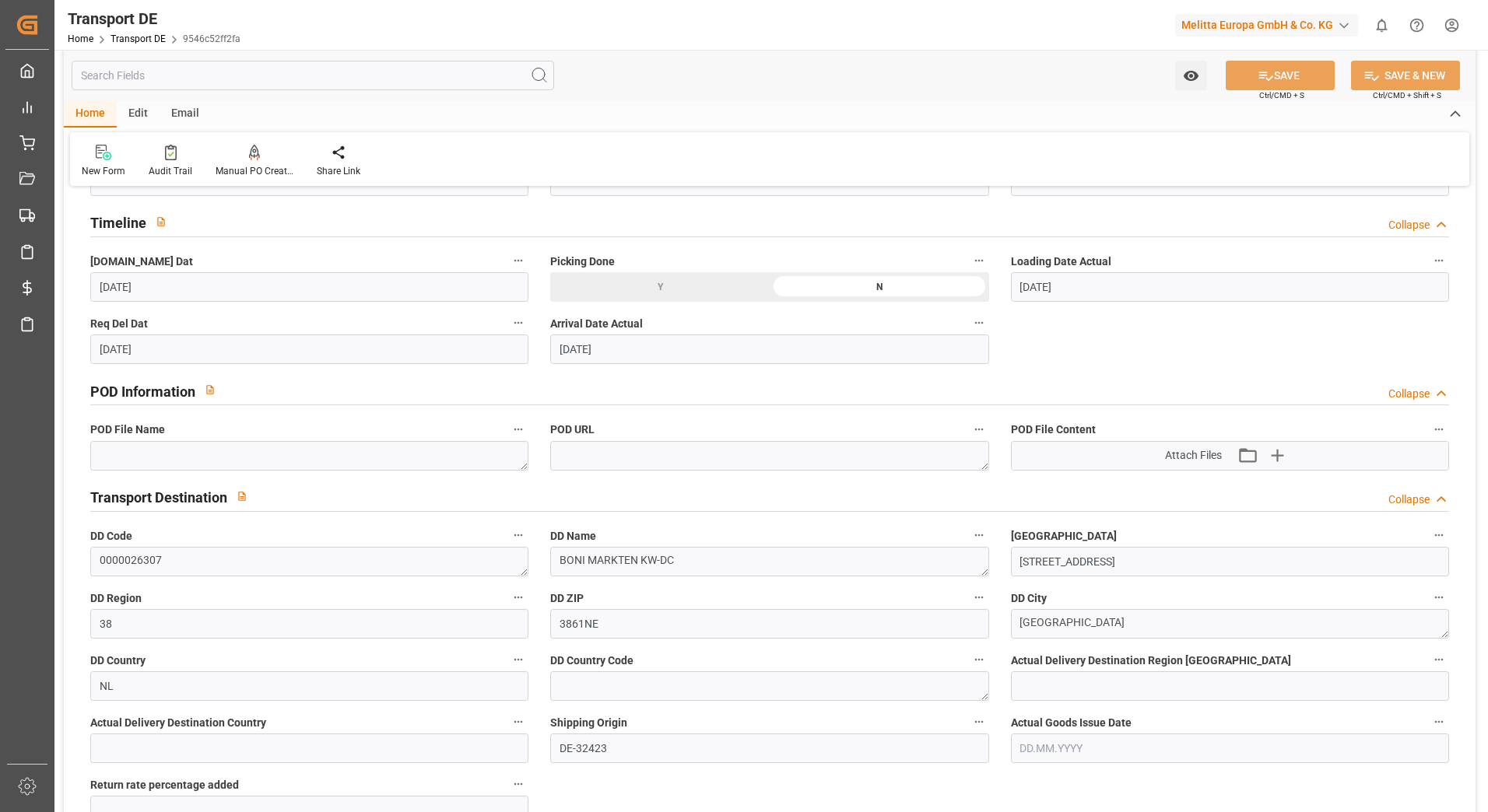
scroll to position [933, 0]
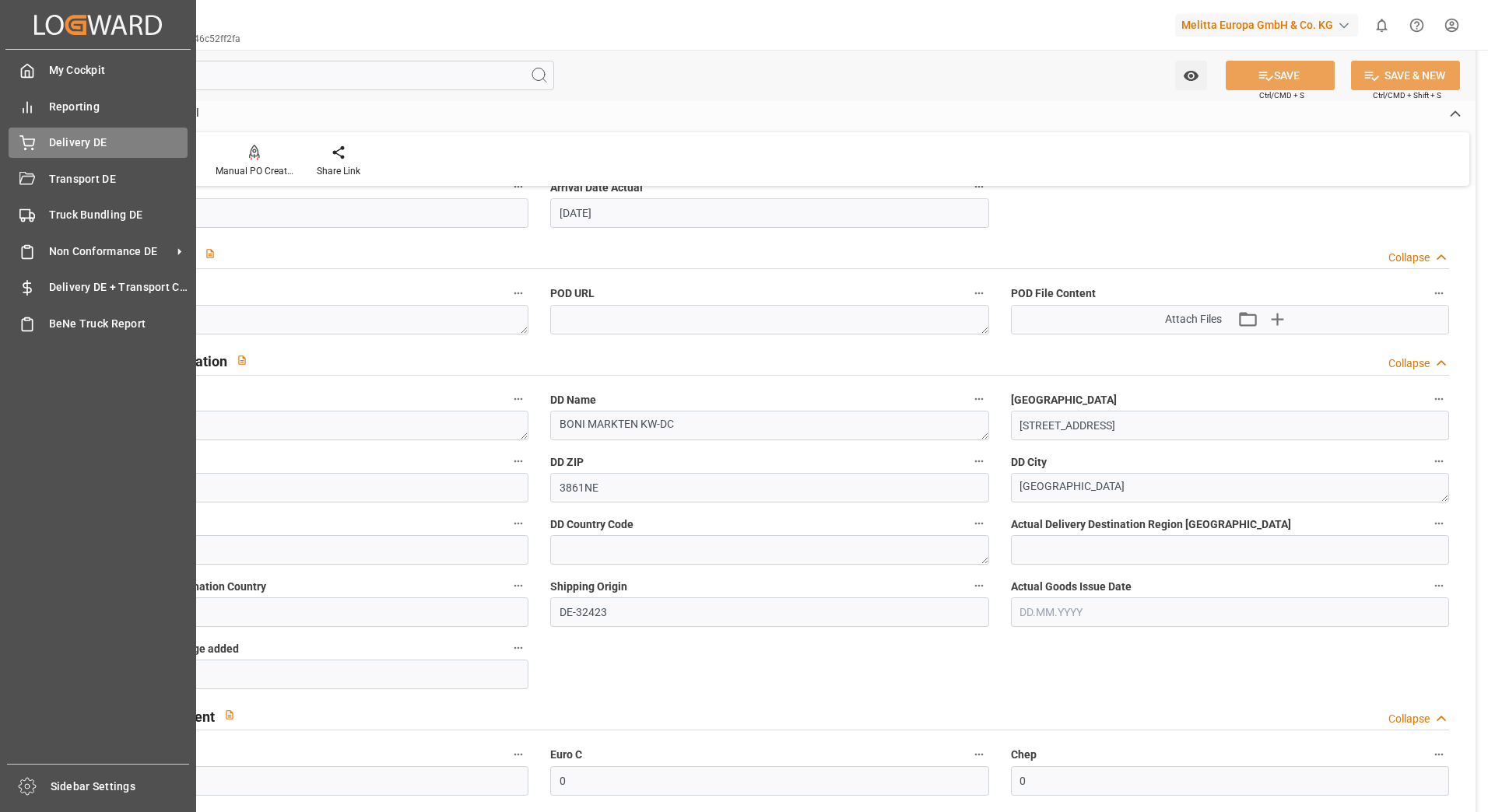
click at [20, 144] on icon at bounding box center [27, 143] width 16 height 16
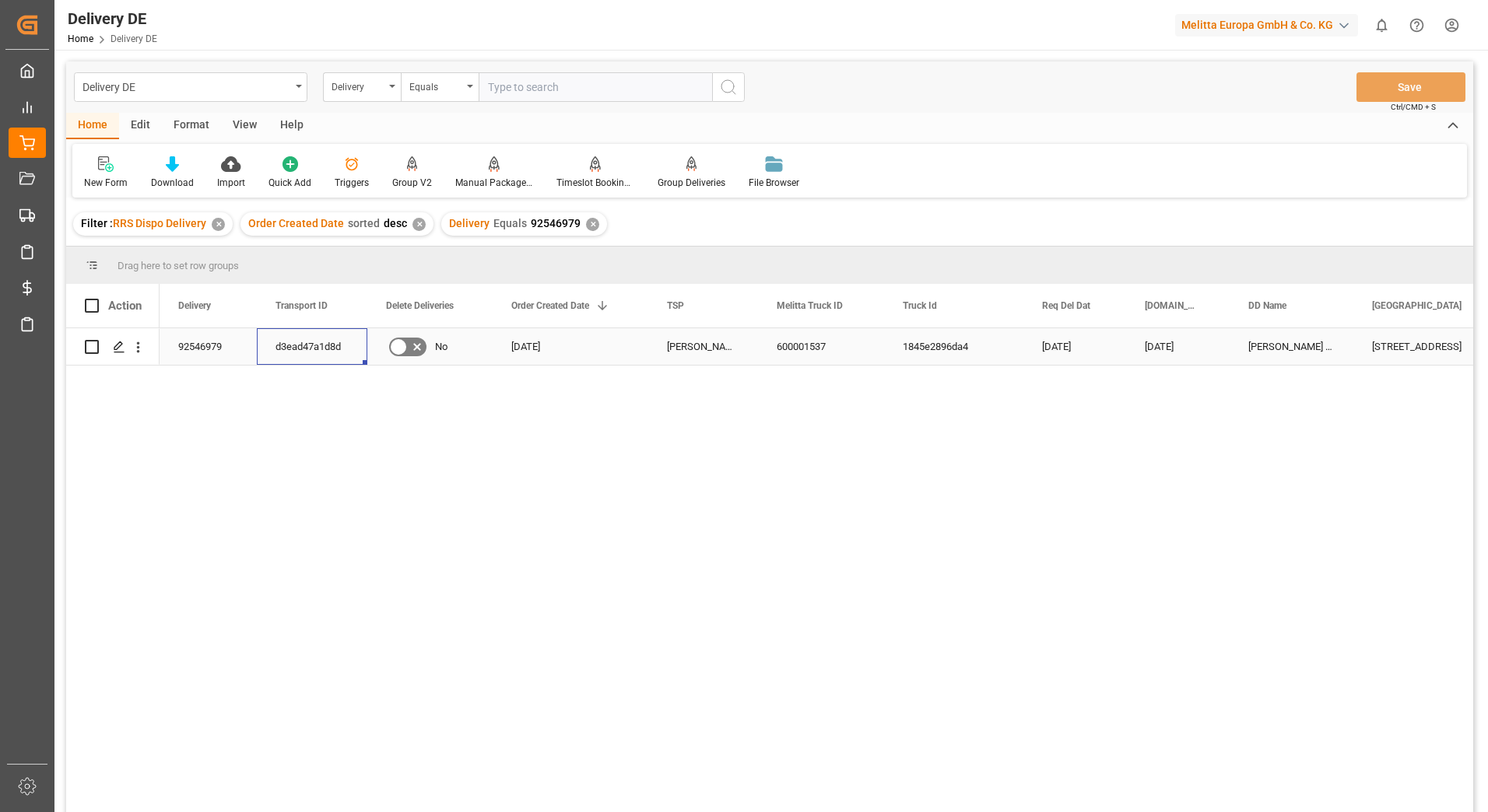
click at [301, 346] on div "d3ead47a1d8d" at bounding box center [312, 347] width 111 height 36
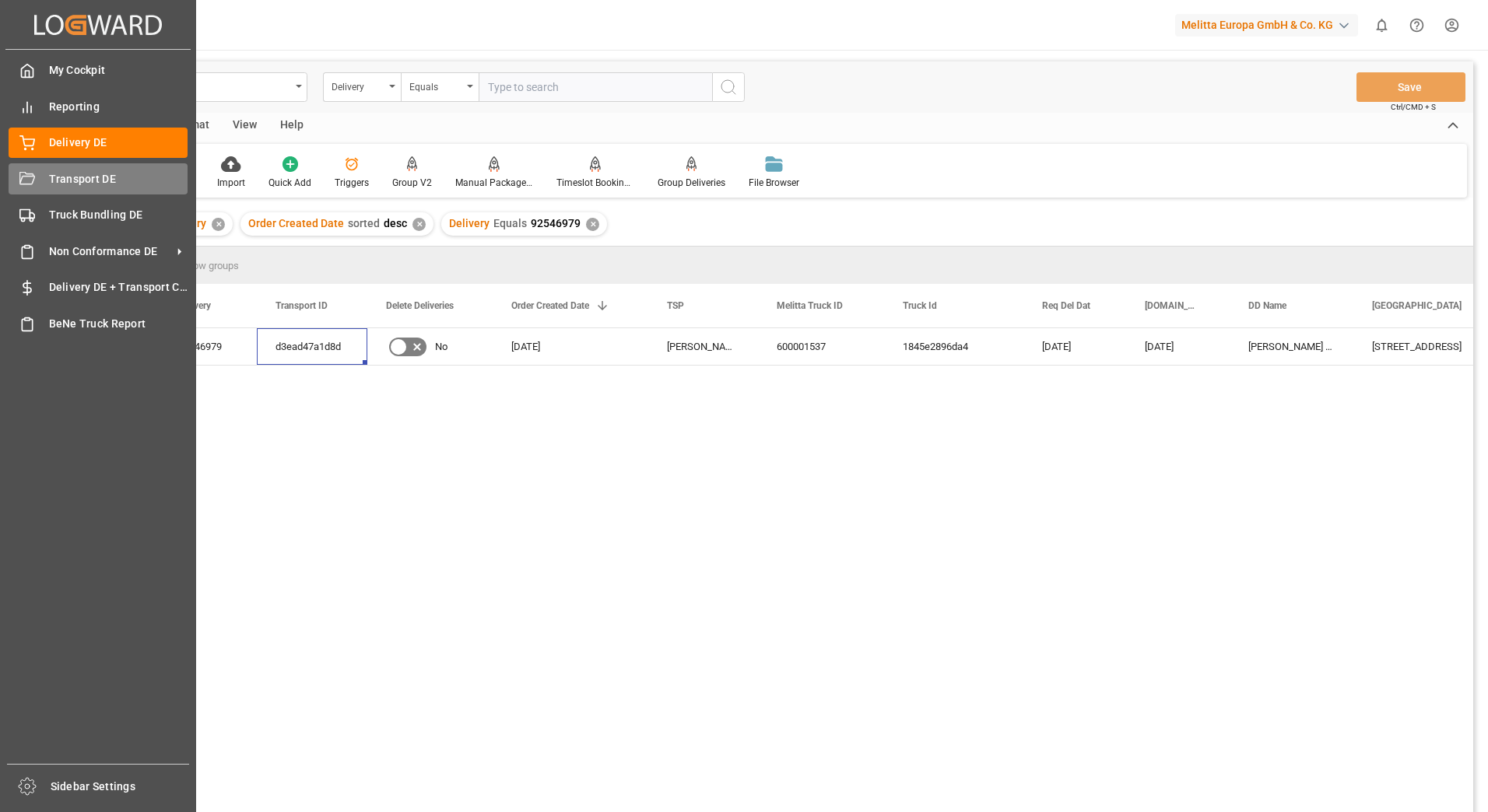
click at [31, 175] on icon at bounding box center [27, 180] width 16 height 16
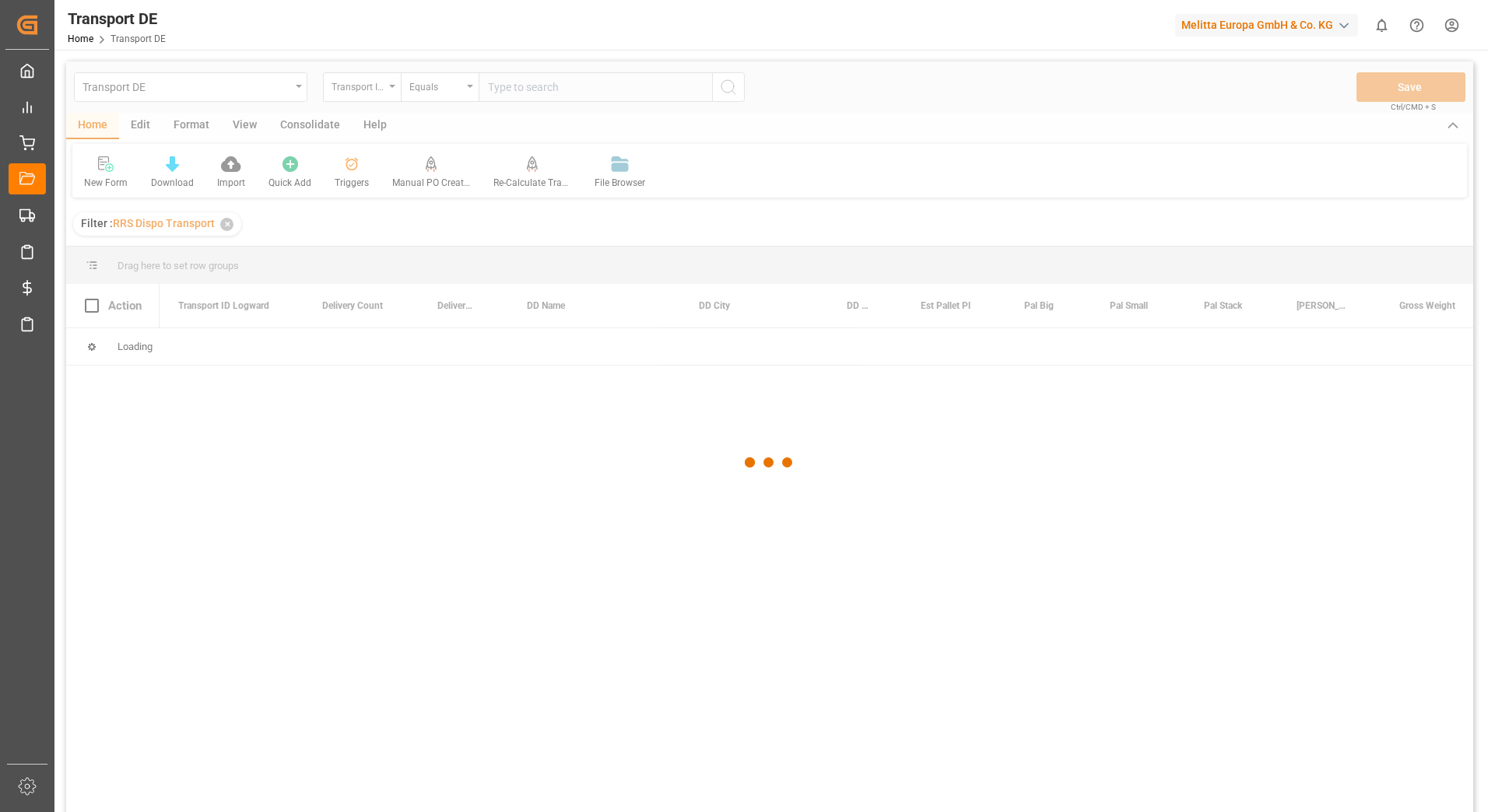
click at [517, 86] on div at bounding box center [769, 463] width 1407 height 802
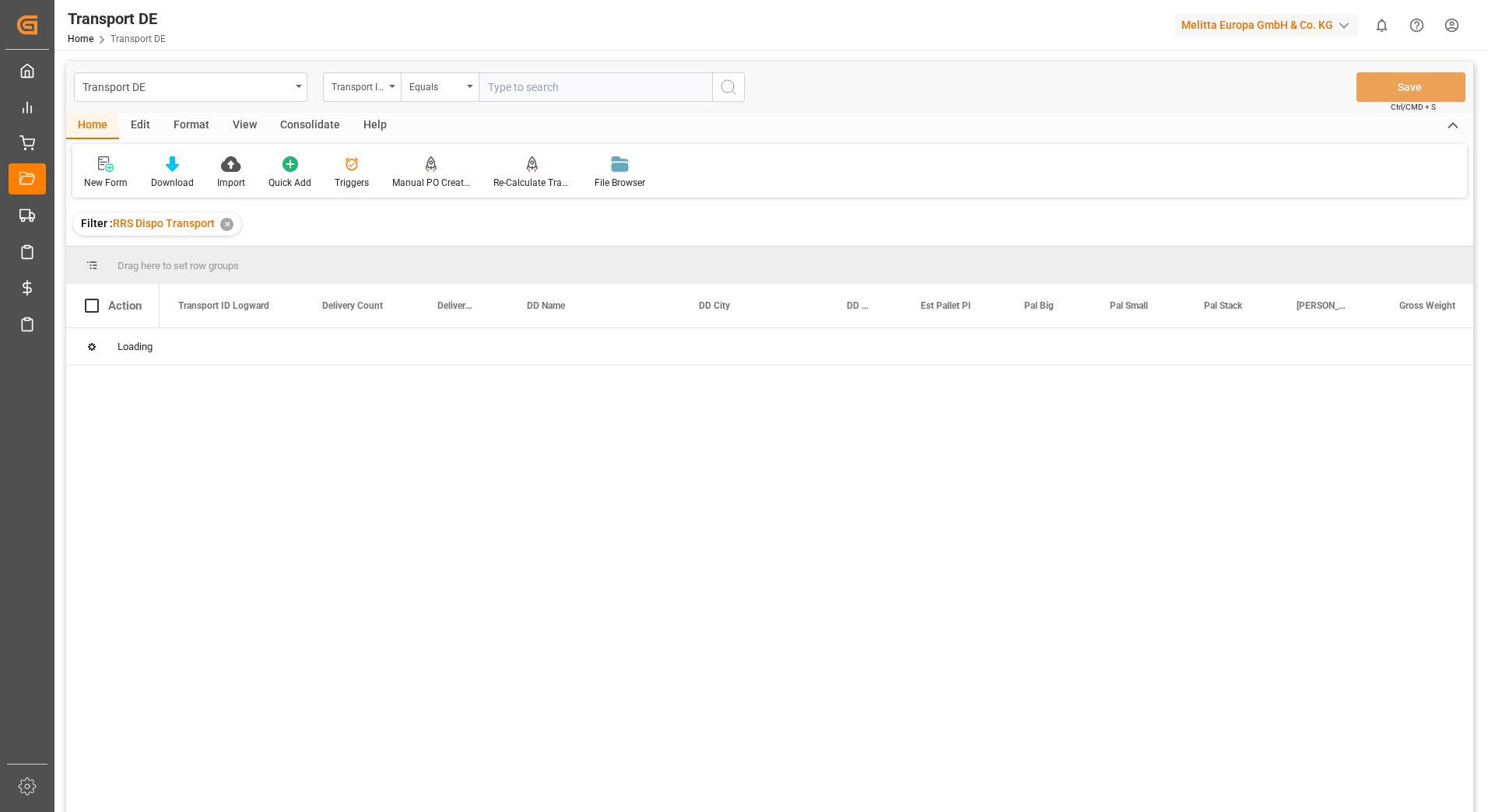
click at [517, 86] on input "text" at bounding box center [595, 87] width 234 height 29
paste input "d3ead47a1d8d"
click at [734, 81] on icon "search button" at bounding box center [728, 87] width 19 height 19
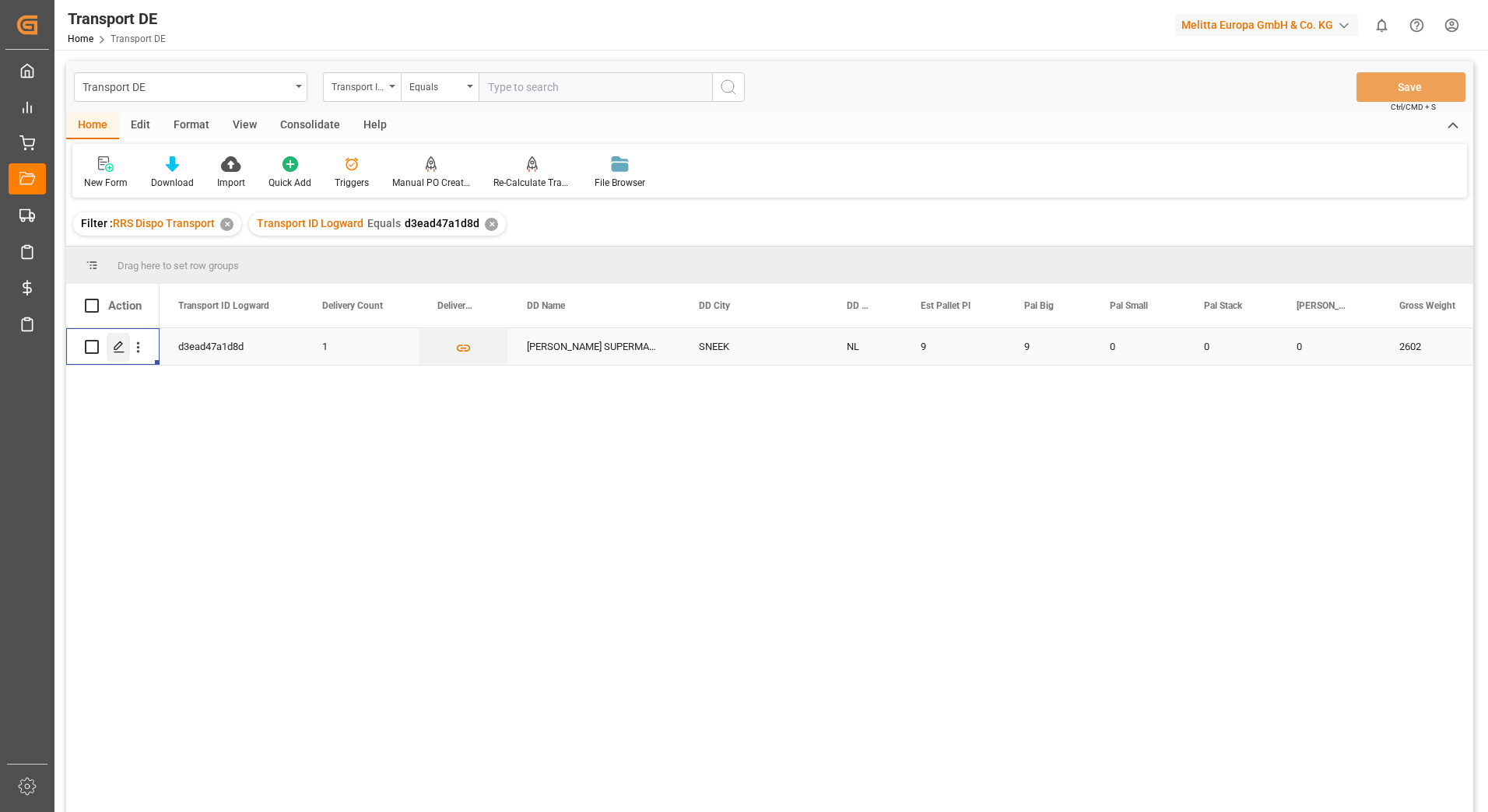
click at [122, 351] on icon "Press SPACE to select this row." at bounding box center [119, 347] width 12 height 12
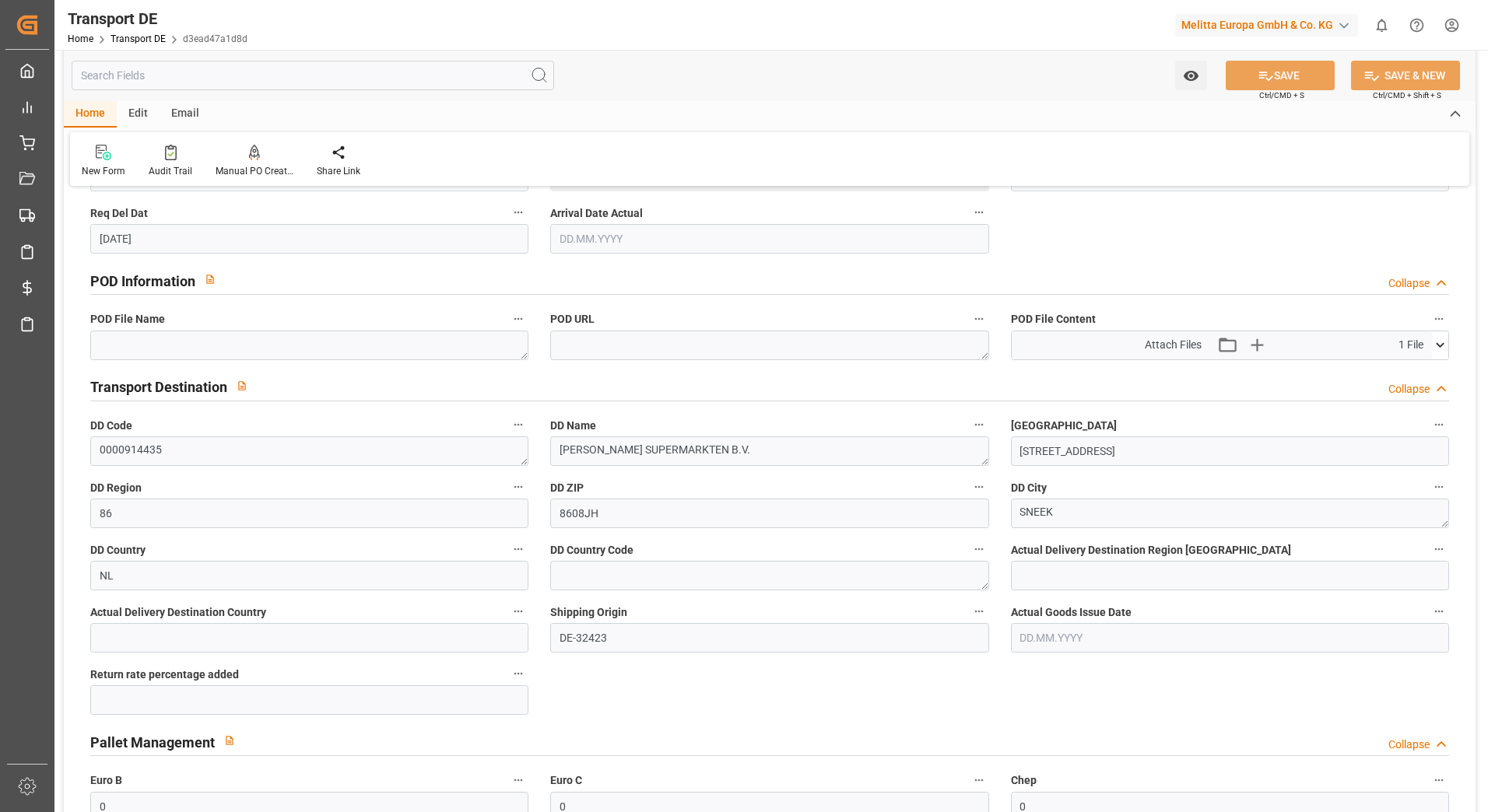
scroll to position [933, 0]
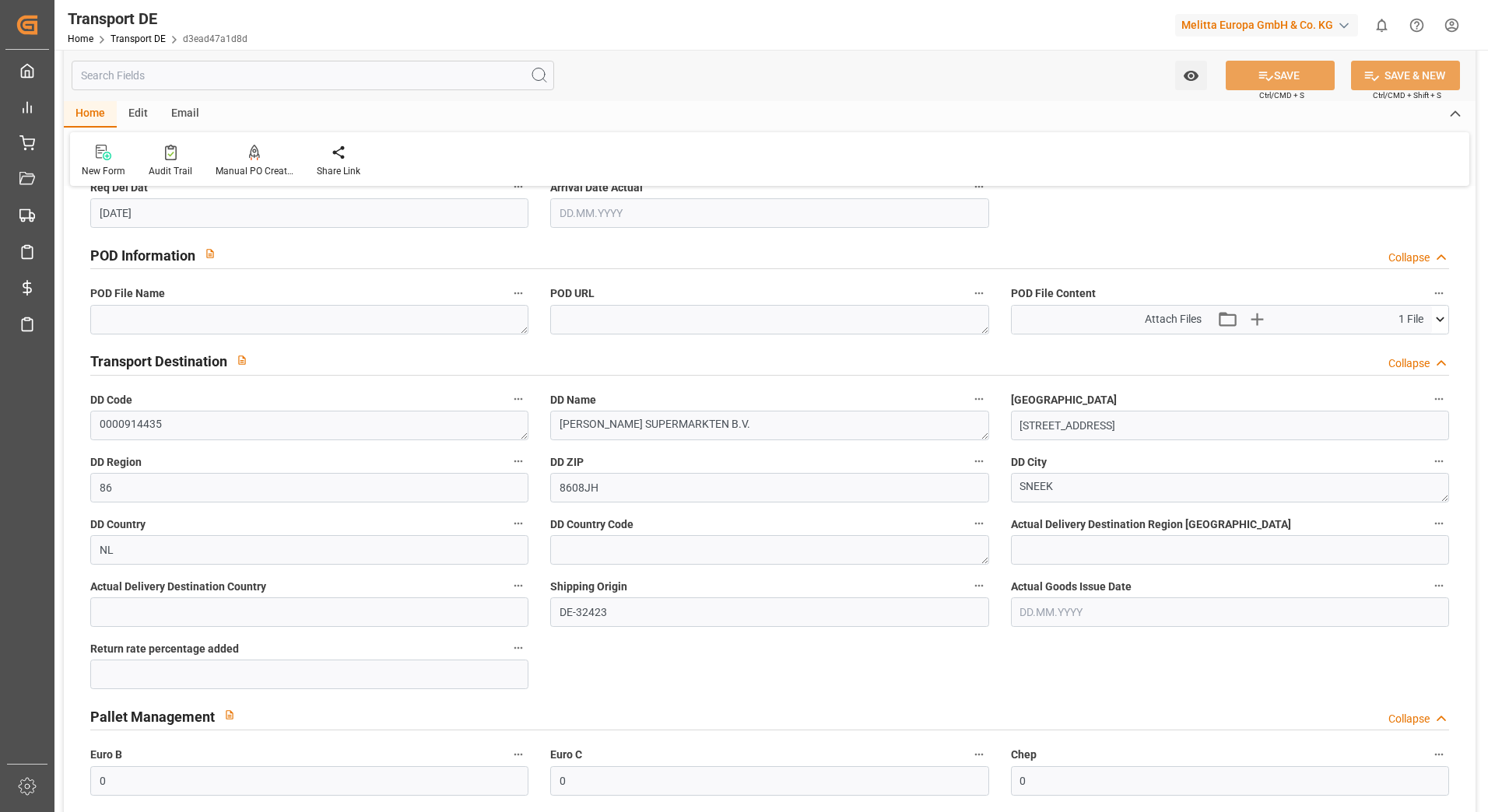
click at [1437, 317] on icon at bounding box center [1440, 319] width 16 height 16
click at [1395, 343] on icon at bounding box center [1398, 348] width 16 height 16
